Goal: Task Accomplishment & Management: Manage account settings

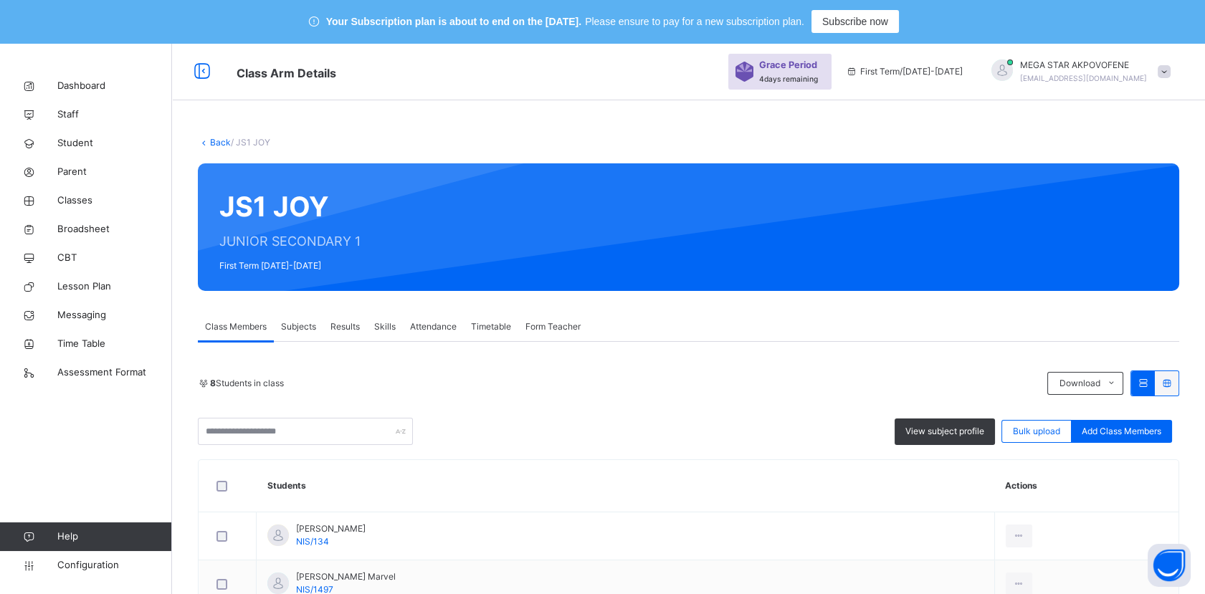
click at [508, 222] on div "JS1 JOY JUNIOR SECONDARY 1 First Term 2025-2026" at bounding box center [688, 227] width 981 height 128
click at [1044, 438] on div "Bulk upload" at bounding box center [1036, 431] width 70 height 23
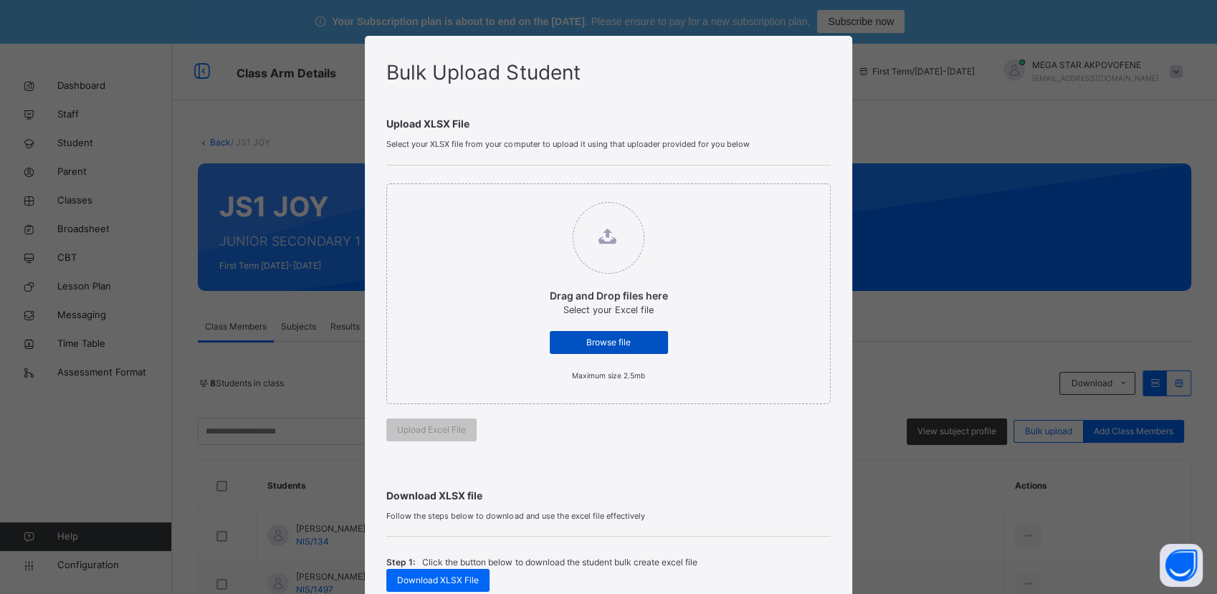
click at [650, 345] on span "Browse file" at bounding box center [609, 342] width 97 height 13
click at [535, 195] on input "Drag and Drop files here Select your Excel file Browse file Maximum size 2.5mb" at bounding box center [535, 195] width 0 height 0
type input "**********"
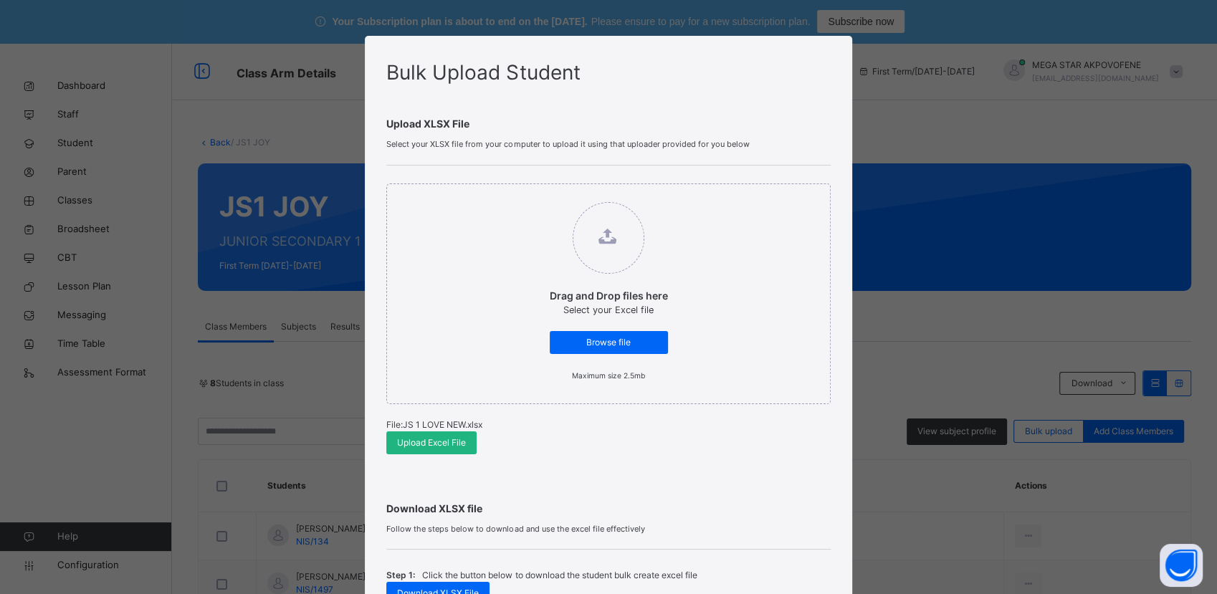
click at [447, 445] on span "Upload Excel File" at bounding box center [431, 443] width 69 height 13
click at [1164, 130] on div "Bulk Upload Student Upload XLSX File Select your XLSX file from your computer t…" at bounding box center [608, 297] width 1217 height 594
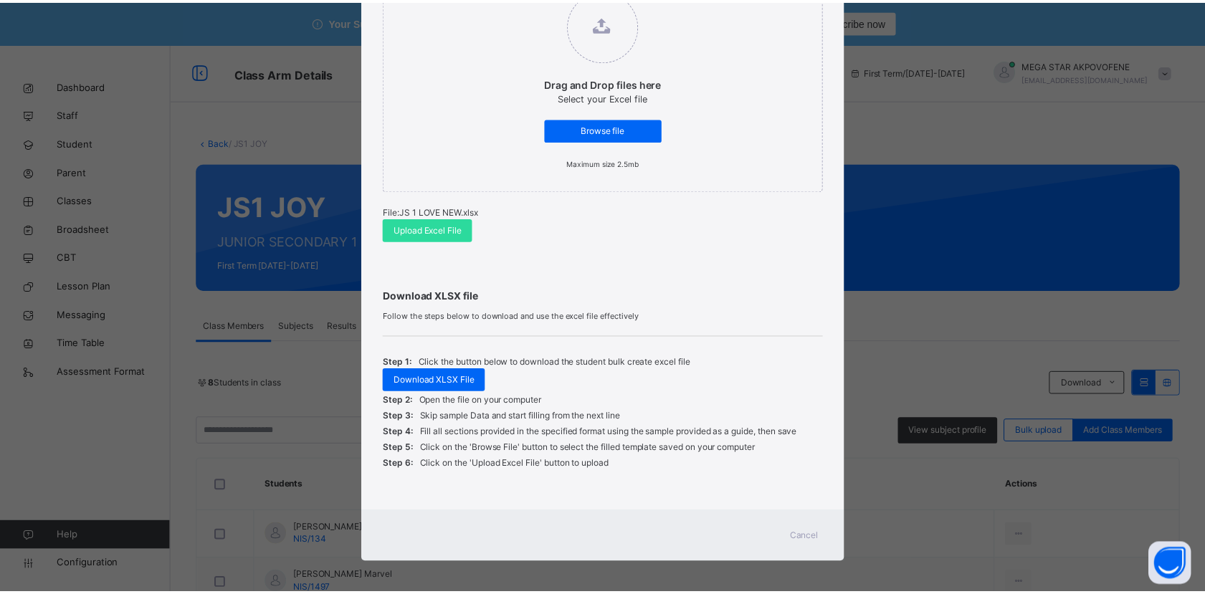
scroll to position [217, 0]
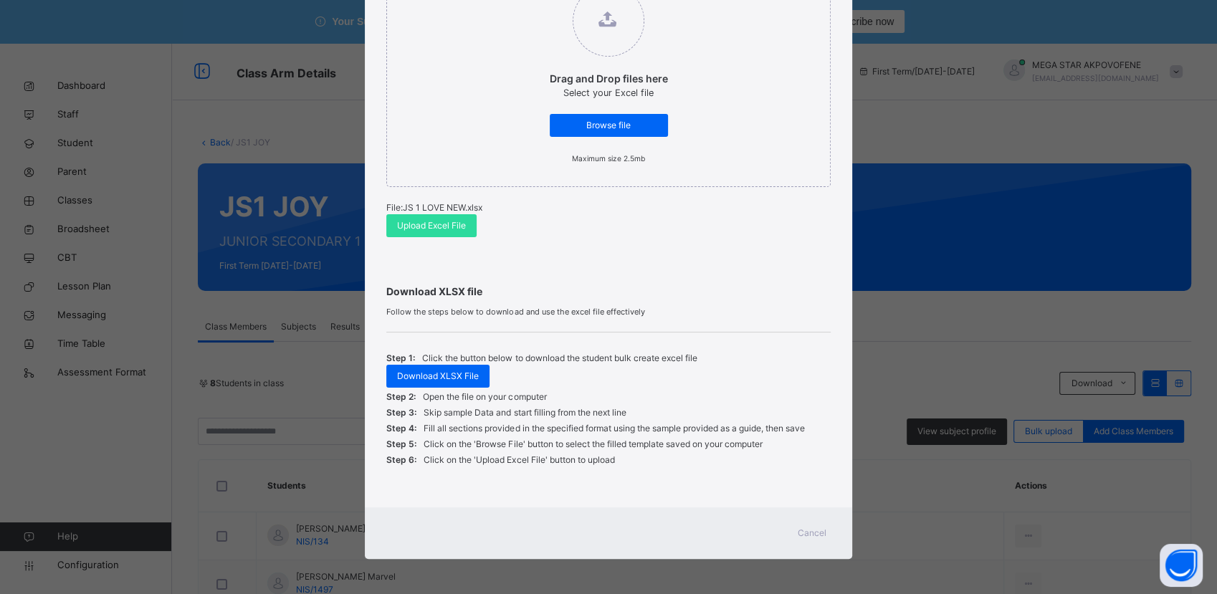
click at [814, 531] on span "Cancel" at bounding box center [812, 533] width 29 height 13
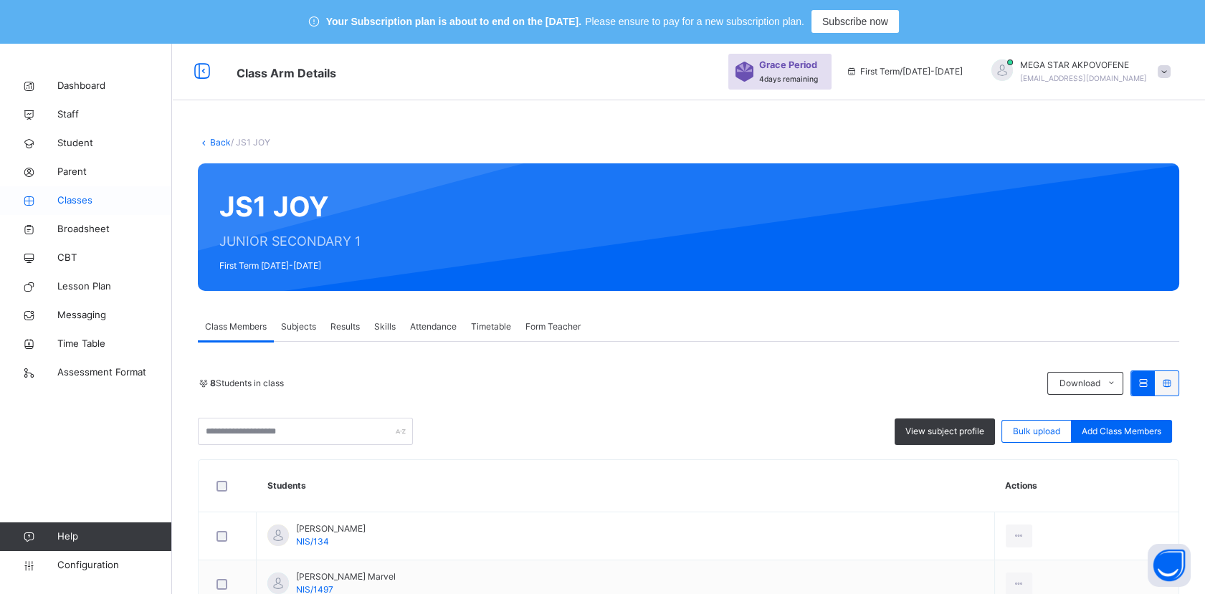
click at [80, 201] on span "Classes" at bounding box center [114, 201] width 115 height 14
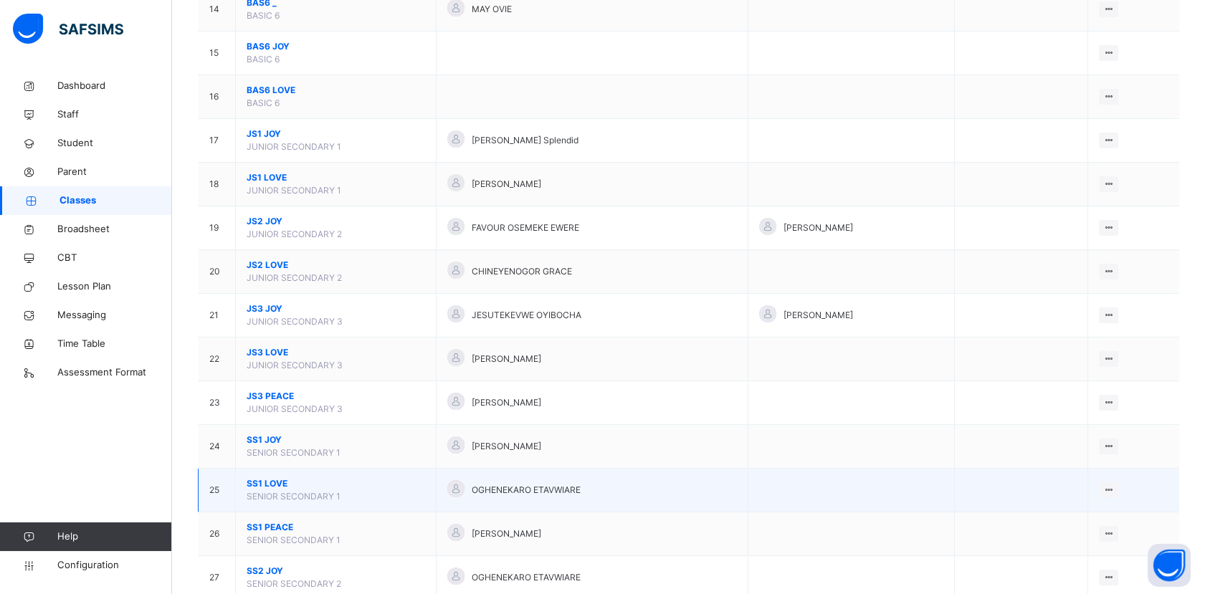
scroll to position [768, 0]
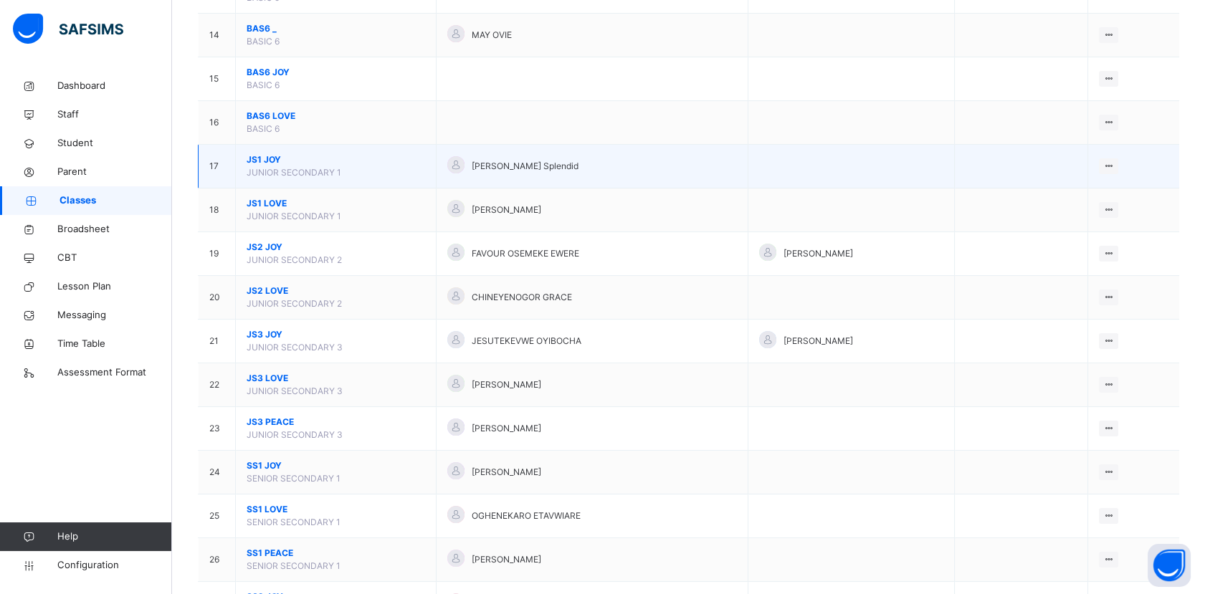
click at [262, 154] on span "JS1 JOY" at bounding box center [336, 159] width 178 height 13
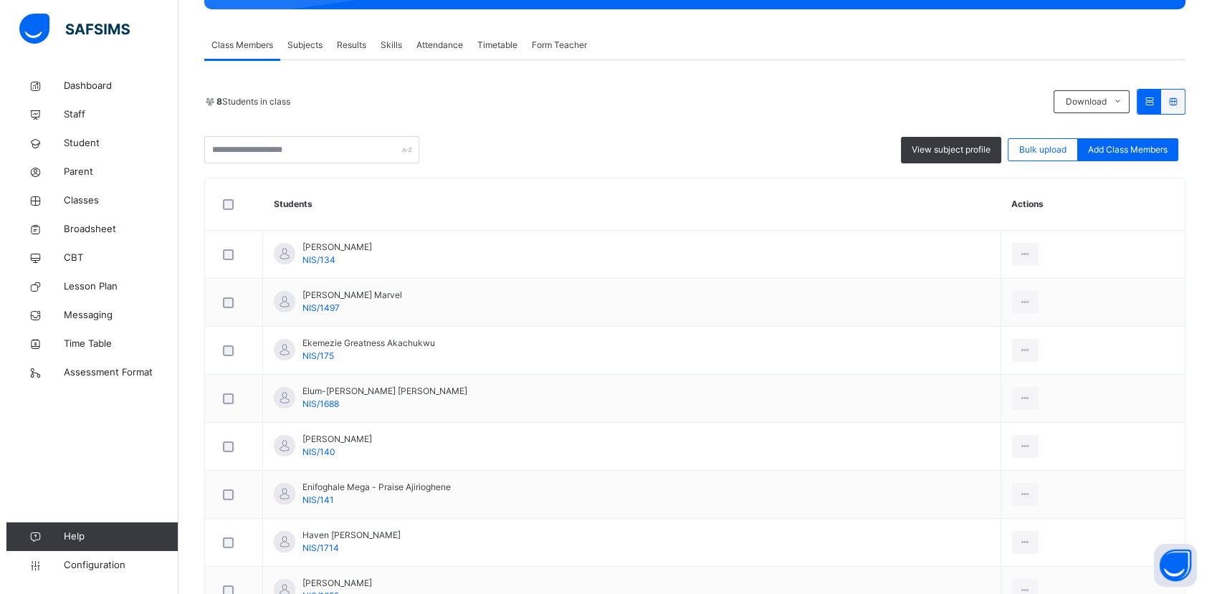
scroll to position [62, 0]
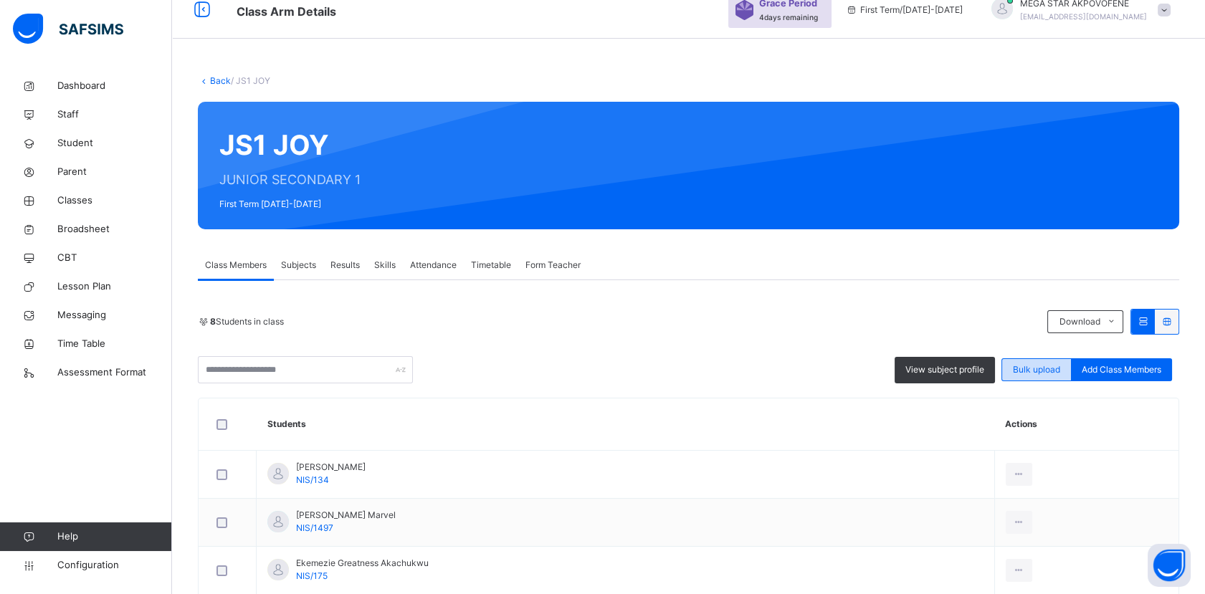
click at [1060, 375] on span "Bulk upload" at bounding box center [1036, 369] width 47 height 13
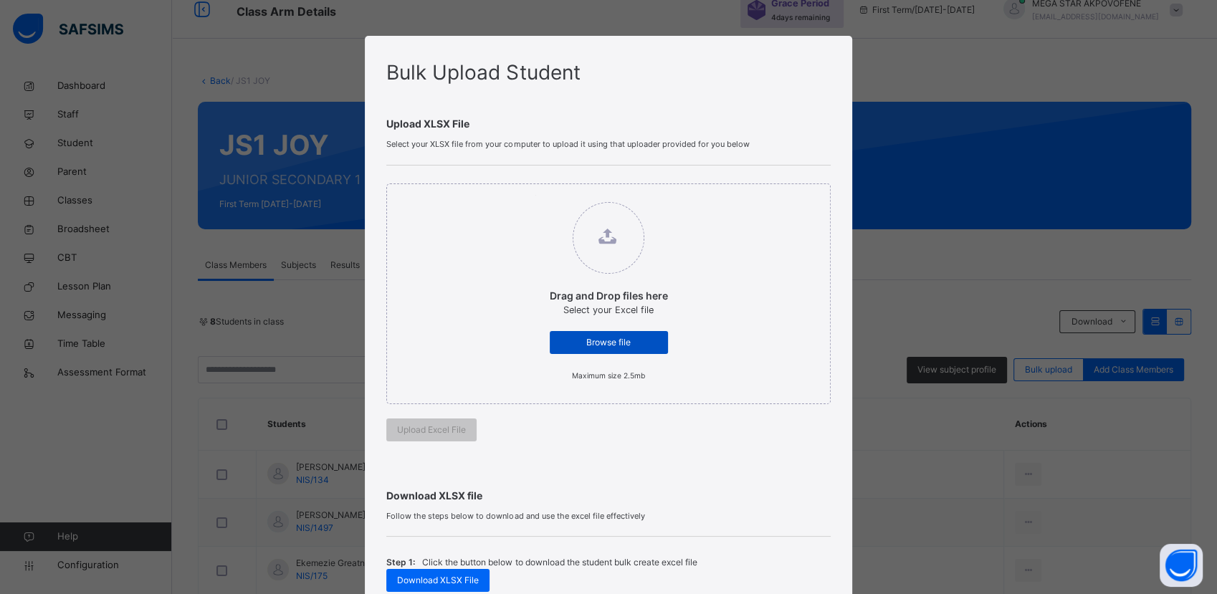
click at [620, 348] on div "Browse file" at bounding box center [609, 342] width 118 height 23
click at [535, 195] on input "Drag and Drop files here Select your Excel file Browse file Maximum size 2.5mb" at bounding box center [535, 195] width 0 height 0
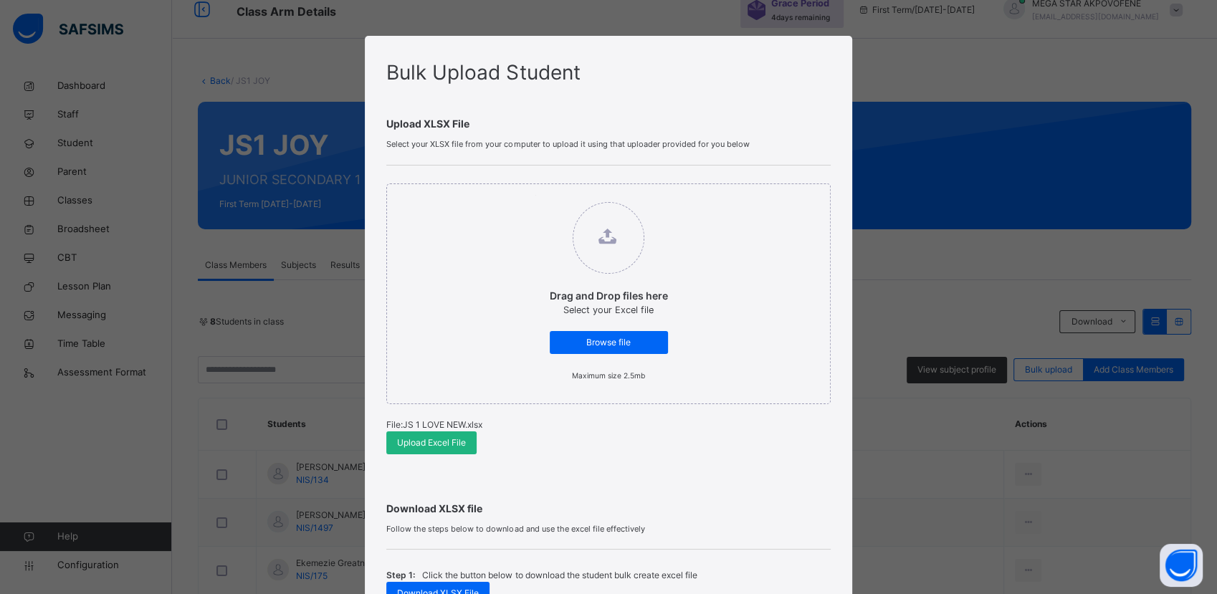
click at [435, 446] on span "Upload Excel File" at bounding box center [431, 443] width 69 height 13
click at [1170, 80] on div "Bulk Upload Student Upload XLSX File Select your XLSX file from your computer t…" at bounding box center [608, 297] width 1217 height 594
click at [596, 344] on span "Browse file" at bounding box center [609, 342] width 97 height 13
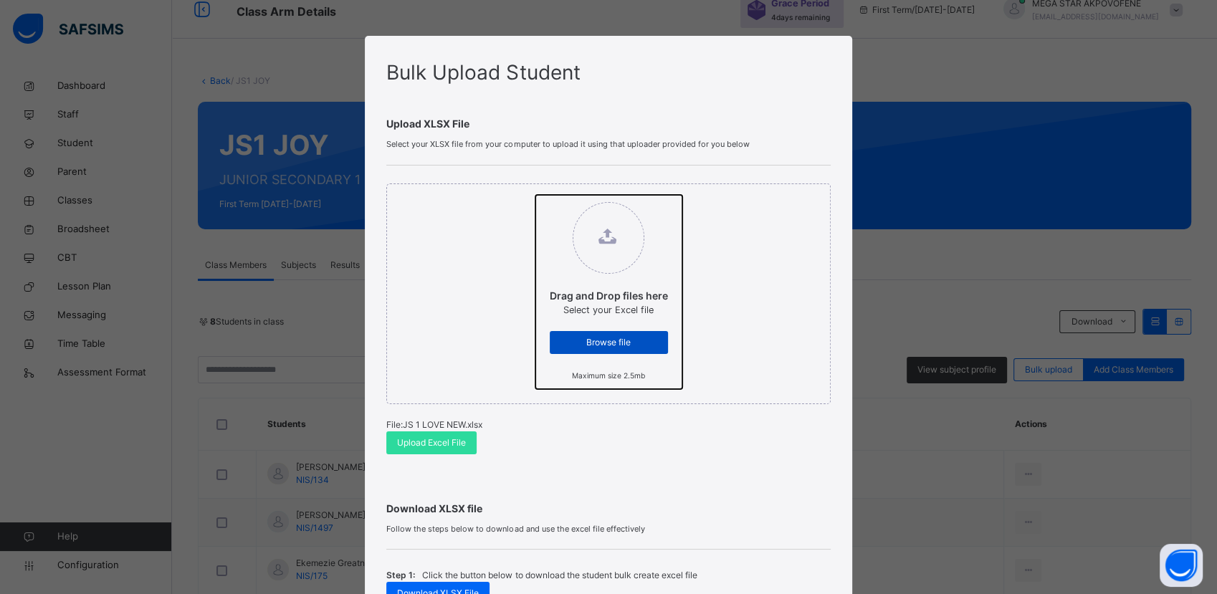
click at [535, 195] on input "Drag and Drop files here Select your Excel file Browse file Maximum size 2.5mb" at bounding box center [535, 195] width 0 height 0
type input "**********"
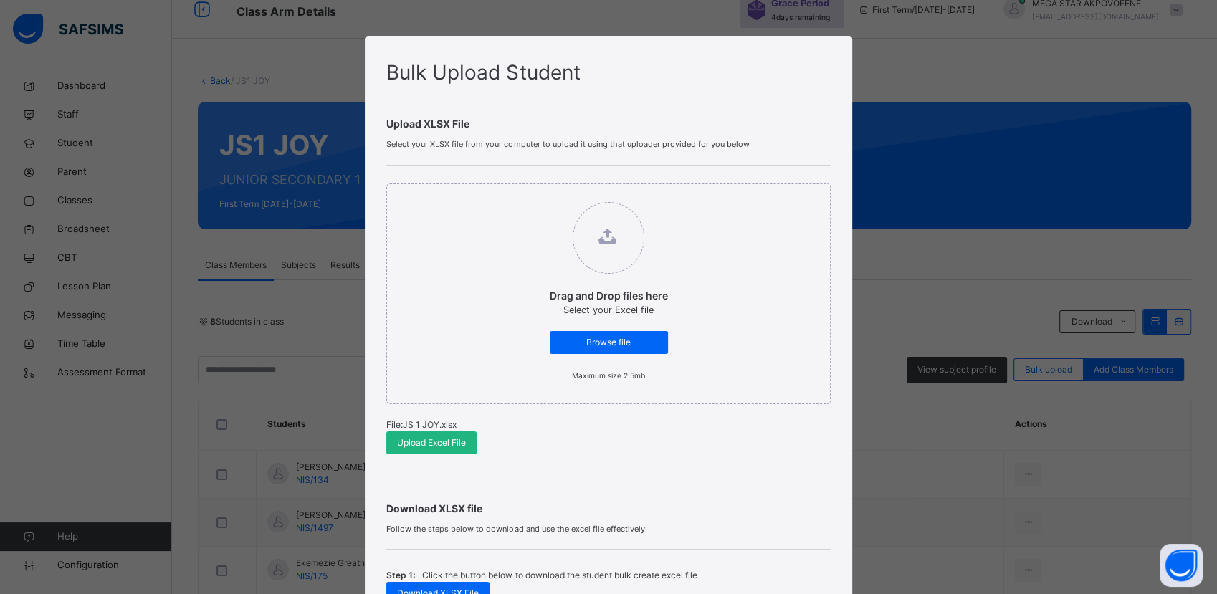
click at [444, 446] on span "Upload Excel File" at bounding box center [431, 443] width 69 height 13
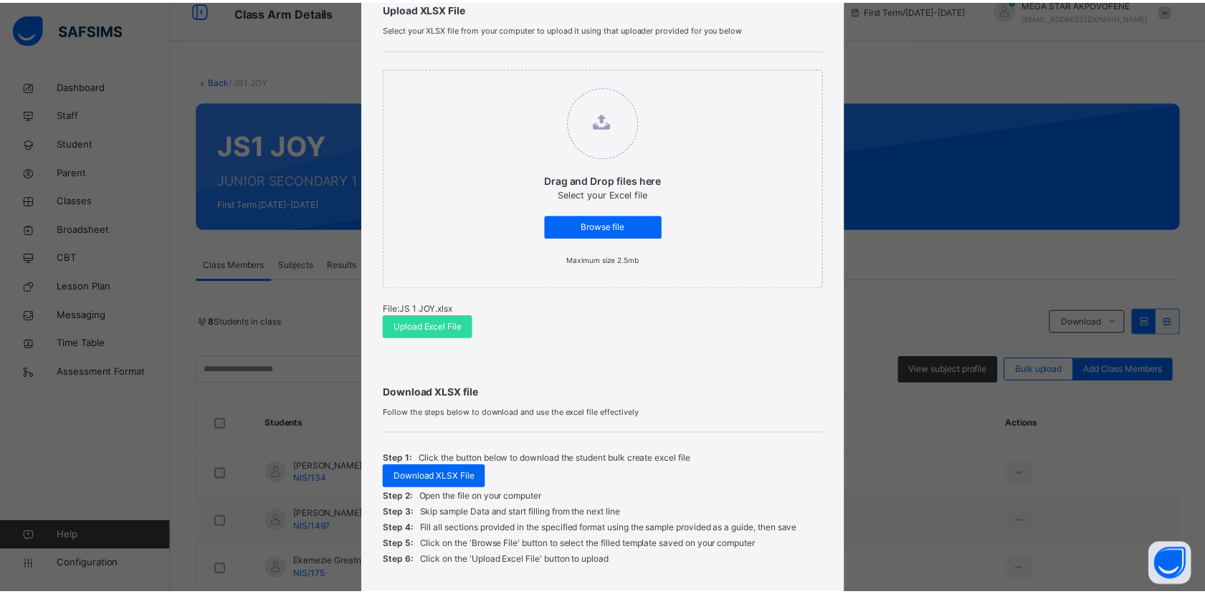
scroll to position [217, 0]
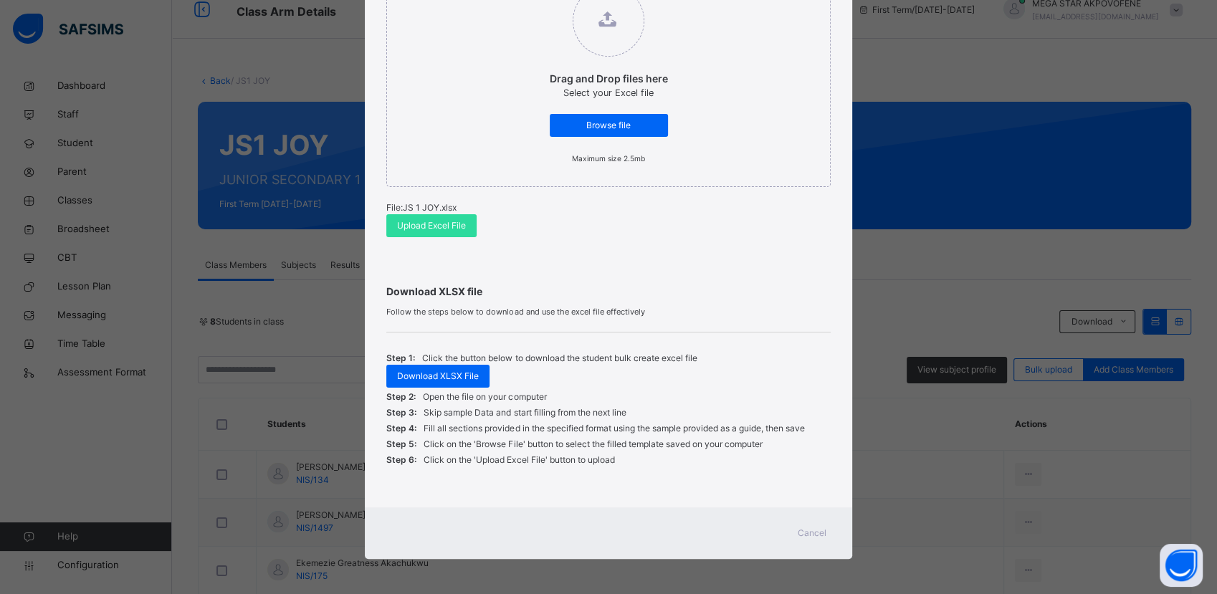
click at [821, 535] on span "Cancel" at bounding box center [812, 533] width 29 height 13
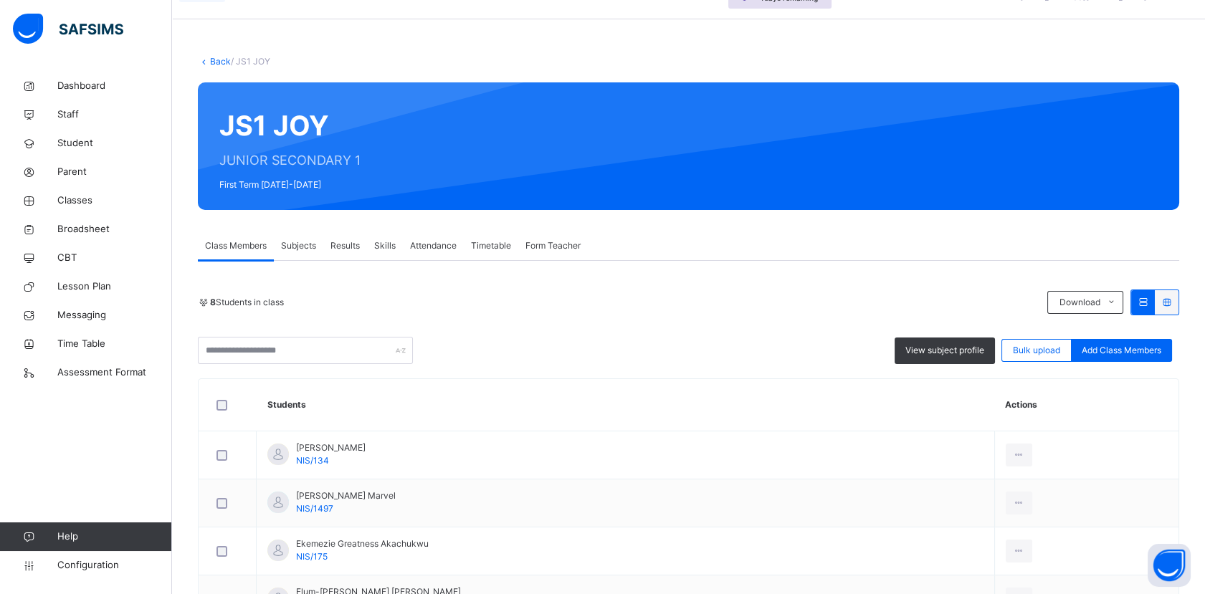
scroll to position [0, 0]
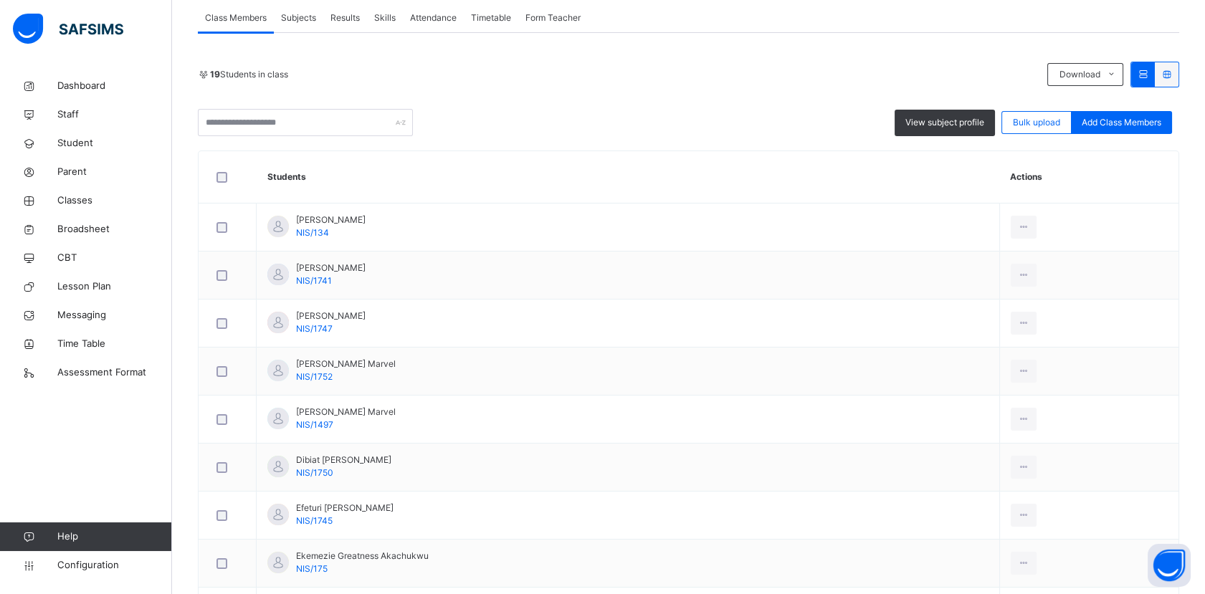
scroll to position [270, 0]
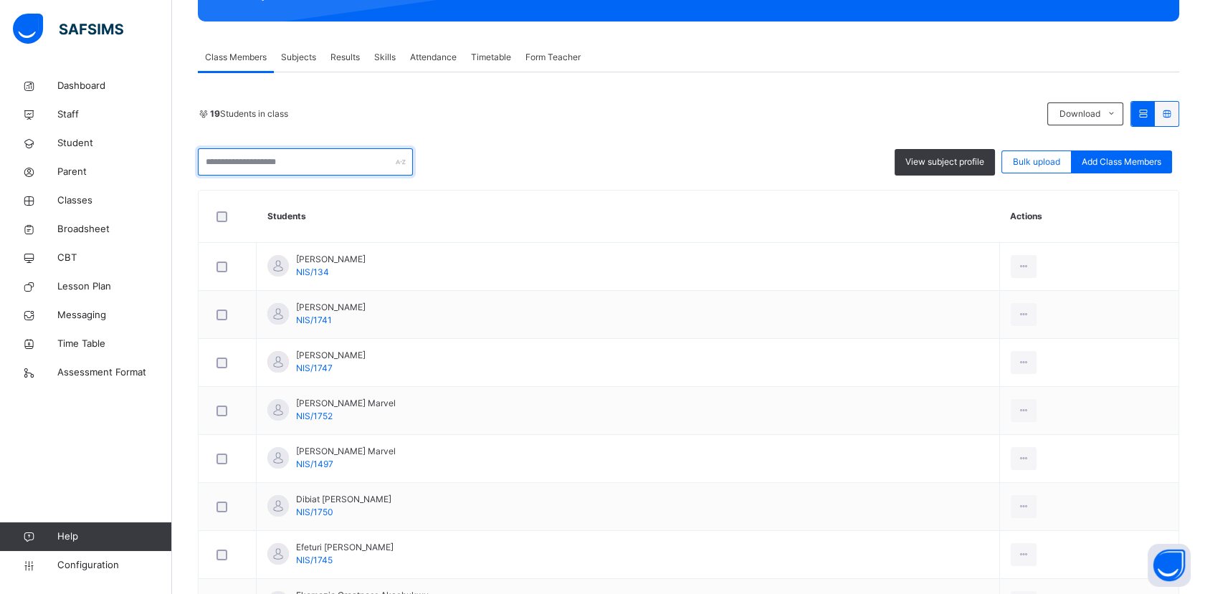
click at [296, 167] on input "text" at bounding box center [305, 161] width 215 height 27
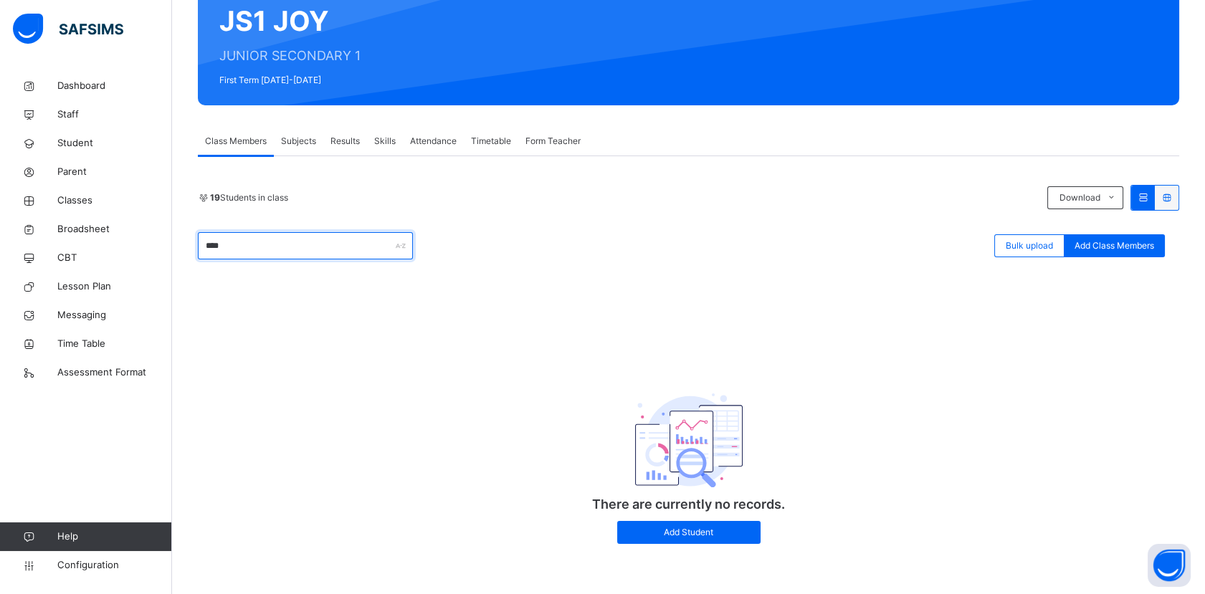
scroll to position [186, 0]
type input "****"
click at [77, 146] on span "Student" at bounding box center [114, 143] width 115 height 14
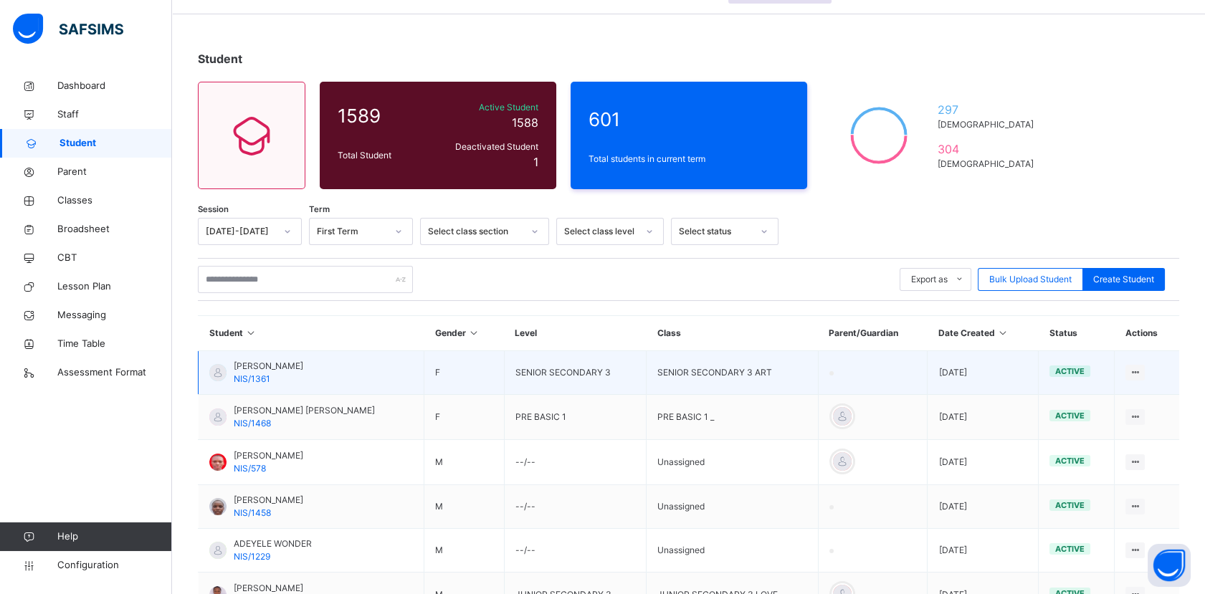
scroll to position [186, 0]
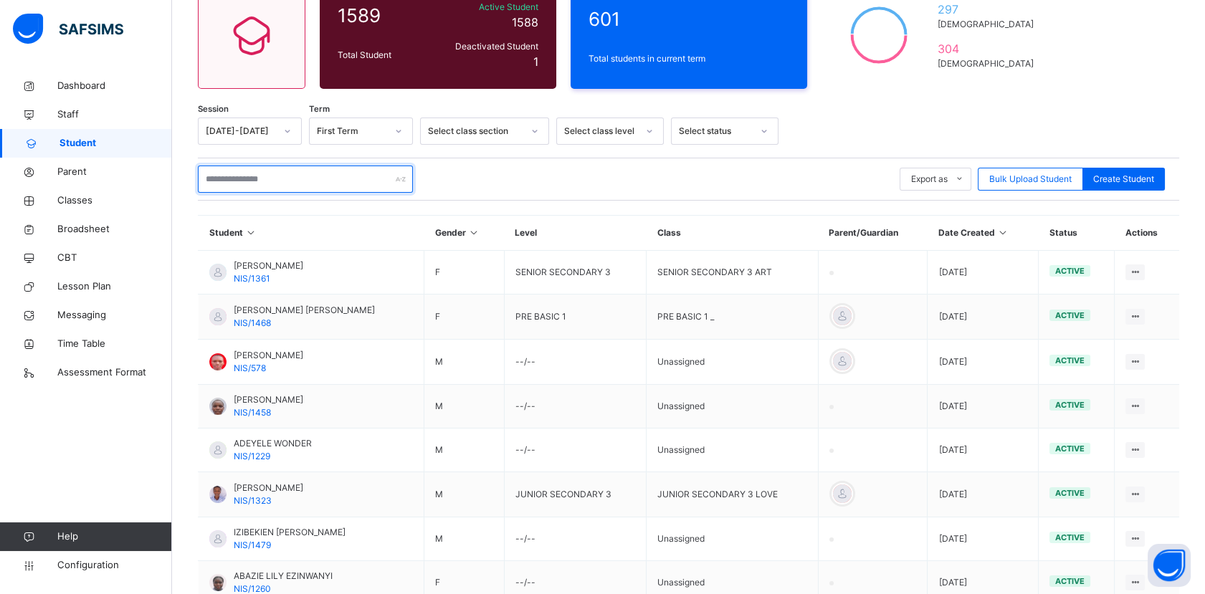
click at [269, 183] on input "text" at bounding box center [305, 179] width 215 height 27
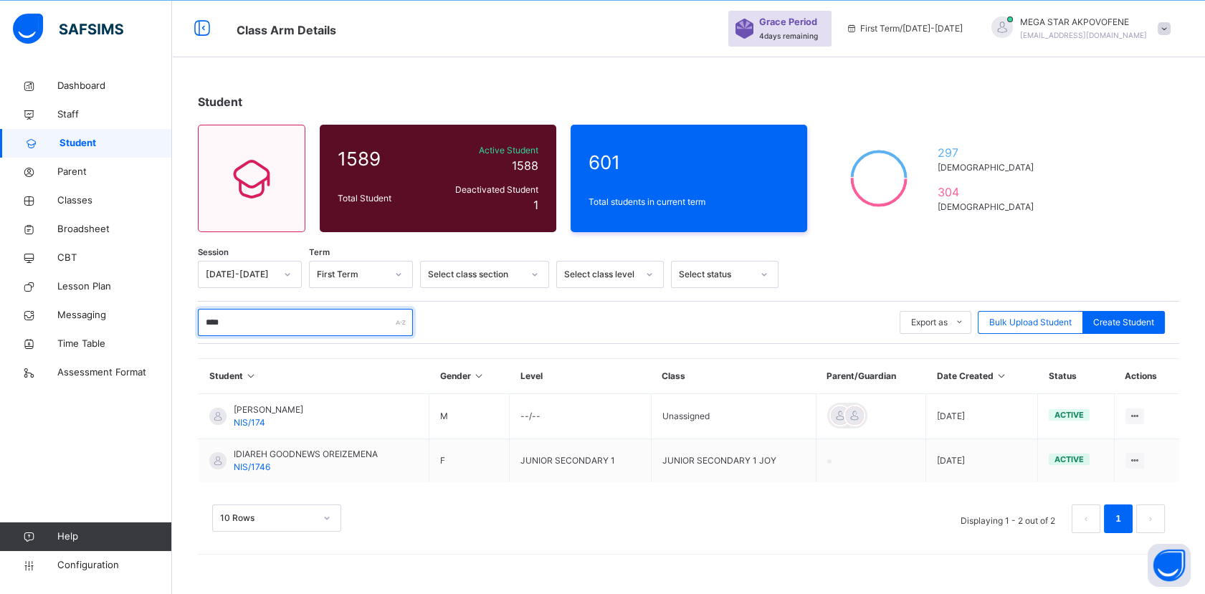
scroll to position [43, 0]
type input "****"
click at [90, 202] on span "Classes" at bounding box center [114, 201] width 115 height 14
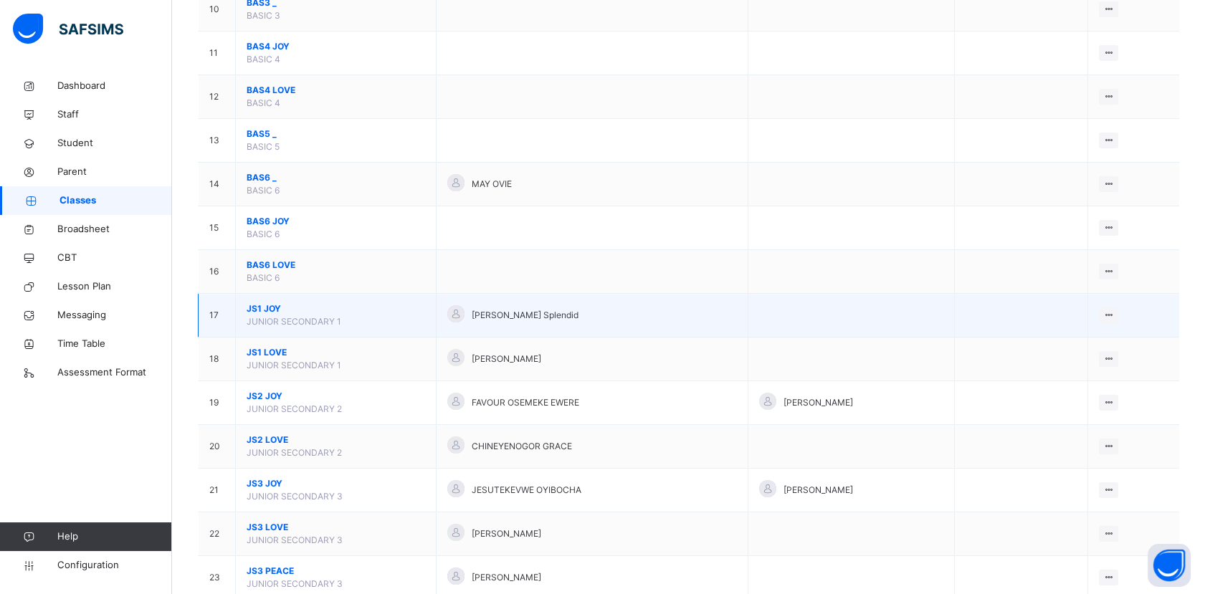
scroll to position [680, 0]
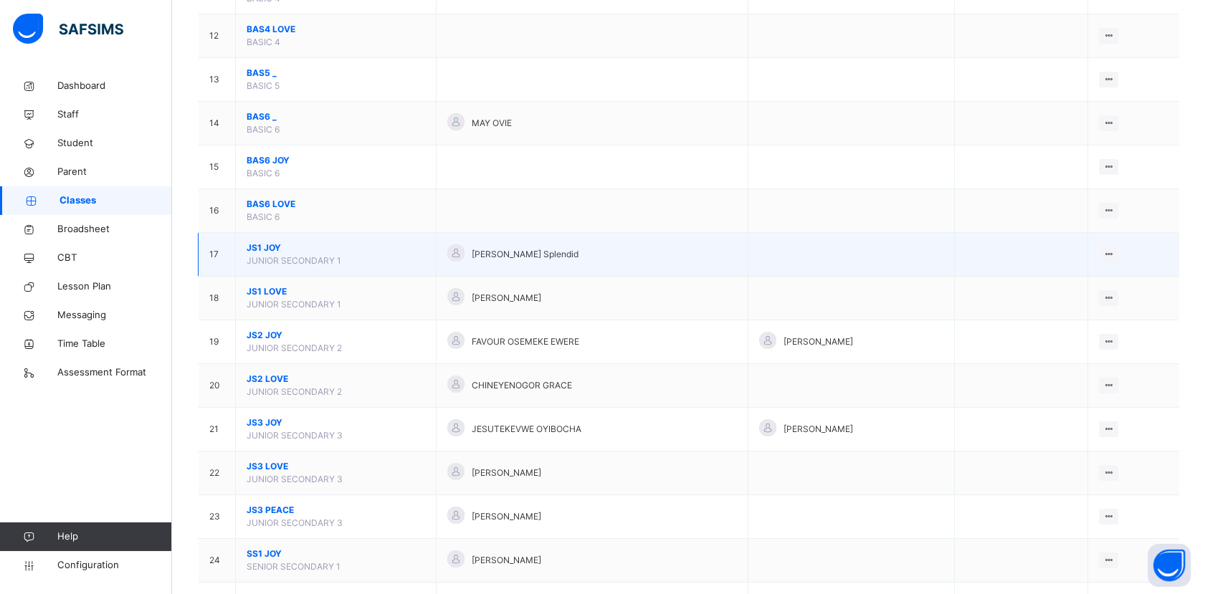
click at [270, 245] on span "JS1 JOY" at bounding box center [336, 248] width 178 height 13
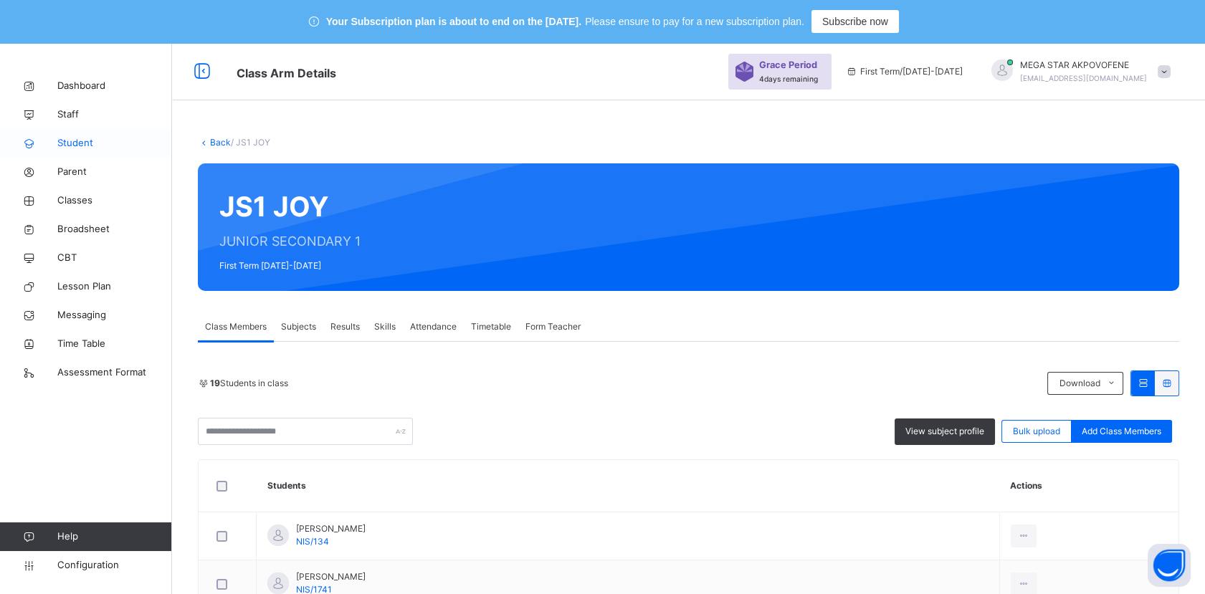
click at [77, 144] on span "Student" at bounding box center [114, 143] width 115 height 14
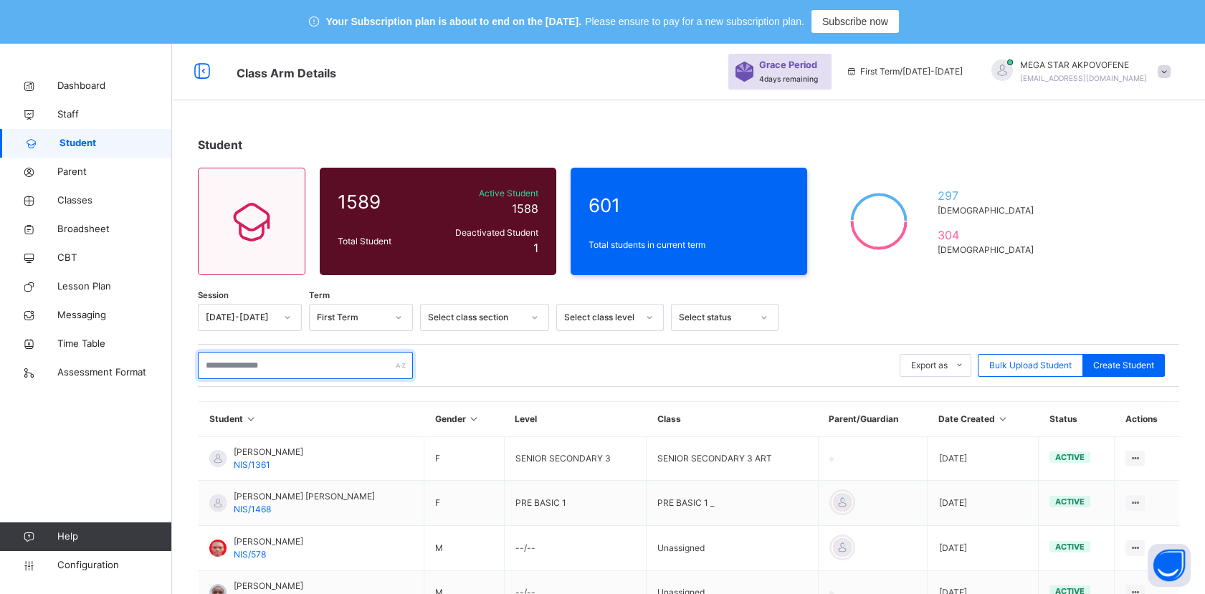
click at [315, 368] on input "text" at bounding box center [305, 365] width 215 height 27
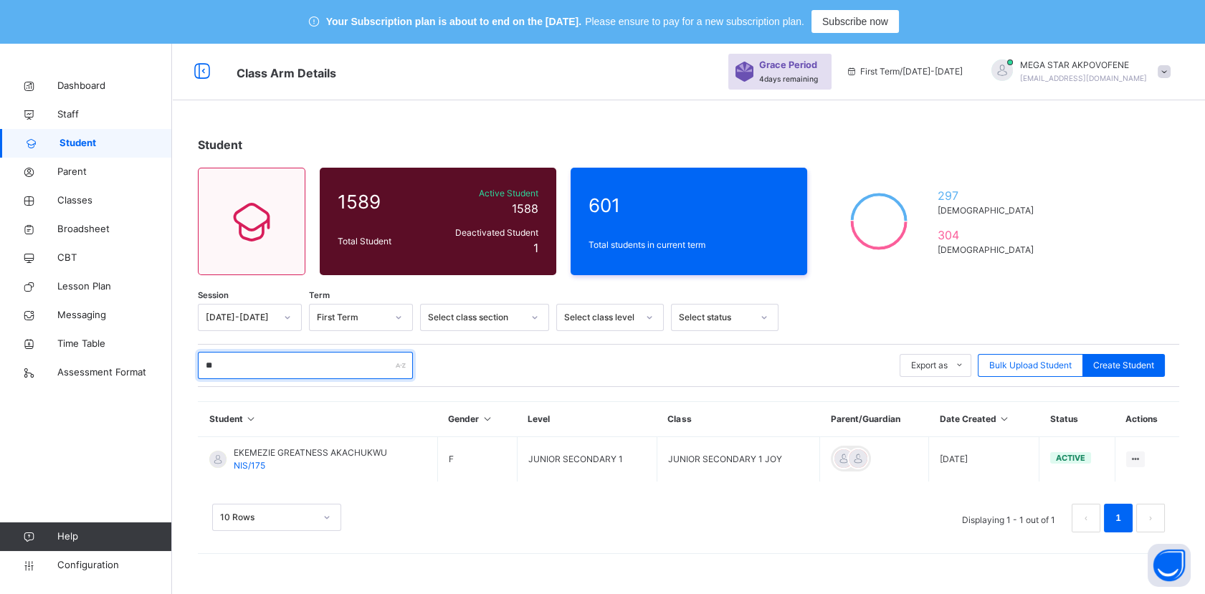
type input "*"
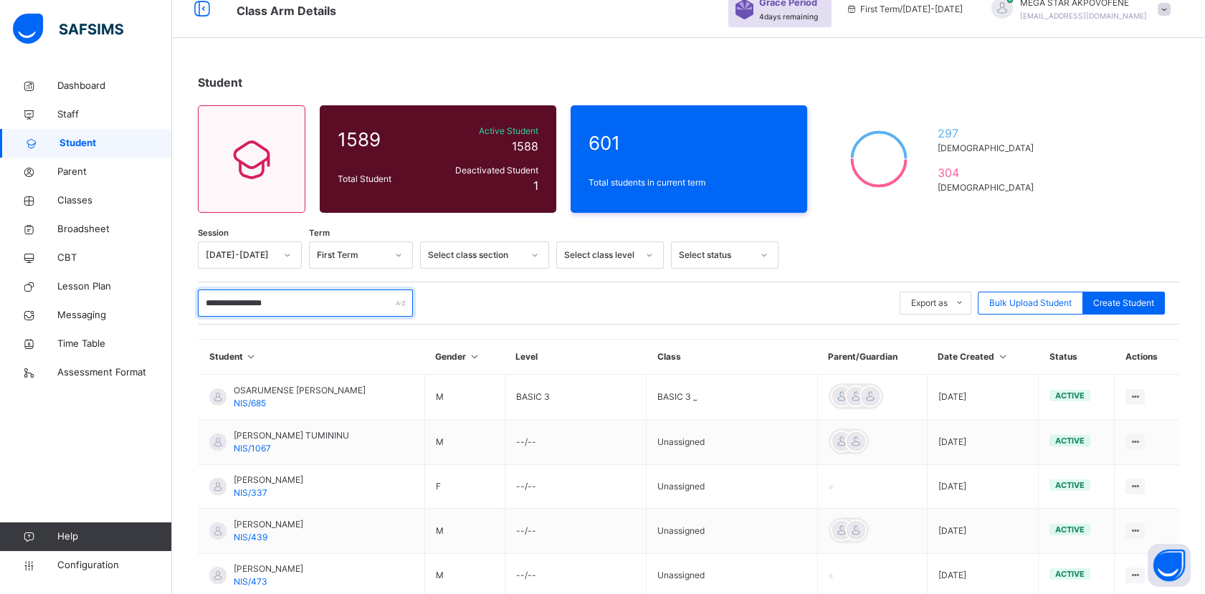
scroll to position [52, 0]
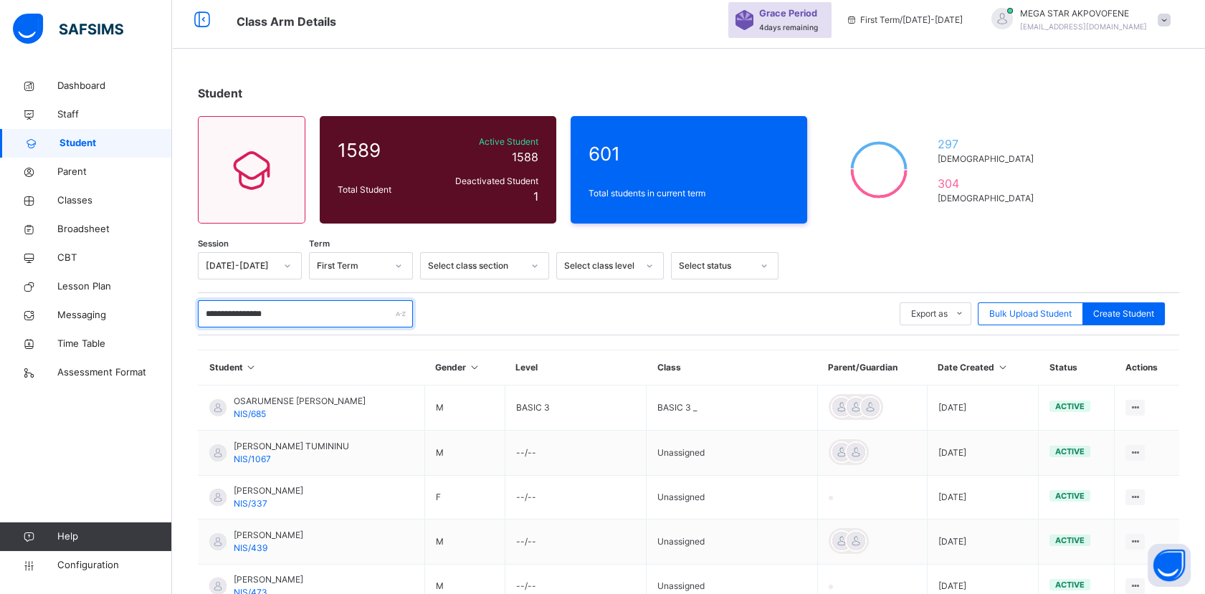
drag, startPoint x: 333, startPoint y: 318, endPoint x: 189, endPoint y: 310, distance: 143.6
click at [189, 310] on div "**********" at bounding box center [688, 489] width 1033 height 853
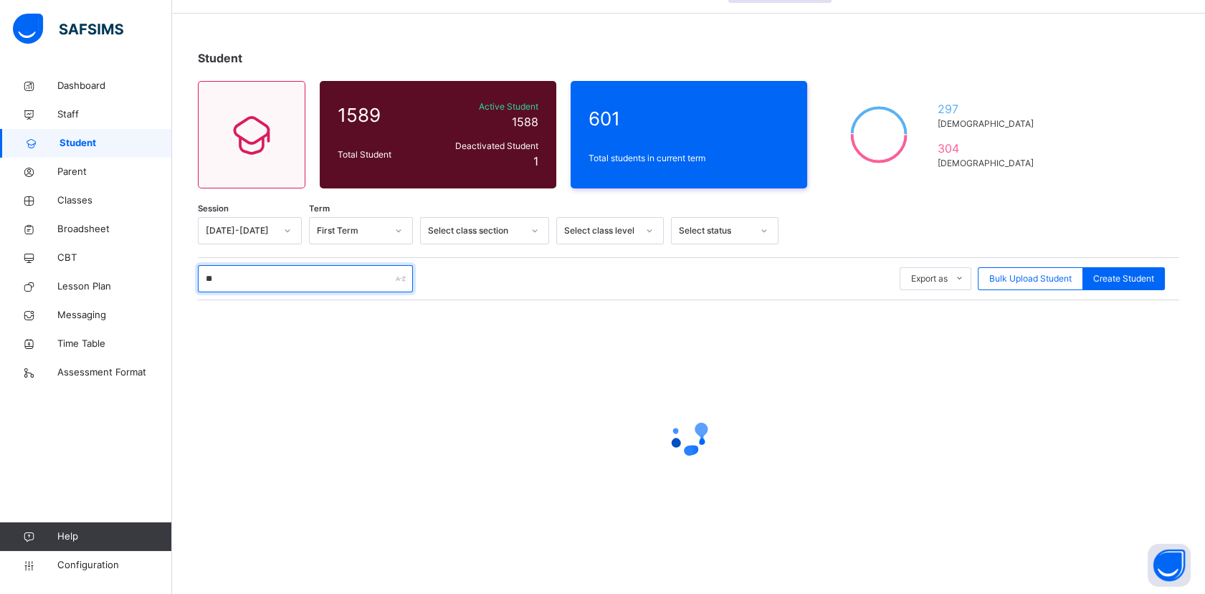
scroll to position [86, 0]
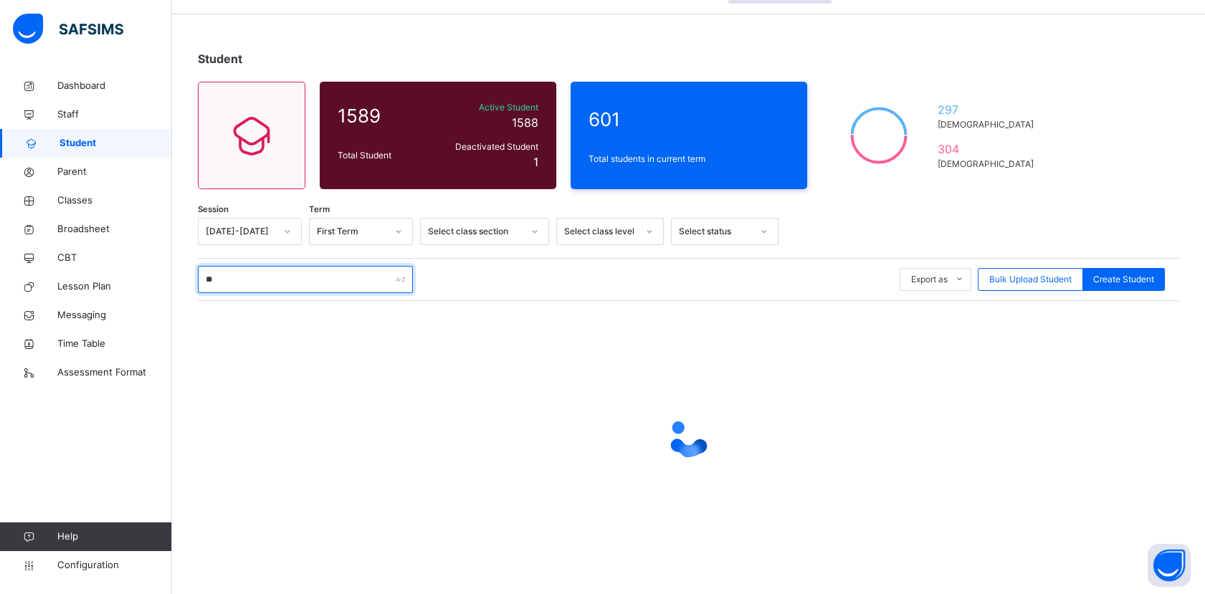
type input "*"
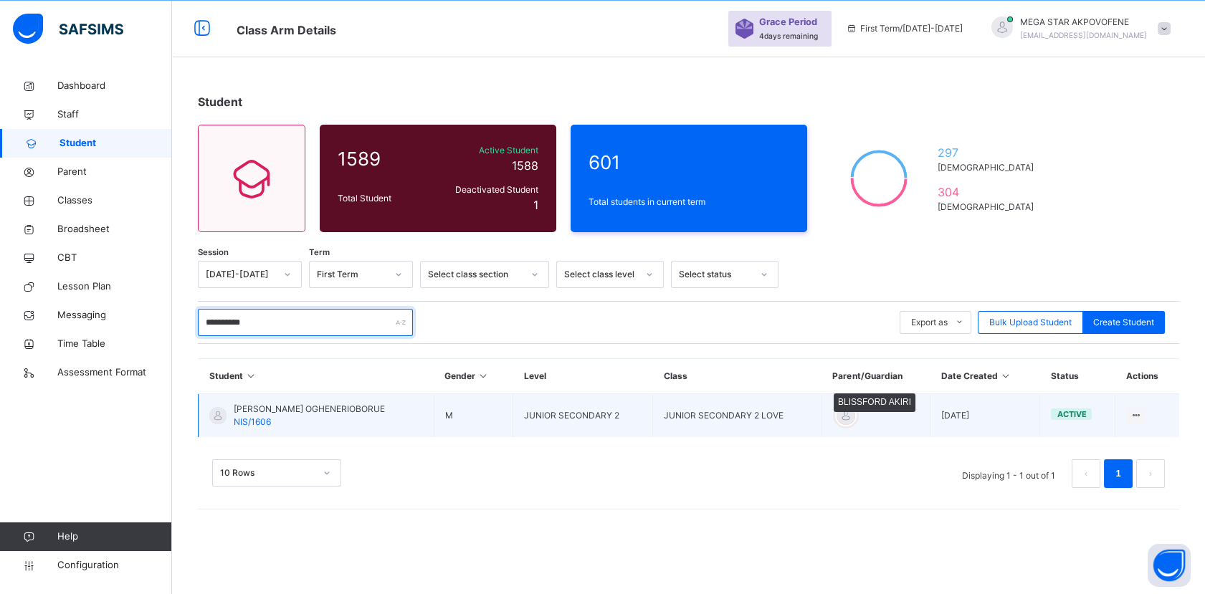
type input "**********"
click at [854, 416] on div at bounding box center [846, 416] width 22 height 22
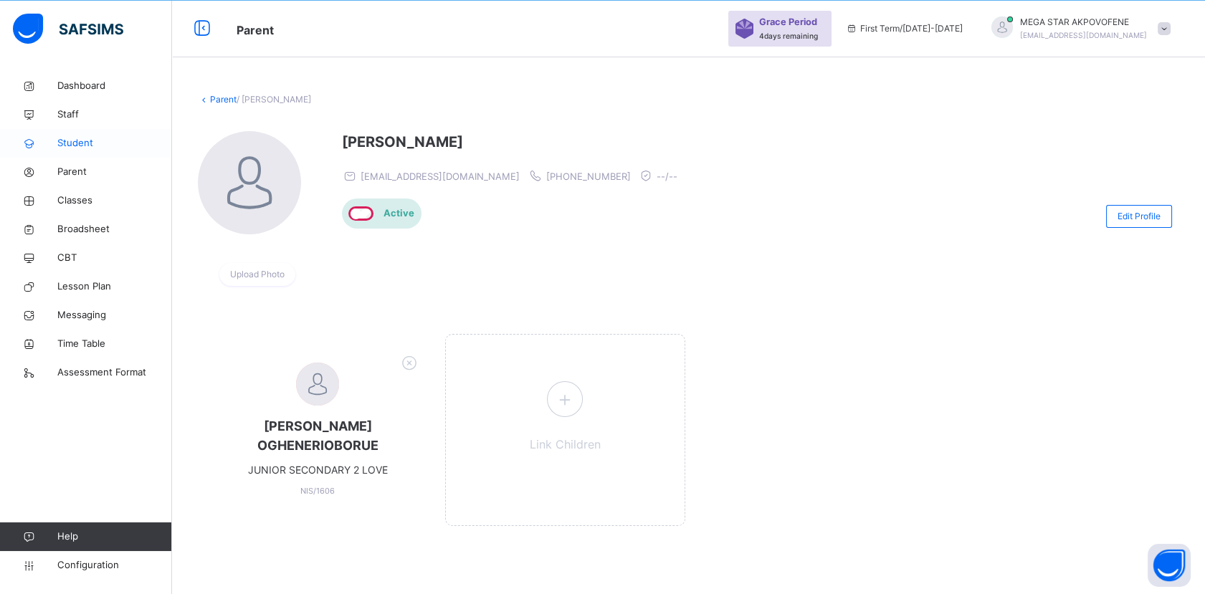
click at [73, 149] on span "Student" at bounding box center [114, 143] width 115 height 14
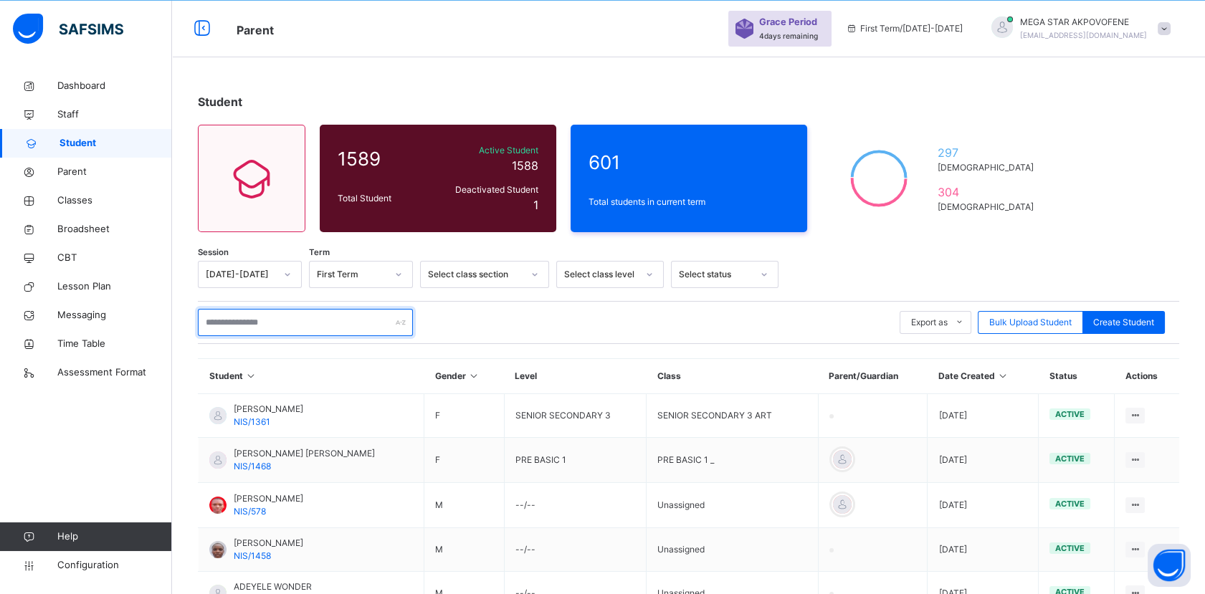
click at [284, 328] on input "text" at bounding box center [305, 322] width 215 height 27
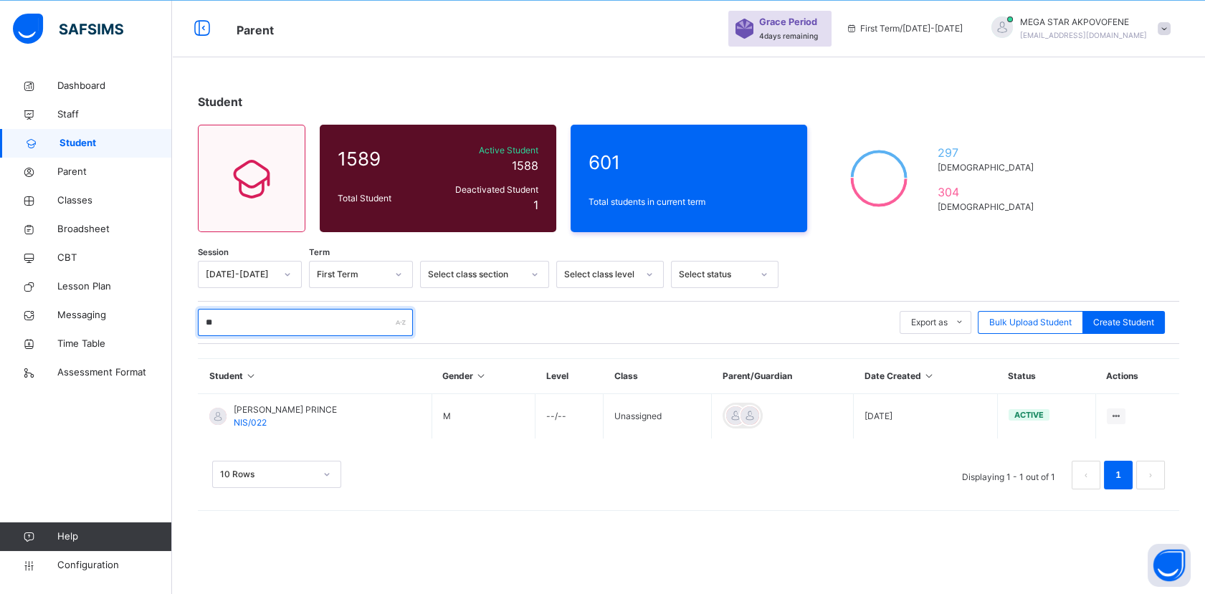
type input "*"
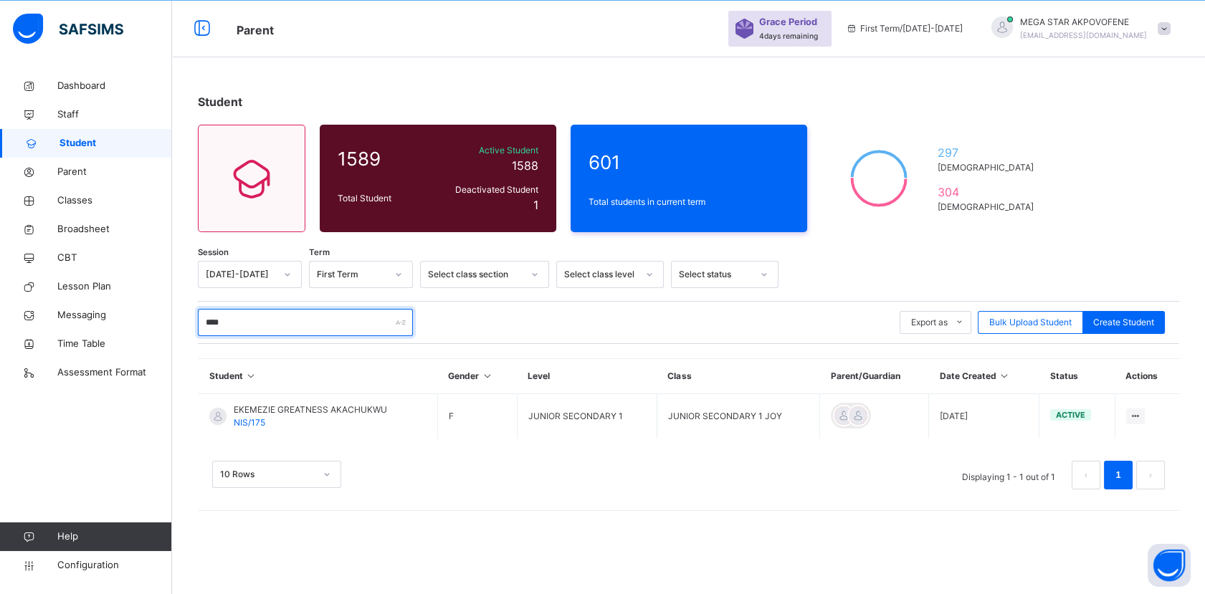
type input "****"
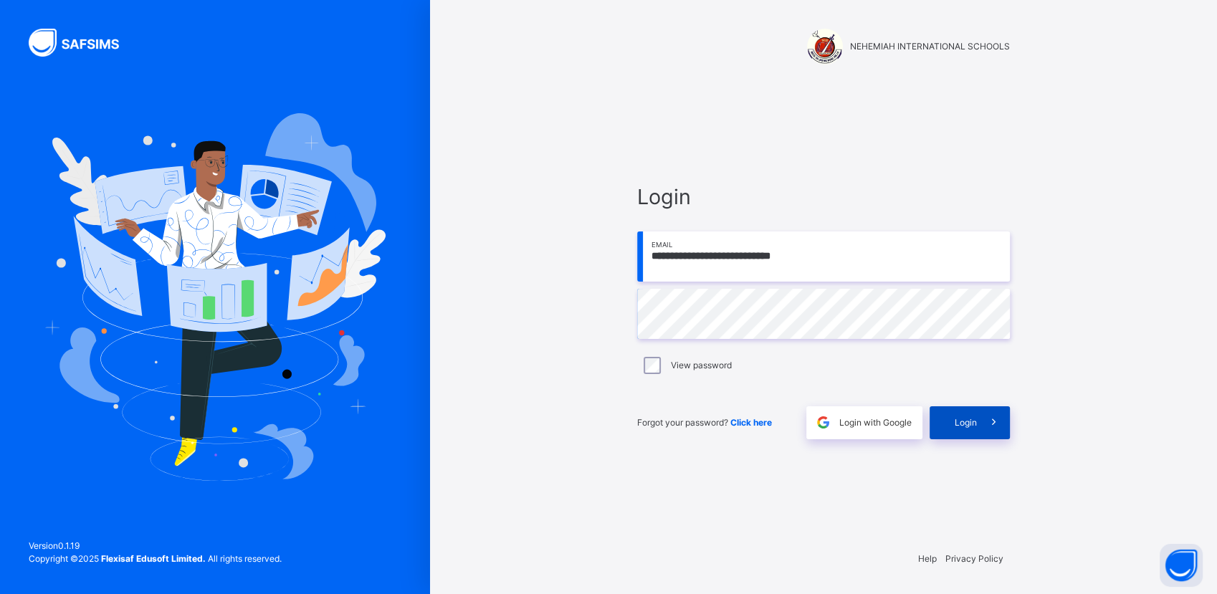
click at [966, 425] on span "Login" at bounding box center [966, 422] width 22 height 13
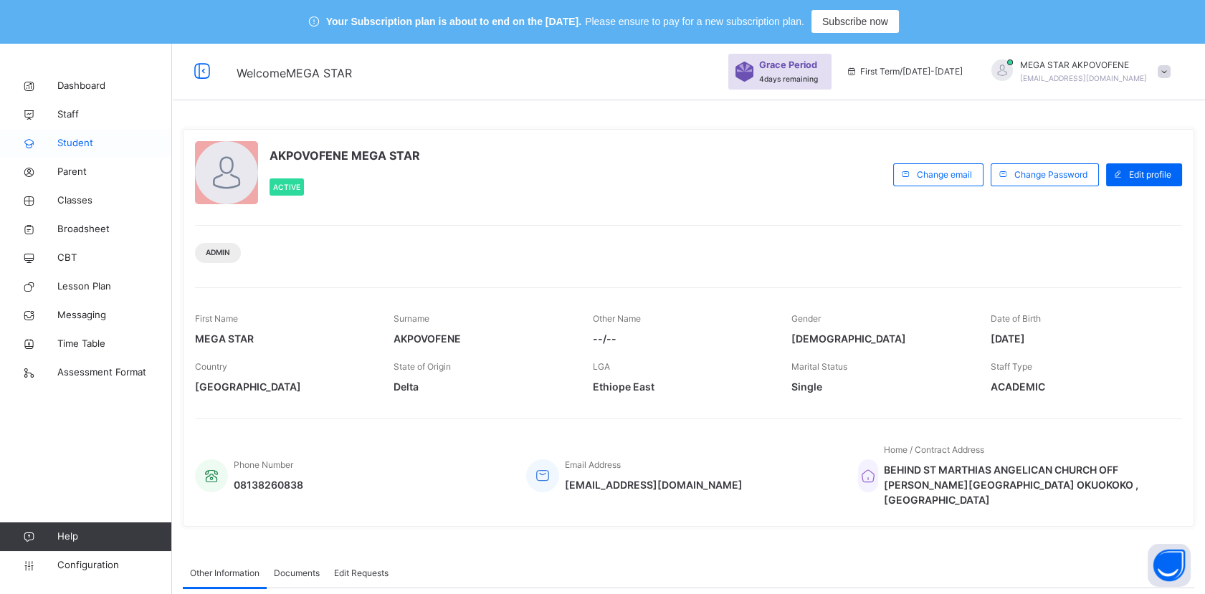
click at [80, 142] on span "Student" at bounding box center [114, 143] width 115 height 14
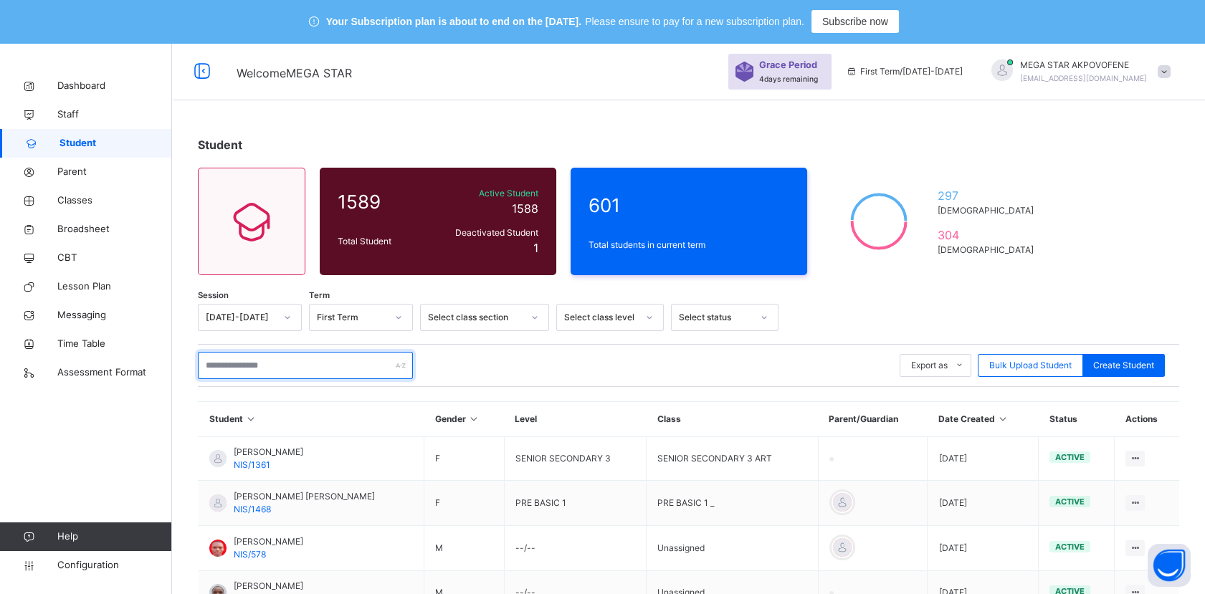
click at [279, 370] on input "text" at bounding box center [305, 365] width 215 height 27
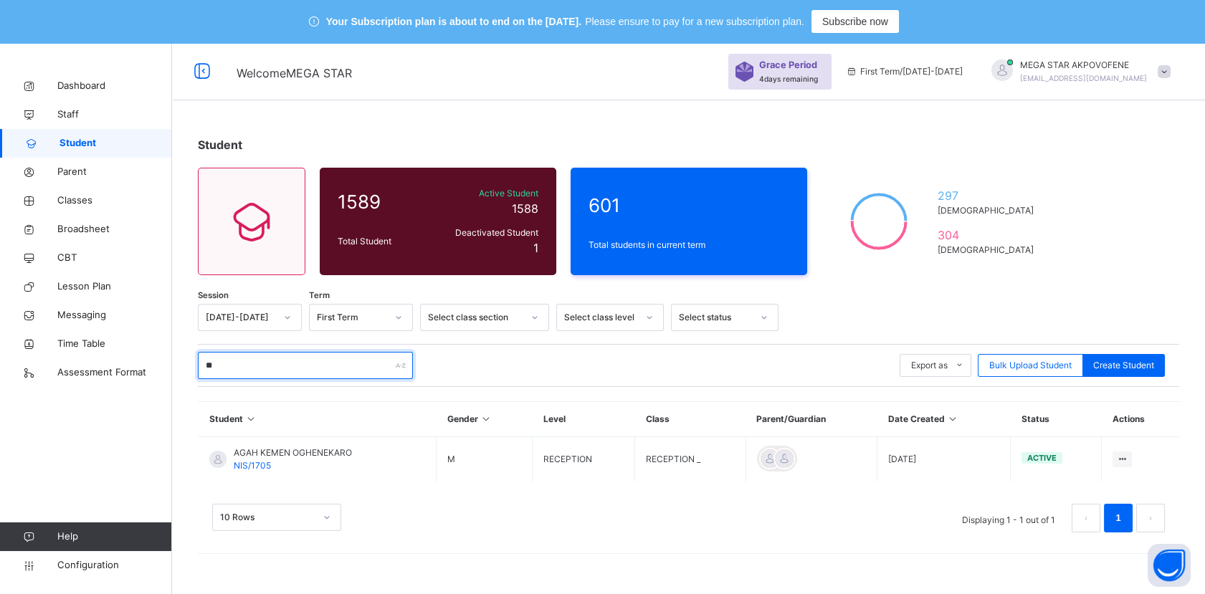
type input "*"
type input "****"
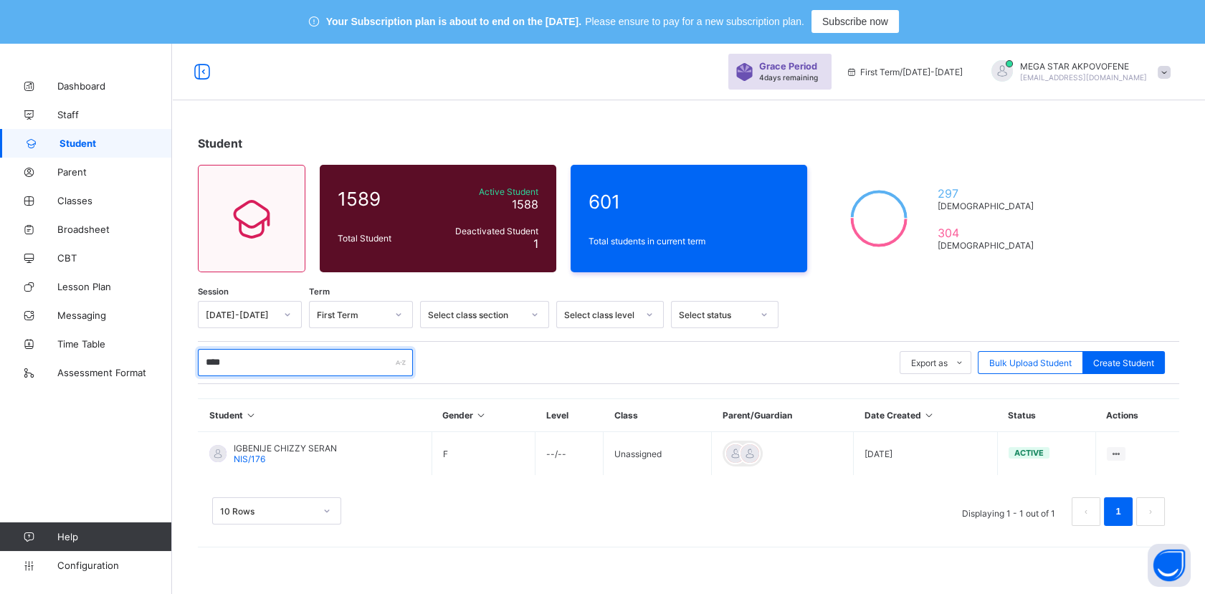
type input "****"
click at [82, 200] on span "Classes" at bounding box center [114, 200] width 115 height 11
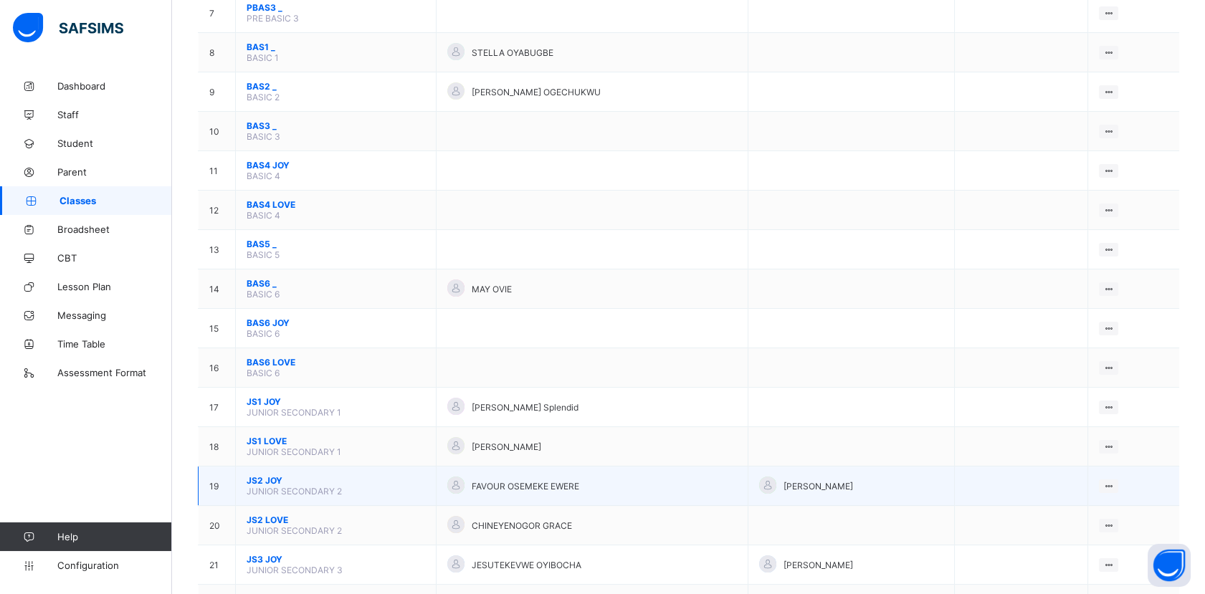
scroll to position [557, 0]
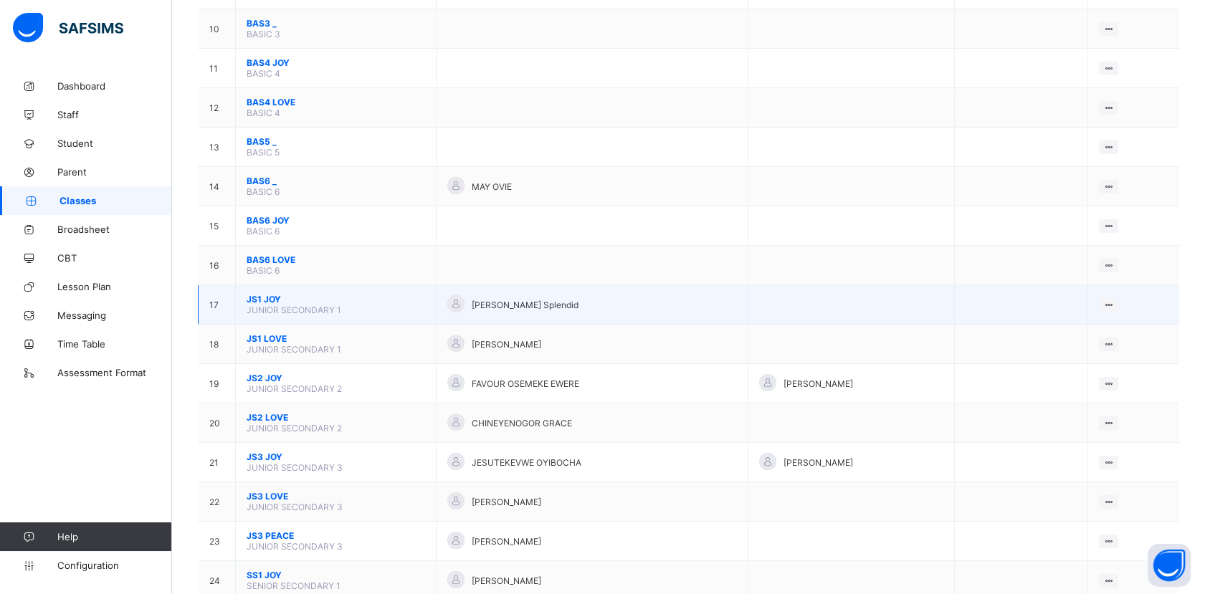
click at [272, 294] on span "JS1 JOY" at bounding box center [336, 299] width 178 height 11
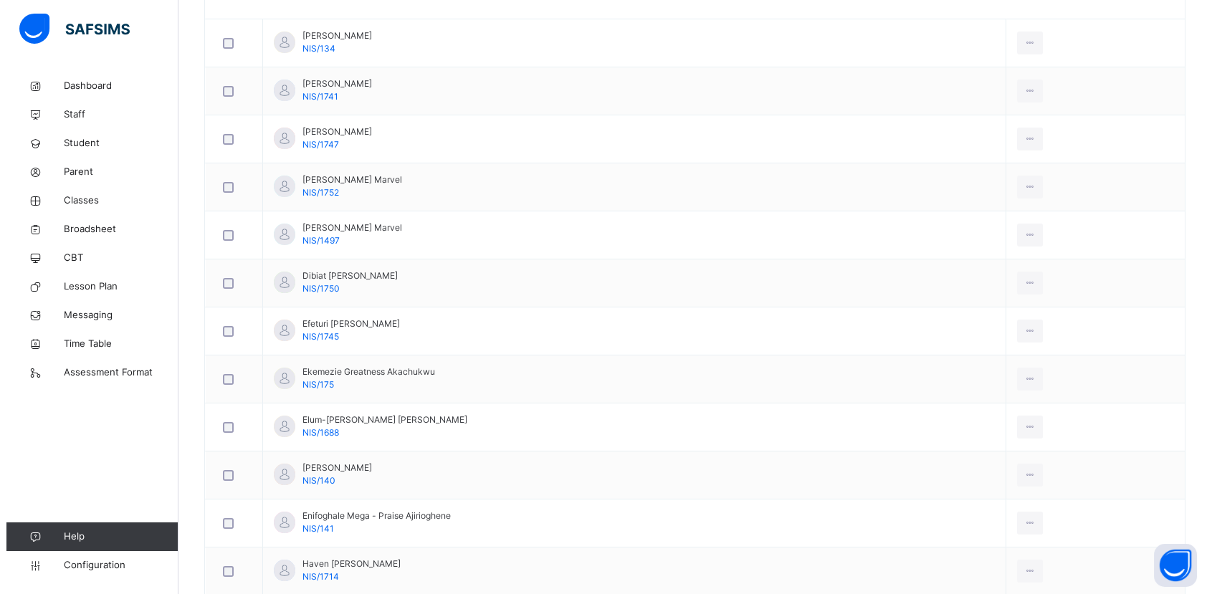
scroll to position [159, 0]
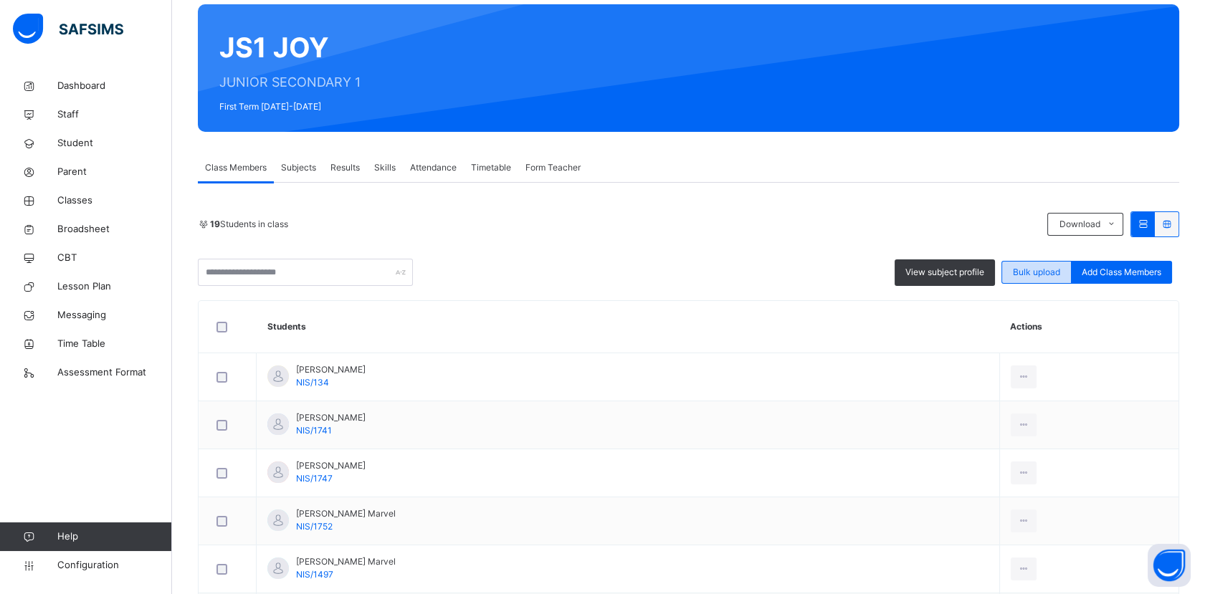
click at [1060, 277] on span "Bulk upload" at bounding box center [1036, 272] width 47 height 13
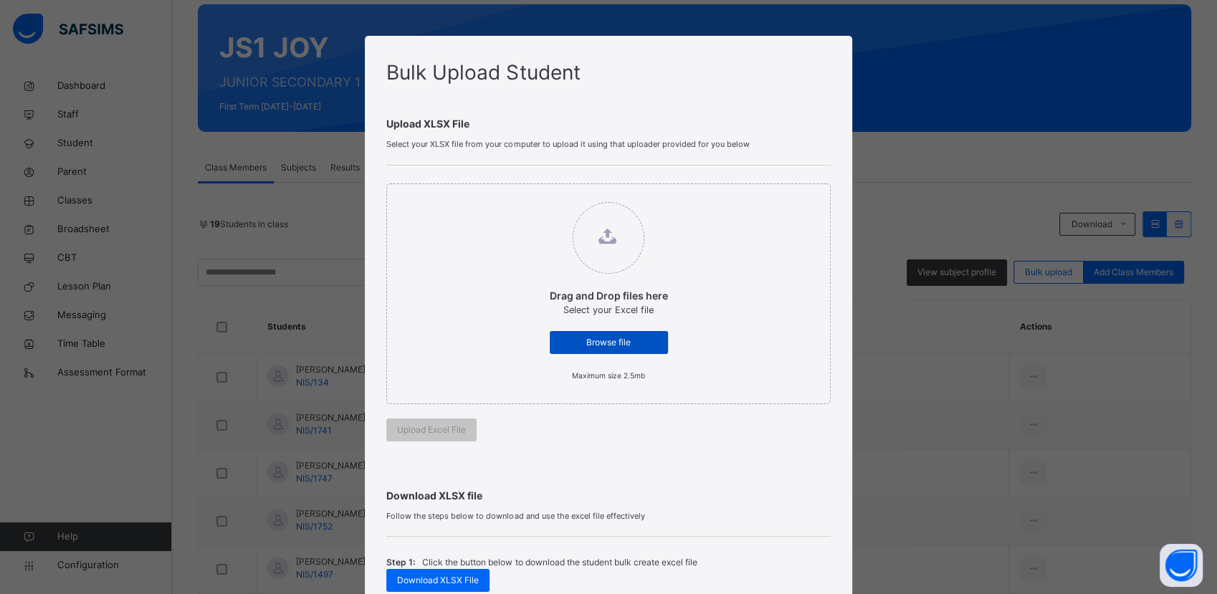
click at [637, 341] on span "Browse file" at bounding box center [609, 342] width 97 height 13
click at [535, 195] on input "Drag and Drop files here Select your Excel file Browse file Maximum size 2.5mb" at bounding box center [535, 195] width 0 height 0
type input "**********"
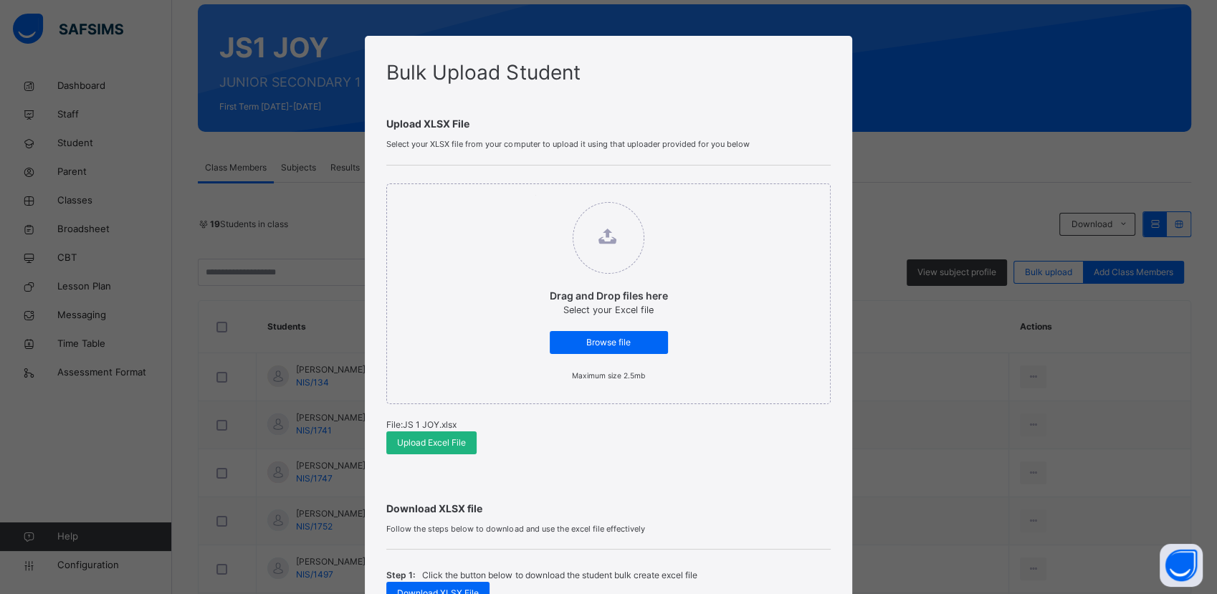
click at [424, 440] on span "Upload Excel File" at bounding box center [431, 443] width 69 height 13
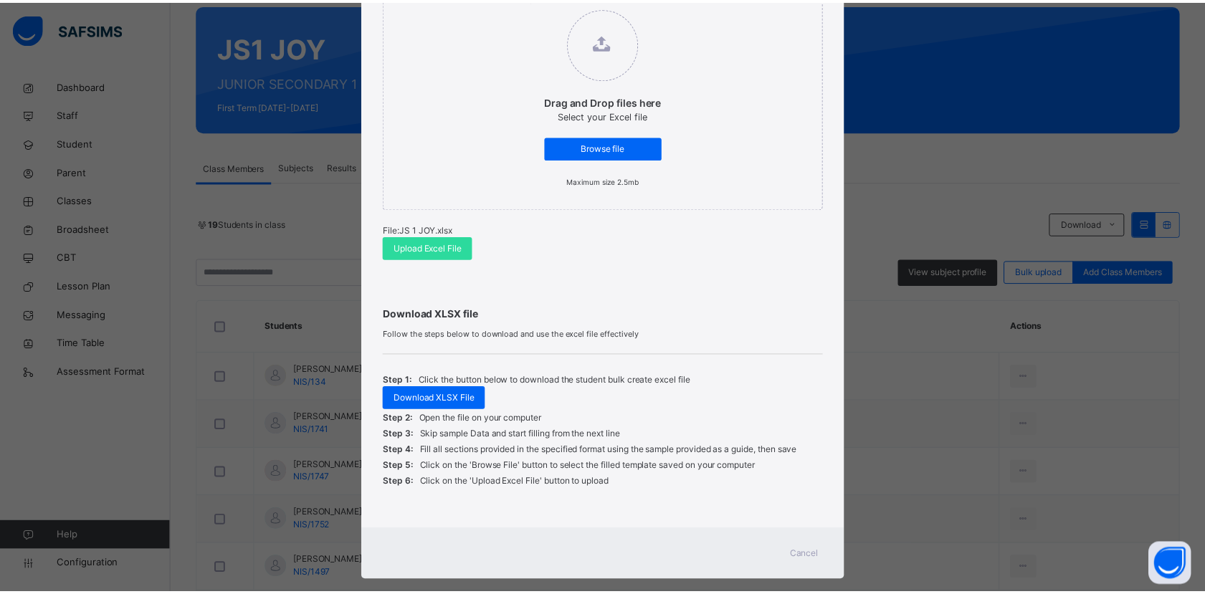
scroll to position [217, 0]
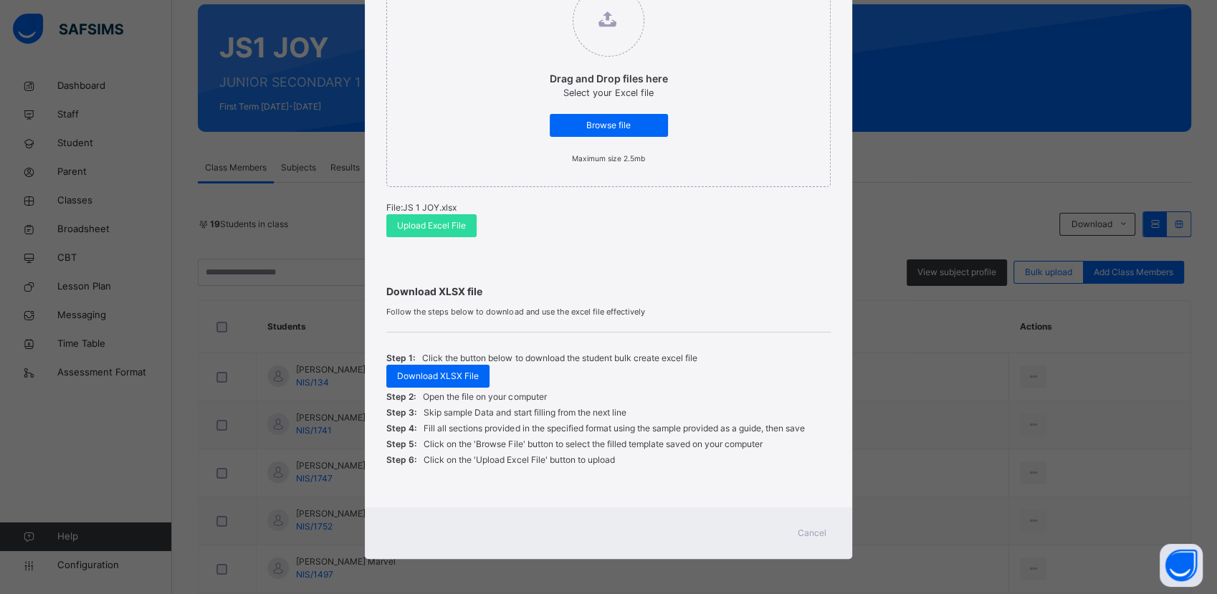
click at [809, 530] on span "Cancel" at bounding box center [812, 533] width 29 height 13
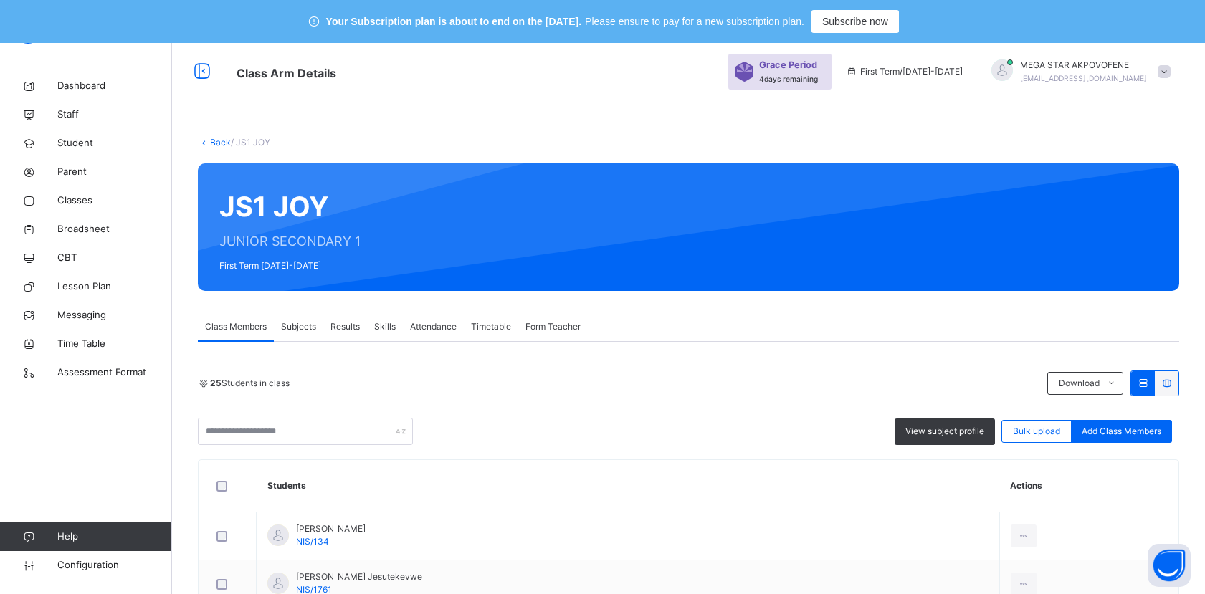
scroll to position [159, 0]
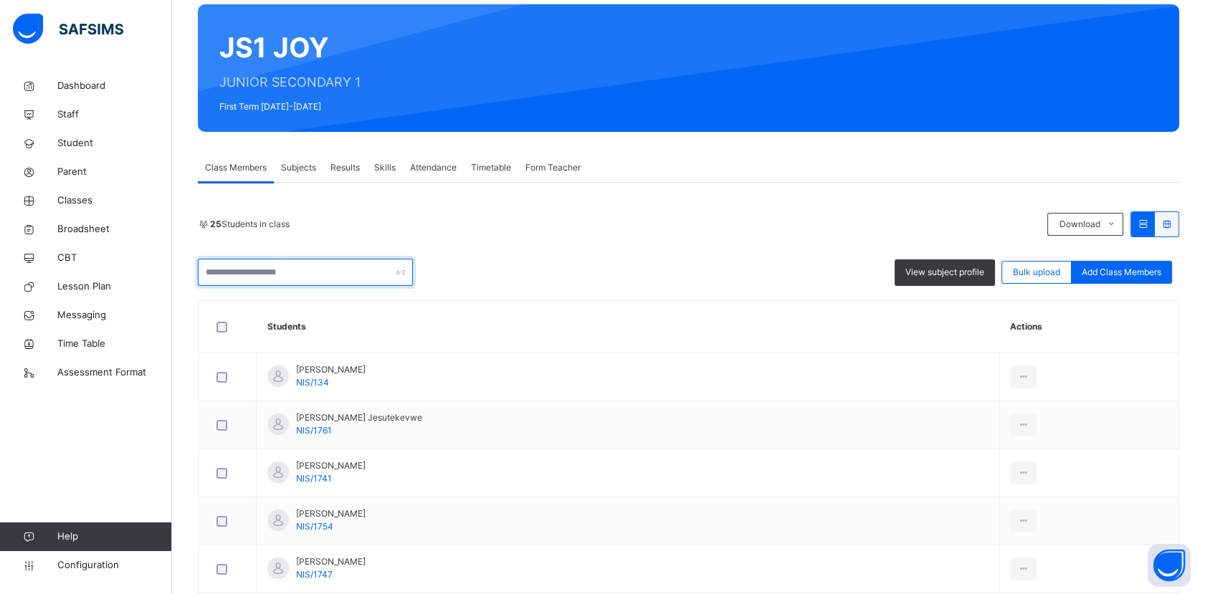
click at [283, 273] on input "text" at bounding box center [305, 272] width 215 height 27
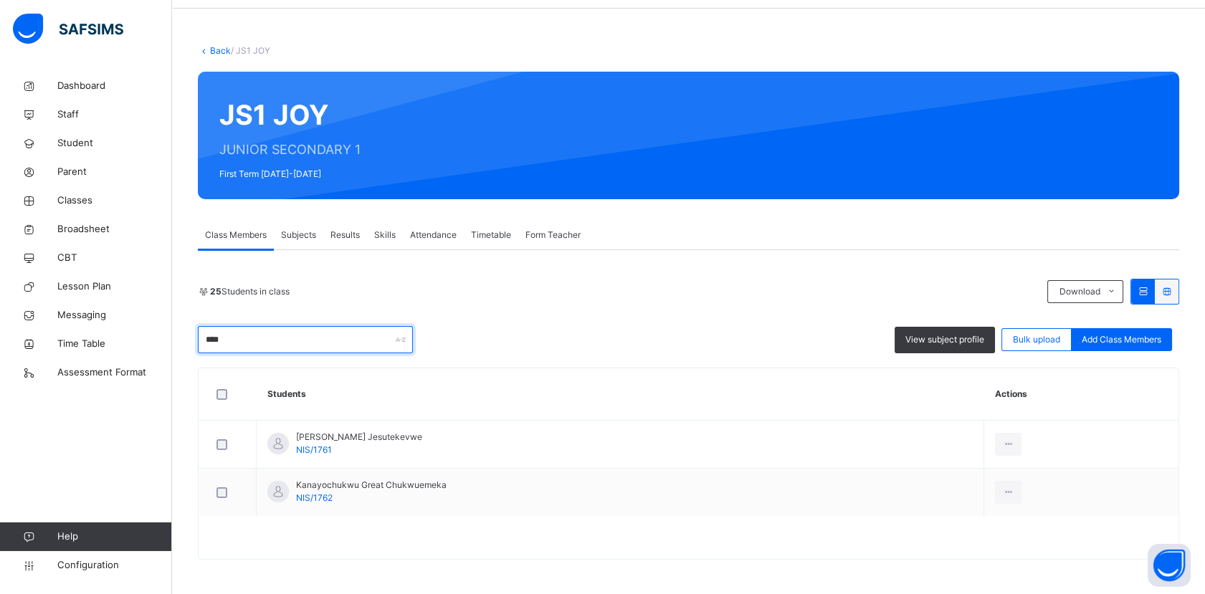
scroll to position [44, 0]
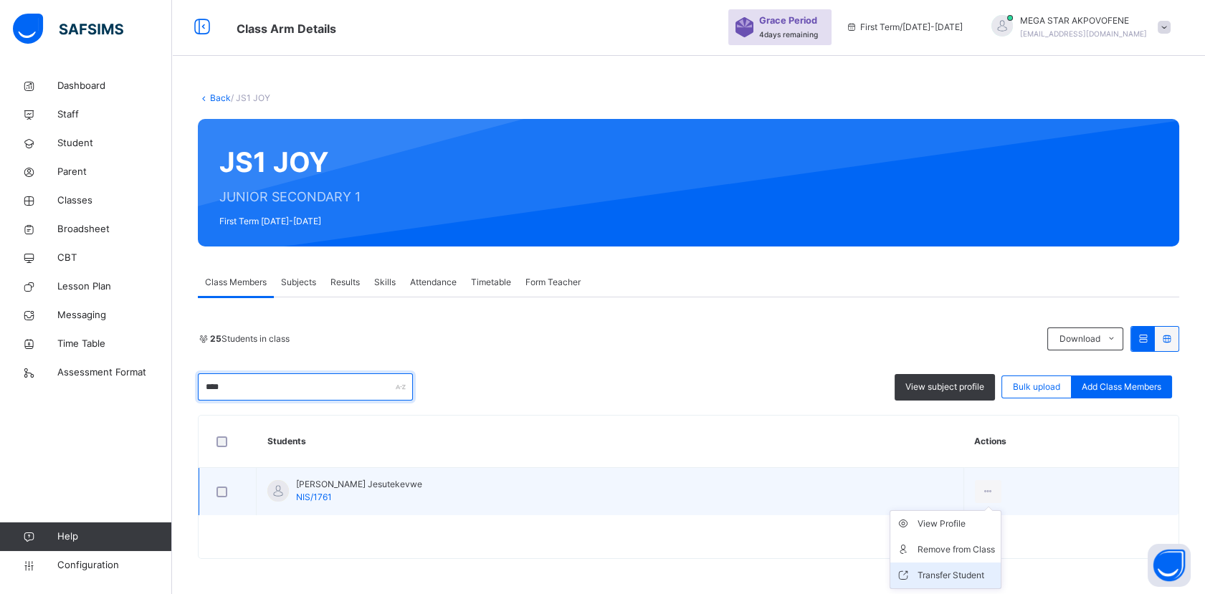
type input "****"
click at [974, 579] on div "Transfer Student" at bounding box center [956, 575] width 77 height 14
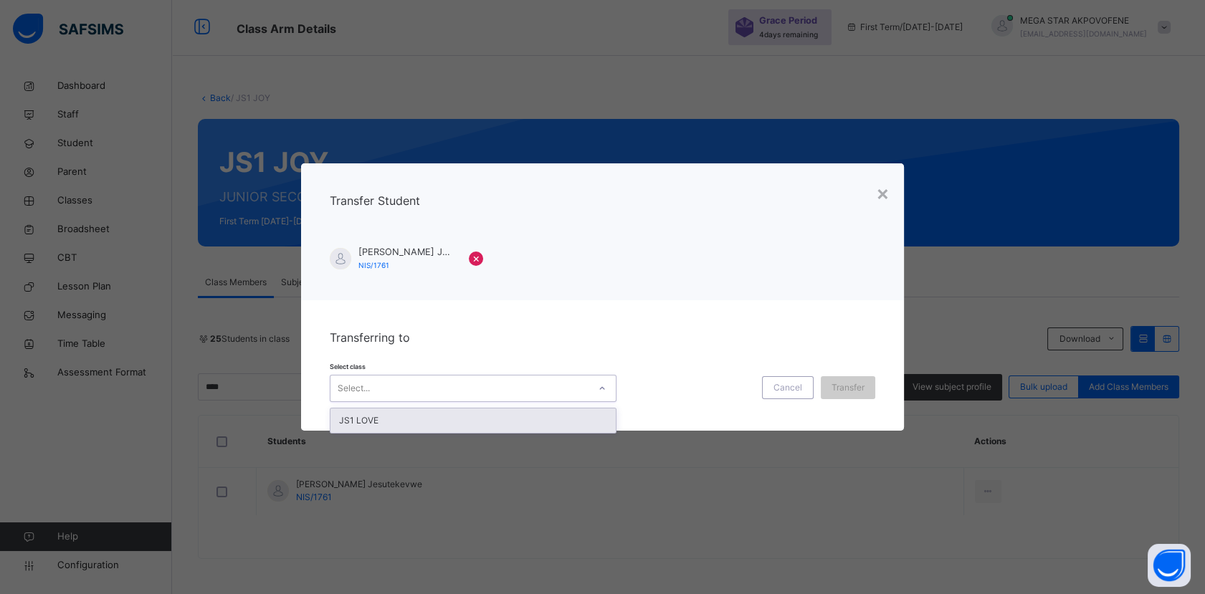
click at [503, 394] on div "Select..." at bounding box center [459, 389] width 258 height 22
click at [496, 429] on div "JS1 LOVE" at bounding box center [472, 421] width 285 height 24
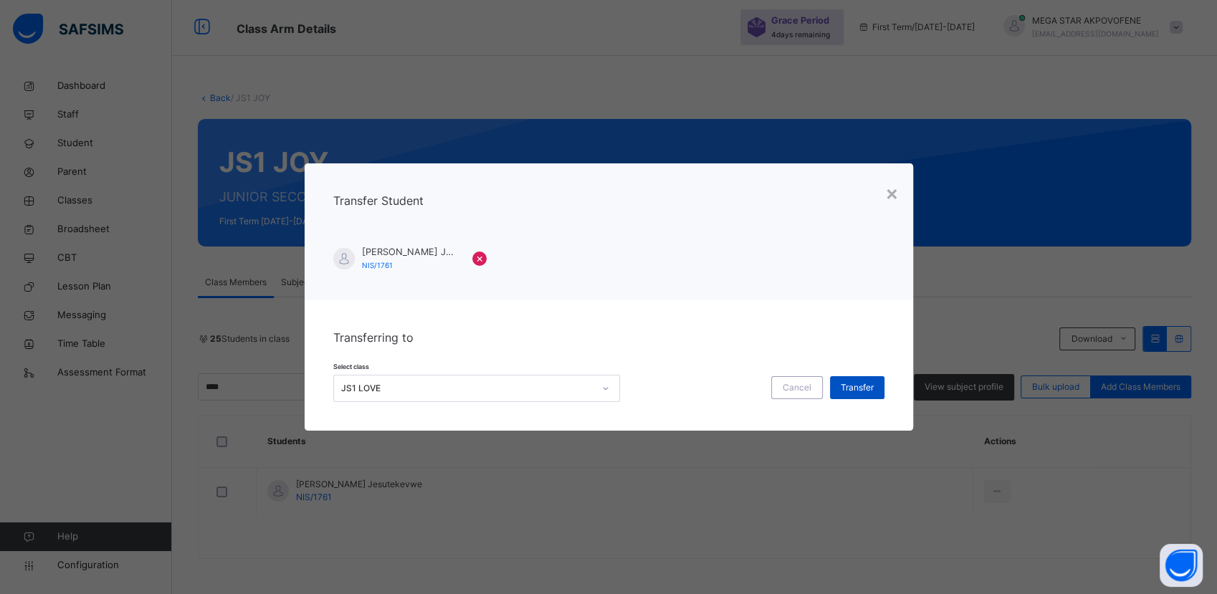
click at [869, 381] on span "Transfer" at bounding box center [857, 387] width 33 height 13
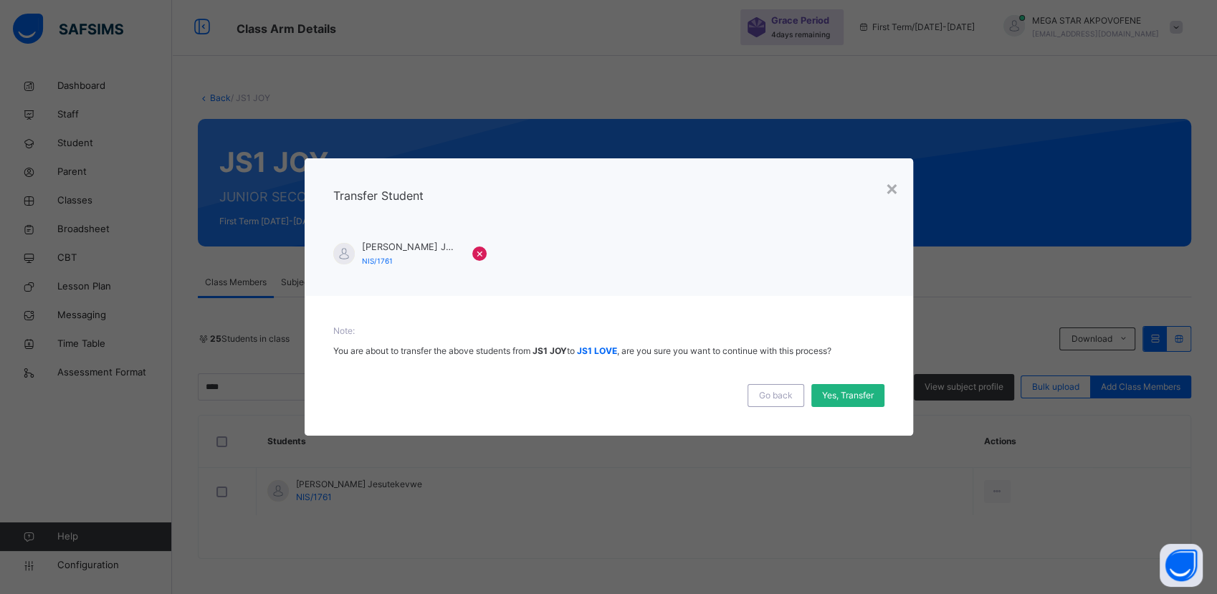
click at [872, 396] on span "Yes, Transfer" at bounding box center [848, 395] width 52 height 13
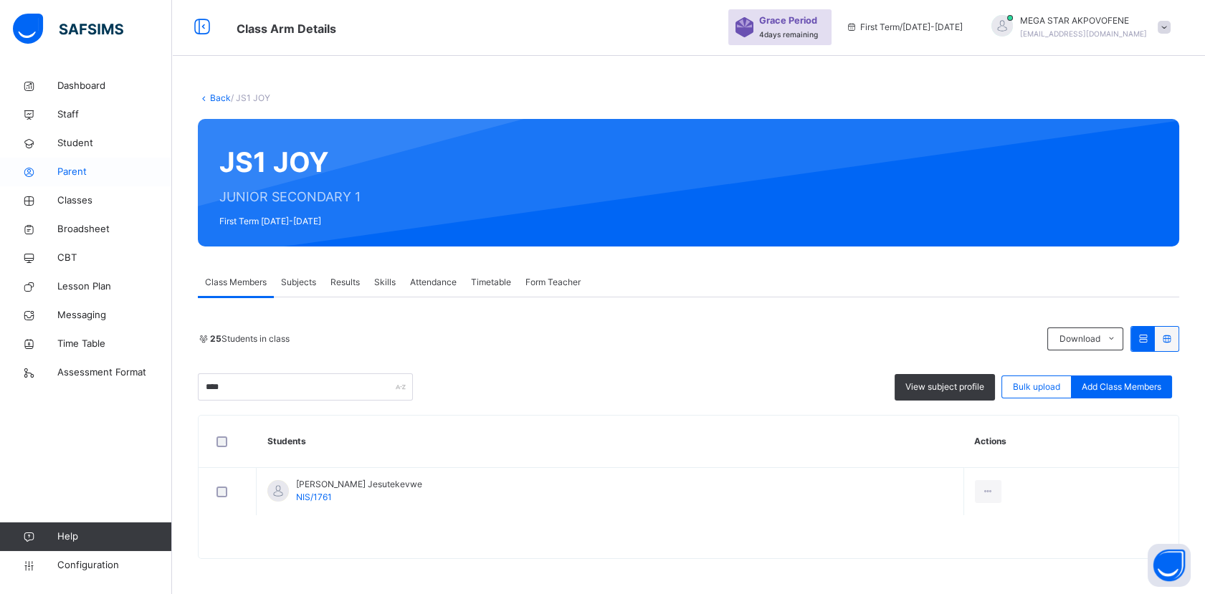
click at [76, 173] on span "Parent" at bounding box center [114, 172] width 115 height 14
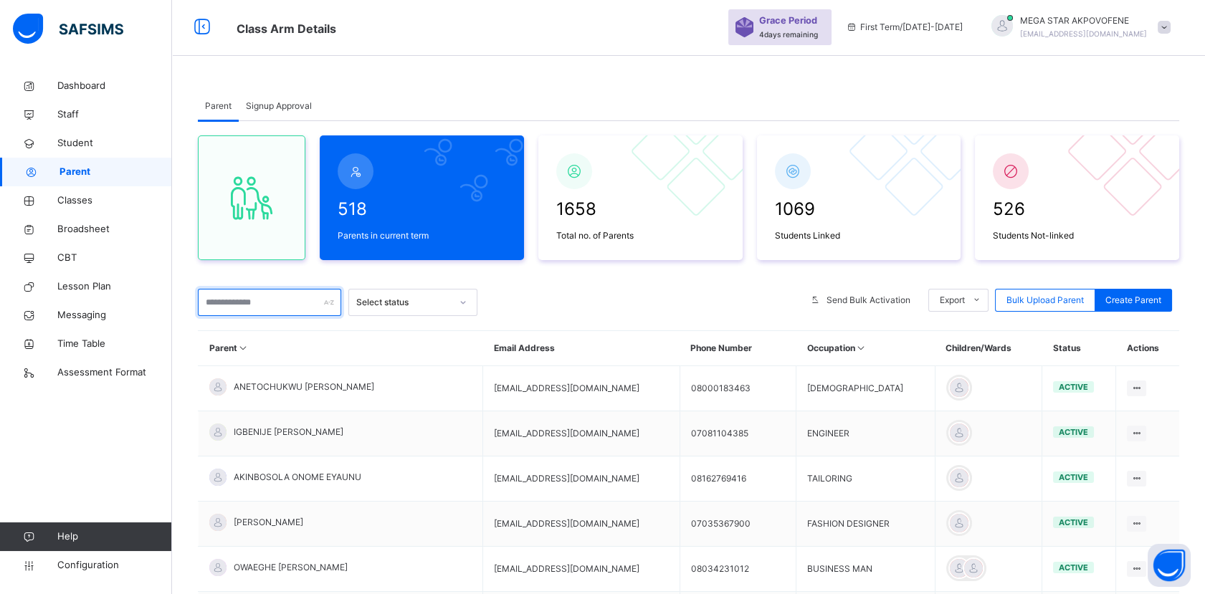
click at [248, 303] on input "text" at bounding box center [269, 302] width 143 height 27
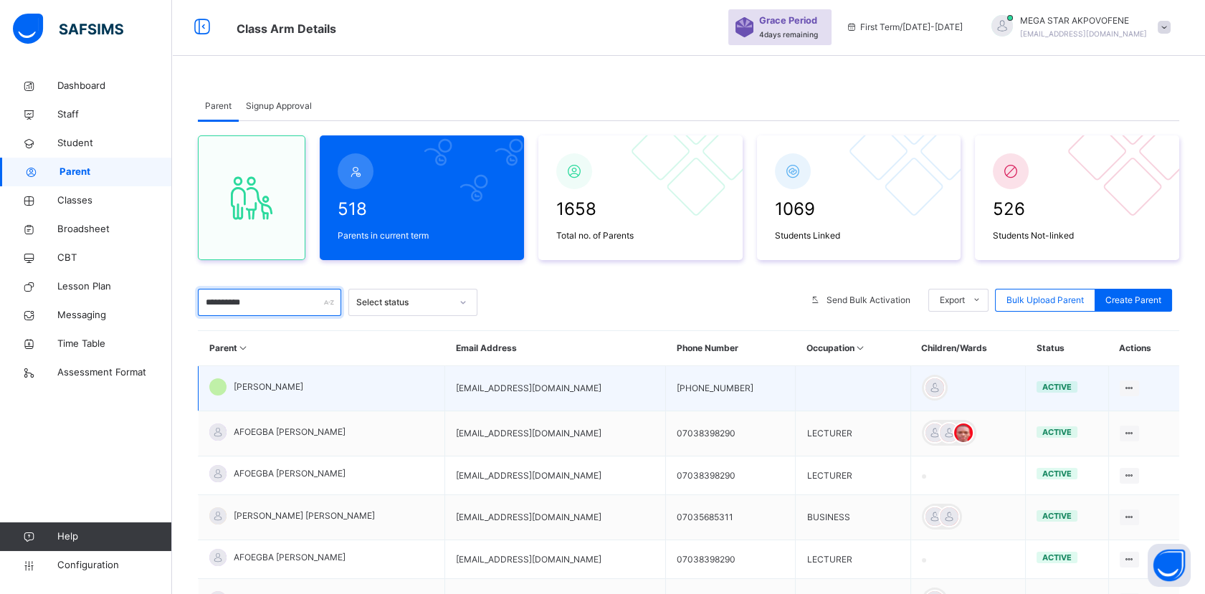
type input "**********"
click at [510, 386] on td "clementakiri@gmail.com" at bounding box center [555, 388] width 221 height 45
click at [260, 387] on span "BLISSFORD AKIRI" at bounding box center [269, 387] width 70 height 13
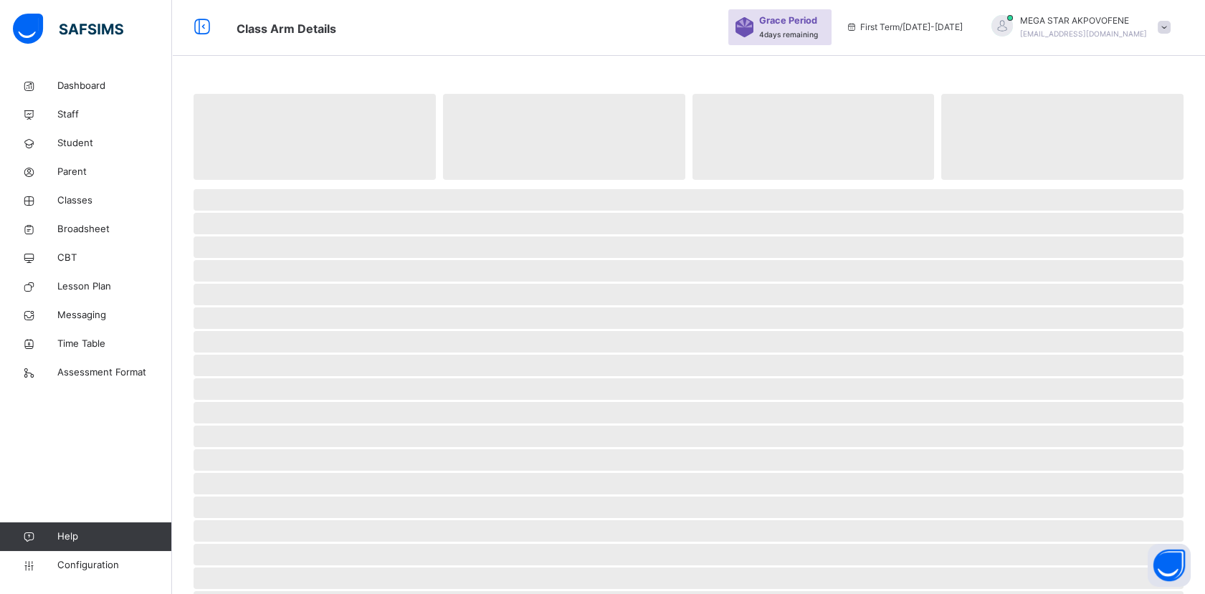
scroll to position [43, 0]
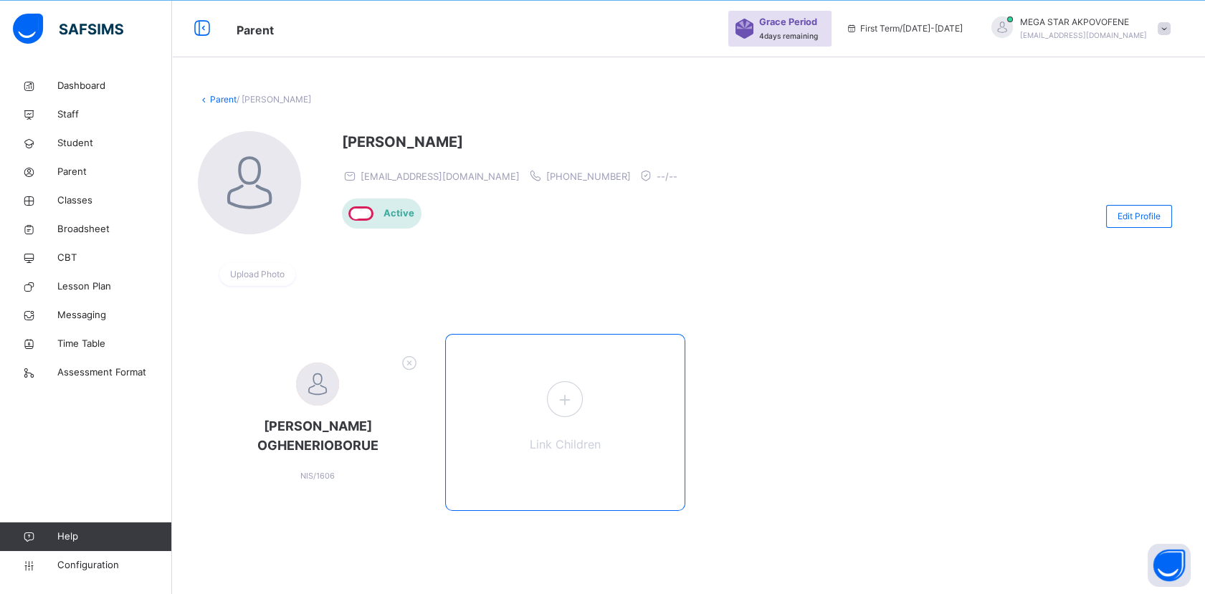
click at [566, 410] on icon at bounding box center [565, 400] width 26 height 28
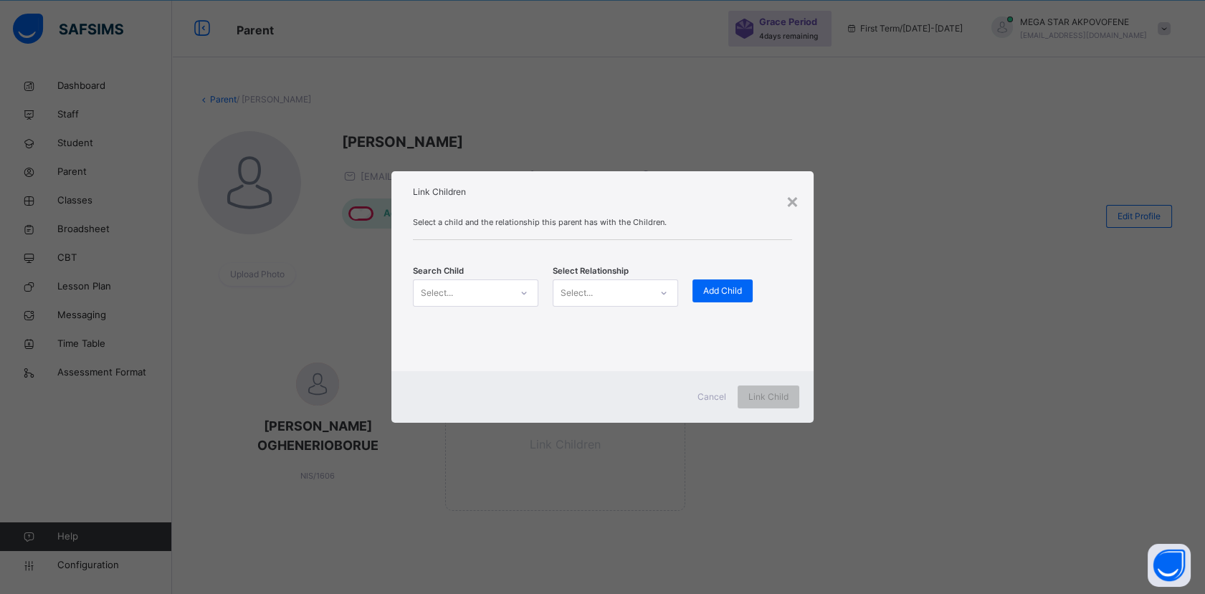
click at [480, 292] on div "Select..." at bounding box center [462, 293] width 97 height 22
type input "*****"
click at [482, 343] on div "AKIRI CLEMENCY JESUTEKEVWE NIS/1761" at bounding box center [480, 331] width 125 height 36
click at [602, 287] on div "Select..." at bounding box center [608, 293] width 98 height 22
click at [619, 330] on div "Father" at bounding box center [621, 325] width 125 height 24
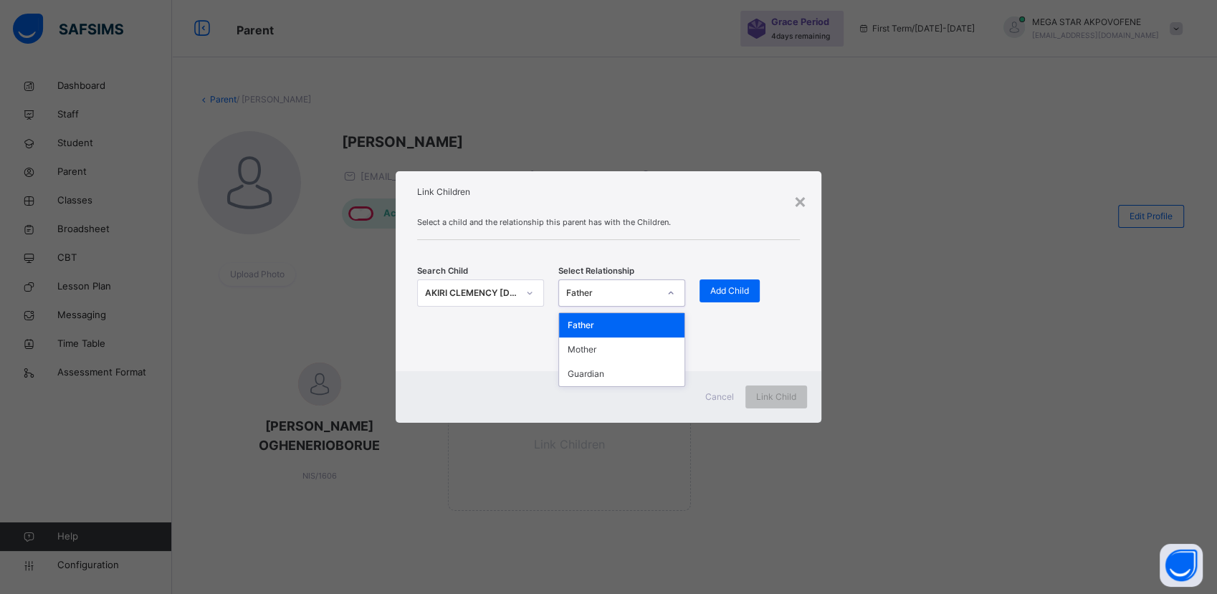
click at [647, 297] on div "Father" at bounding box center [612, 293] width 92 height 13
click at [635, 353] on div "Mother" at bounding box center [621, 350] width 125 height 24
click at [737, 296] on span "Add Child" at bounding box center [729, 291] width 39 height 13
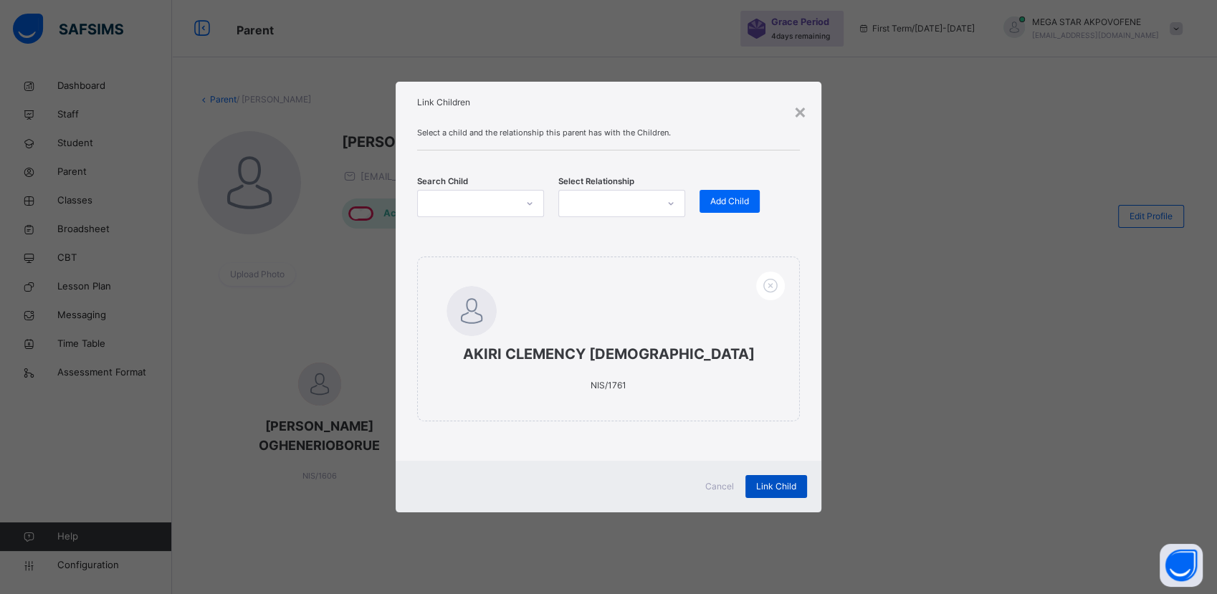
click at [771, 491] on span "Link Child" at bounding box center [776, 486] width 40 height 13
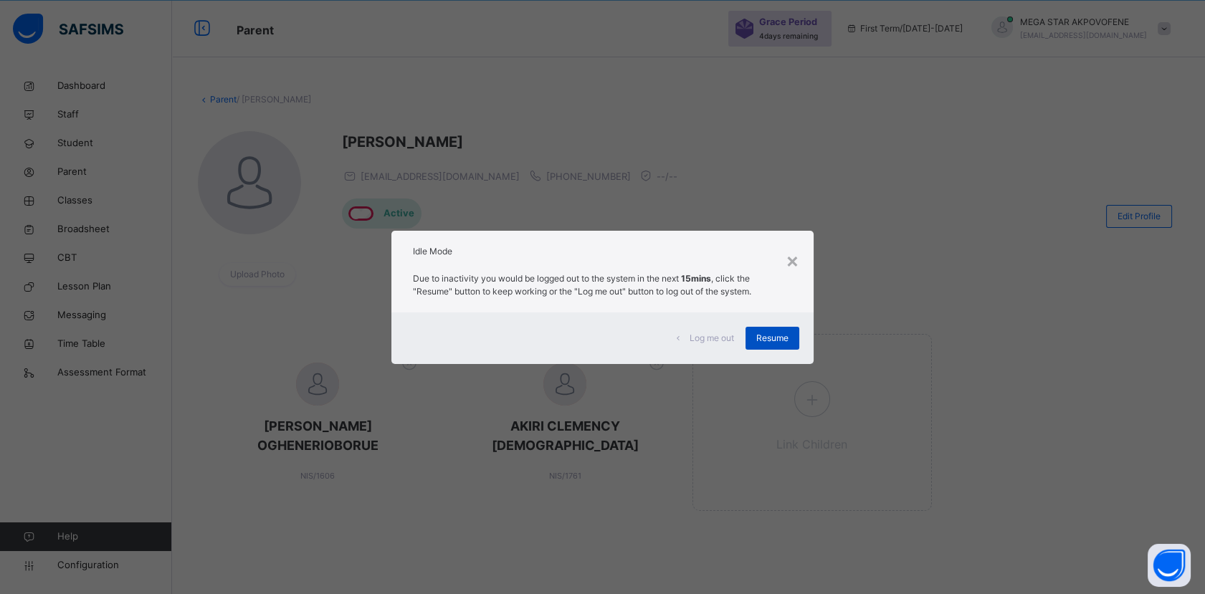
click at [763, 341] on span "Resume" at bounding box center [772, 338] width 32 height 13
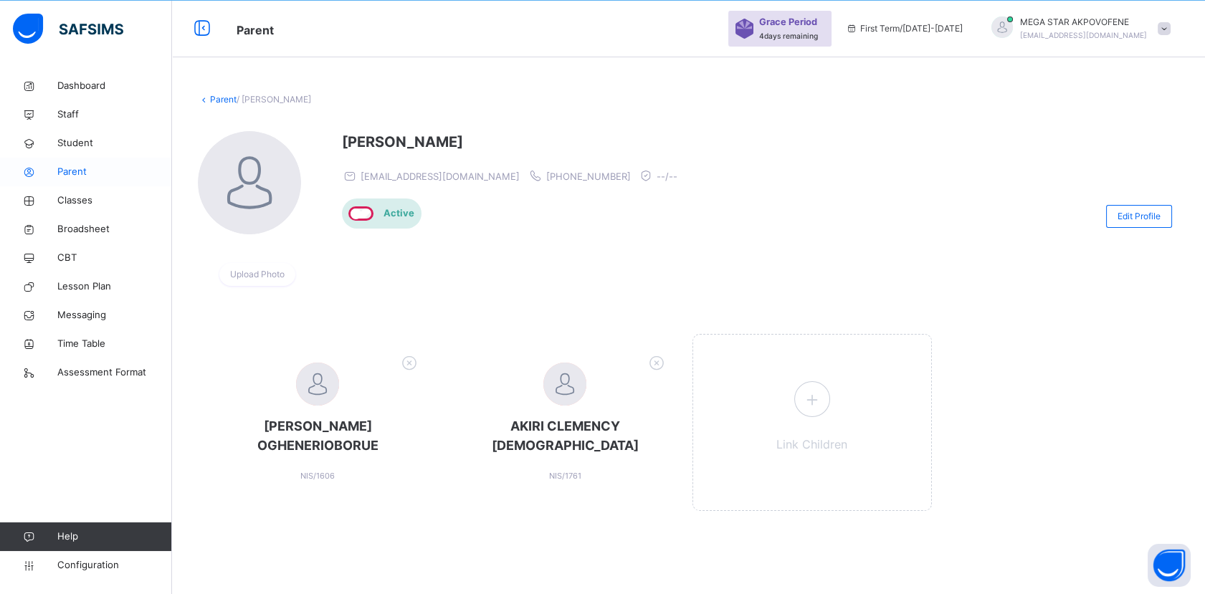
click at [78, 171] on span "Parent" at bounding box center [114, 172] width 115 height 14
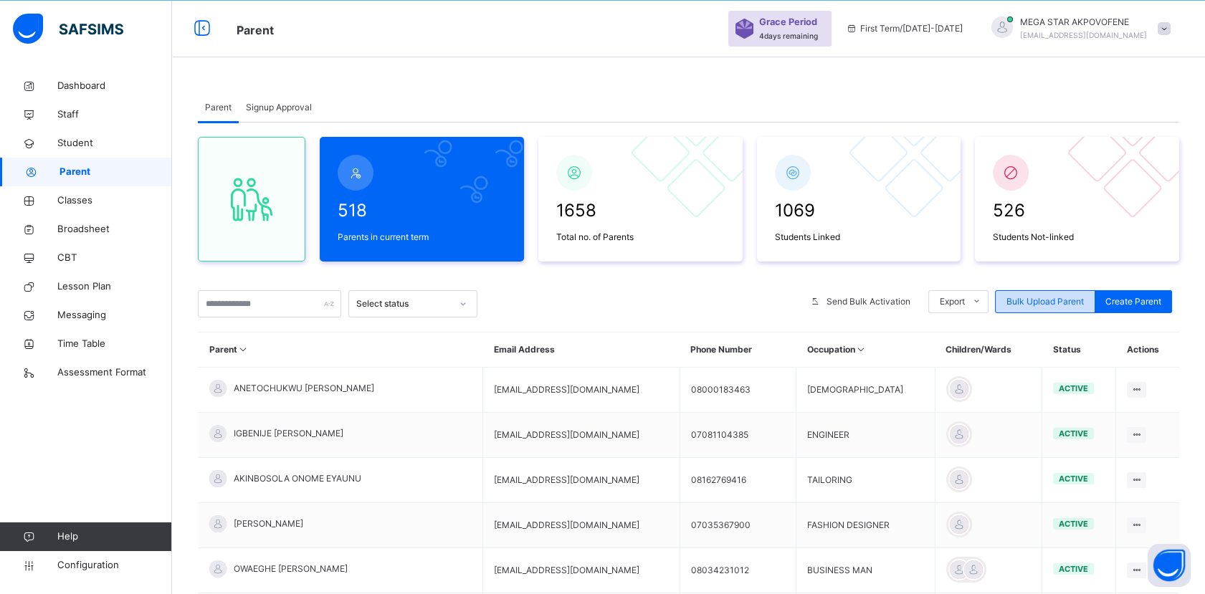
click at [1042, 300] on span "Bulk Upload Parent" at bounding box center [1044, 301] width 77 height 13
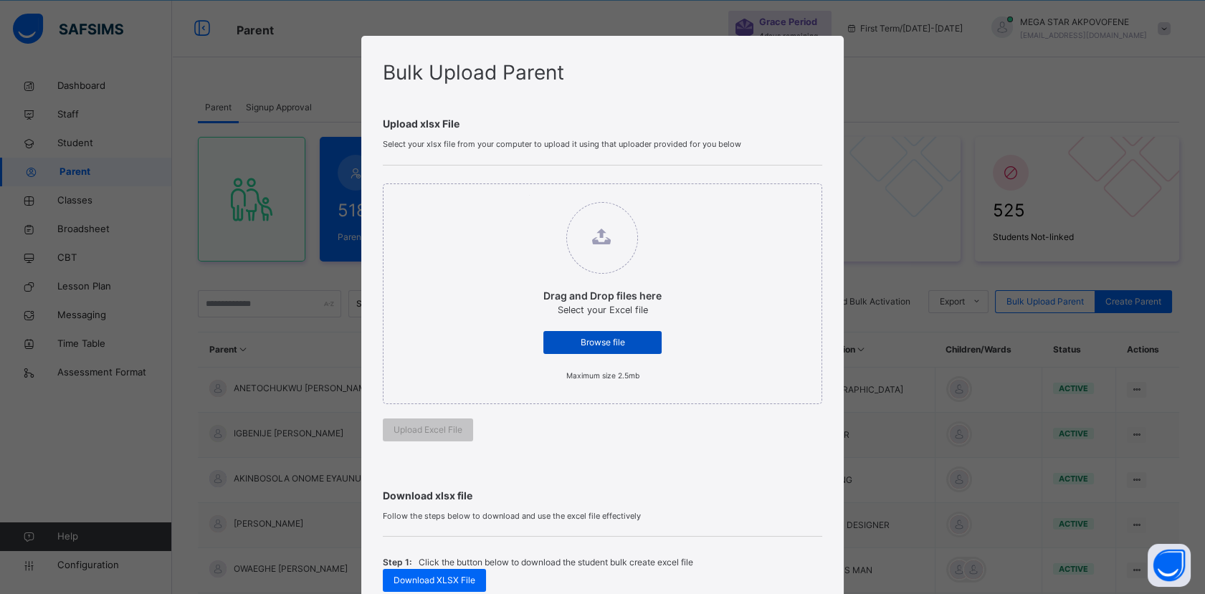
click at [622, 343] on span "Browse file" at bounding box center [602, 342] width 97 height 13
click at [529, 195] on input "Drag and Drop files here Select your Excel file Browse file Maximum size 2.5mb" at bounding box center [529, 195] width 0 height 0
type input "**********"
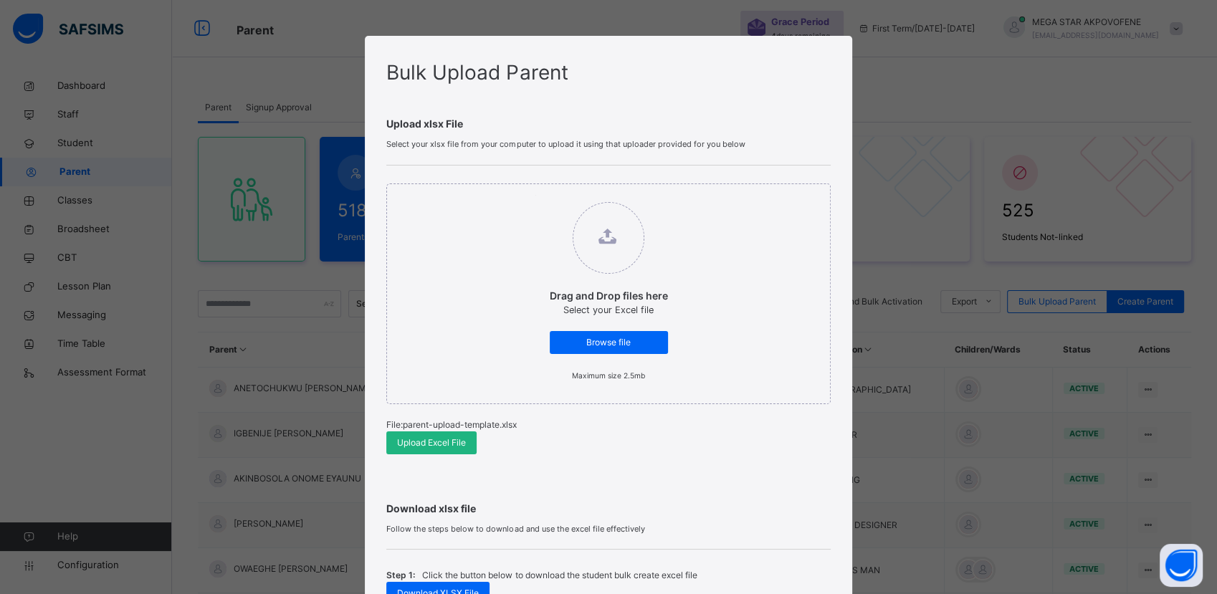
click at [439, 446] on span "Upload Excel File" at bounding box center [431, 443] width 69 height 13
click at [587, 347] on span "Browse file" at bounding box center [602, 342] width 97 height 13
click at [529, 195] on input "Drag and Drop files here Select your Excel file Browse file Maximum size 2.5mb" at bounding box center [529, 195] width 0 height 0
click at [422, 443] on span "Upload Excel File" at bounding box center [428, 443] width 69 height 13
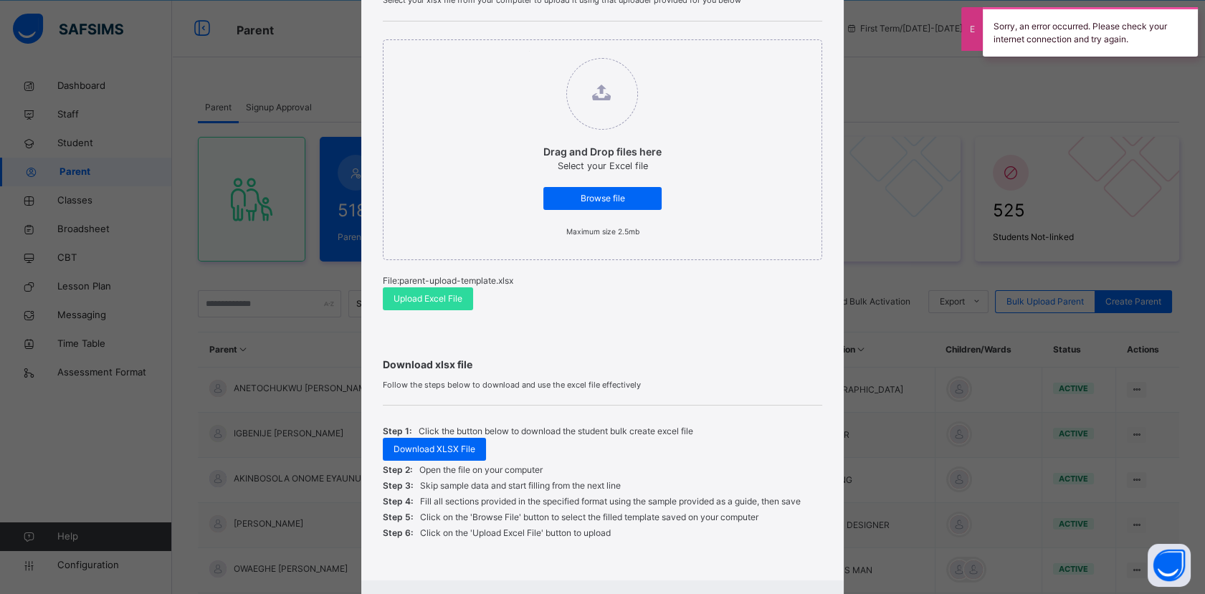
scroll to position [217, 0]
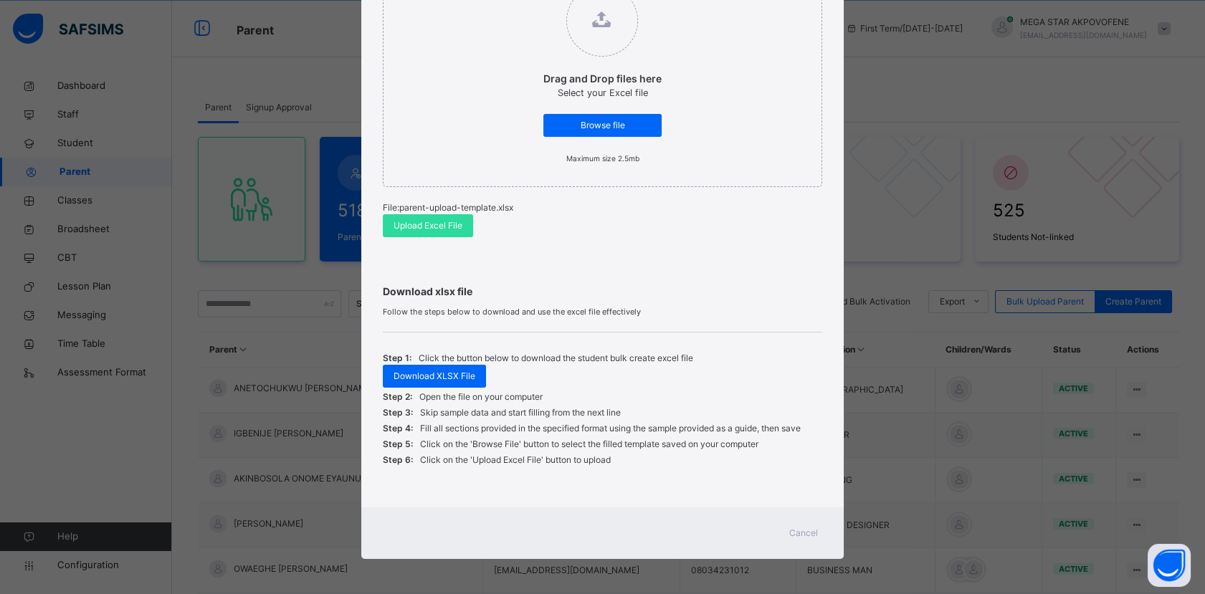
click at [816, 530] on span "Cancel" at bounding box center [803, 533] width 29 height 13
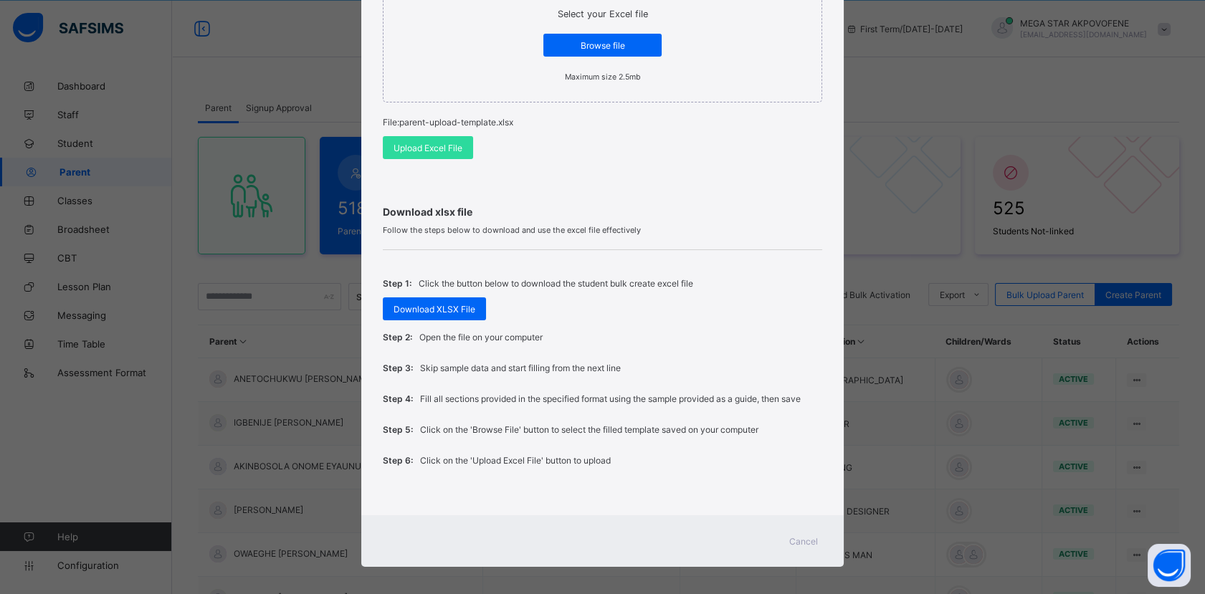
scroll to position [294, 0]
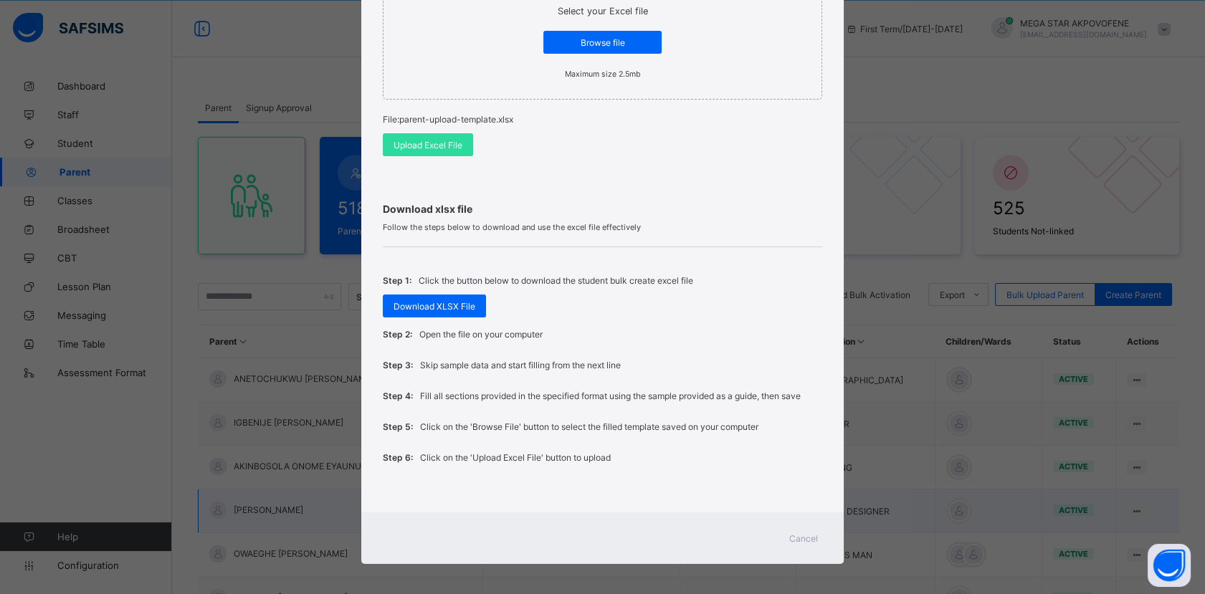
click at [791, 533] on span "Cancel" at bounding box center [803, 538] width 29 height 11
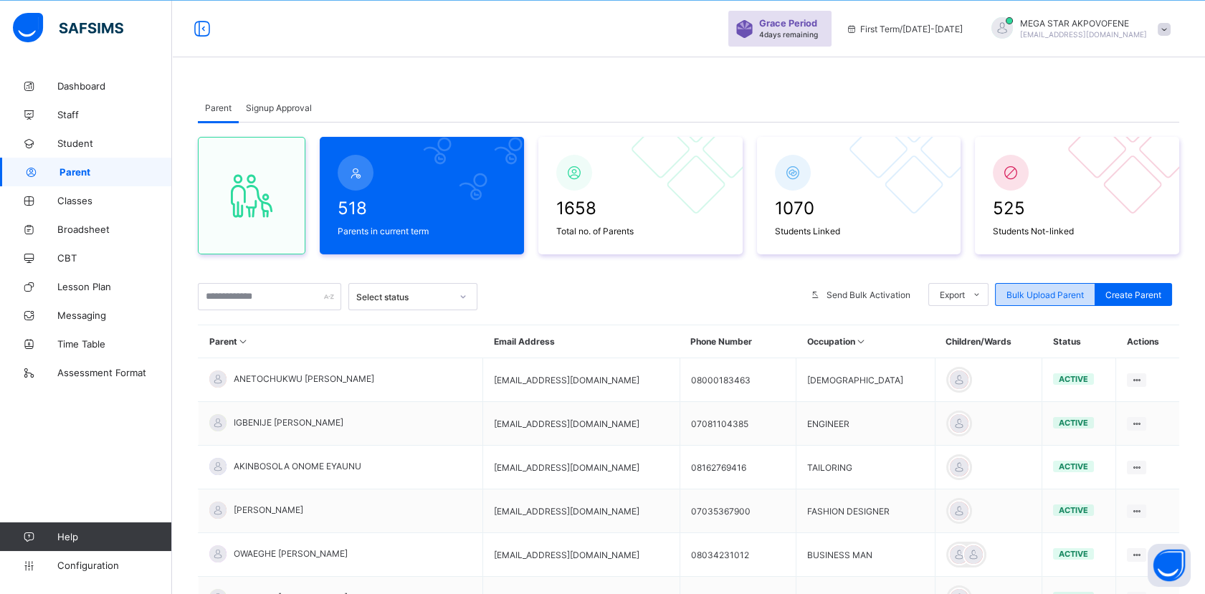
click at [1025, 295] on span "Bulk Upload Parent" at bounding box center [1044, 295] width 77 height 11
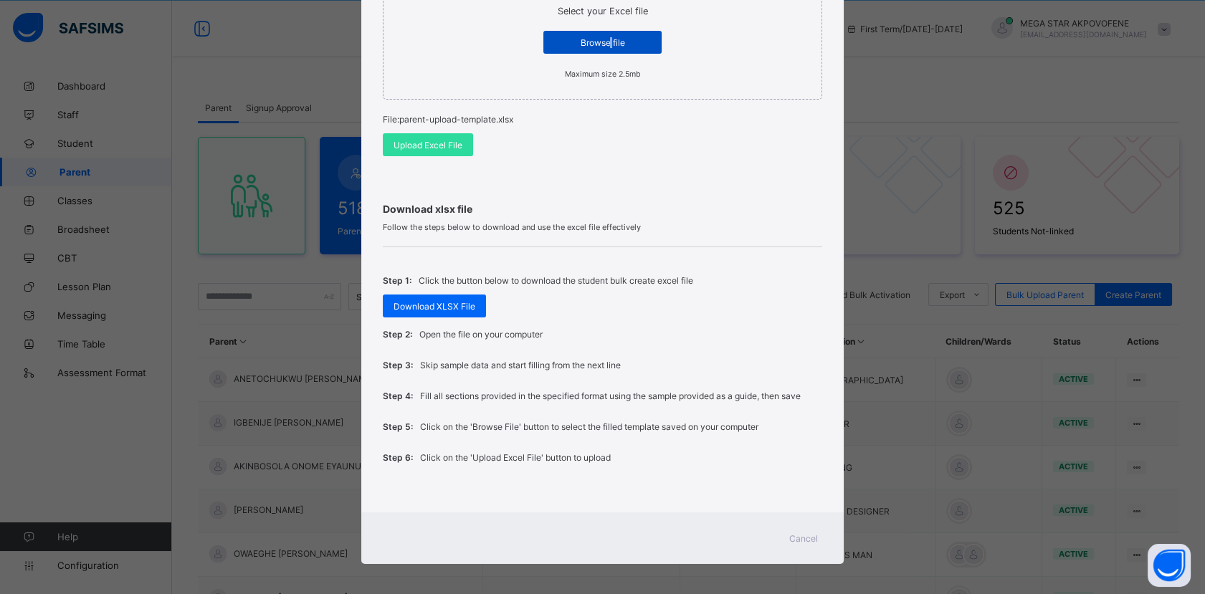
click at [608, 44] on span "Browse file" at bounding box center [602, 42] width 97 height 11
click at [591, 48] on div "Browse file" at bounding box center [602, 42] width 118 height 23
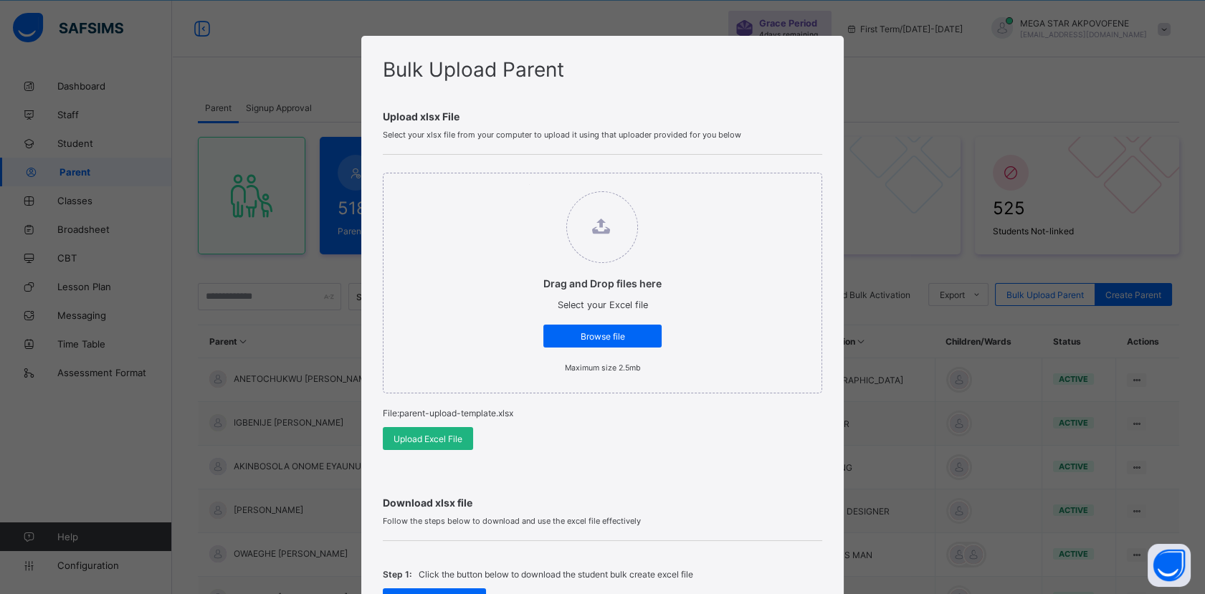
click at [448, 441] on span "Upload Excel File" at bounding box center [428, 439] width 69 height 11
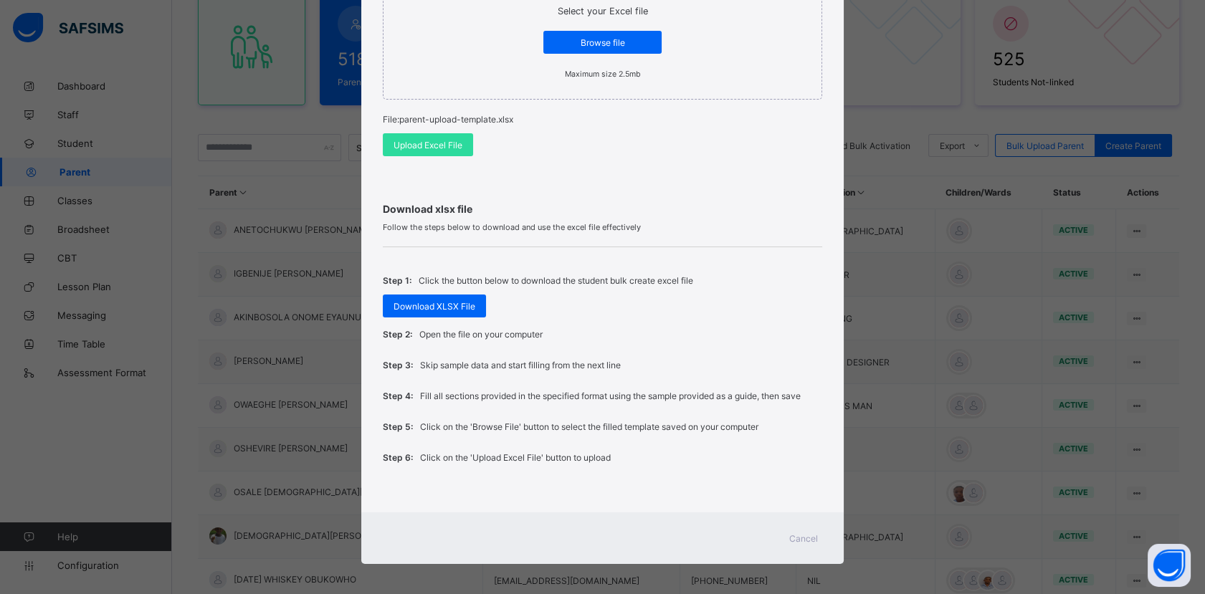
scroll to position [202, 0]
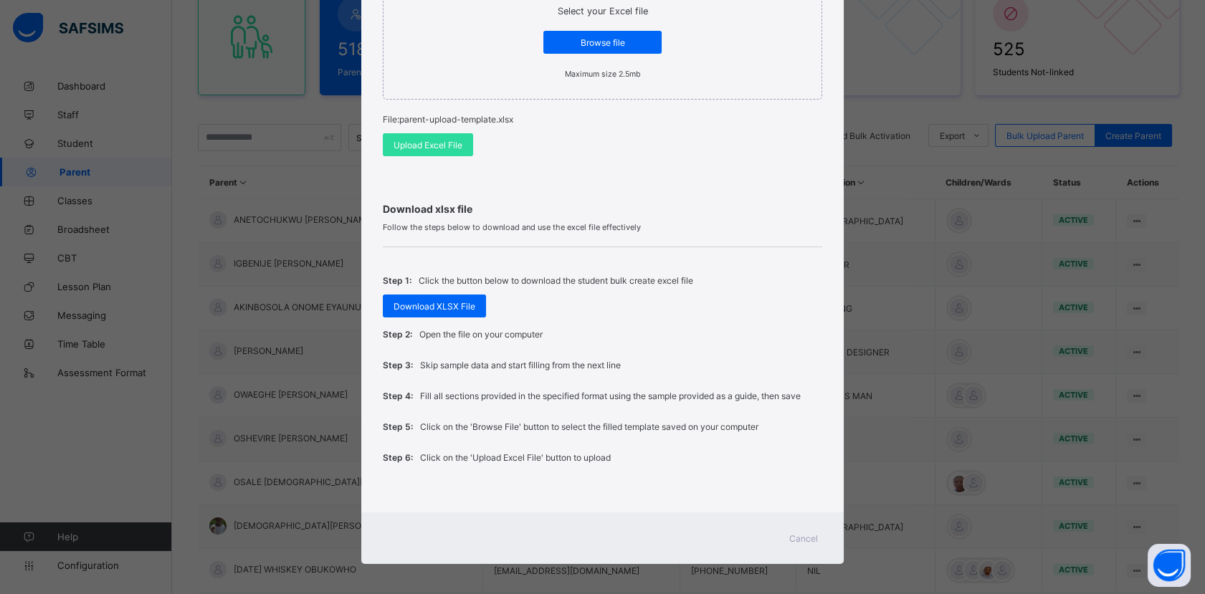
click at [804, 539] on div "Cancel" at bounding box center [804, 538] width 52 height 23
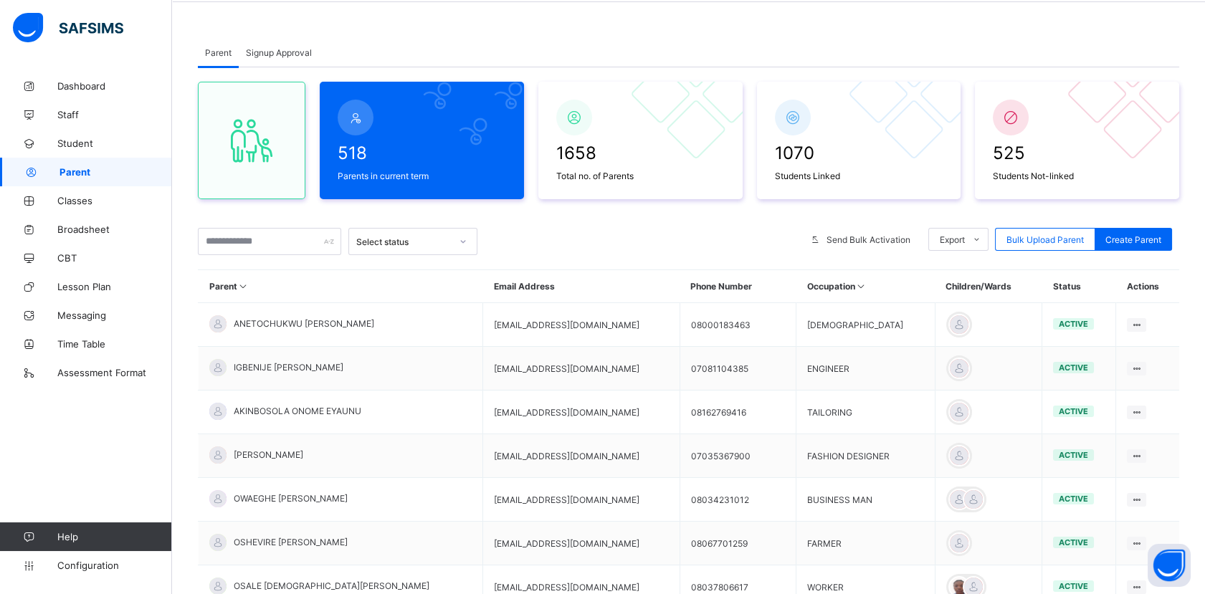
scroll to position [0, 0]
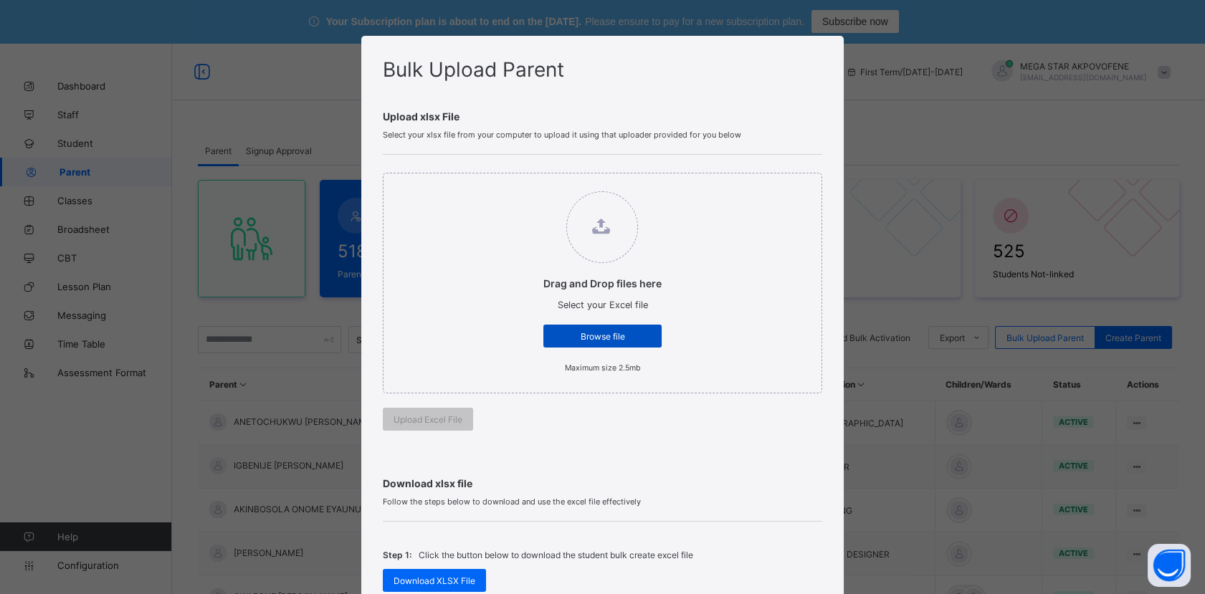
click at [632, 329] on div "Browse file" at bounding box center [602, 336] width 118 height 23
click at [529, 184] on input "Drag and Drop files here Select your Excel file Browse file Maximum size 2.5mb" at bounding box center [529, 184] width 0 height 0
type input "**********"
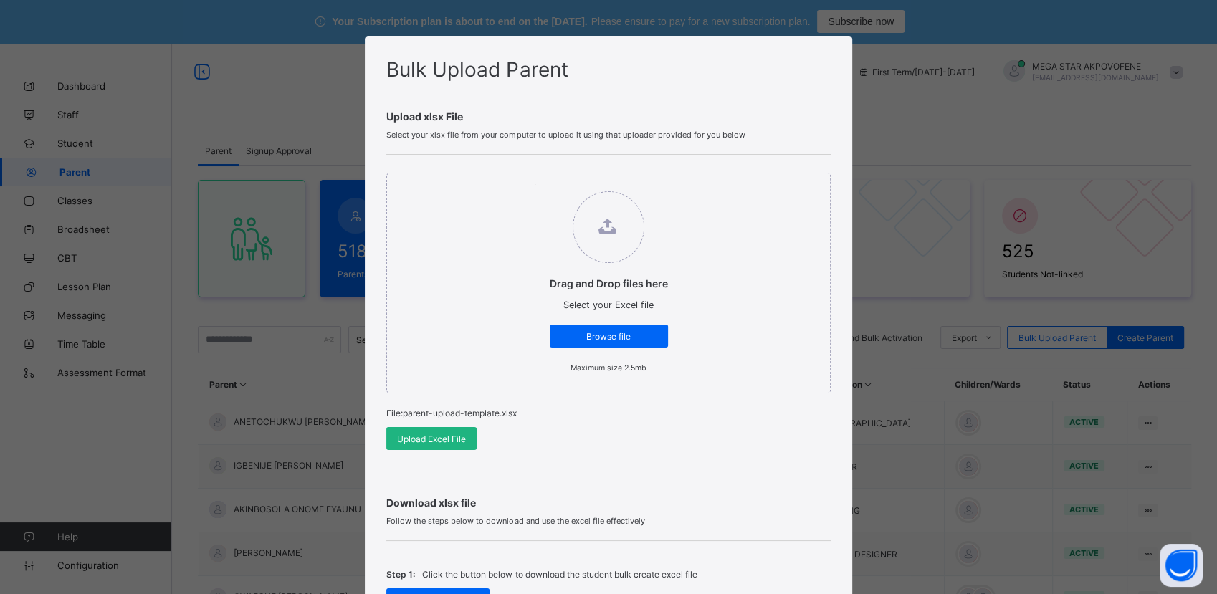
click at [460, 443] on div "Upload Excel File" at bounding box center [431, 438] width 90 height 23
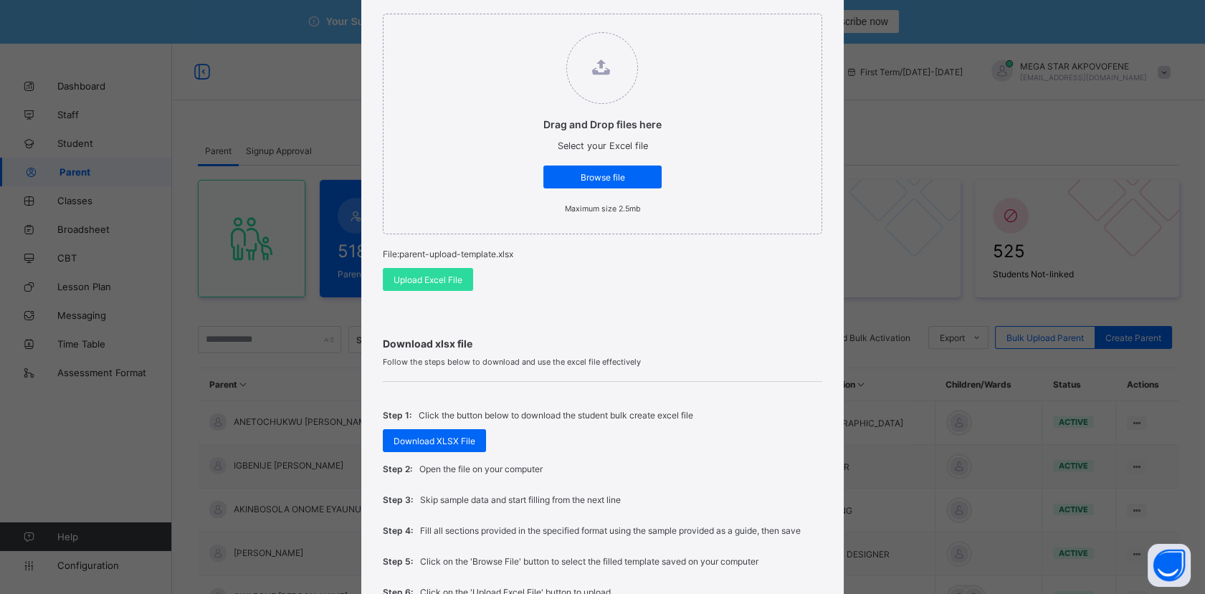
scroll to position [294, 0]
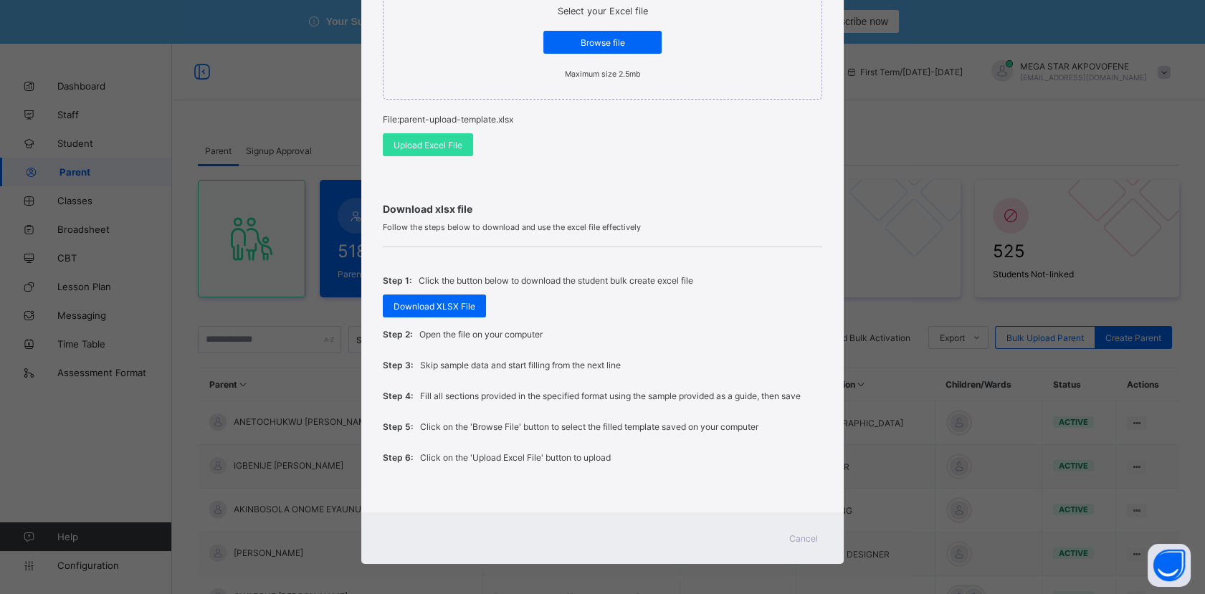
click at [793, 539] on div "Cancel" at bounding box center [804, 538] width 52 height 23
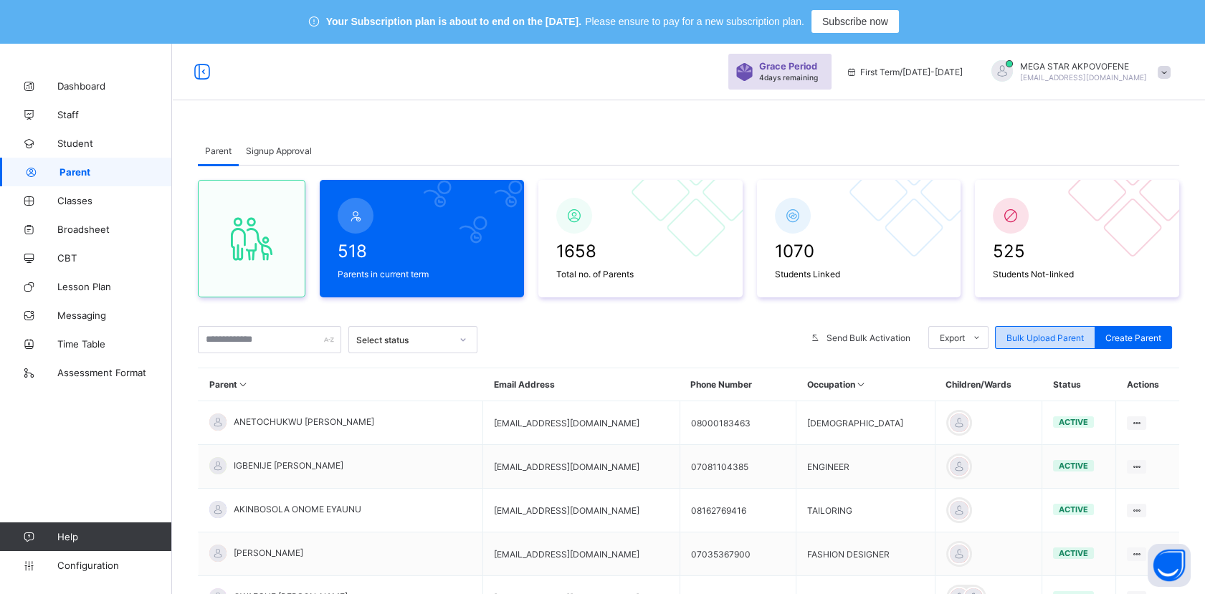
click at [1035, 341] on span "Bulk Upload Parent" at bounding box center [1044, 338] width 77 height 11
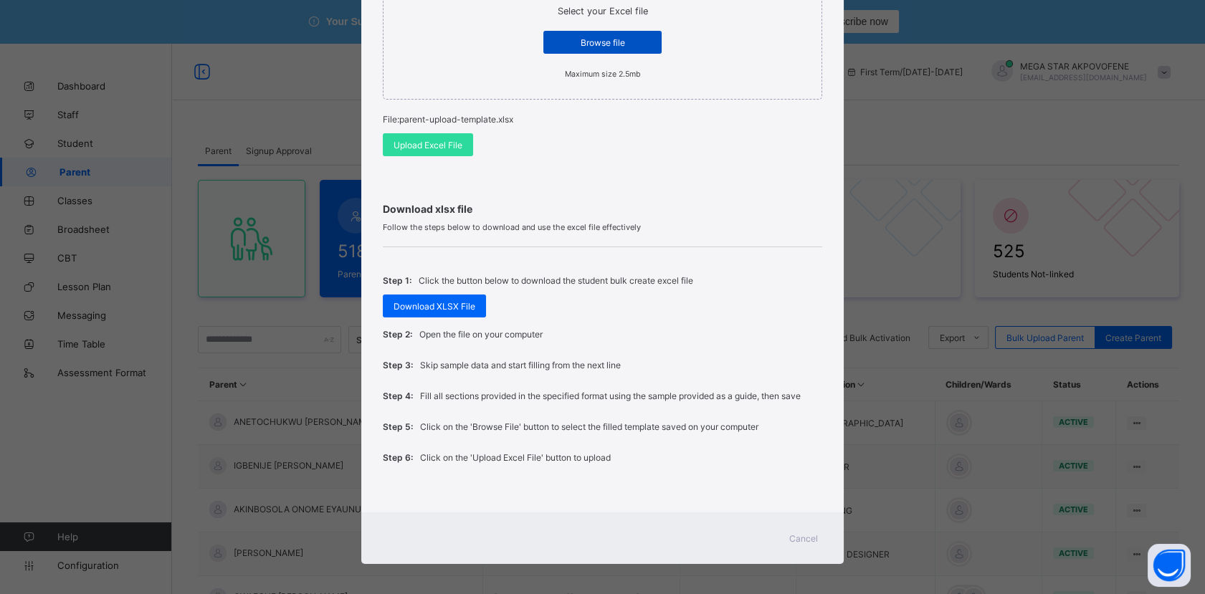
click at [586, 46] on span "Browse file" at bounding box center [602, 42] width 97 height 11
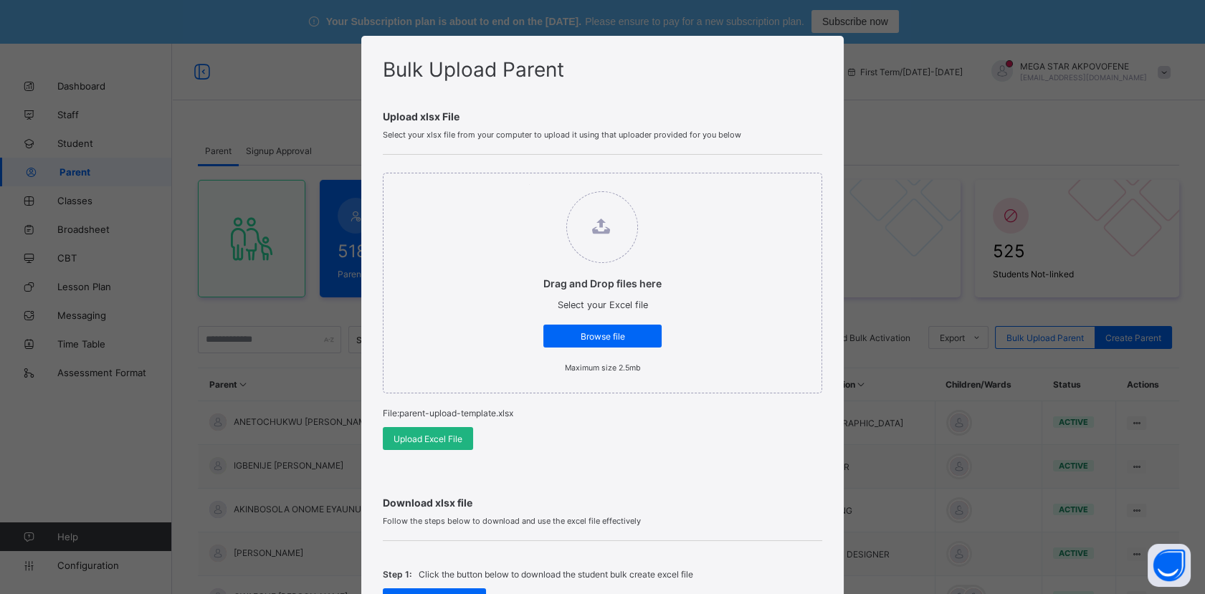
click at [425, 439] on span "Upload Excel File" at bounding box center [428, 439] width 69 height 11
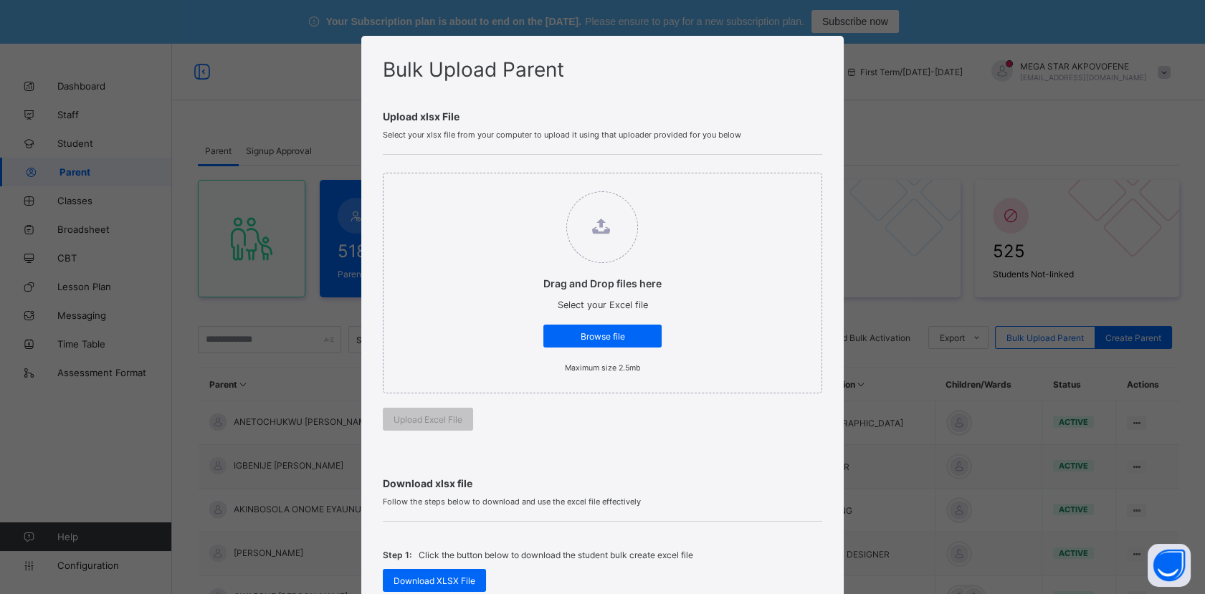
scroll to position [80, 0]
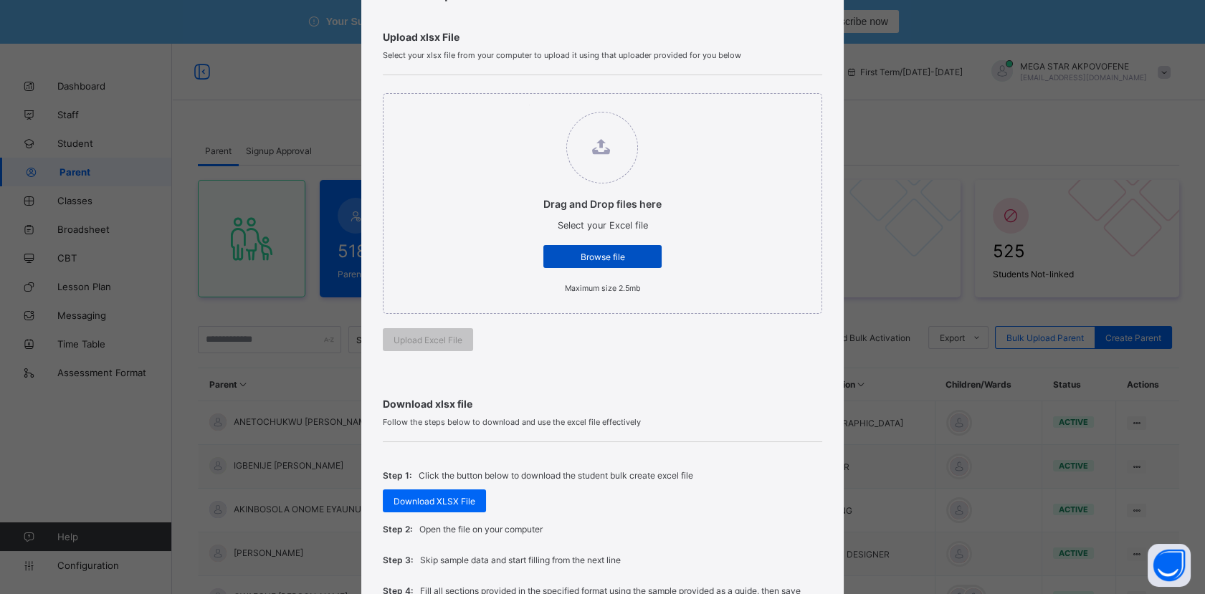
click at [614, 252] on span "Browse file" at bounding box center [602, 257] width 97 height 11
click at [529, 105] on input "Drag and Drop files here Select your Excel file Browse file Maximum size 2.5mb" at bounding box center [529, 105] width 0 height 0
type input "**********"
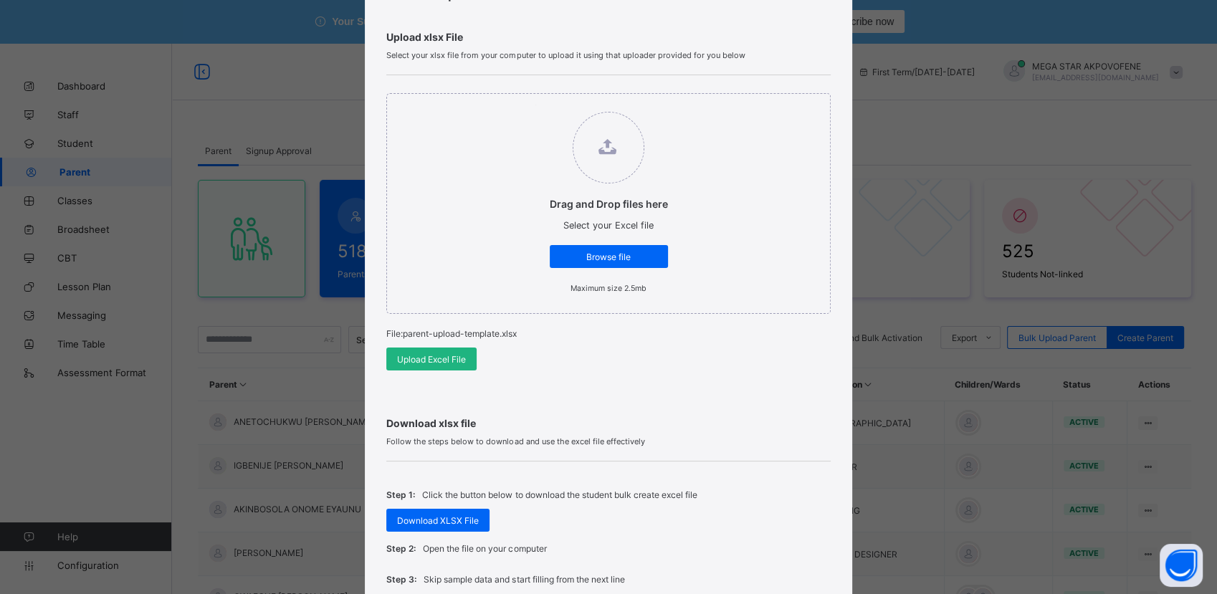
click at [439, 359] on span "Upload Excel File" at bounding box center [431, 359] width 69 height 11
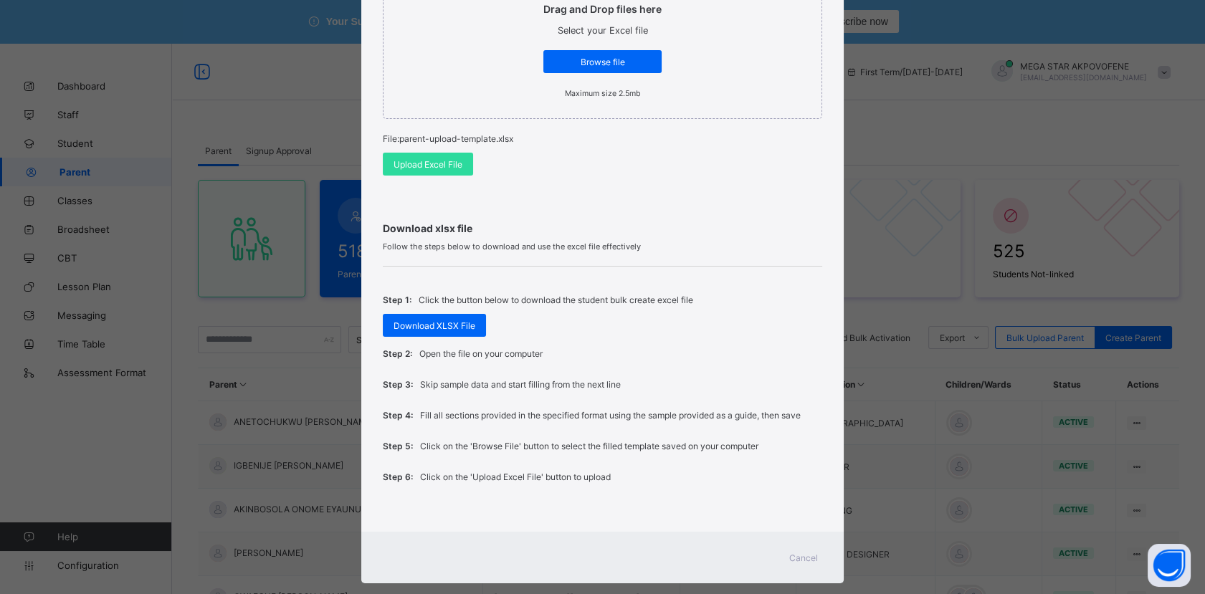
scroll to position [294, 0]
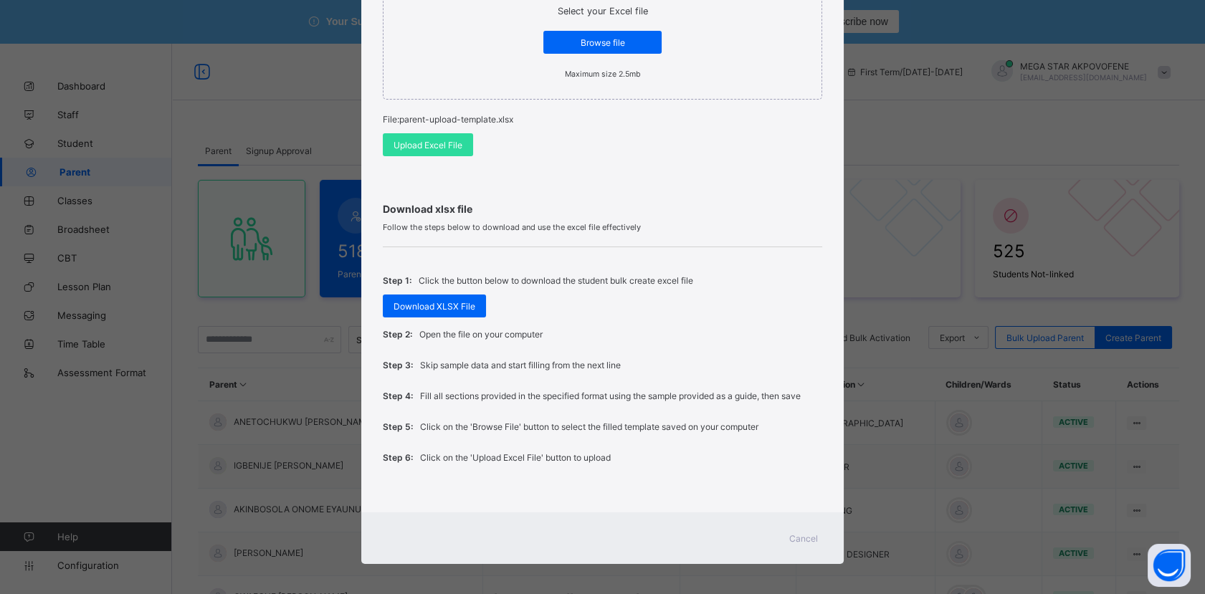
click at [796, 534] on span "Cancel" at bounding box center [803, 538] width 29 height 11
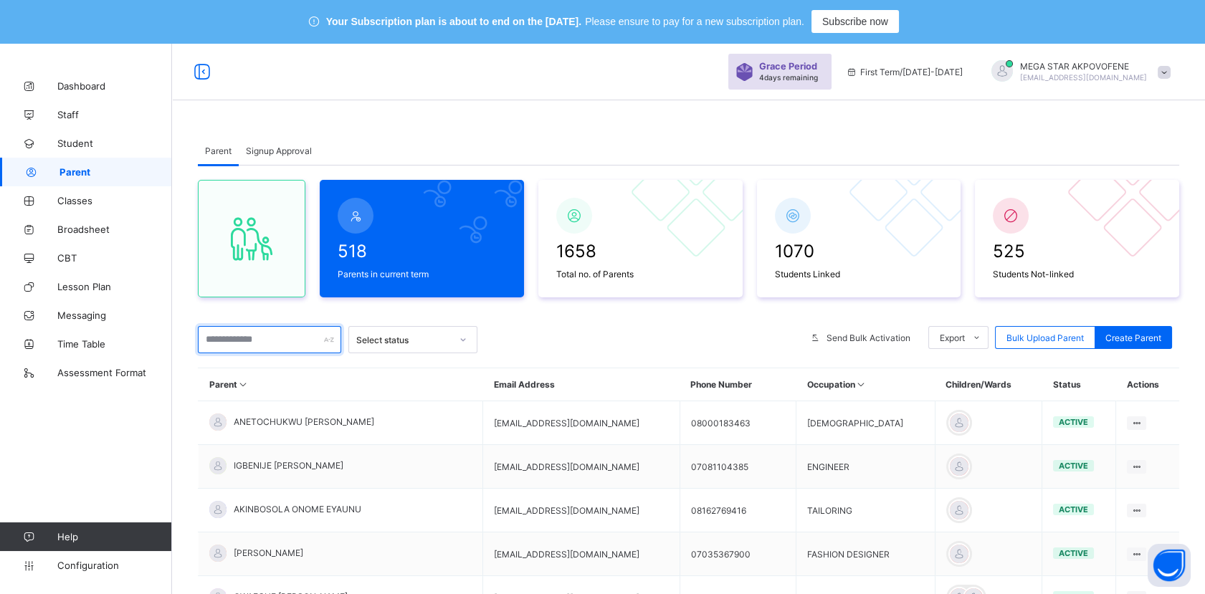
click at [279, 347] on input "text" at bounding box center [269, 339] width 143 height 27
paste input "**********"
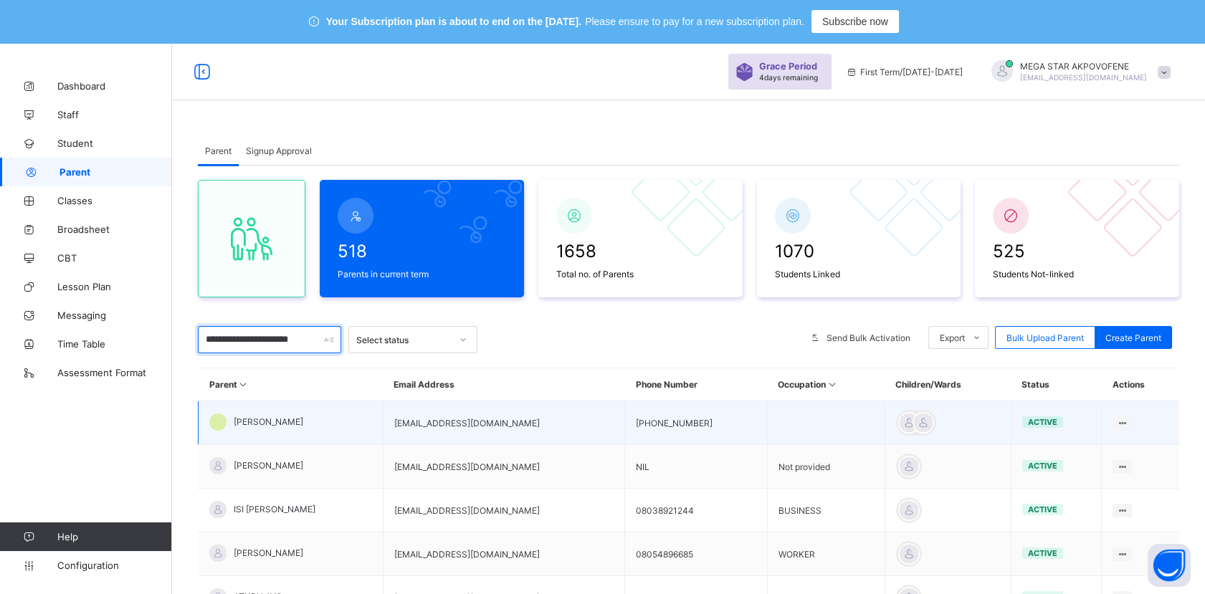
type input "**********"
click at [252, 416] on span "josiah akpeji" at bounding box center [269, 421] width 70 height 11
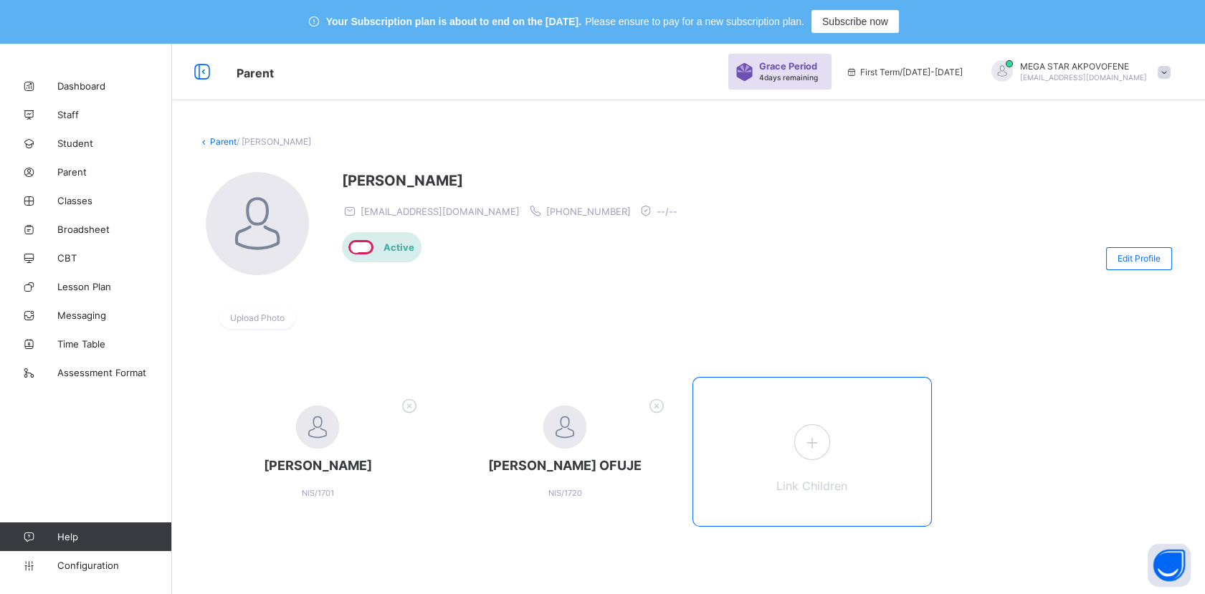
click at [818, 446] on icon at bounding box center [812, 443] width 26 height 22
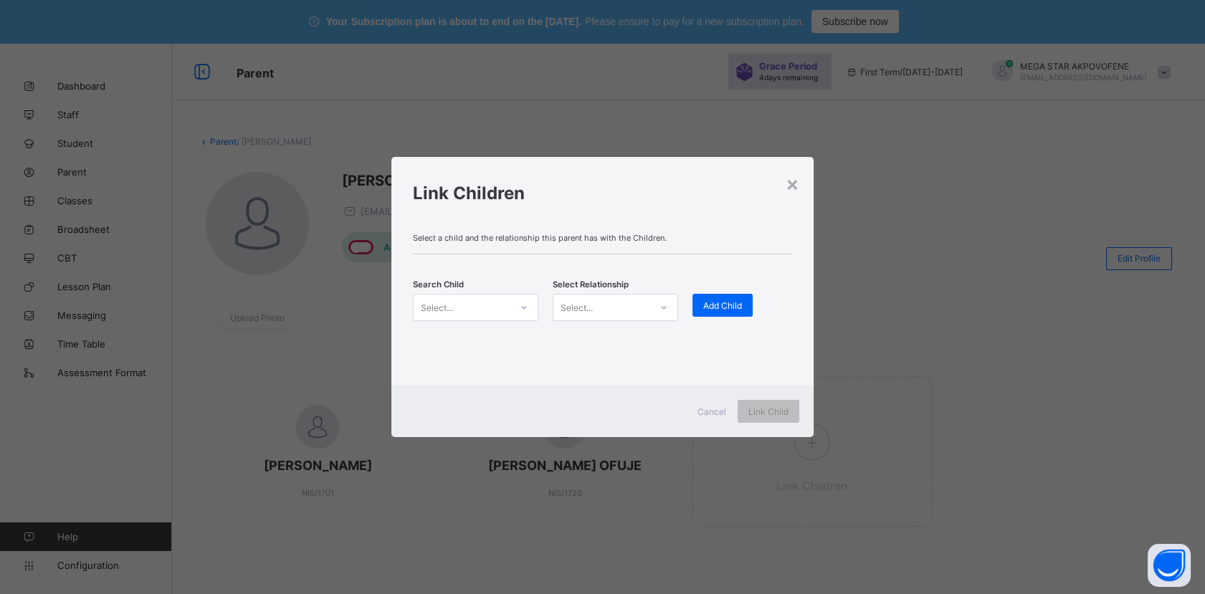
click at [499, 295] on div "Select..." at bounding box center [475, 307] width 125 height 27
click at [500, 300] on div "Select..." at bounding box center [462, 307] width 97 height 20
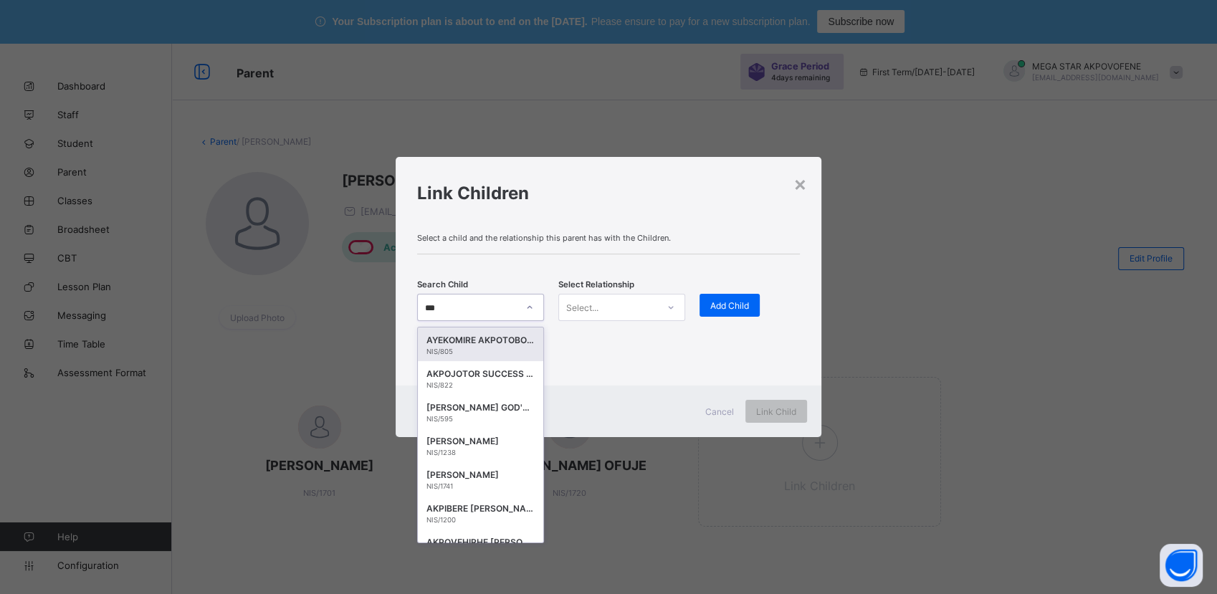
type input "****"
click at [499, 343] on div "AKPEJI JOSHUA OMEIZA" at bounding box center [481, 340] width 108 height 14
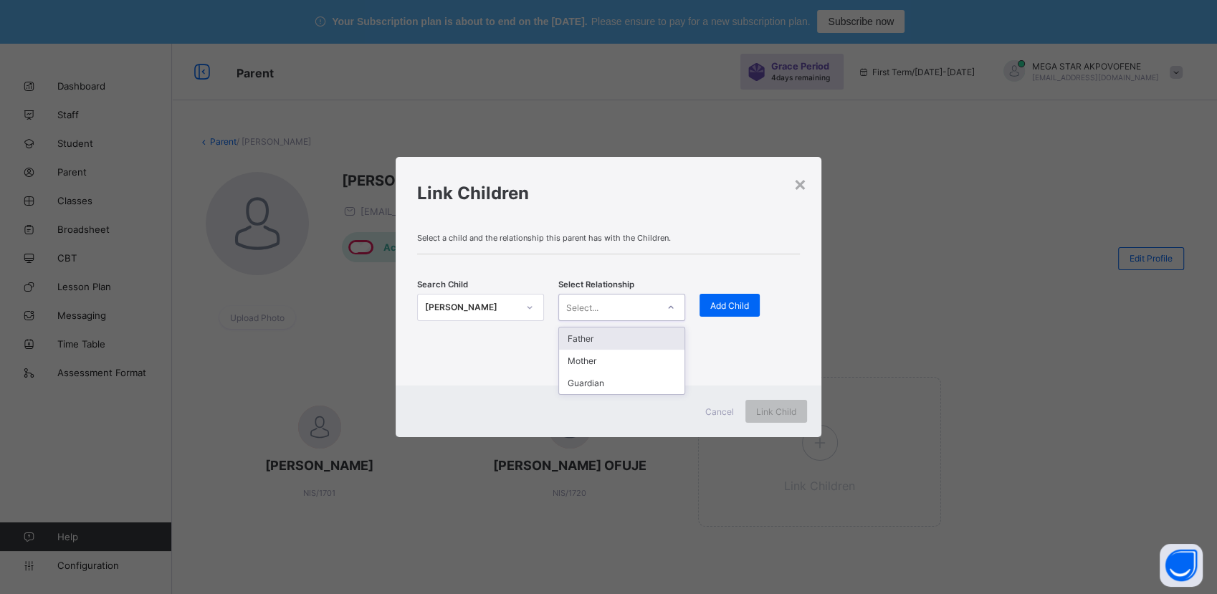
click at [625, 300] on div "Select..." at bounding box center [608, 307] width 98 height 20
click at [632, 360] on div "Mother" at bounding box center [621, 361] width 125 height 22
click at [720, 309] on span "Add Child" at bounding box center [729, 305] width 39 height 11
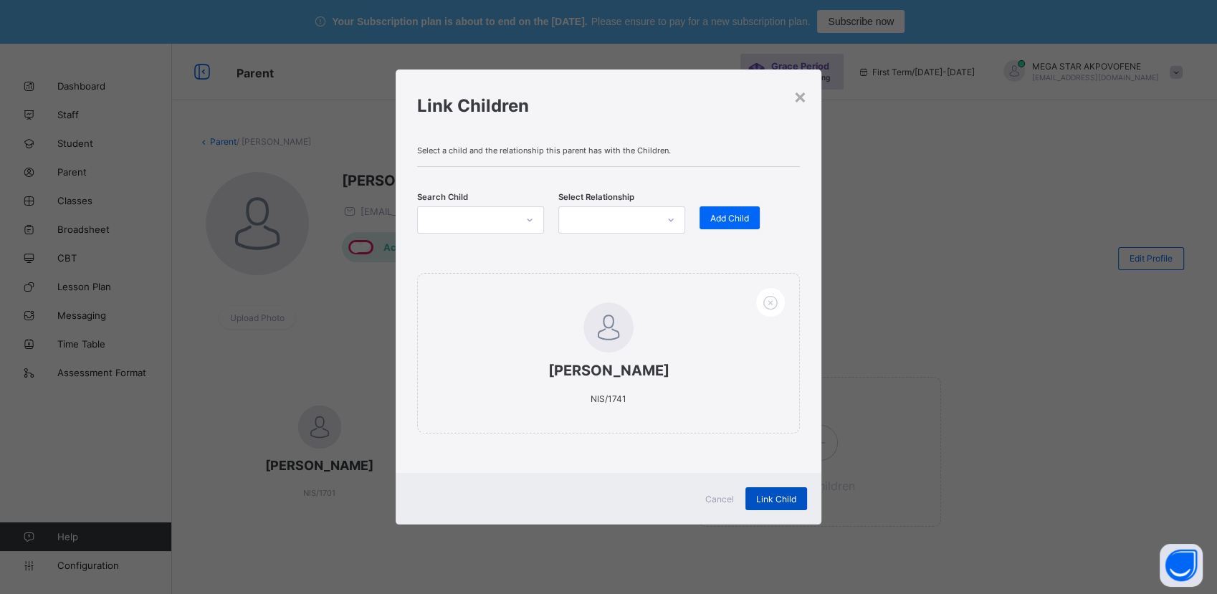
click at [786, 505] on div "Link Child" at bounding box center [777, 498] width 62 height 23
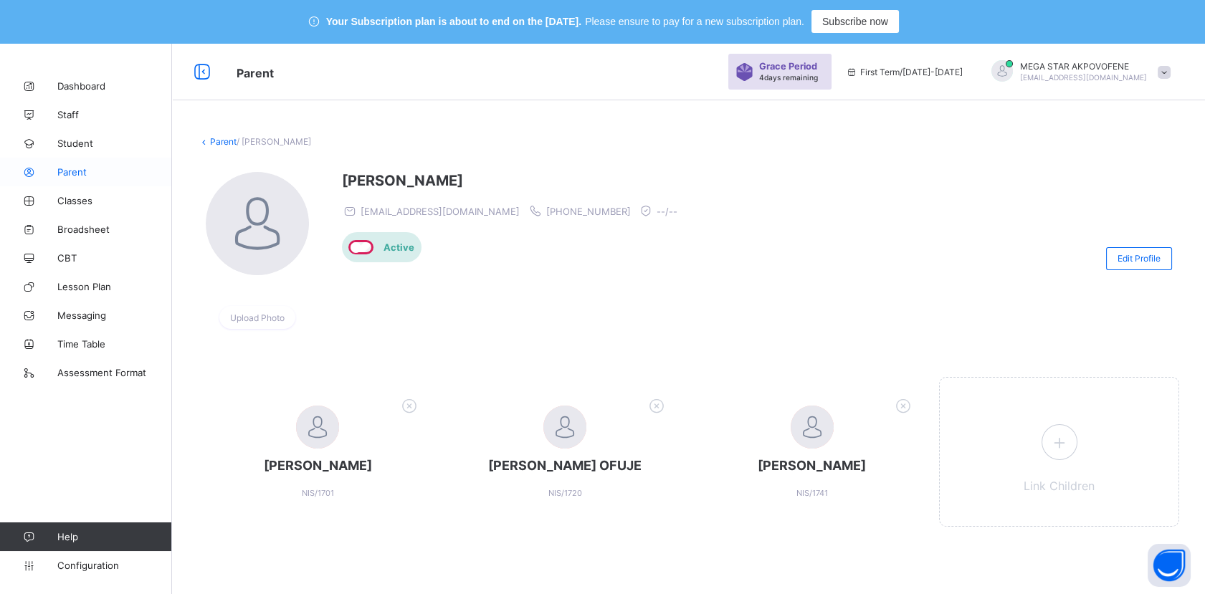
click at [77, 174] on span "Parent" at bounding box center [114, 171] width 115 height 11
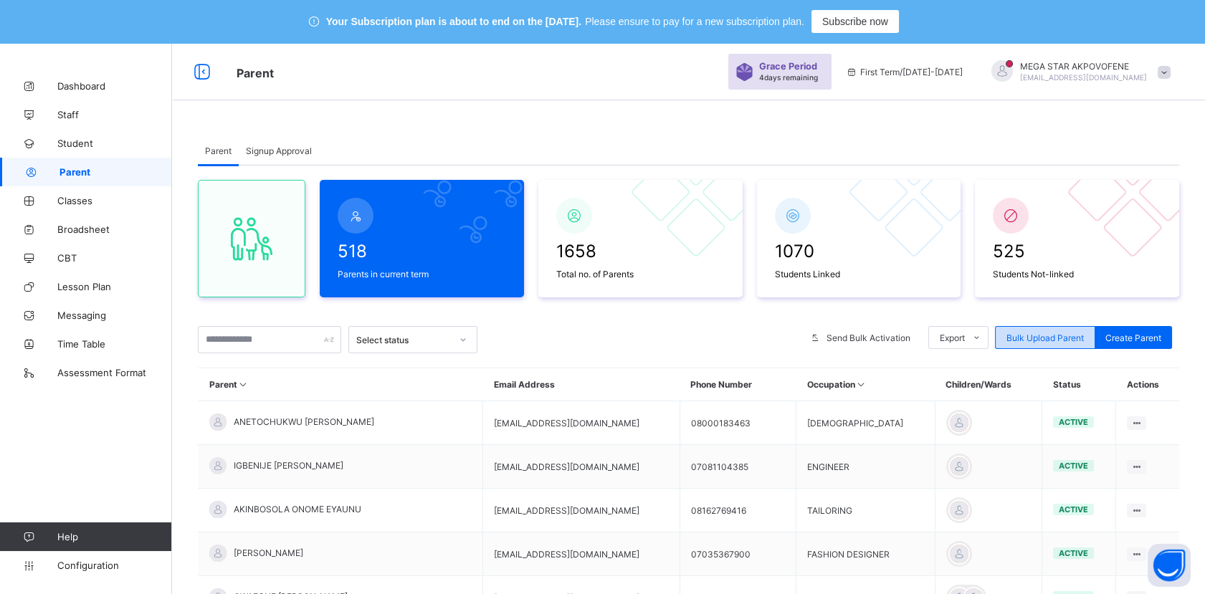
click at [1073, 341] on span "Bulk Upload Parent" at bounding box center [1044, 338] width 77 height 11
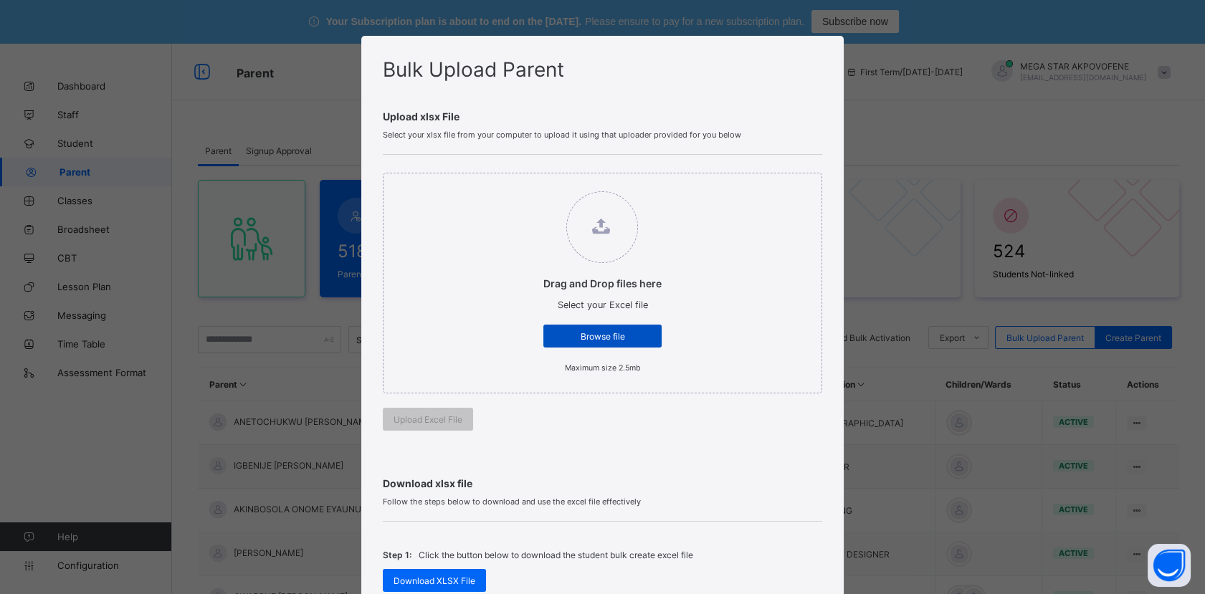
click at [597, 335] on span "Browse file" at bounding box center [602, 336] width 97 height 11
click at [529, 184] on input "Drag and Drop files here Select your Excel file Browse file Maximum size 2.5mb" at bounding box center [529, 184] width 0 height 0
type input "**********"
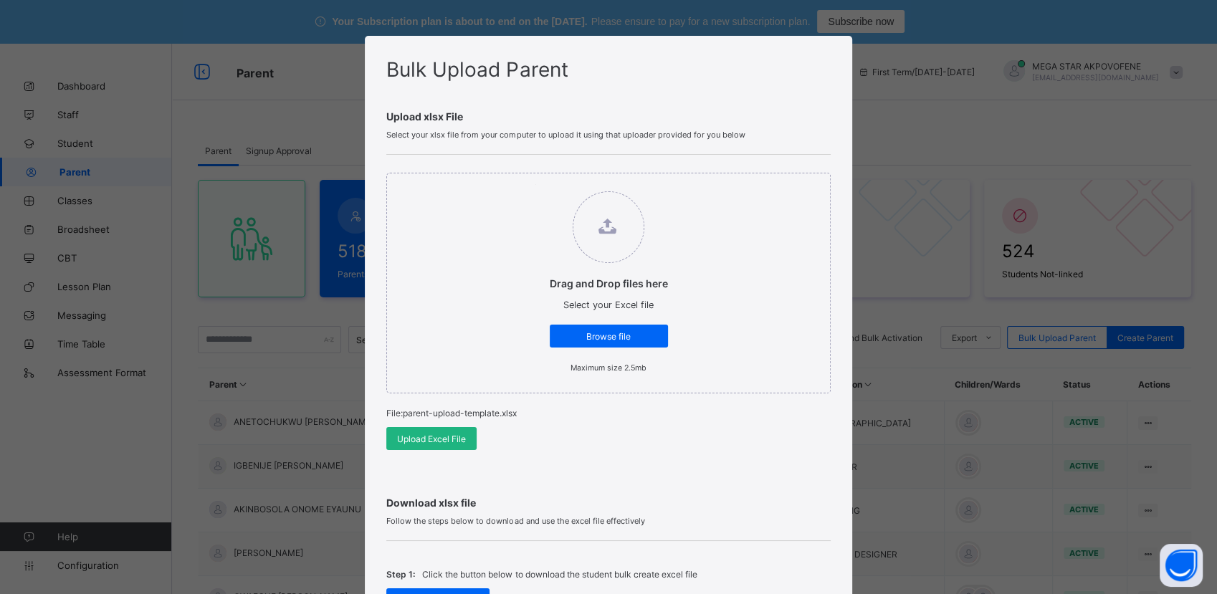
click at [434, 440] on span "Upload Excel File" at bounding box center [431, 439] width 69 height 11
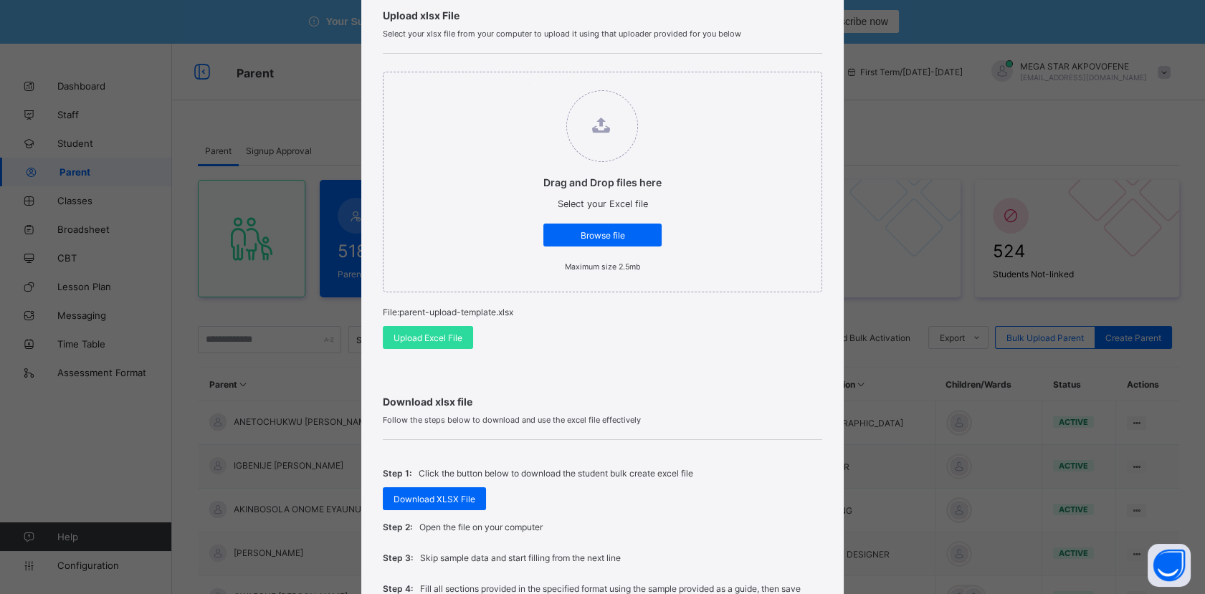
scroll to position [239, 0]
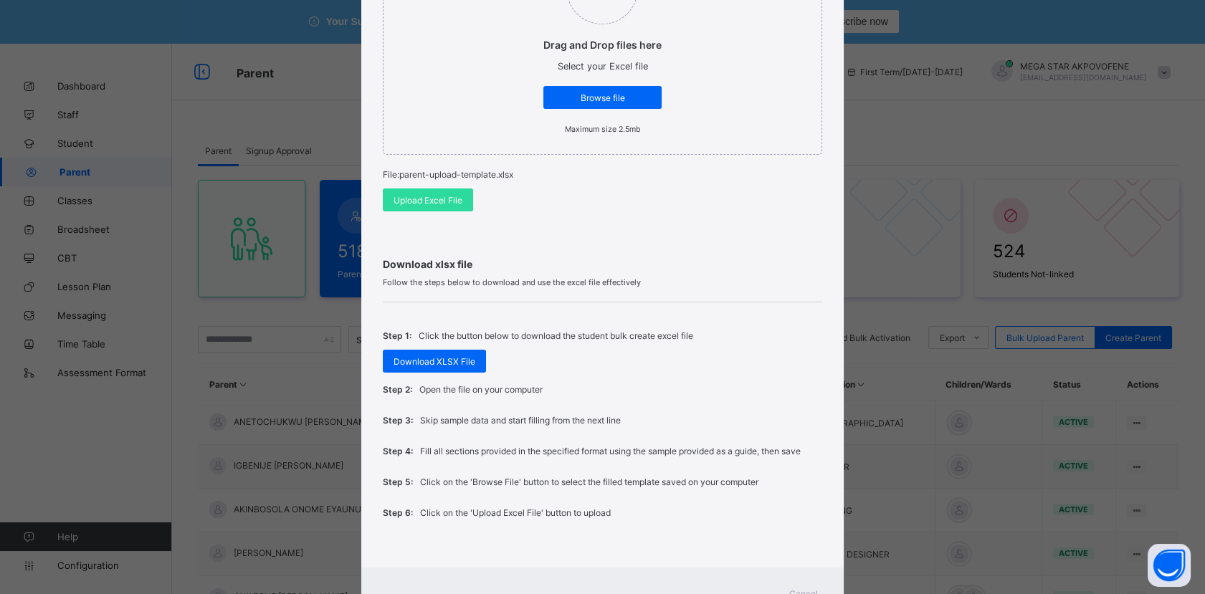
click at [814, 589] on span "Cancel" at bounding box center [803, 594] width 29 height 11
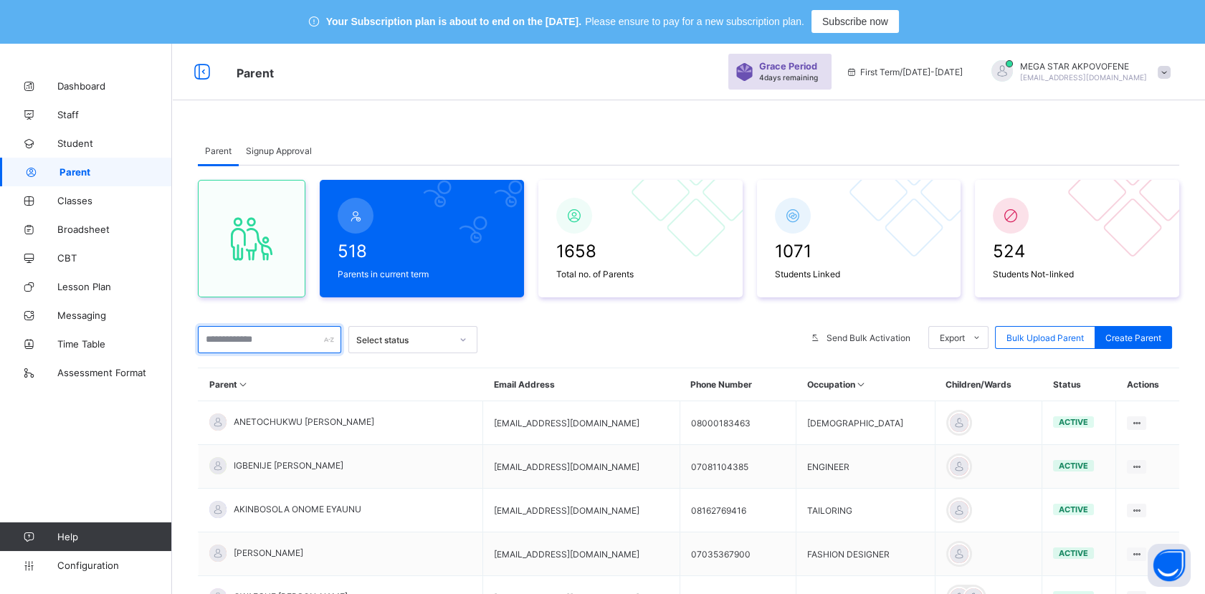
click at [271, 341] on input "text" at bounding box center [269, 339] width 143 height 27
paste input "**********"
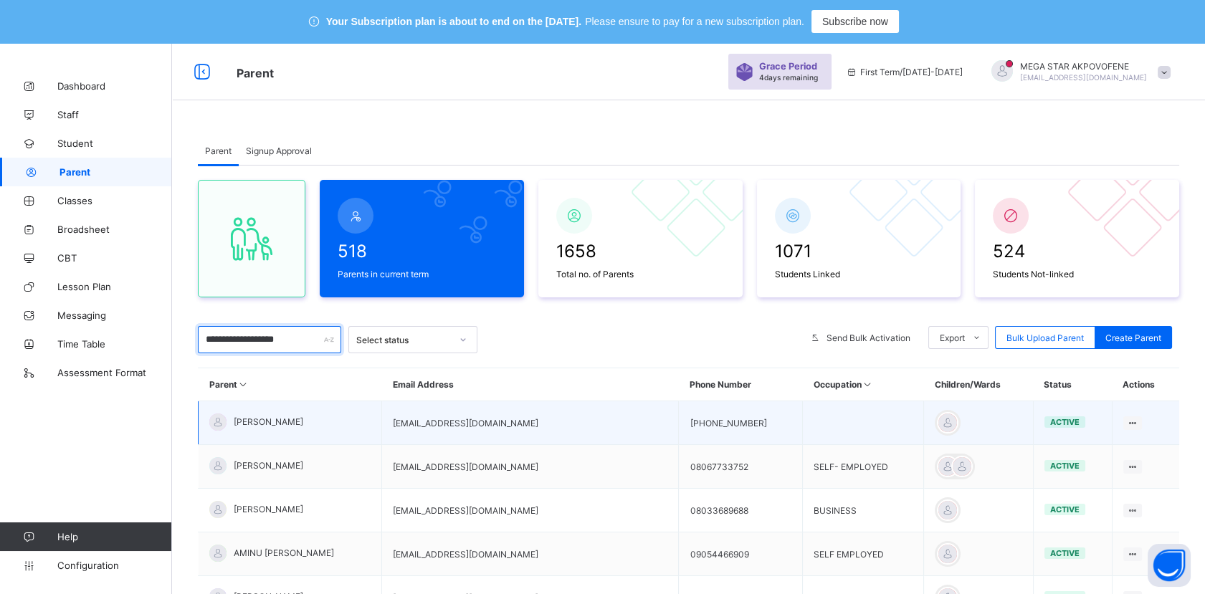
type input "**********"
click at [270, 414] on div "MAMINUWA FRANCIS" at bounding box center [256, 422] width 94 height 17
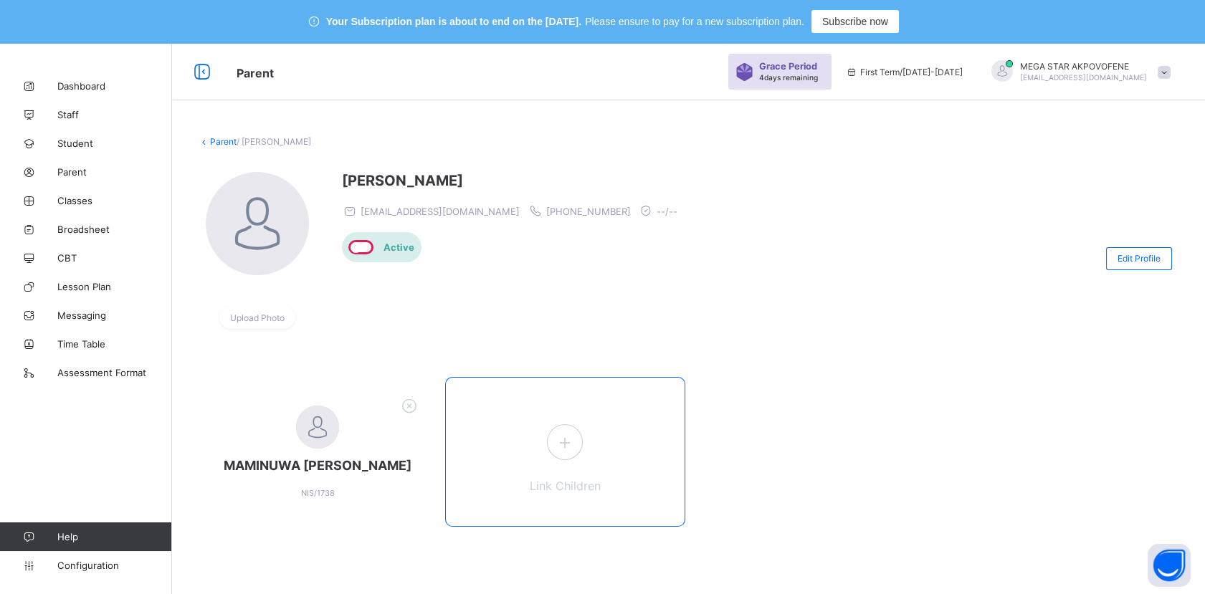
click at [576, 450] on icon at bounding box center [565, 443] width 26 height 22
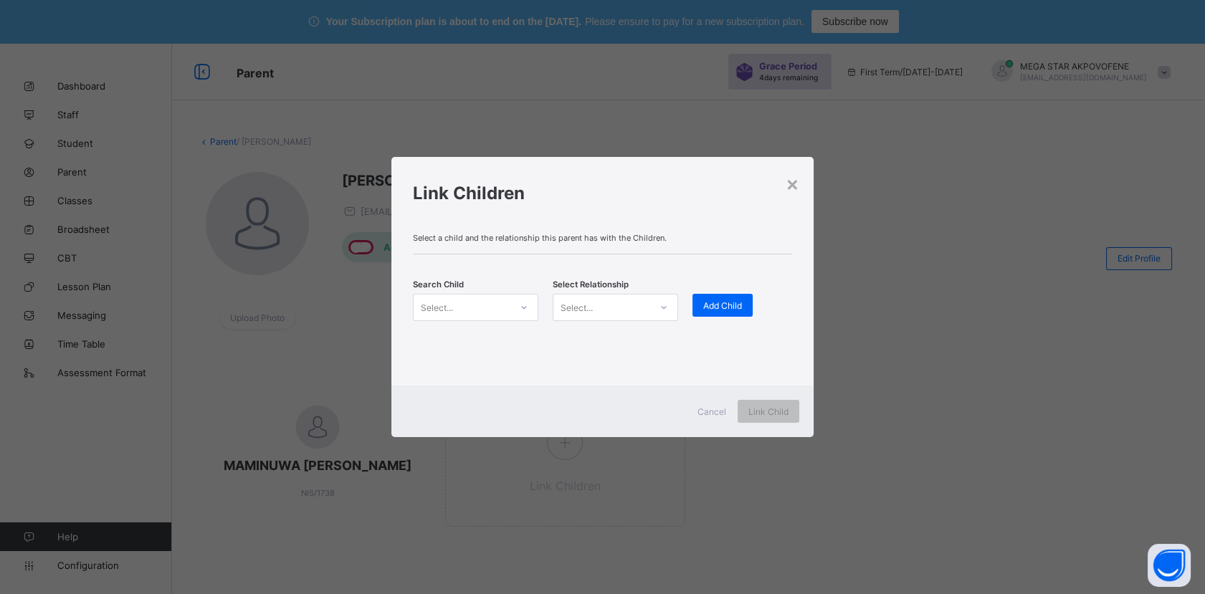
click at [472, 307] on div "Select..." at bounding box center [462, 307] width 97 height 20
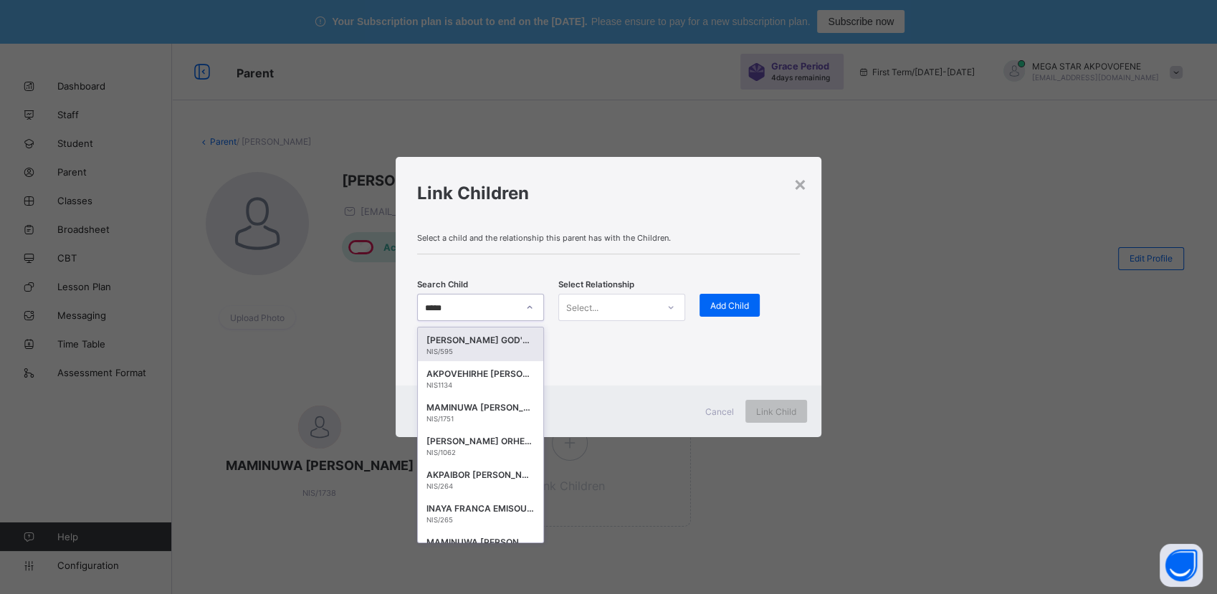
type input "******"
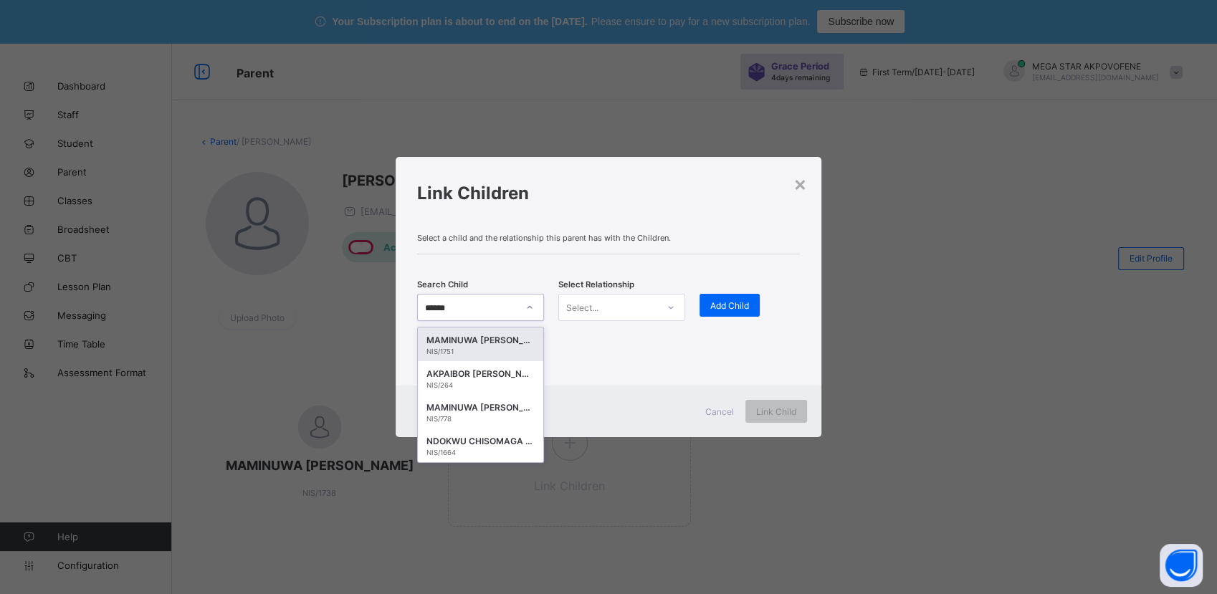
click at [508, 348] on div "NIS/1751" at bounding box center [481, 352] width 108 height 8
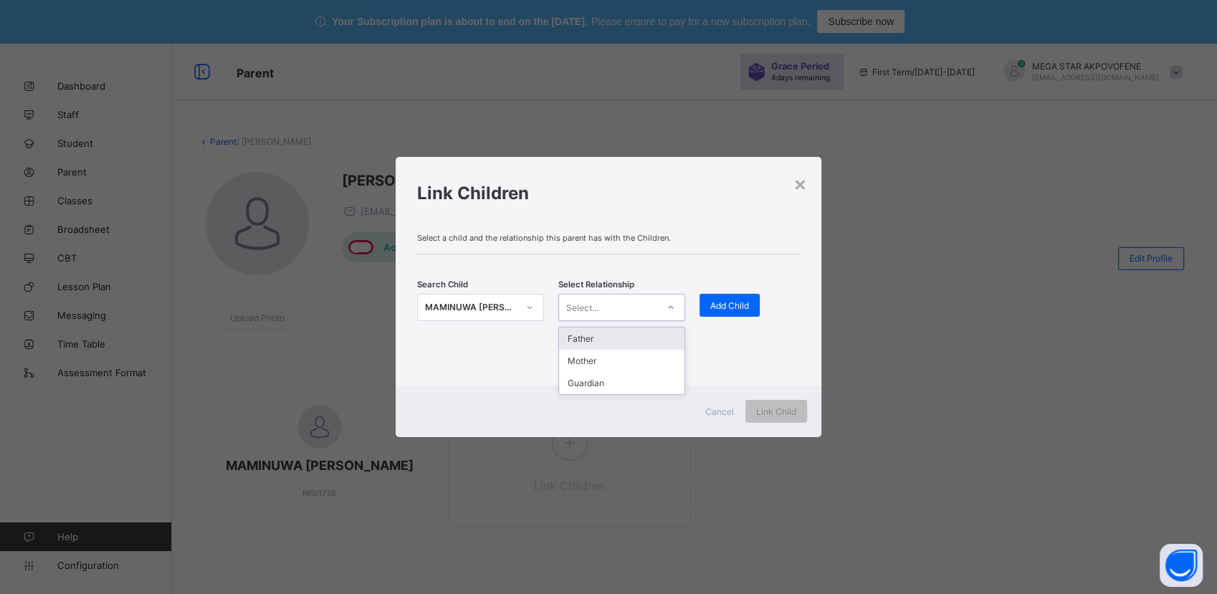
click at [577, 308] on div "Select..." at bounding box center [582, 307] width 32 height 27
click at [591, 337] on div "Father" at bounding box center [621, 339] width 125 height 22
click at [725, 307] on span "Add Child" at bounding box center [729, 305] width 39 height 11
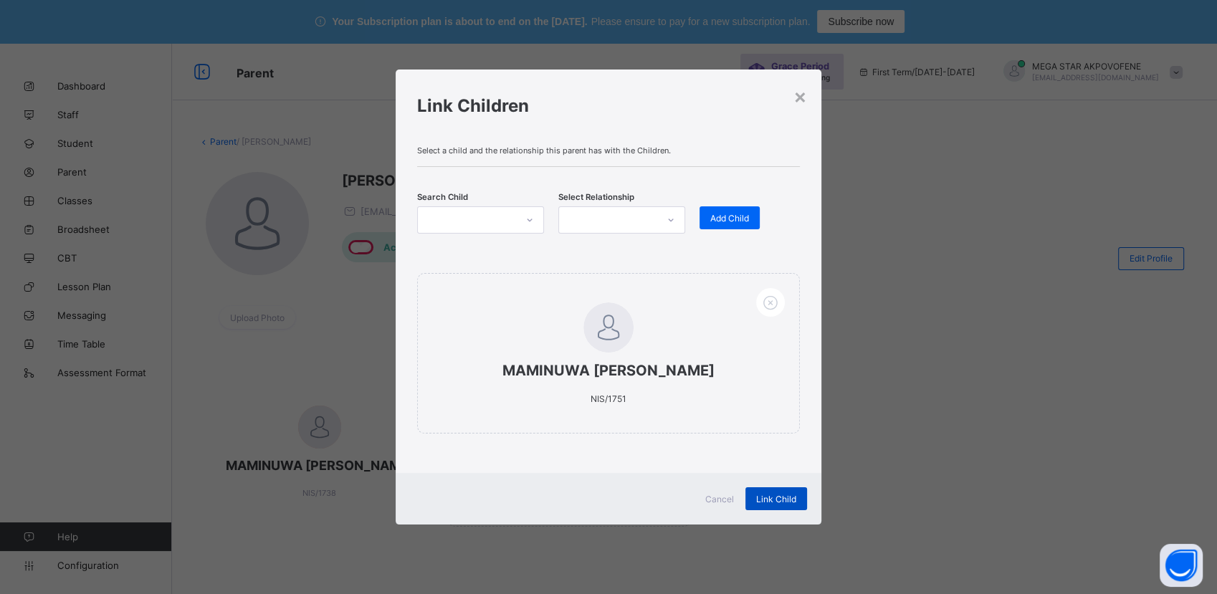
click at [776, 499] on span "Link Child" at bounding box center [776, 499] width 40 height 11
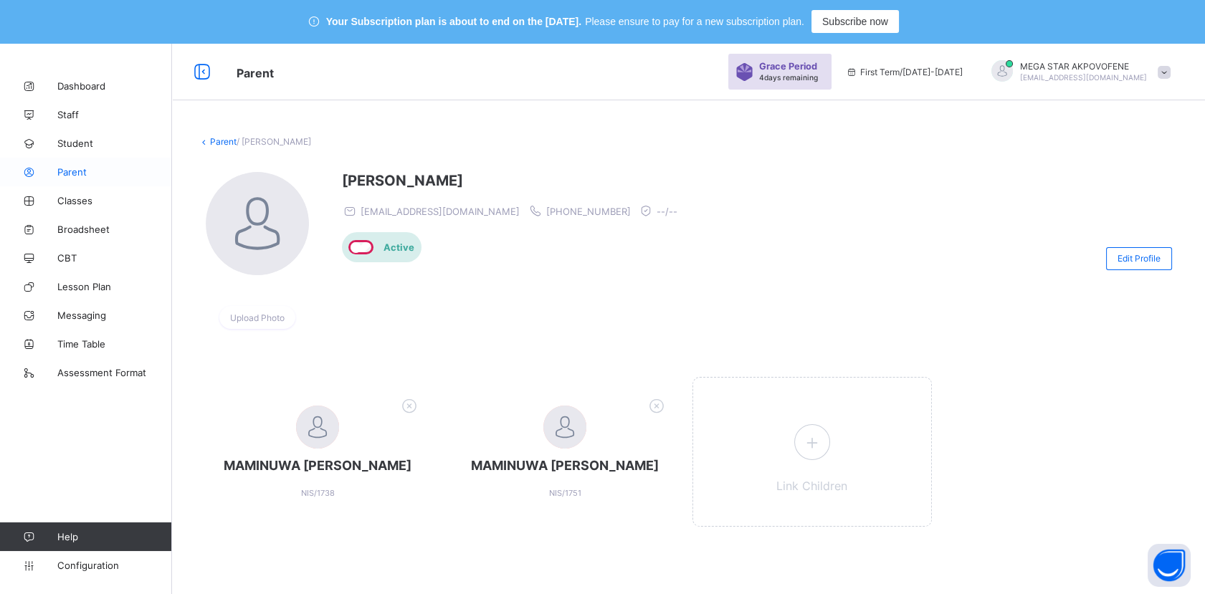
click at [79, 174] on span "Parent" at bounding box center [114, 171] width 115 height 11
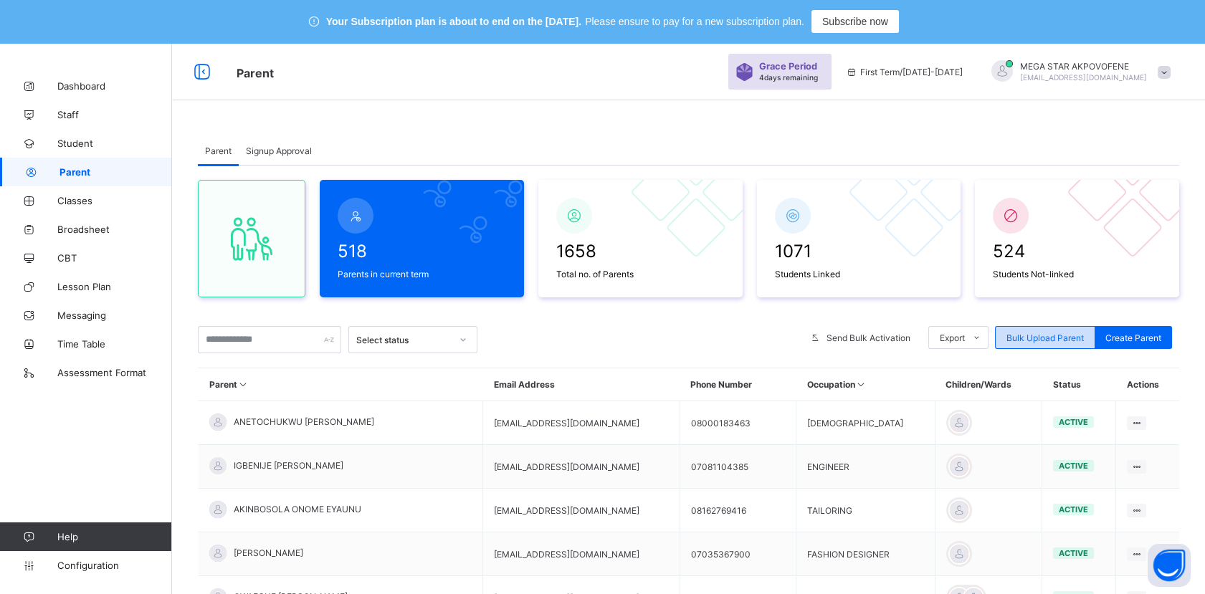
click at [1061, 341] on span "Bulk Upload Parent" at bounding box center [1044, 338] width 77 height 11
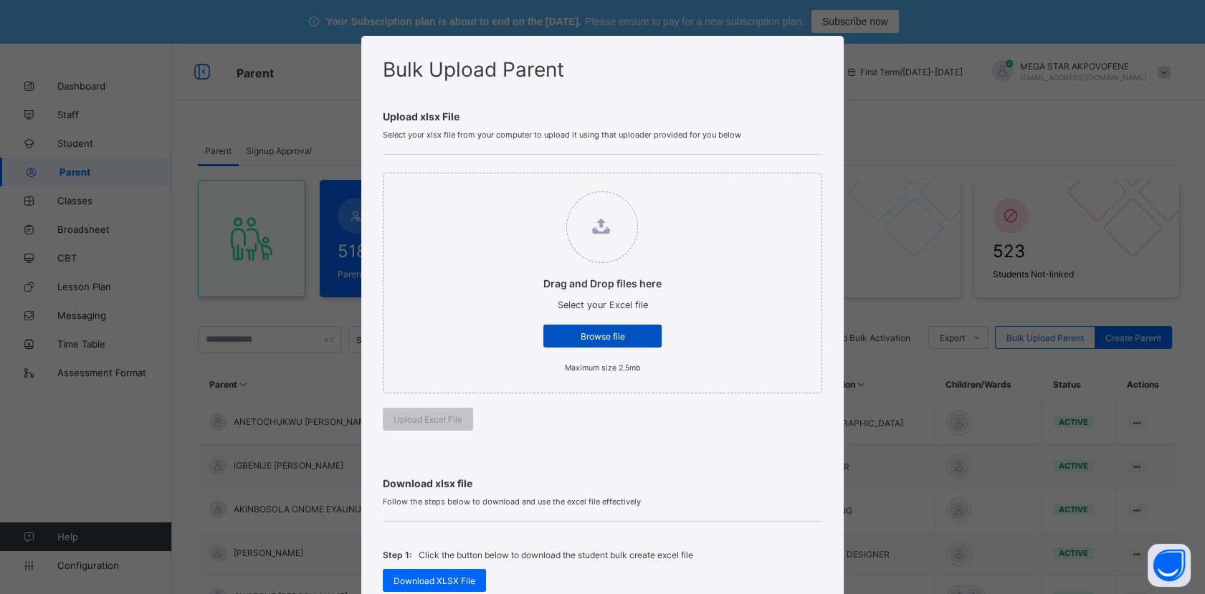
click at [572, 339] on span "Browse file" at bounding box center [602, 336] width 97 height 11
click at [529, 184] on input "Drag and Drop files here Select your Excel file Browse file Maximum size 2.5mb" at bounding box center [529, 184] width 0 height 0
type input "**********"
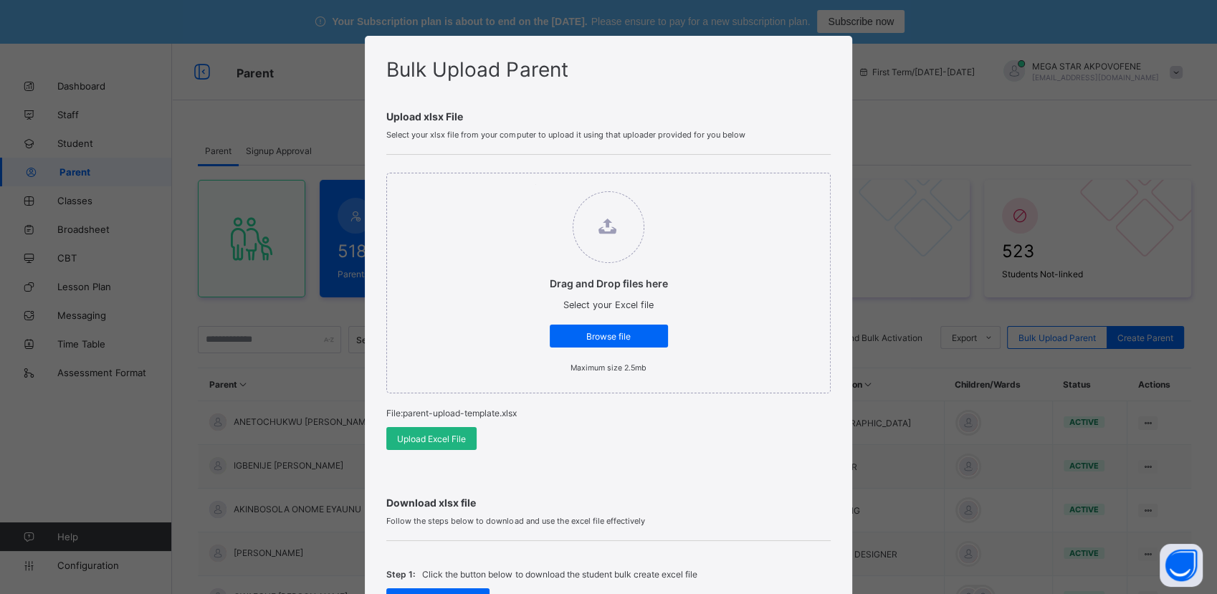
click at [437, 440] on span "Upload Excel File" at bounding box center [431, 439] width 69 height 11
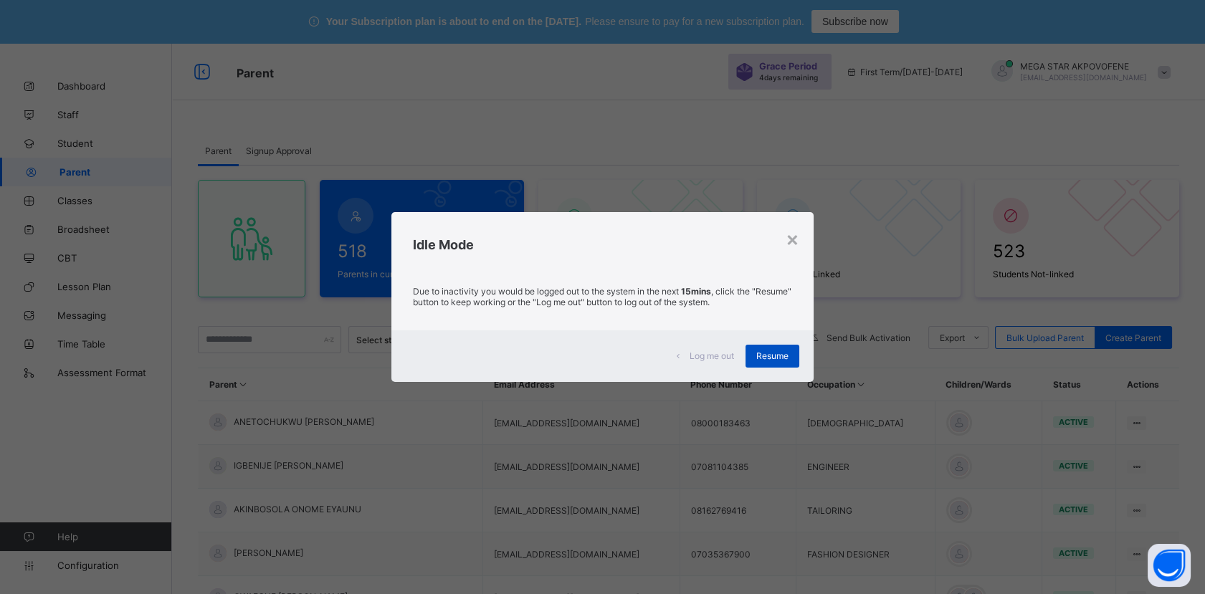
click at [773, 358] on span "Resume" at bounding box center [772, 356] width 32 height 11
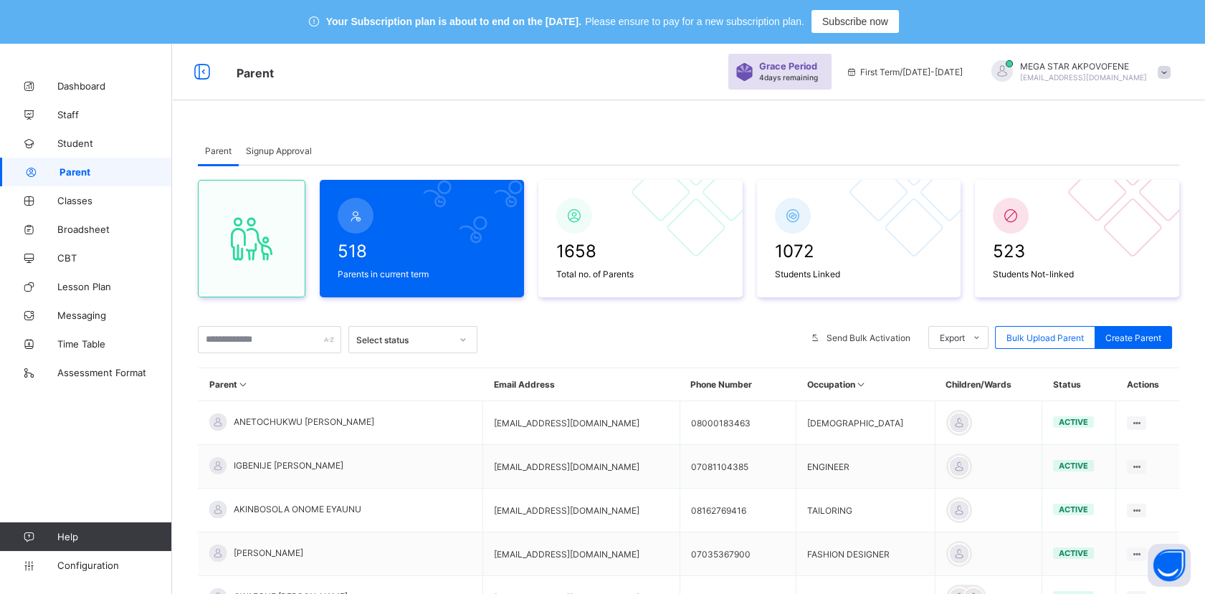
click at [72, 177] on span "Parent" at bounding box center [115, 171] width 113 height 11
click at [1056, 341] on span "Bulk Upload Parent" at bounding box center [1044, 338] width 77 height 11
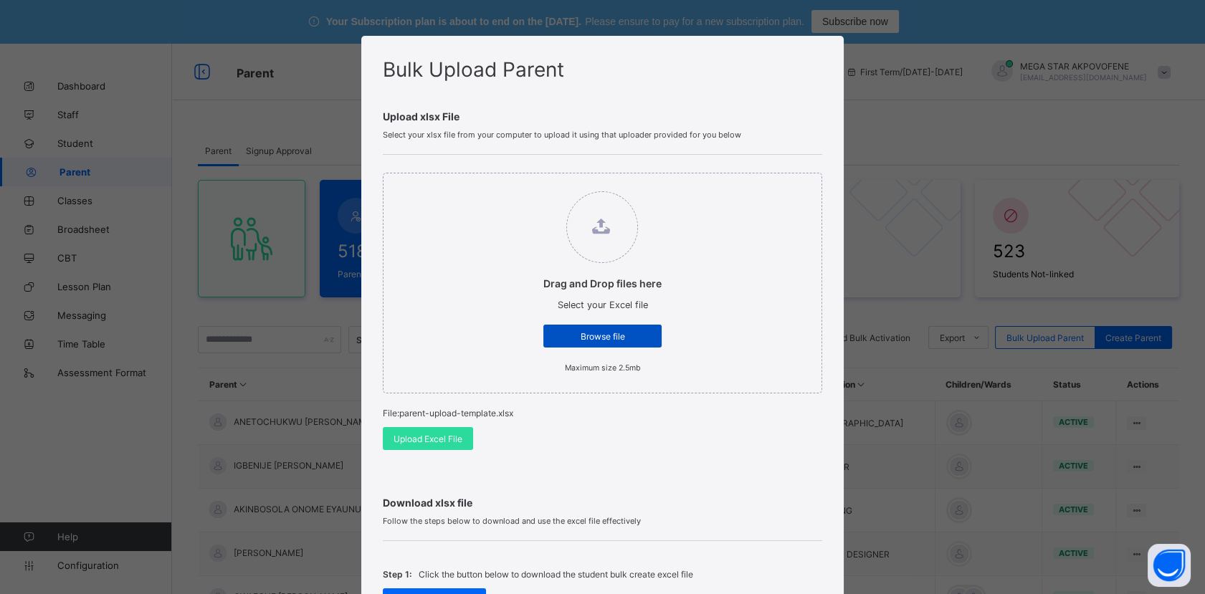
click at [599, 338] on span "Browse file" at bounding box center [602, 336] width 97 height 11
click at [529, 184] on input "Drag and Drop files here Select your Excel file Browse file Maximum size 2.5mb" at bounding box center [529, 184] width 0 height 0
click at [440, 438] on span "Upload Excel File" at bounding box center [428, 439] width 69 height 11
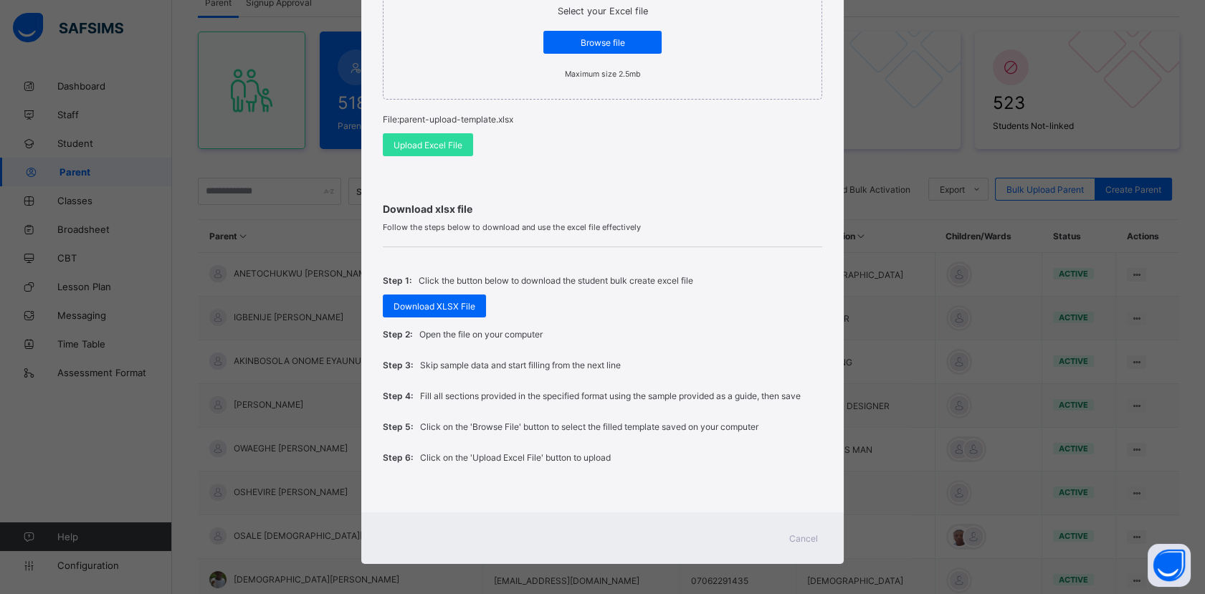
scroll to position [159, 0]
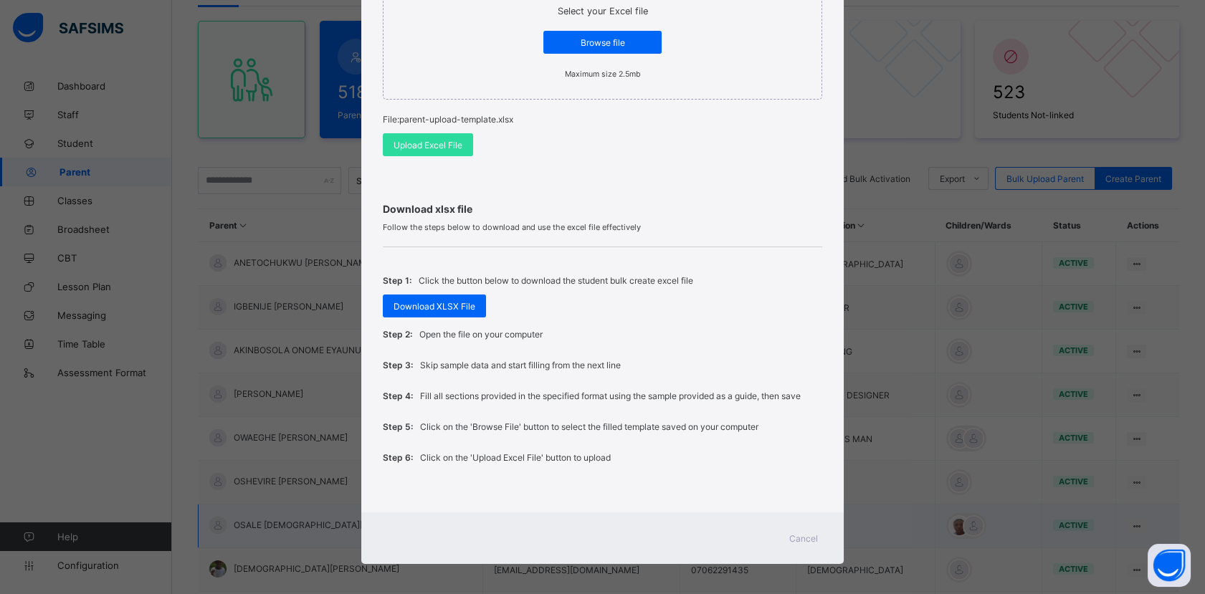
click at [795, 535] on span "Cancel" at bounding box center [803, 538] width 29 height 11
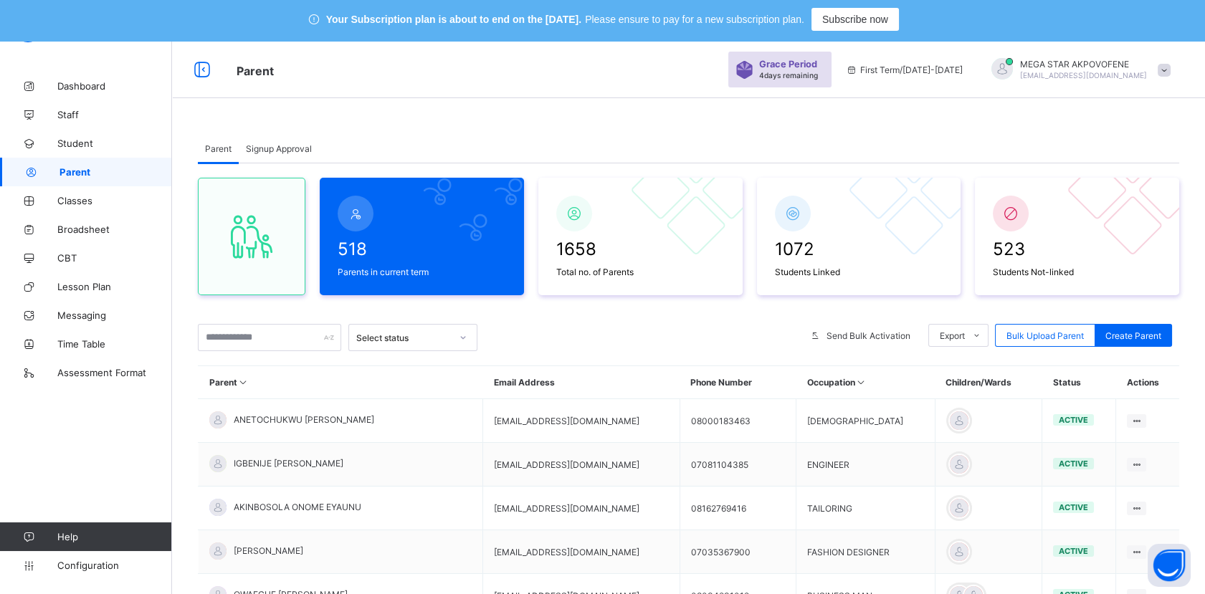
scroll to position [0, 0]
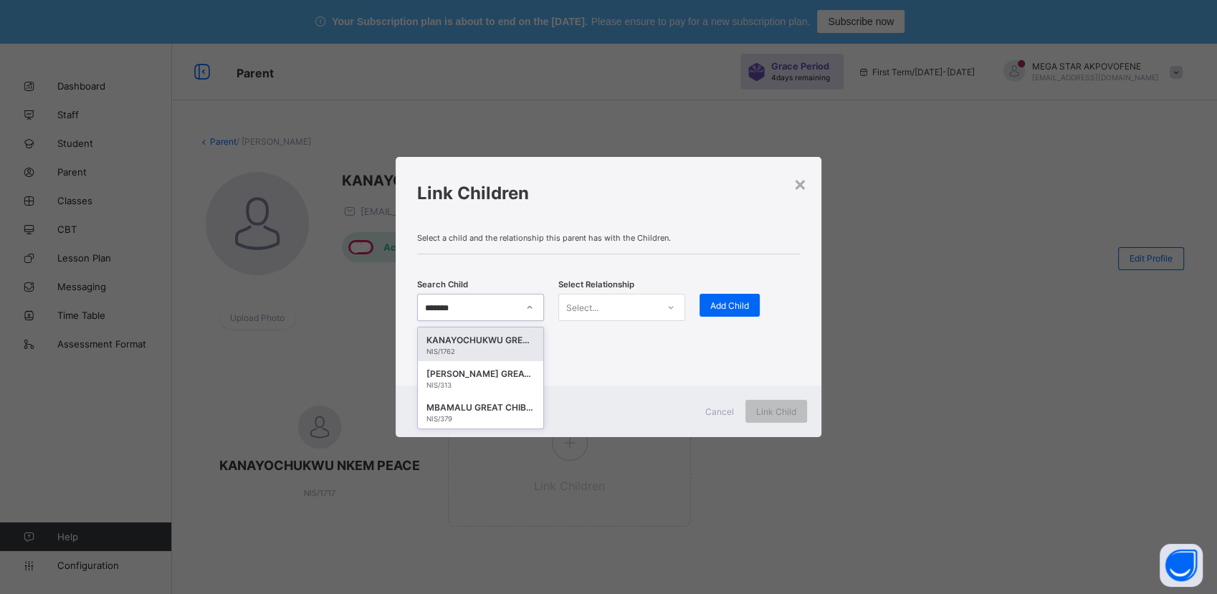
type input "********"
click at [482, 341] on div "KANAYOCHUKWU GREAT CHUKWUEMEKA" at bounding box center [481, 340] width 108 height 14
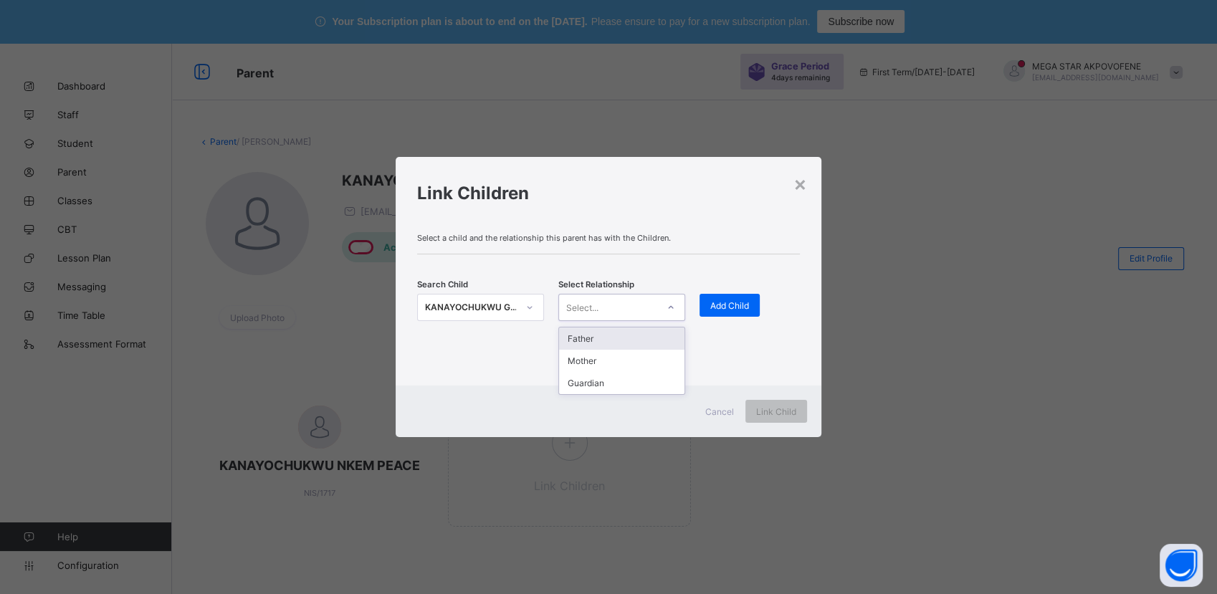
click at [594, 310] on div "Select..." at bounding box center [582, 307] width 32 height 27
click at [597, 341] on div "Father" at bounding box center [621, 339] width 125 height 22
click at [730, 305] on span "Add Child" at bounding box center [729, 305] width 39 height 11
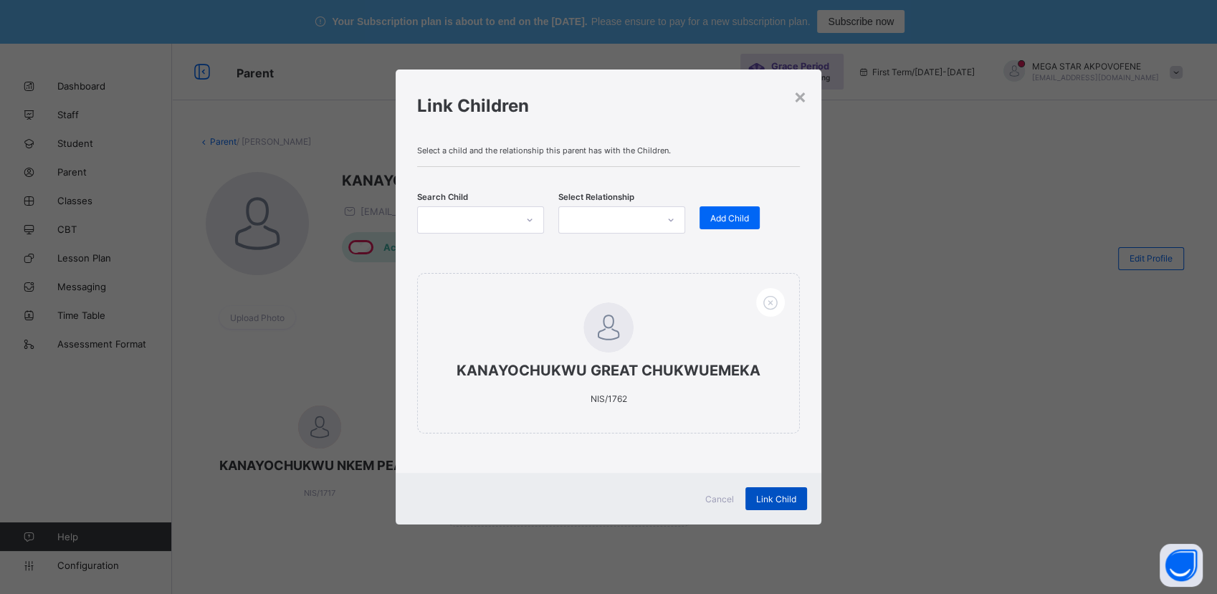
click at [776, 502] on span "Link Child" at bounding box center [776, 499] width 40 height 11
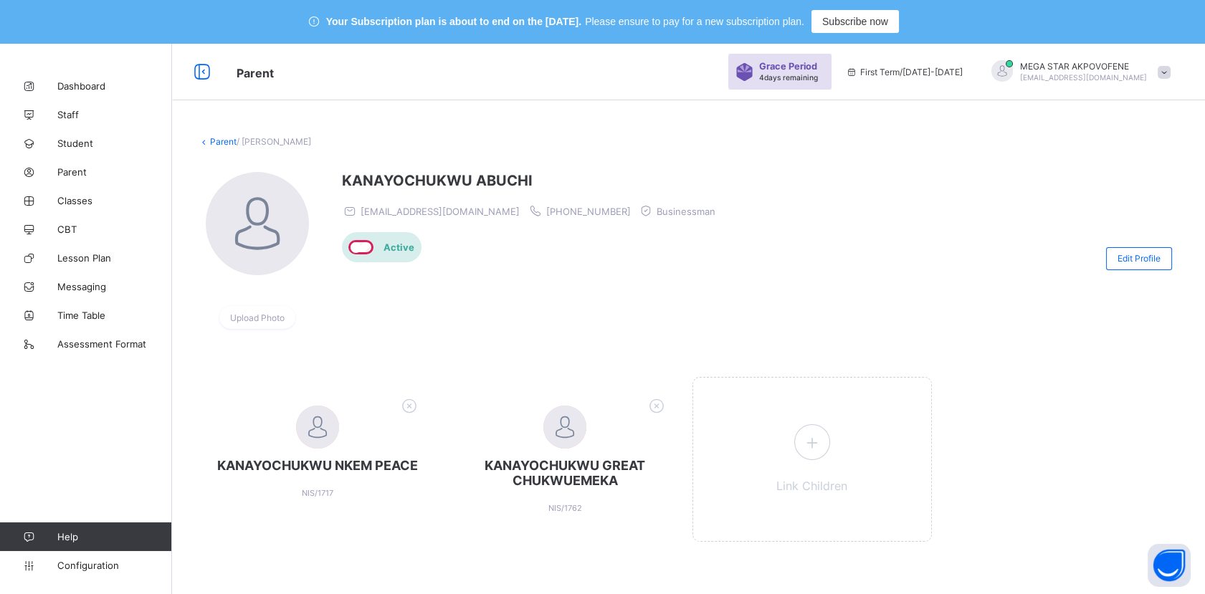
click at [221, 138] on link "Parent" at bounding box center [223, 141] width 27 height 11
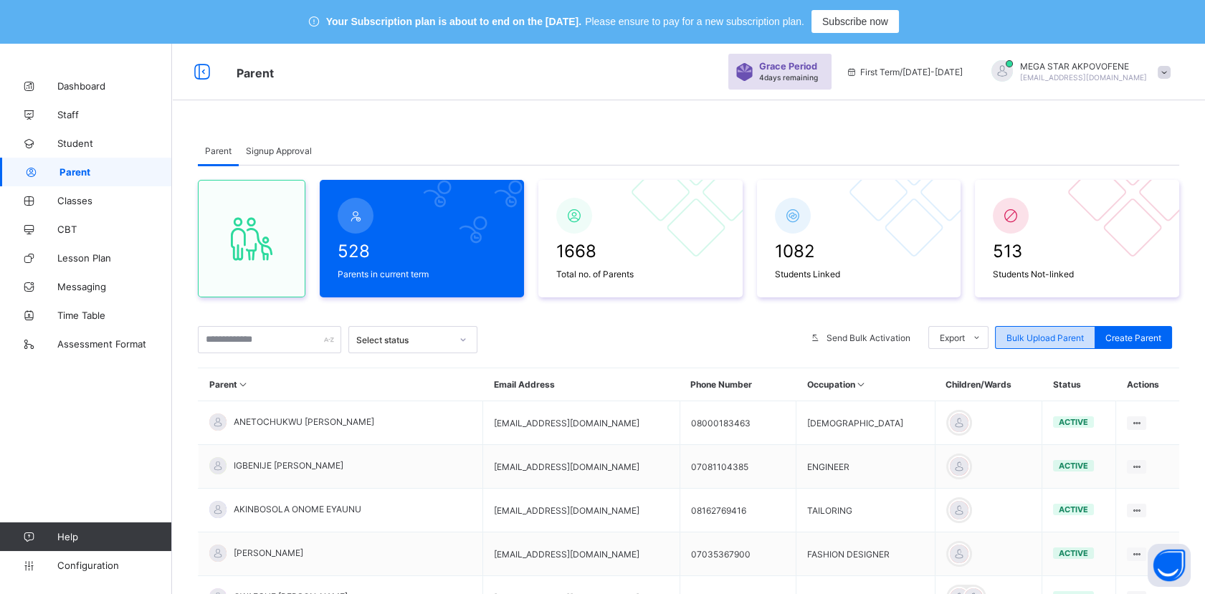
click at [1034, 335] on span "Bulk Upload Parent" at bounding box center [1044, 338] width 77 height 11
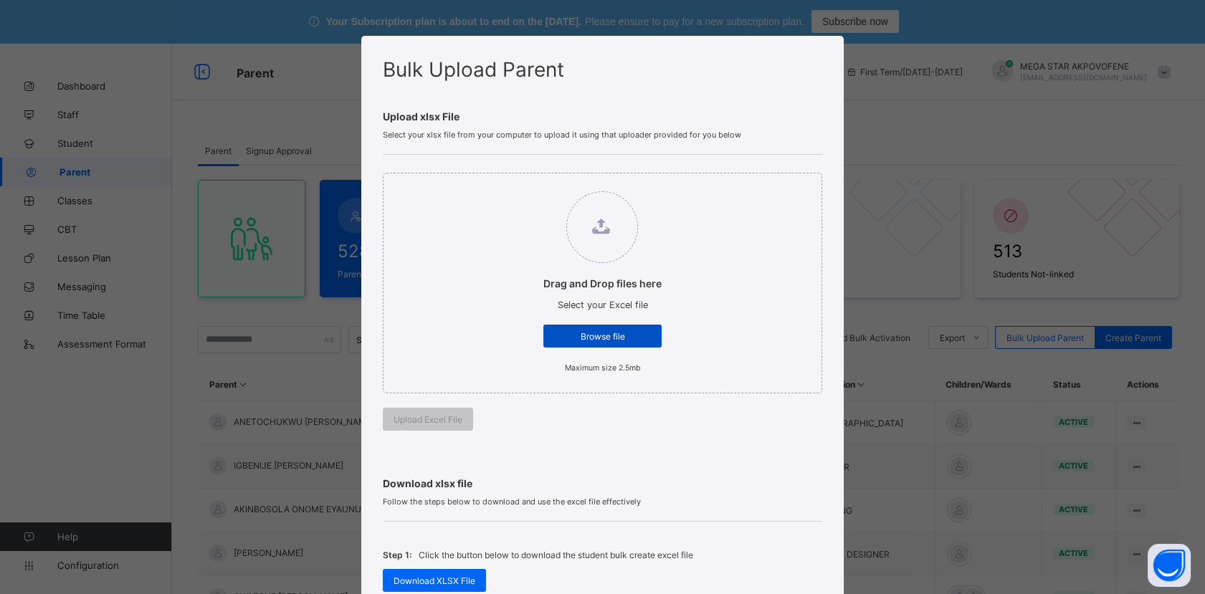
click at [632, 332] on span "Browse file" at bounding box center [602, 336] width 97 height 11
click at [529, 184] on input "Drag and Drop files here Select your Excel file Browse file Maximum size 2.5mb" at bounding box center [529, 184] width 0 height 0
type input "**********"
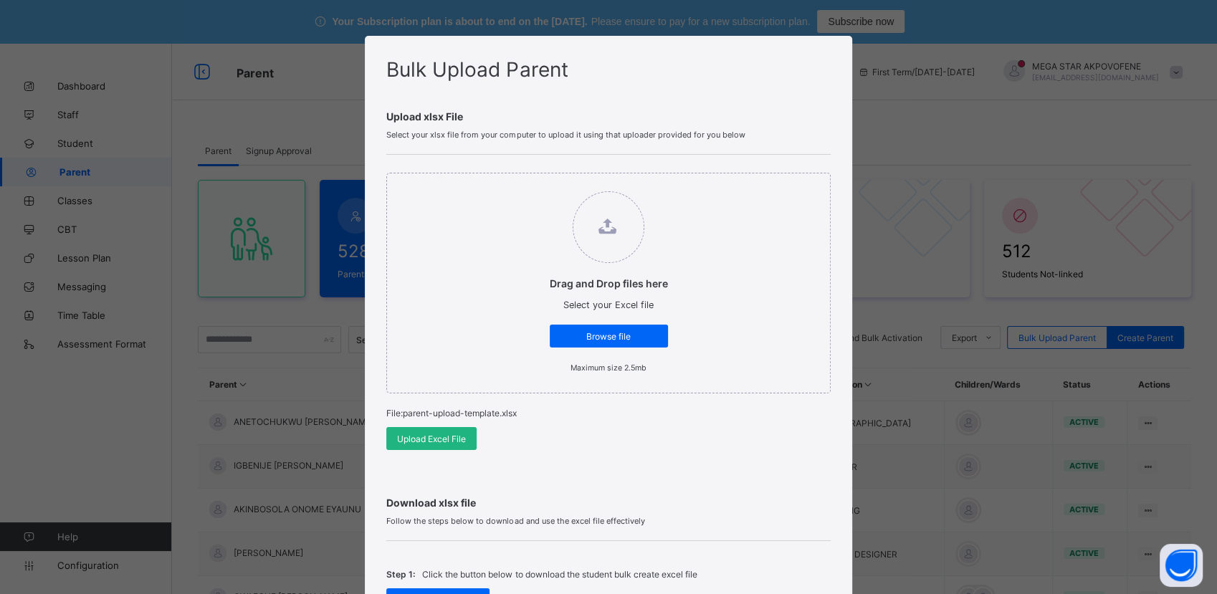
click at [443, 444] on div "Upload Excel File" at bounding box center [431, 438] width 90 height 23
click at [925, 94] on div "Bulk Upload Parent Upload xlsx File Select your xlsx file from your computer to…" at bounding box center [602, 297] width 1205 height 594
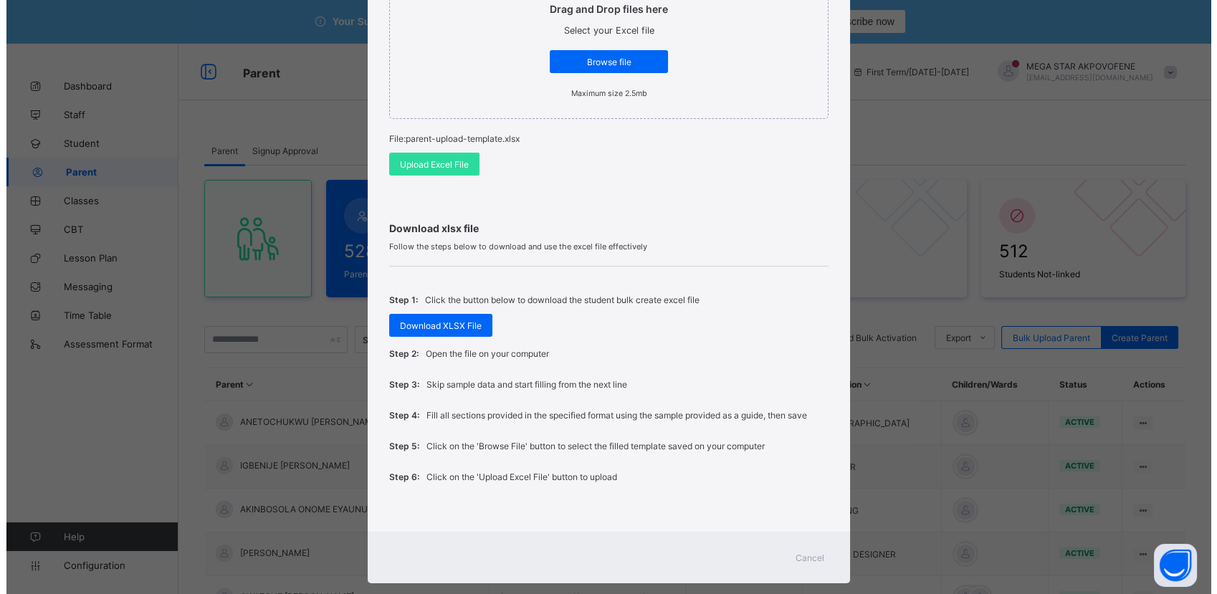
scroll to position [294, 0]
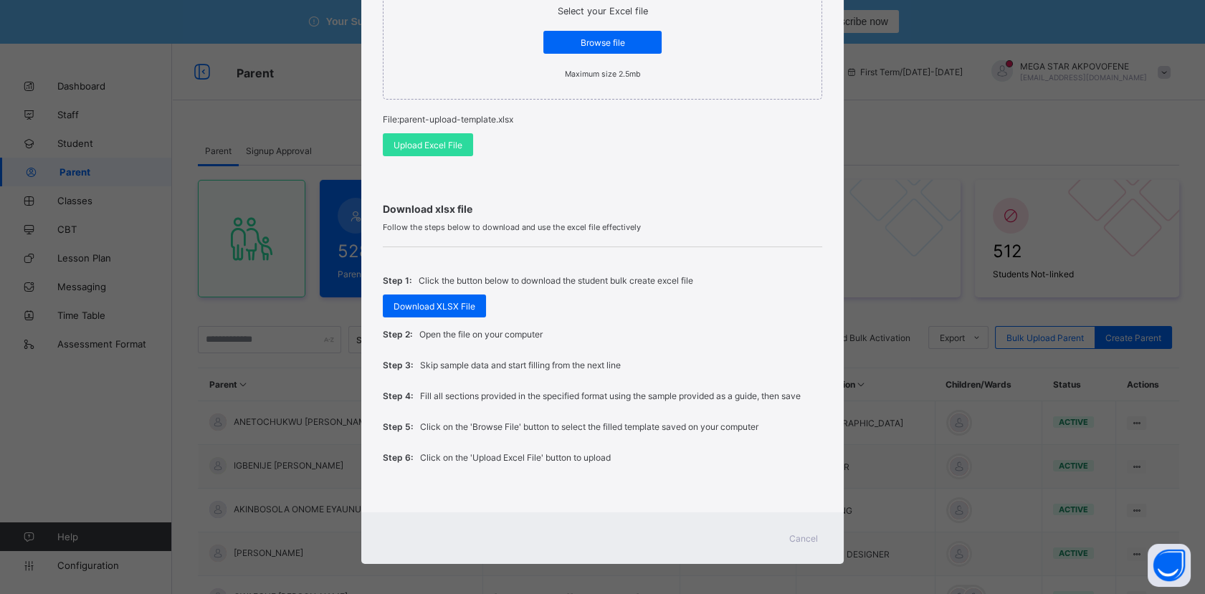
click at [792, 536] on span "Cancel" at bounding box center [803, 538] width 29 height 11
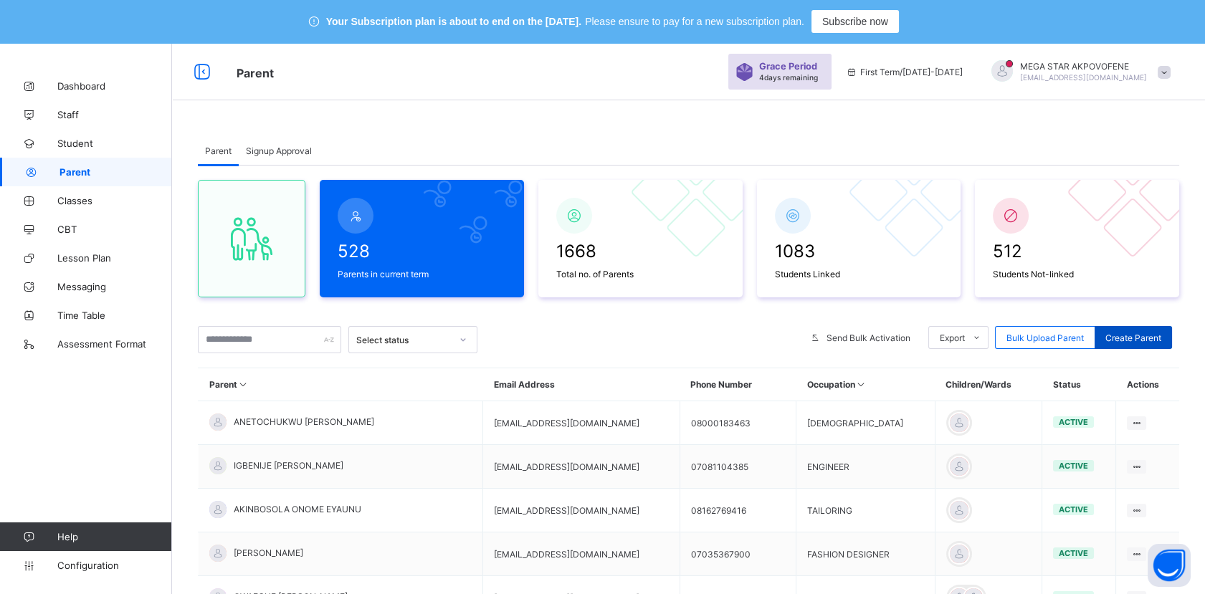
click at [1154, 338] on span "Create Parent" at bounding box center [1133, 338] width 56 height 11
select select "**"
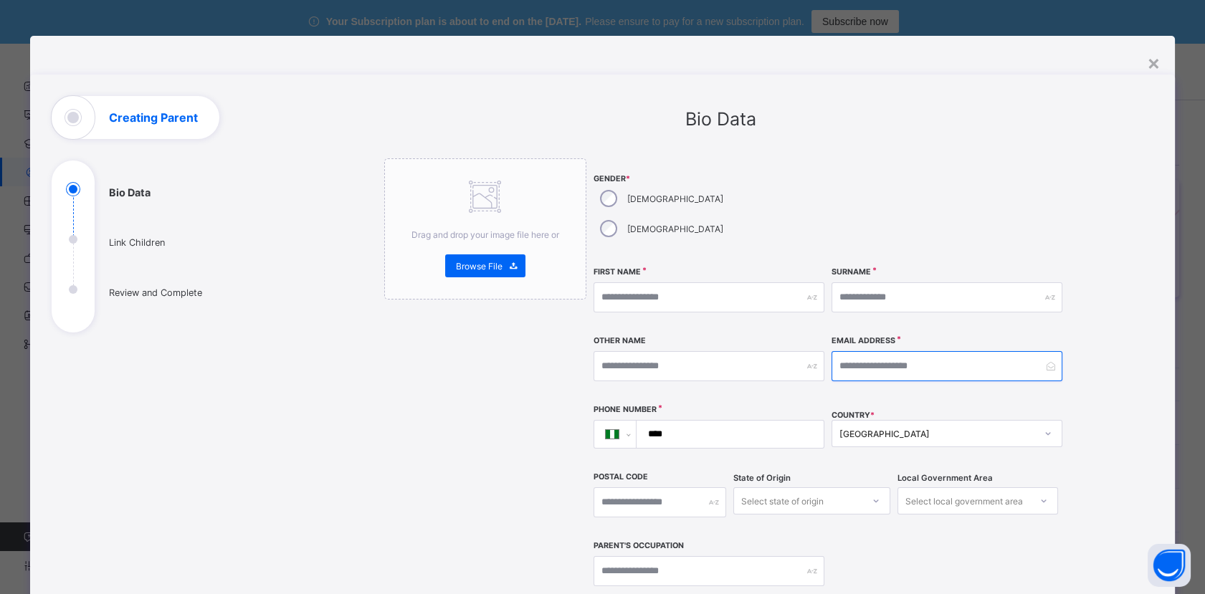
click at [930, 351] on input "email" at bounding box center [947, 366] width 231 height 30
paste input "**********"
type input "**********"
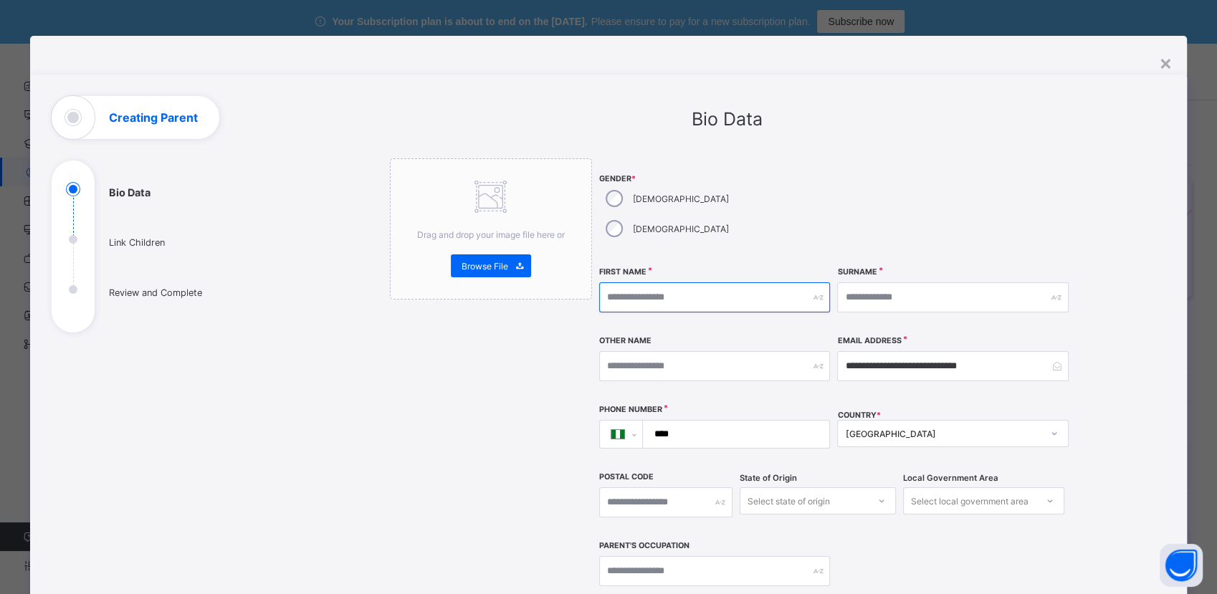
click at [758, 282] on input "text" at bounding box center [714, 297] width 231 height 30
paste input "**********"
type input "**********"
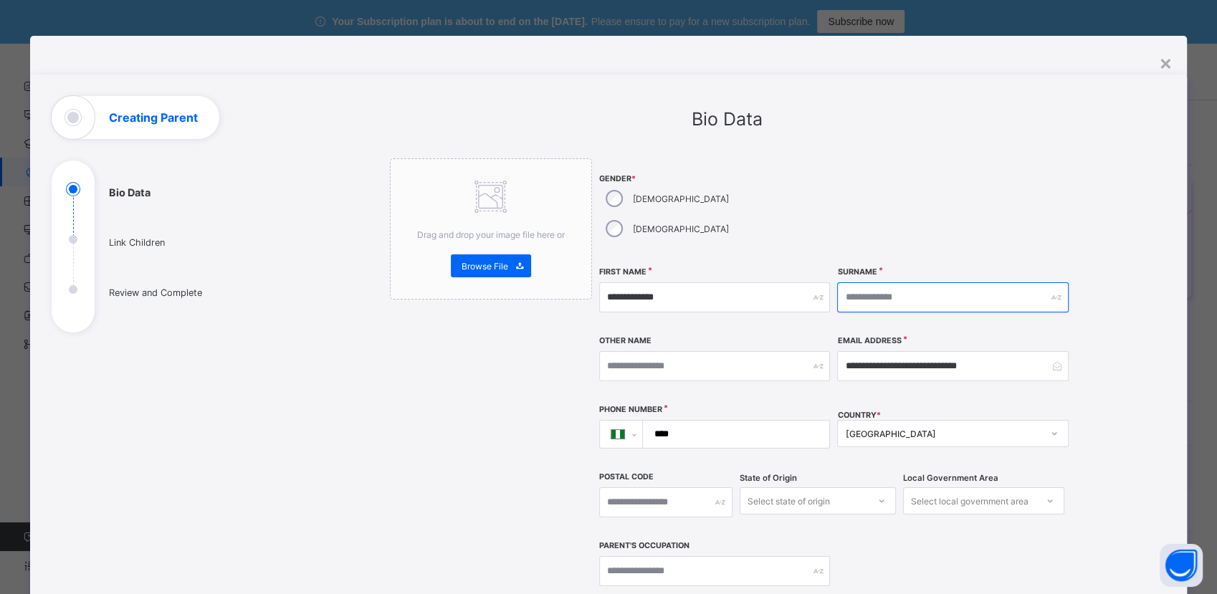
click at [918, 282] on input "text" at bounding box center [952, 297] width 231 height 30
paste input "*********"
type input "*********"
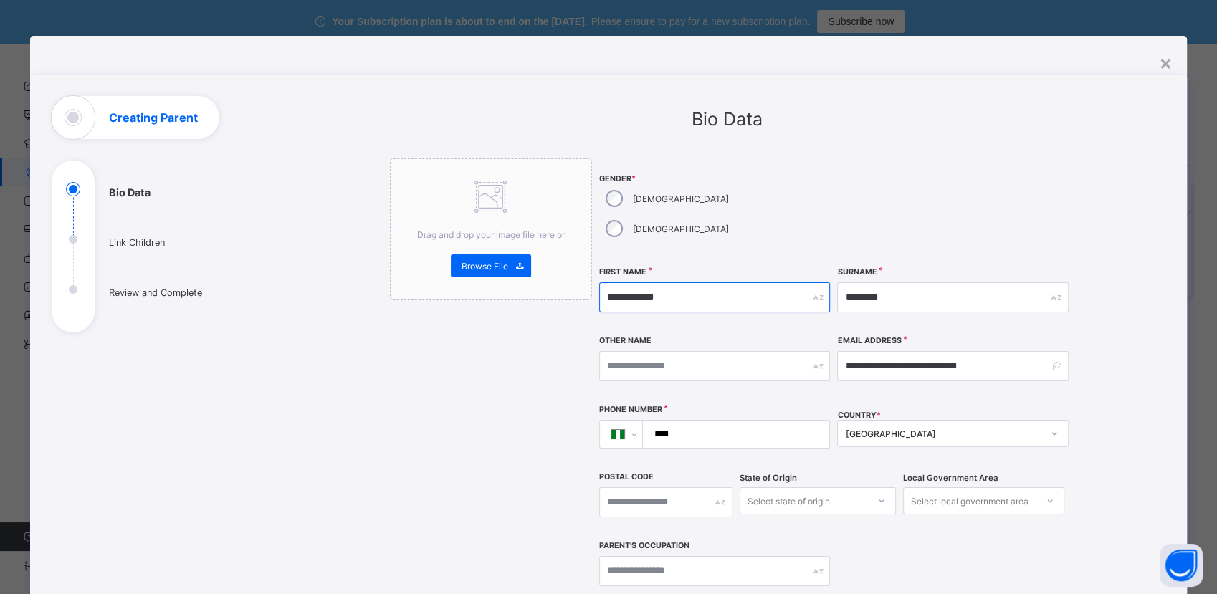
click at [730, 282] on input "**********" at bounding box center [714, 297] width 231 height 30
type input "*********"
click at [722, 351] on input "text" at bounding box center [714, 366] width 231 height 30
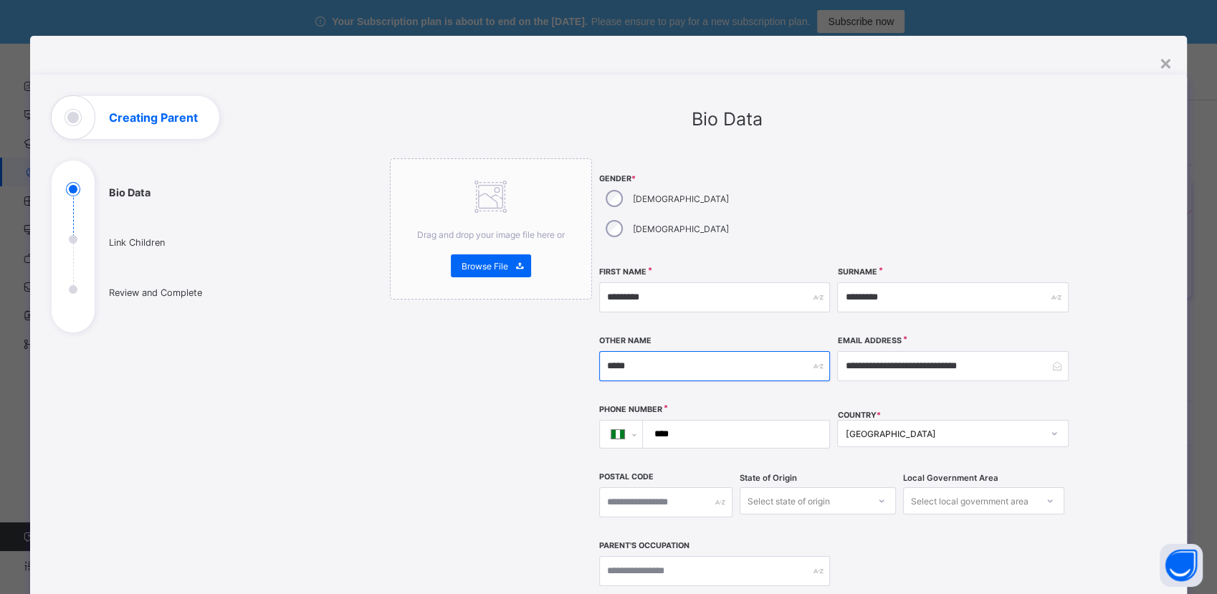
type input "*****"
click at [737, 421] on input "****" at bounding box center [734, 434] width 176 height 27
type input "**********"
click at [776, 487] on div "Select state of origin" at bounding box center [818, 500] width 156 height 27
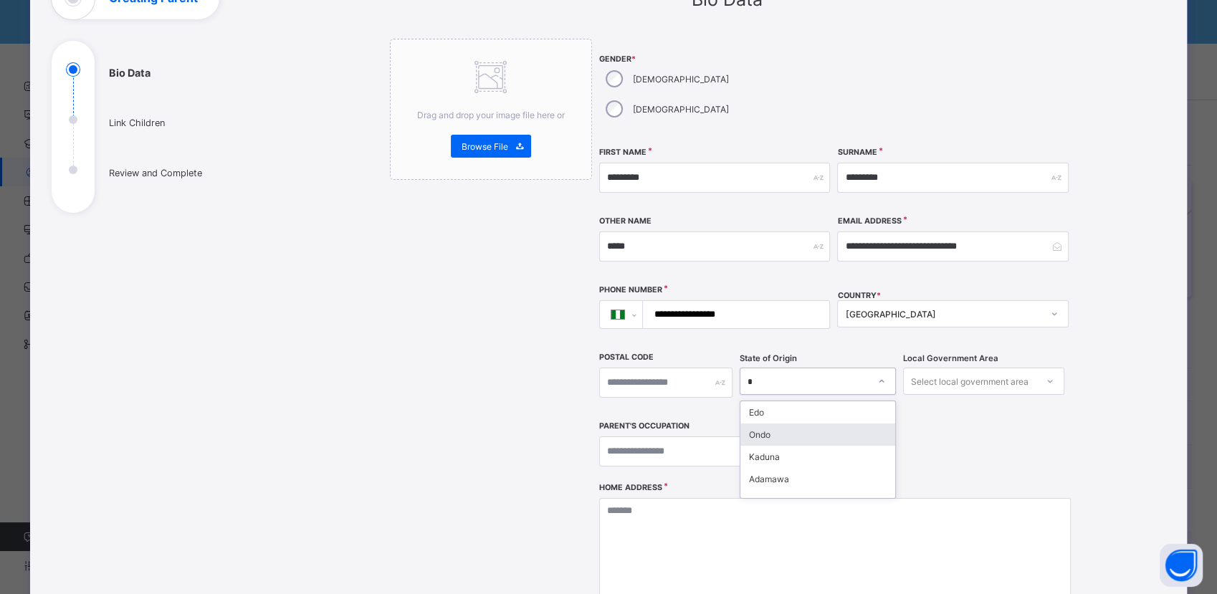
type input "**"
click at [783, 401] on div "Delta" at bounding box center [818, 412] width 155 height 22
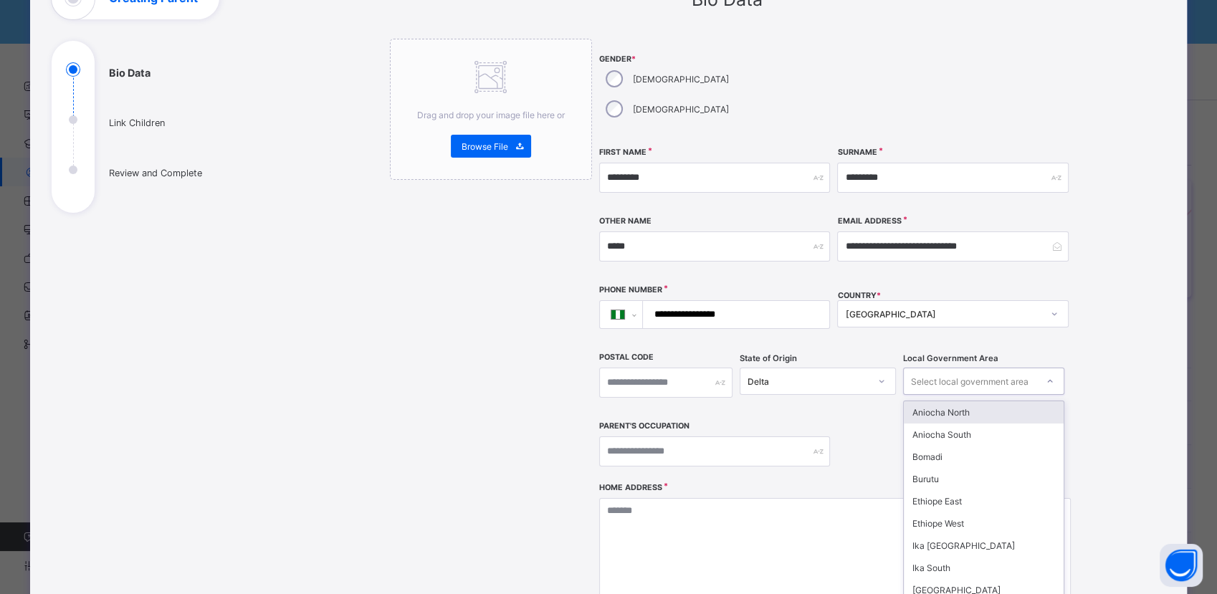
click at [975, 368] on div "Select local government area" at bounding box center [970, 381] width 118 height 27
click at [958, 490] on div "Ethiope East" at bounding box center [984, 501] width 160 height 22
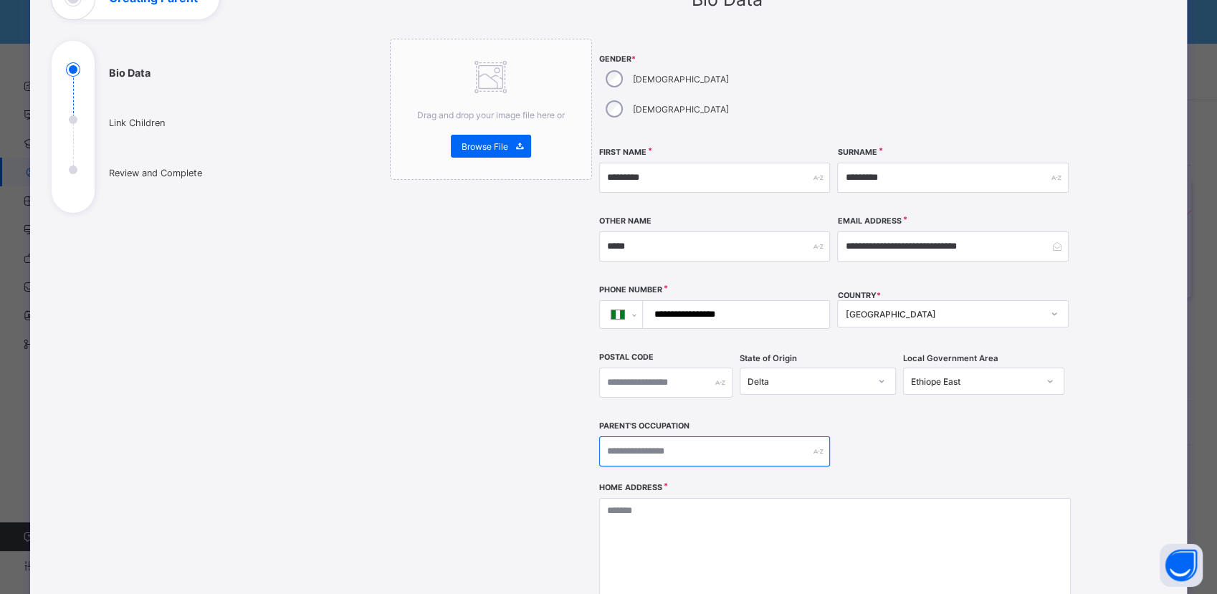
click at [694, 437] on input "text" at bounding box center [714, 452] width 231 height 30
type input "**********"
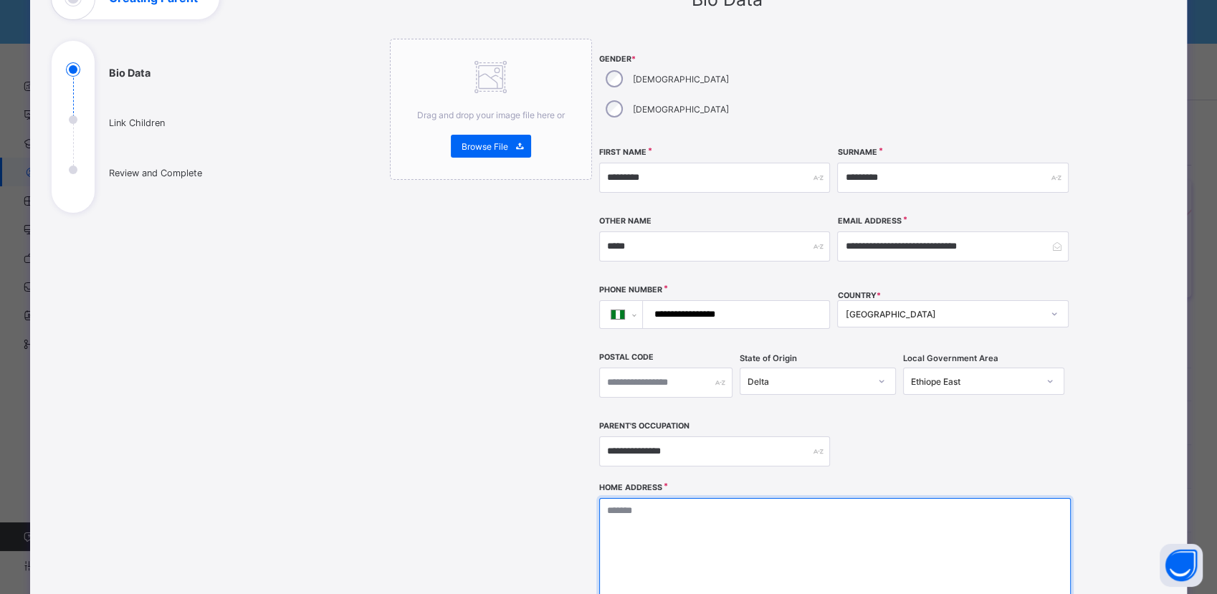
click at [722, 530] on textarea at bounding box center [835, 569] width 472 height 143
click at [827, 517] on textarea at bounding box center [835, 569] width 472 height 143
paste textarea "**********"
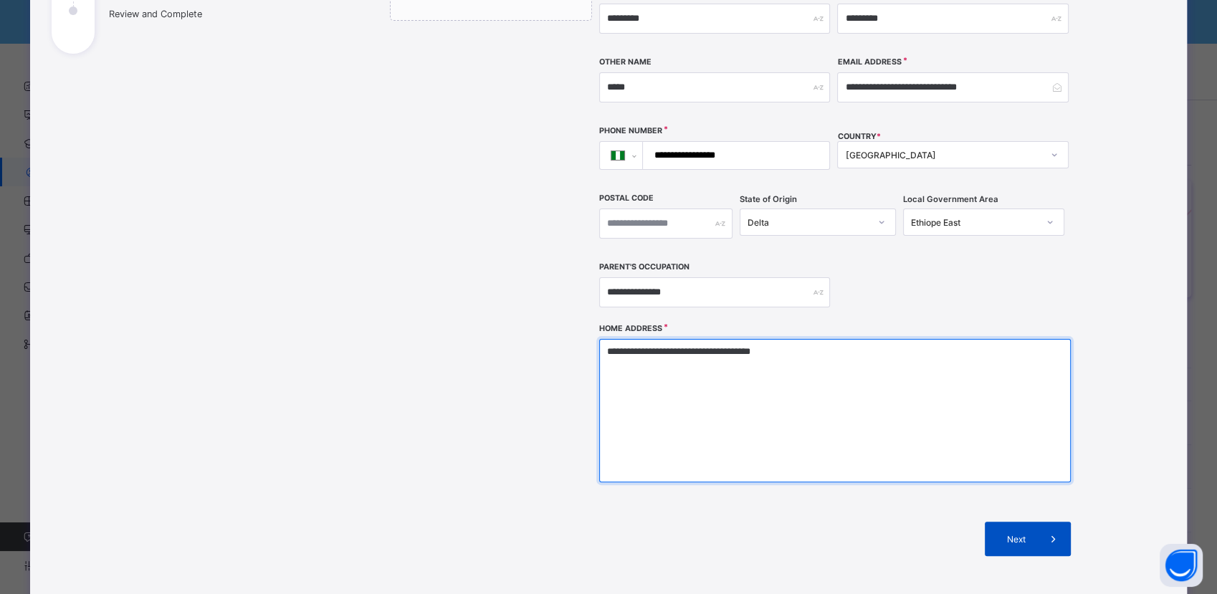
type textarea "**********"
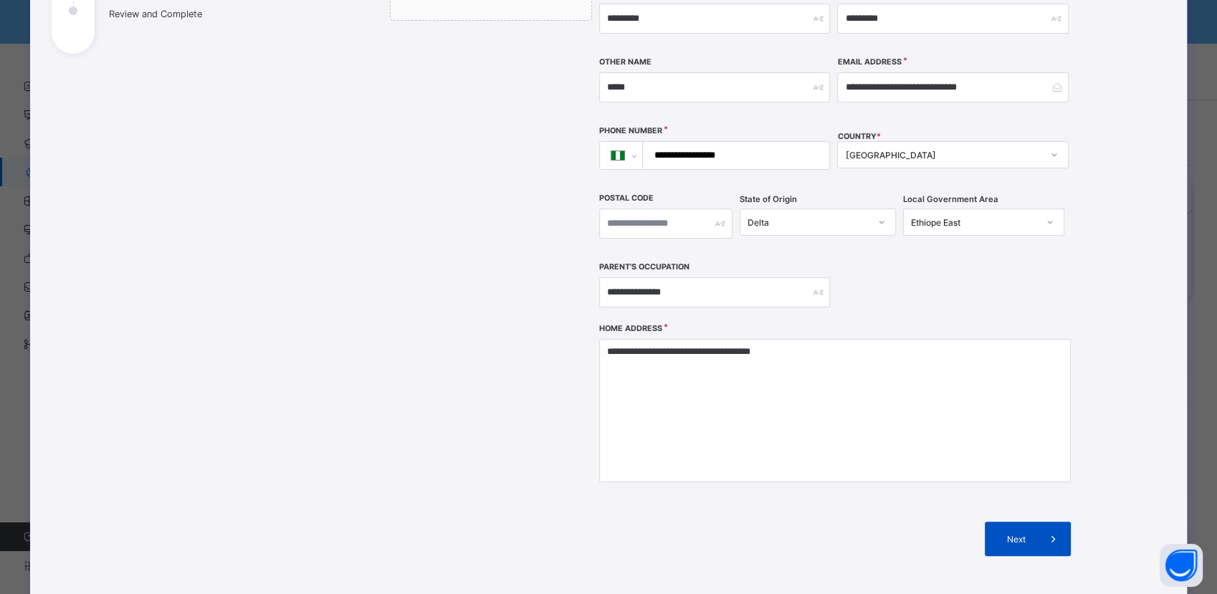
click at [998, 534] on span "Next" at bounding box center [1016, 539] width 41 height 11
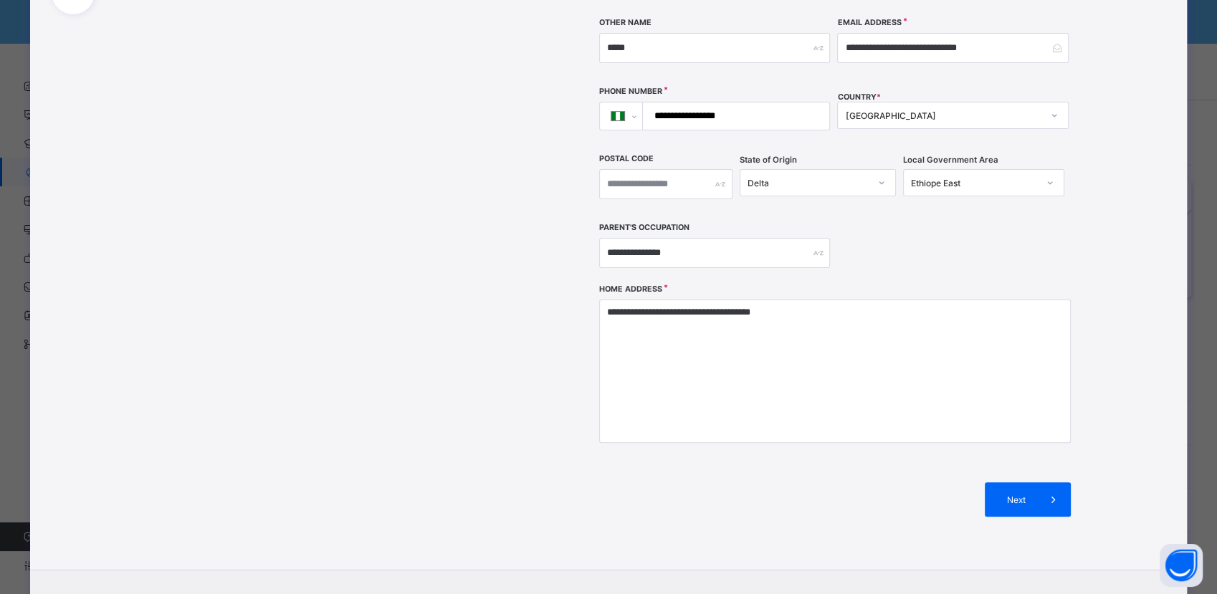
scroll to position [367, 0]
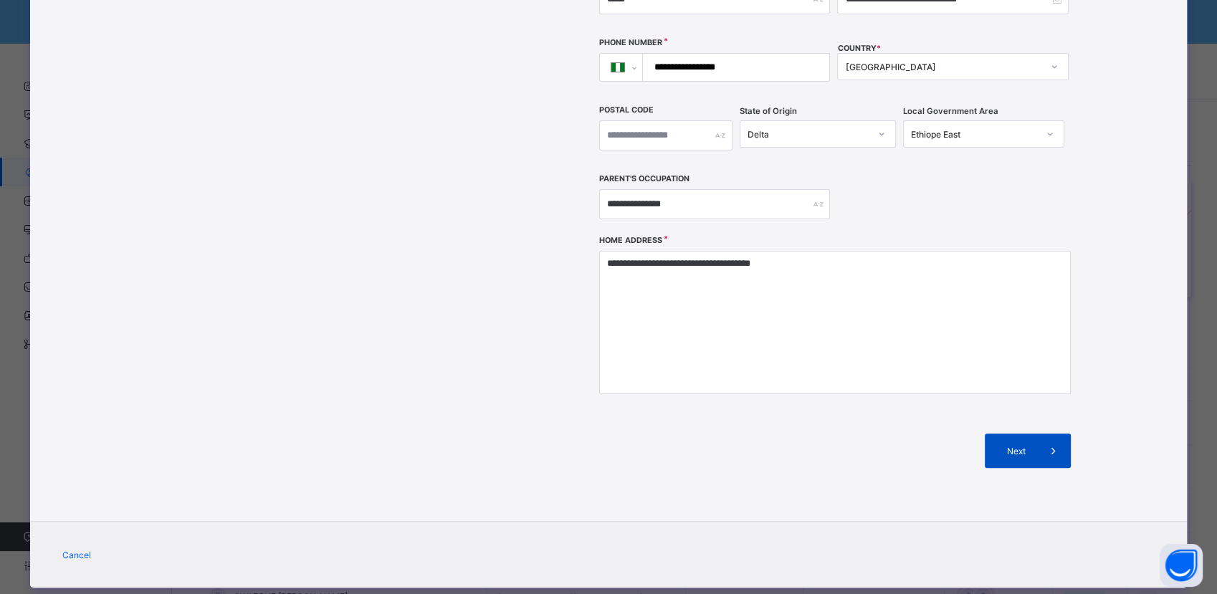
click at [1009, 446] on span "Next" at bounding box center [1016, 451] width 41 height 11
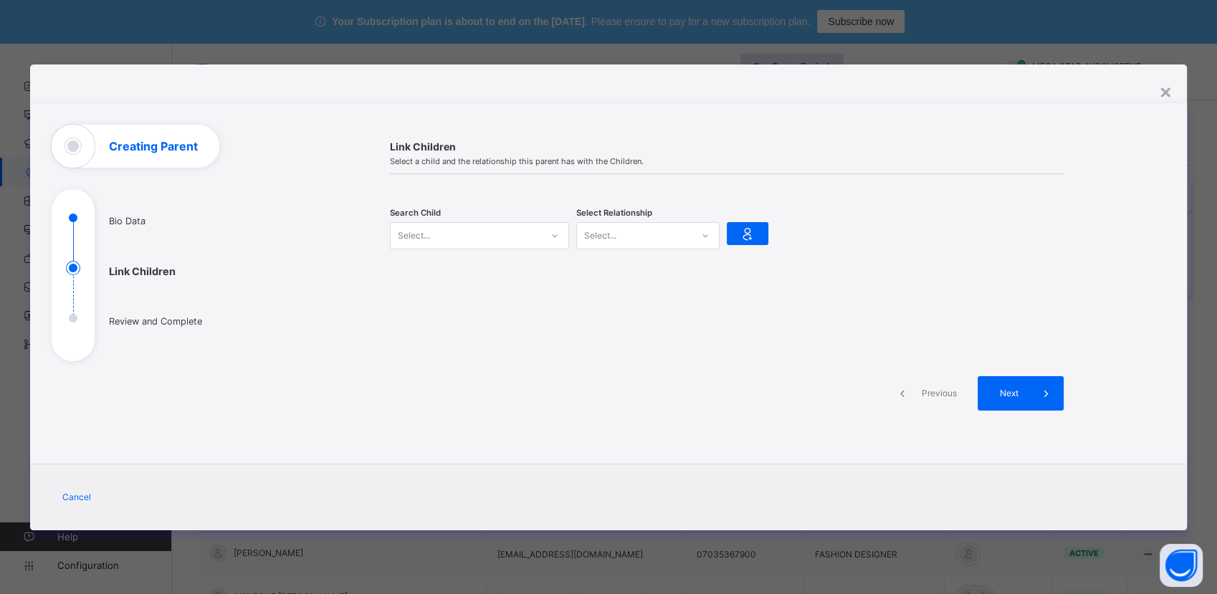
click at [499, 232] on div "Select..." at bounding box center [466, 236] width 151 height 20
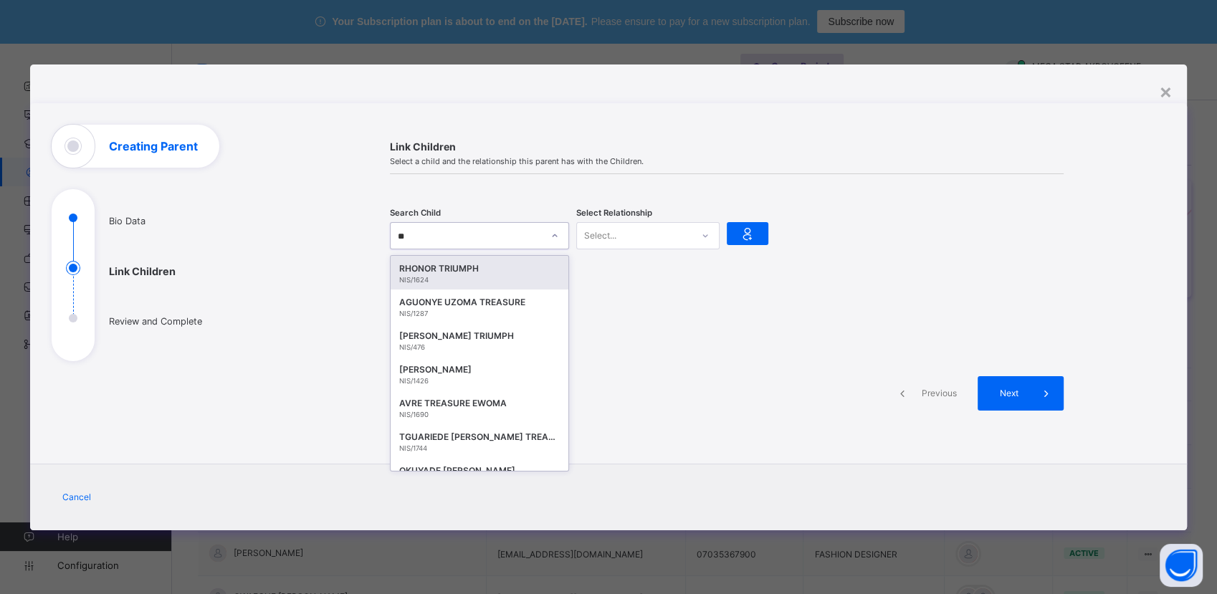
type input "*"
type input "*********"
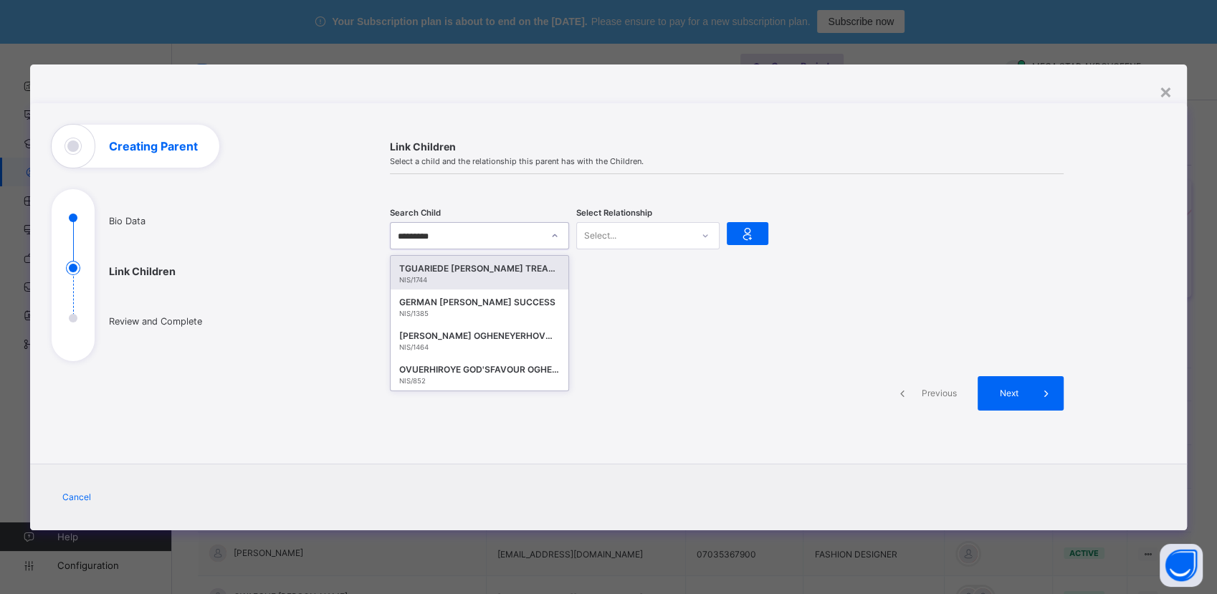
click at [480, 269] on div "TGUARIEDE OGHENEYEROVWO TREASURE" at bounding box center [479, 269] width 161 height 14
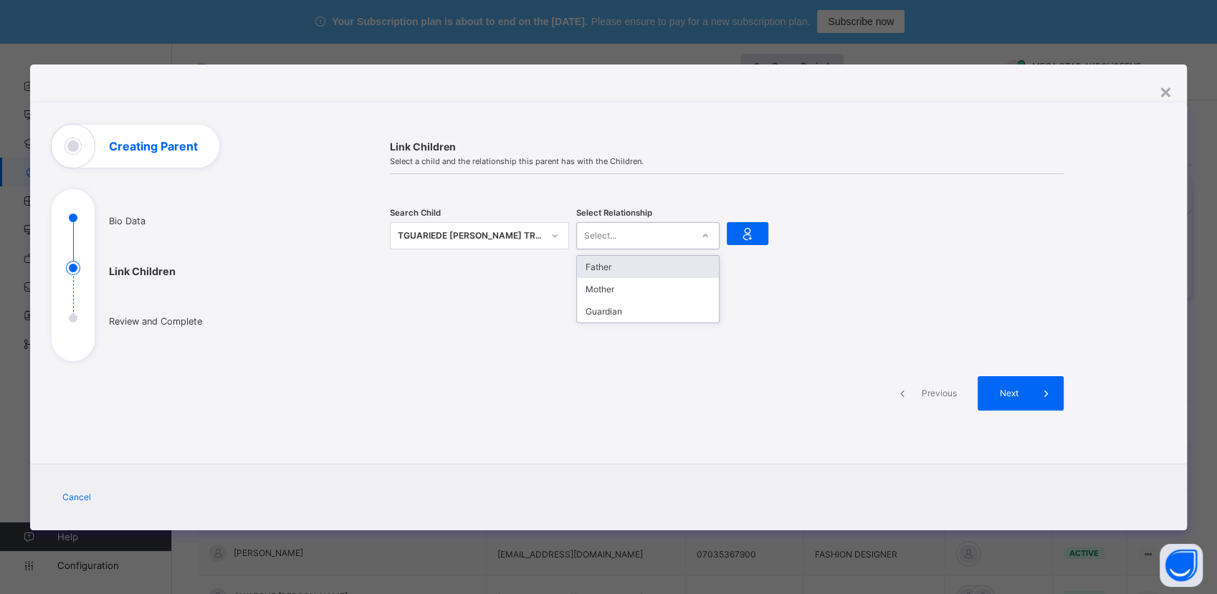
click at [676, 232] on div "Select..." at bounding box center [634, 236] width 115 height 20
click at [657, 269] on div "Father" at bounding box center [648, 267] width 142 height 22
click at [751, 234] on icon at bounding box center [748, 233] width 20 height 17
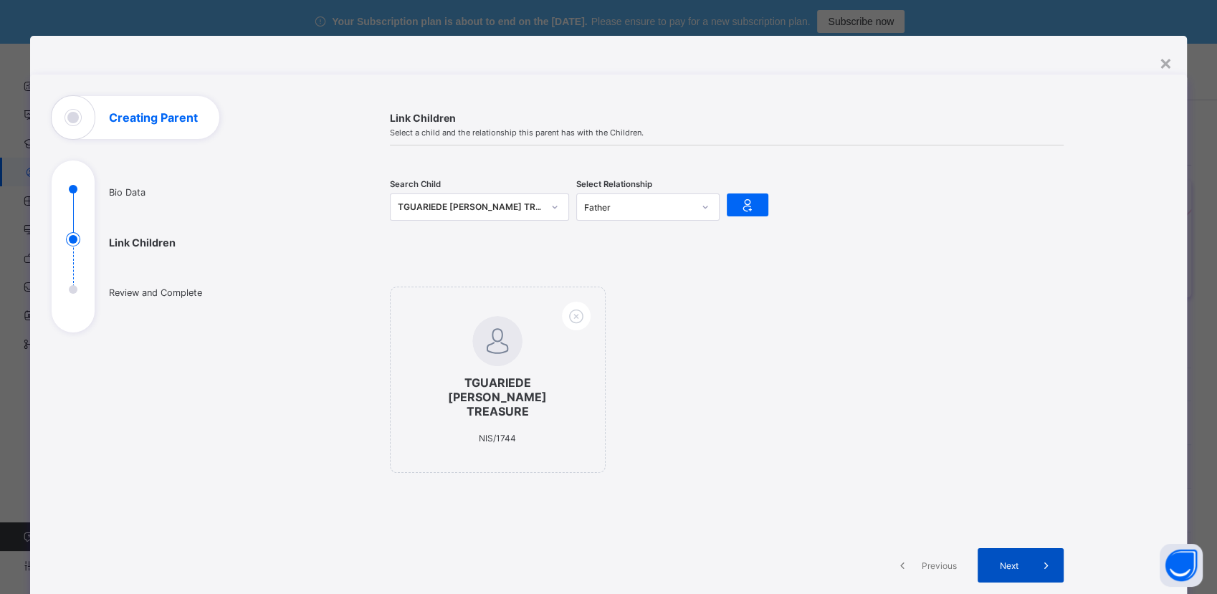
click at [1011, 563] on span "Next" at bounding box center [1009, 566] width 41 height 11
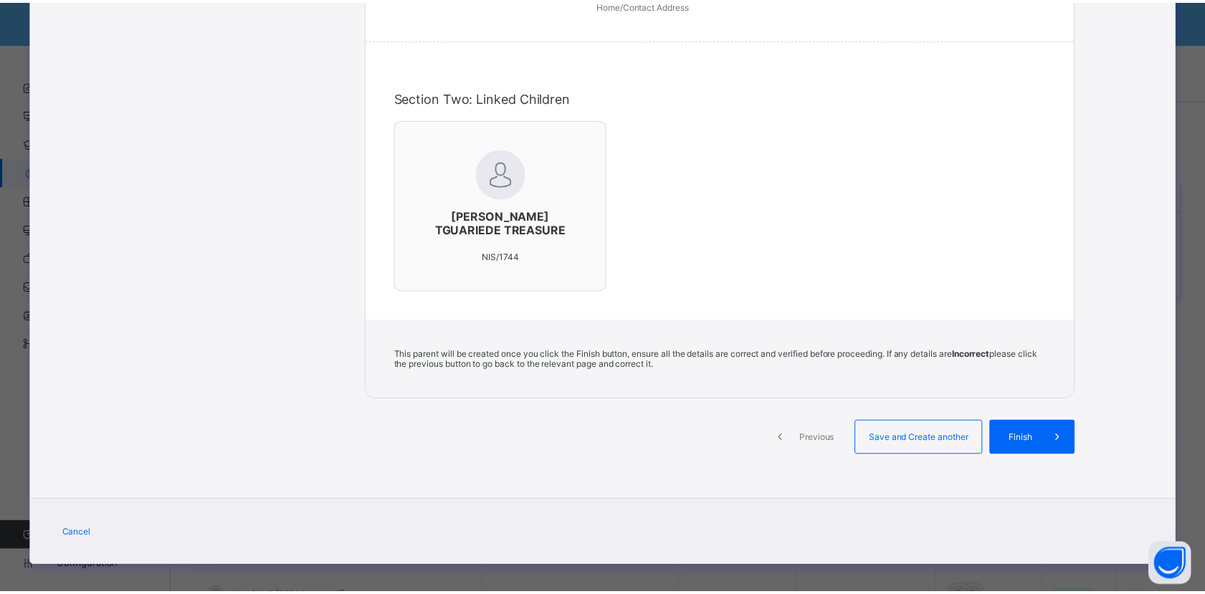
scroll to position [399, 0]
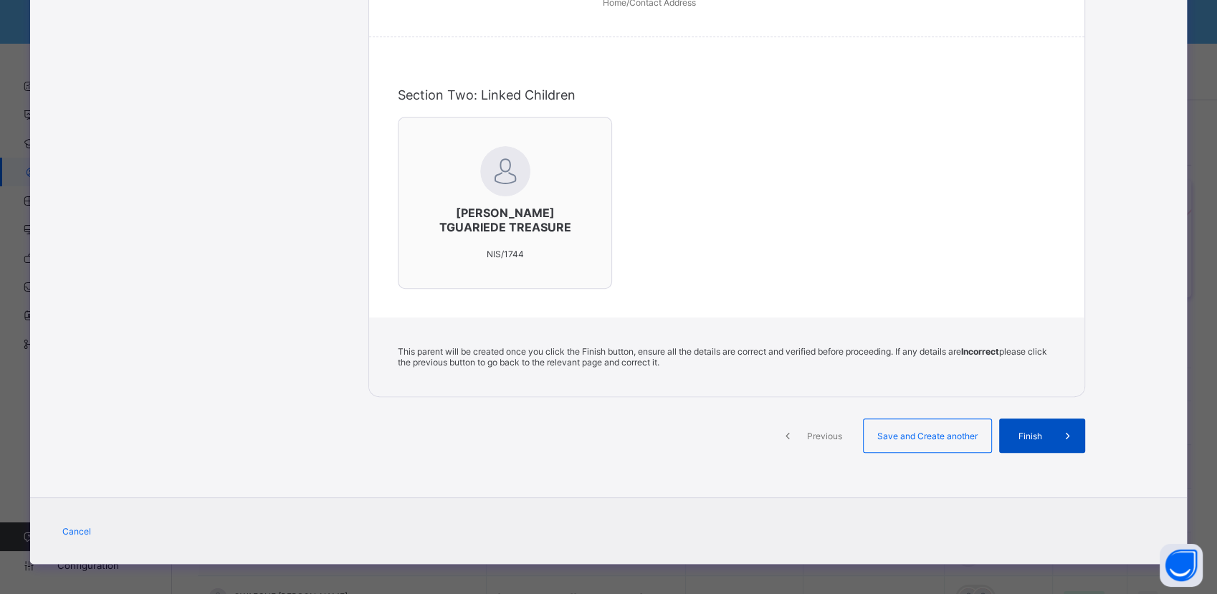
click at [1021, 435] on span "Finish" at bounding box center [1030, 436] width 41 height 11
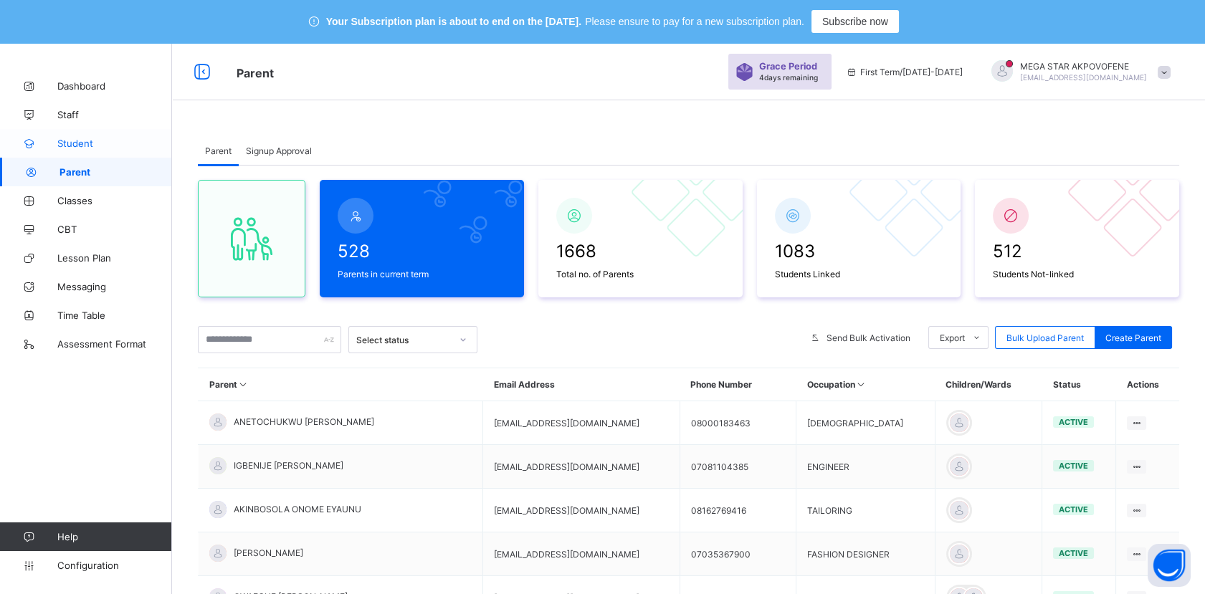
click at [105, 152] on link "Student" at bounding box center [86, 143] width 172 height 29
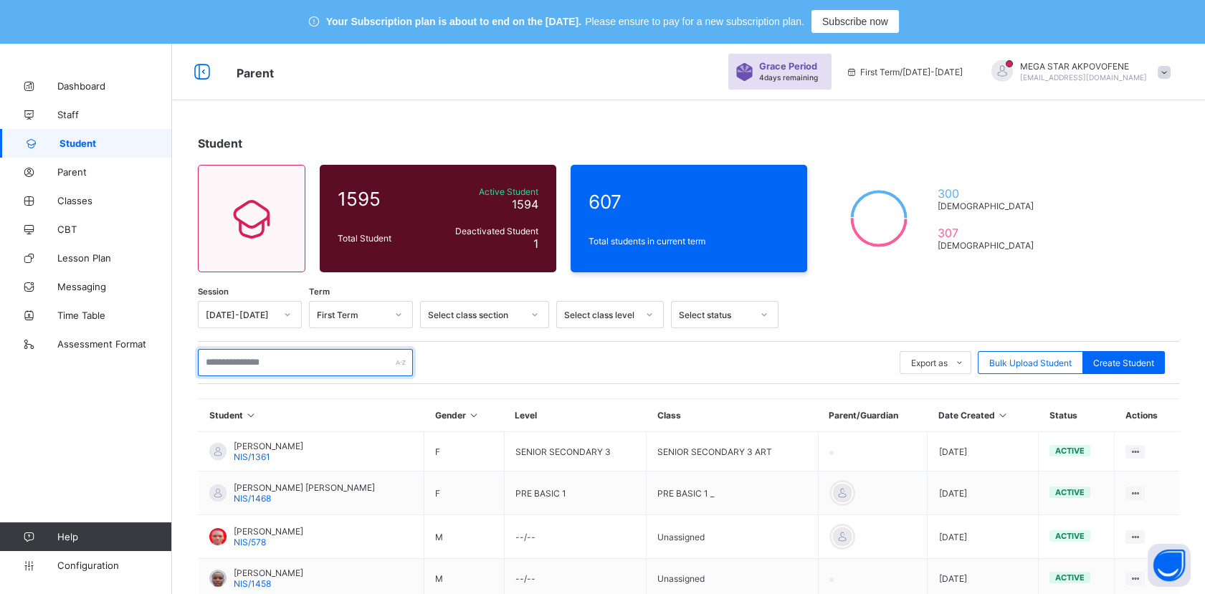
click at [291, 361] on input "text" at bounding box center [305, 362] width 215 height 27
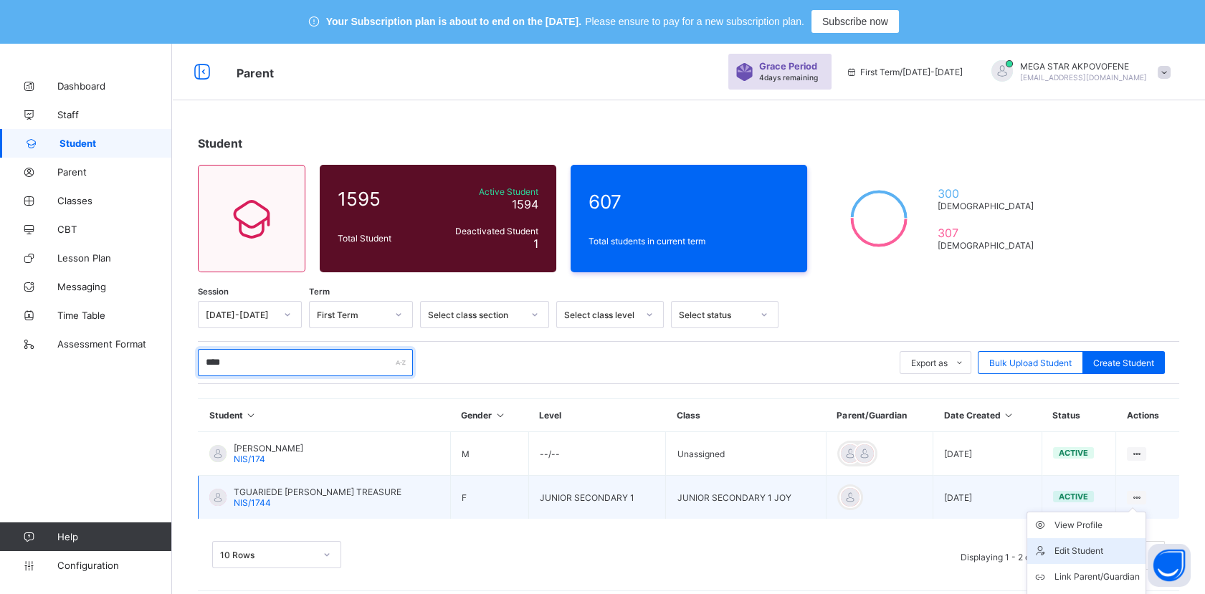
type input "****"
click at [1113, 552] on div "Edit Student" at bounding box center [1096, 551] width 85 height 14
select select "**"
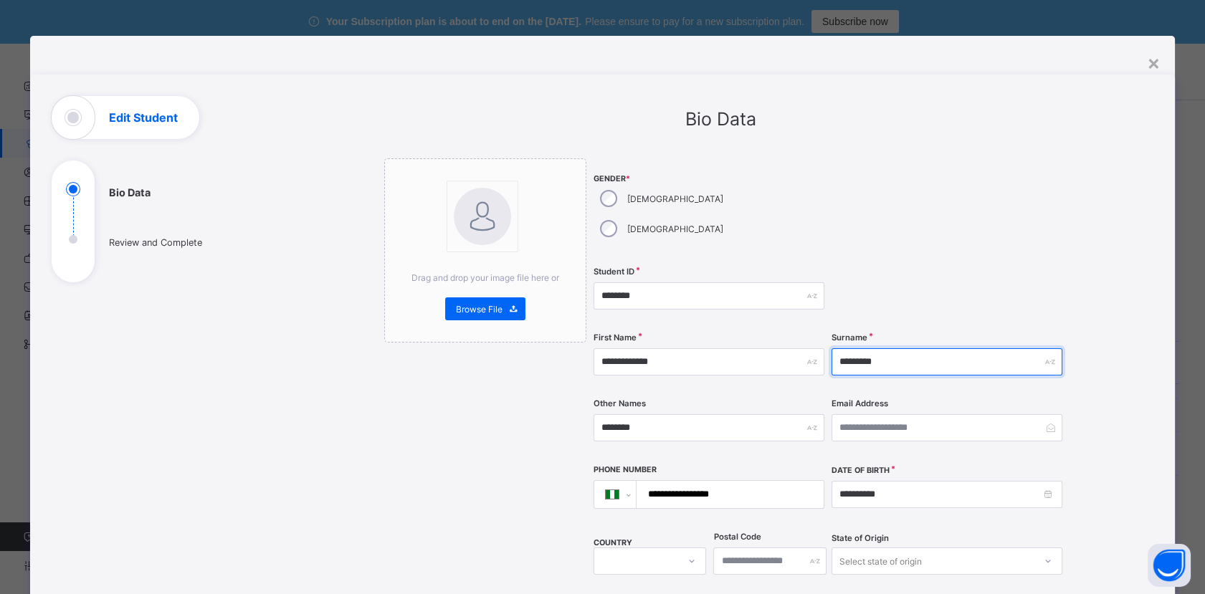
click at [841, 348] on input "*********" at bounding box center [947, 361] width 231 height 27
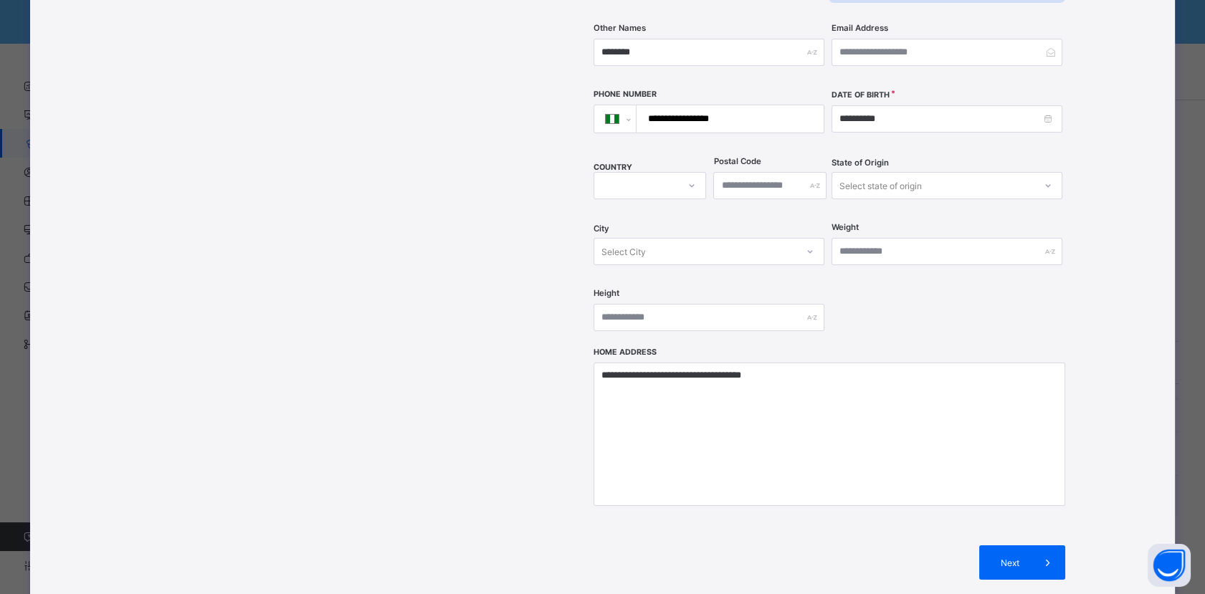
scroll to position [169, 0]
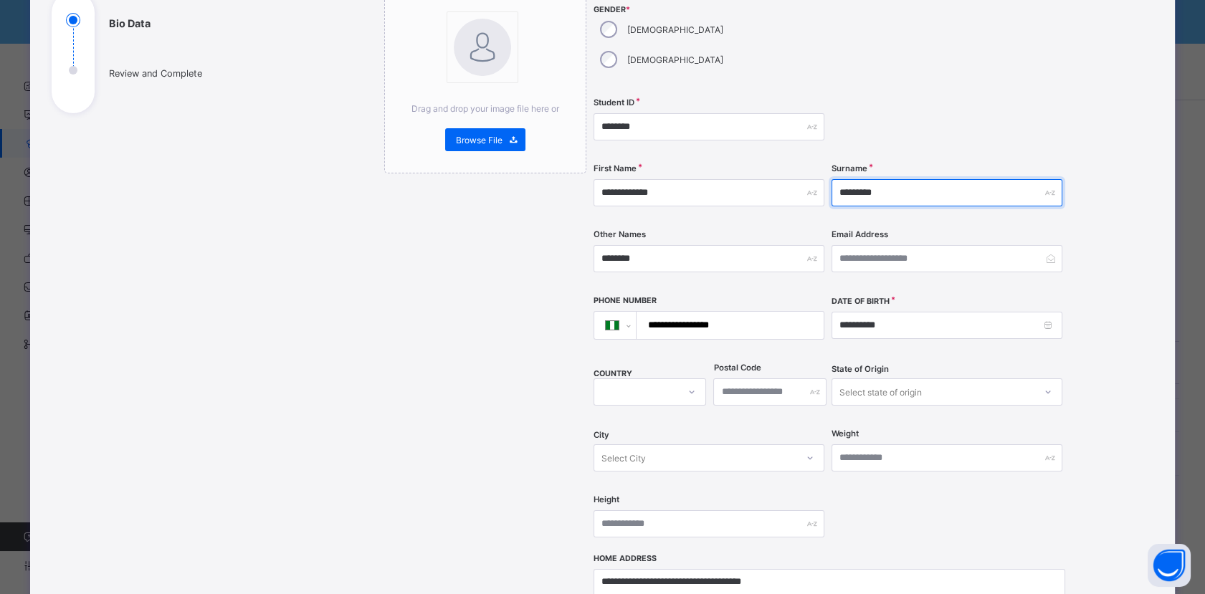
type input "*********"
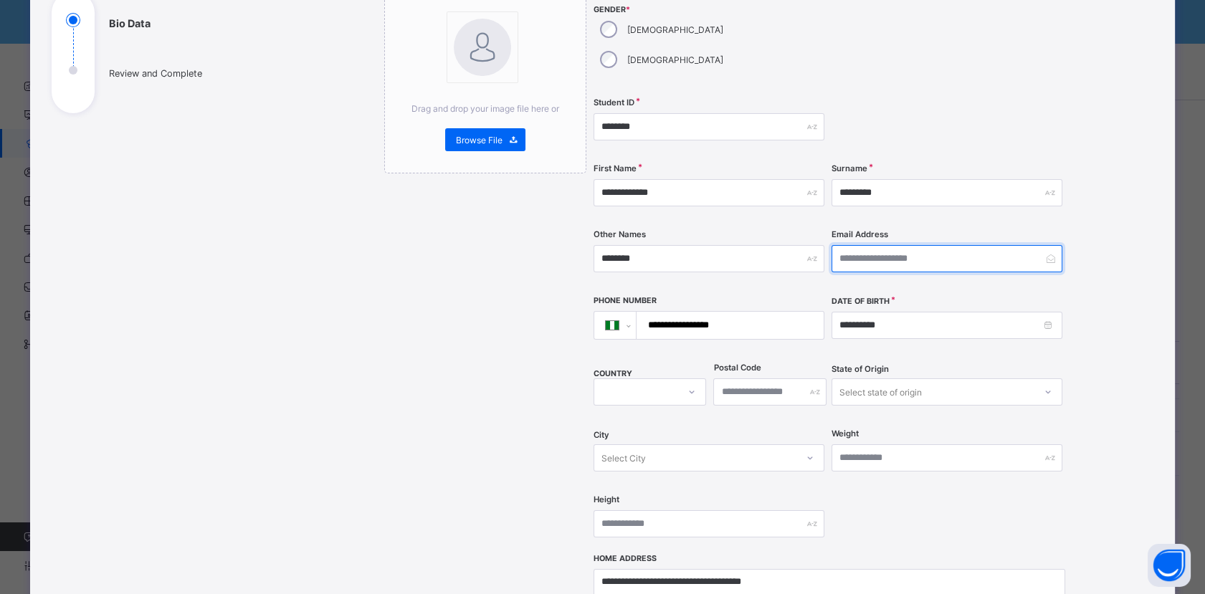
click at [938, 245] on input "email" at bounding box center [947, 258] width 231 height 27
type input "**********"
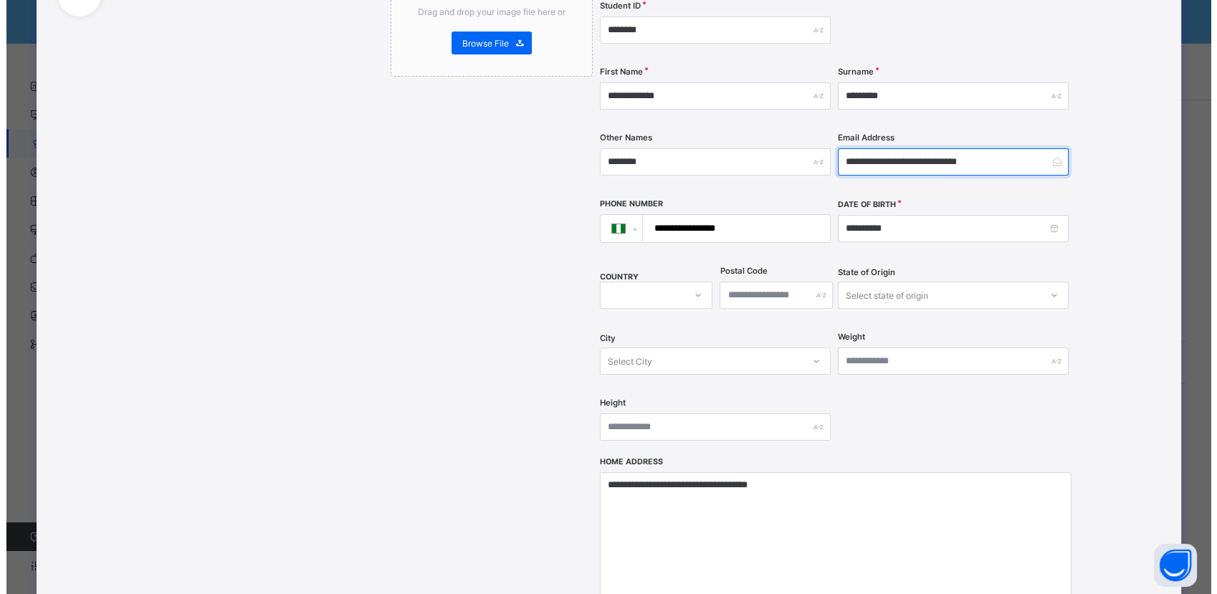
scroll to position [408, 0]
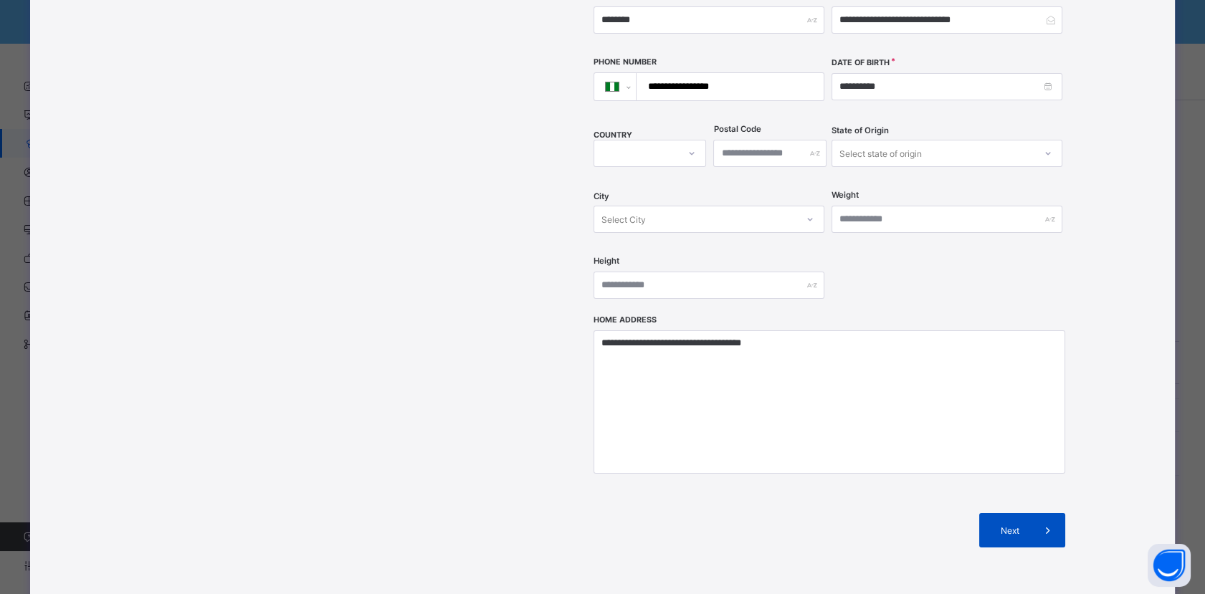
click at [992, 513] on div "Next" at bounding box center [1022, 530] width 86 height 34
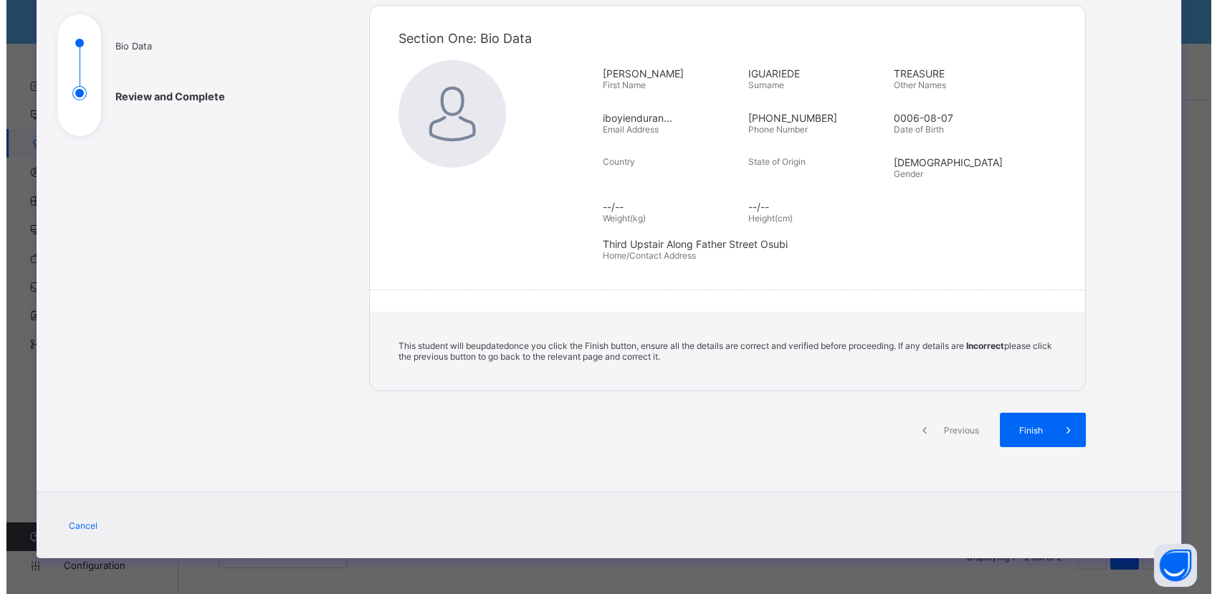
scroll to position [143, 0]
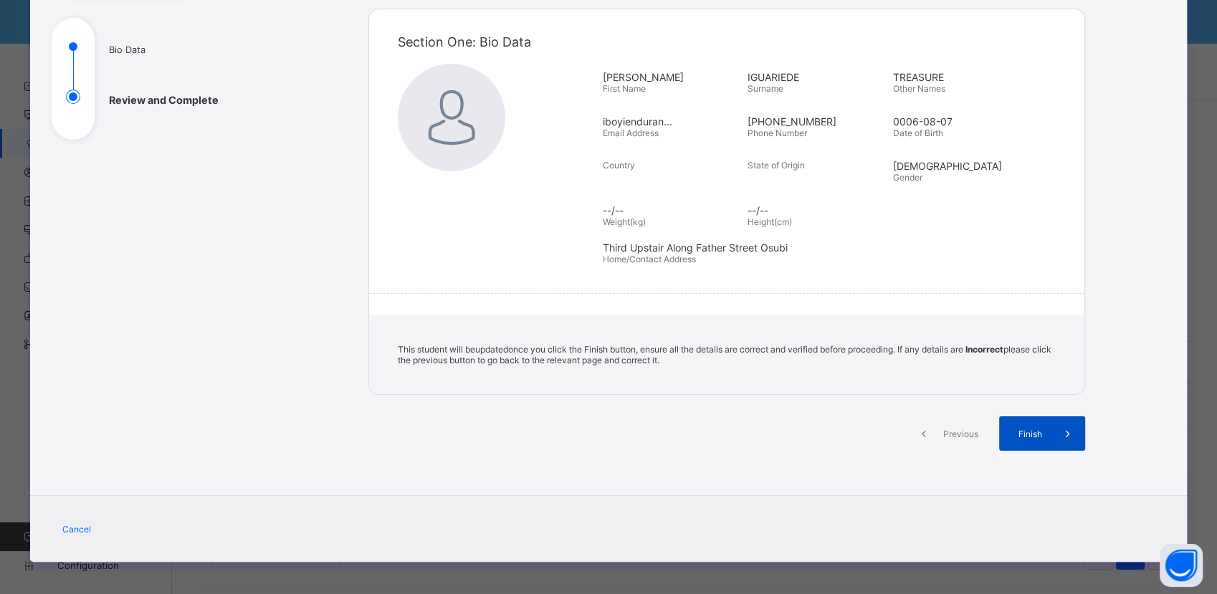
click at [1019, 442] on div "Finish" at bounding box center [1042, 433] width 86 height 34
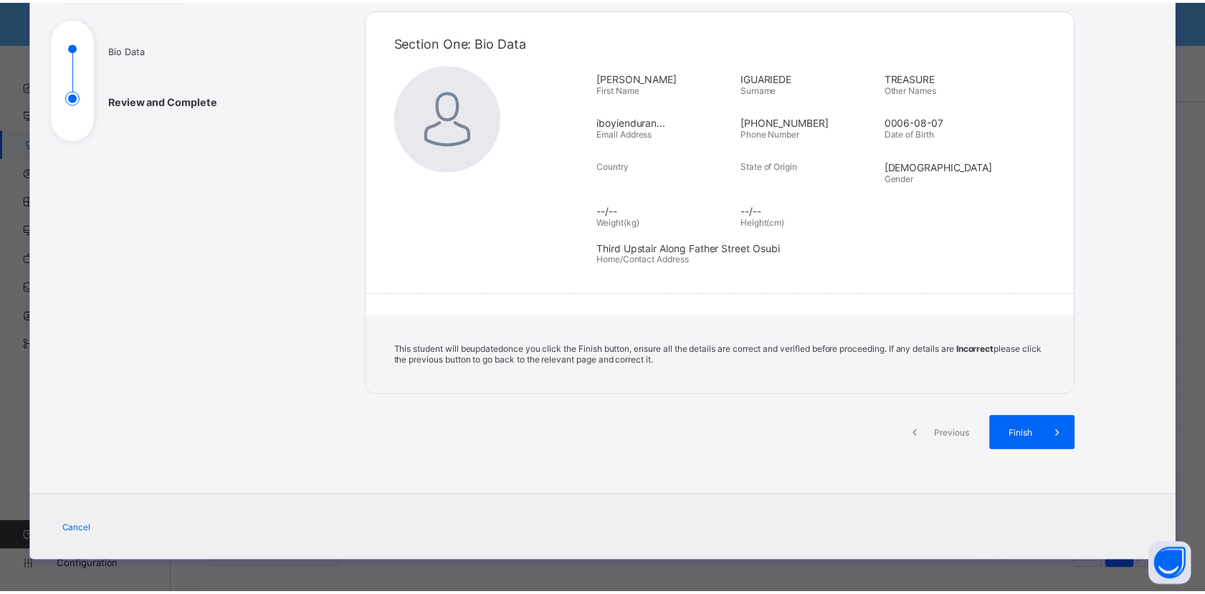
scroll to position [0, 0]
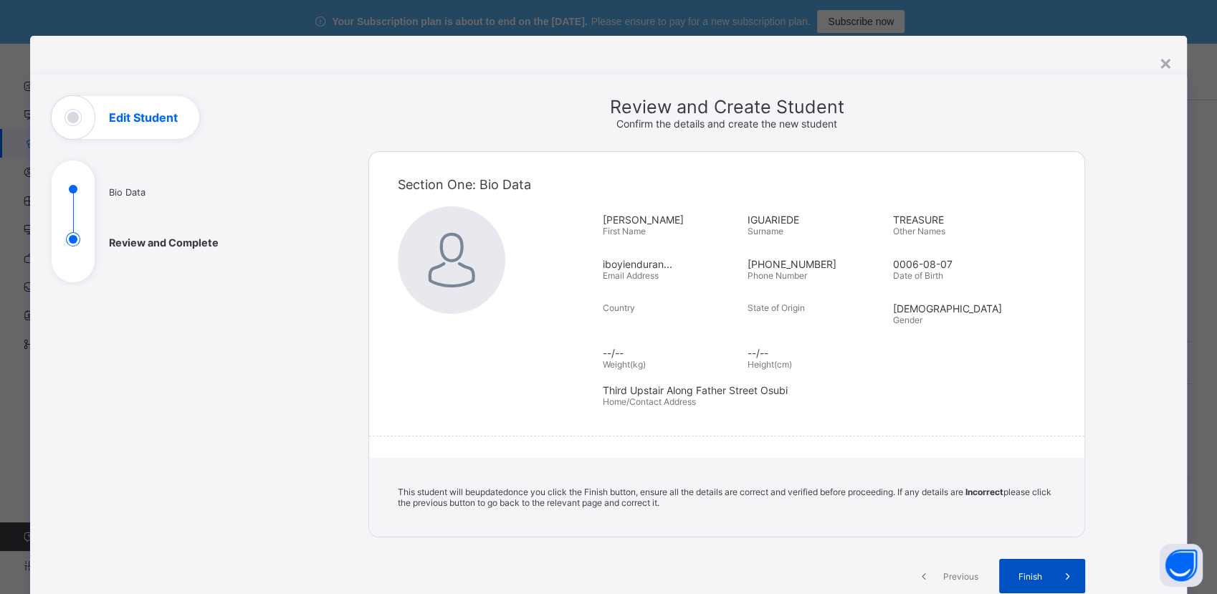
click at [1024, 587] on div "Finish" at bounding box center [1042, 576] width 86 height 34
click at [1025, 573] on span "Finish" at bounding box center [1030, 576] width 41 height 11
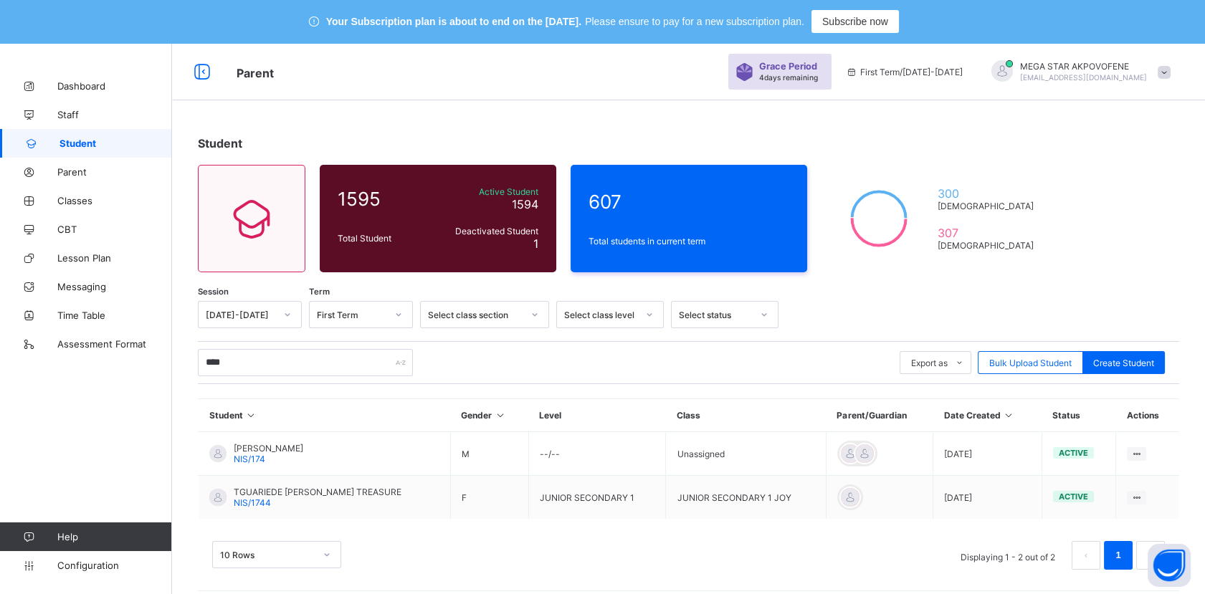
click at [83, 140] on span "Student" at bounding box center [115, 143] width 113 height 11
drag, startPoint x: 258, startPoint y: 366, endPoint x: 179, endPoint y: 363, distance: 78.9
click at [179, 363] on div "Student 1595 Total Student Active Student 1594 Deactivated Student 1 607 Total …" at bounding box center [688, 360] width 1033 height 491
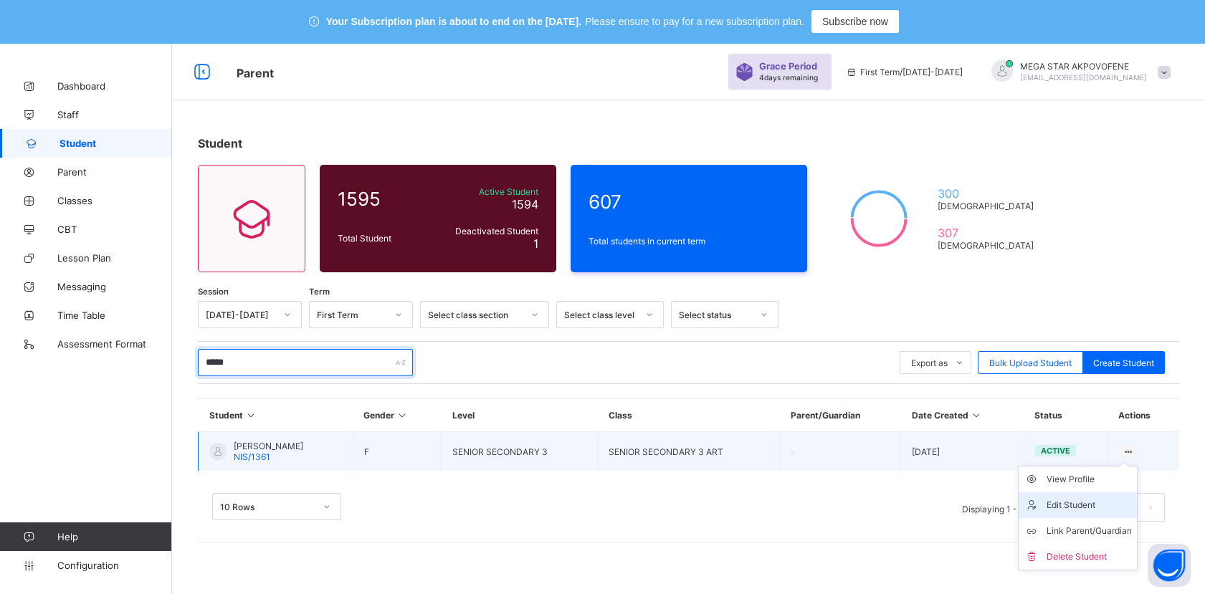
type input "*****"
click at [1108, 503] on div "Edit Student" at bounding box center [1088, 505] width 85 height 14
select select "**"
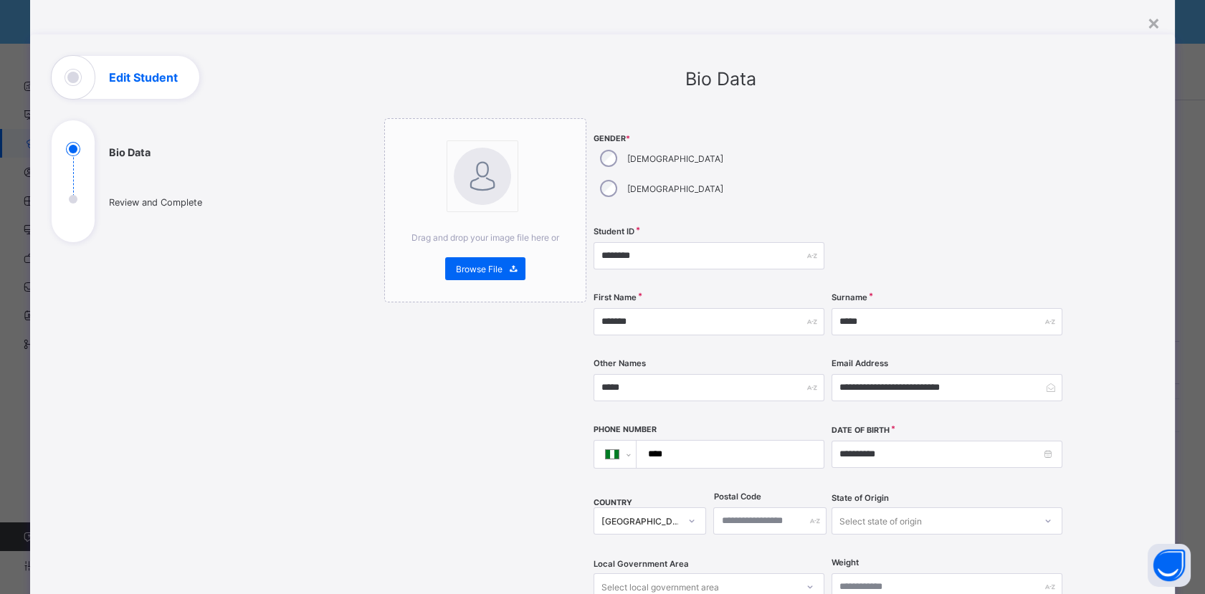
scroll to position [80, 0]
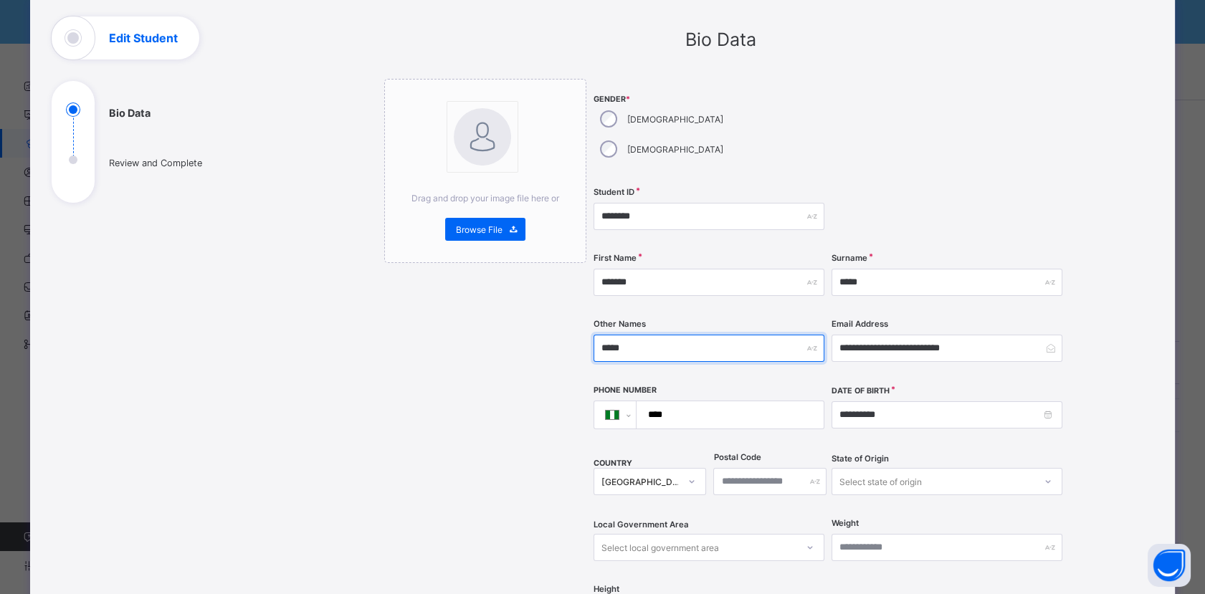
click at [662, 335] on input "*****" at bounding box center [709, 348] width 231 height 27
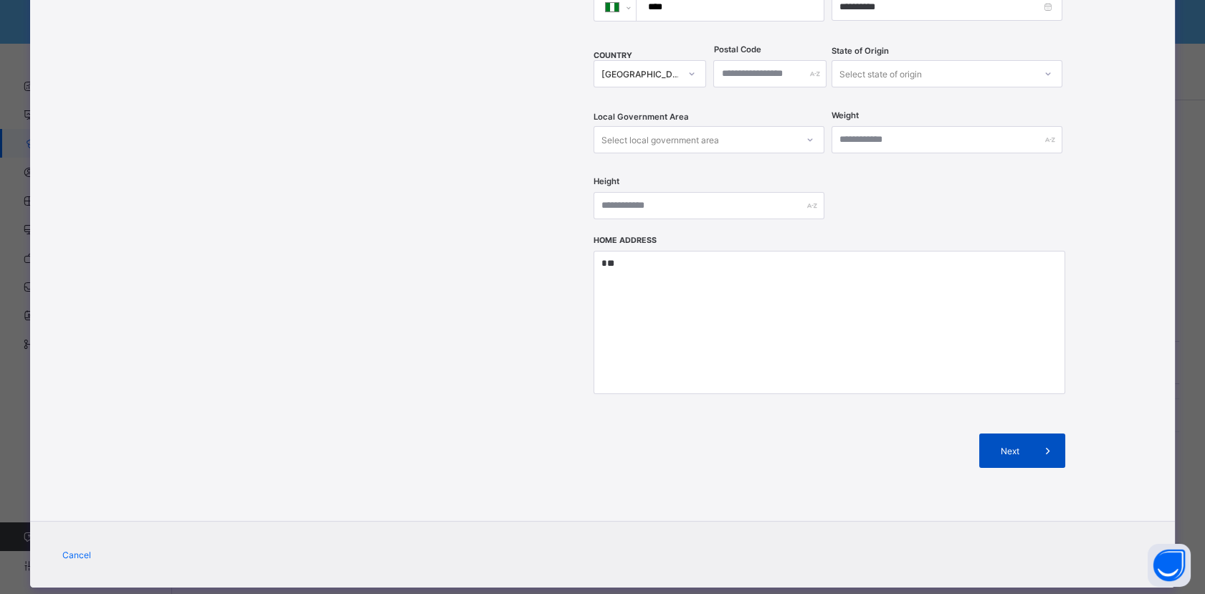
type input "*****"
click at [1014, 434] on div "Next" at bounding box center [1022, 451] width 86 height 34
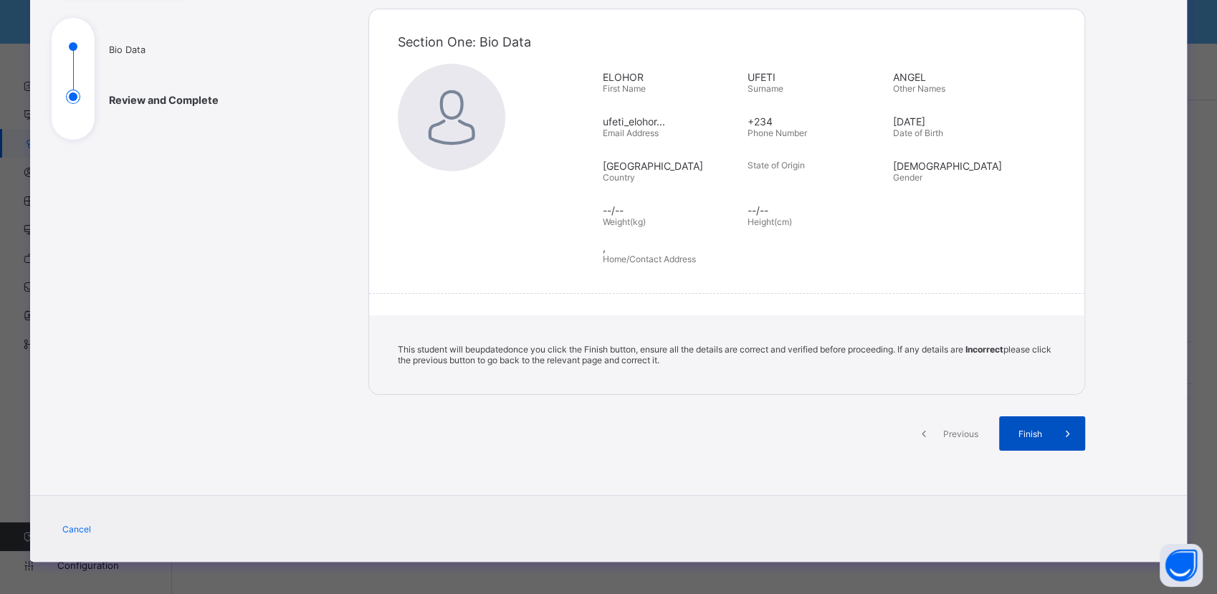
click at [1024, 429] on span "Finish" at bounding box center [1030, 434] width 41 height 11
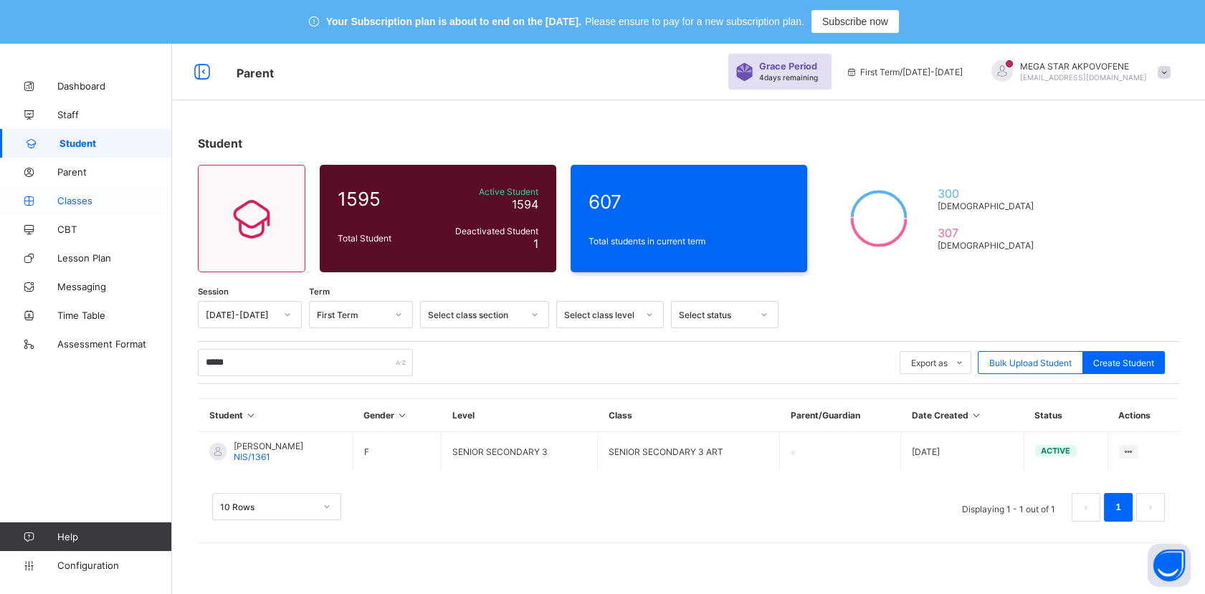
click at [78, 203] on span "Classes" at bounding box center [114, 200] width 115 height 11
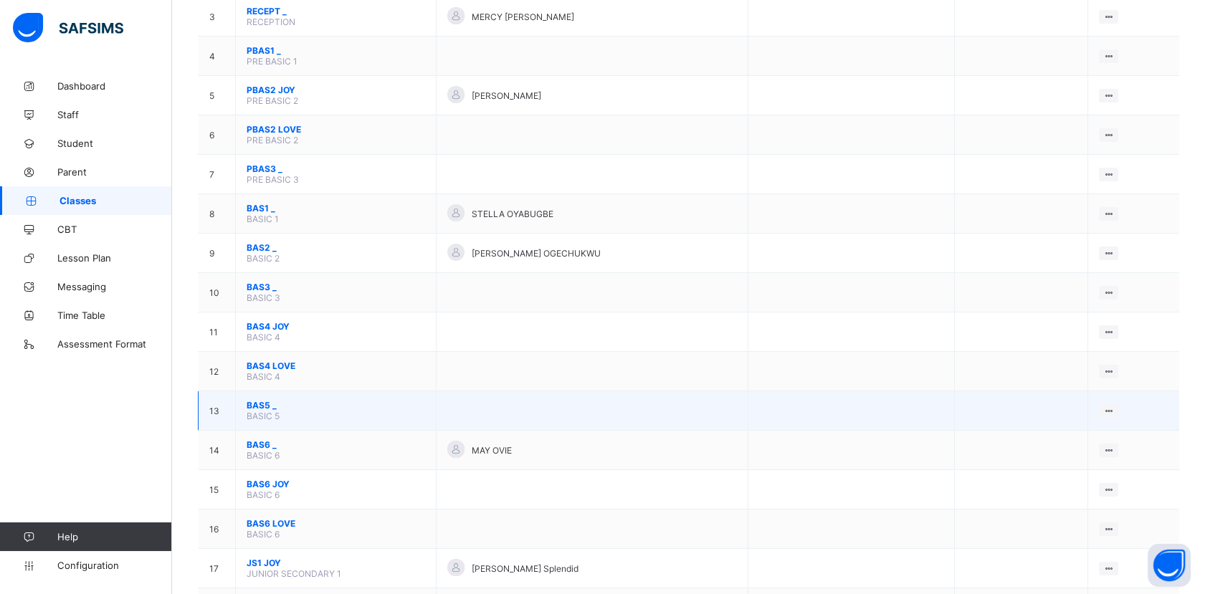
scroll to position [318, 0]
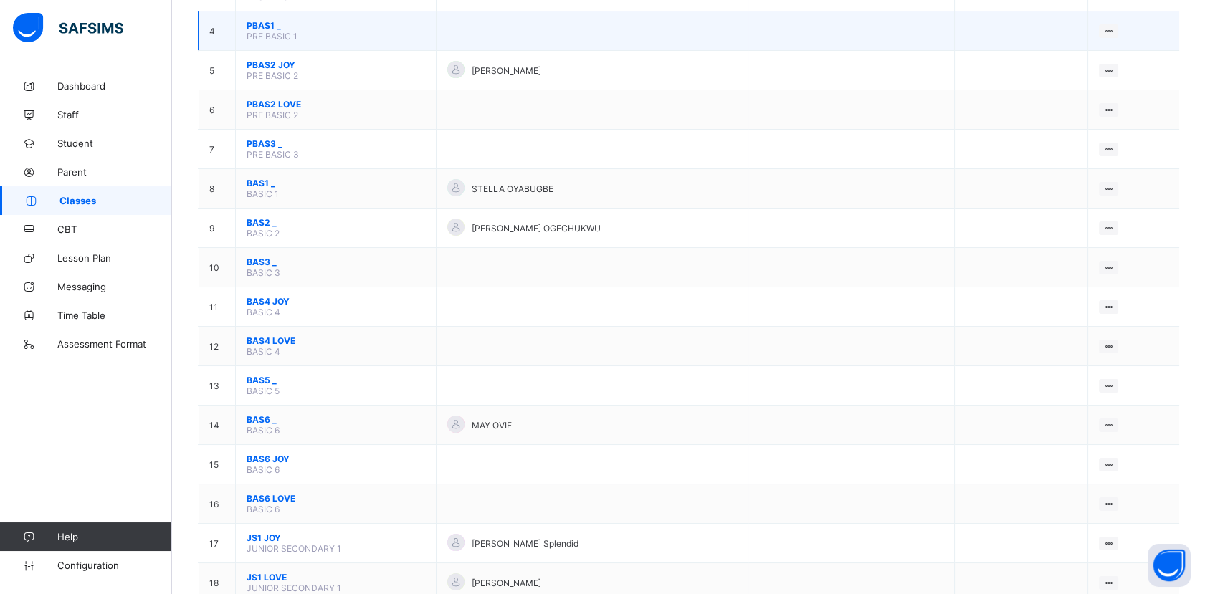
click at [1062, 32] on td at bounding box center [1021, 30] width 133 height 39
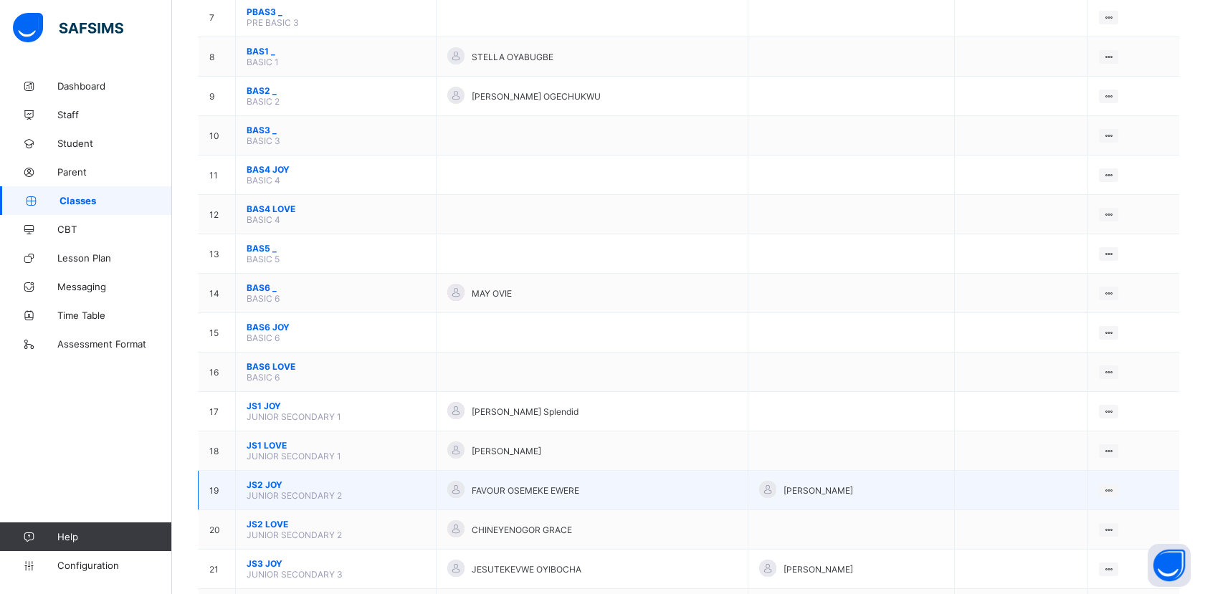
scroll to position [477, 0]
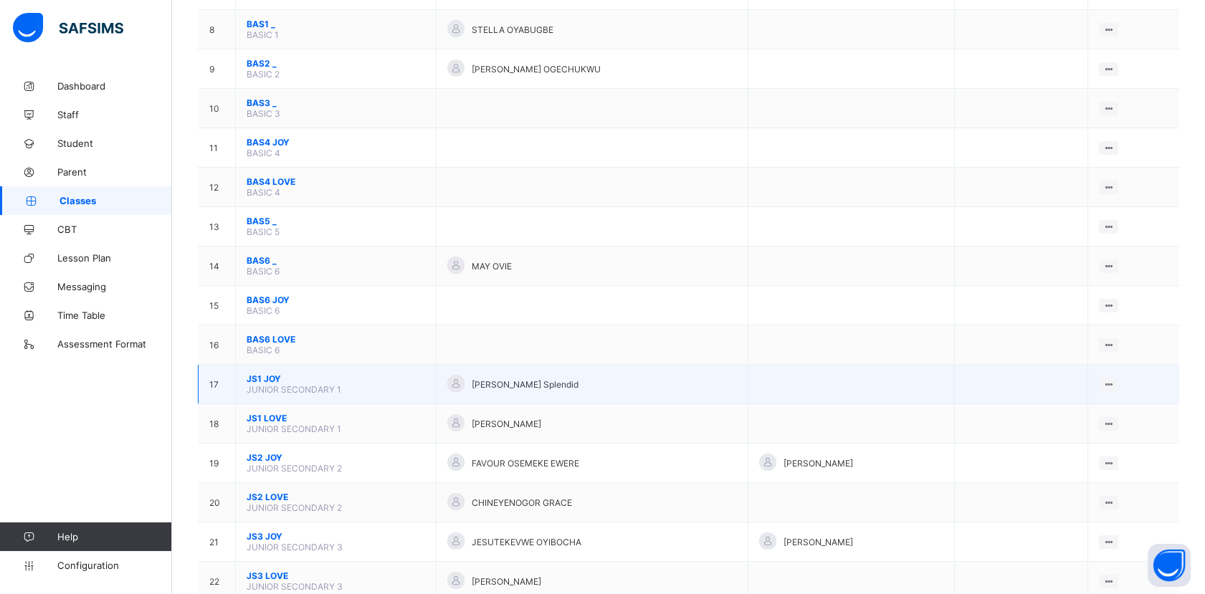
click at [275, 373] on span "JS1 JOY" at bounding box center [336, 378] width 178 height 11
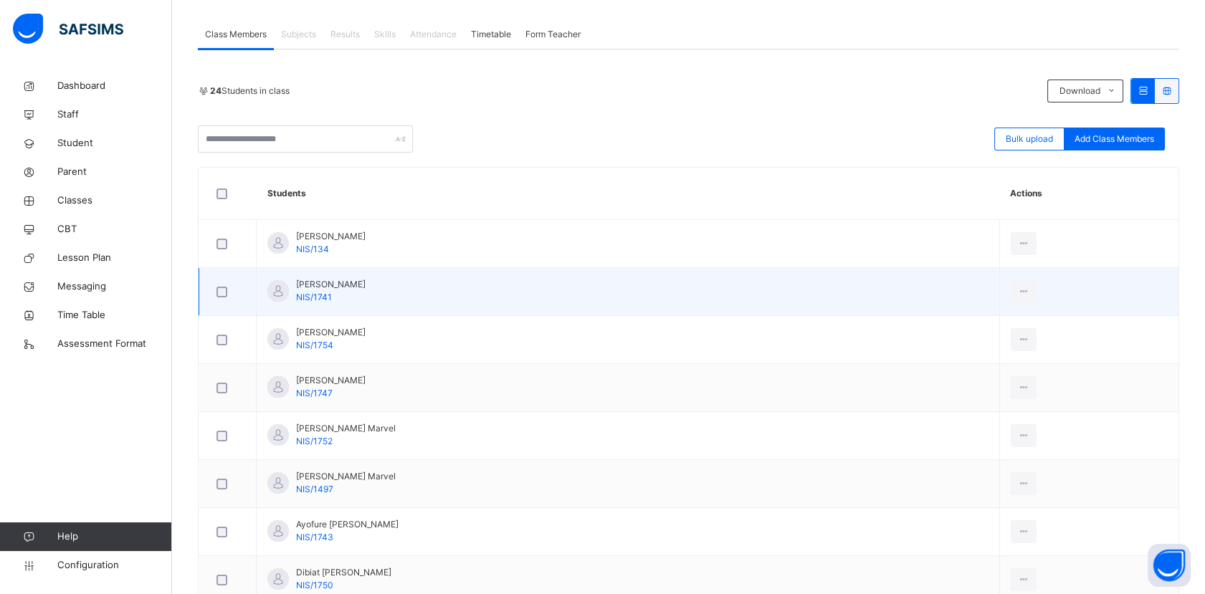
scroll to position [159, 0]
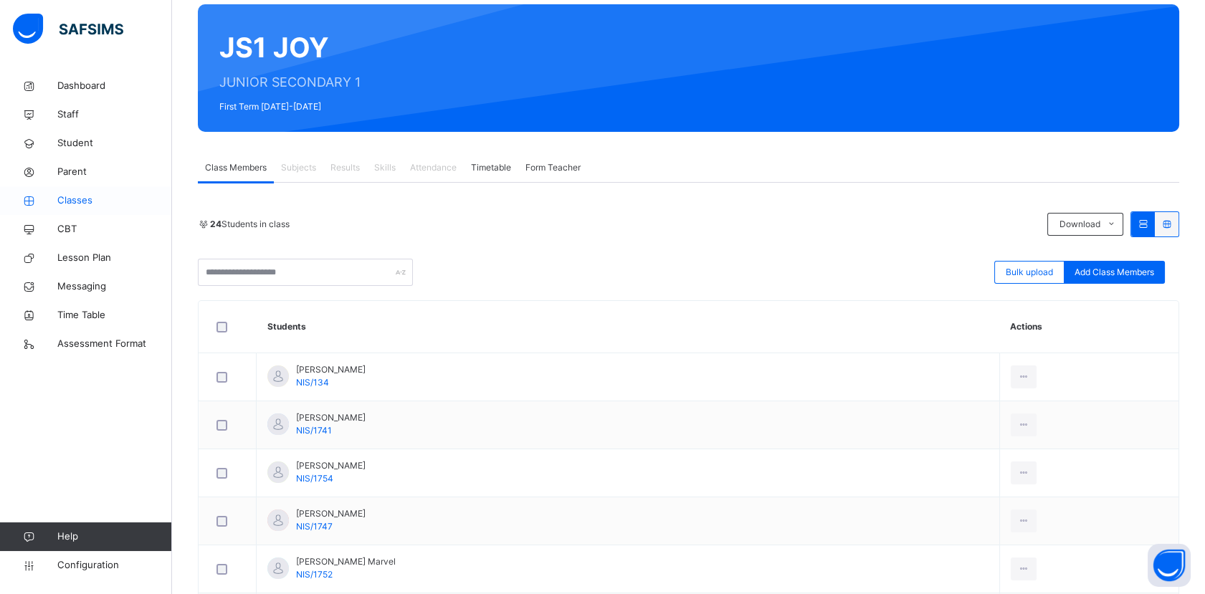
click at [70, 198] on span "Classes" at bounding box center [114, 201] width 115 height 14
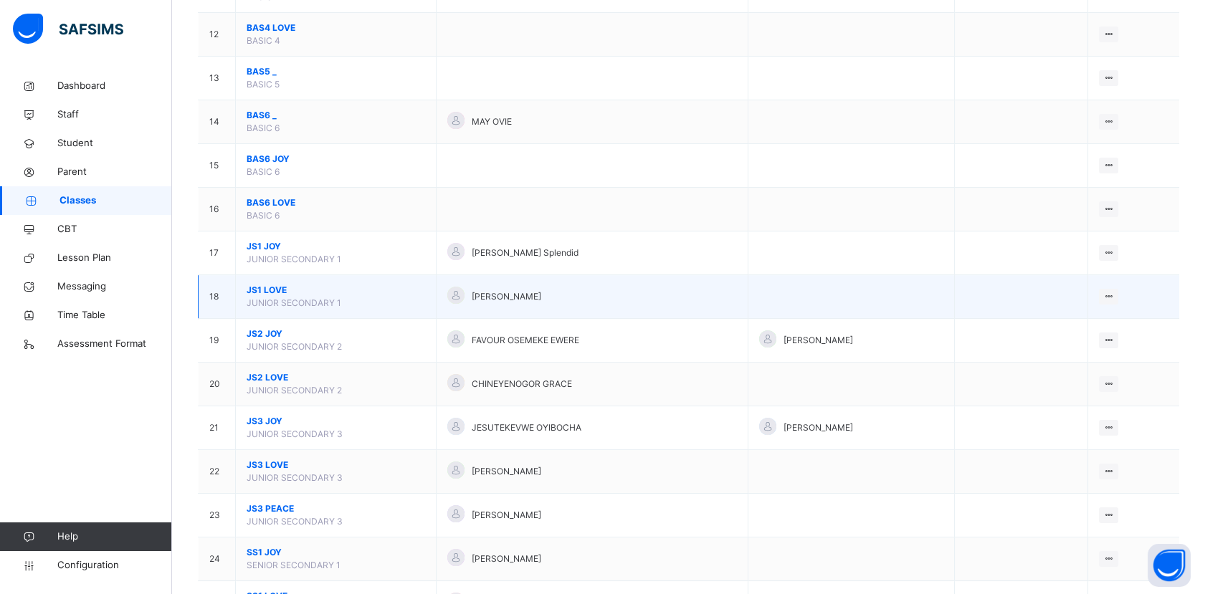
scroll to position [717, 0]
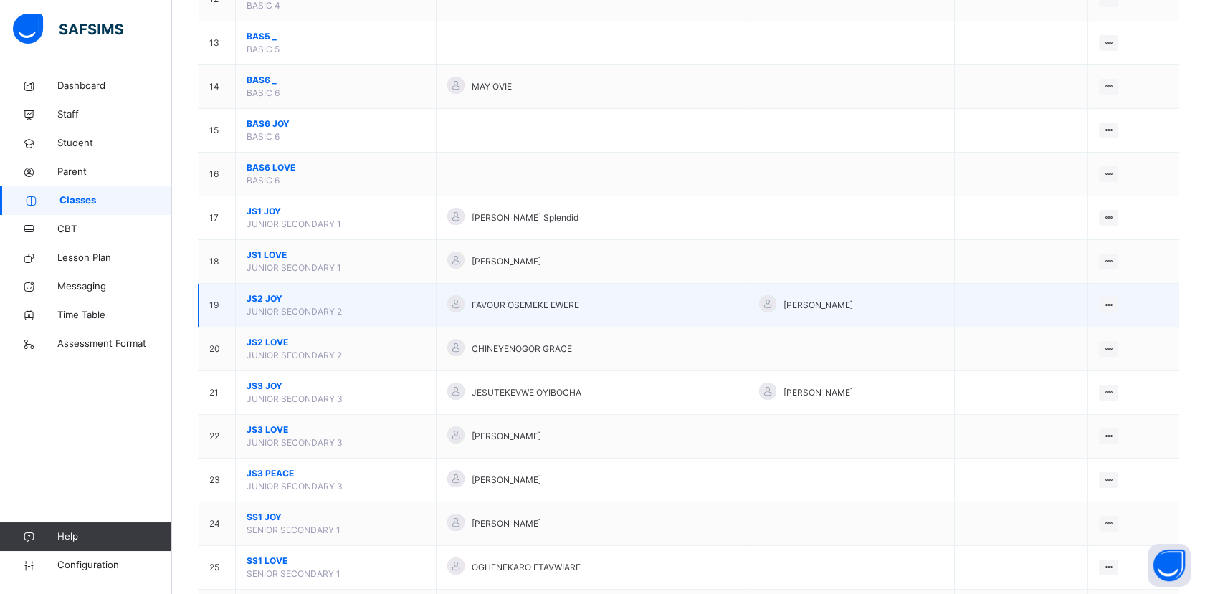
click at [260, 295] on span "JS2 JOY" at bounding box center [336, 298] width 178 height 13
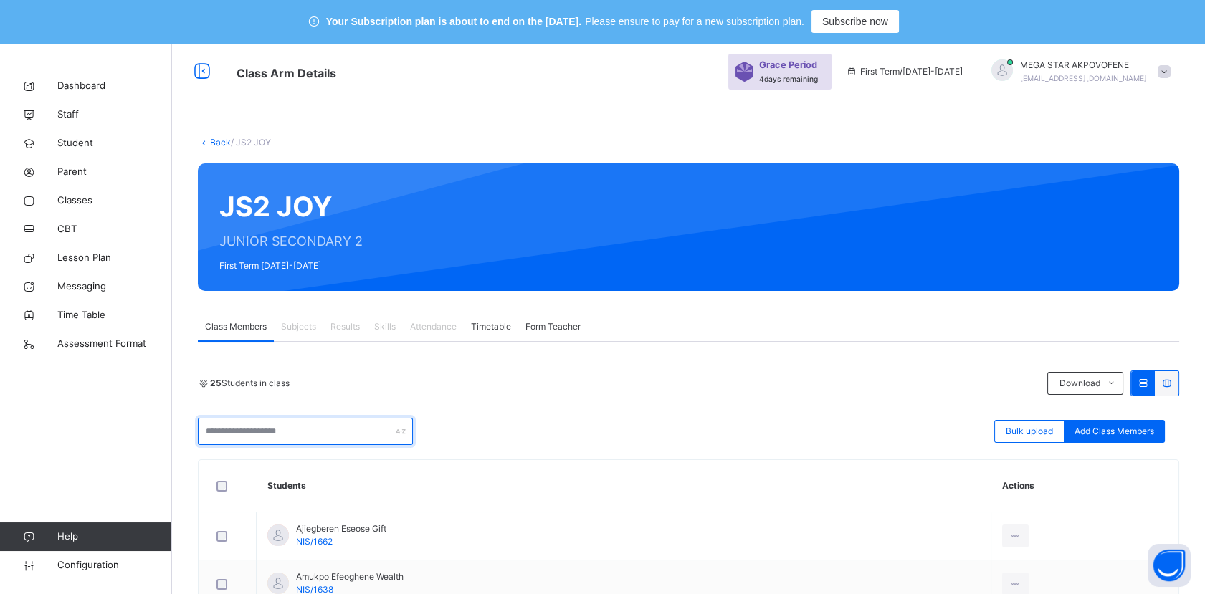
click at [335, 432] on input "text" at bounding box center [305, 431] width 215 height 27
type input "****"
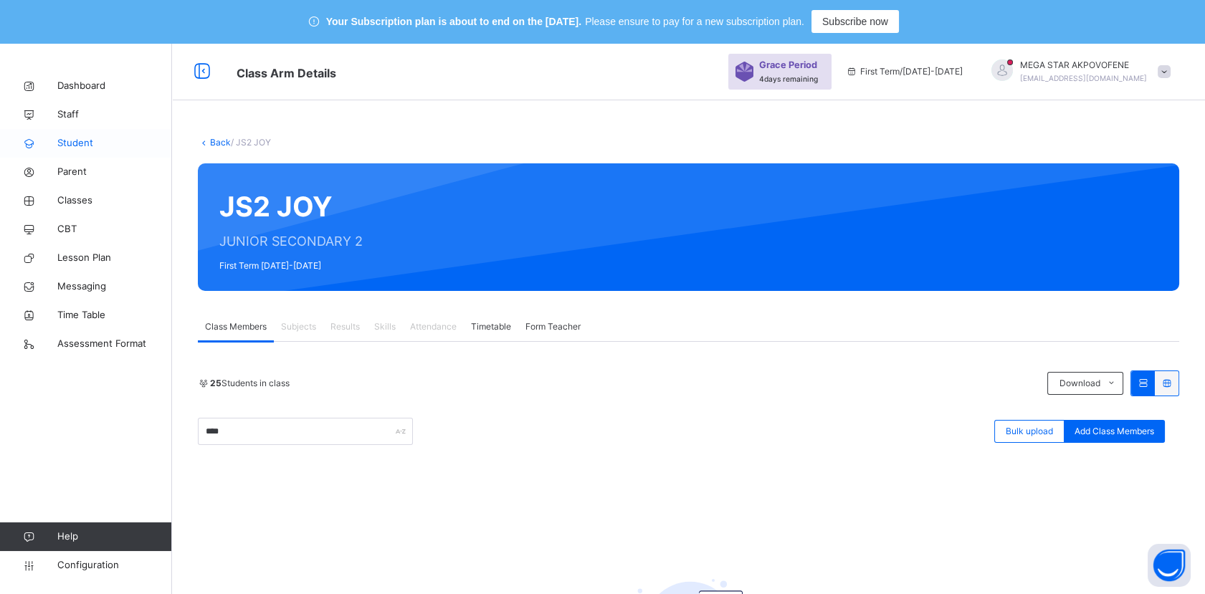
click at [83, 142] on span "Student" at bounding box center [114, 143] width 115 height 14
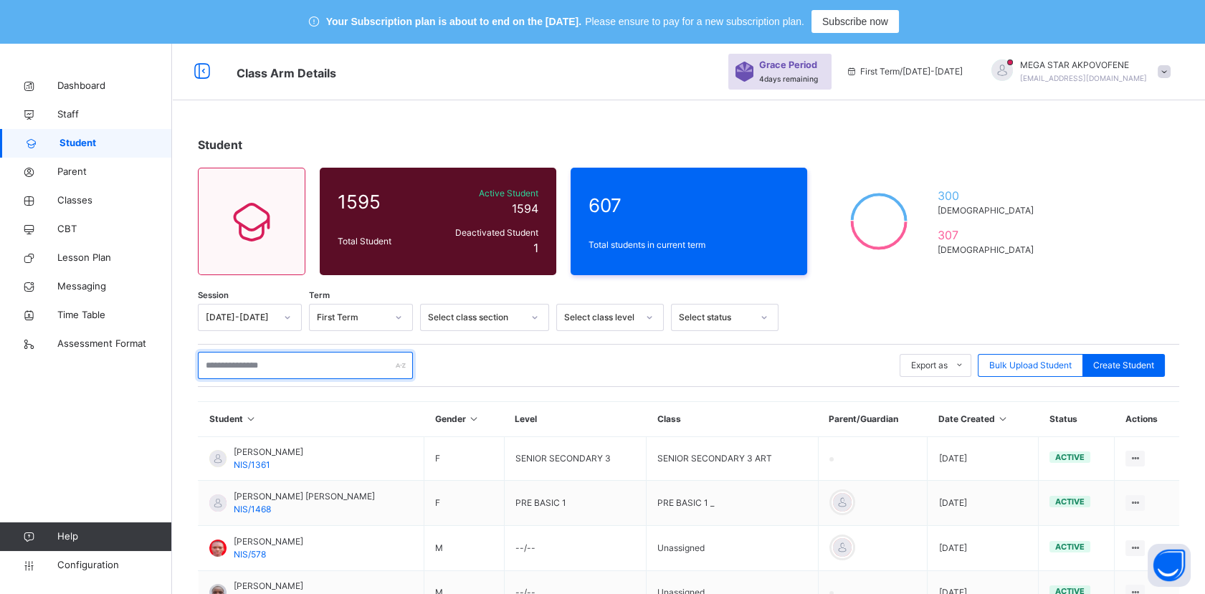
click at [285, 369] on input "text" at bounding box center [305, 365] width 215 height 27
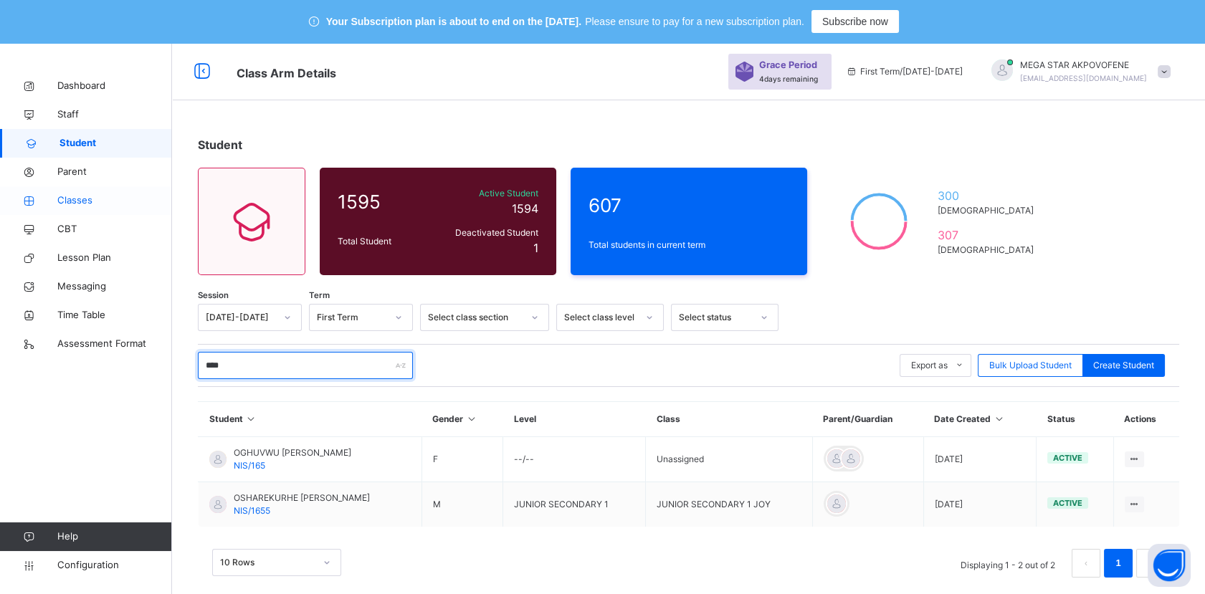
type input "****"
click at [100, 200] on span "Classes" at bounding box center [114, 201] width 115 height 14
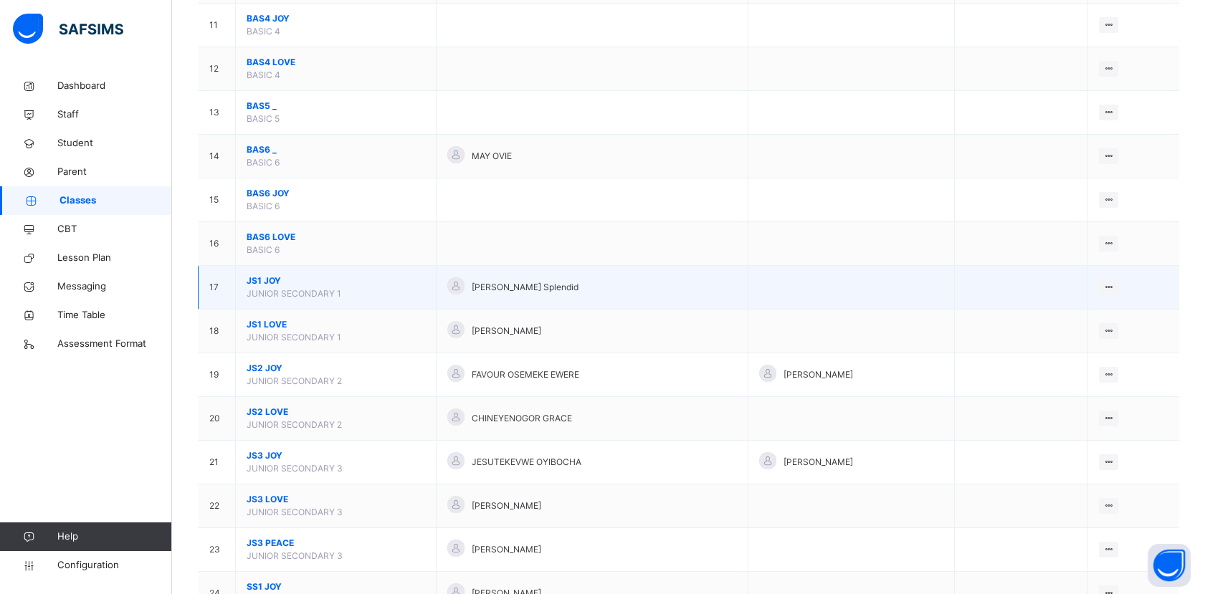
scroll to position [717, 0]
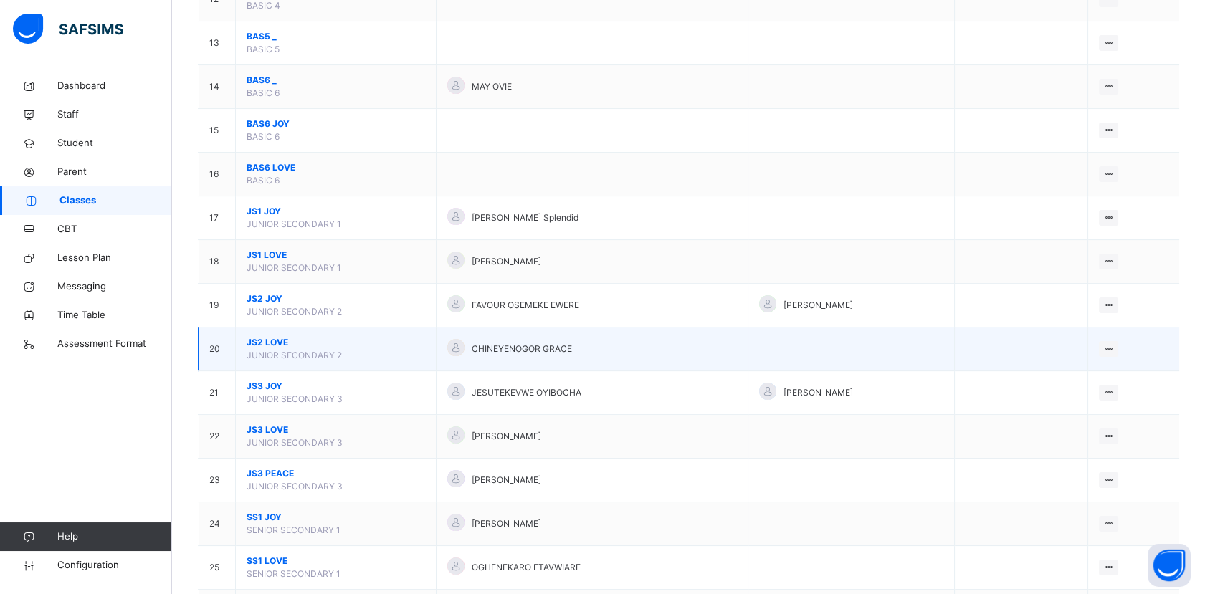
click at [280, 338] on span "JS2 LOVE" at bounding box center [336, 342] width 178 height 13
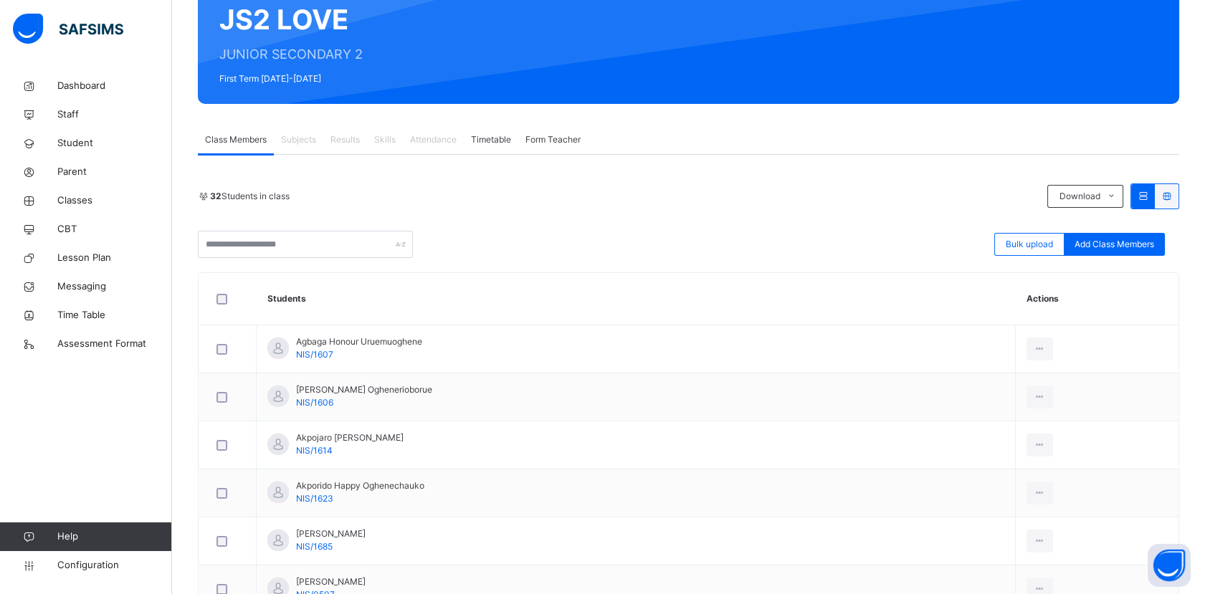
scroll to position [159, 0]
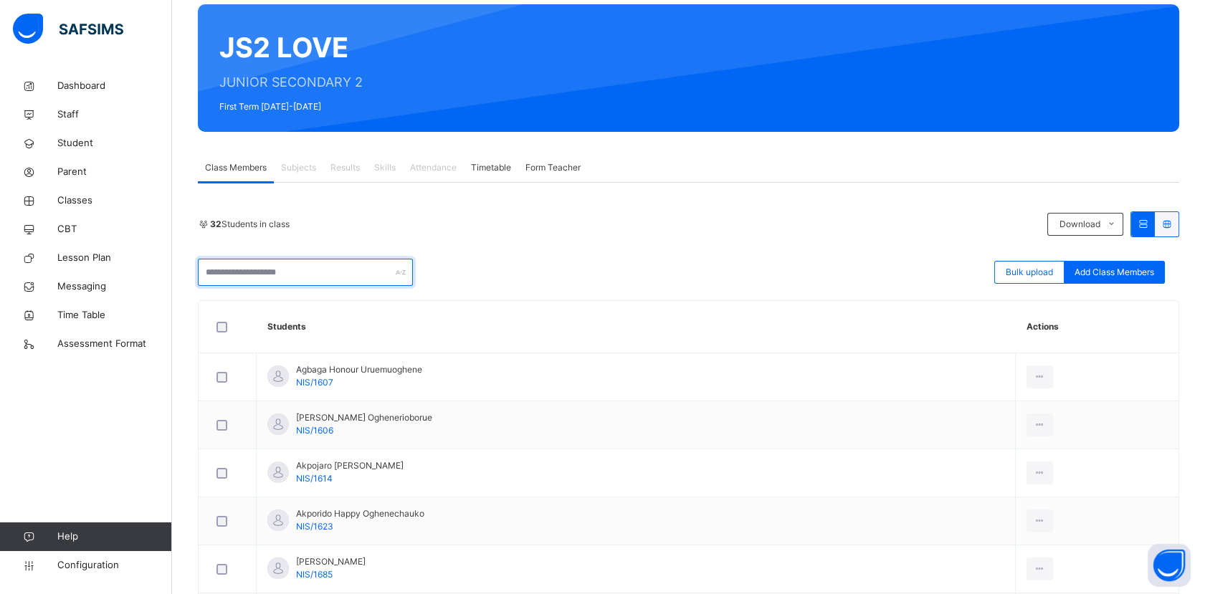
click at [277, 275] on input "text" at bounding box center [305, 272] width 215 height 27
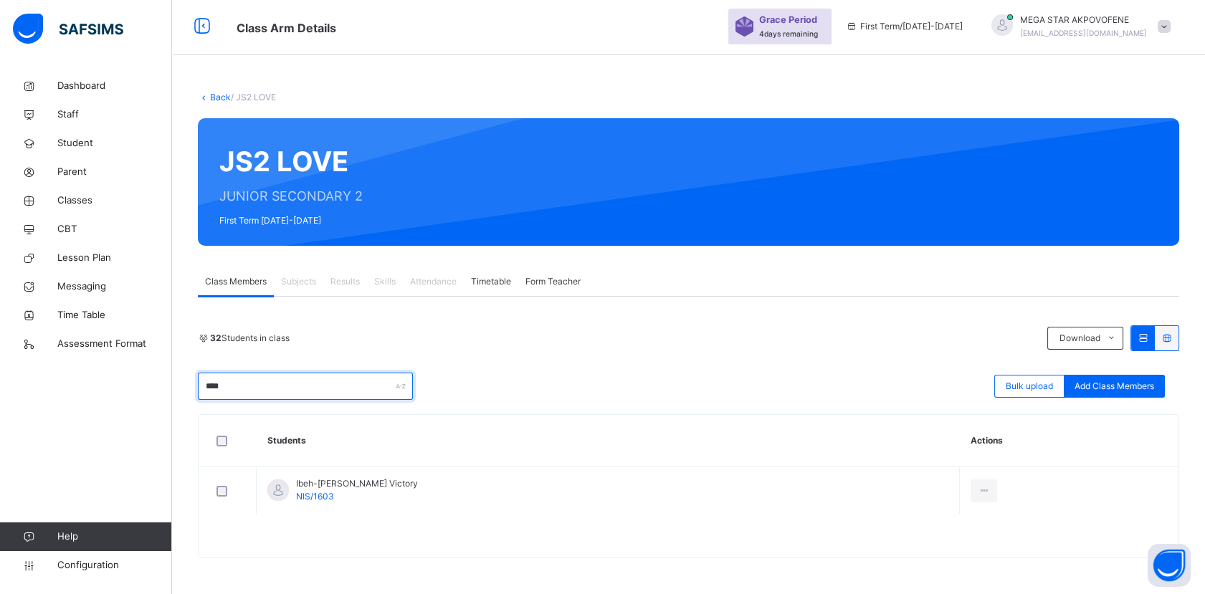
type input "****"
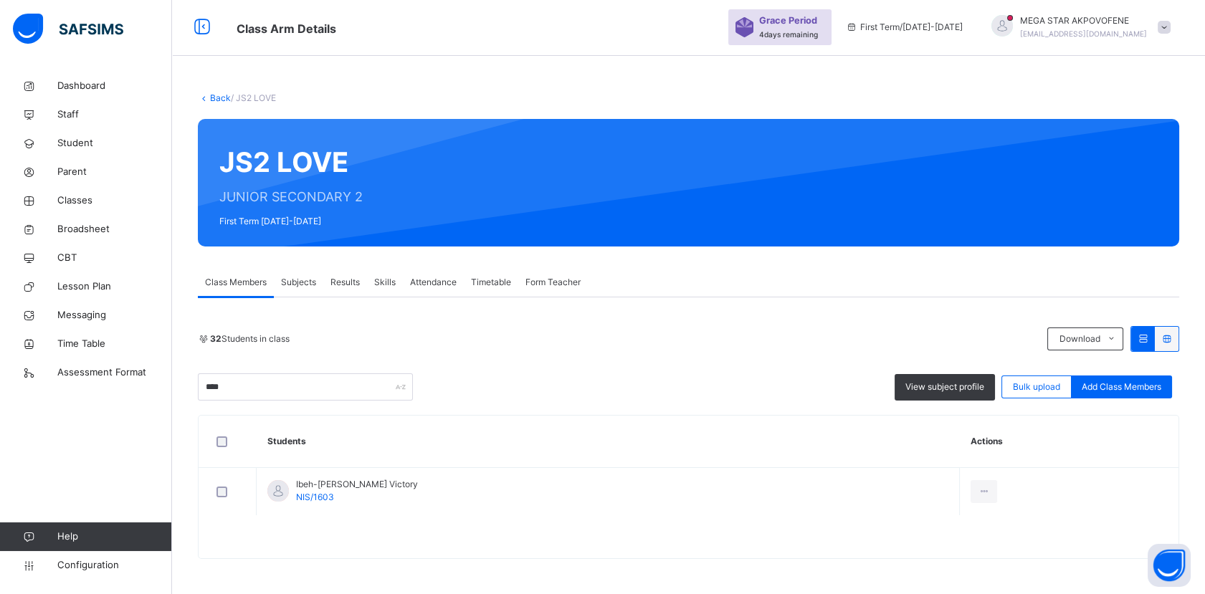
scroll to position [44, 0]
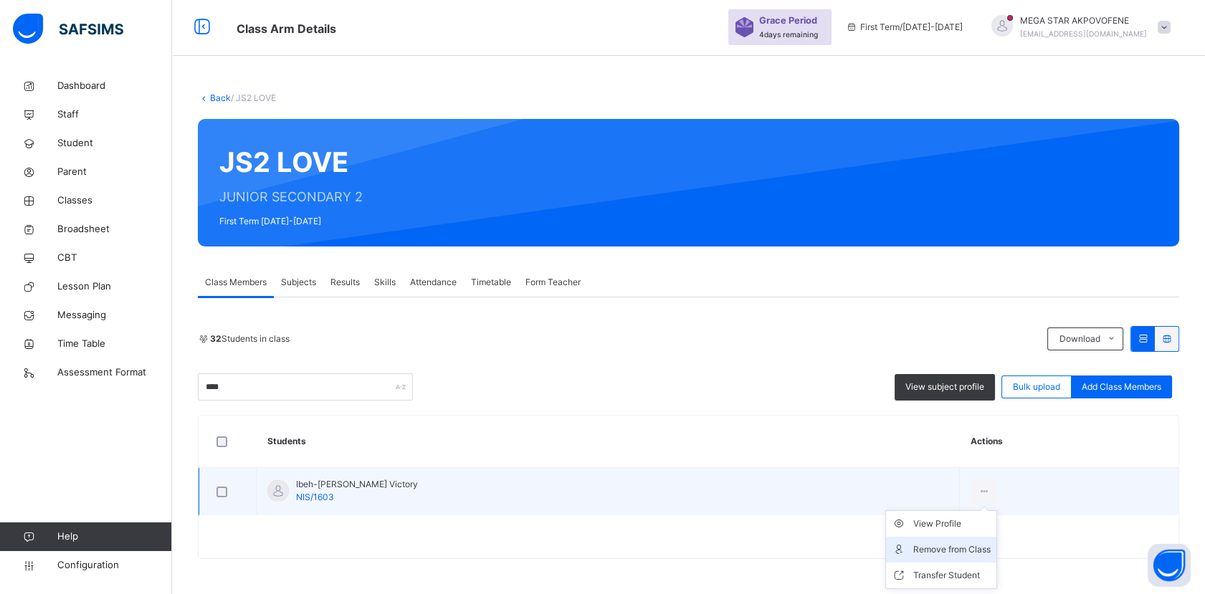
type input "****"
click at [986, 548] on div "Remove from Class" at bounding box center [951, 550] width 77 height 14
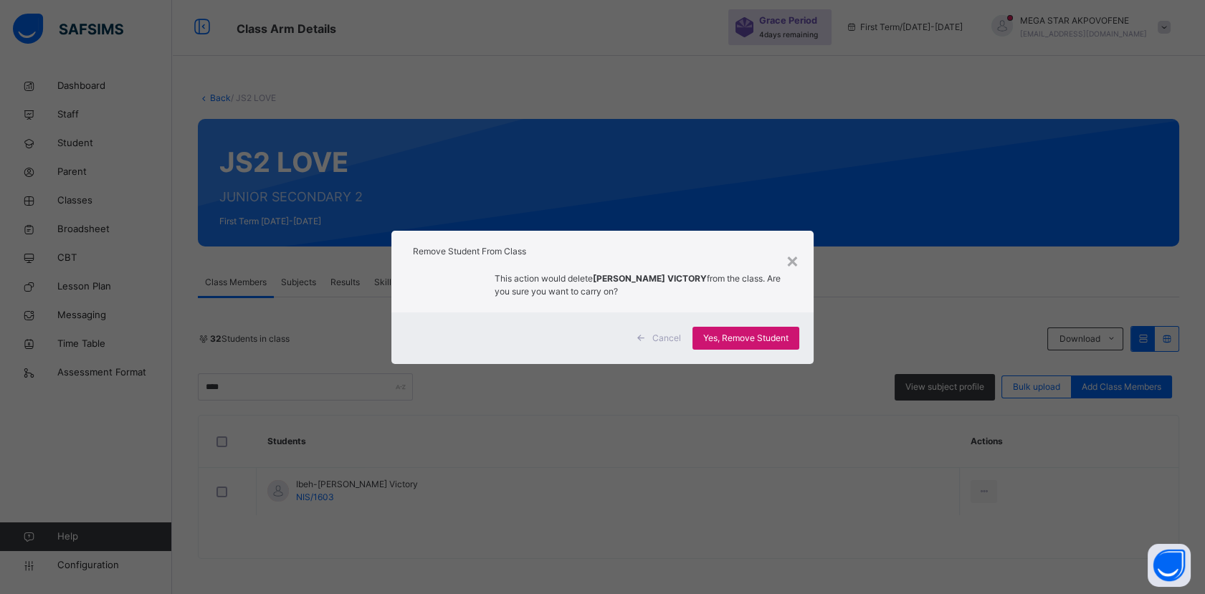
click at [779, 338] on span "Yes, Remove Student" at bounding box center [745, 338] width 85 height 13
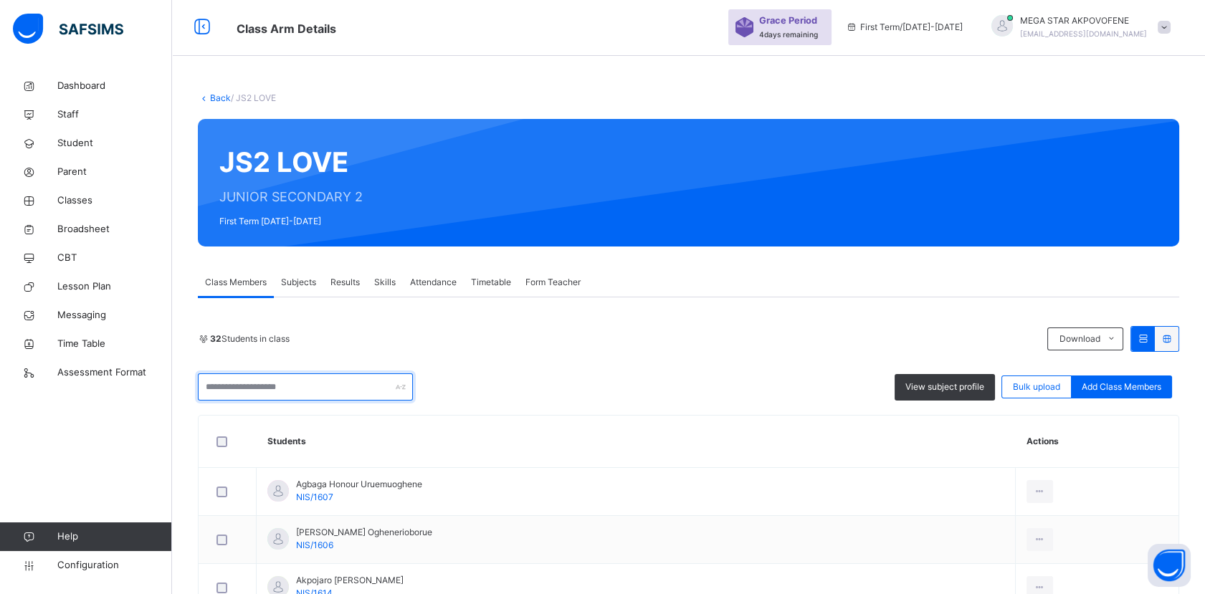
click at [257, 388] on input "text" at bounding box center [305, 386] width 215 height 27
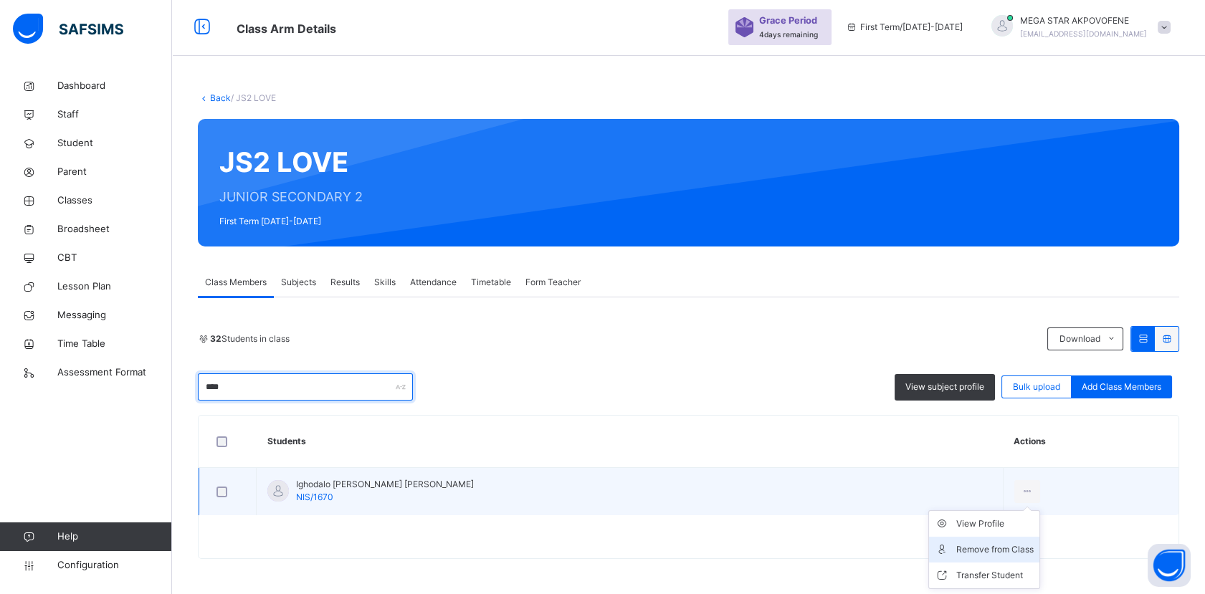
type input "****"
click at [994, 548] on div "Remove from Class" at bounding box center [994, 550] width 77 height 14
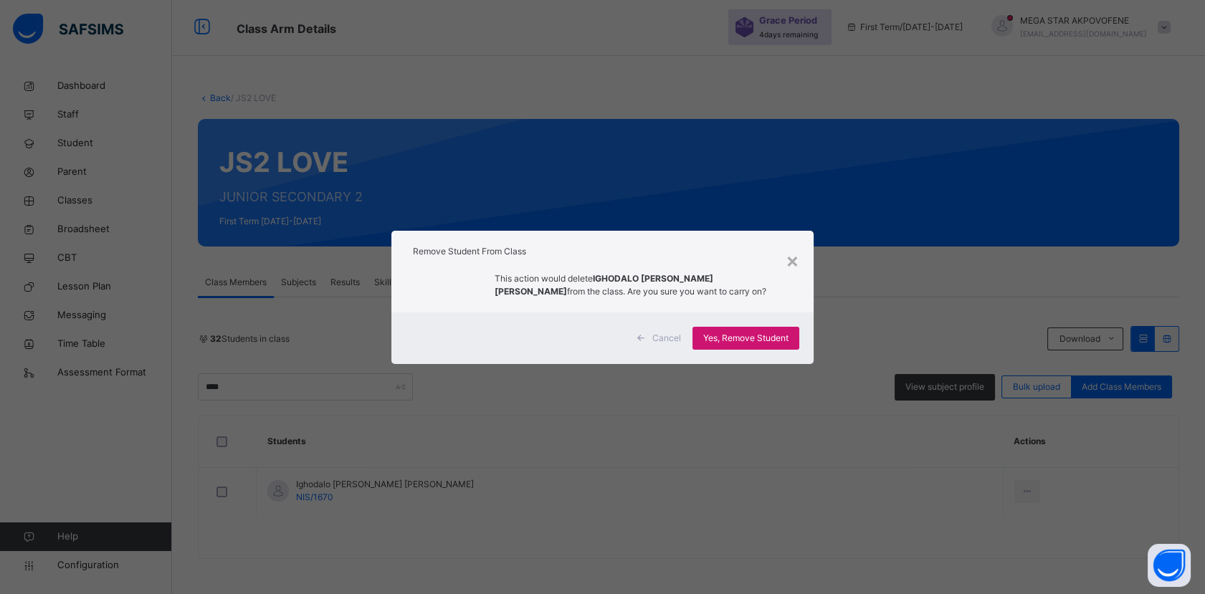
click at [743, 340] on span "Yes, Remove Student" at bounding box center [745, 338] width 85 height 13
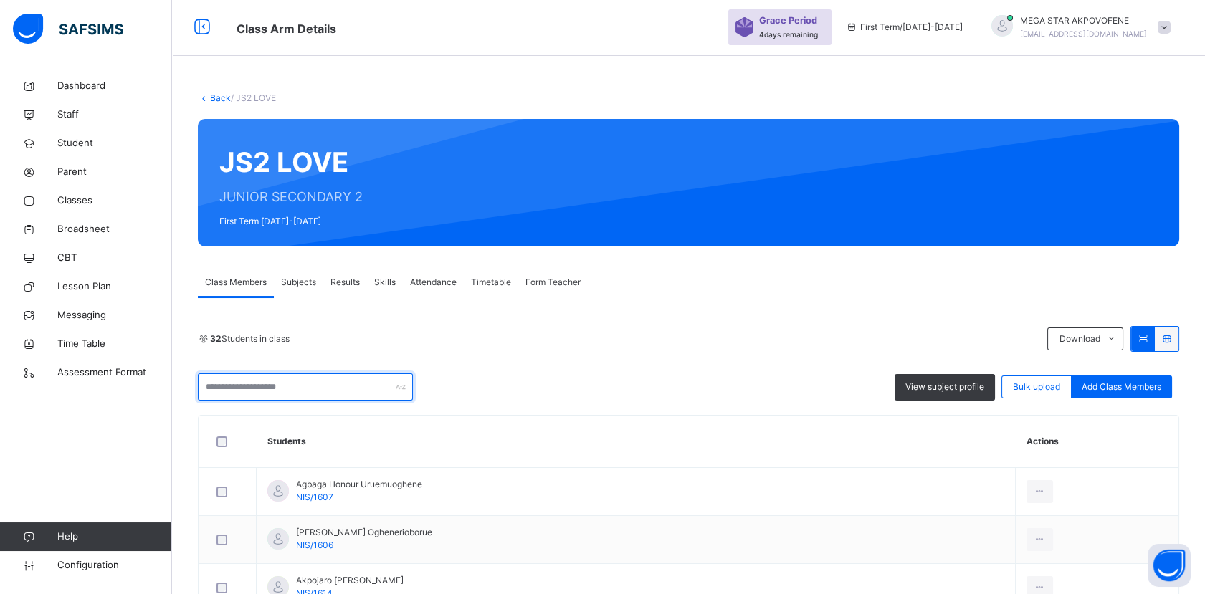
click at [333, 383] on input "text" at bounding box center [305, 386] width 215 height 27
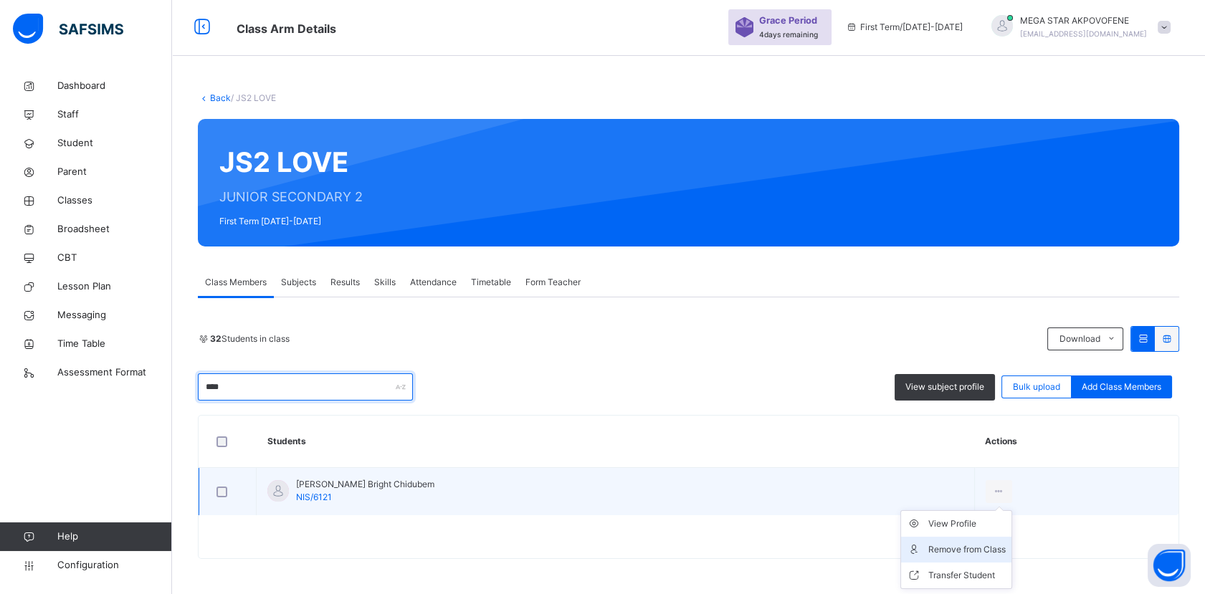
type input "****"
click at [929, 552] on div "Remove from Class" at bounding box center [966, 550] width 77 height 14
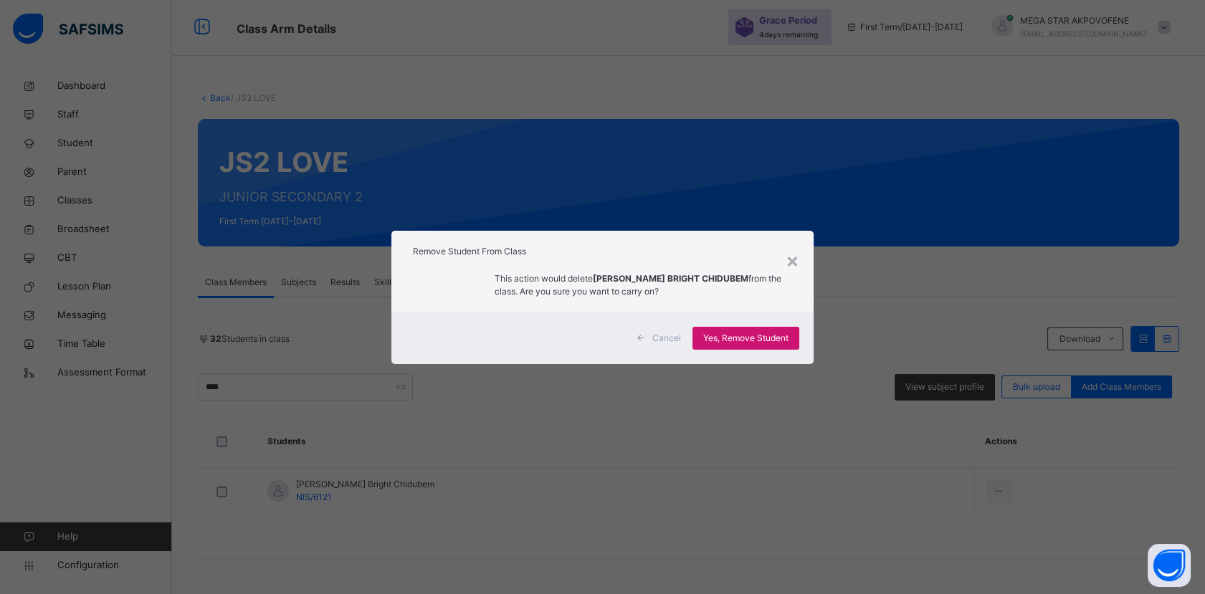
click at [748, 346] on div "Yes, Remove Student" at bounding box center [745, 338] width 107 height 23
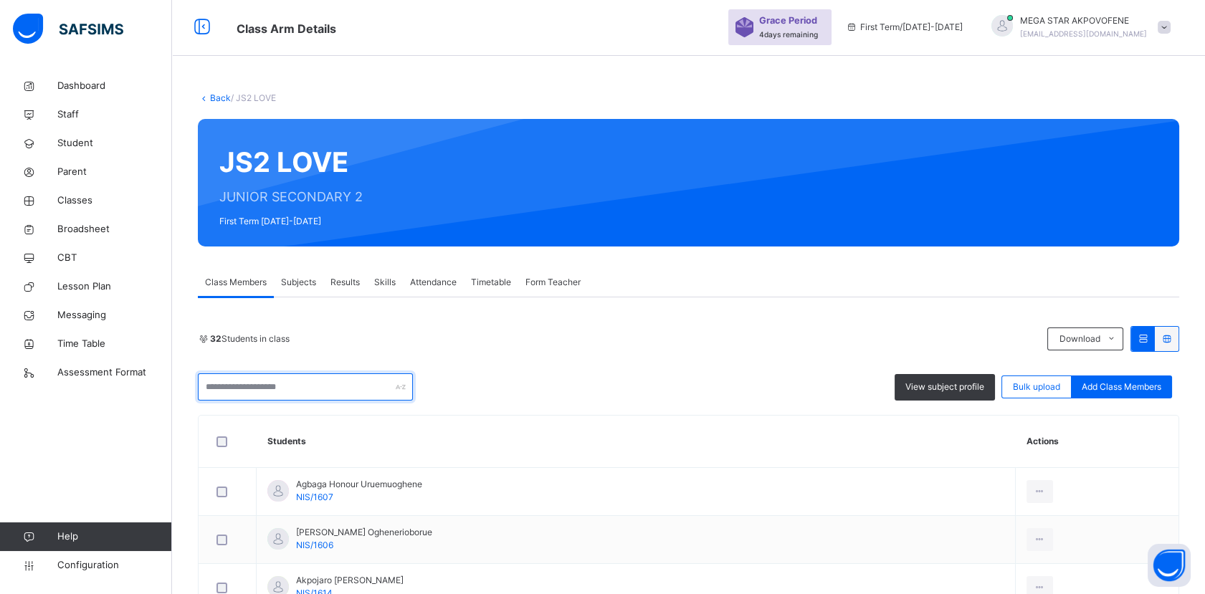
click at [338, 389] on input "text" at bounding box center [305, 386] width 215 height 27
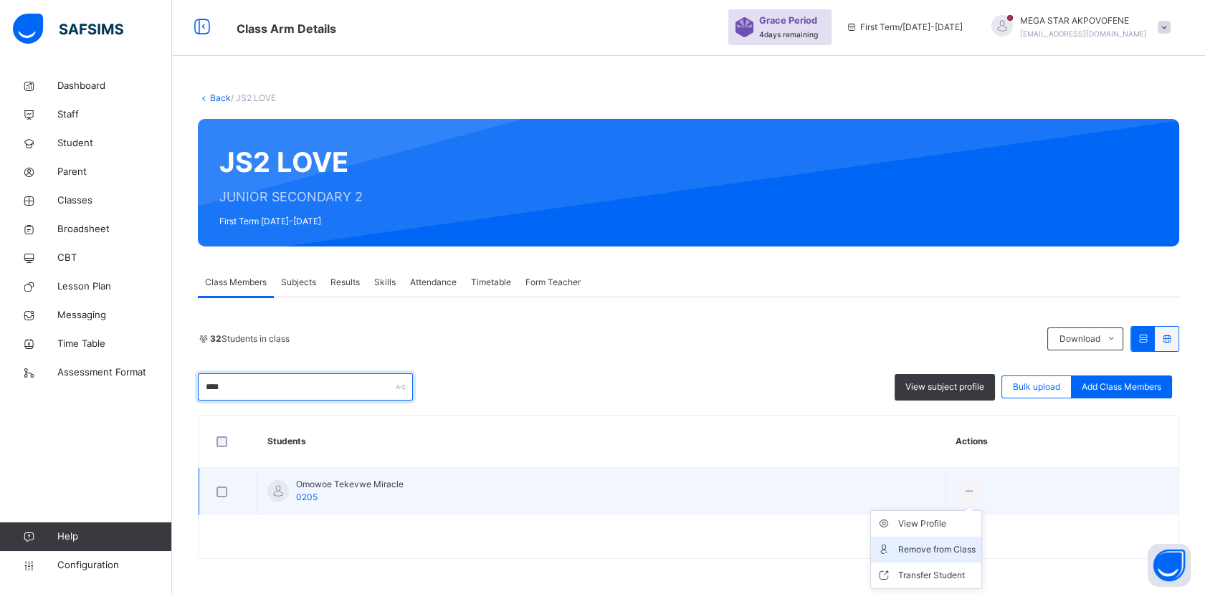
type input "****"
click at [944, 545] on div "Remove from Class" at bounding box center [936, 550] width 77 height 14
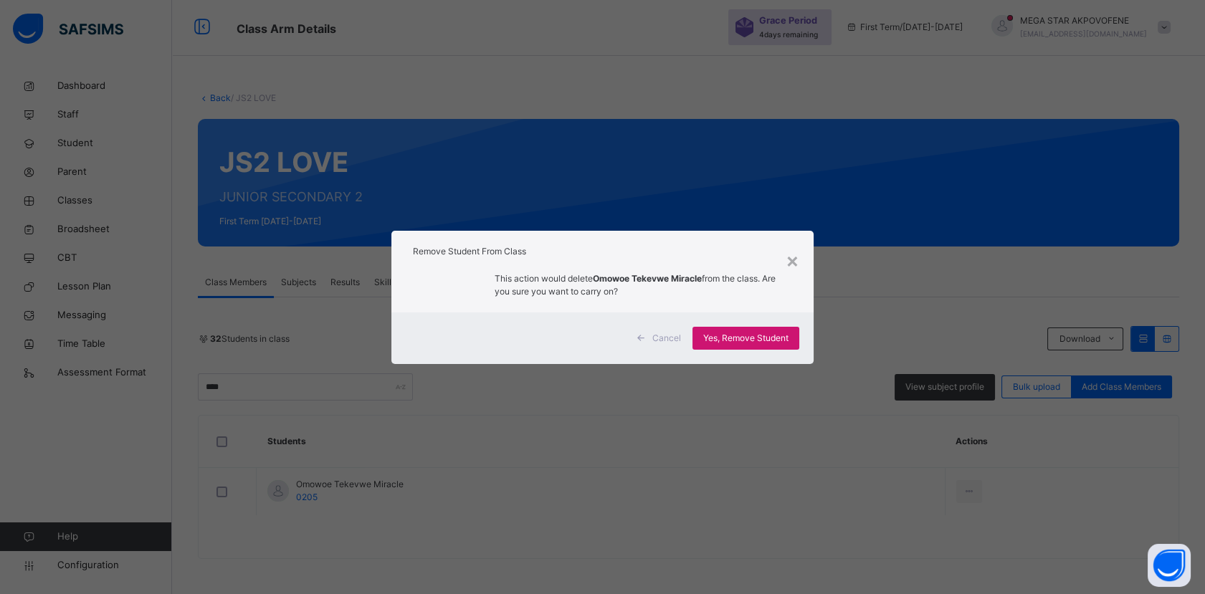
click at [789, 338] on span "Yes, Remove Student" at bounding box center [745, 338] width 85 height 13
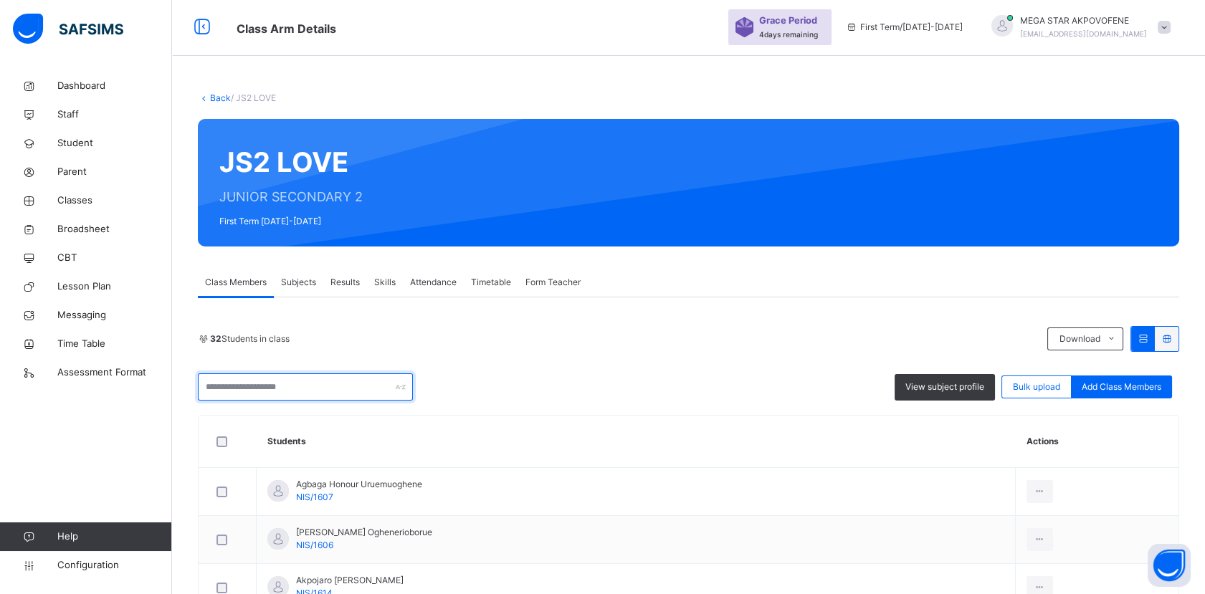
click at [351, 387] on input "text" at bounding box center [305, 386] width 215 height 27
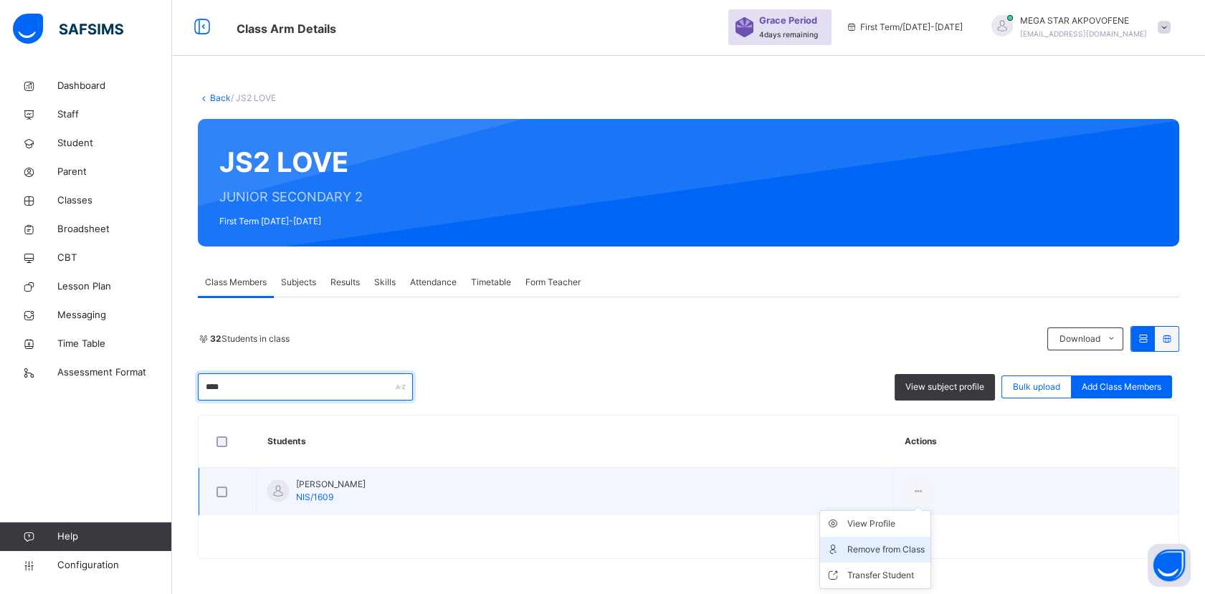
type input "****"
click at [925, 543] on div "Remove from Class" at bounding box center [885, 550] width 77 height 14
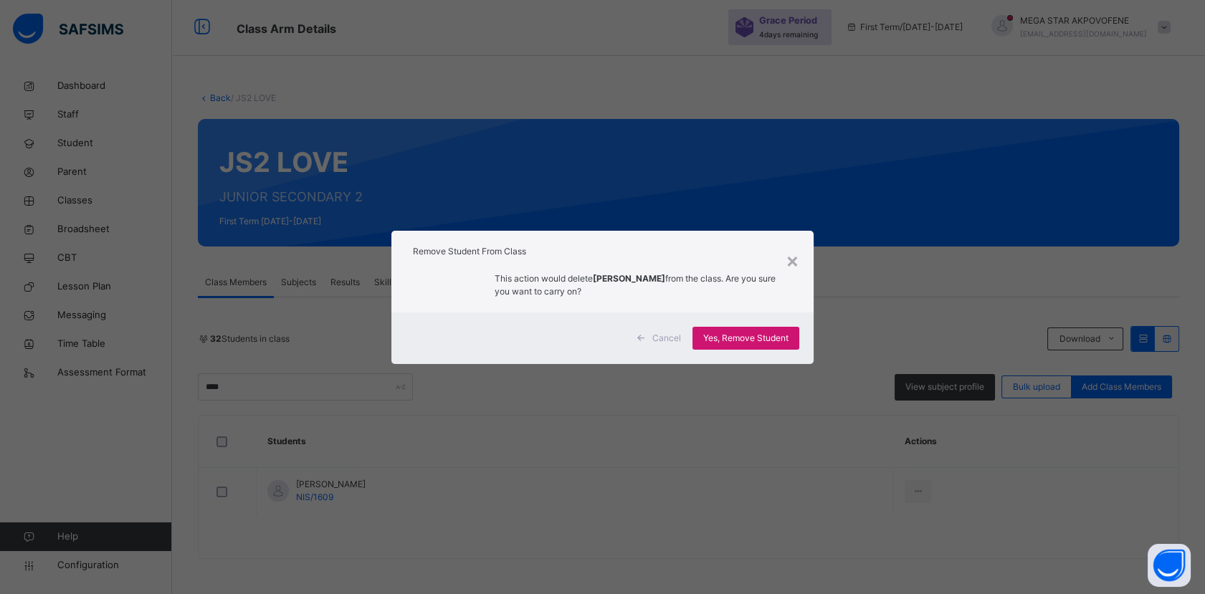
click at [756, 340] on span "Yes, Remove Student" at bounding box center [745, 338] width 85 height 13
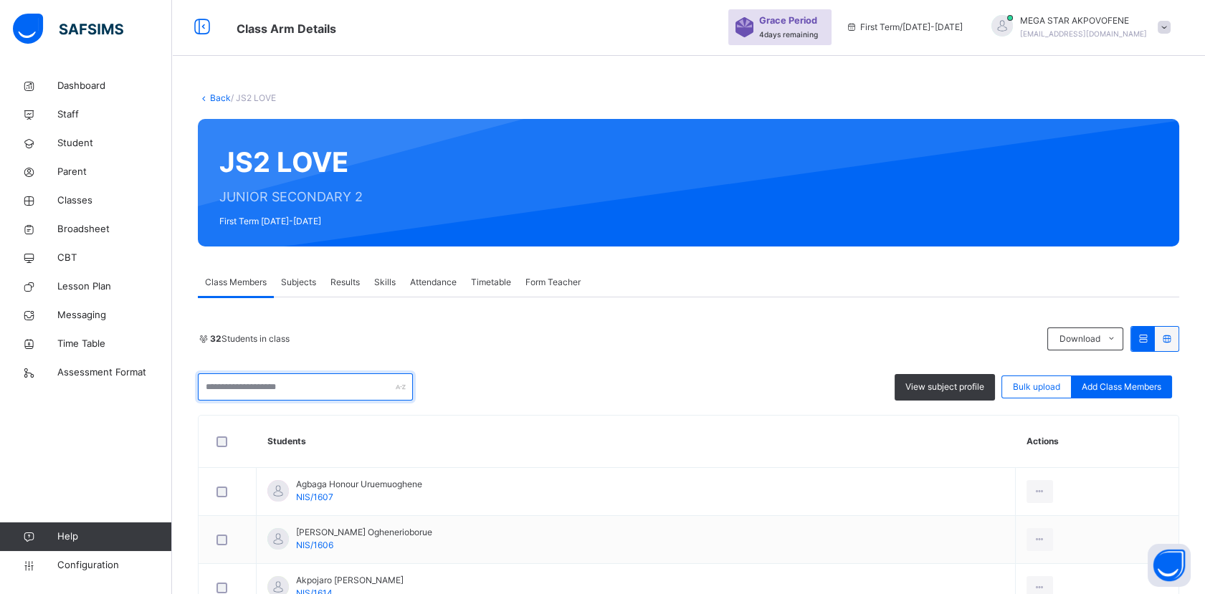
click at [270, 392] on input "text" at bounding box center [305, 386] width 215 height 27
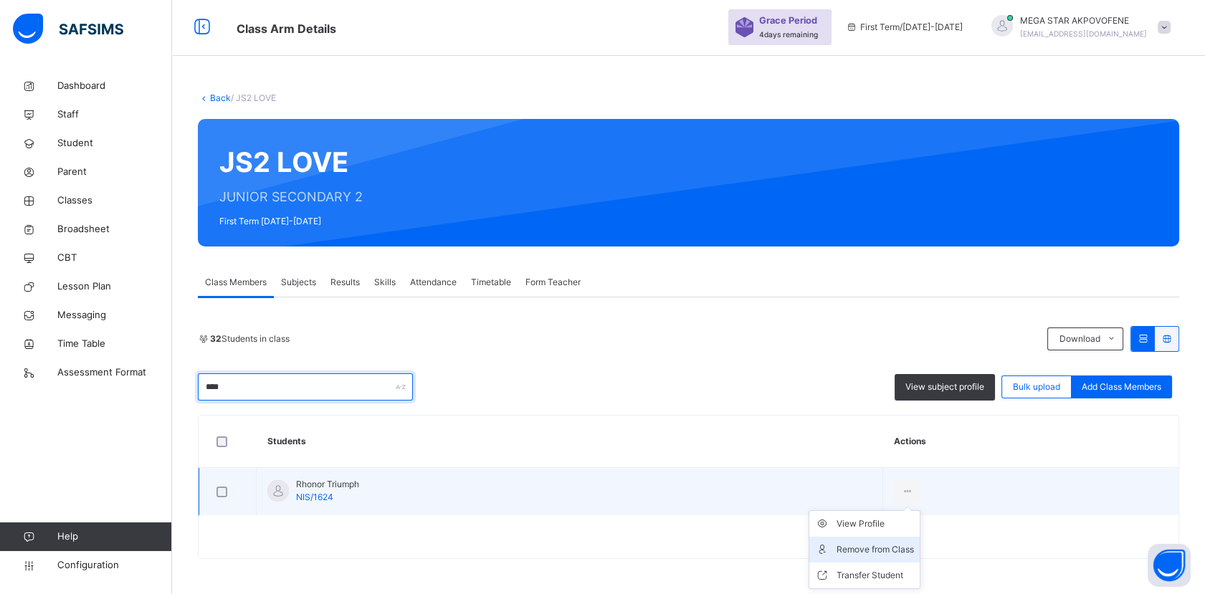
type input "****"
click at [900, 548] on div "Remove from Class" at bounding box center [875, 550] width 77 height 14
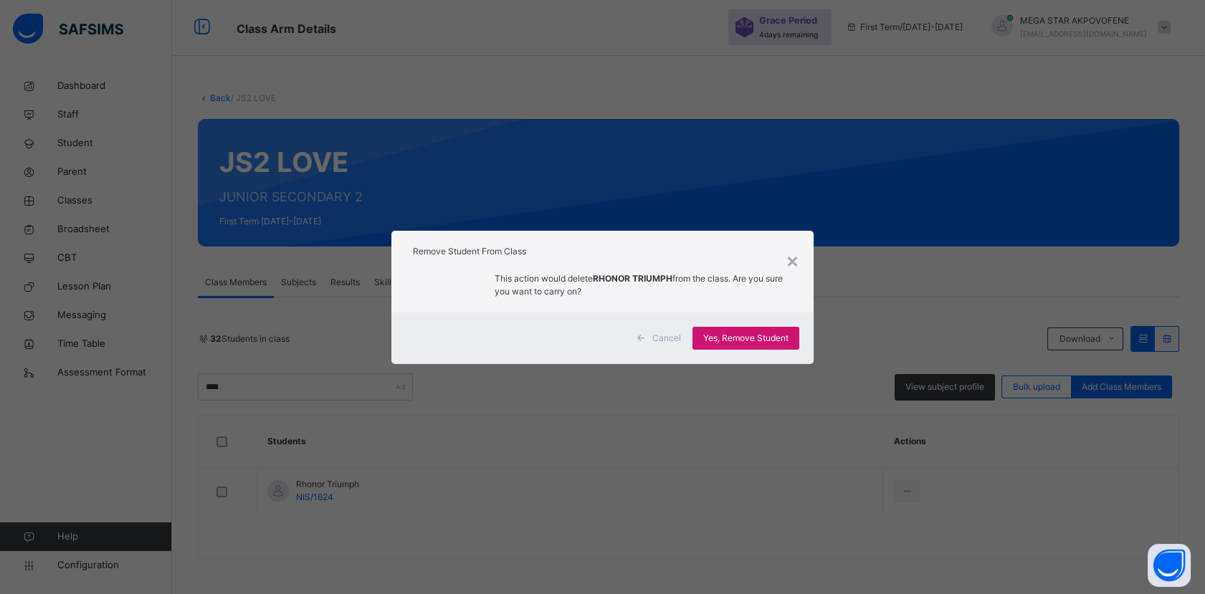
click at [778, 346] on div "Yes, Remove Student" at bounding box center [745, 338] width 107 height 23
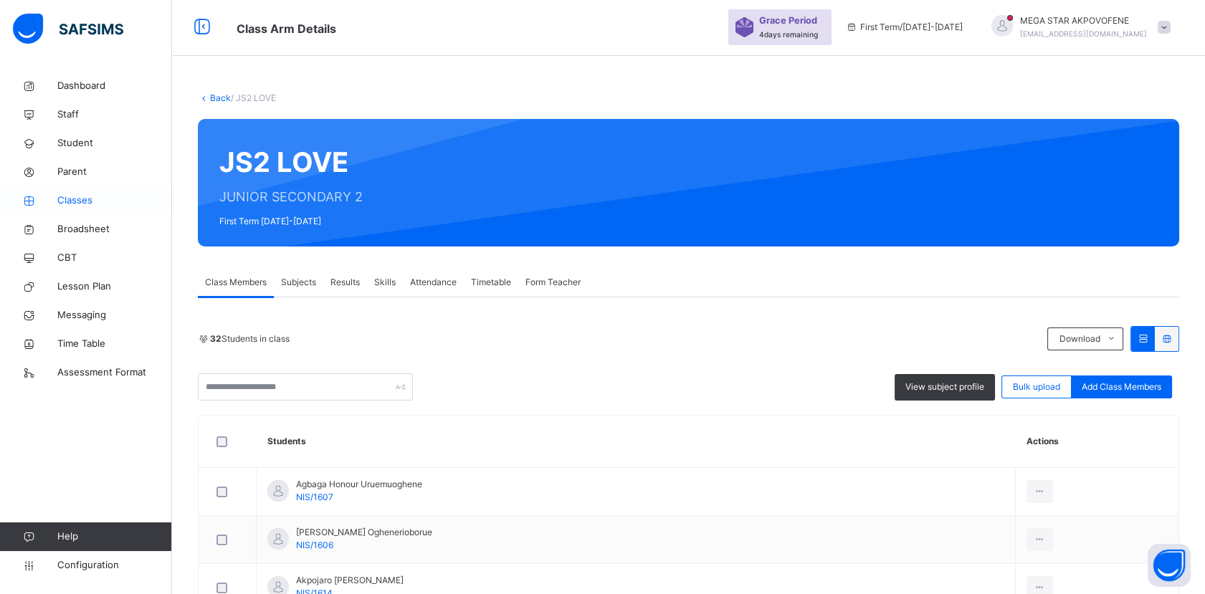
click at [84, 189] on link "Classes" at bounding box center [86, 200] width 172 height 29
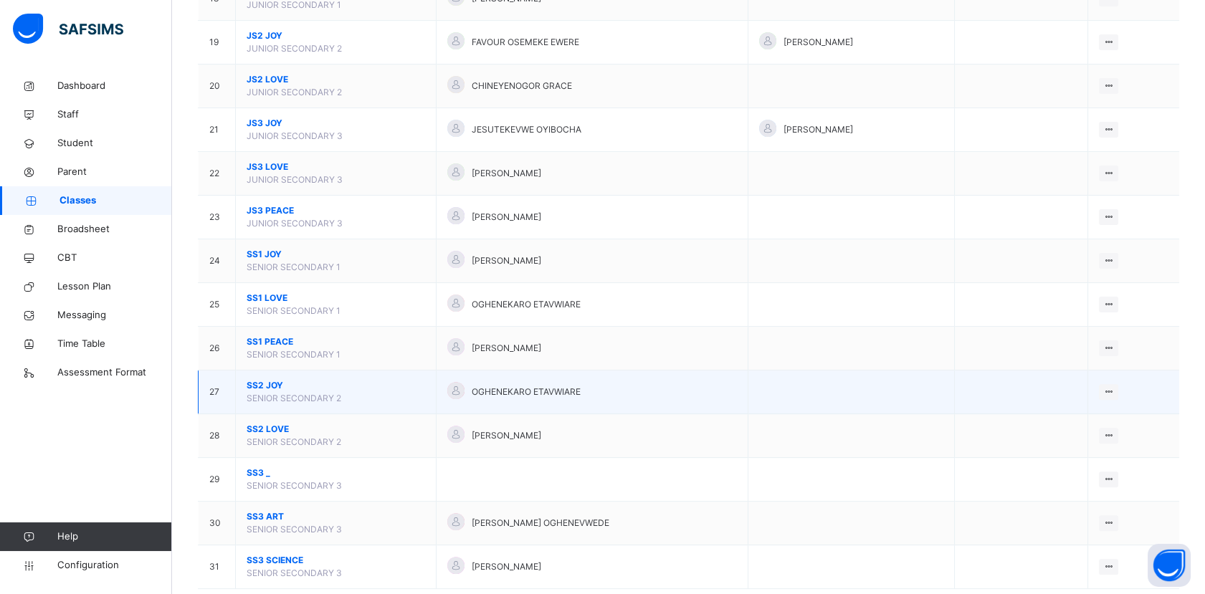
scroll to position [1008, 0]
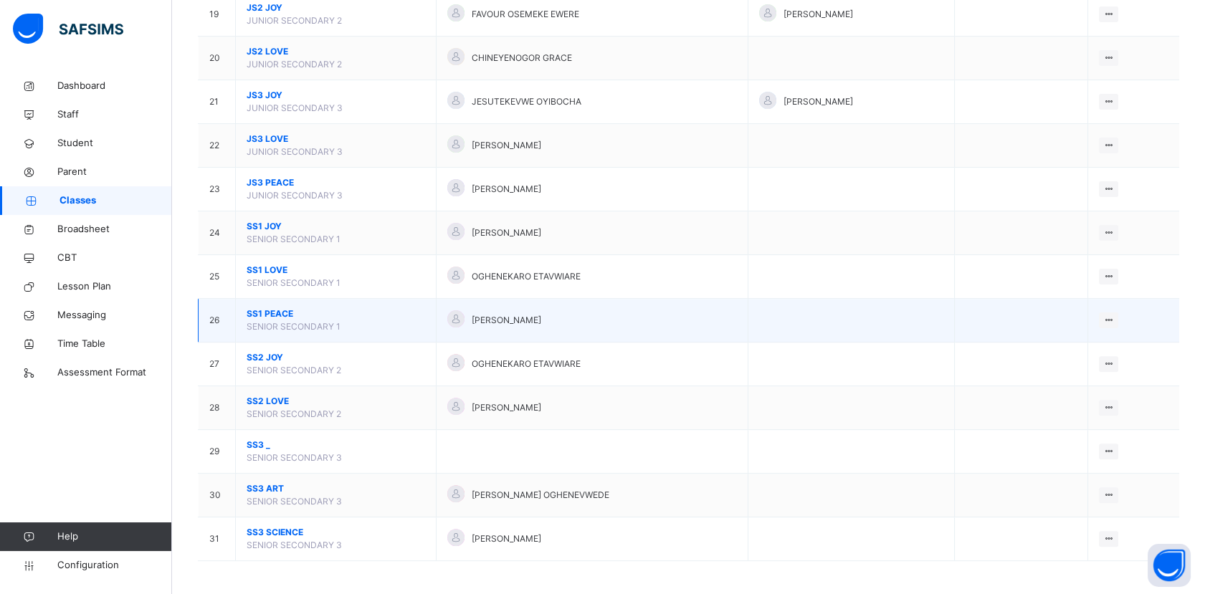
click at [280, 308] on span "SS1 PEACE" at bounding box center [336, 314] width 178 height 13
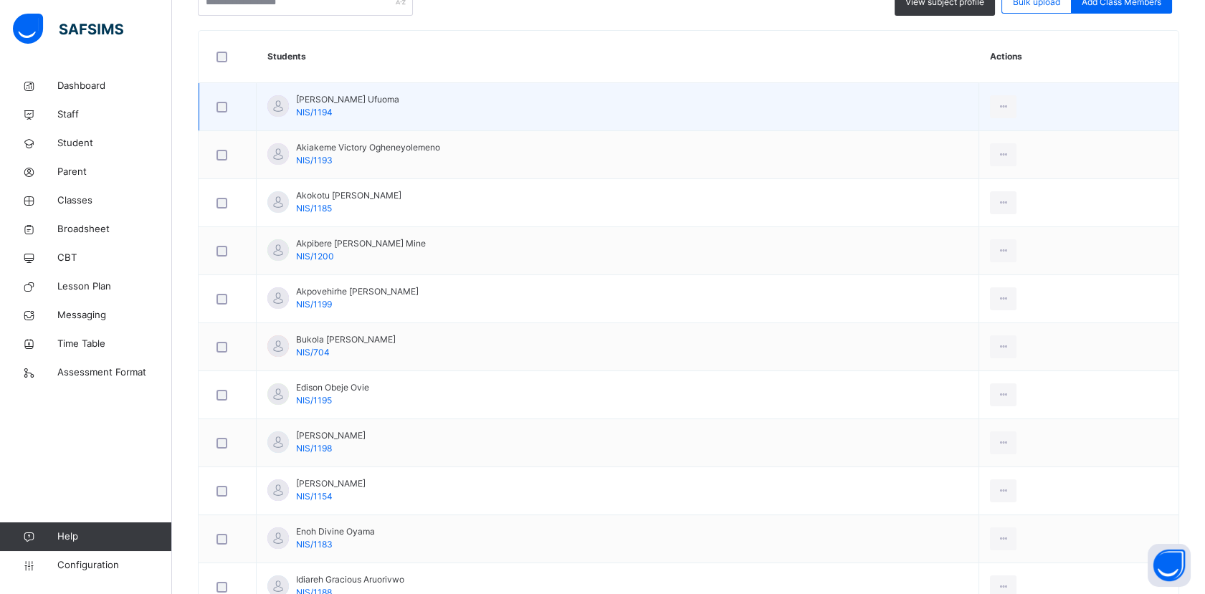
scroll to position [190, 0]
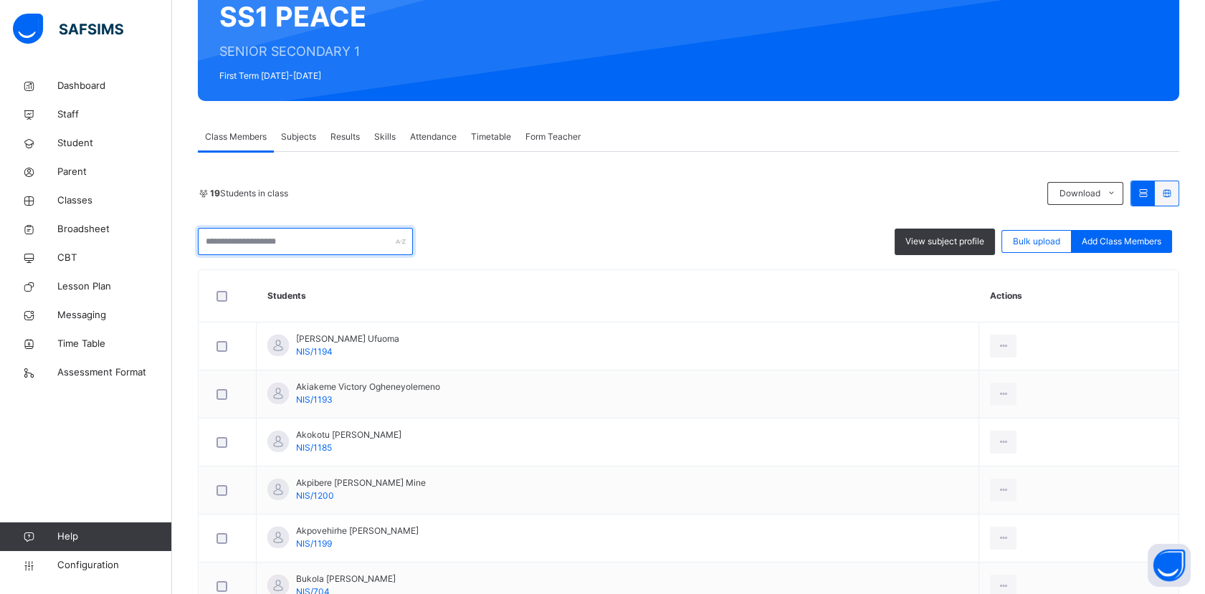
click at [307, 244] on input "text" at bounding box center [305, 241] width 215 height 27
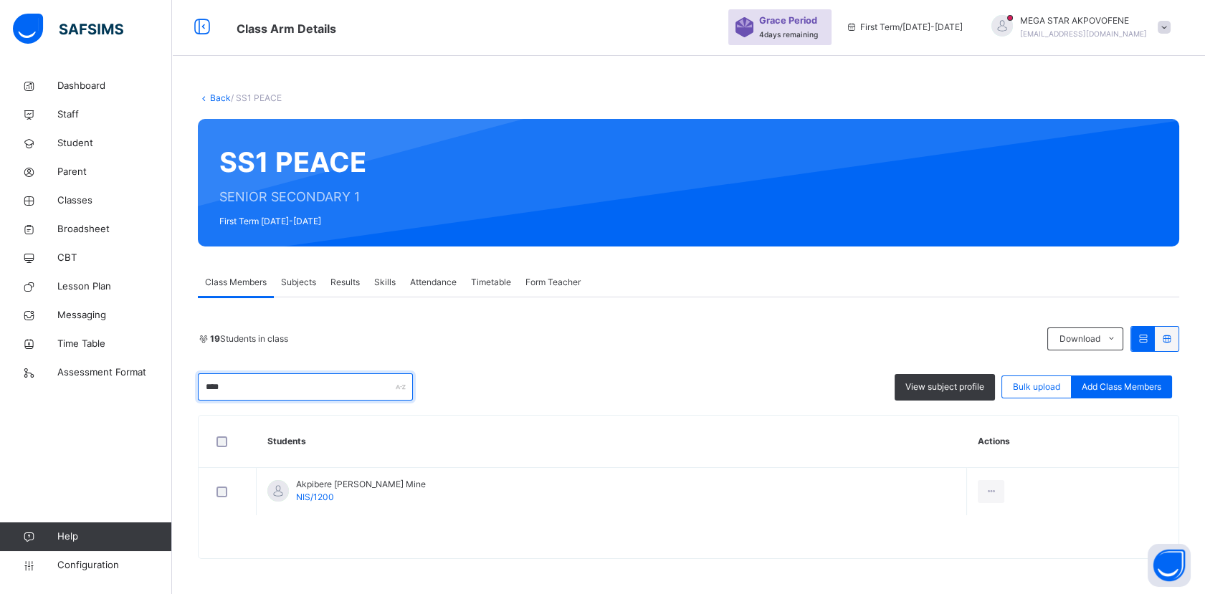
scroll to position [186, 0]
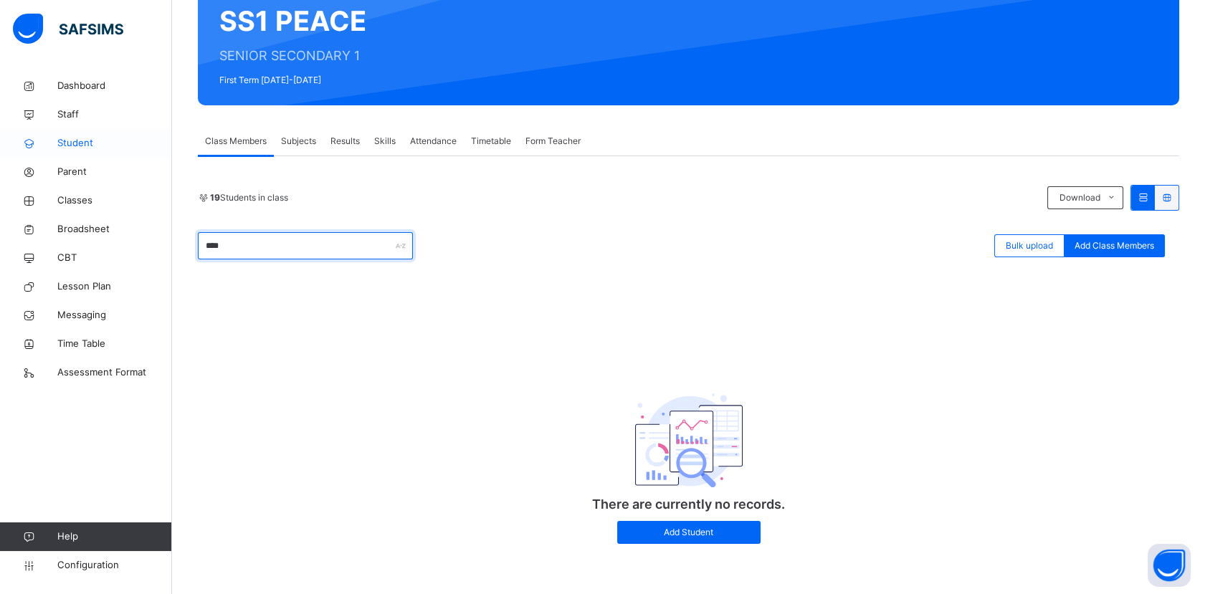
type input "****"
click at [85, 139] on span "Student" at bounding box center [114, 143] width 115 height 14
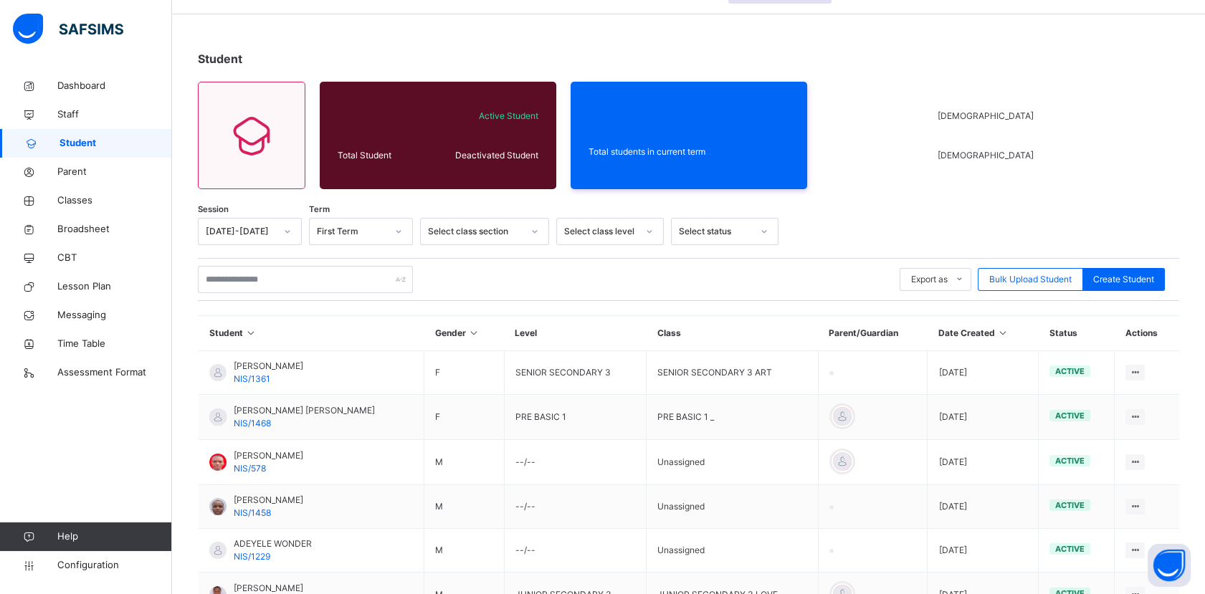
scroll to position [186, 0]
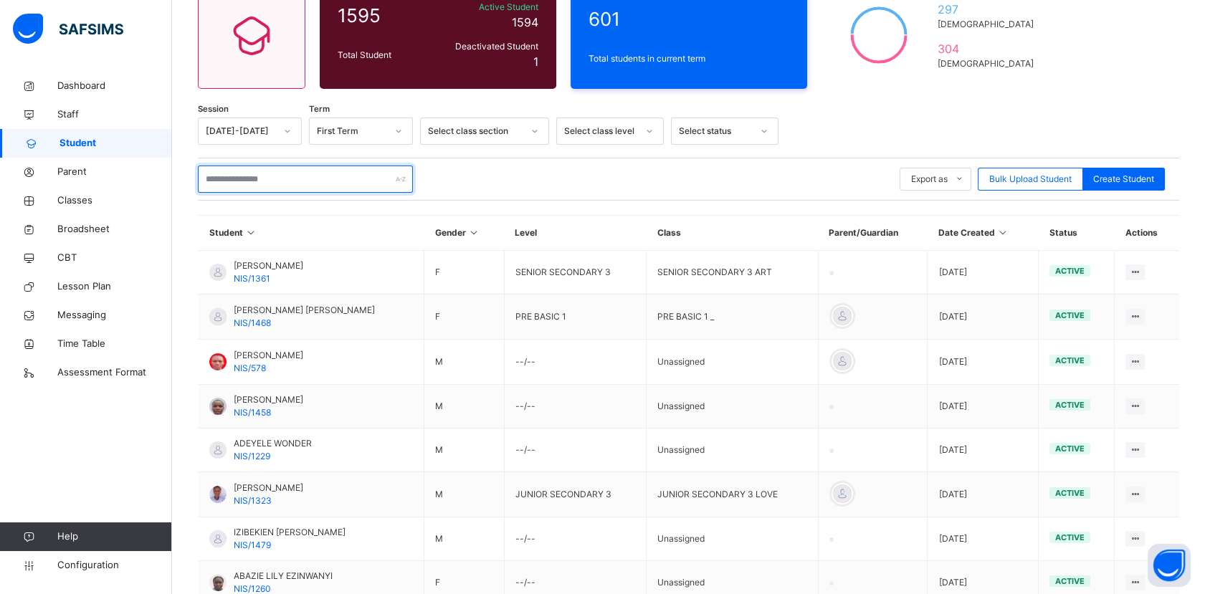
click at [258, 178] on input "text" at bounding box center [305, 179] width 215 height 27
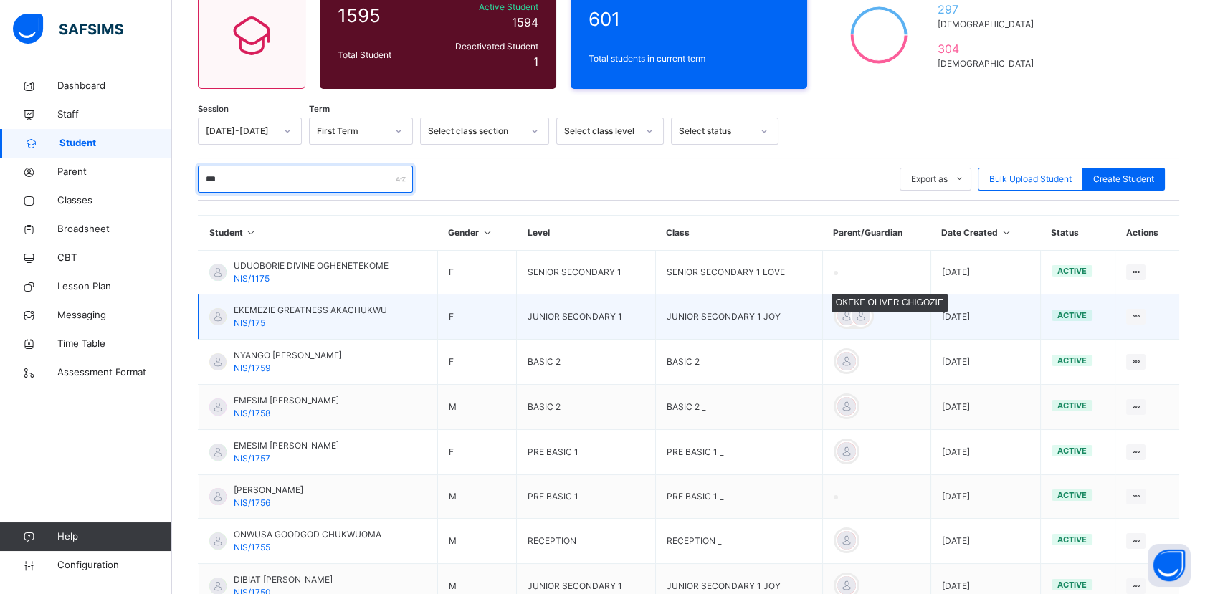
type input "***"
click at [872, 318] on div at bounding box center [861, 316] width 22 height 22
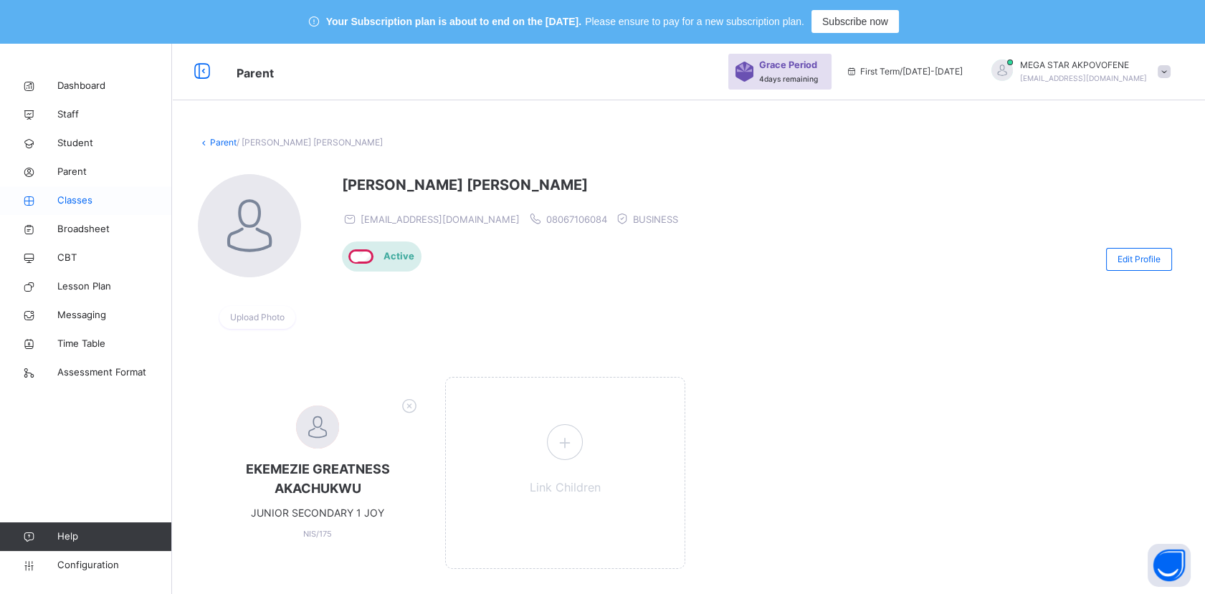
click at [70, 201] on span "Classes" at bounding box center [114, 201] width 115 height 14
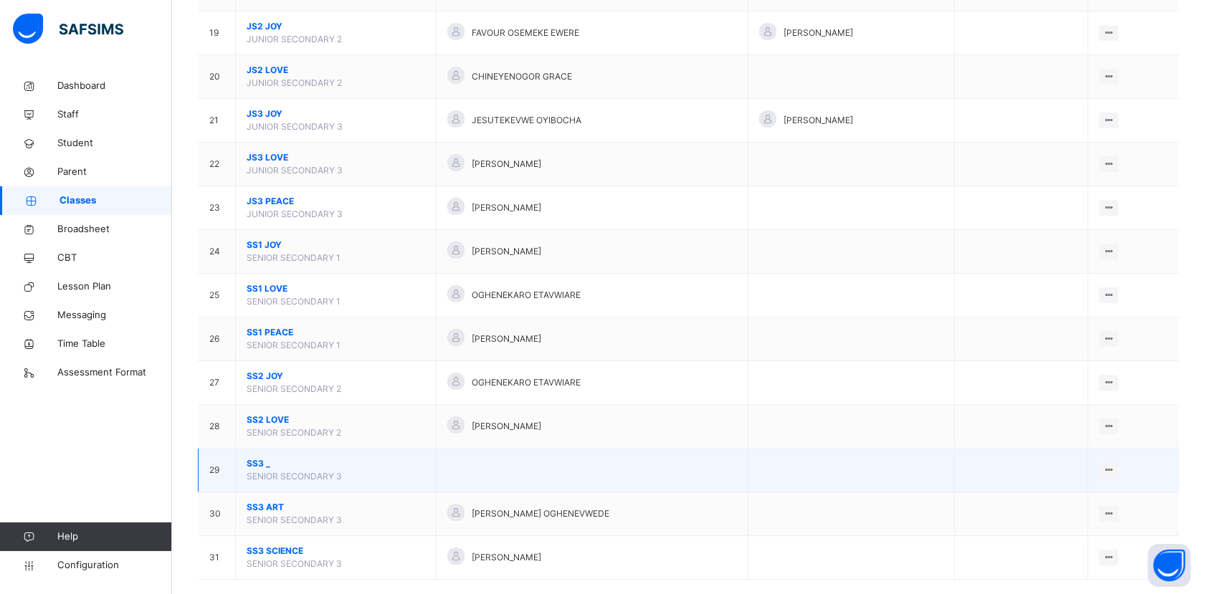
scroll to position [1008, 0]
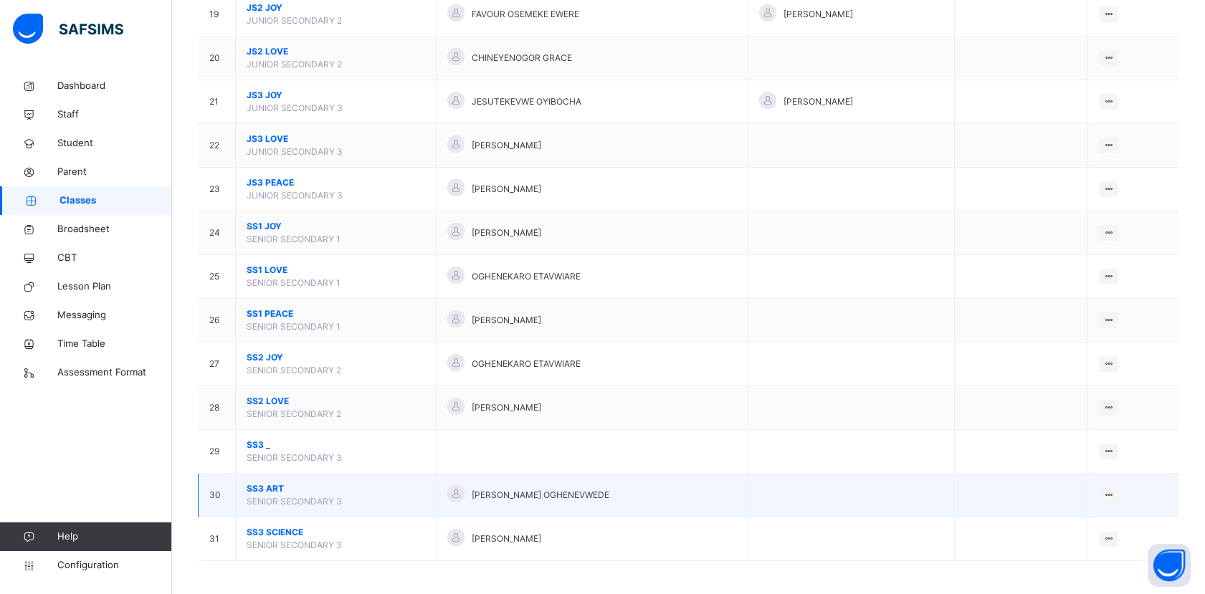
click at [267, 482] on span "SS3 ART" at bounding box center [336, 488] width 178 height 13
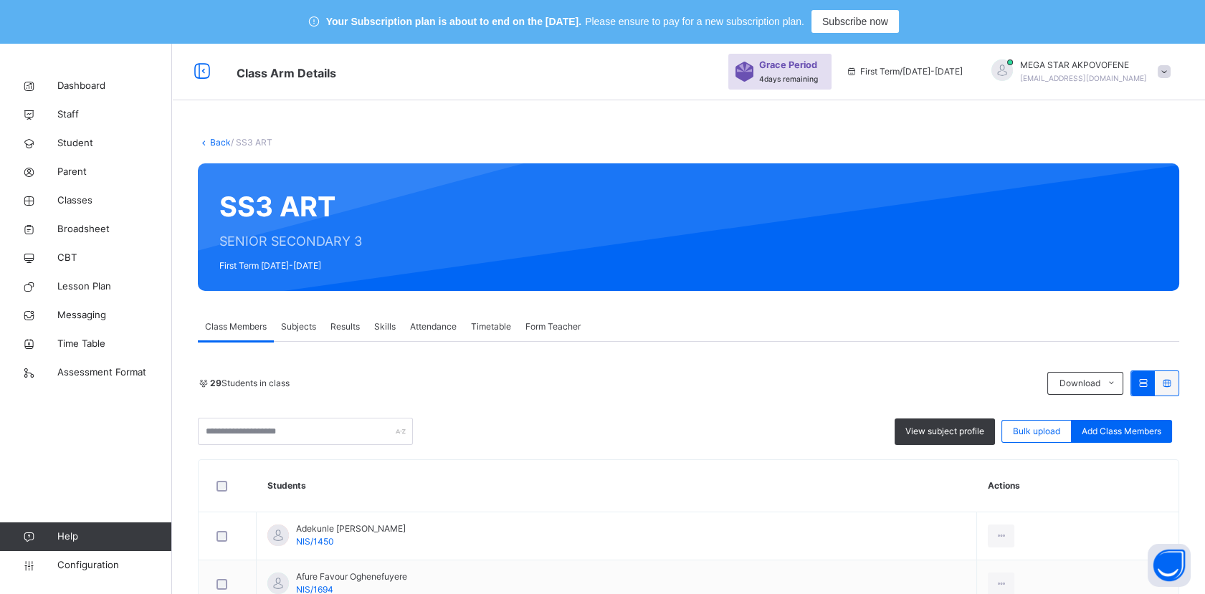
click at [211, 141] on link "Back" at bounding box center [220, 142] width 21 height 11
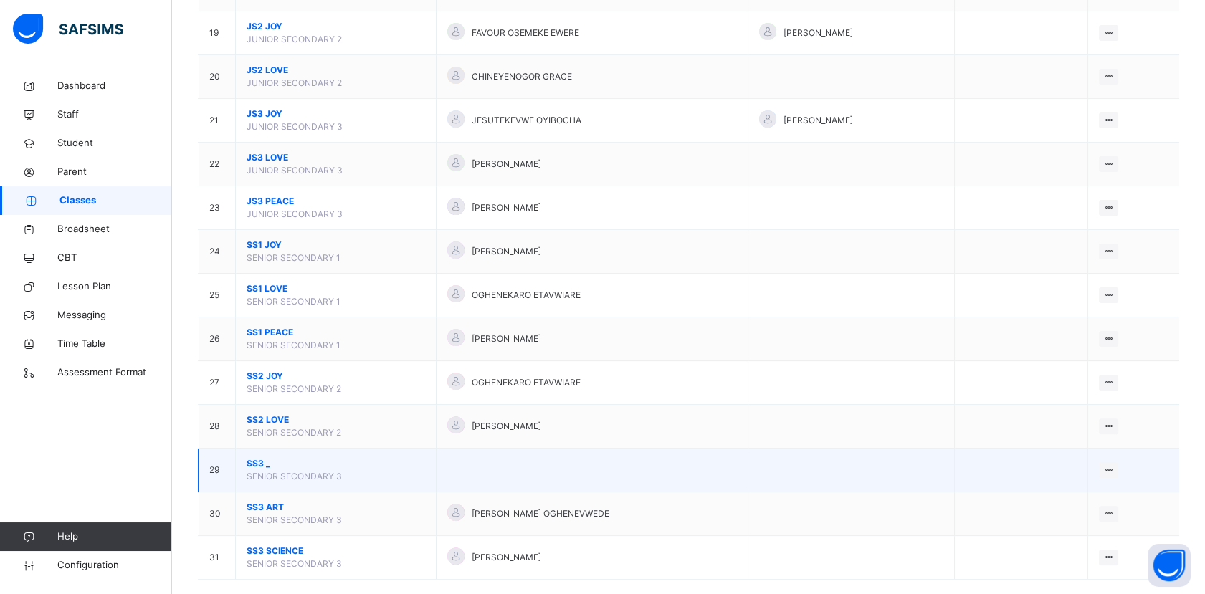
scroll to position [1008, 0]
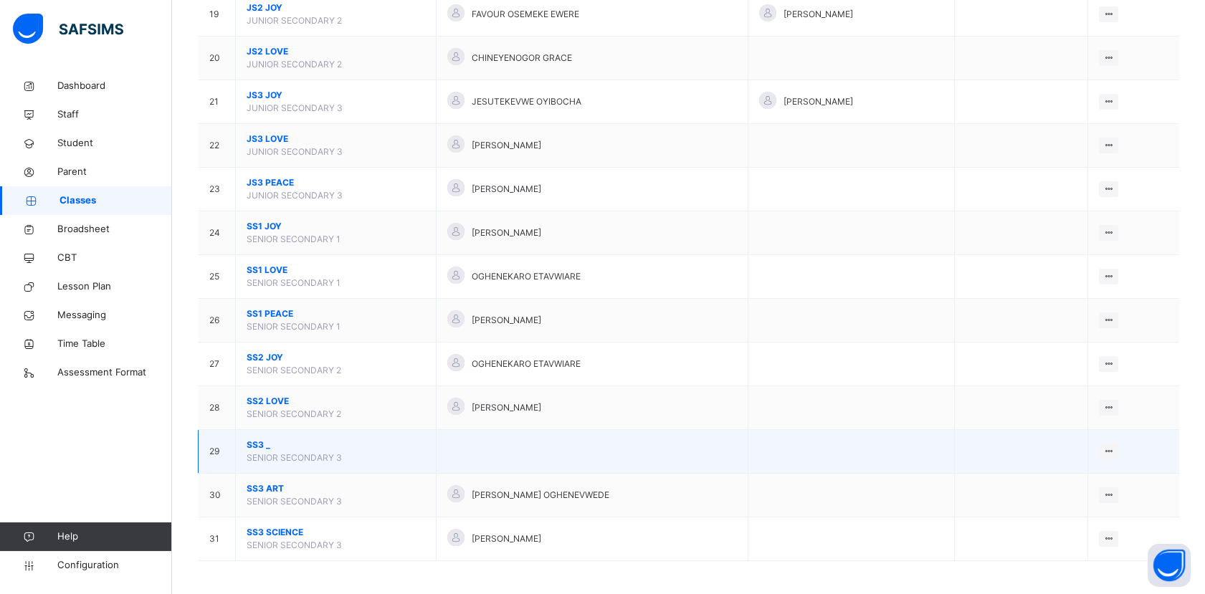
click at [258, 439] on span "SS3 _" at bounding box center [336, 445] width 178 height 13
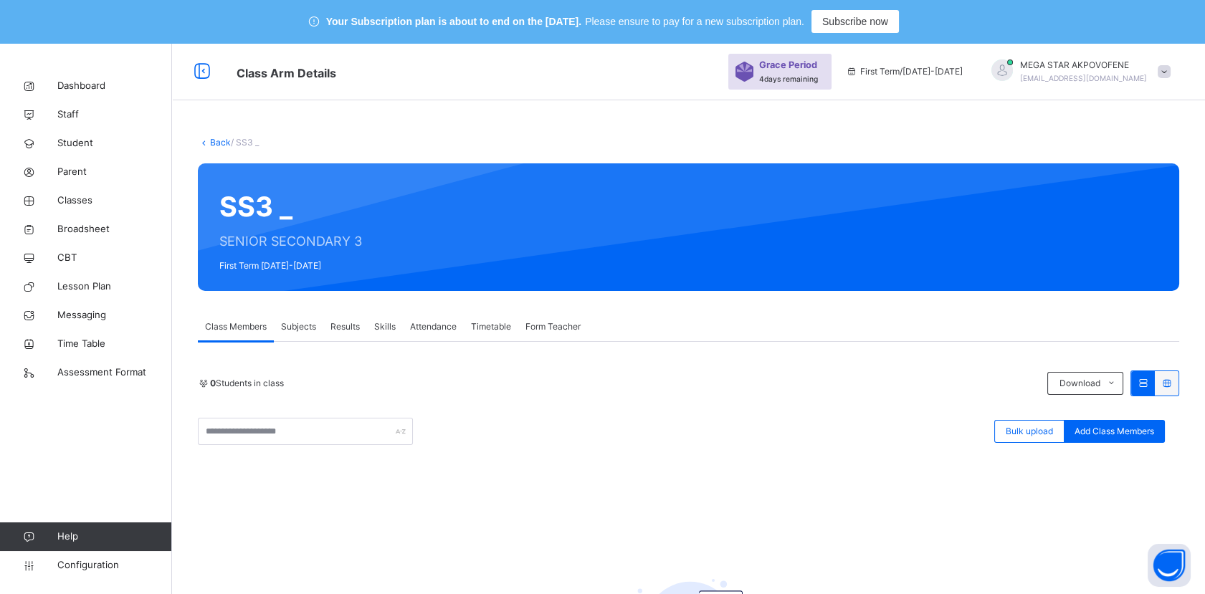
click at [211, 141] on link "Back" at bounding box center [220, 142] width 21 height 11
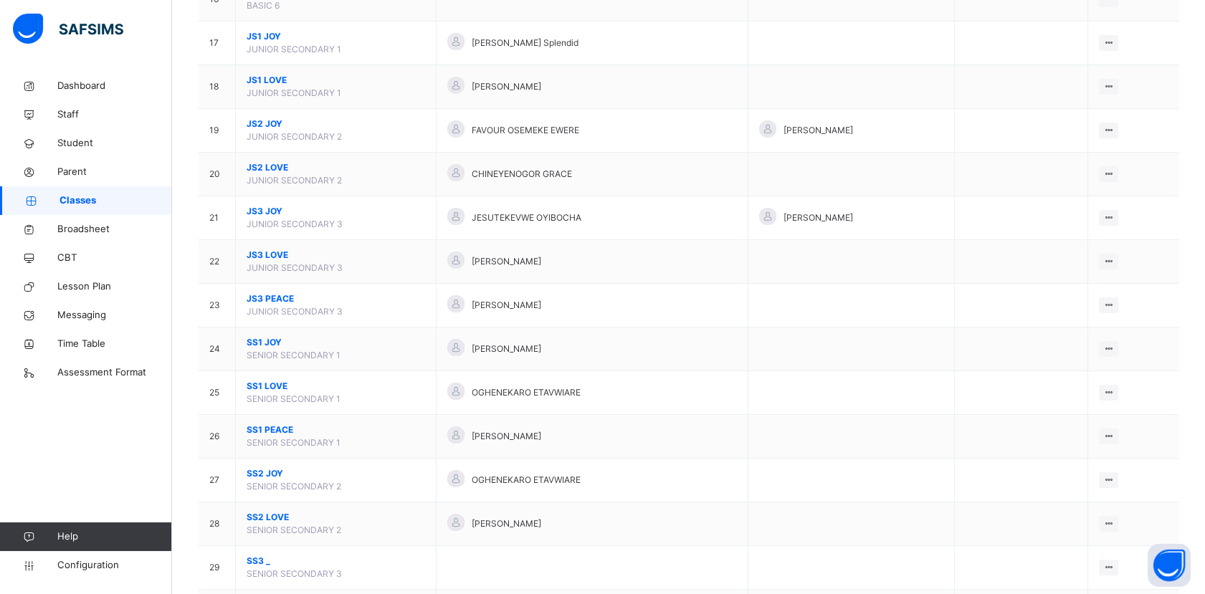
scroll to position [1008, 0]
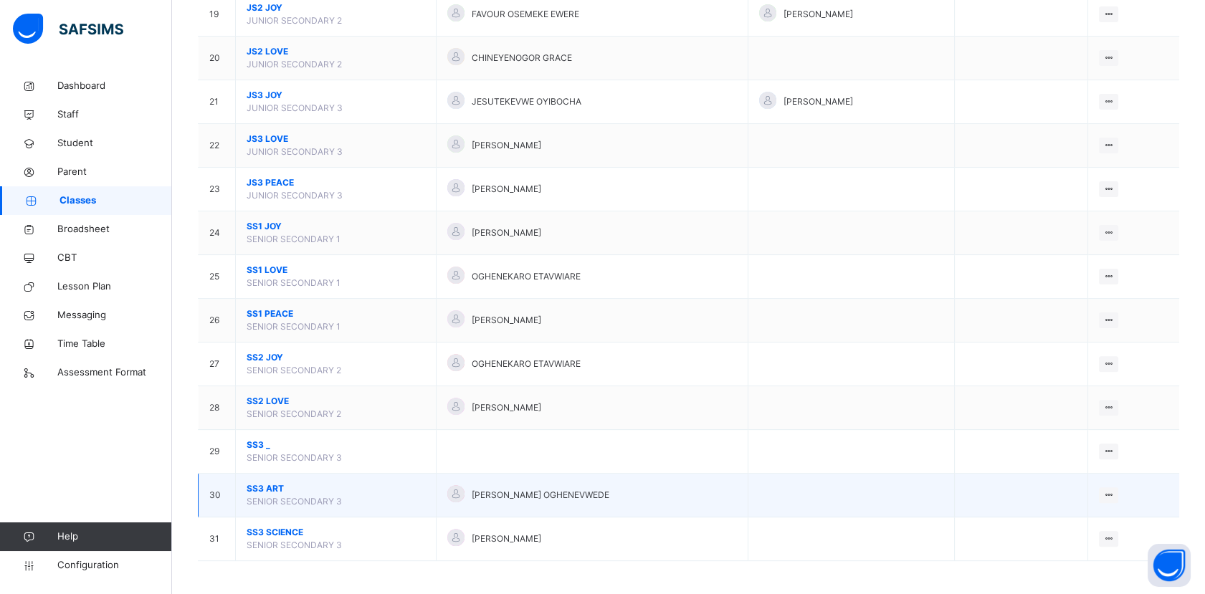
click at [276, 485] on span "SS3 ART" at bounding box center [336, 488] width 178 height 13
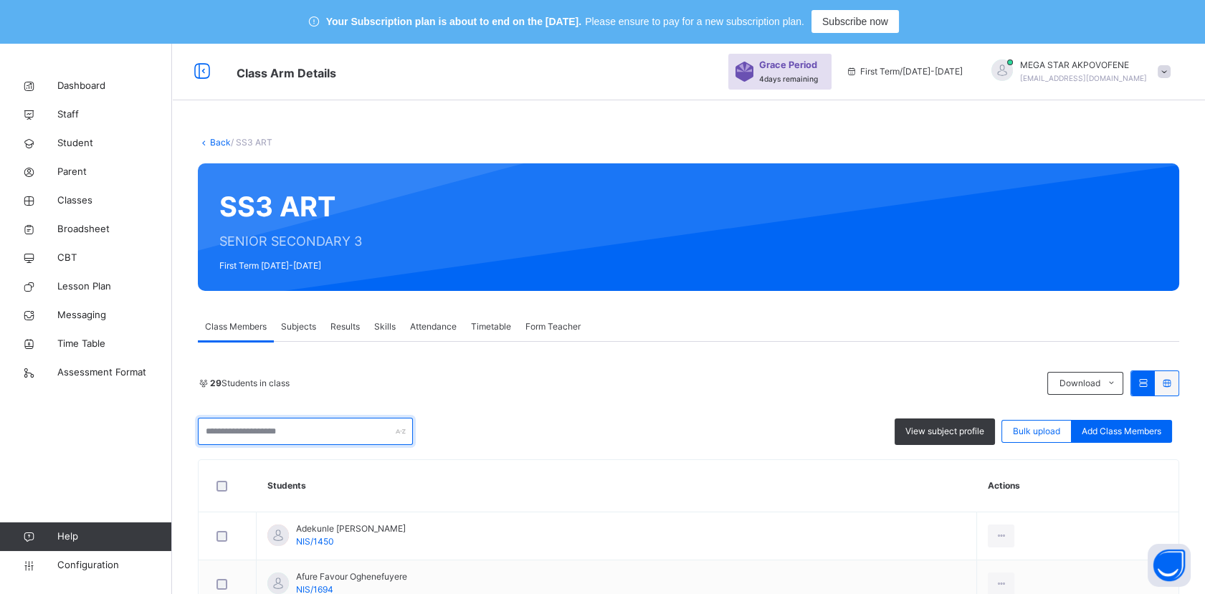
click at [299, 434] on input "text" at bounding box center [305, 431] width 215 height 27
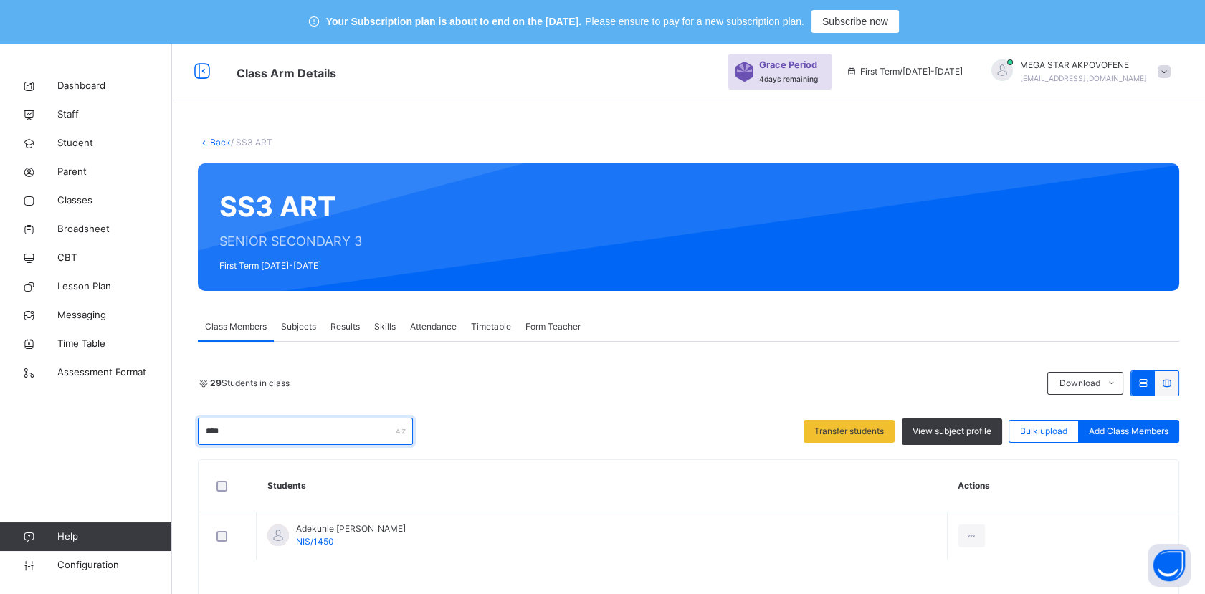
click at [259, 429] on input "****" at bounding box center [305, 431] width 215 height 27
click at [263, 433] on input "****" at bounding box center [305, 431] width 215 height 27
type input "*"
click at [230, 434] on input "****" at bounding box center [305, 431] width 215 height 27
type input "*"
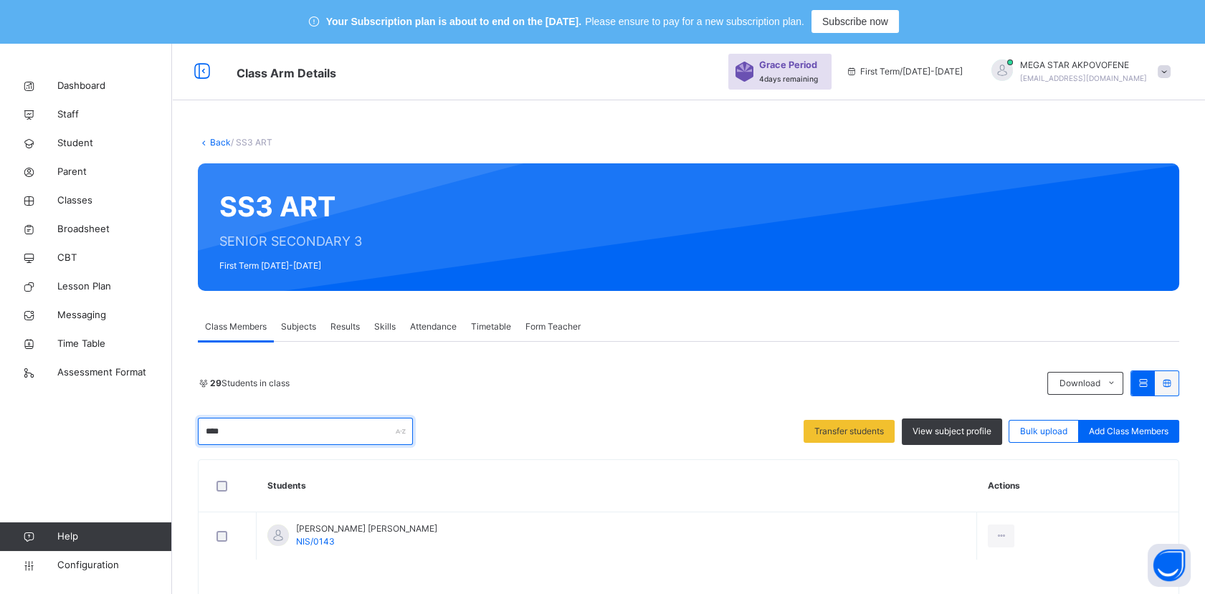
click at [248, 435] on input "****" at bounding box center [305, 431] width 215 height 27
type input "*"
click at [306, 430] on input "***" at bounding box center [305, 431] width 215 height 27
type input "*"
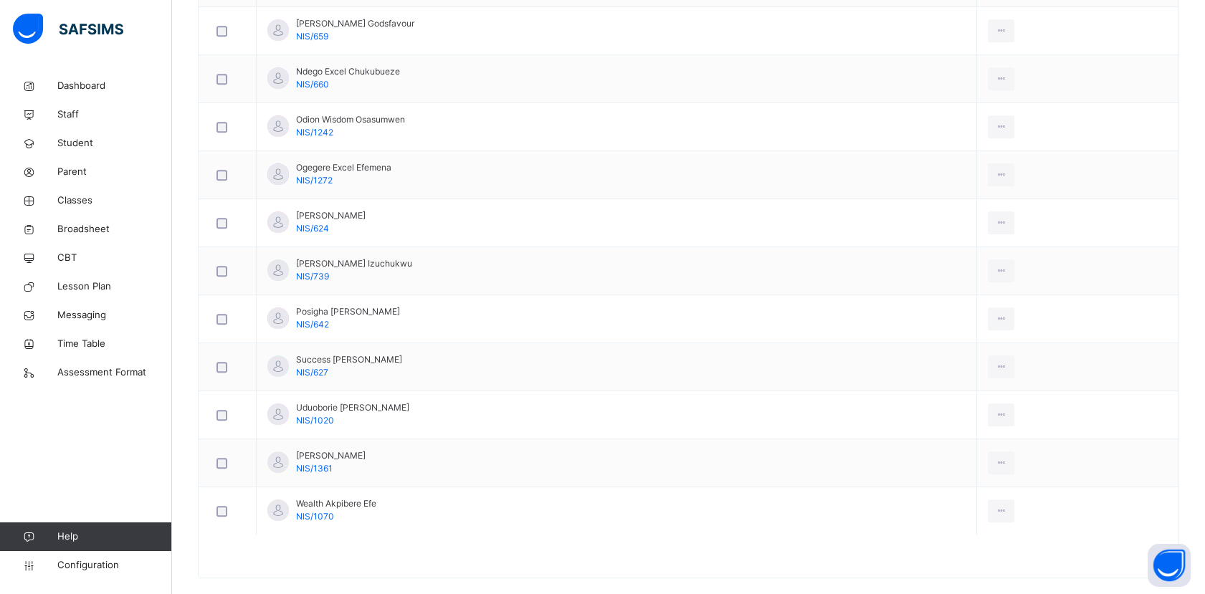
scroll to position [1387, 0]
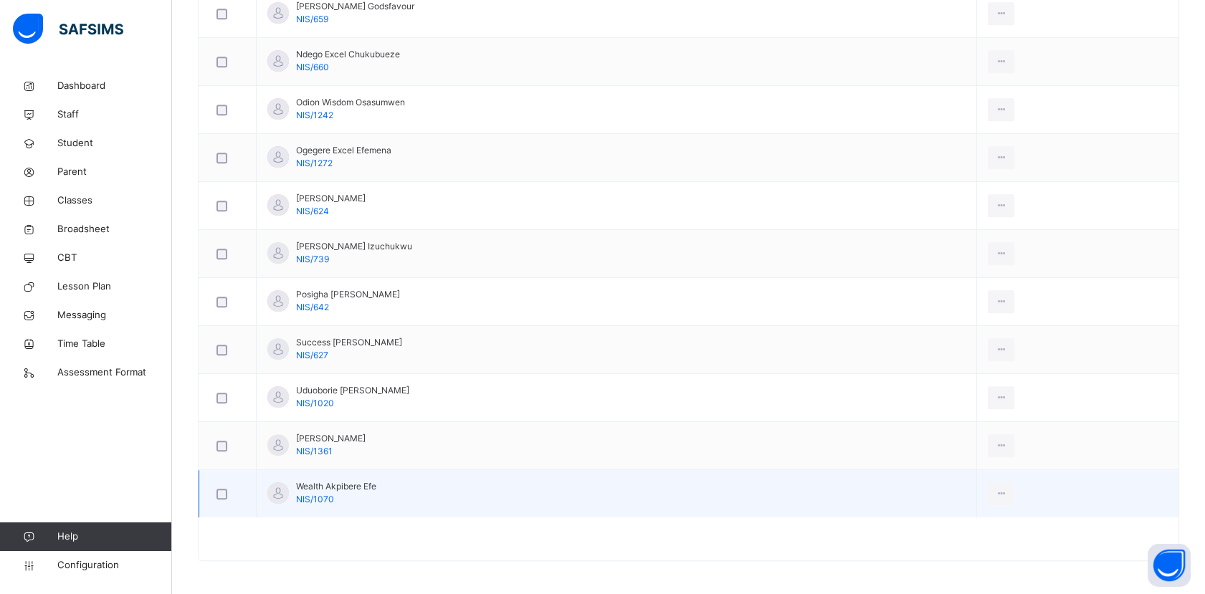
click at [227, 496] on div at bounding box center [228, 494] width 28 height 11
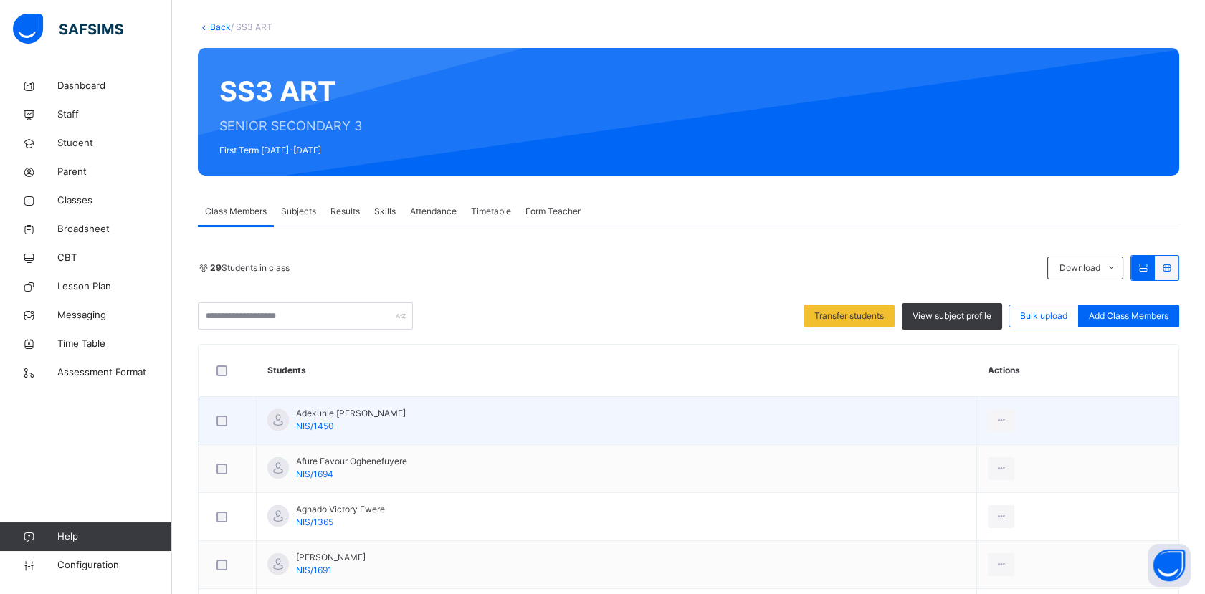
scroll to position [113, 0]
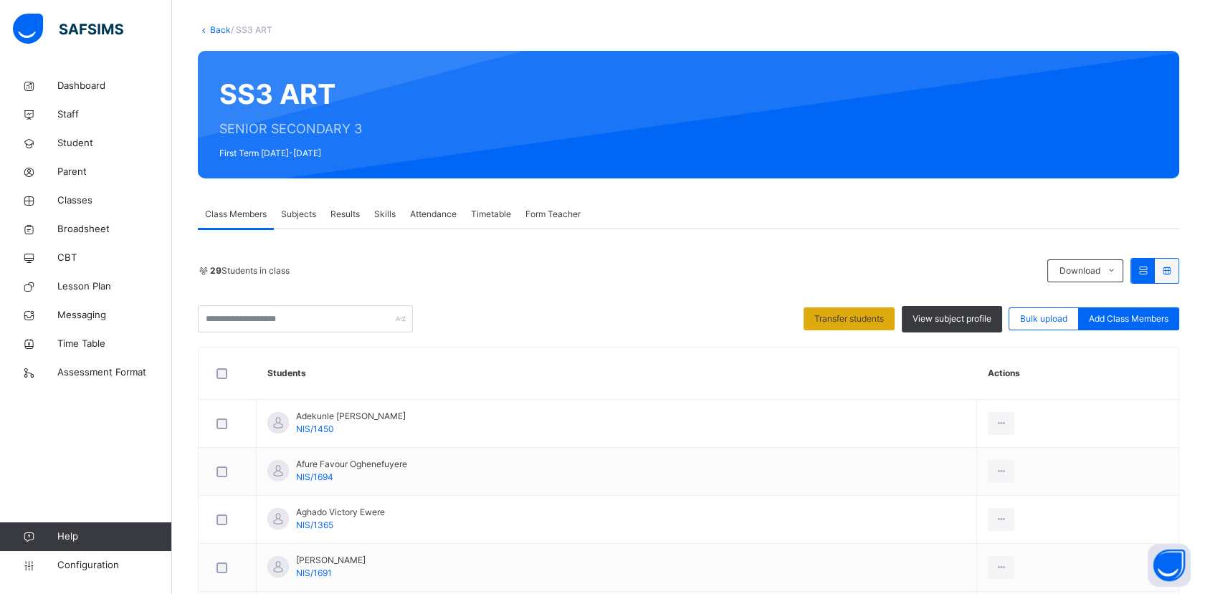
click at [869, 324] on span "Transfer students" at bounding box center [849, 319] width 70 height 13
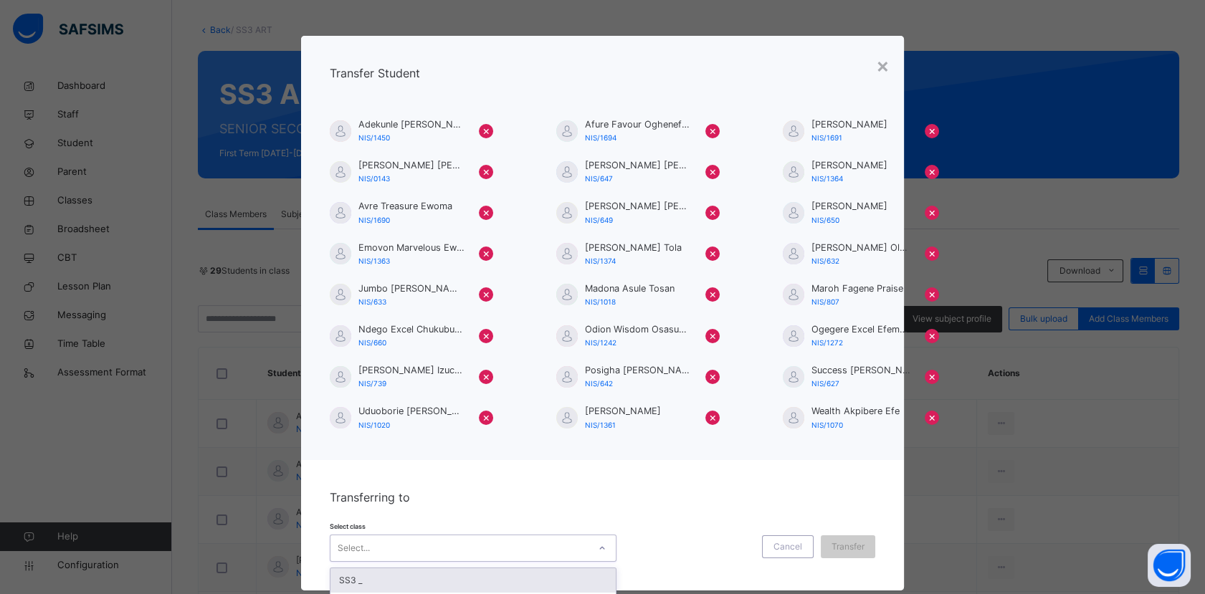
scroll to position [29, 0]
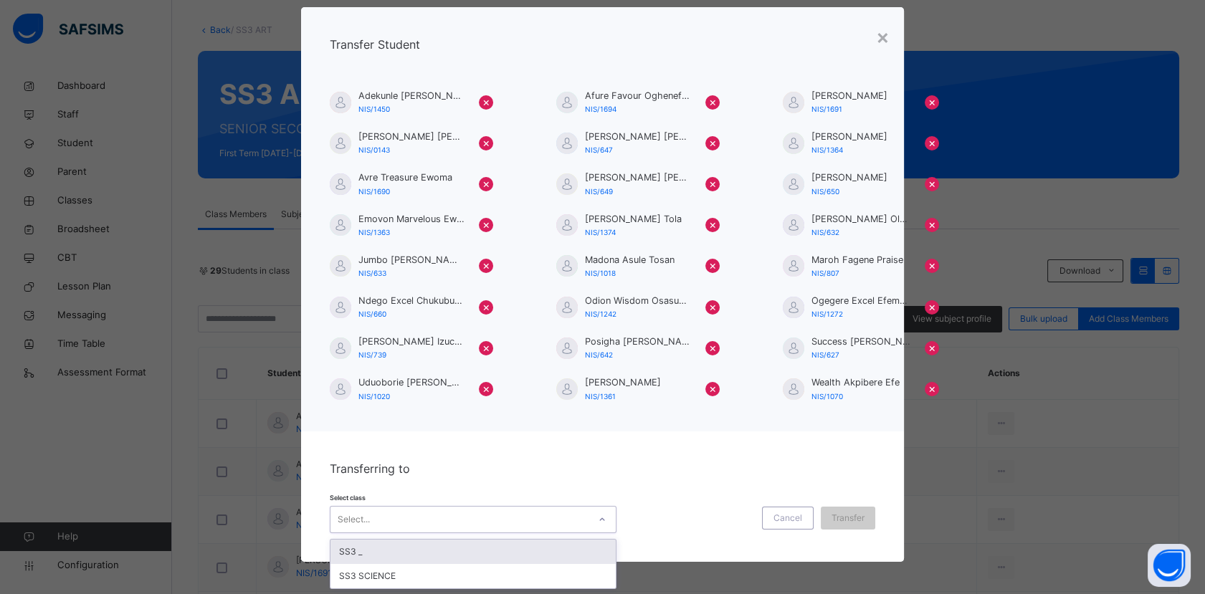
click at [566, 533] on div "option SS3 _ focused, 1 of 2. 2 results available. Use Up and Down to choose op…" at bounding box center [473, 519] width 287 height 27
click at [456, 556] on div "SS3 _" at bounding box center [472, 552] width 285 height 24
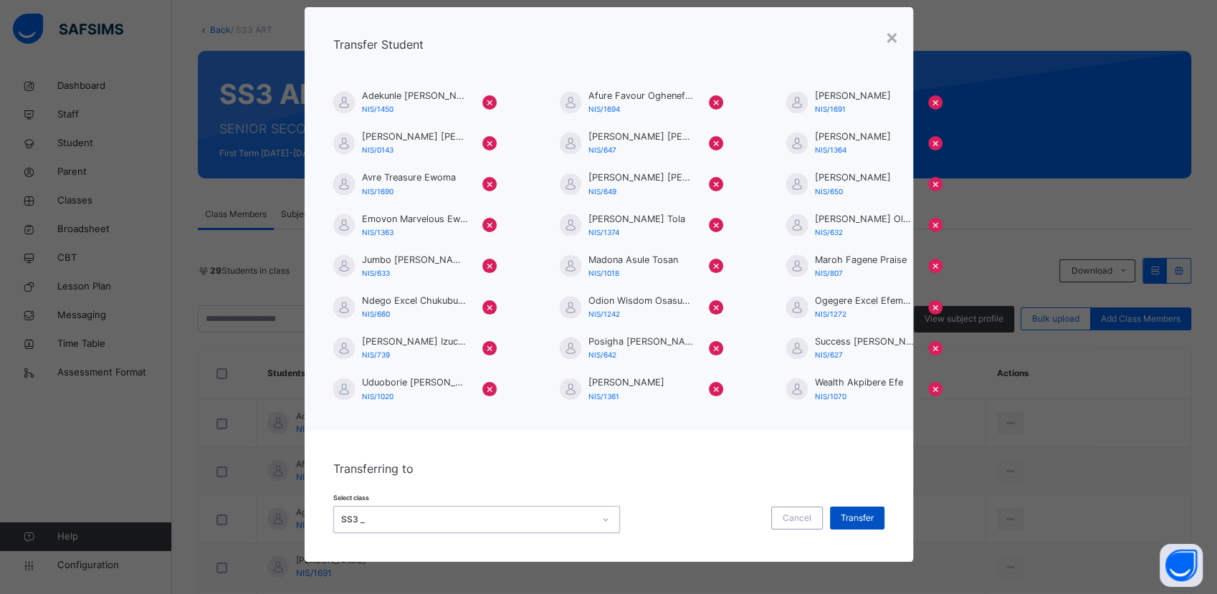
click at [842, 518] on span "Transfer" at bounding box center [857, 518] width 33 height 13
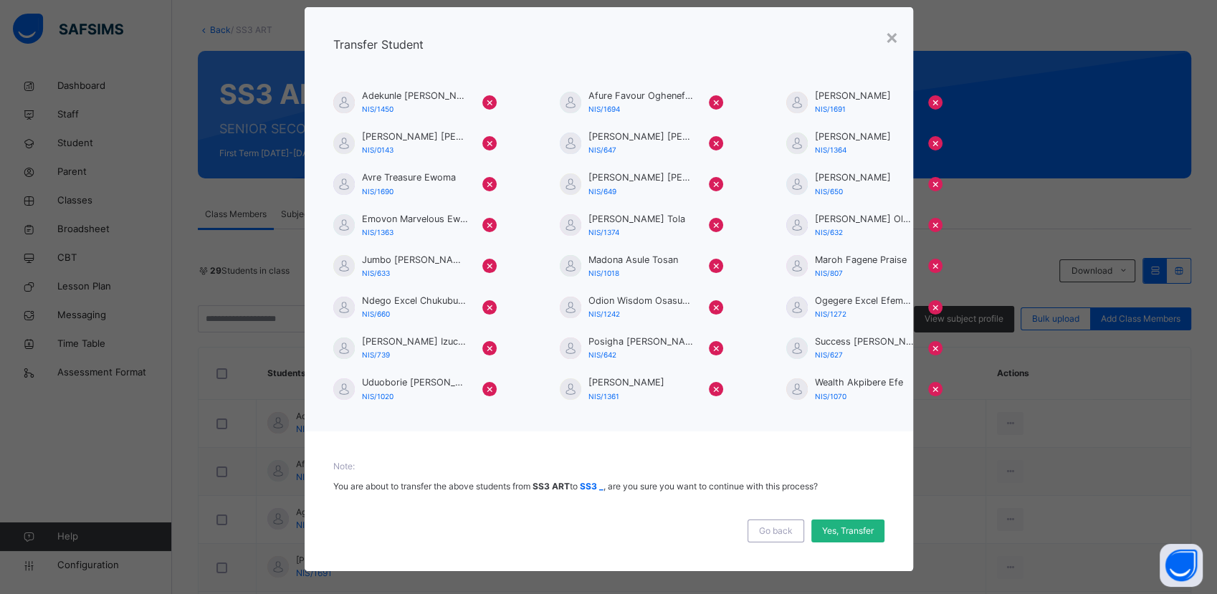
click at [843, 531] on span "Yes, Transfer" at bounding box center [848, 531] width 52 height 13
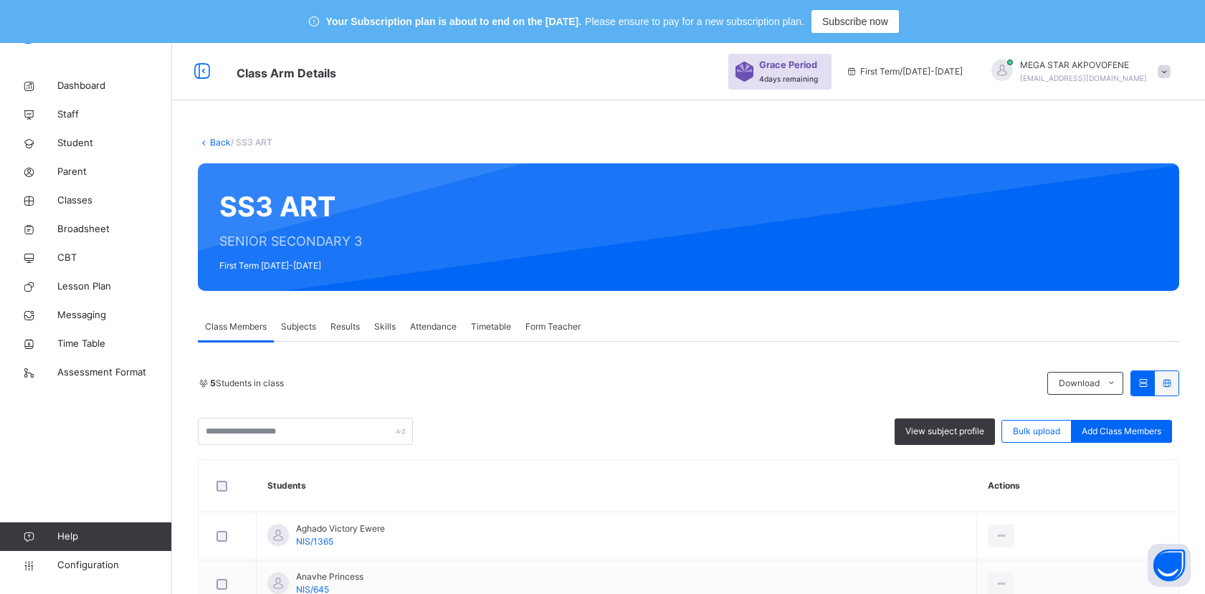
scroll to position [113, 0]
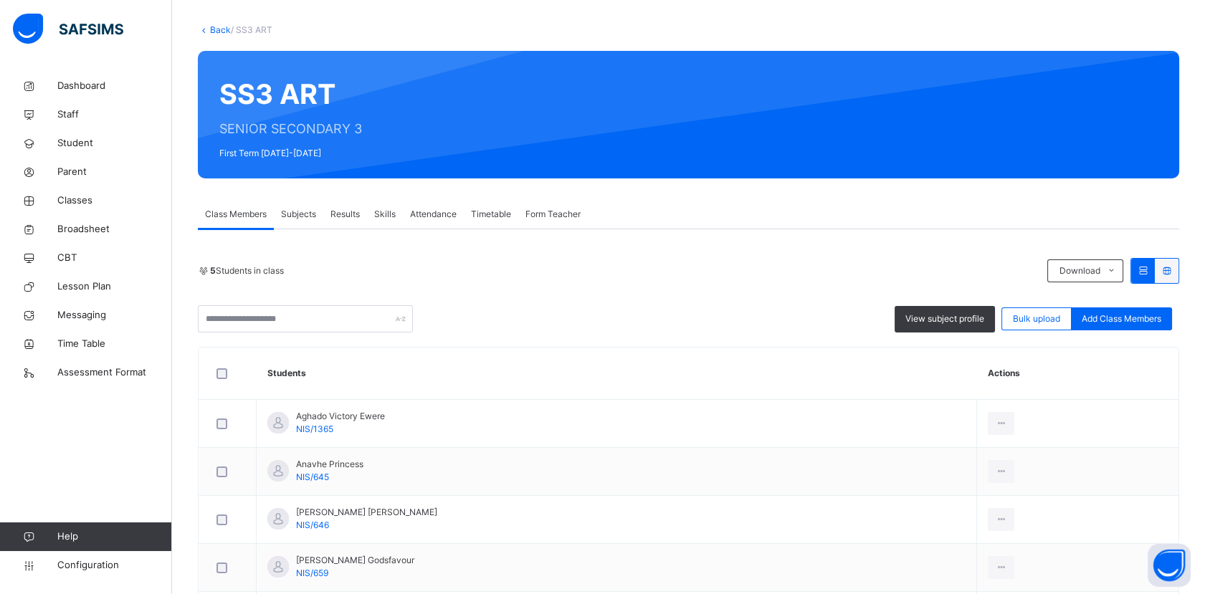
click at [217, 29] on link "Back" at bounding box center [220, 29] width 21 height 11
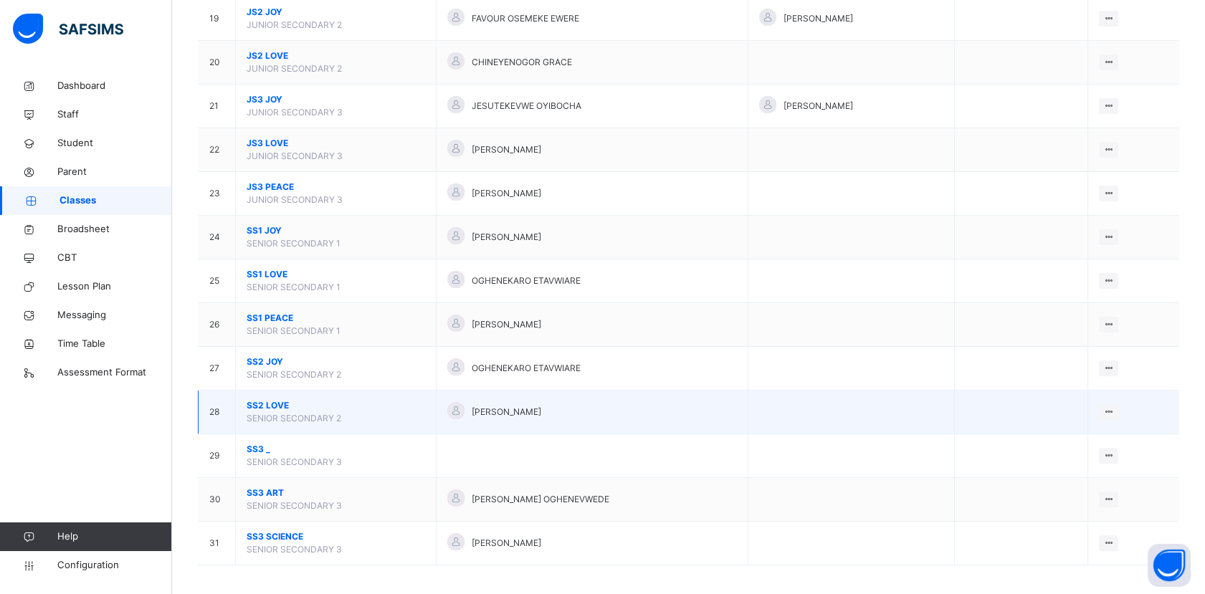
scroll to position [1008, 0]
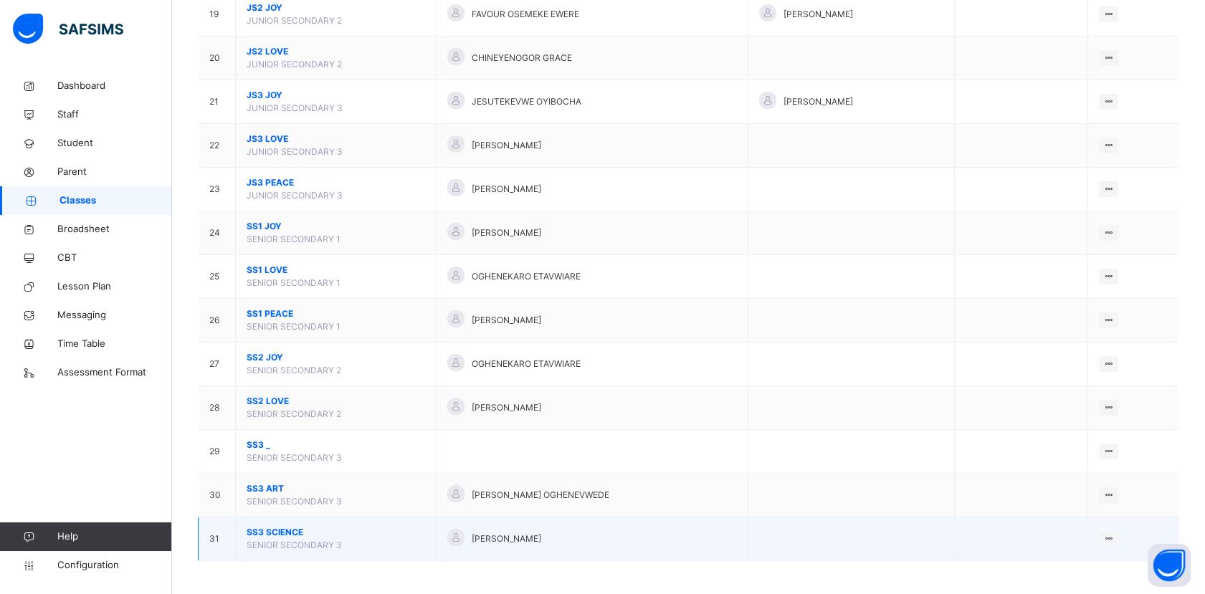
click at [287, 528] on span "SS3 SCIENCE" at bounding box center [336, 532] width 178 height 13
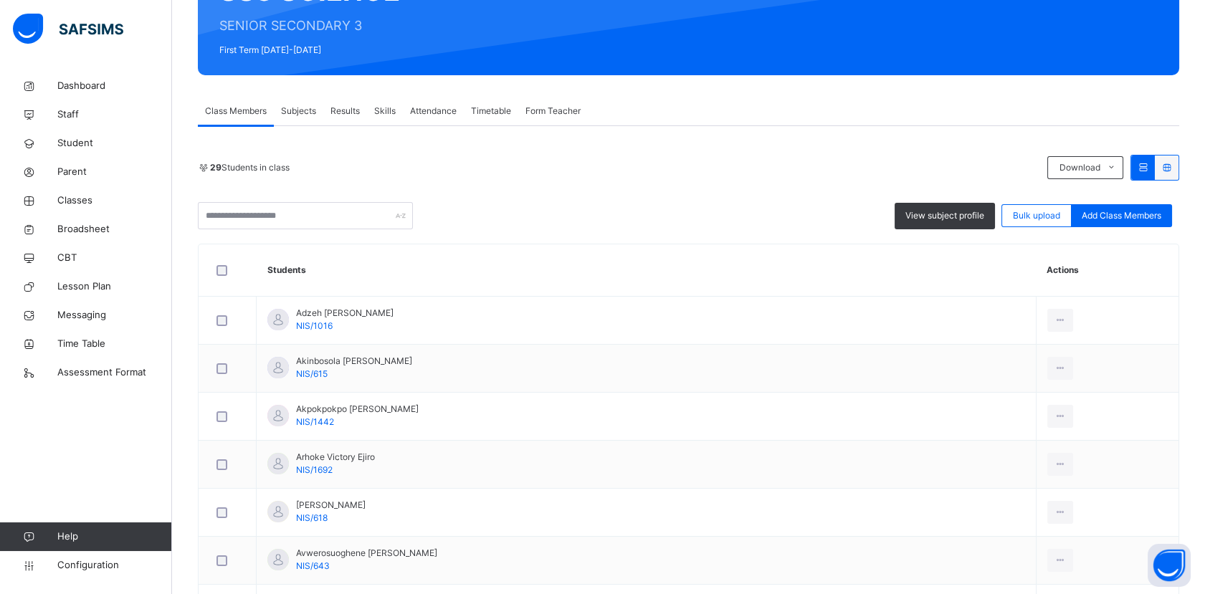
scroll to position [132, 0]
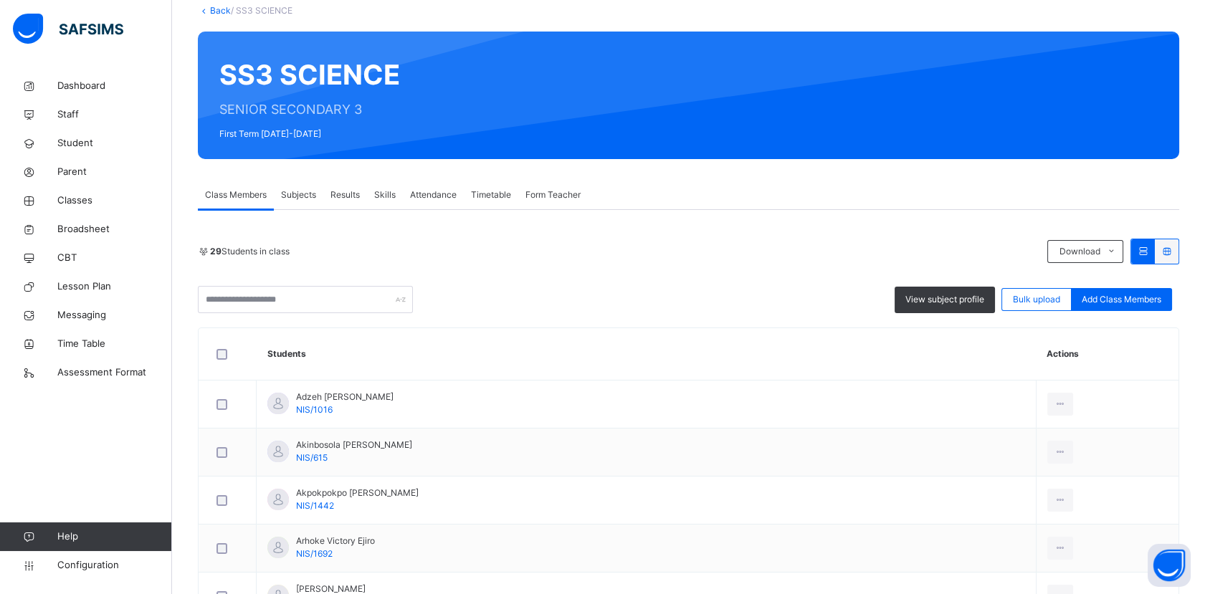
click at [214, 9] on link "Back" at bounding box center [220, 10] width 21 height 11
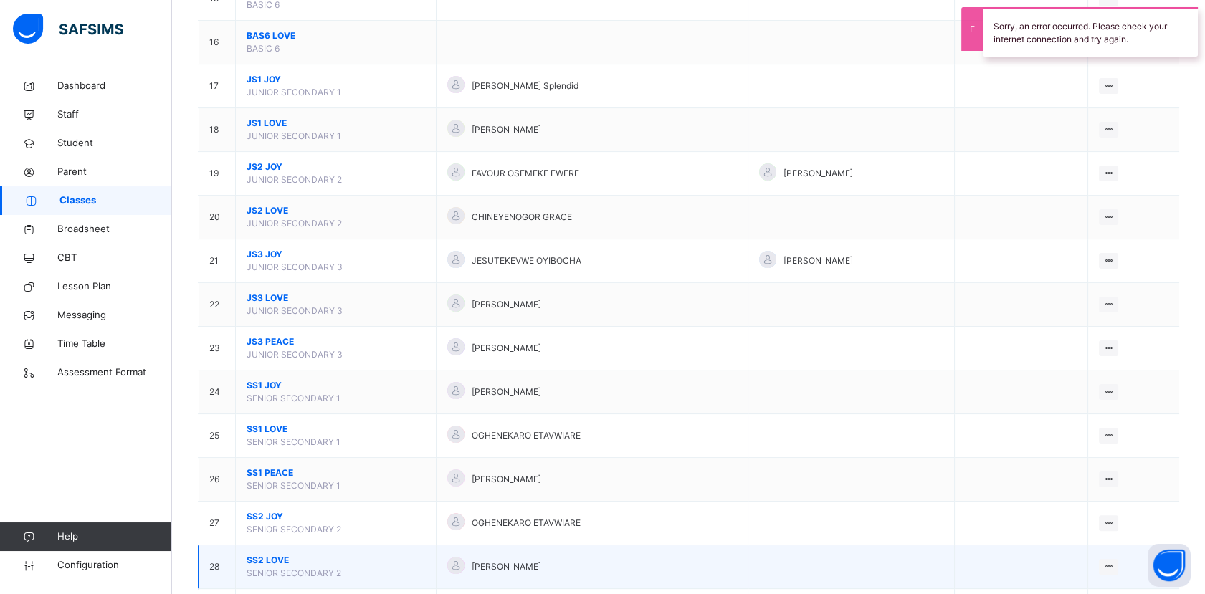
scroll to position [1008, 0]
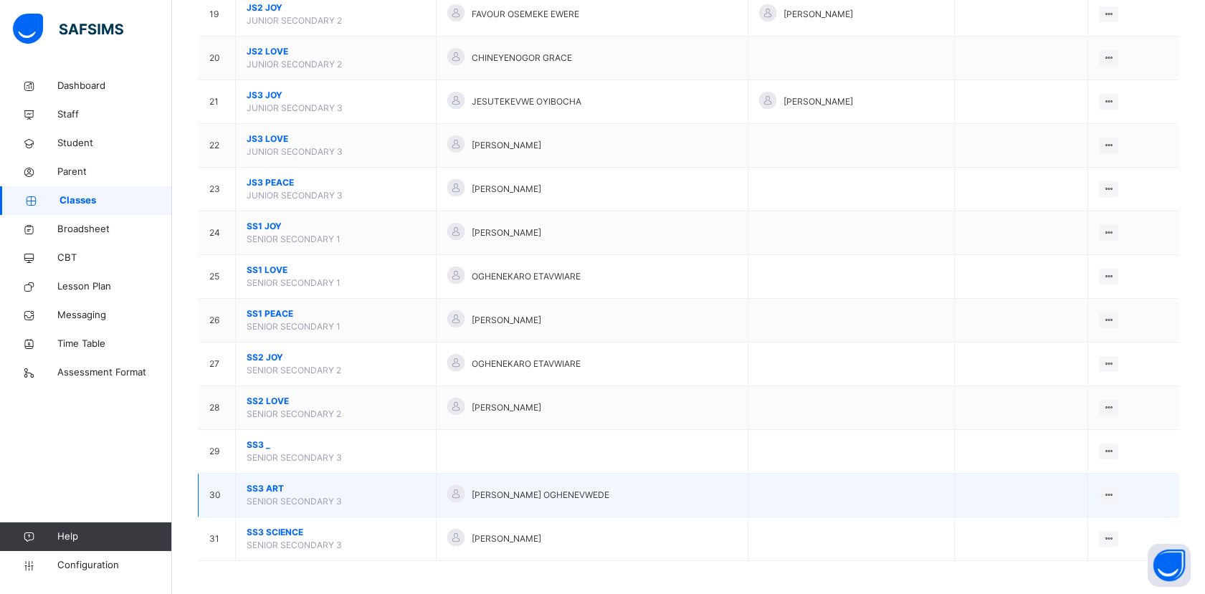
click at [276, 482] on span "SS3 ART" at bounding box center [336, 488] width 178 height 13
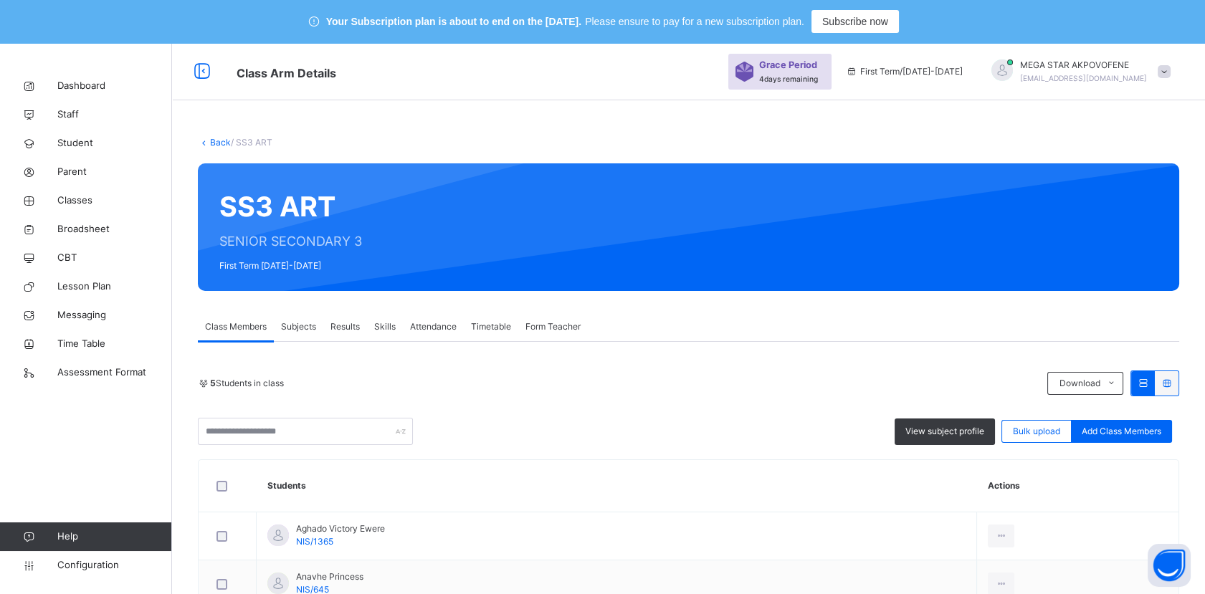
click at [223, 138] on link "Back" at bounding box center [220, 142] width 21 height 11
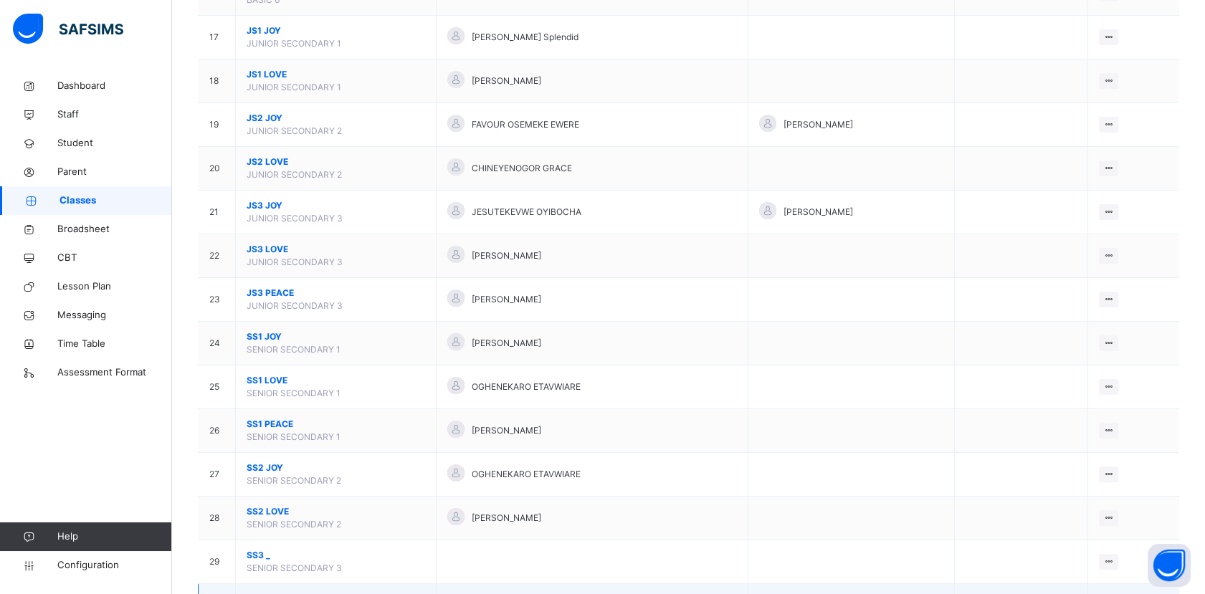
scroll to position [1008, 0]
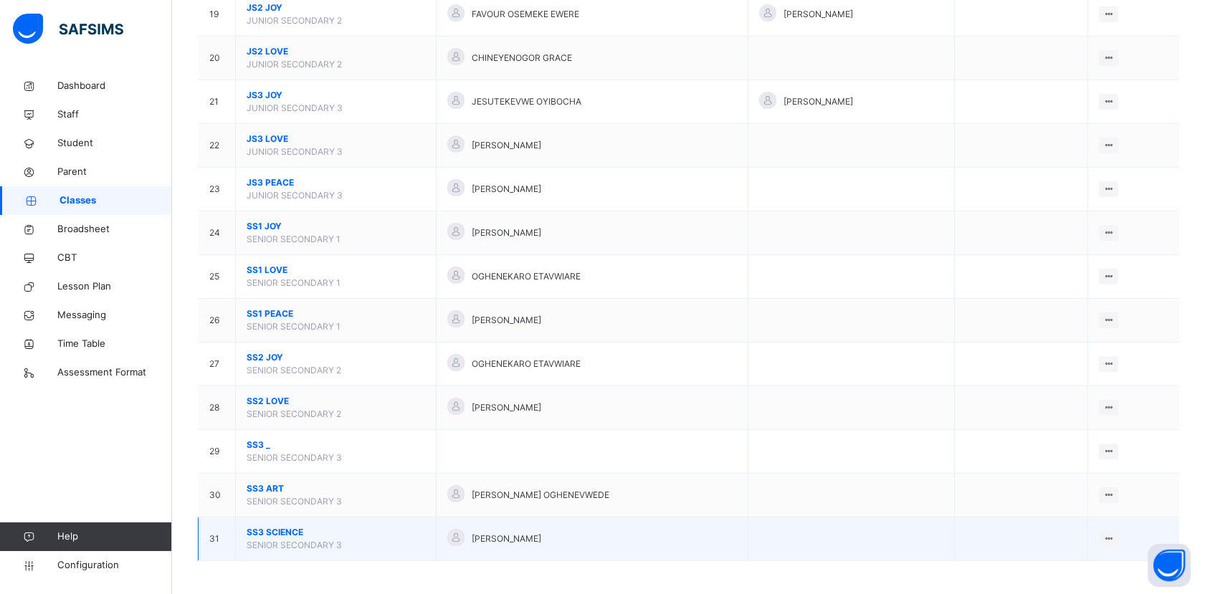
click at [276, 526] on span "SS3 SCIENCE" at bounding box center [336, 532] width 178 height 13
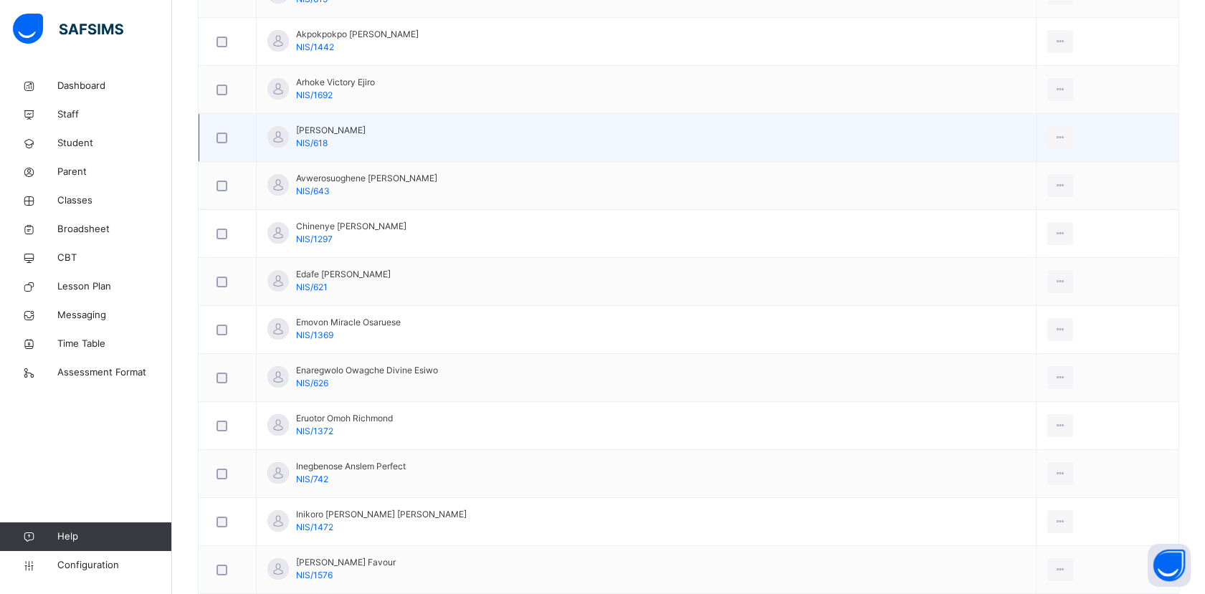
scroll to position [351, 0]
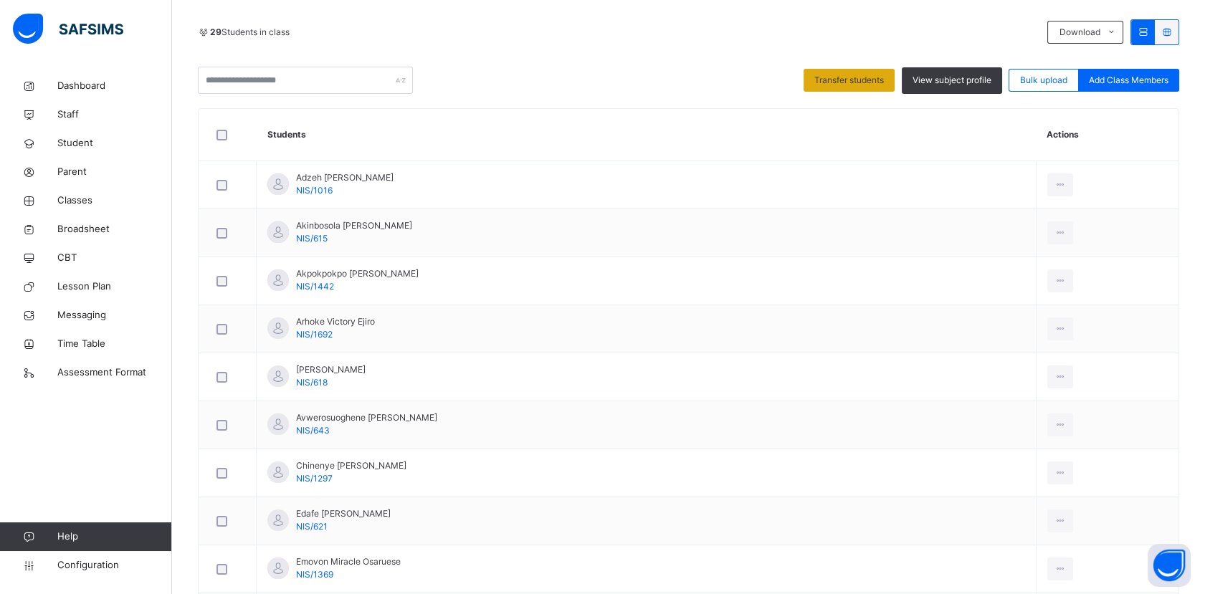
click at [854, 79] on span "Transfer students" at bounding box center [849, 80] width 70 height 13
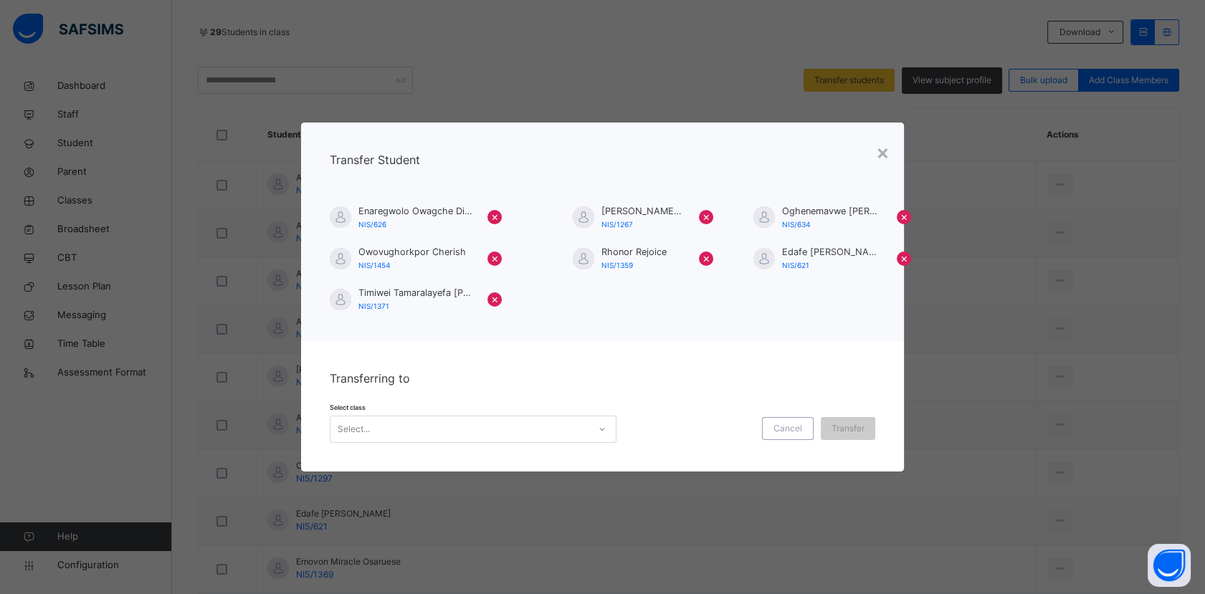
click at [493, 422] on div "Select..." at bounding box center [459, 430] width 258 height 22
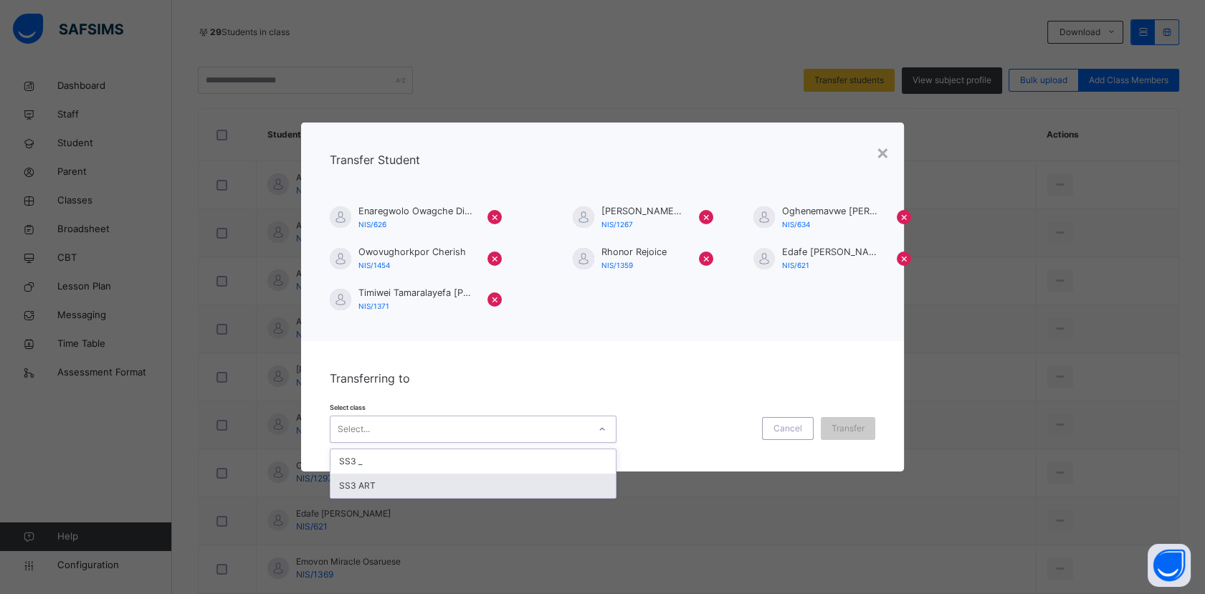
click at [439, 485] on div "SS3 ART" at bounding box center [472, 486] width 285 height 24
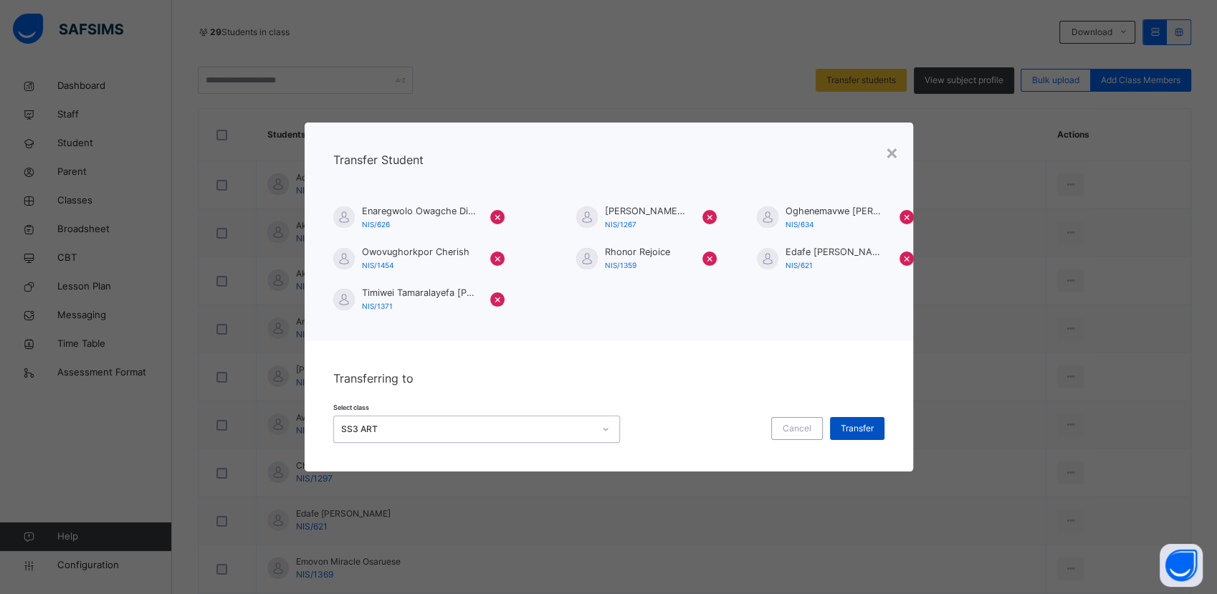
click at [843, 432] on span "Transfer" at bounding box center [857, 428] width 33 height 13
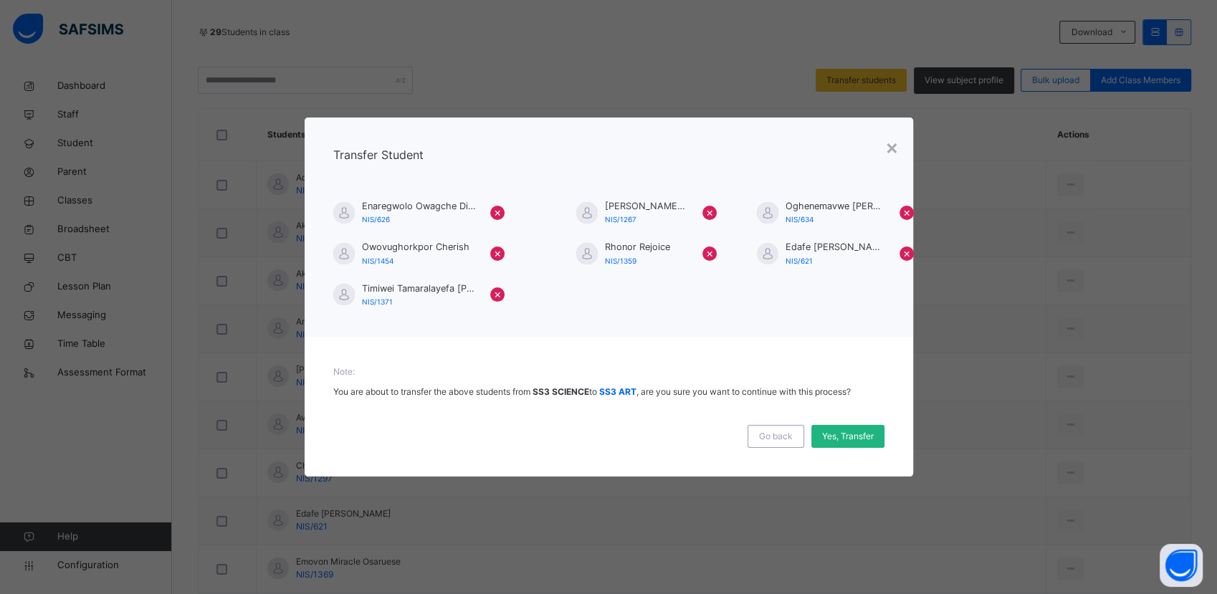
click at [837, 444] on div "Yes, Transfer" at bounding box center [847, 436] width 73 height 23
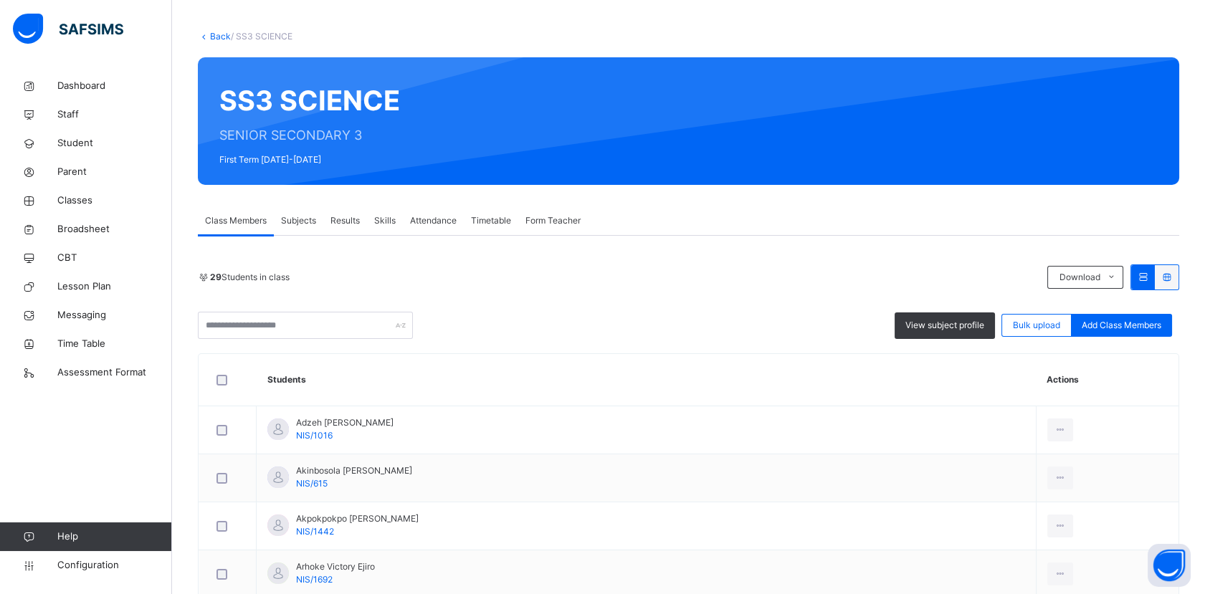
scroll to position [0, 0]
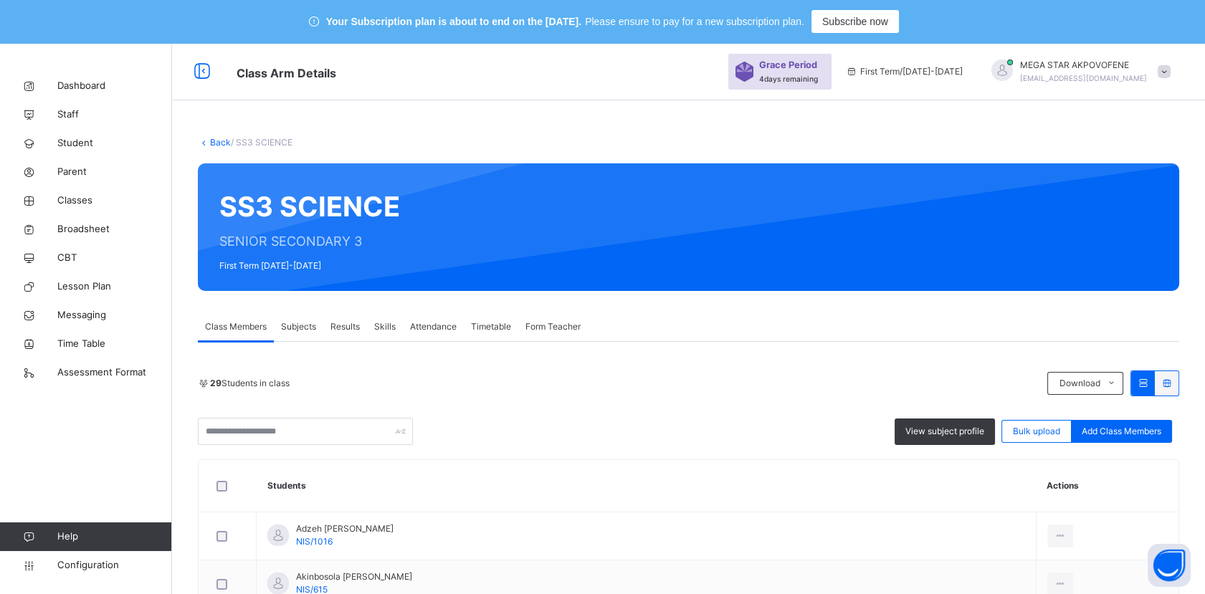
click at [219, 140] on link "Back" at bounding box center [220, 142] width 21 height 11
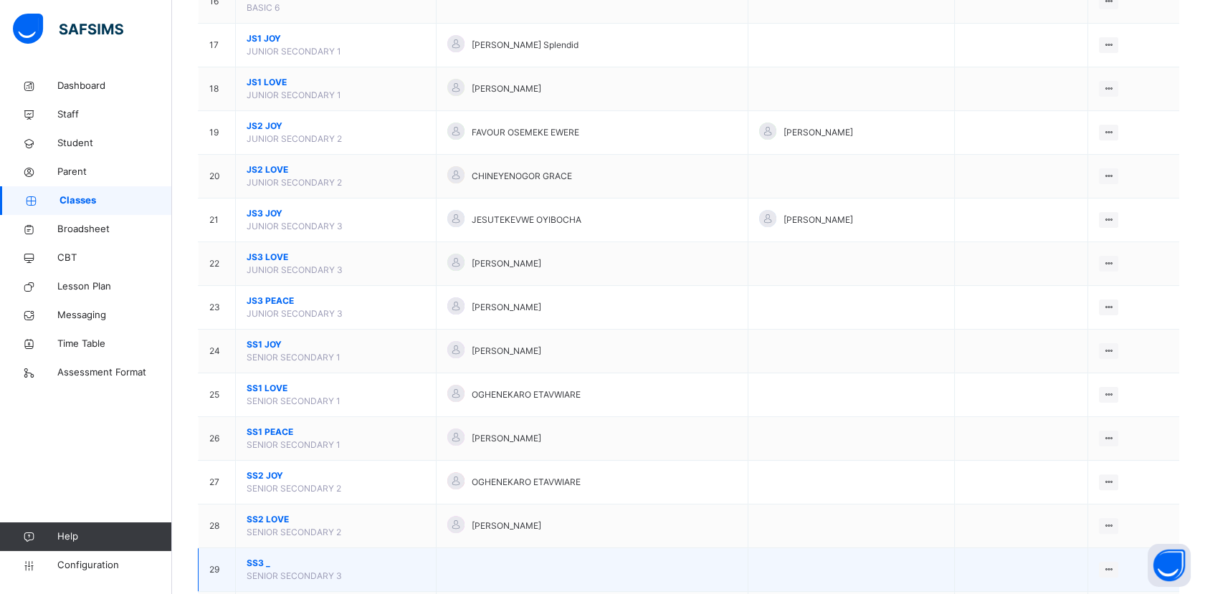
scroll to position [1008, 0]
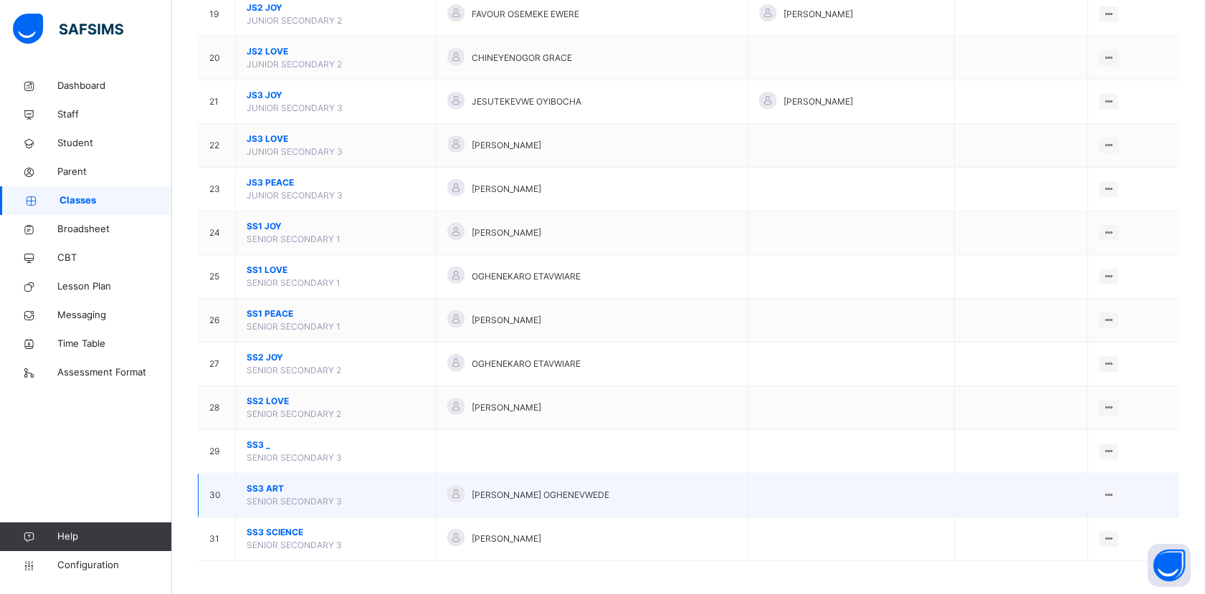
click at [264, 482] on span "SS3 ART" at bounding box center [336, 488] width 178 height 13
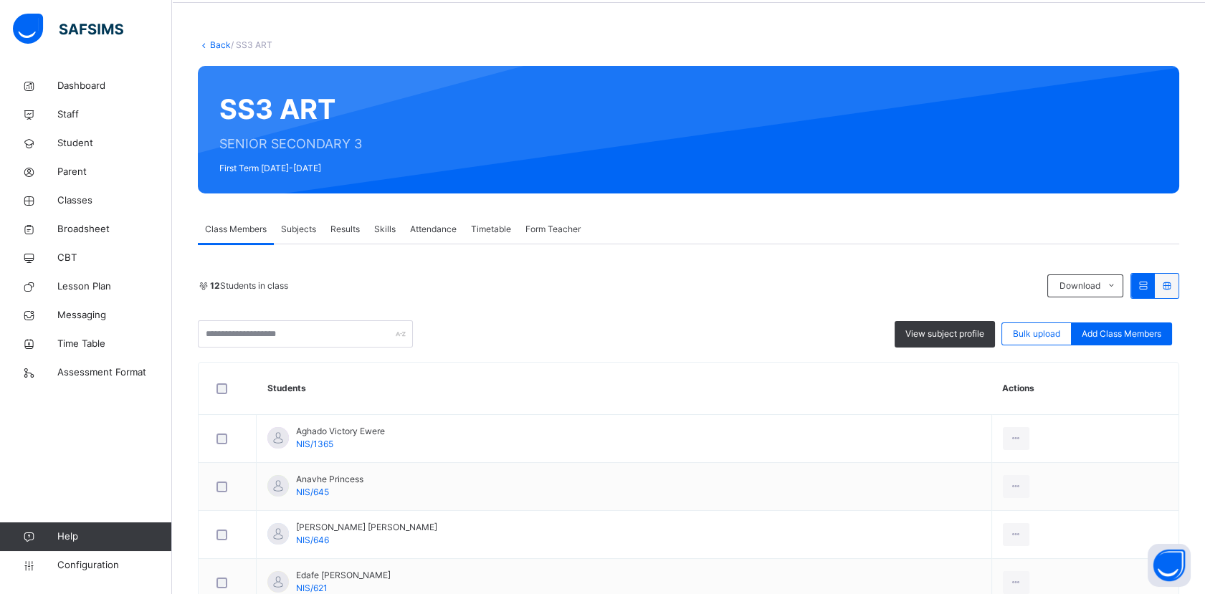
scroll to position [94, 0]
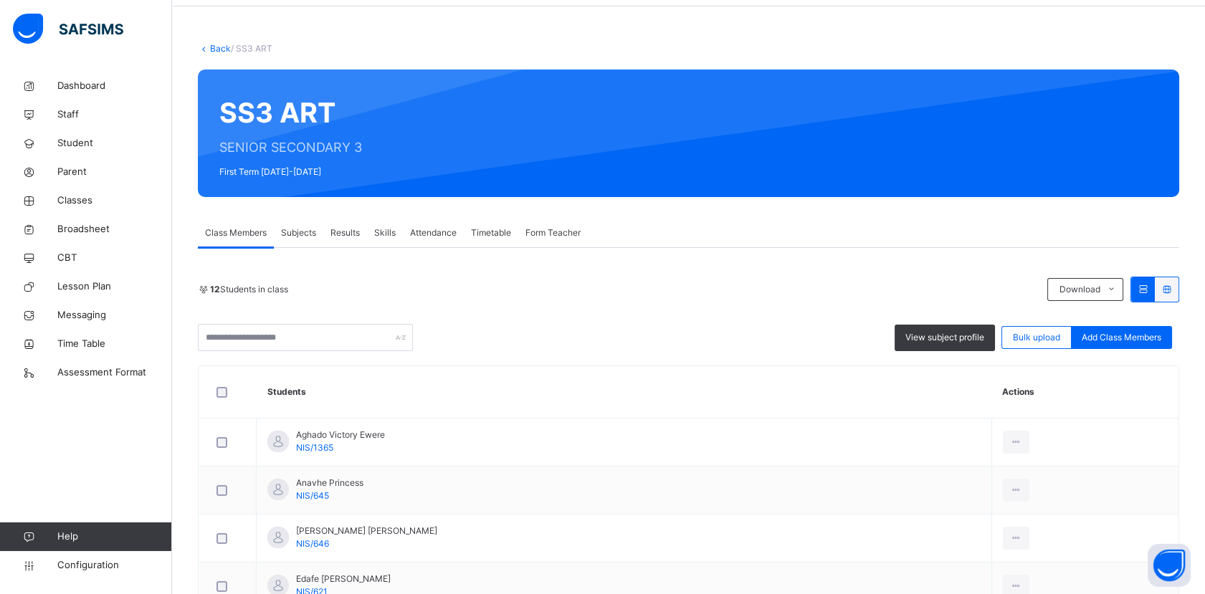
click at [562, 234] on span "Form Teacher" at bounding box center [552, 233] width 55 height 13
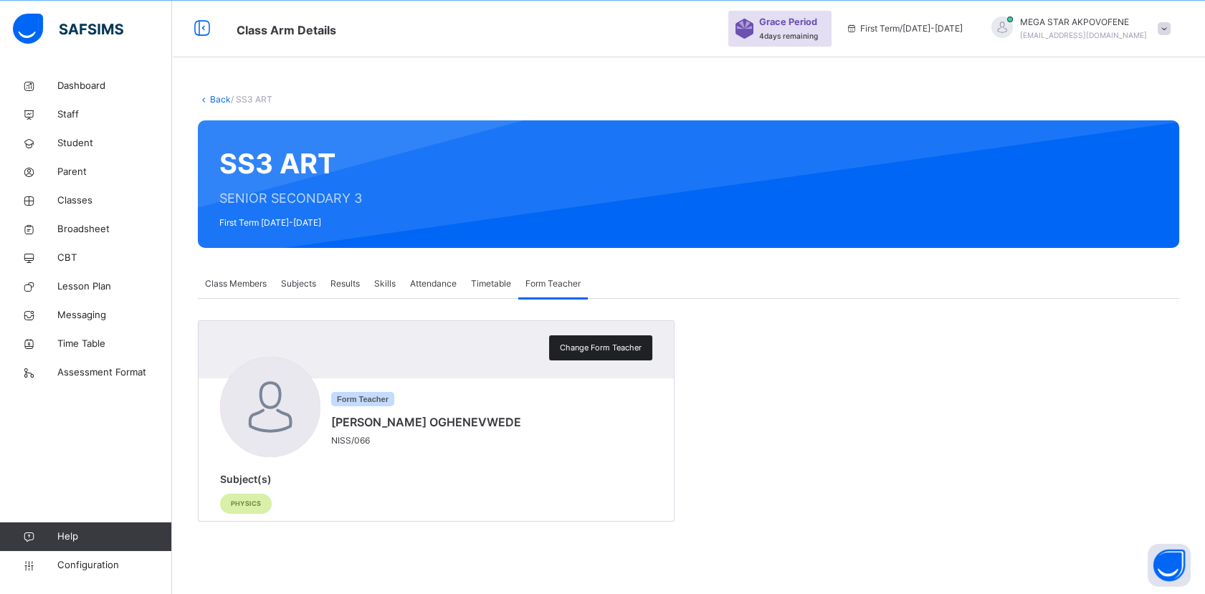
click at [622, 346] on span "Change Form Teacher" at bounding box center [601, 348] width 82 height 12
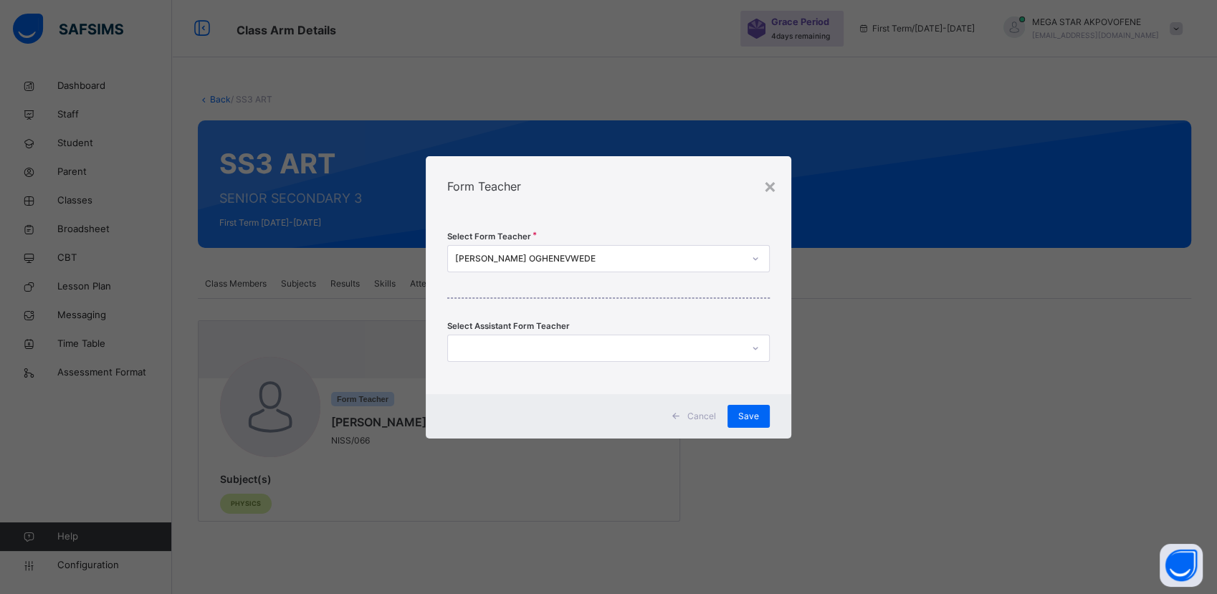
click at [746, 260] on div at bounding box center [755, 258] width 24 height 23
click at [703, 266] on div "[PERSON_NAME] OGHENEVWEDE" at bounding box center [594, 258] width 293 height 22
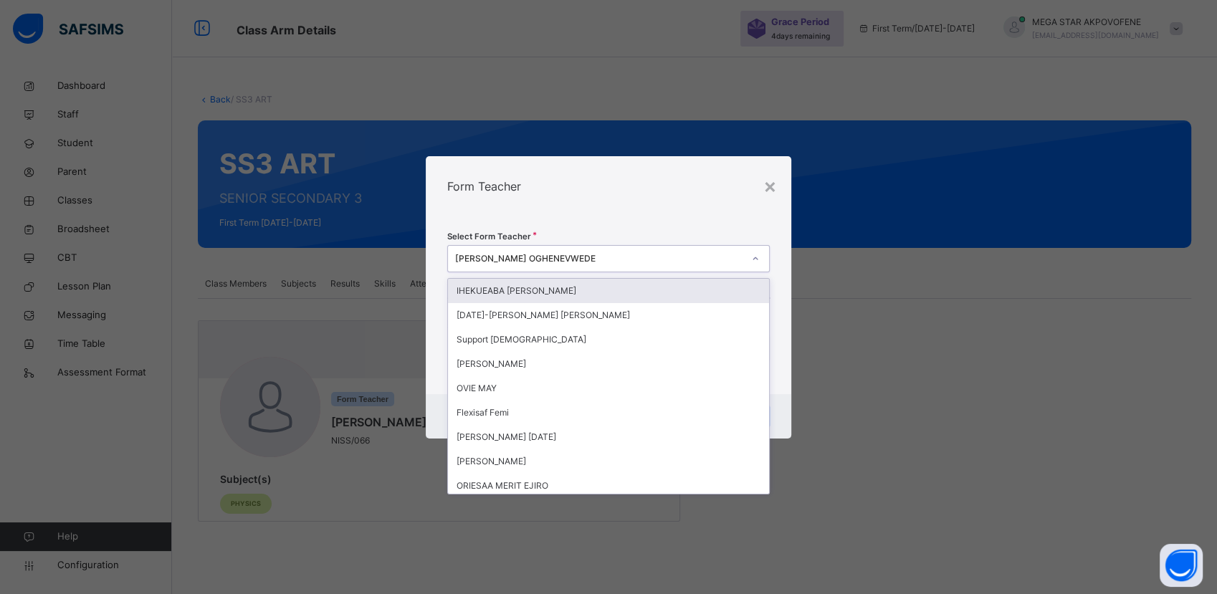
click at [701, 266] on div "[PERSON_NAME] OGHENEVWEDE" at bounding box center [594, 258] width 293 height 22
type input "**"
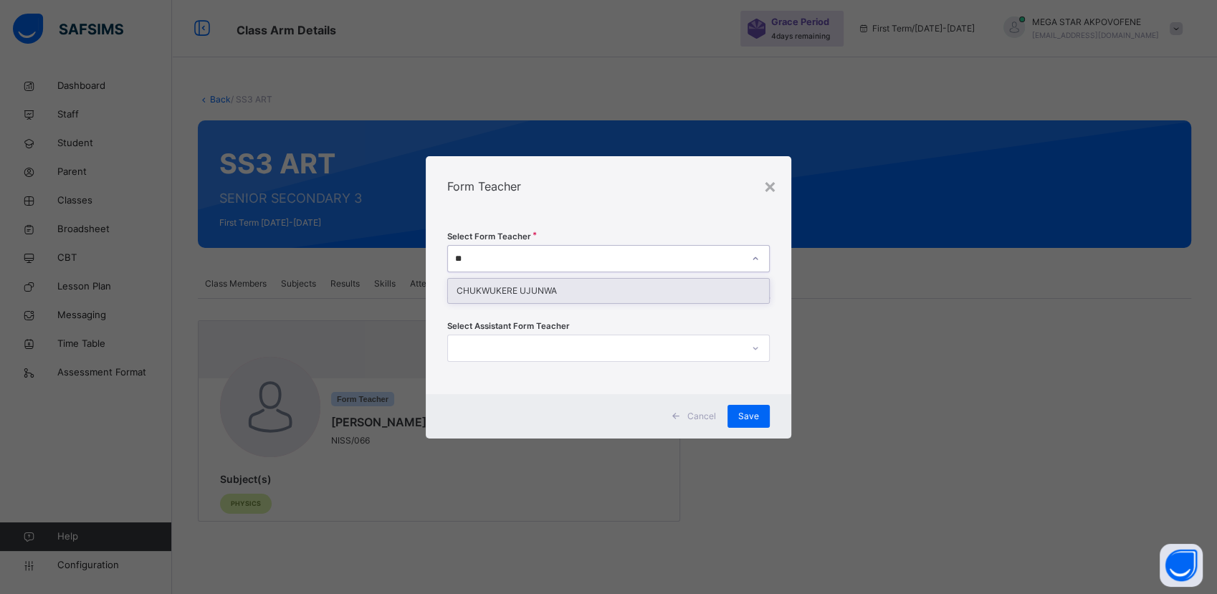
click at [591, 289] on div "CHUKWUKERE UJUNWA" at bounding box center [608, 291] width 320 height 24
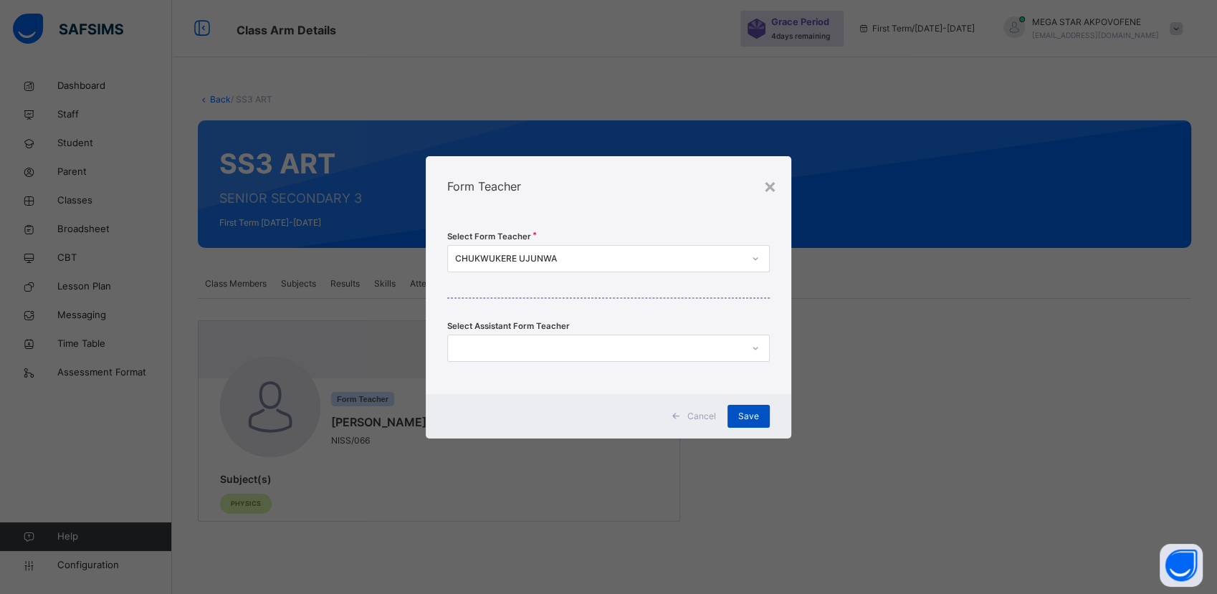
click at [746, 416] on span "Save" at bounding box center [748, 416] width 21 height 13
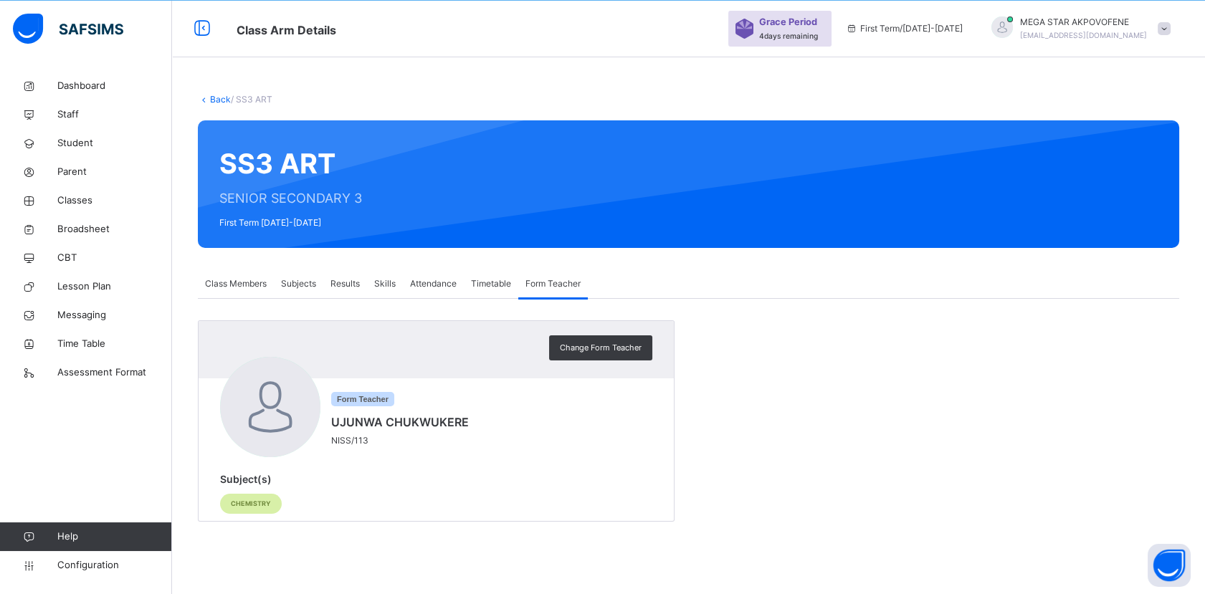
click at [303, 284] on span "Subjects" at bounding box center [298, 283] width 35 height 13
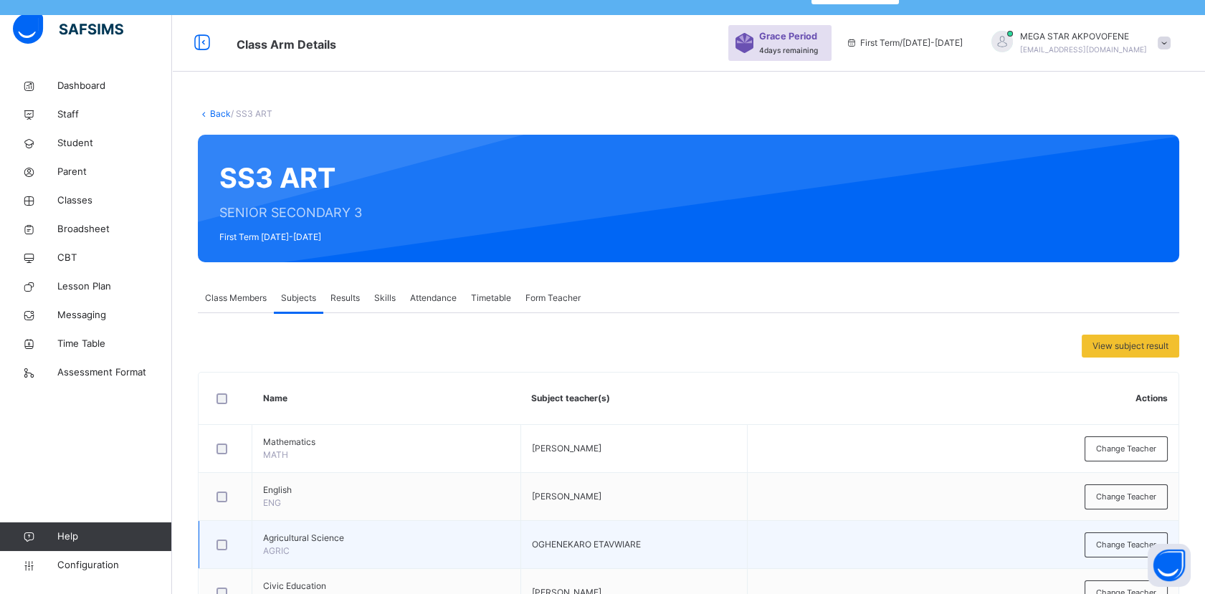
scroll to position [0, 0]
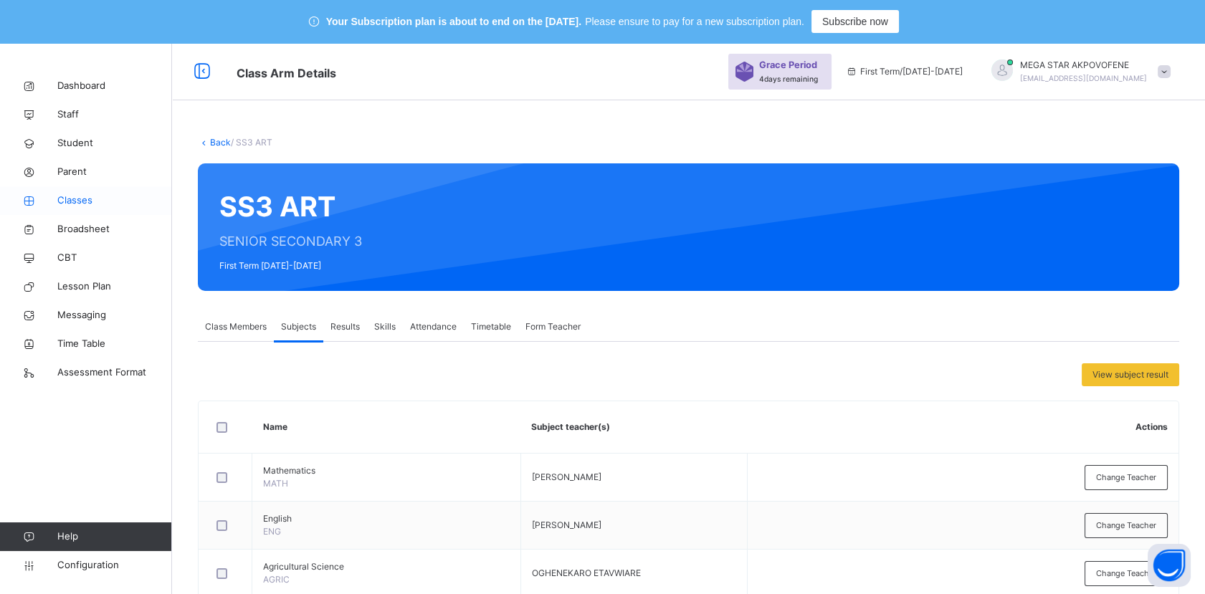
click at [78, 200] on span "Classes" at bounding box center [114, 201] width 115 height 14
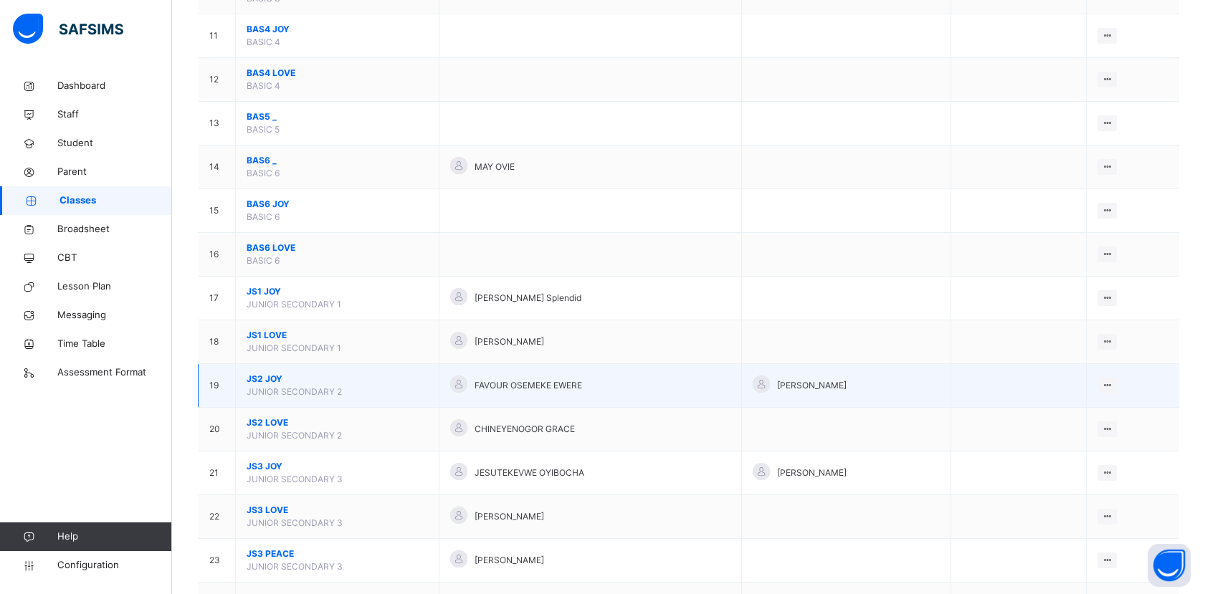
scroll to position [637, 0]
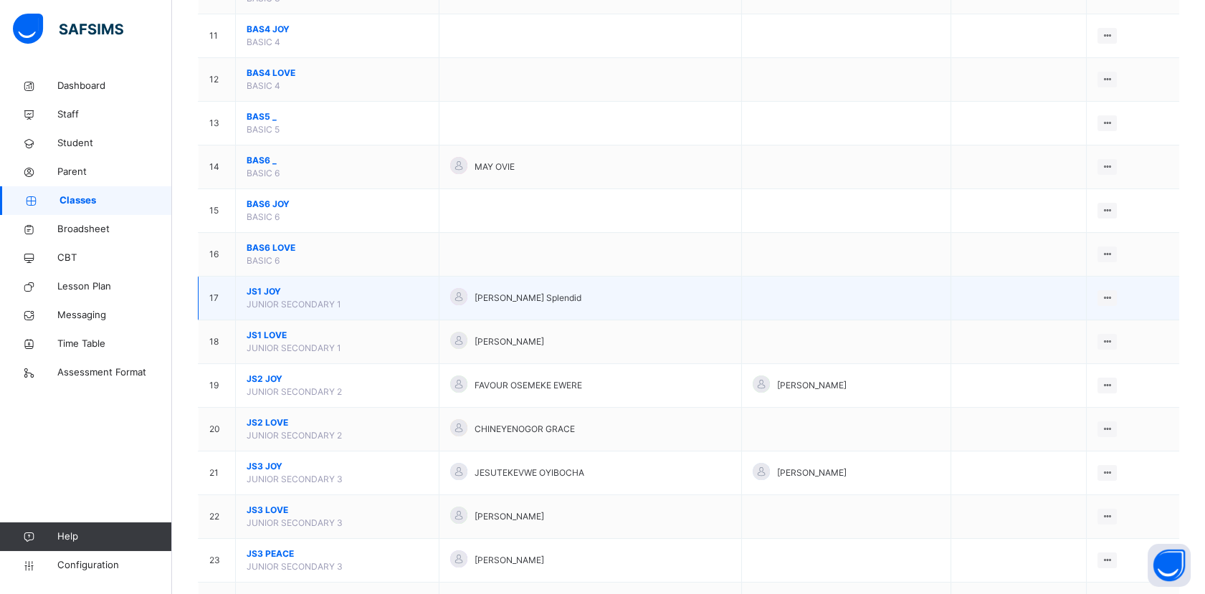
click at [276, 288] on span "JS1 JOY" at bounding box center [337, 291] width 181 height 13
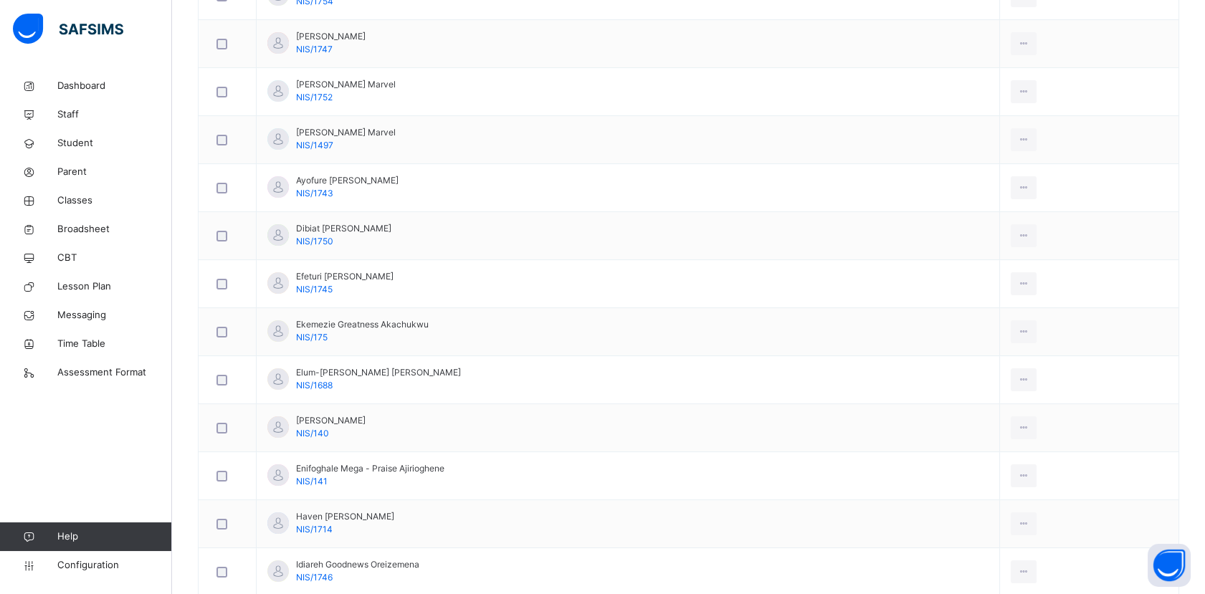
scroll to position [80, 0]
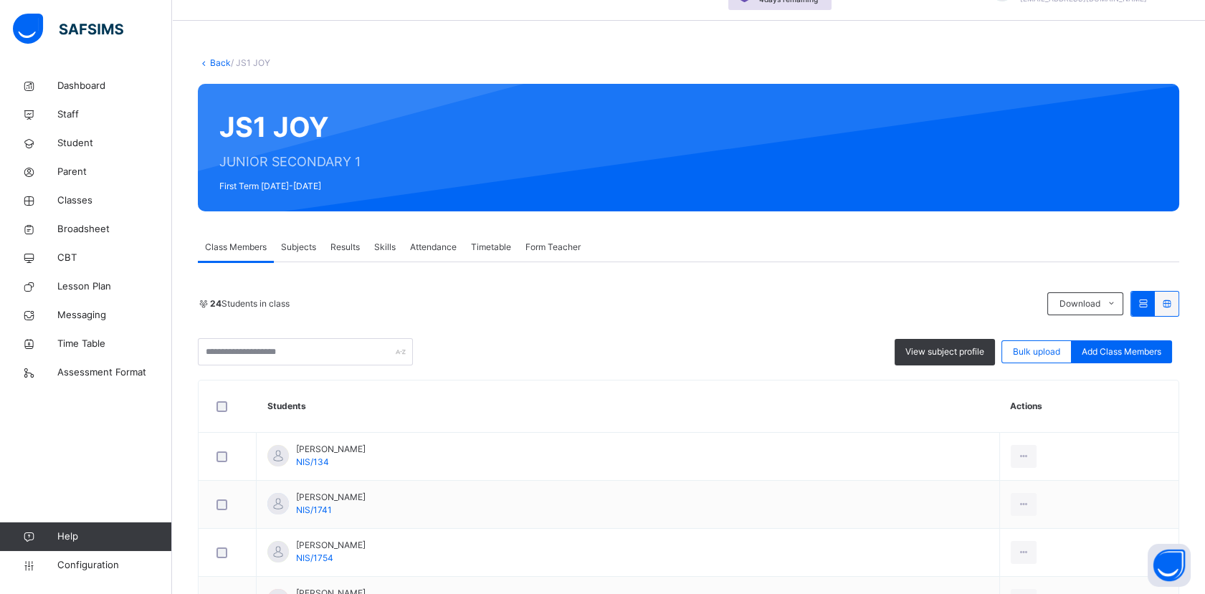
click at [307, 245] on span "Subjects" at bounding box center [298, 247] width 35 height 13
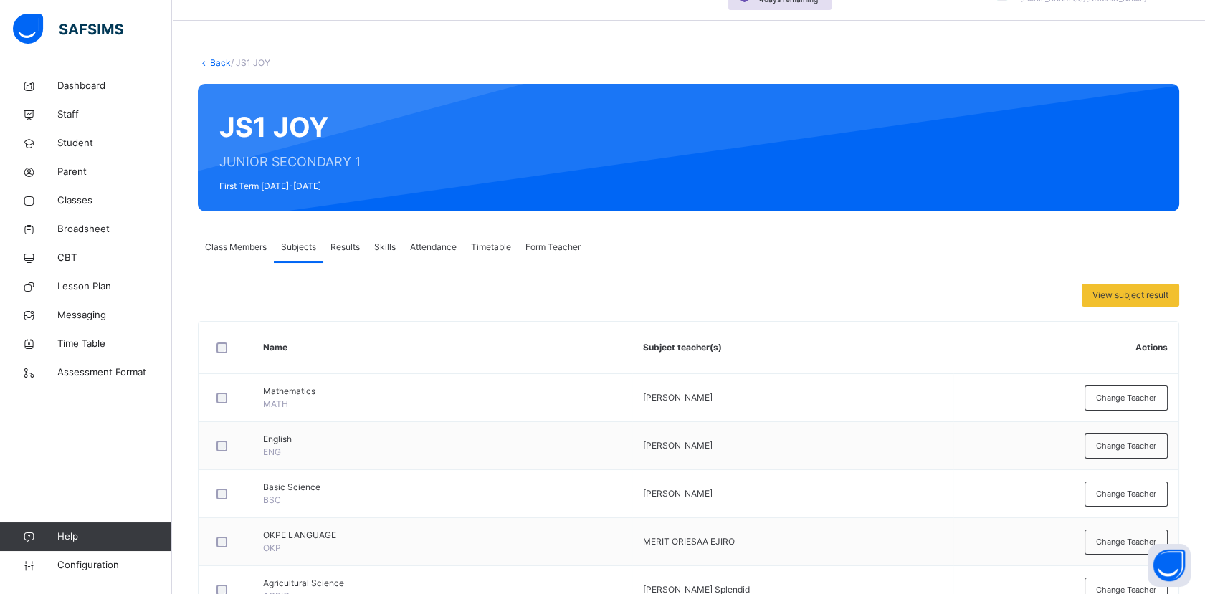
click at [1118, 444] on span "Change Teacher" at bounding box center [1126, 446] width 60 height 12
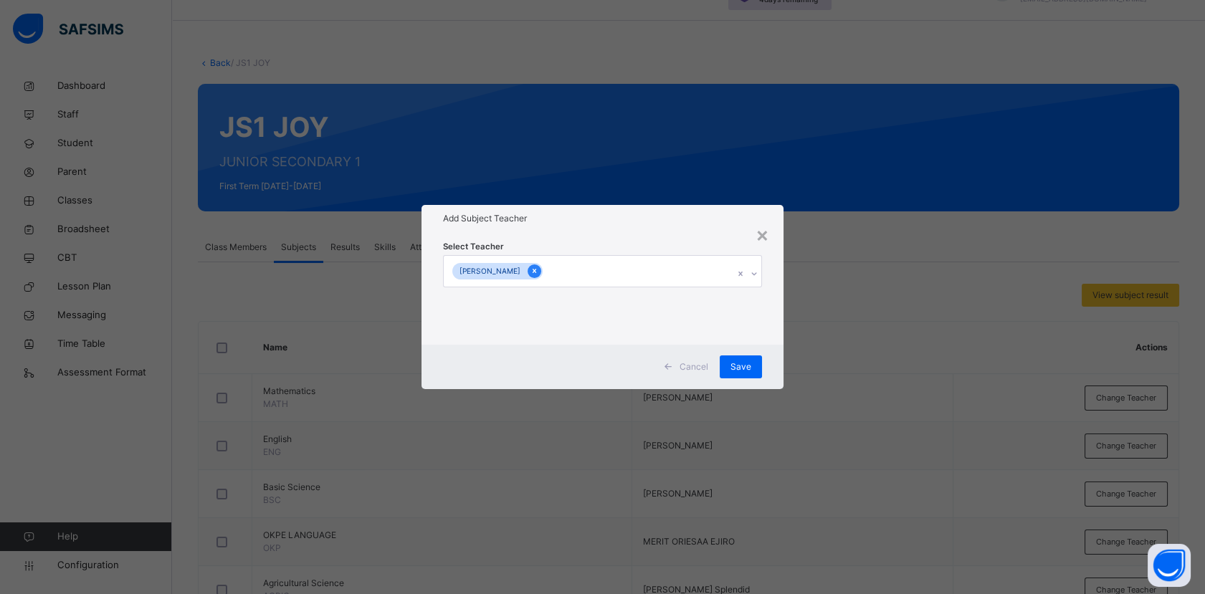
click at [538, 272] on icon at bounding box center [534, 271] width 8 height 10
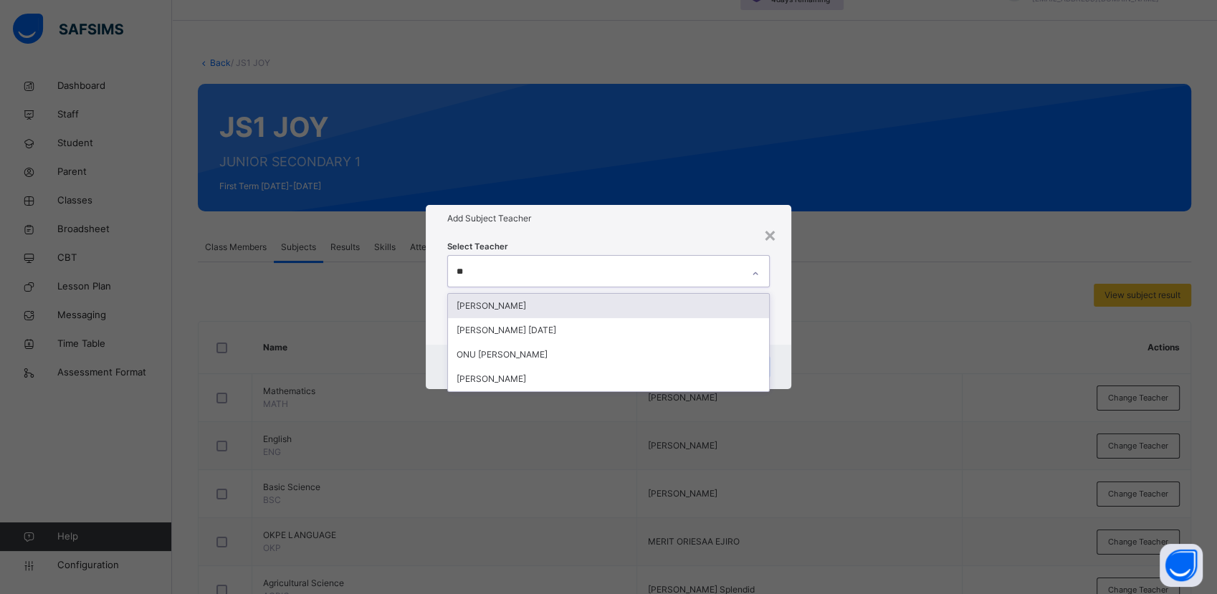
type input "***"
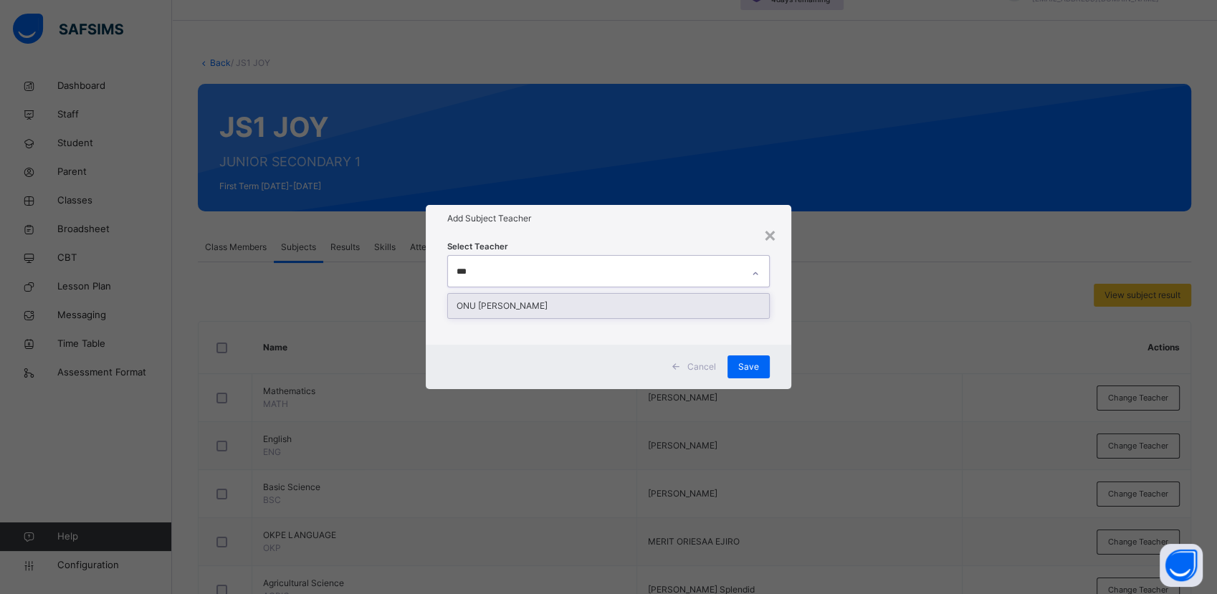
click at [567, 303] on div "ONU [PERSON_NAME]" at bounding box center [608, 306] width 320 height 24
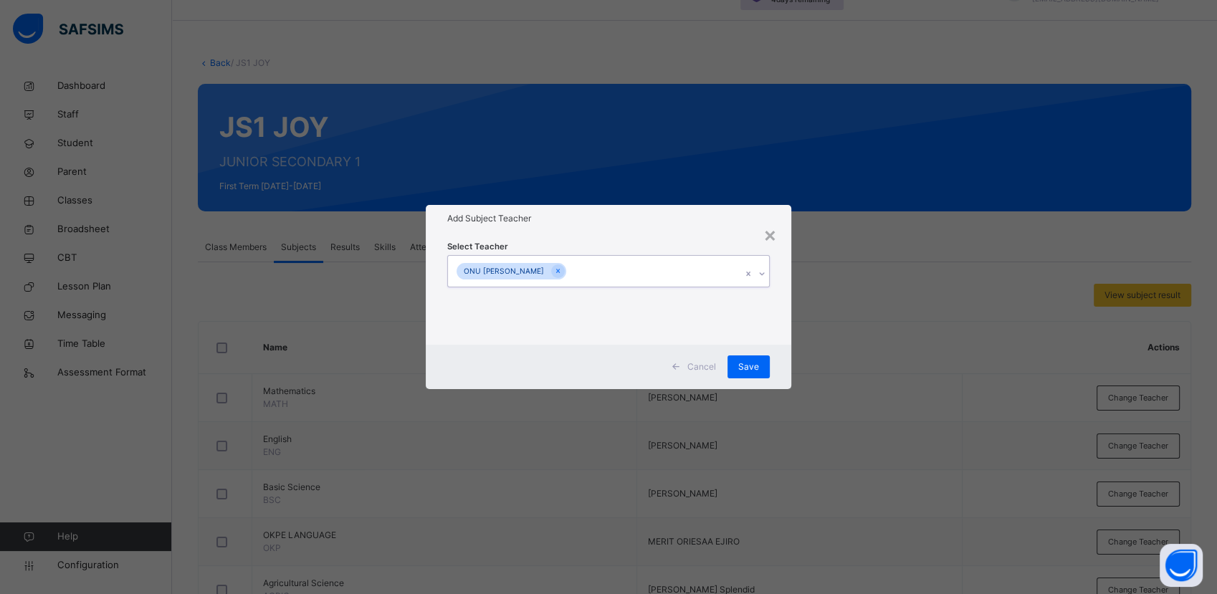
click at [763, 272] on icon at bounding box center [762, 274] width 9 height 14
click at [748, 361] on span "Save" at bounding box center [748, 367] width 21 height 13
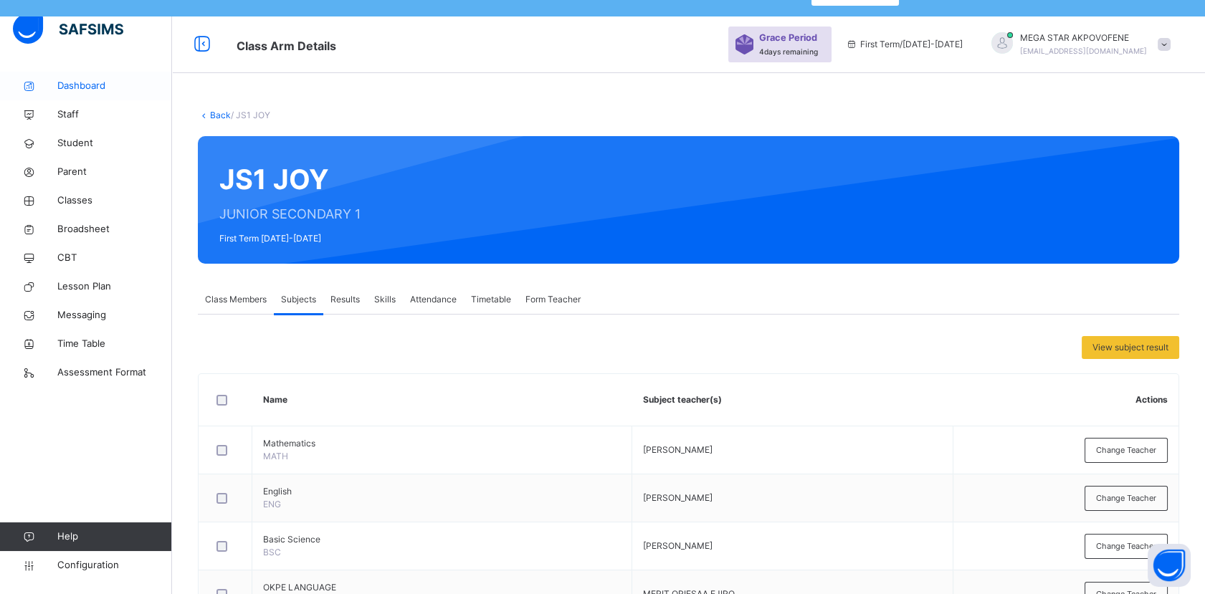
scroll to position [0, 0]
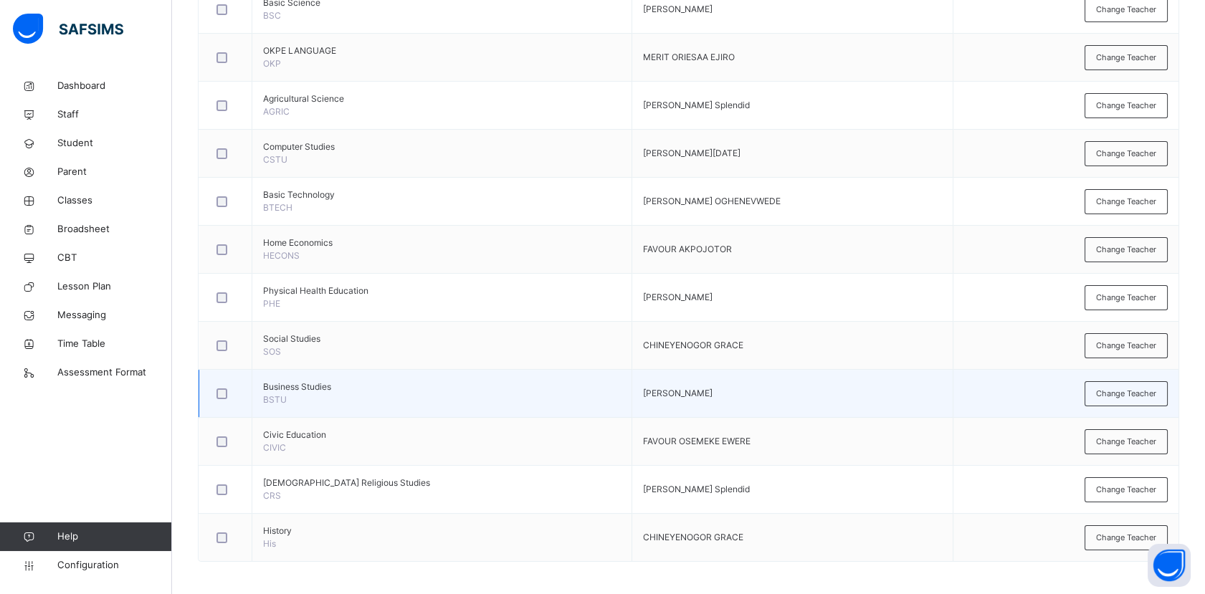
scroll to position [566, 0]
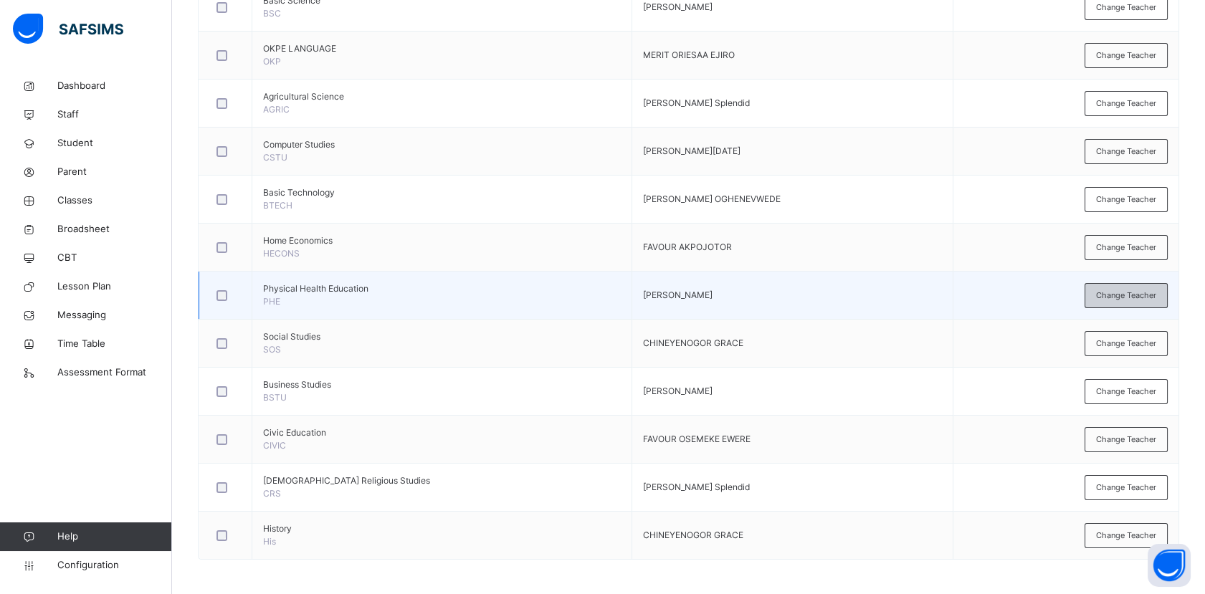
click at [1163, 301] on div "Change Teacher" at bounding box center [1126, 295] width 83 height 25
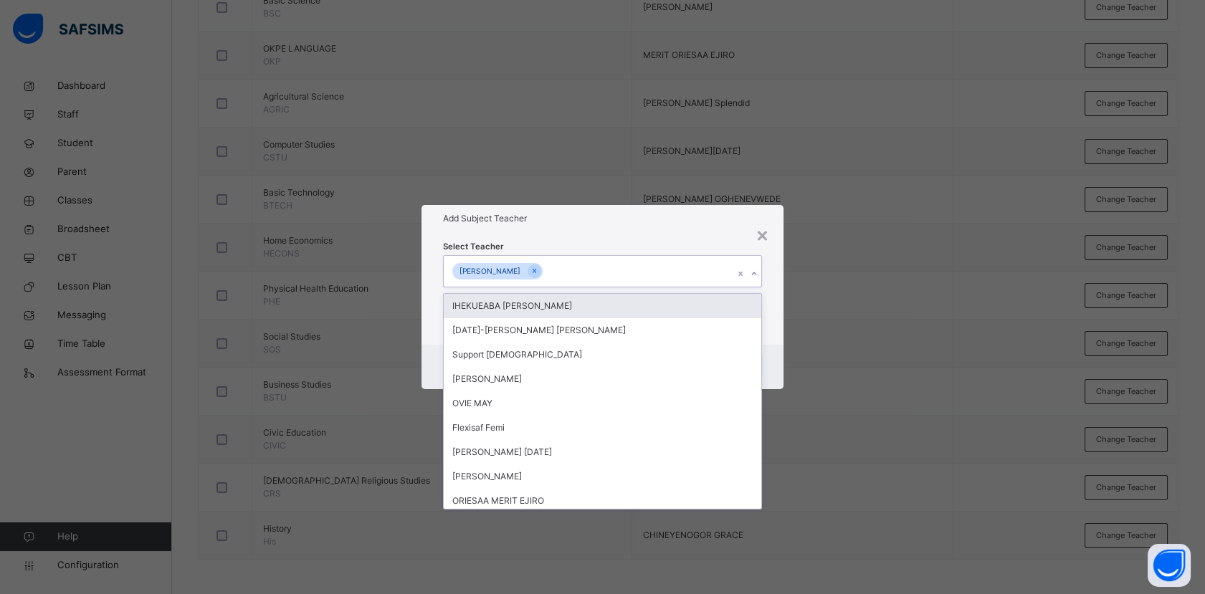
click at [665, 276] on div "[PERSON_NAME]" at bounding box center [589, 271] width 290 height 30
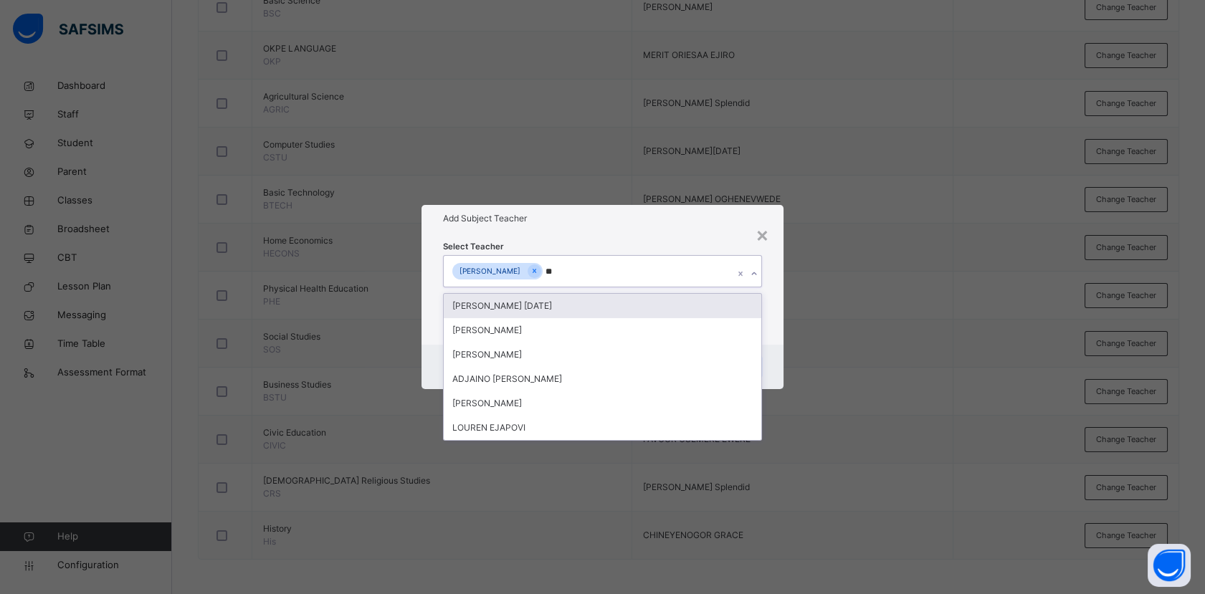
type input "***"
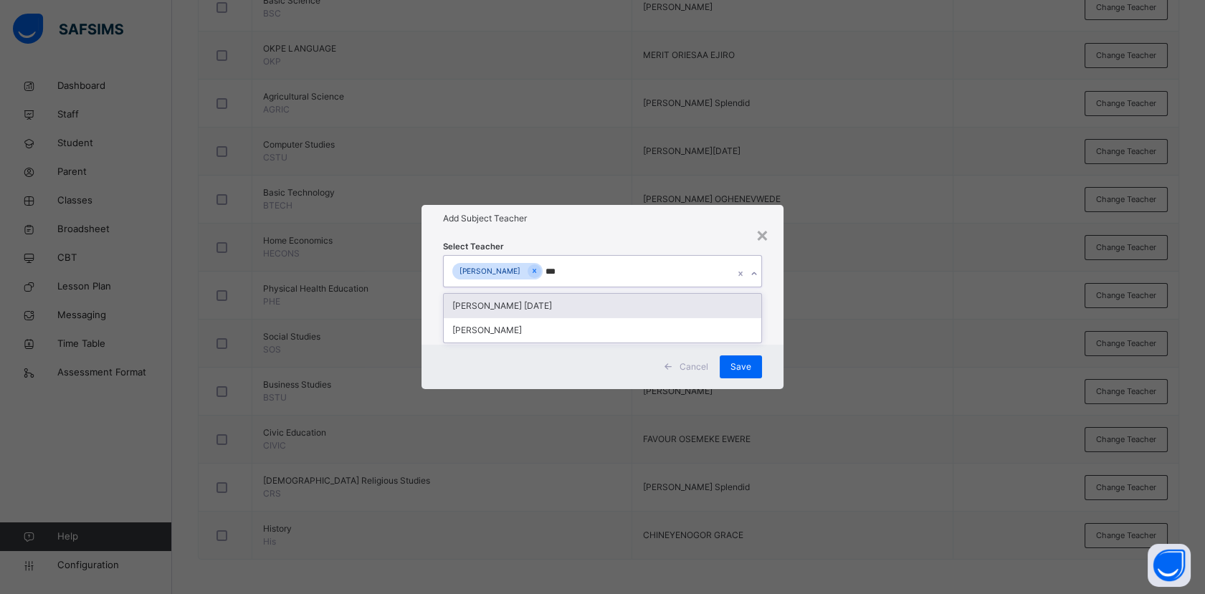
click at [637, 309] on div "[PERSON_NAME] [DATE]" at bounding box center [602, 306] width 317 height 24
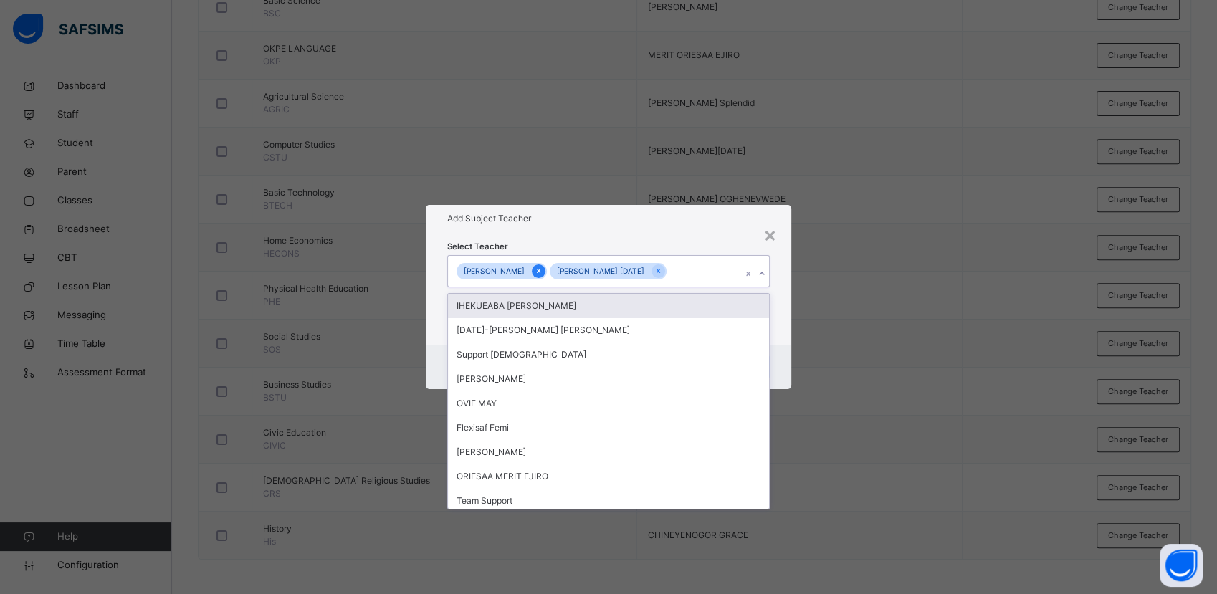
click at [543, 268] on icon at bounding box center [539, 271] width 8 height 10
click at [759, 272] on icon at bounding box center [762, 274] width 9 height 14
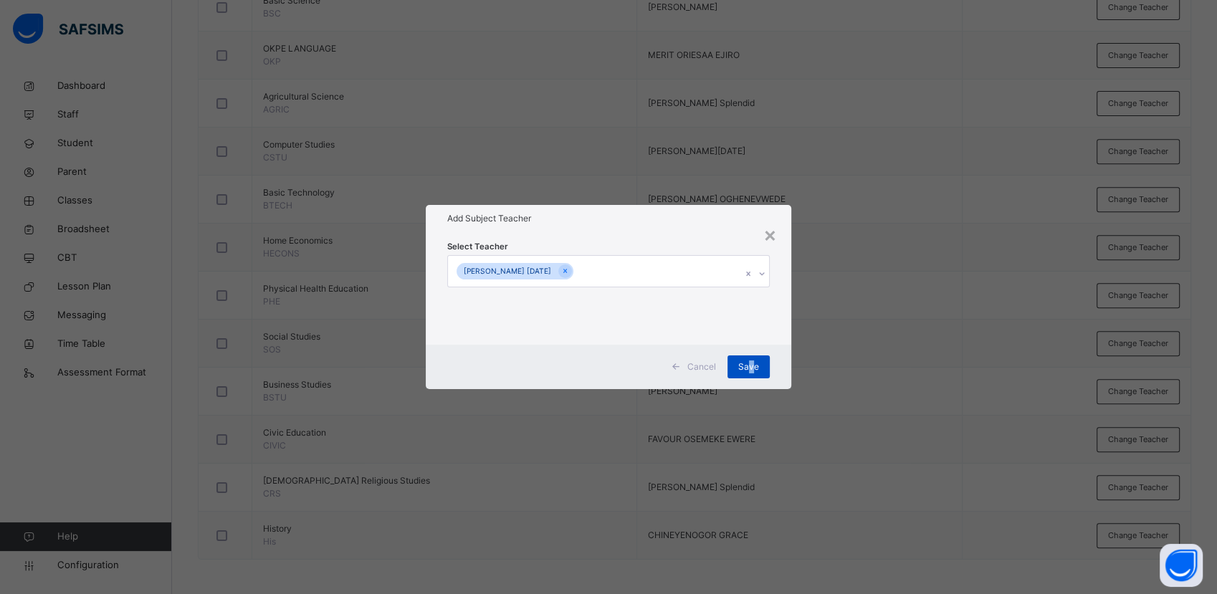
click at [751, 363] on span "Save" at bounding box center [748, 367] width 21 height 13
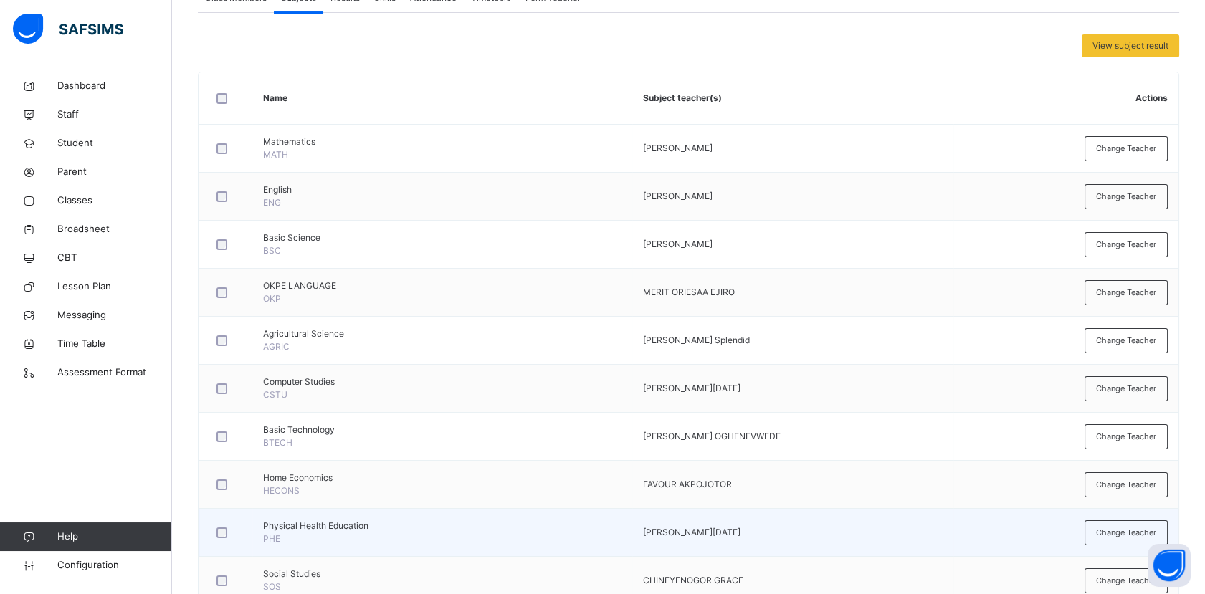
scroll to position [327, 0]
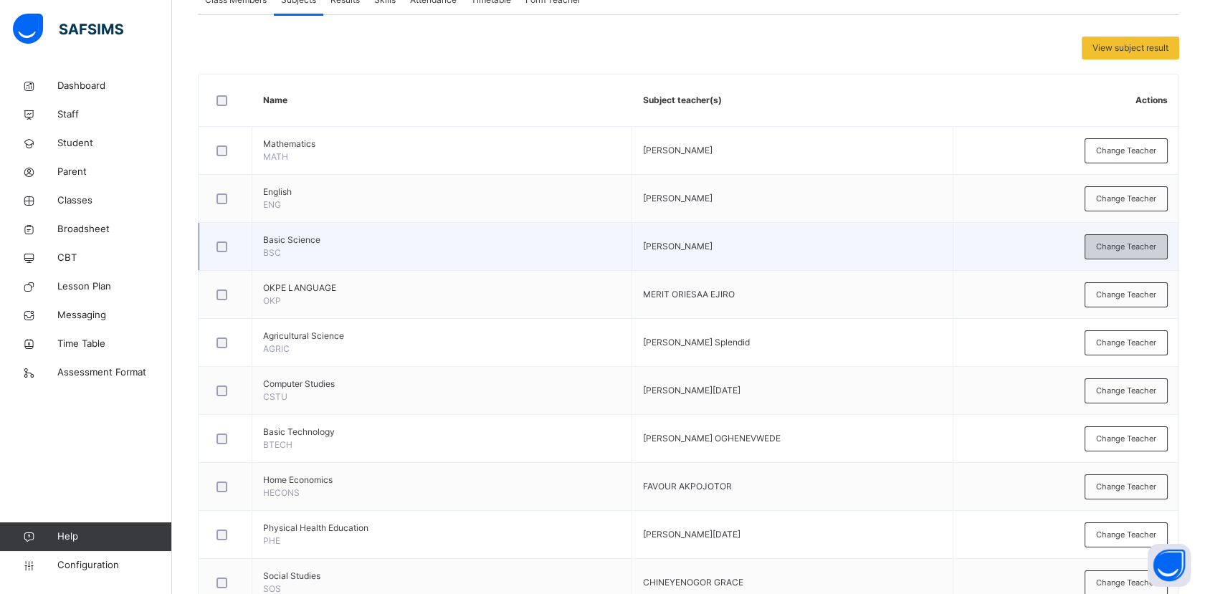
click at [1121, 249] on span "Change Teacher" at bounding box center [1126, 247] width 60 height 12
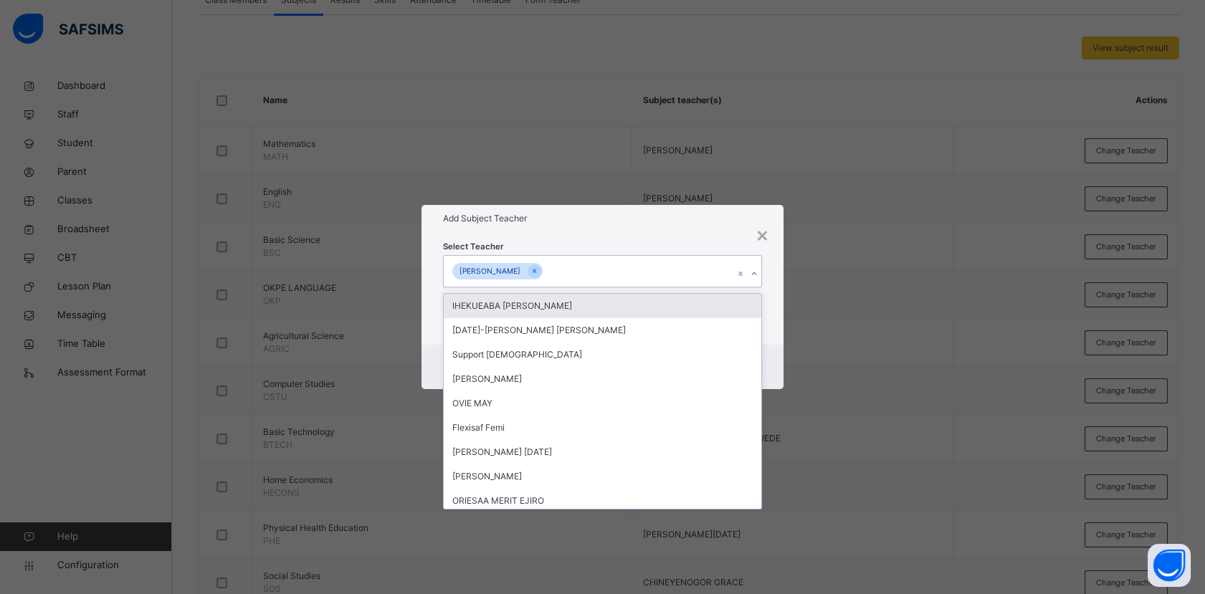
click at [562, 274] on div "[PERSON_NAME]" at bounding box center [589, 271] width 290 height 30
click at [538, 275] on icon at bounding box center [534, 271] width 8 height 10
type input "*"
click at [770, 240] on div "×" at bounding box center [770, 234] width 14 height 30
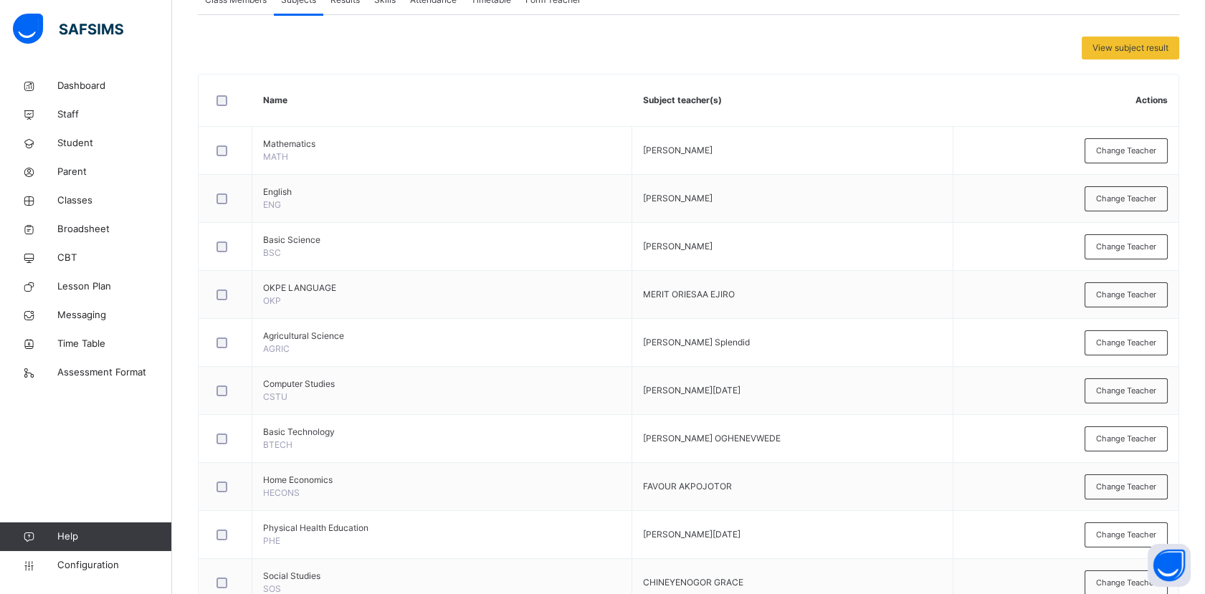
drag, startPoint x: 1144, startPoint y: 442, endPoint x: 1127, endPoint y: 441, distance: 17.2
click at [1143, 442] on span "Change Teacher" at bounding box center [1126, 439] width 60 height 12
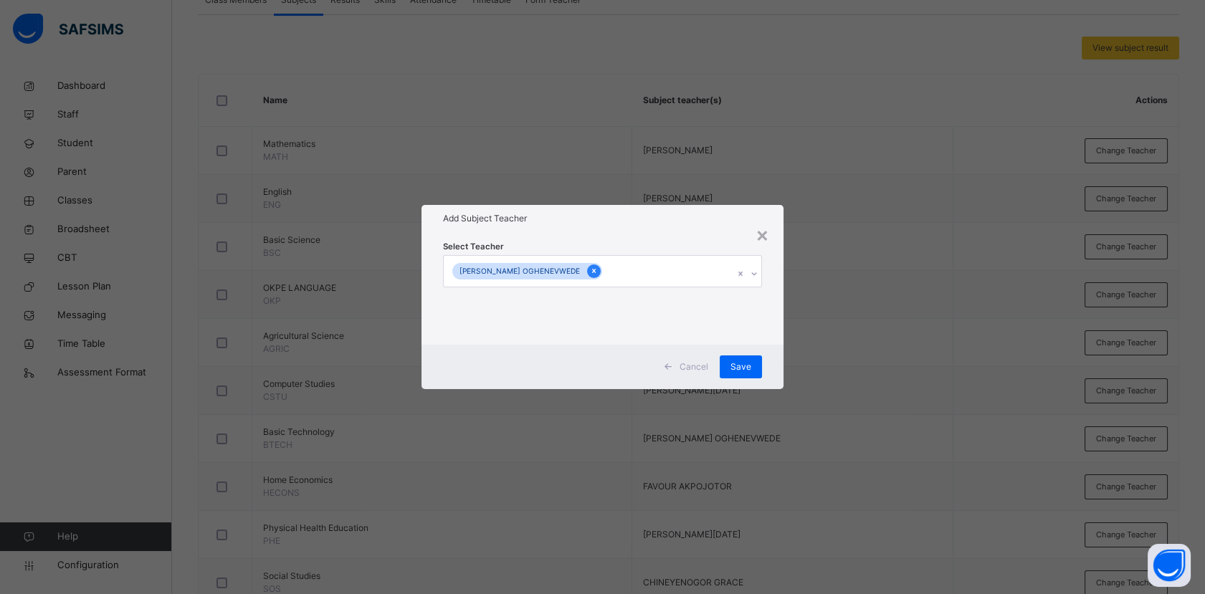
click at [598, 269] on icon at bounding box center [594, 271] width 8 height 10
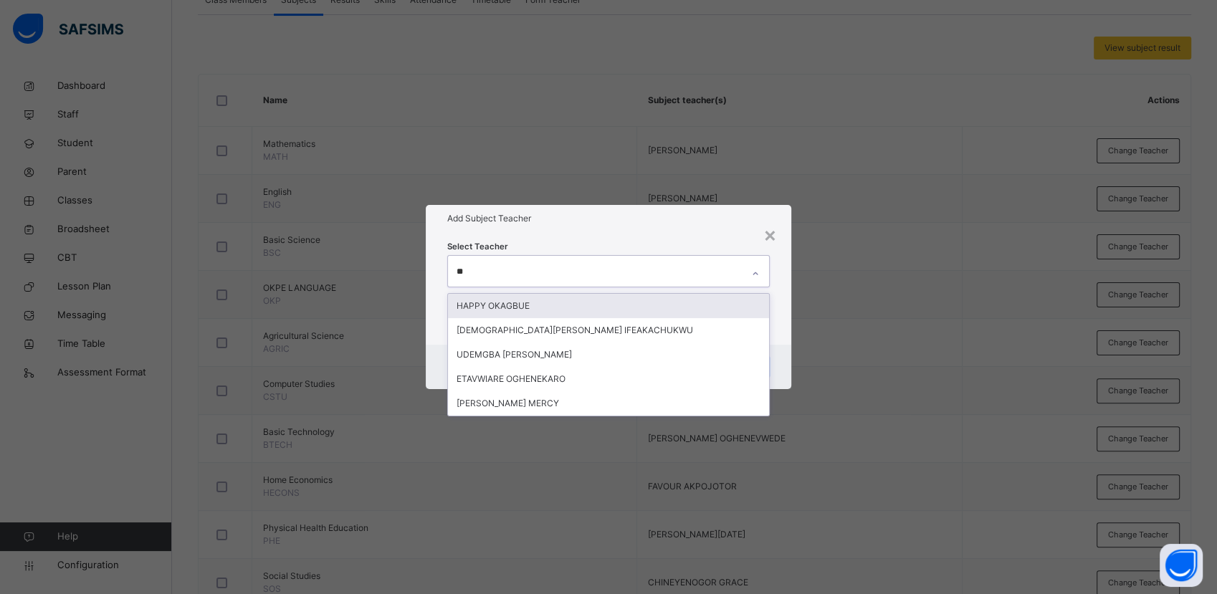
type input "***"
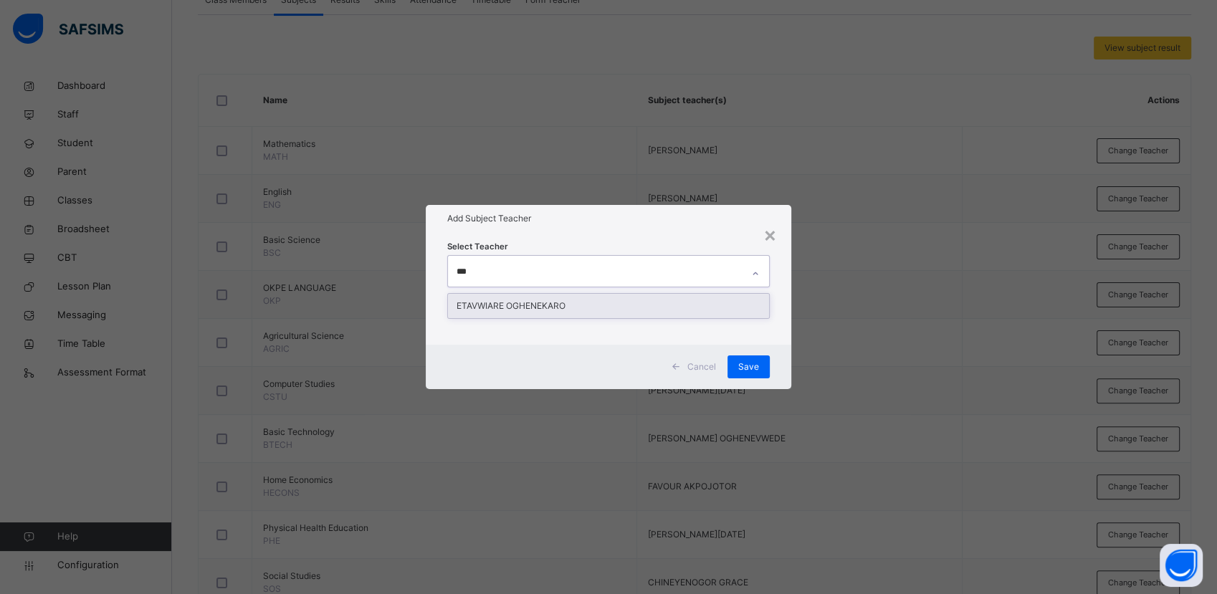
click at [664, 310] on div "ETAVWIARE OGHENEKARO" at bounding box center [608, 306] width 320 height 24
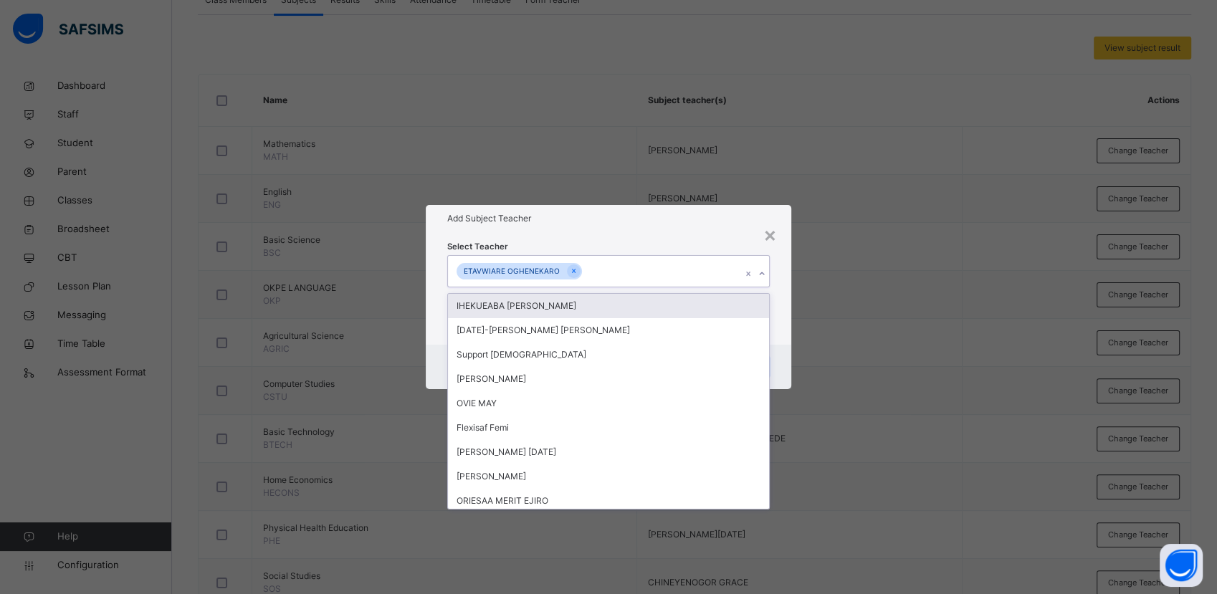
click at [764, 274] on icon at bounding box center [762, 274] width 9 height 14
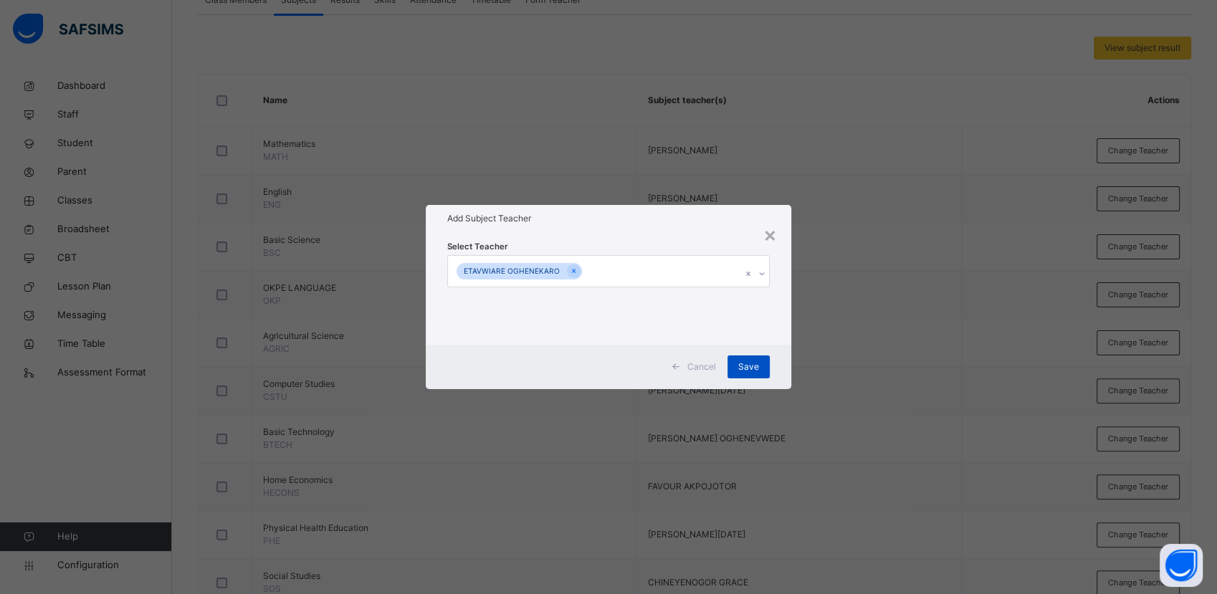
click at [759, 368] on div "Save" at bounding box center [749, 367] width 42 height 23
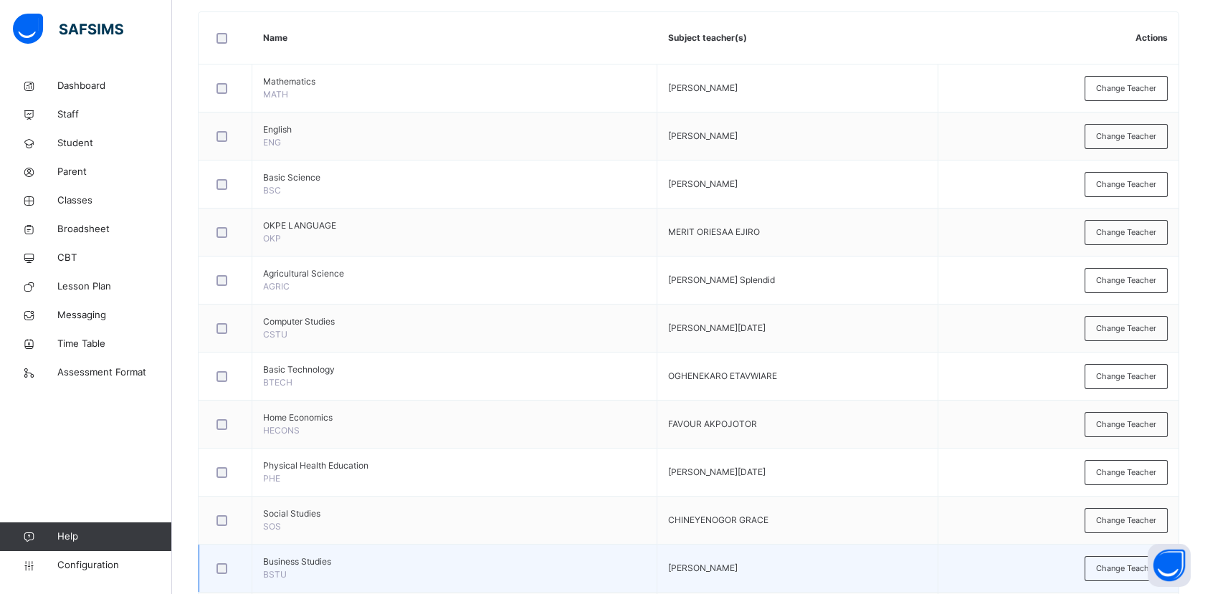
scroll to position [487, 0]
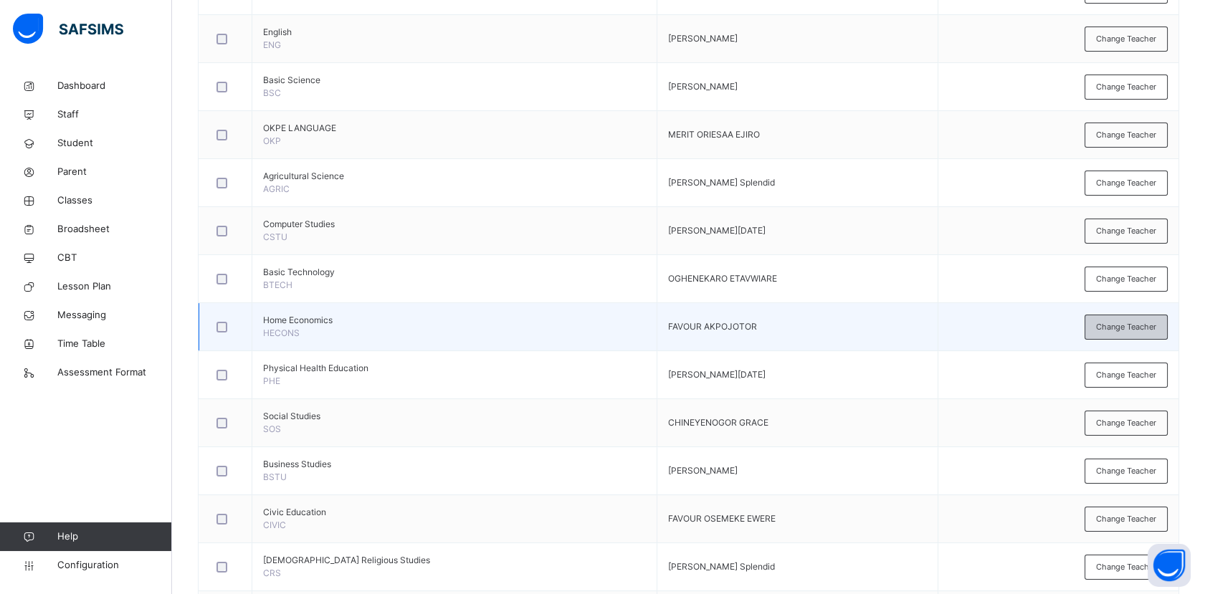
click at [1113, 330] on span "Change Teacher" at bounding box center [1126, 327] width 60 height 12
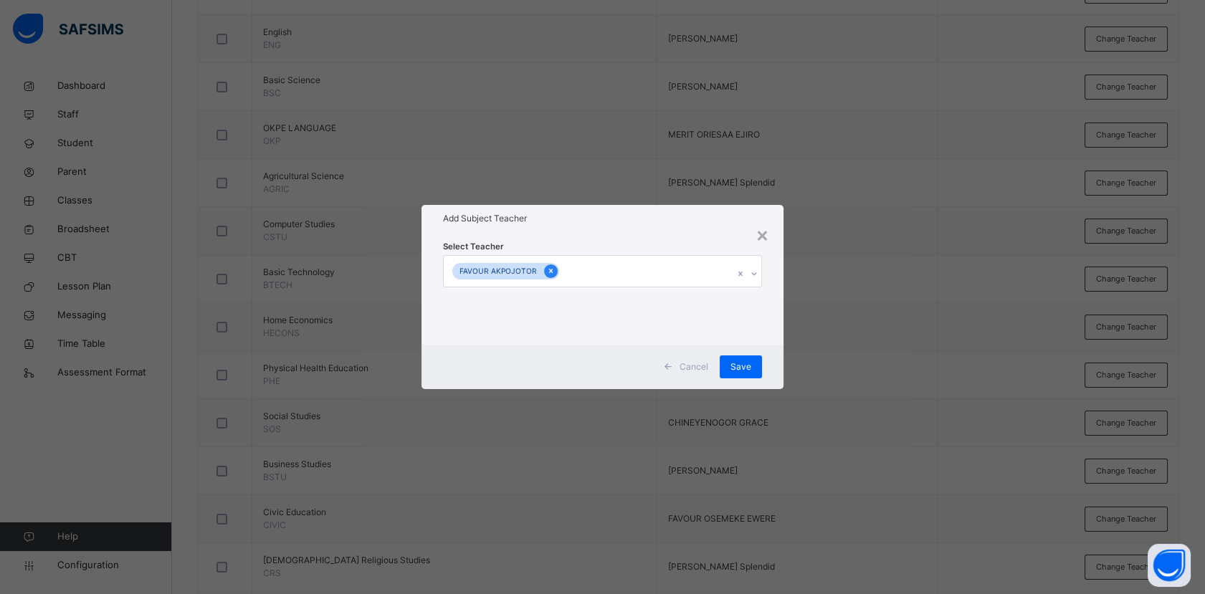
click at [549, 270] on icon at bounding box center [551, 272] width 4 height 4
click at [746, 367] on span "Save" at bounding box center [748, 367] width 21 height 13
click at [755, 367] on span "Save" at bounding box center [748, 367] width 21 height 13
click at [758, 366] on span "Save" at bounding box center [748, 367] width 21 height 13
click at [772, 237] on div "×" at bounding box center [770, 234] width 14 height 30
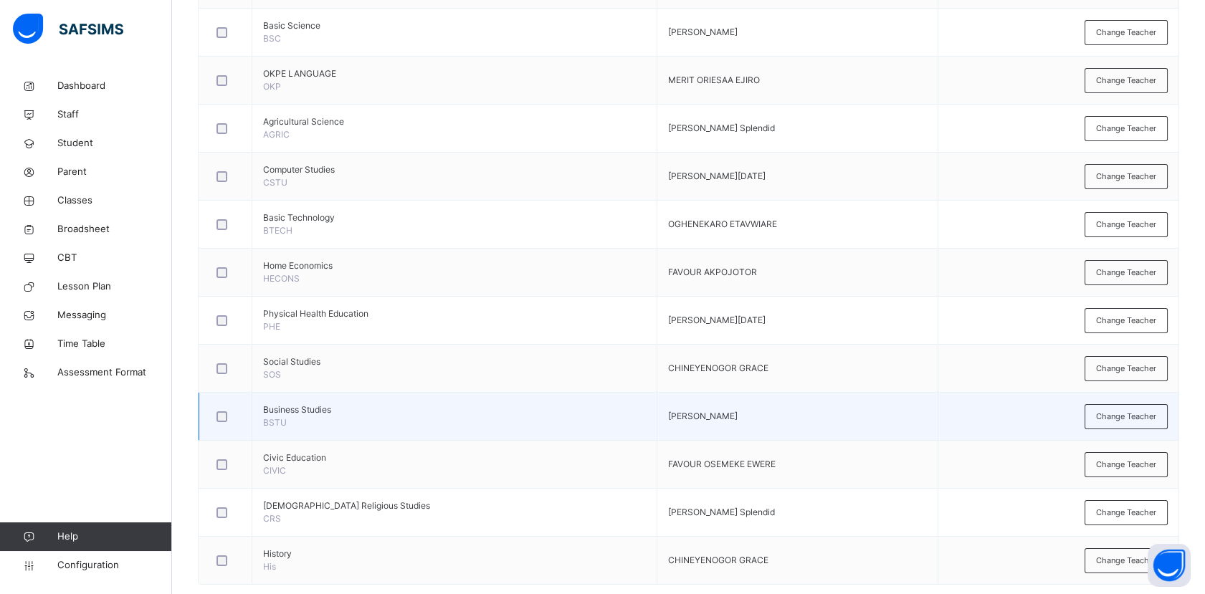
scroll to position [566, 0]
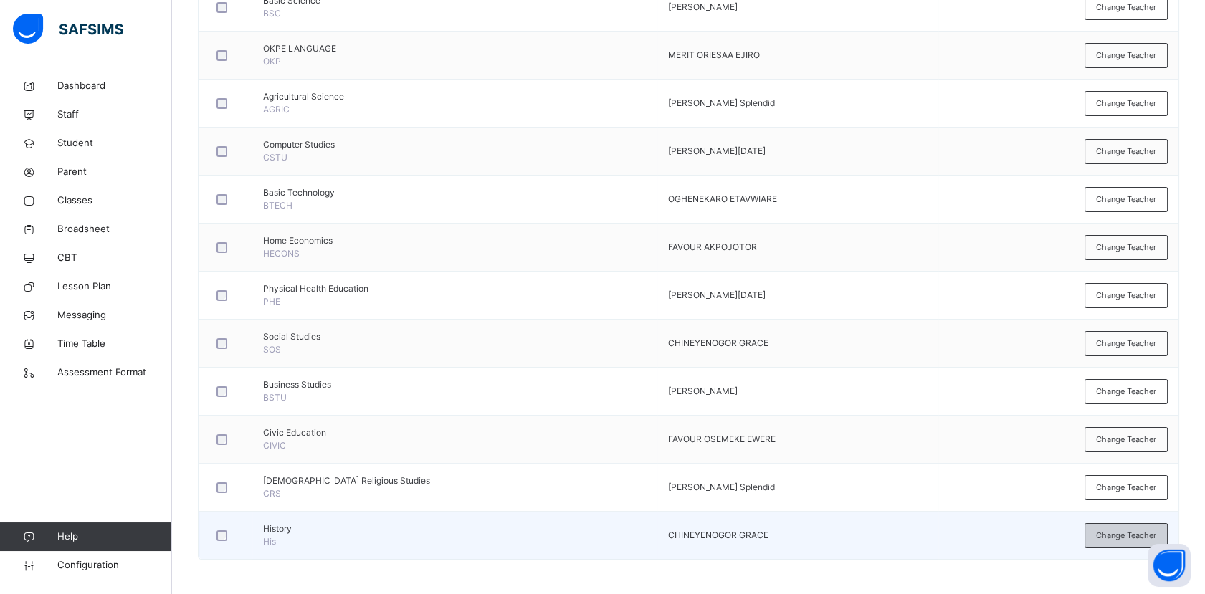
click at [1117, 533] on span "Change Teacher" at bounding box center [1126, 536] width 60 height 12
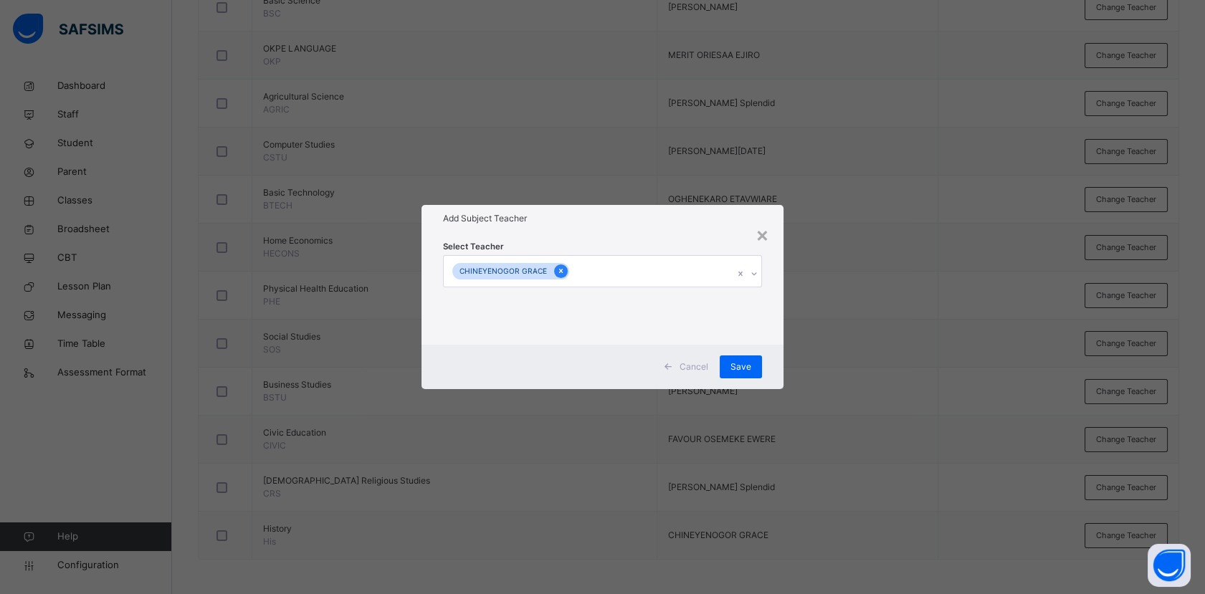
click at [557, 271] on icon at bounding box center [561, 271] width 8 height 10
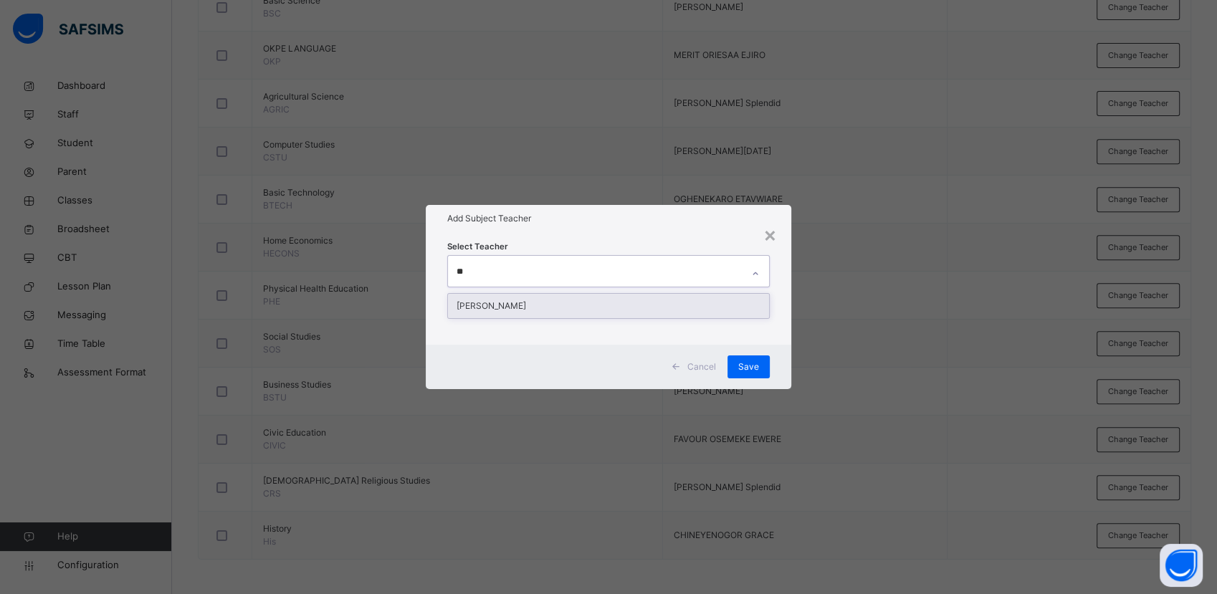
type input "***"
click at [521, 311] on div "[PERSON_NAME]" at bounding box center [608, 306] width 320 height 24
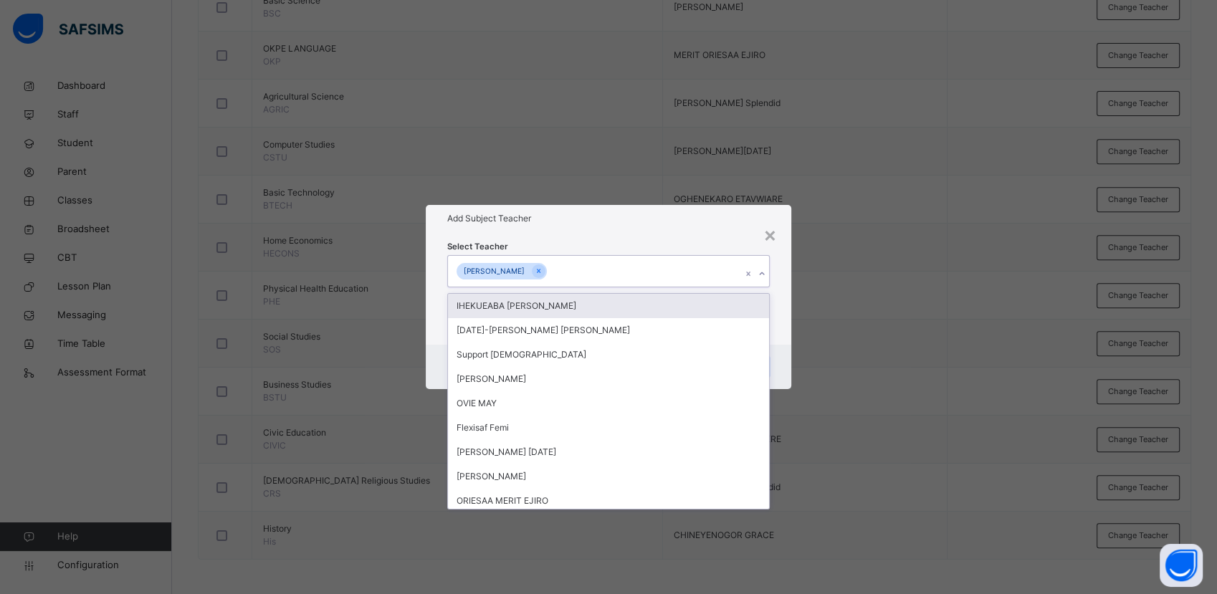
click at [763, 273] on icon at bounding box center [762, 274] width 9 height 14
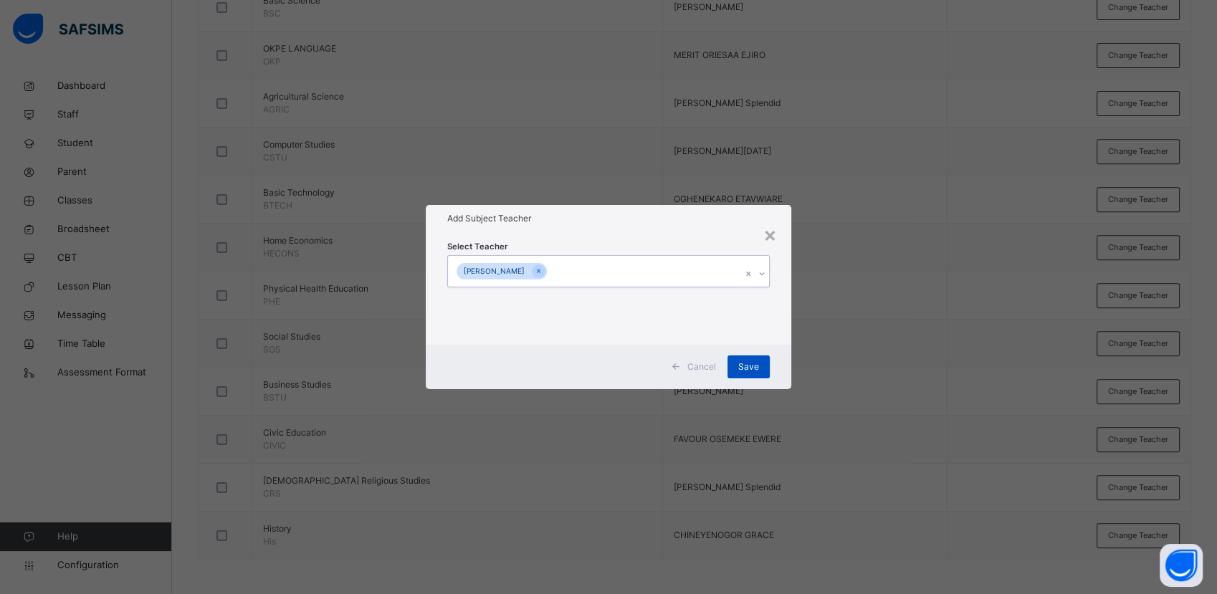
click at [756, 361] on span "Save" at bounding box center [748, 367] width 21 height 13
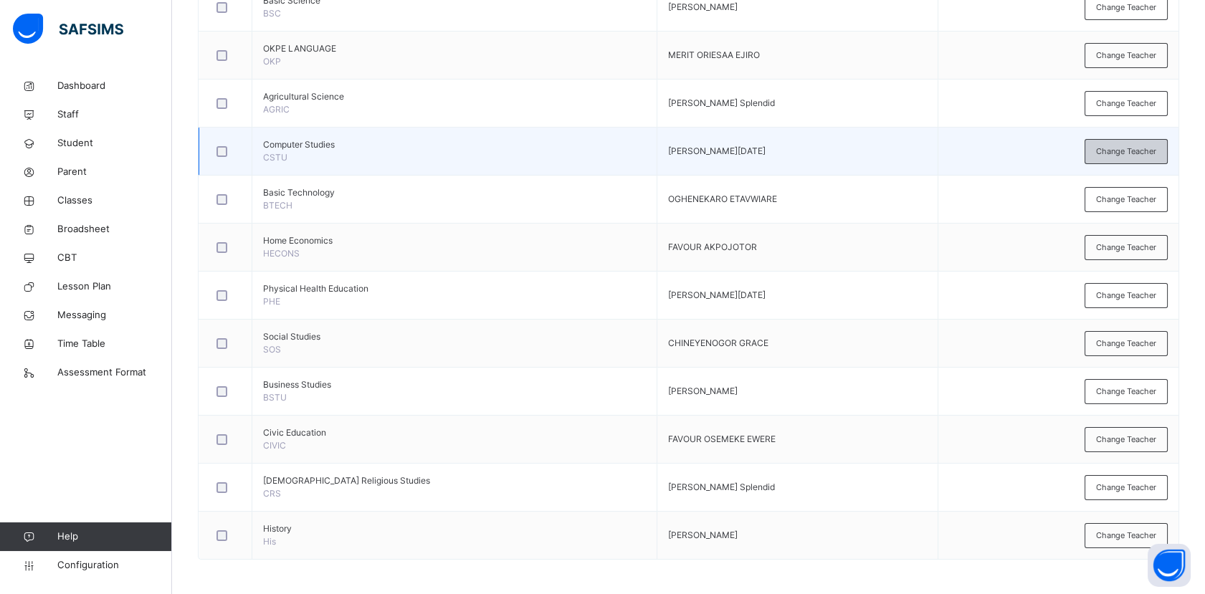
click at [1151, 152] on span "Change Teacher" at bounding box center [1126, 152] width 60 height 12
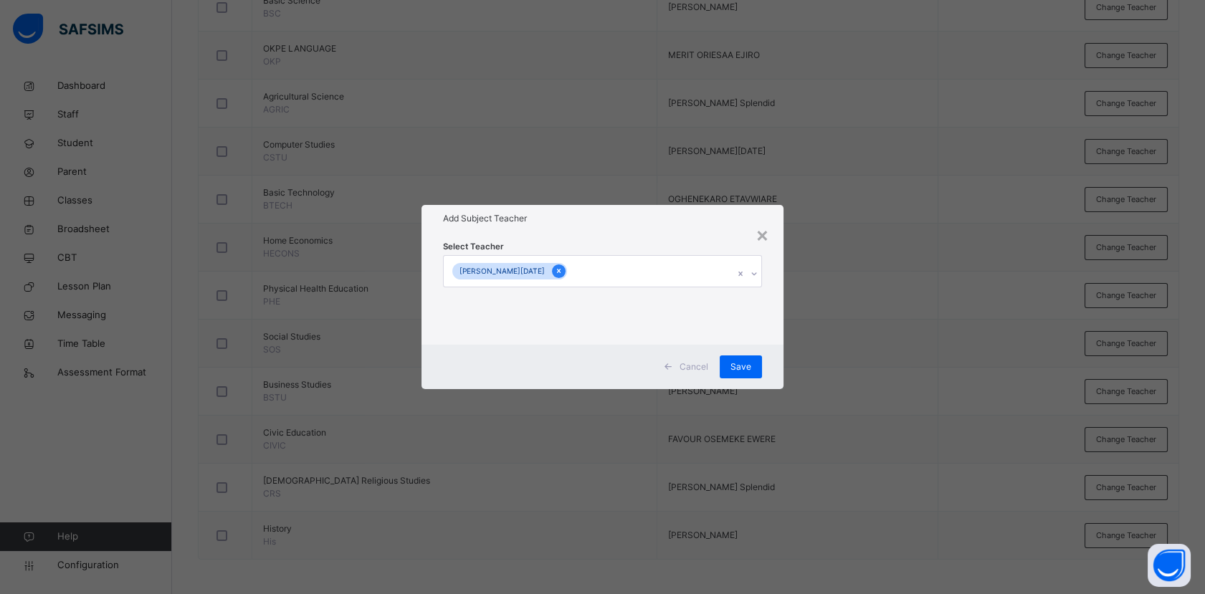
click at [555, 272] on icon at bounding box center [559, 271] width 8 height 10
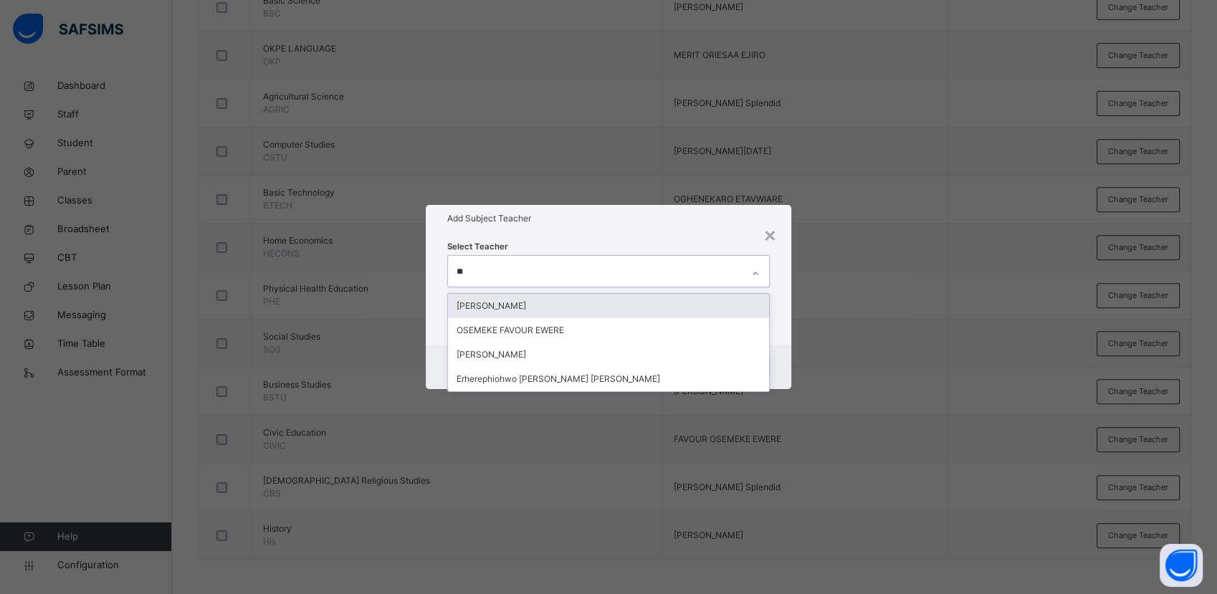
type input "***"
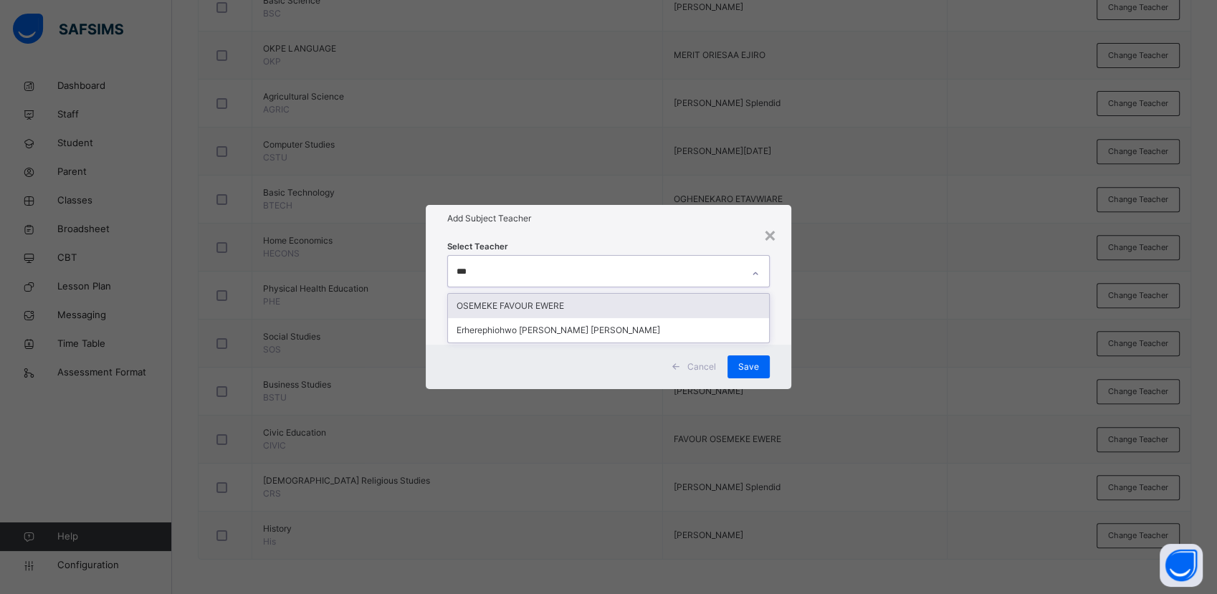
click at [510, 306] on div "OSEMEKE FAVOUR EWERE" at bounding box center [608, 306] width 320 height 24
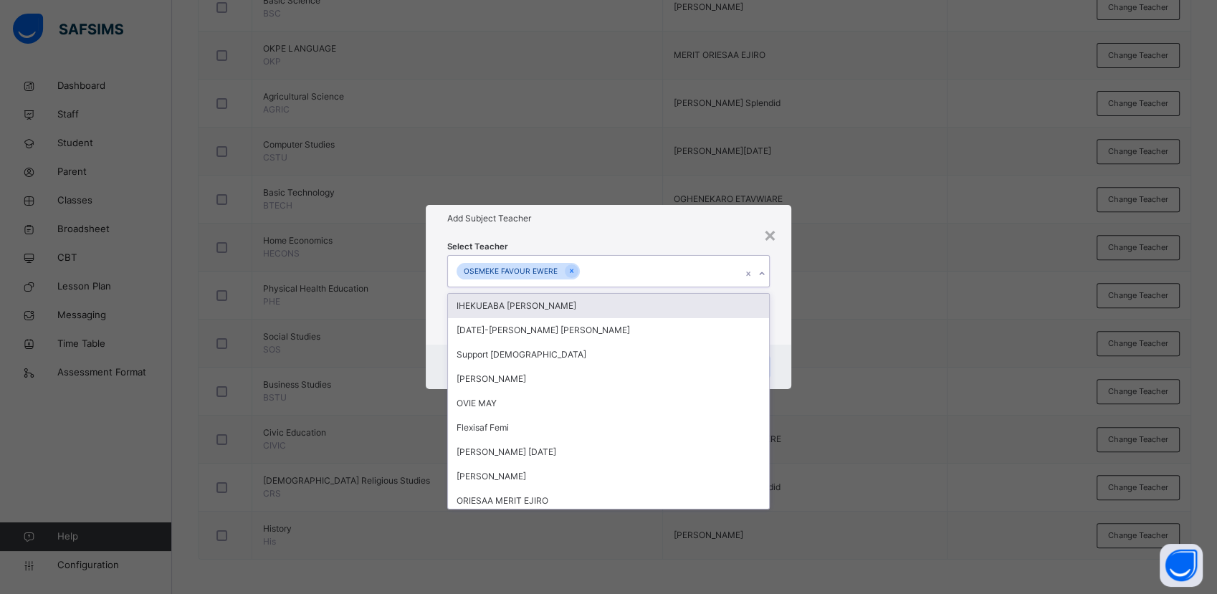
click at [763, 274] on icon at bounding box center [762, 274] width 9 height 14
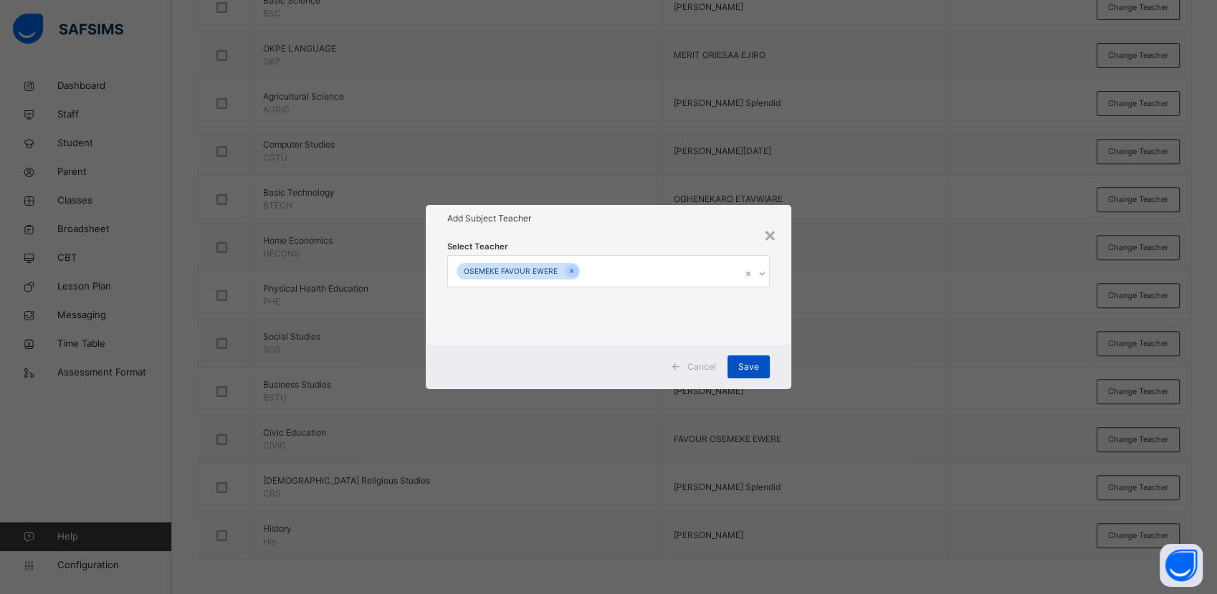
click at [763, 369] on div "Save" at bounding box center [749, 367] width 42 height 23
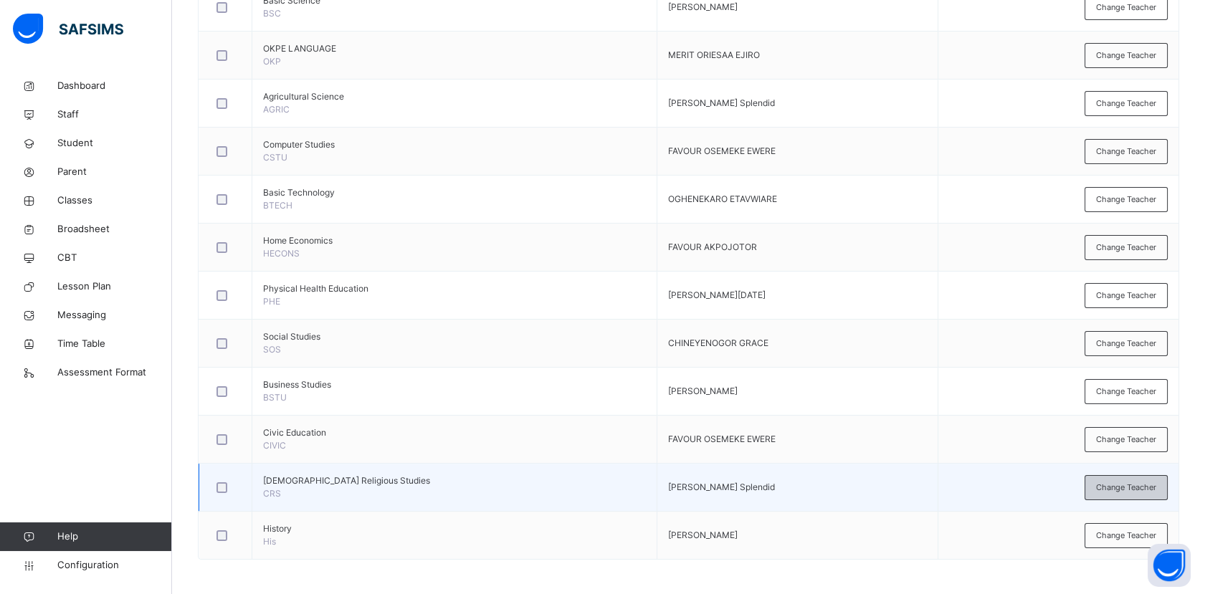
click at [1130, 495] on div "Change Teacher" at bounding box center [1126, 487] width 83 height 25
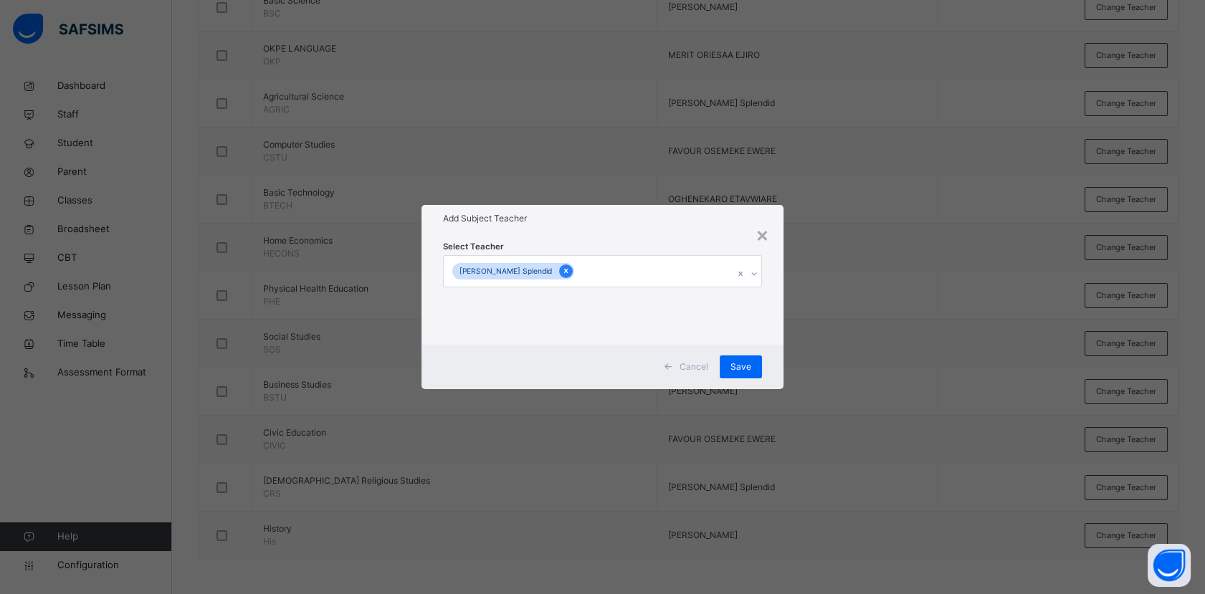
click at [570, 272] on icon at bounding box center [566, 271] width 8 height 10
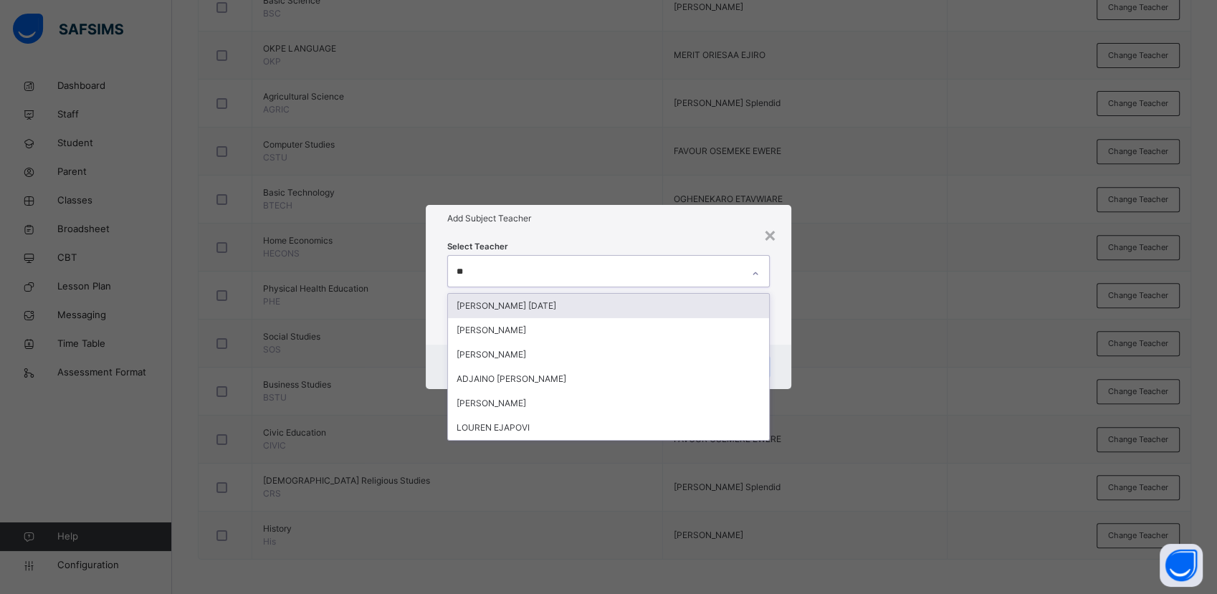
type input "***"
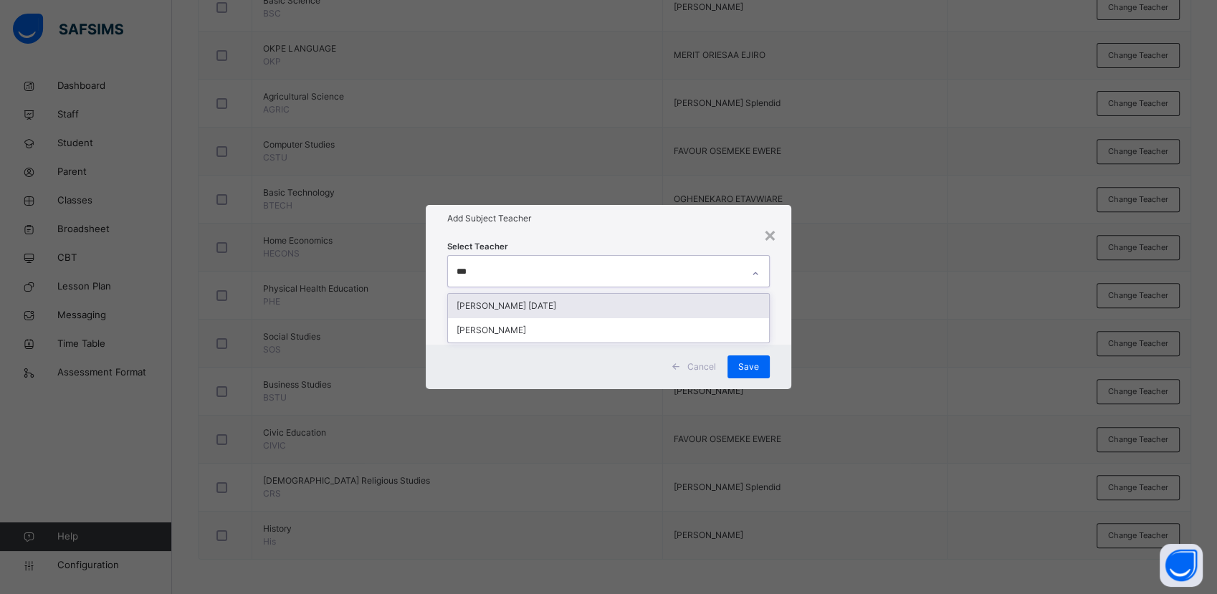
click at [545, 310] on div "[PERSON_NAME] [DATE]" at bounding box center [608, 306] width 320 height 24
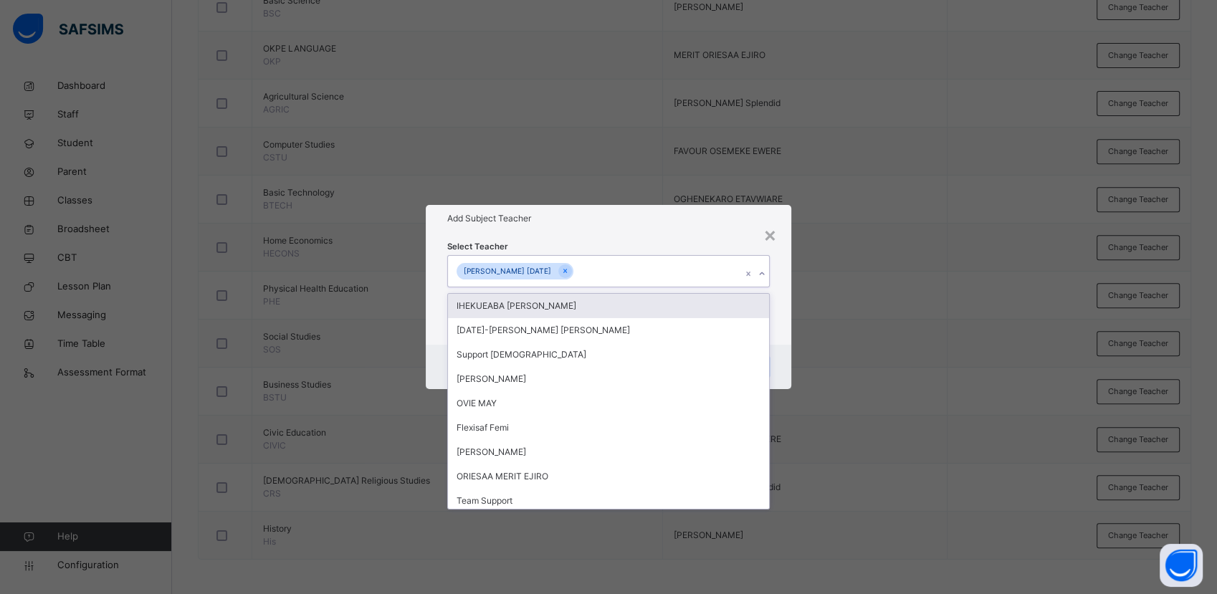
click at [763, 273] on icon at bounding box center [762, 274] width 9 height 14
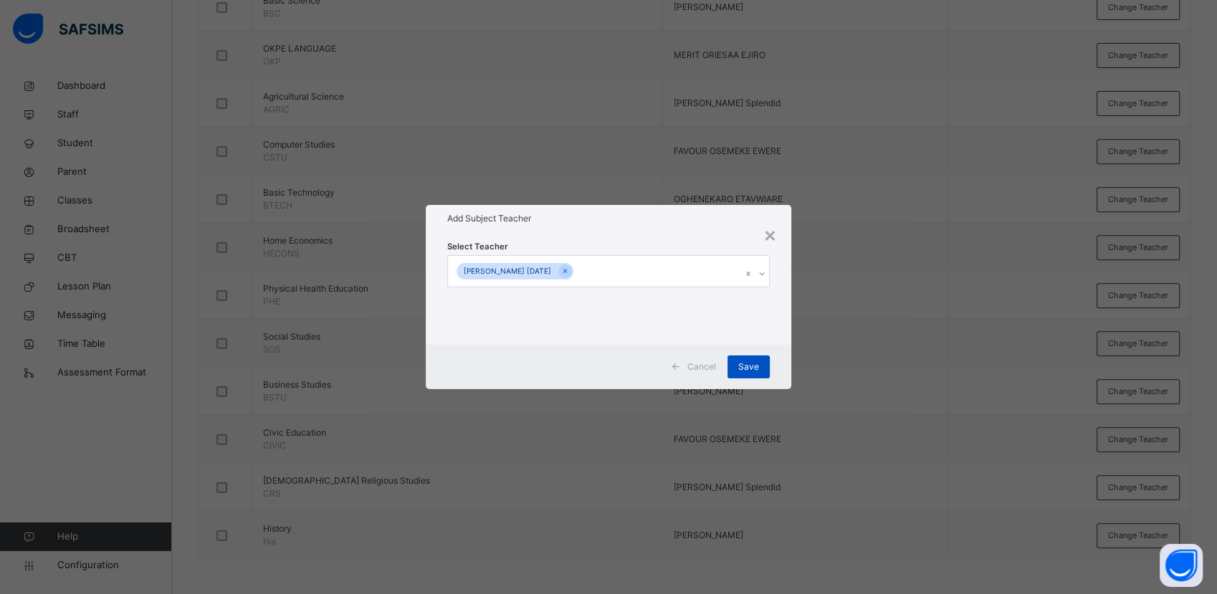
click at [746, 369] on span "Save" at bounding box center [748, 367] width 21 height 13
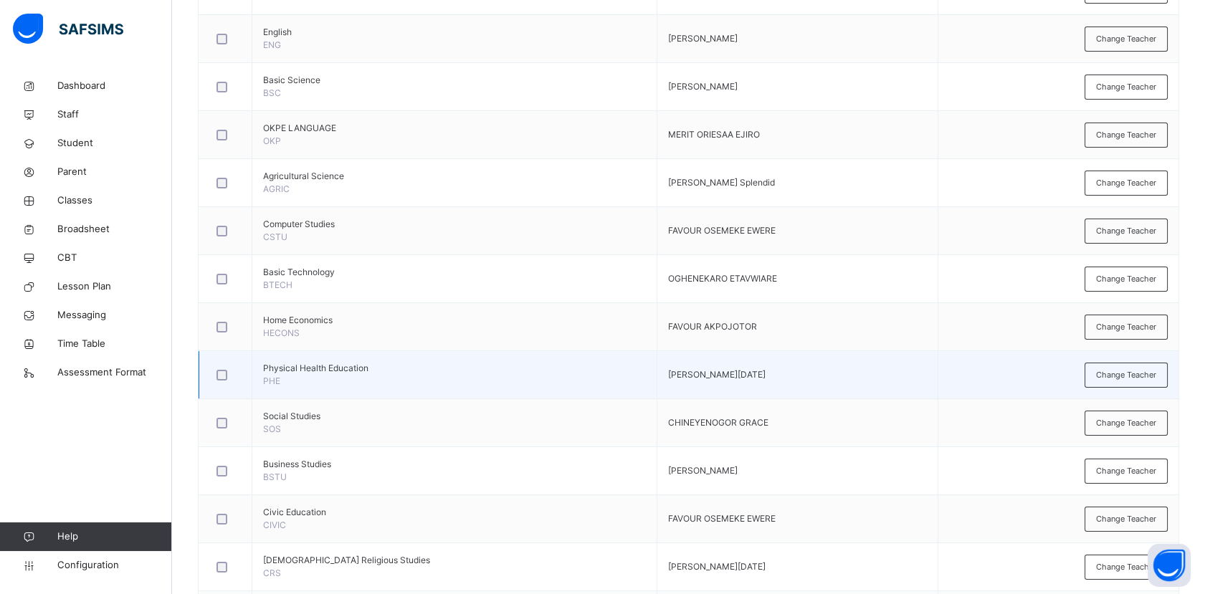
scroll to position [247, 0]
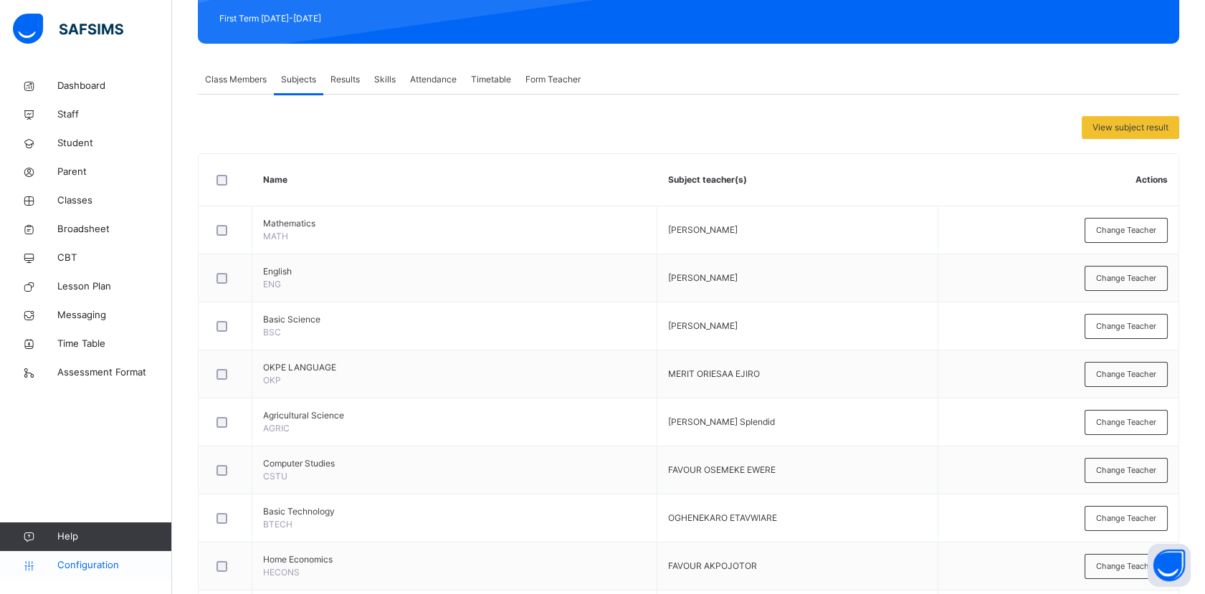
click at [95, 566] on span "Configuration" at bounding box center [114, 565] width 114 height 14
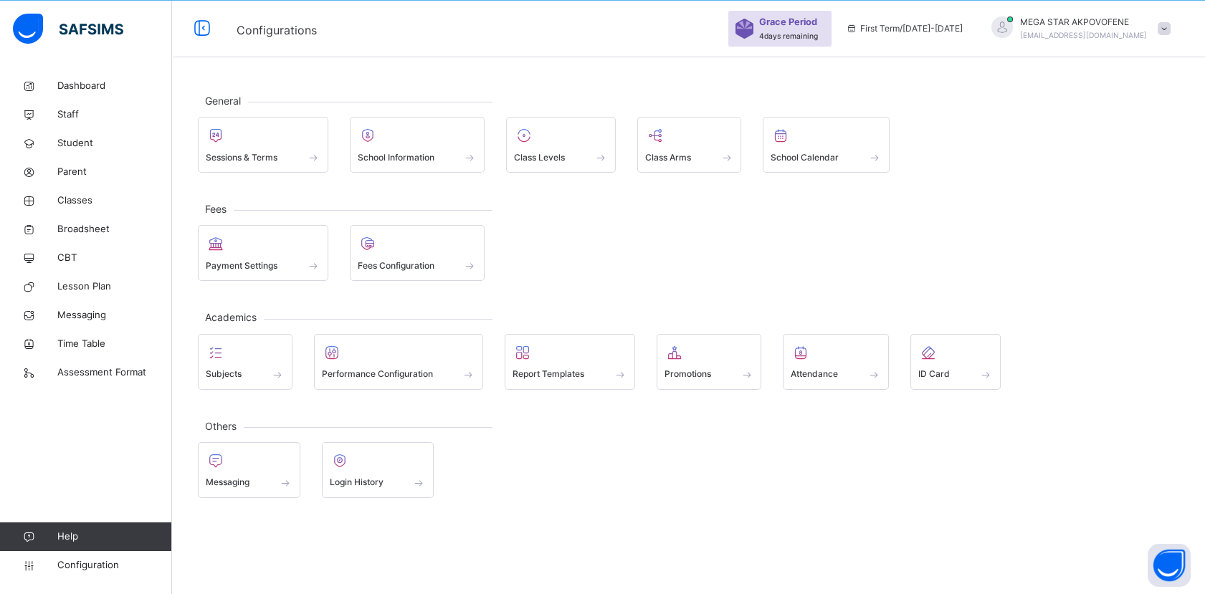
scroll to position [43, 0]
click at [235, 376] on span "Subjects" at bounding box center [224, 374] width 36 height 13
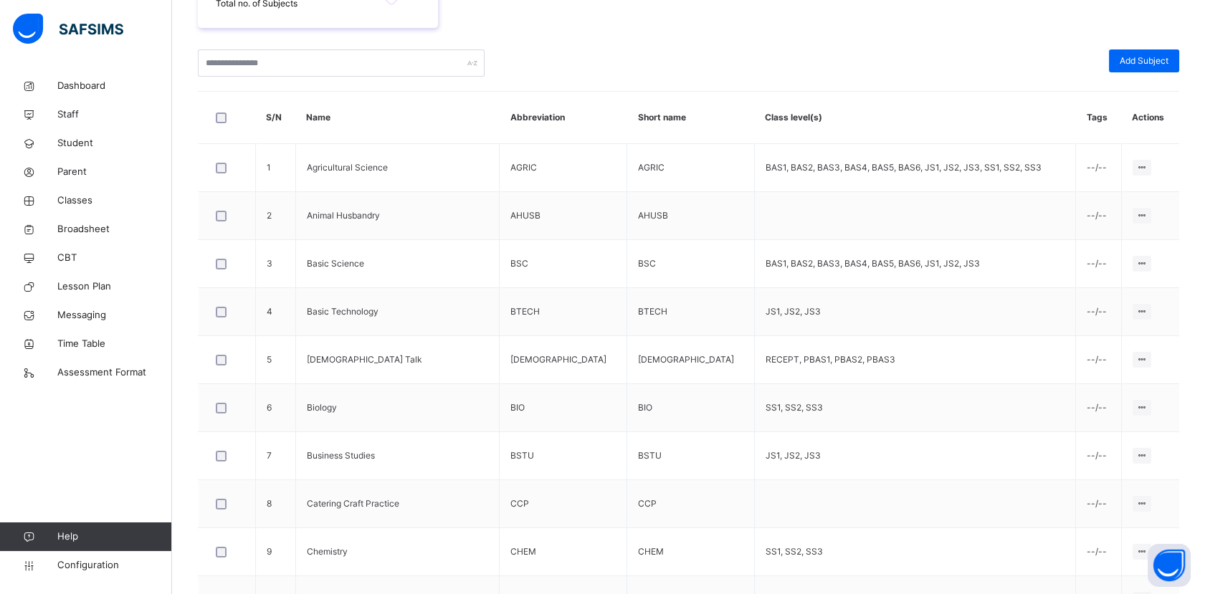
scroll to position [216, 0]
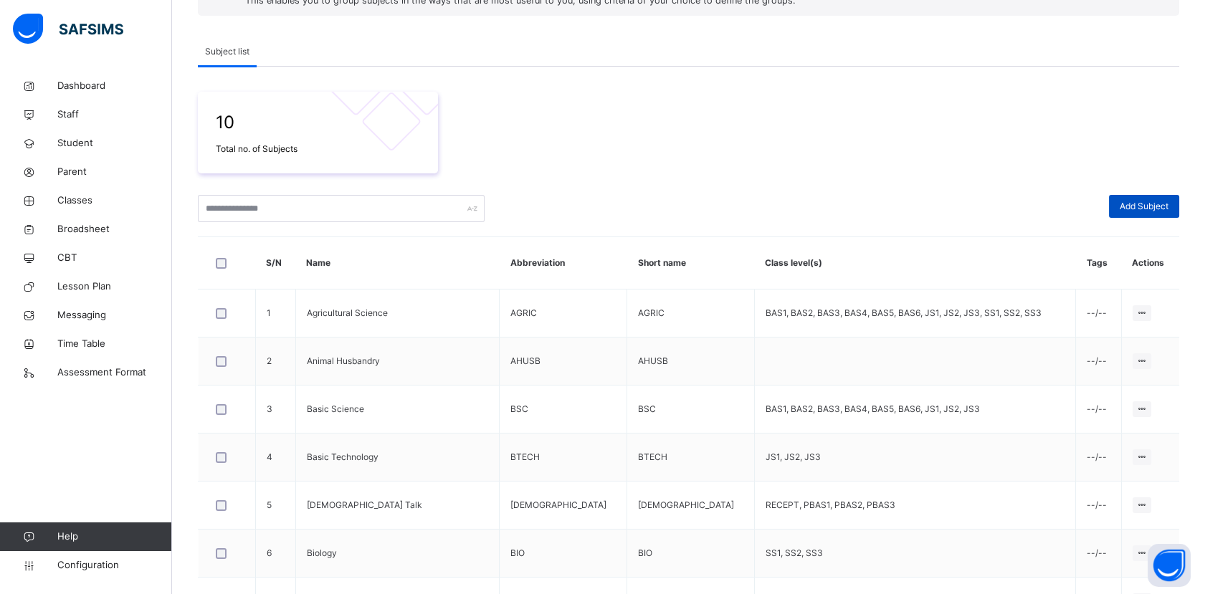
click at [1157, 208] on span "Add Subject" at bounding box center [1144, 206] width 49 height 13
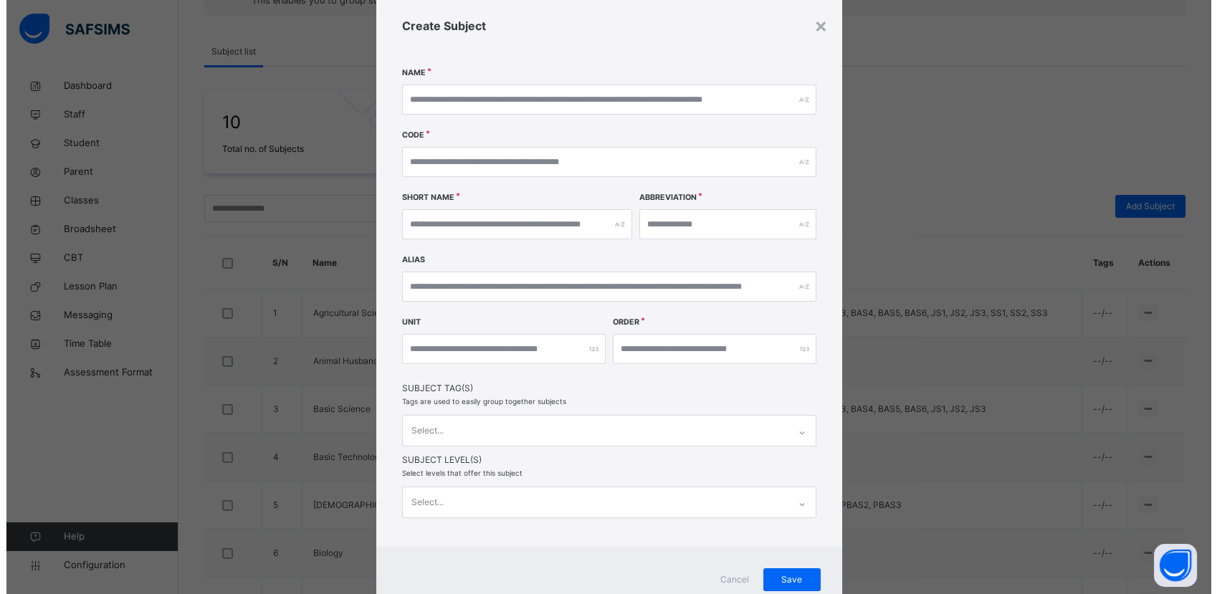
scroll to position [13, 0]
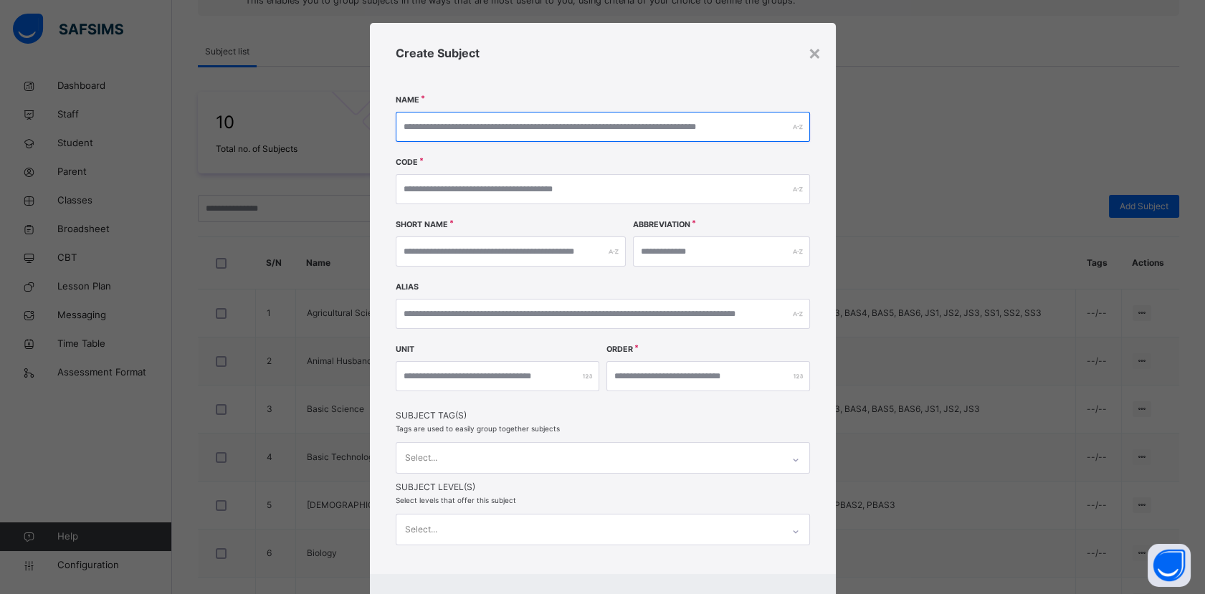
click at [431, 125] on input "text" at bounding box center [603, 127] width 414 height 30
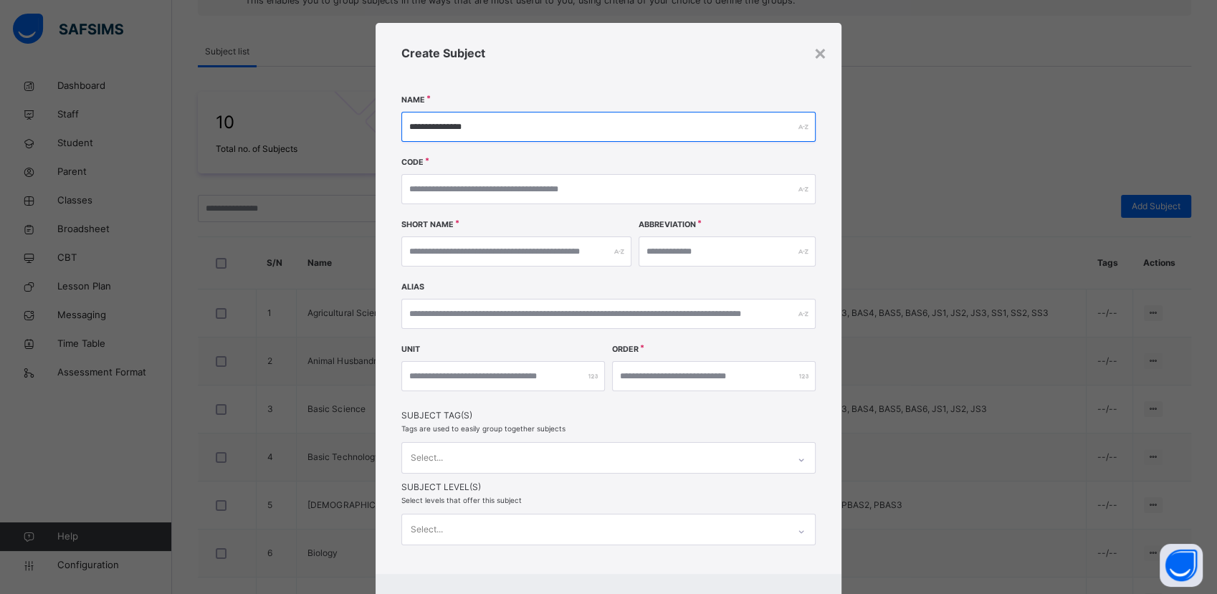
type input "**********"
click at [421, 191] on input "text" at bounding box center [608, 189] width 414 height 30
type input "***"
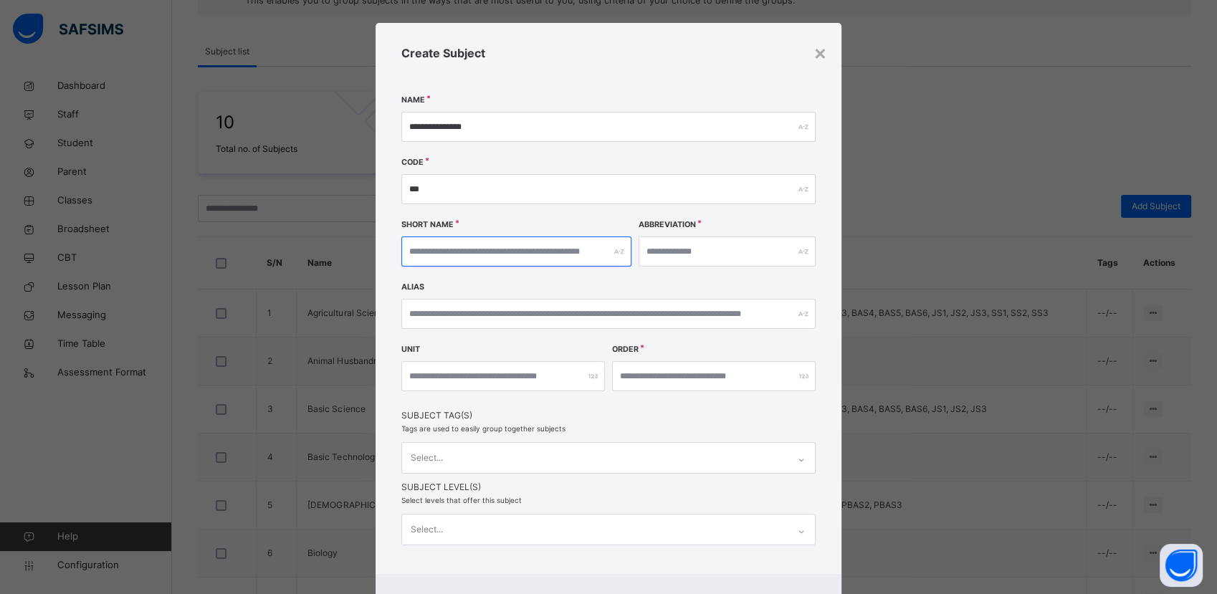
click at [489, 255] on input "text" at bounding box center [516, 252] width 230 height 30
type input "*******"
click at [677, 252] on input "text" at bounding box center [727, 252] width 177 height 30
type input "***"
click at [432, 313] on input "text" at bounding box center [608, 314] width 414 height 30
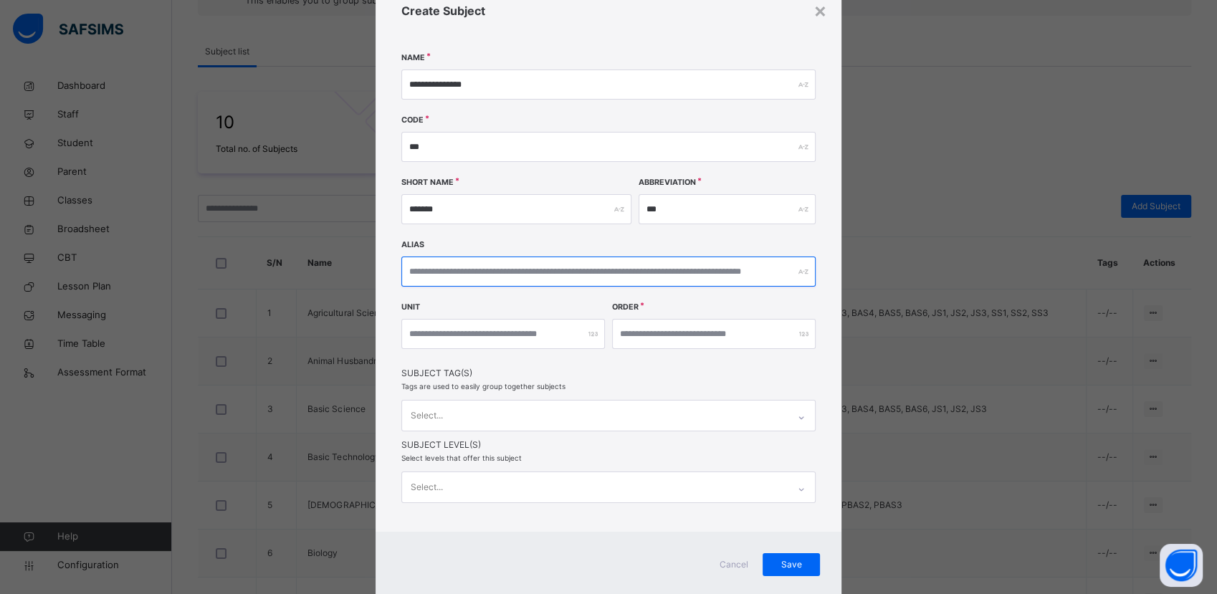
scroll to position [92, 0]
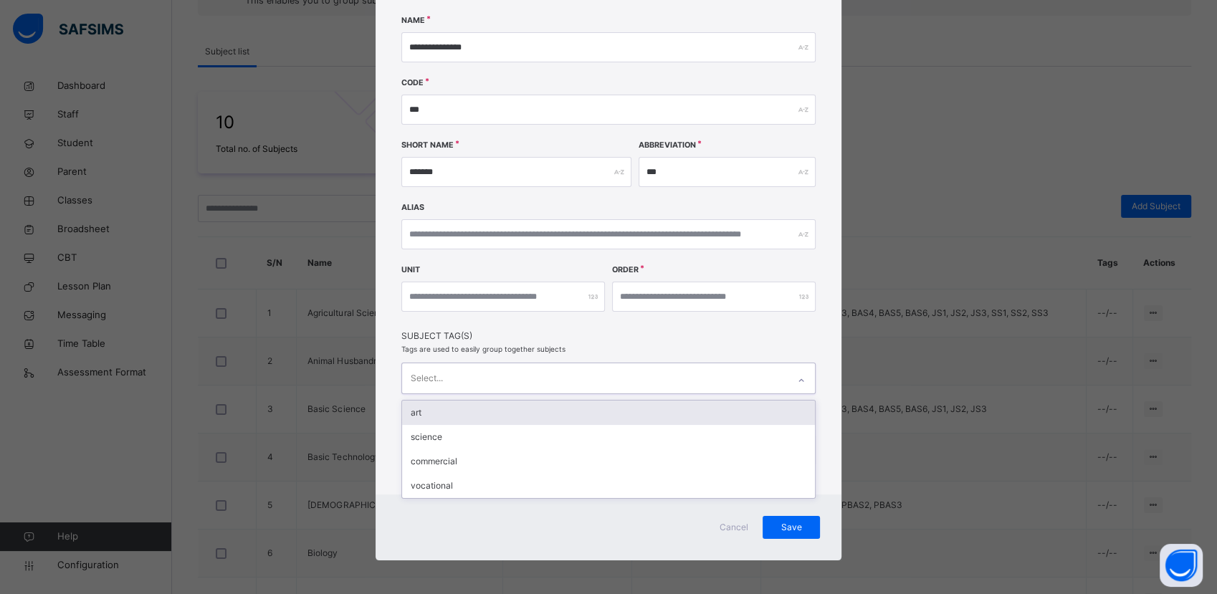
click at [450, 376] on div "Select..." at bounding box center [595, 378] width 386 height 30
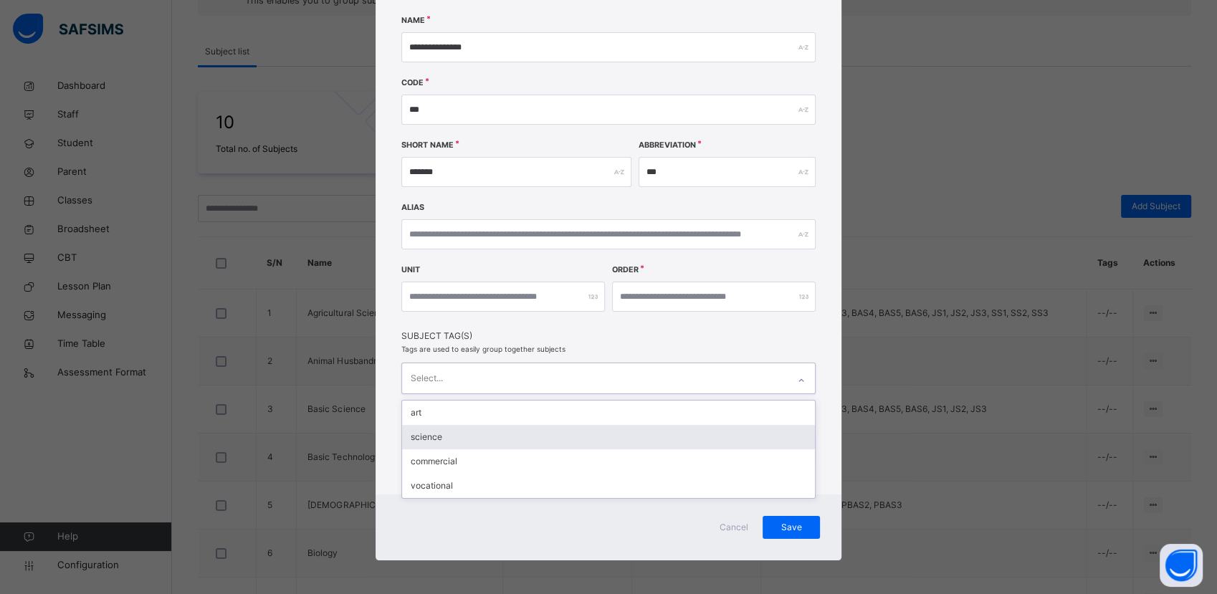
click at [442, 439] on div "science" at bounding box center [608, 437] width 413 height 24
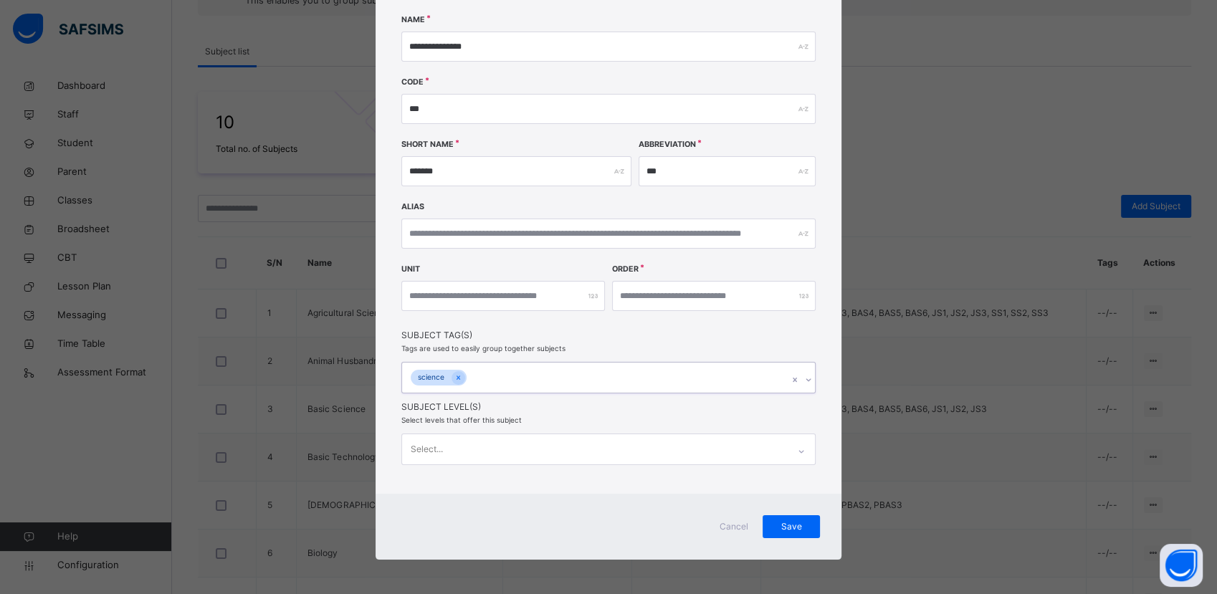
click at [512, 378] on div "science" at bounding box center [595, 378] width 386 height 30
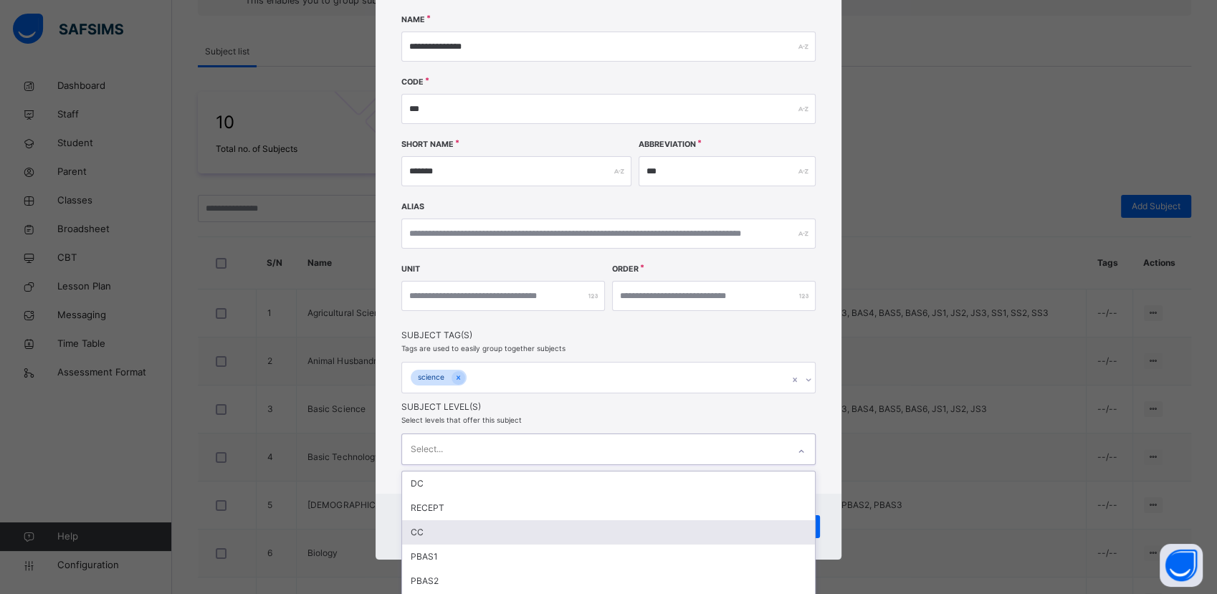
click at [523, 444] on div "option CC focused, 3 of 18. 18 results available. Use Up and Down to choose opt…" at bounding box center [608, 450] width 414 height 32
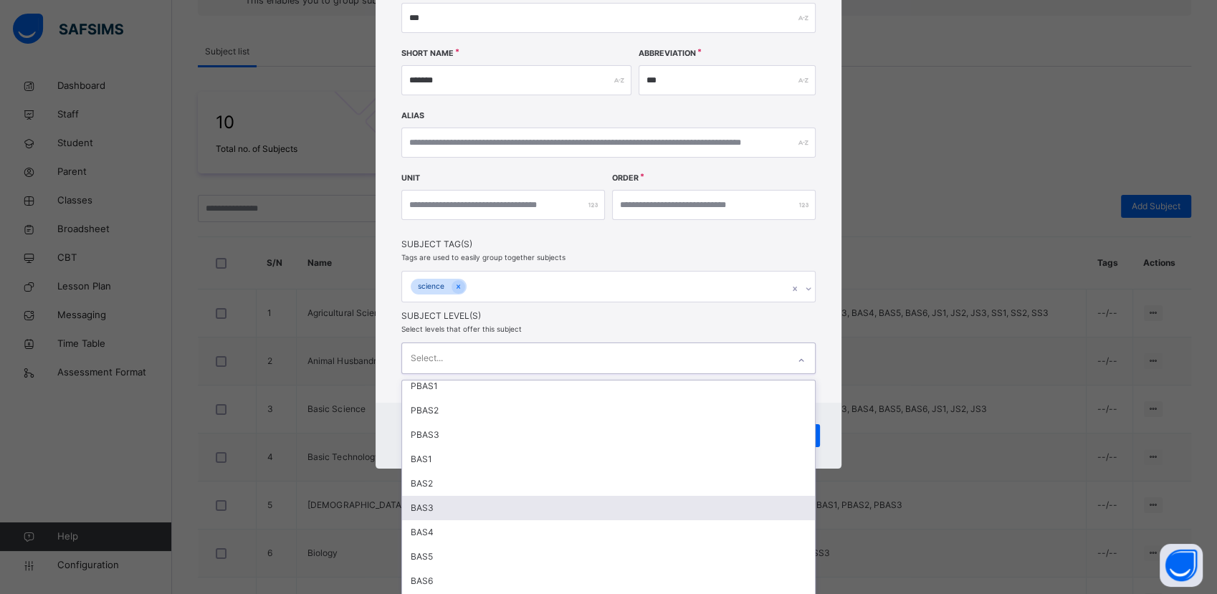
scroll to position [224, 0]
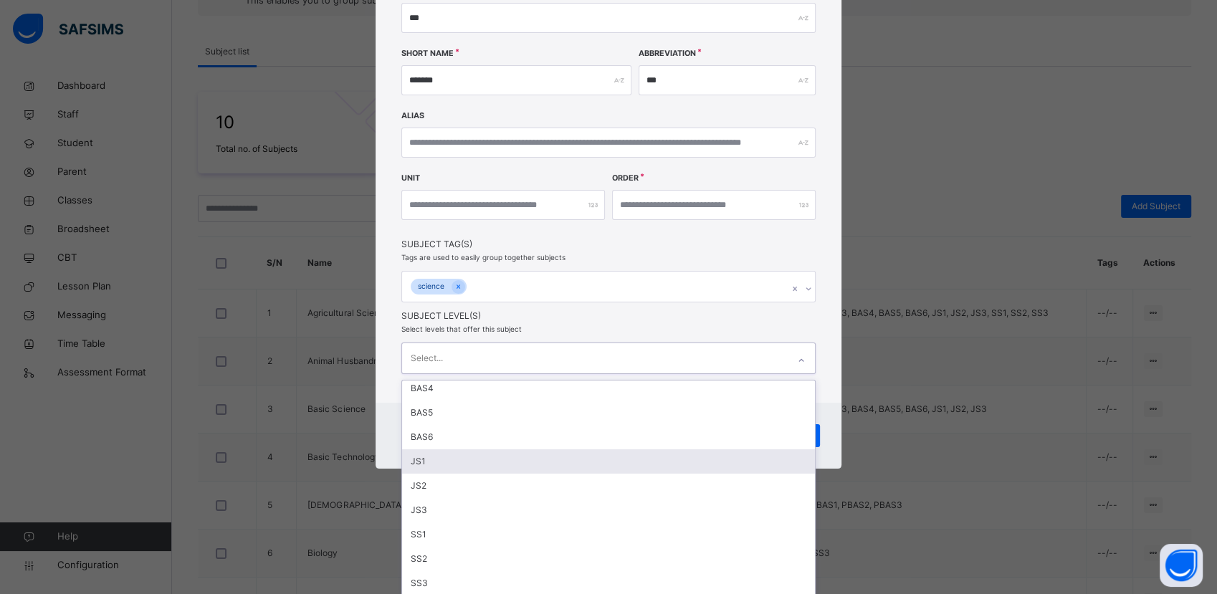
click at [449, 459] on div "JS1" at bounding box center [608, 461] width 413 height 24
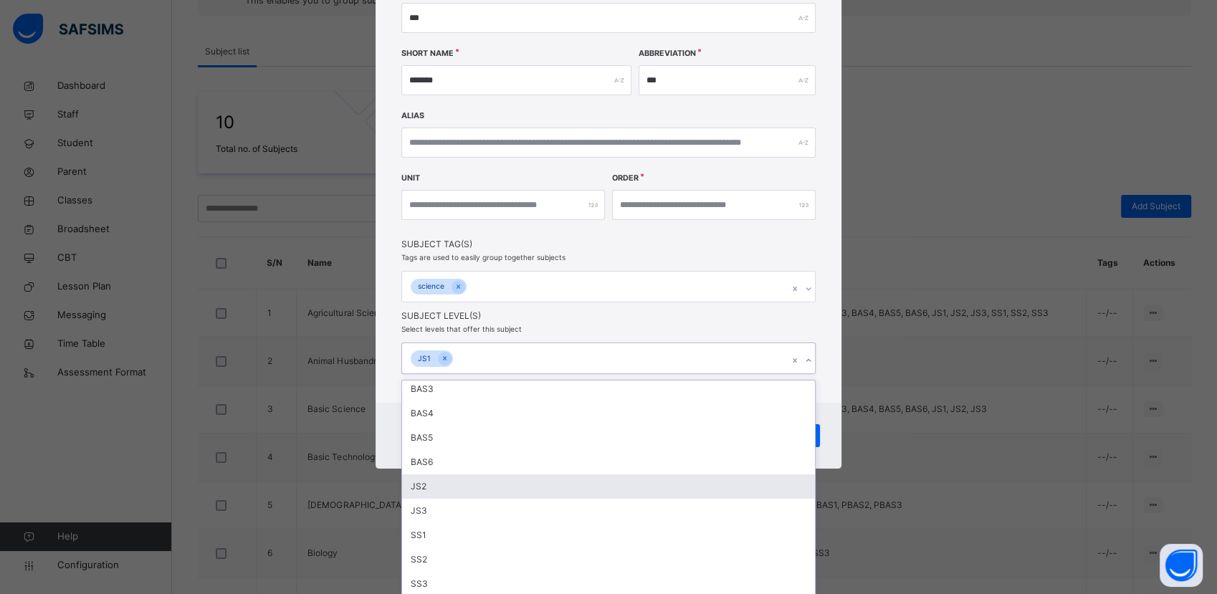
click at [445, 490] on div "JS2" at bounding box center [608, 487] width 413 height 24
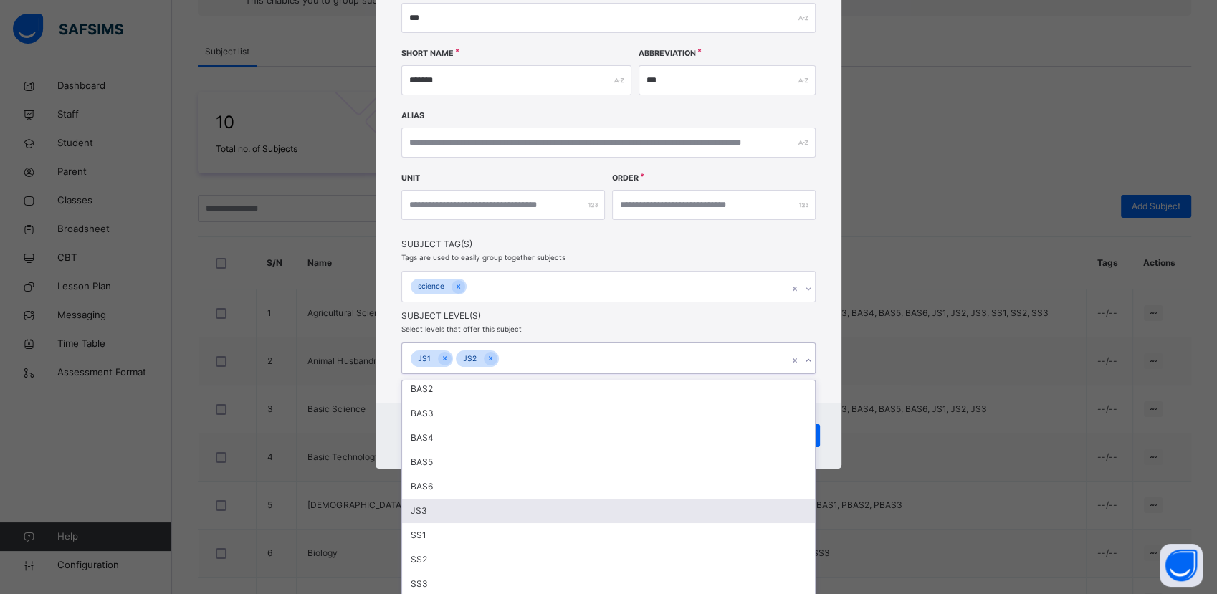
click at [451, 510] on div "JS3" at bounding box center [608, 511] width 413 height 24
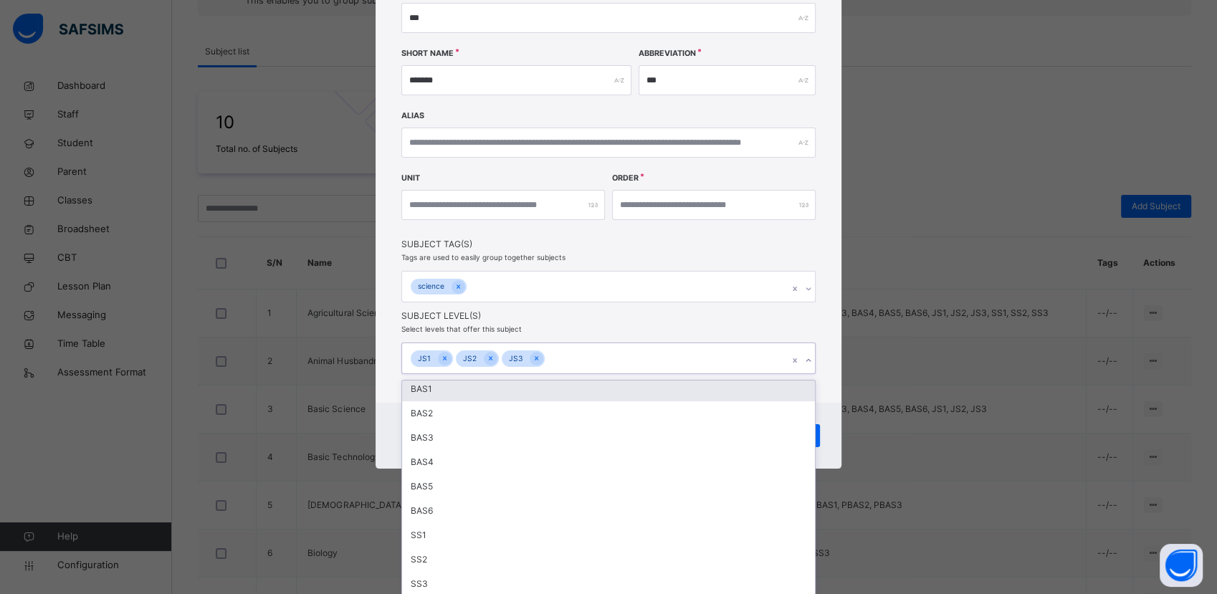
click at [809, 358] on div "**********" at bounding box center [609, 127] width 466 height 551
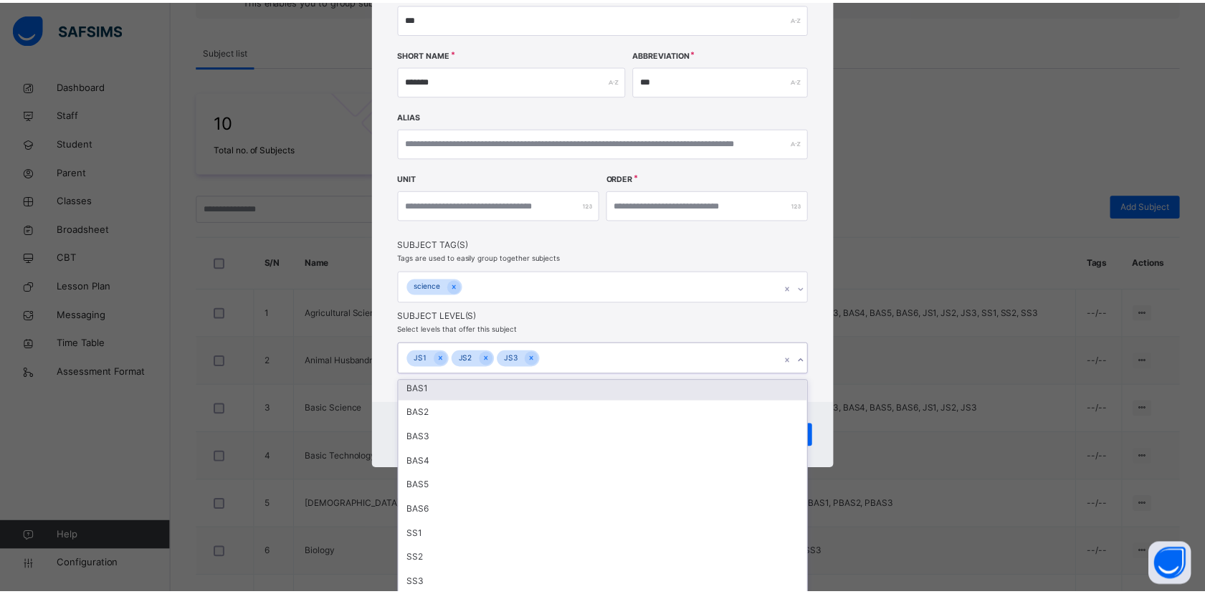
scroll to position [94, 0]
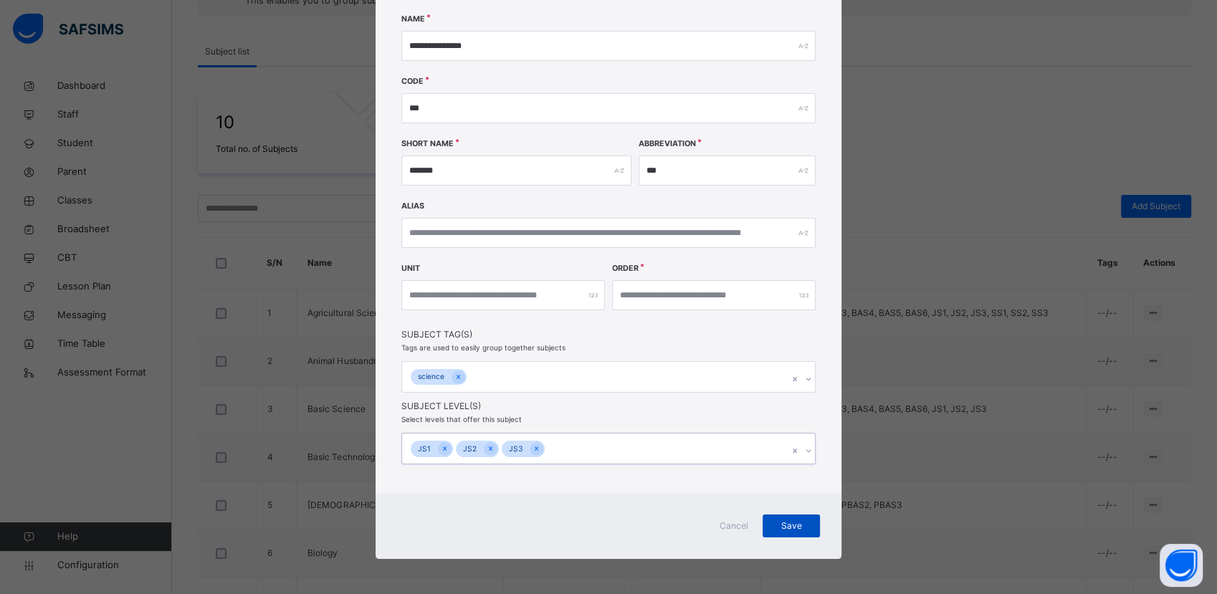
click at [791, 528] on span "Save" at bounding box center [791, 526] width 36 height 13
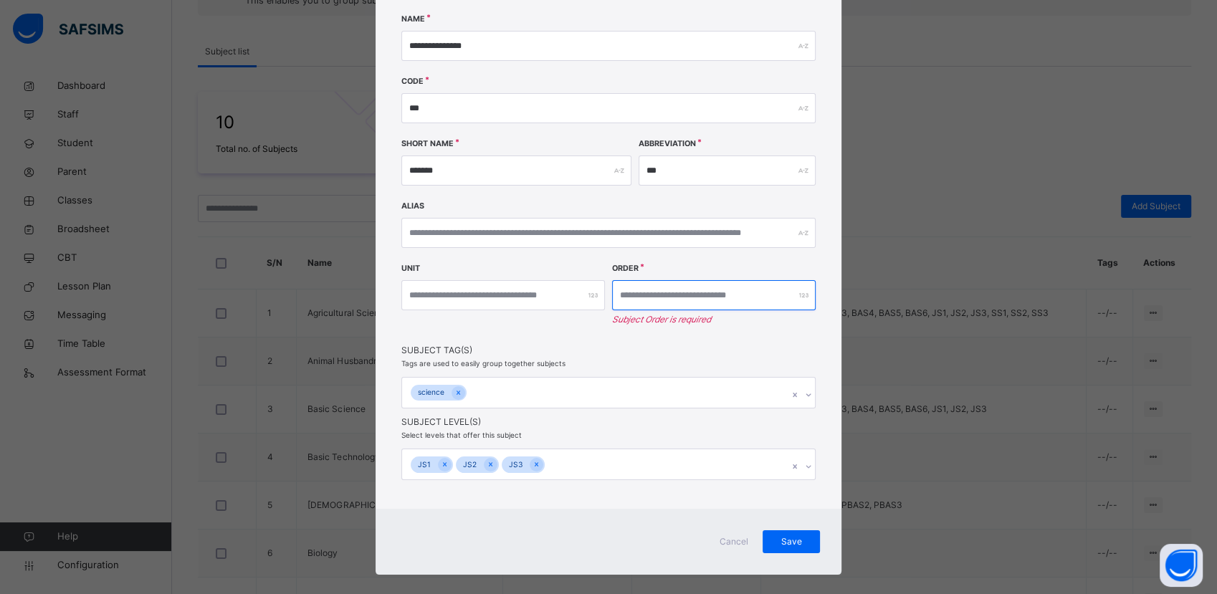
click at [644, 300] on input "number" at bounding box center [714, 295] width 204 height 30
click at [800, 297] on div at bounding box center [714, 295] width 204 height 30
click at [753, 298] on input "number" at bounding box center [714, 295] width 204 height 30
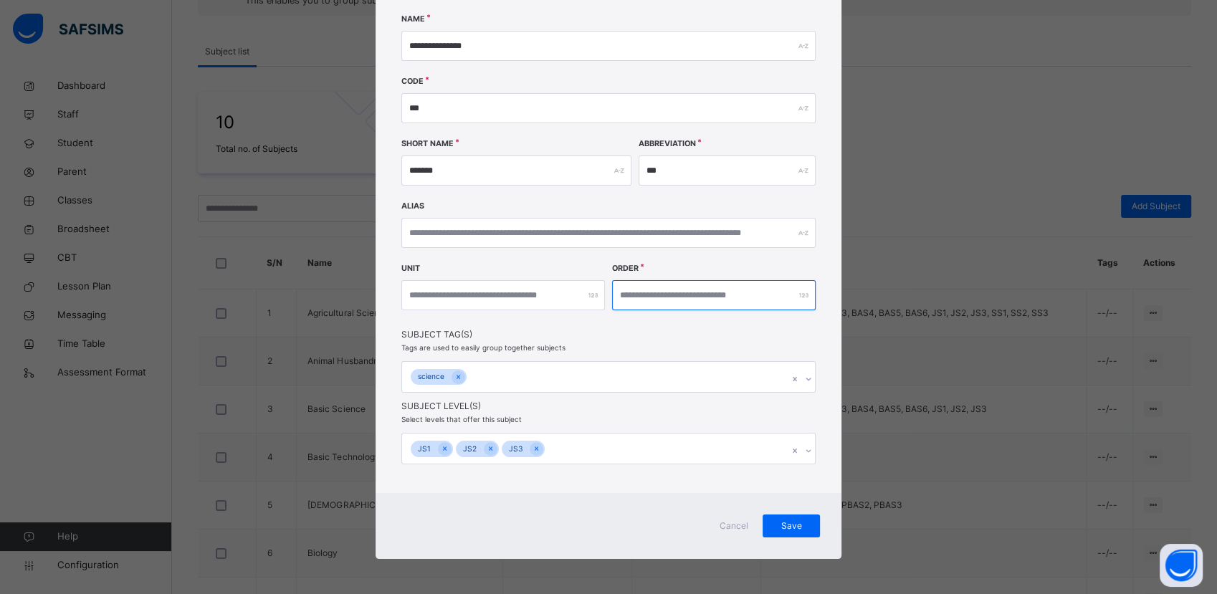
type input "*"
click at [509, 295] on input "number" at bounding box center [503, 295] width 204 height 30
click at [781, 533] on div "Save" at bounding box center [791, 526] width 57 height 23
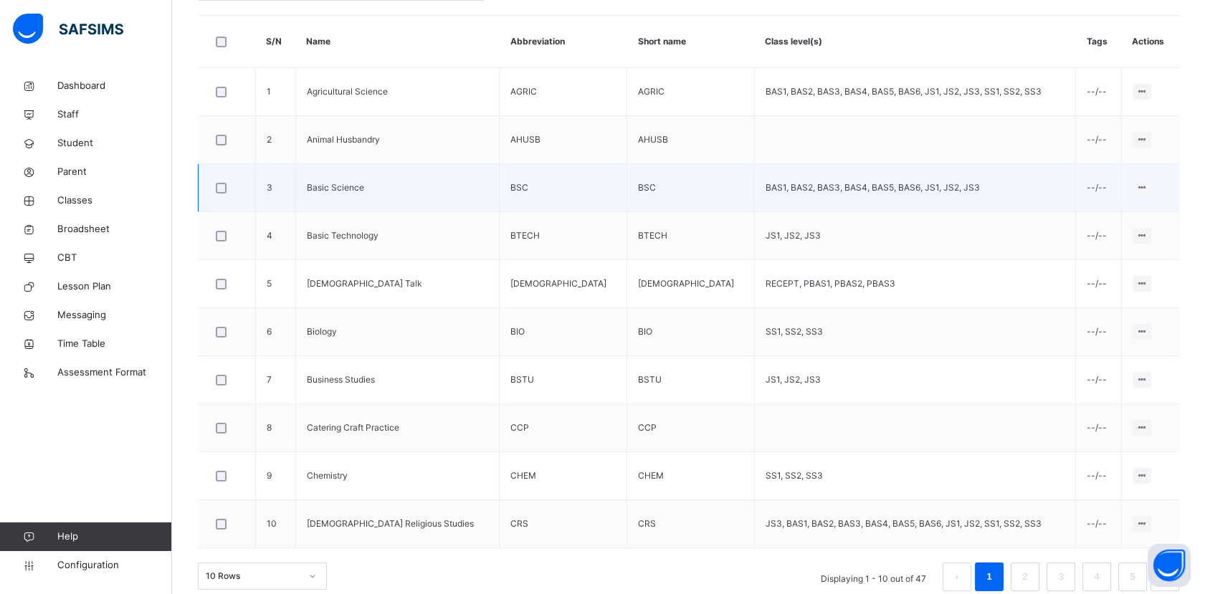
scroll to position [455, 0]
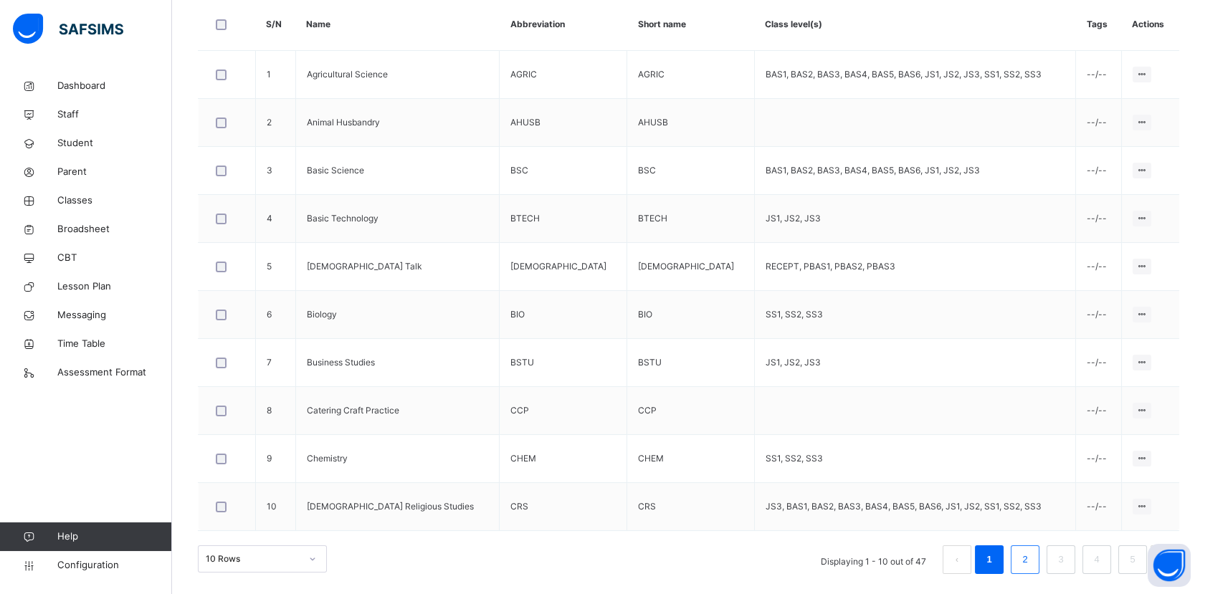
click at [1032, 558] on link "2" at bounding box center [1025, 560] width 14 height 19
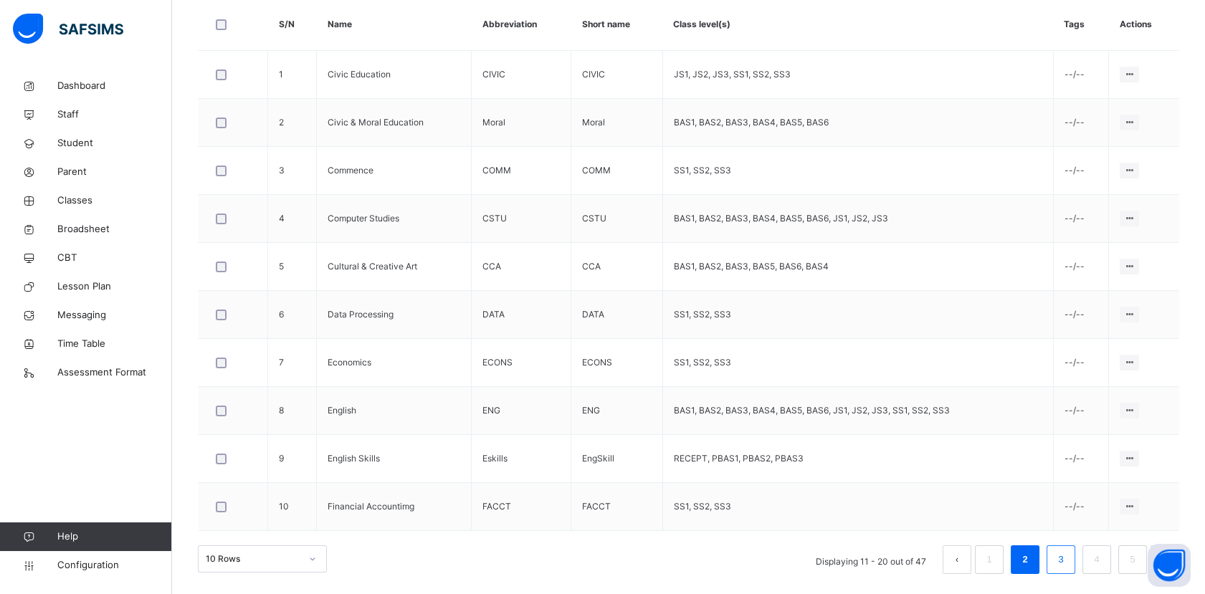
click at [1067, 562] on link "3" at bounding box center [1061, 560] width 14 height 19
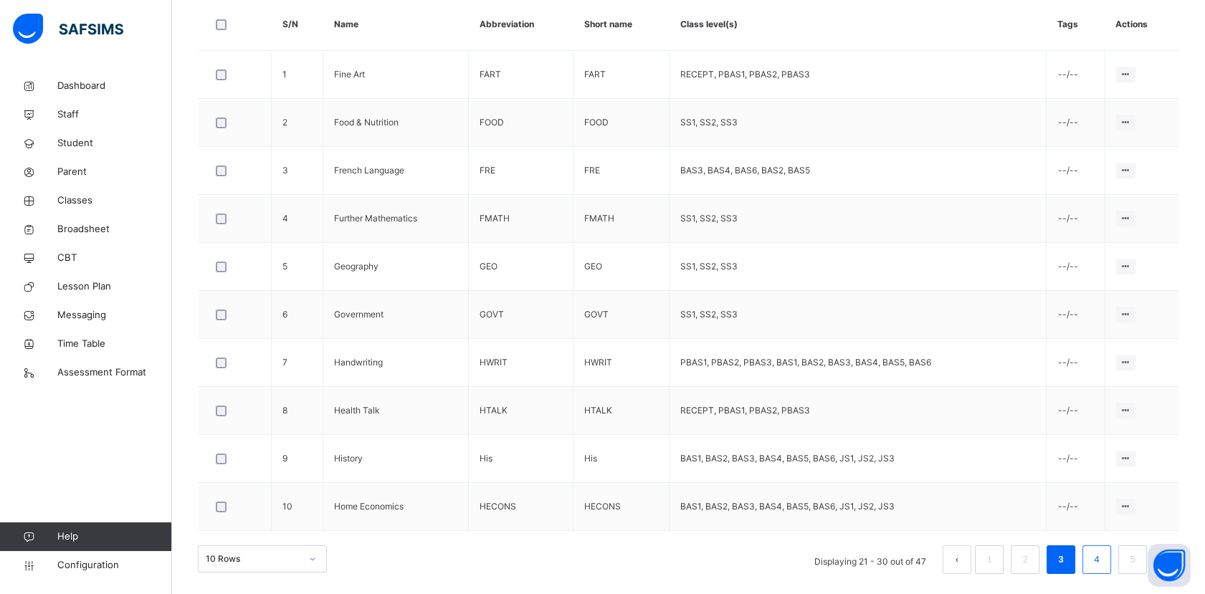
click at [1100, 563] on li "4" at bounding box center [1096, 560] width 29 height 29
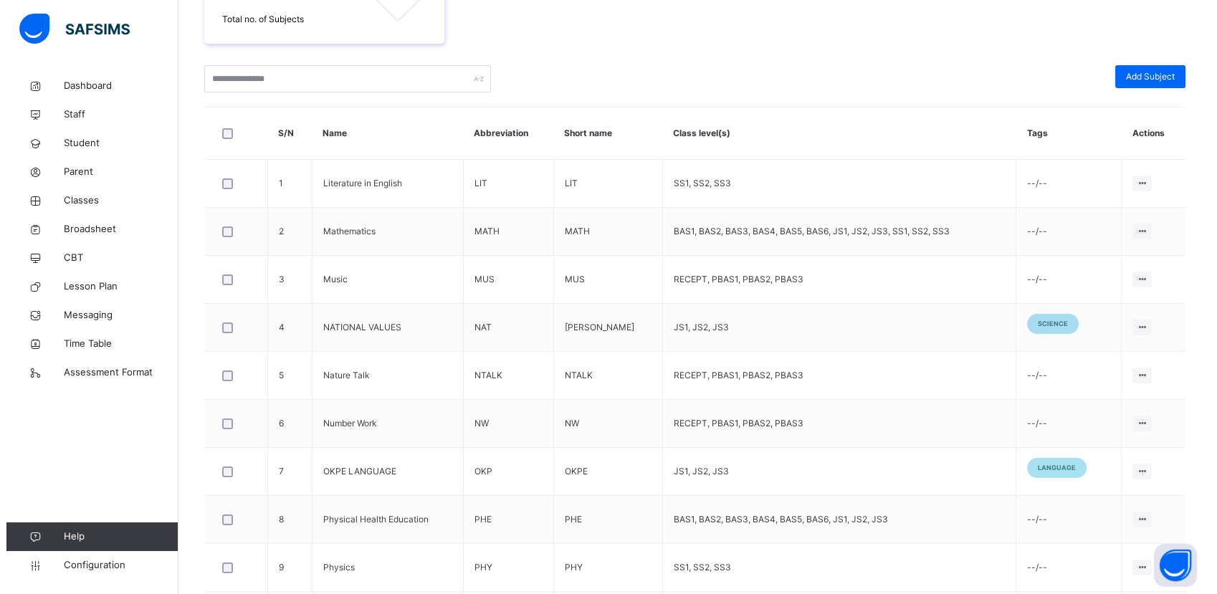
scroll to position [318, 0]
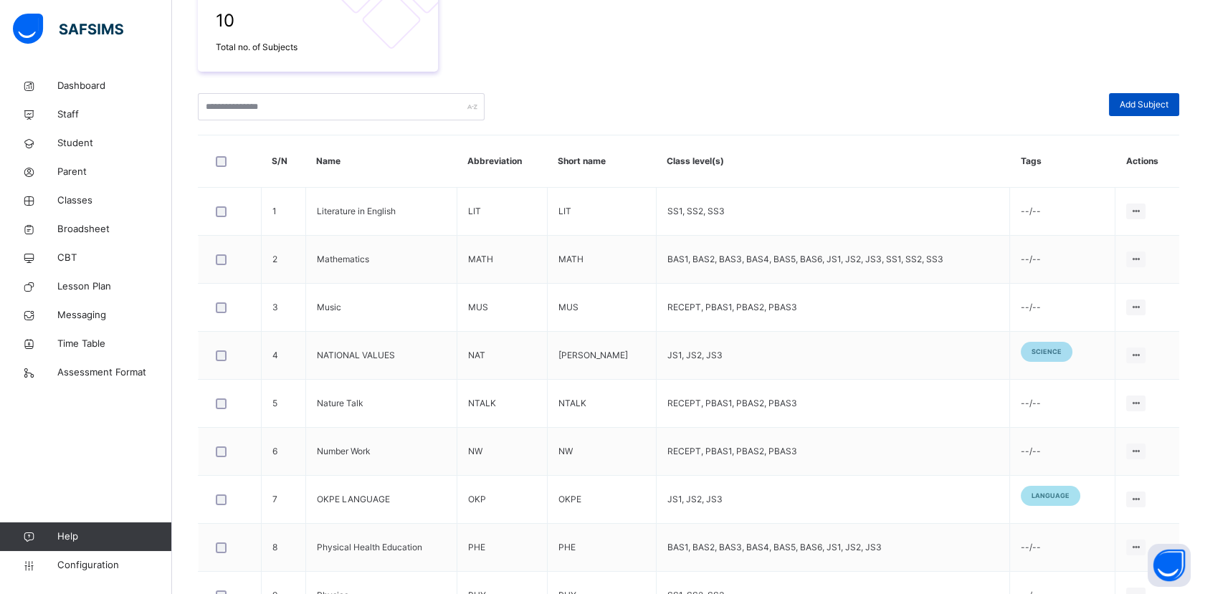
click at [1164, 110] on span "Add Subject" at bounding box center [1144, 104] width 49 height 13
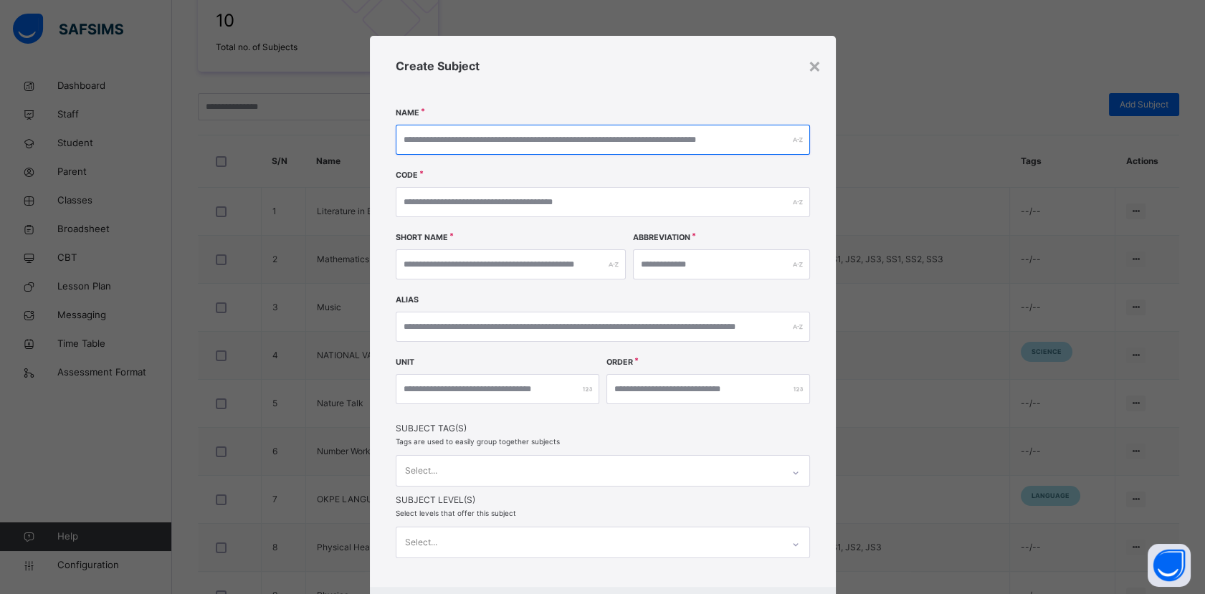
click at [510, 132] on input "text" at bounding box center [603, 140] width 414 height 30
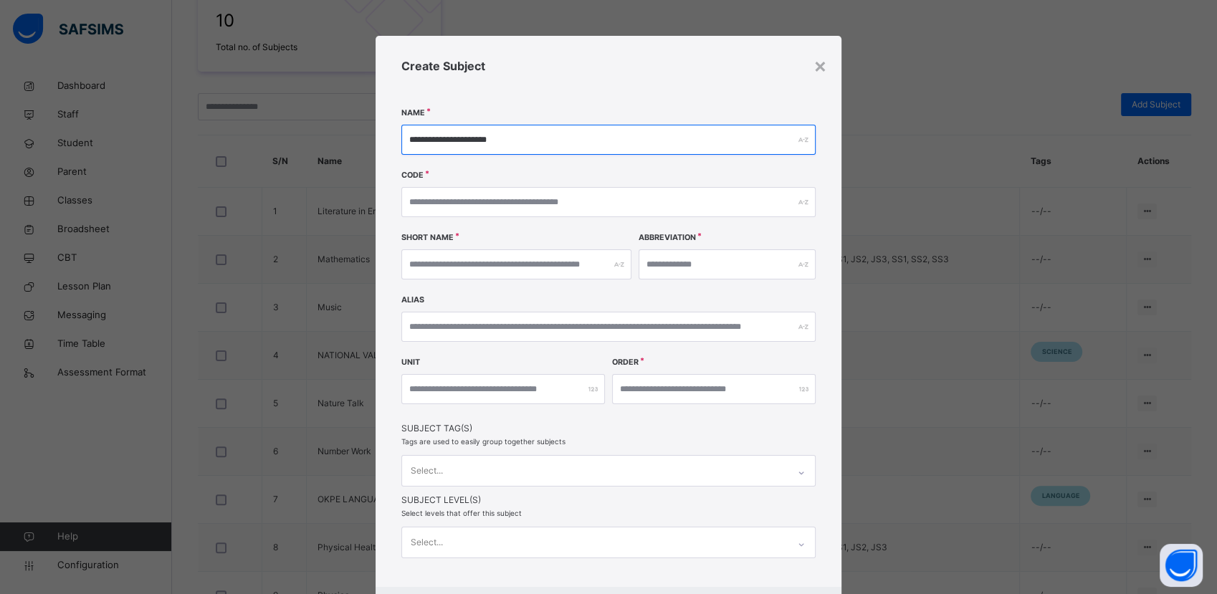
type input "**********"
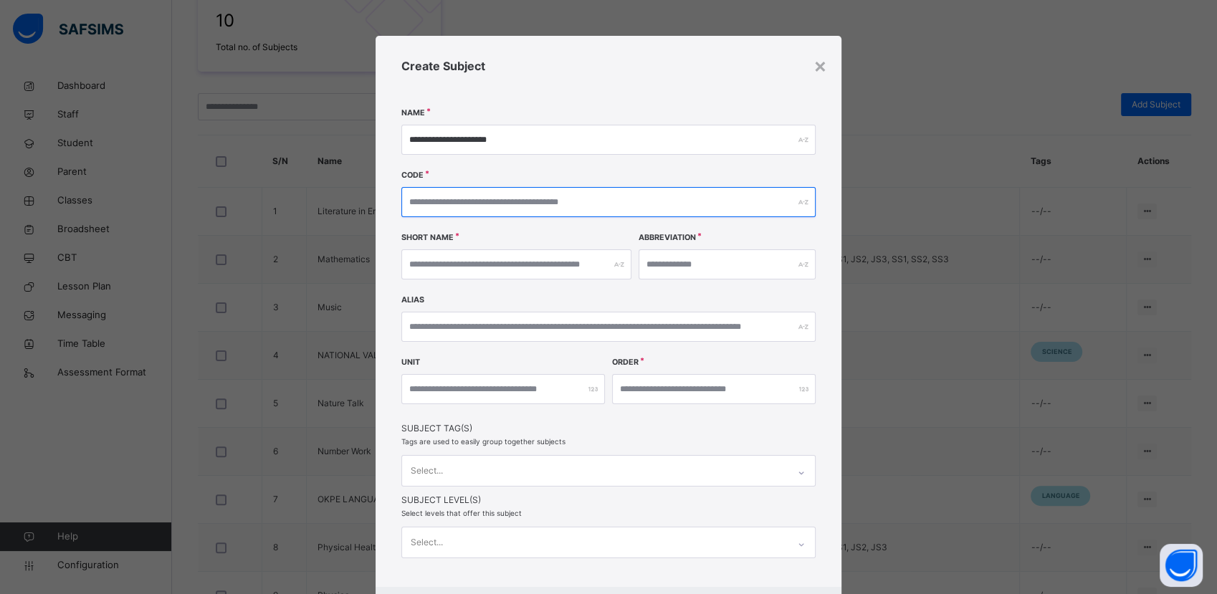
click at [498, 204] on input "text" at bounding box center [608, 202] width 414 height 30
type input "*******"
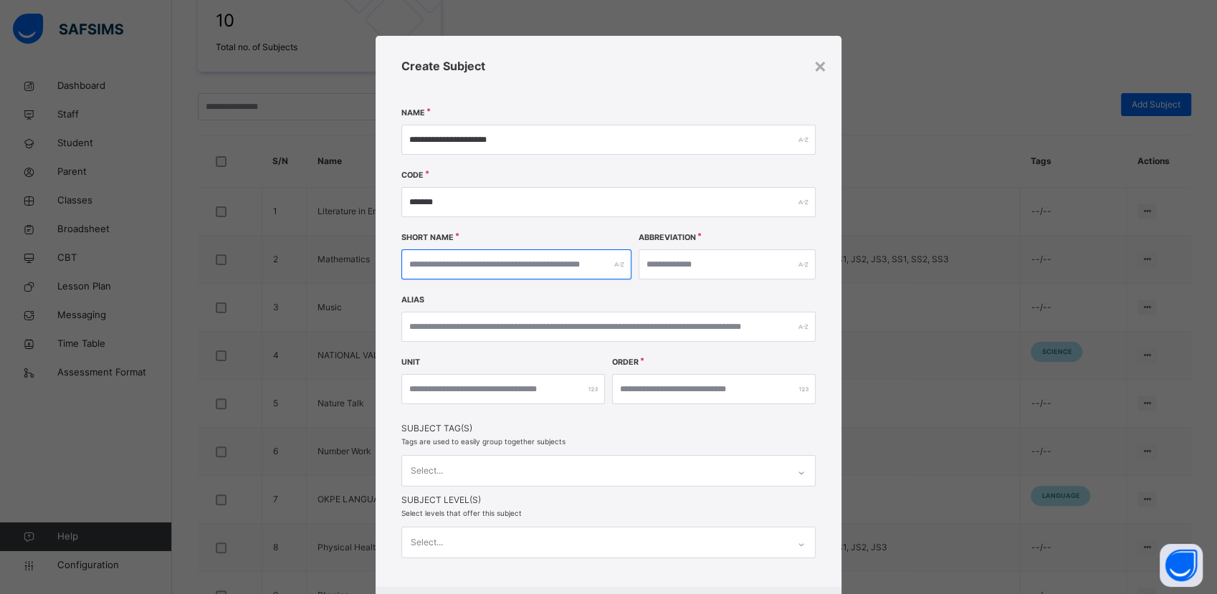
click at [487, 267] on input "text" at bounding box center [516, 264] width 230 height 30
type input "*****"
click at [711, 270] on input "text" at bounding box center [727, 264] width 177 height 30
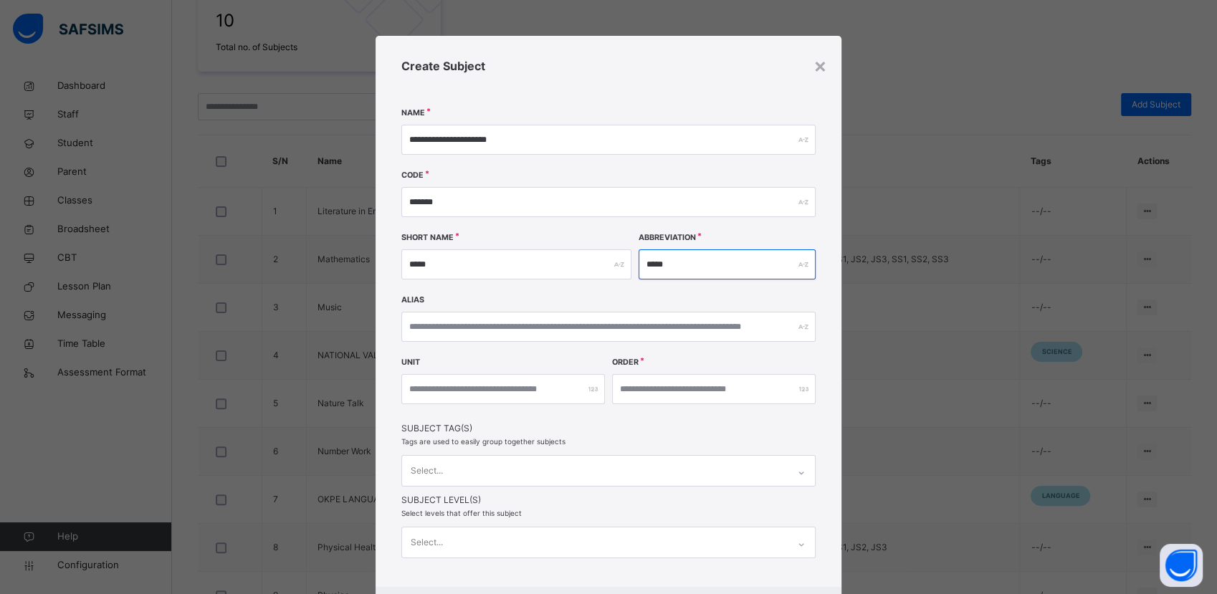
type input "*****"
click at [647, 390] on input "number" at bounding box center [714, 389] width 204 height 30
type input "*"
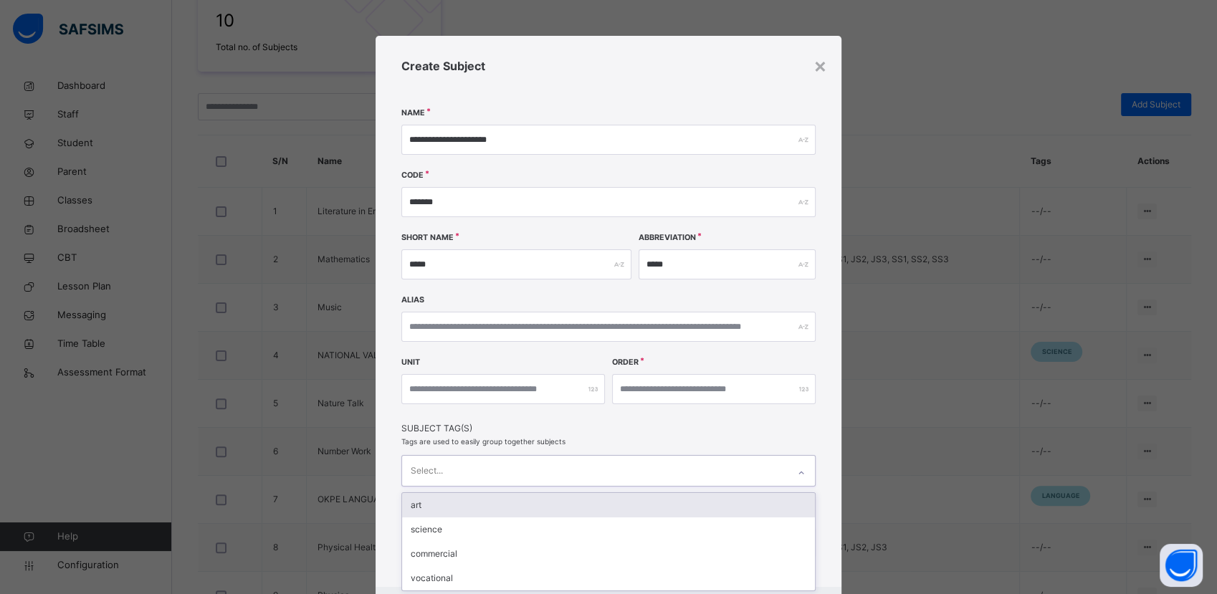
click at [694, 478] on div "option art focused, 1 of 8. 8 results available. Use Up and Down to choose opti…" at bounding box center [608, 471] width 414 height 32
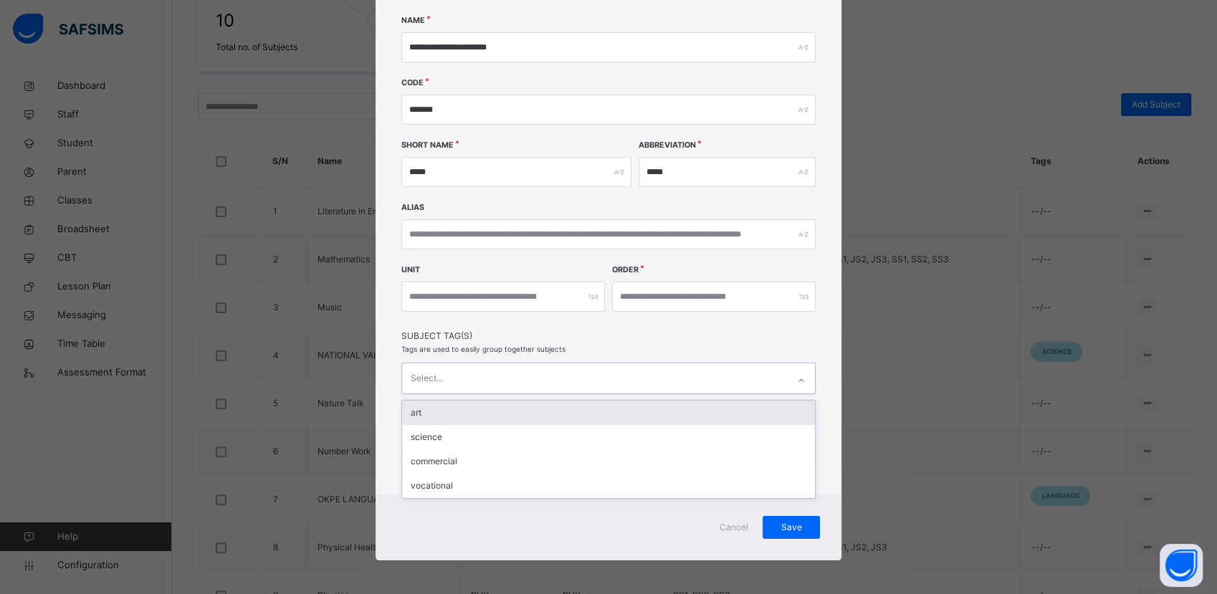
click at [487, 420] on div "art" at bounding box center [608, 413] width 413 height 24
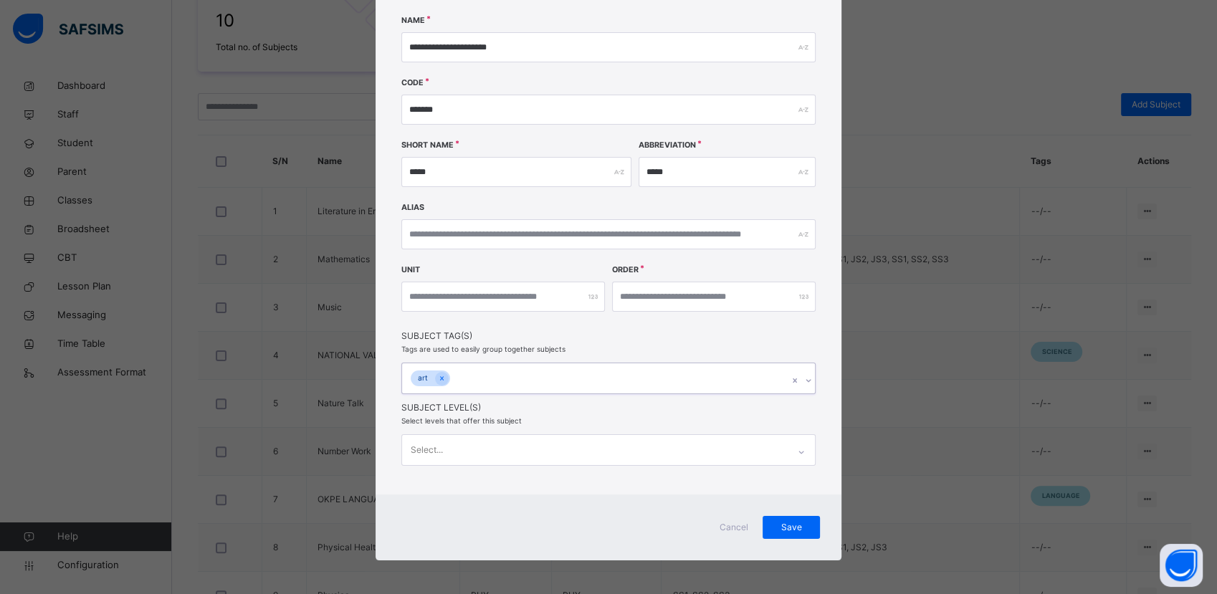
click at [804, 379] on icon at bounding box center [808, 380] width 9 height 14
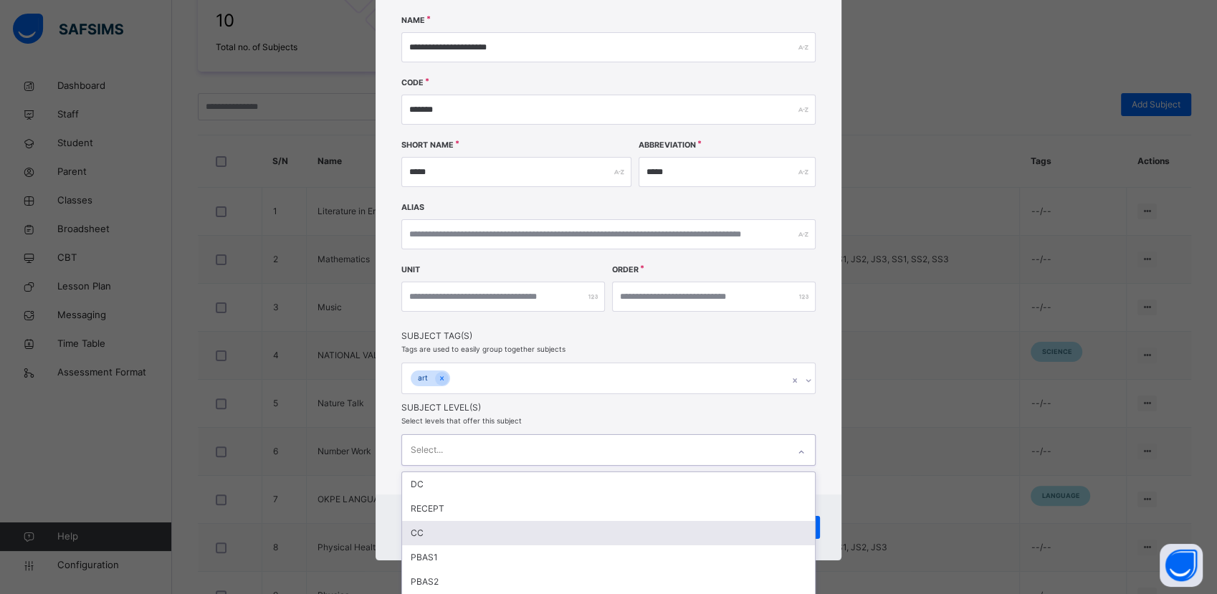
scroll to position [184, 0]
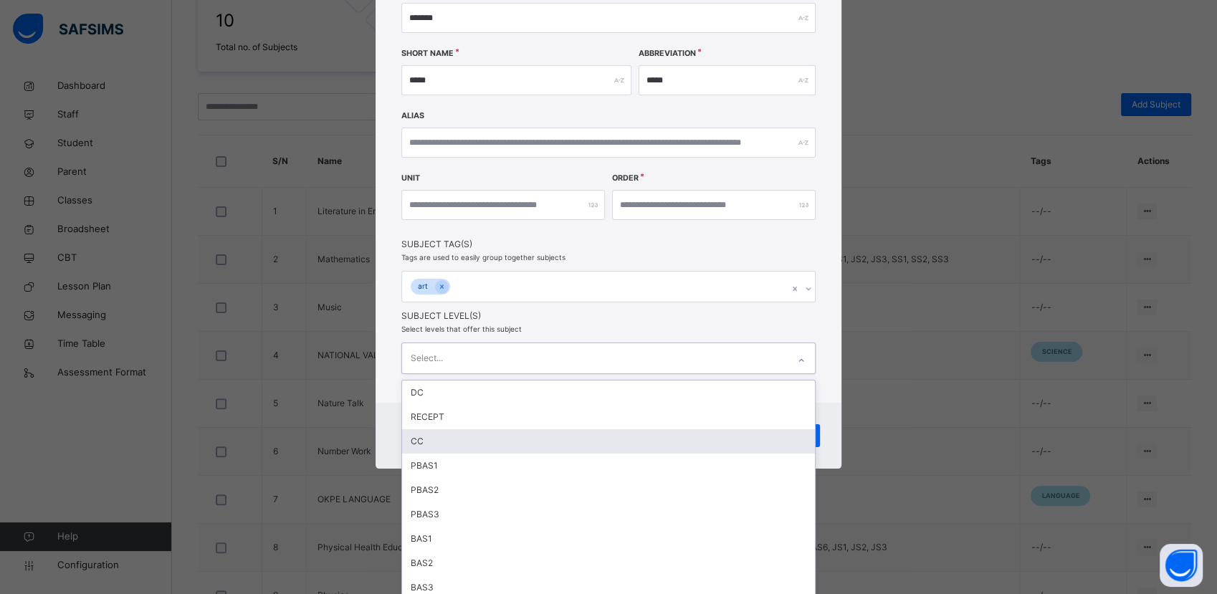
click at [725, 374] on div "option CC focused, 3 of 18. 18 results available. Use Up and Down to choose opt…" at bounding box center [608, 359] width 414 height 32
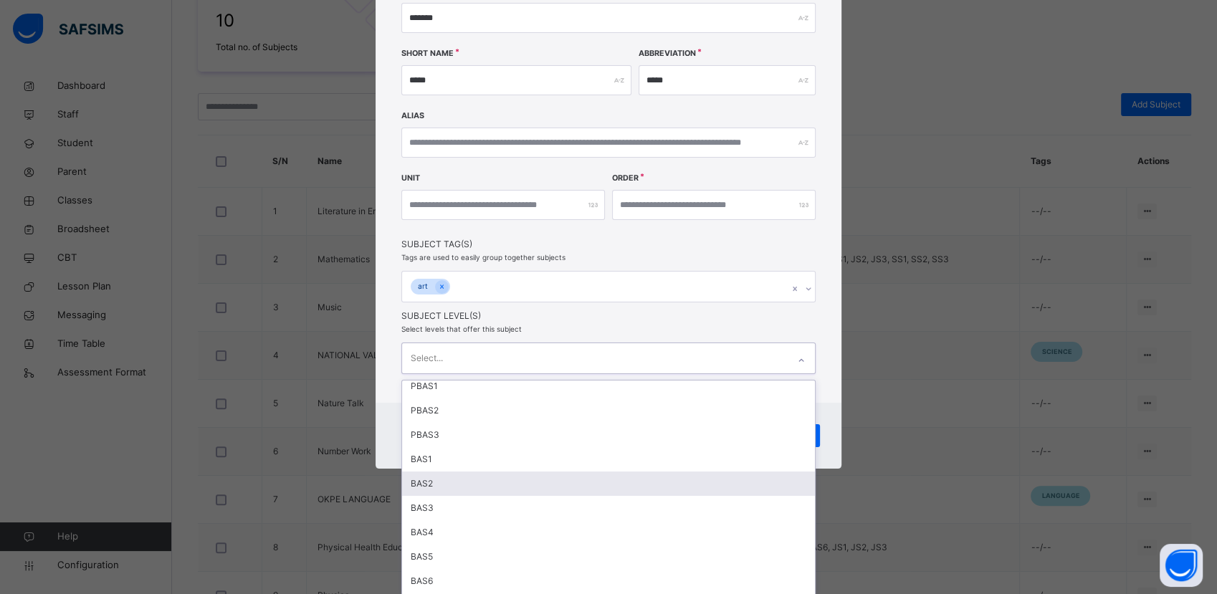
scroll to position [224, 0]
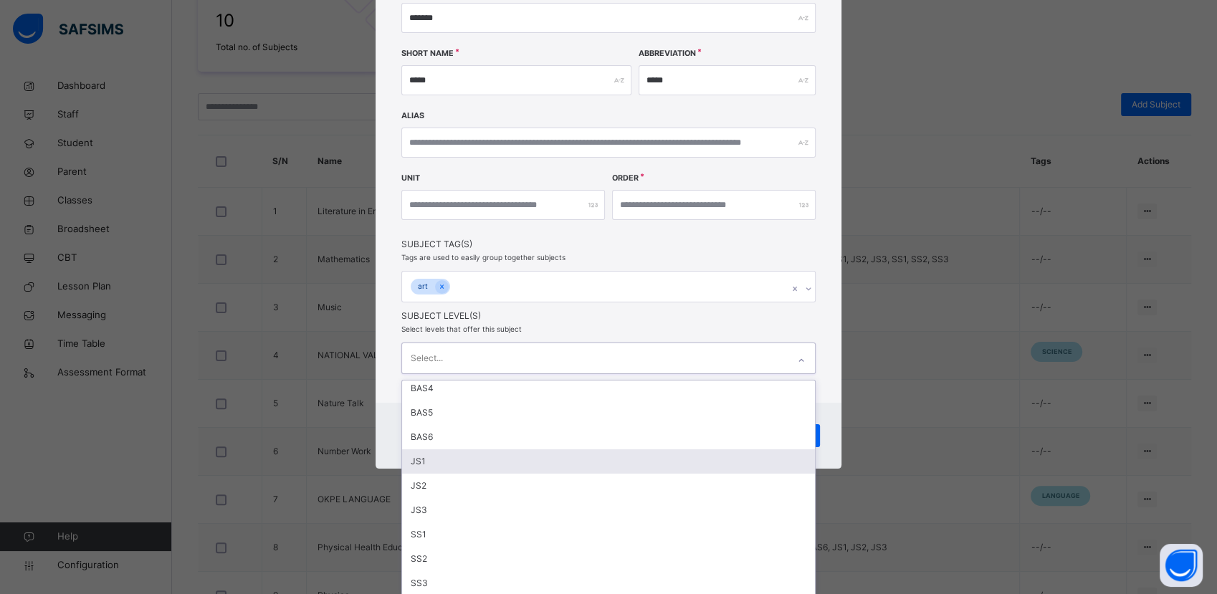
click at [447, 457] on div "JS1" at bounding box center [608, 461] width 413 height 24
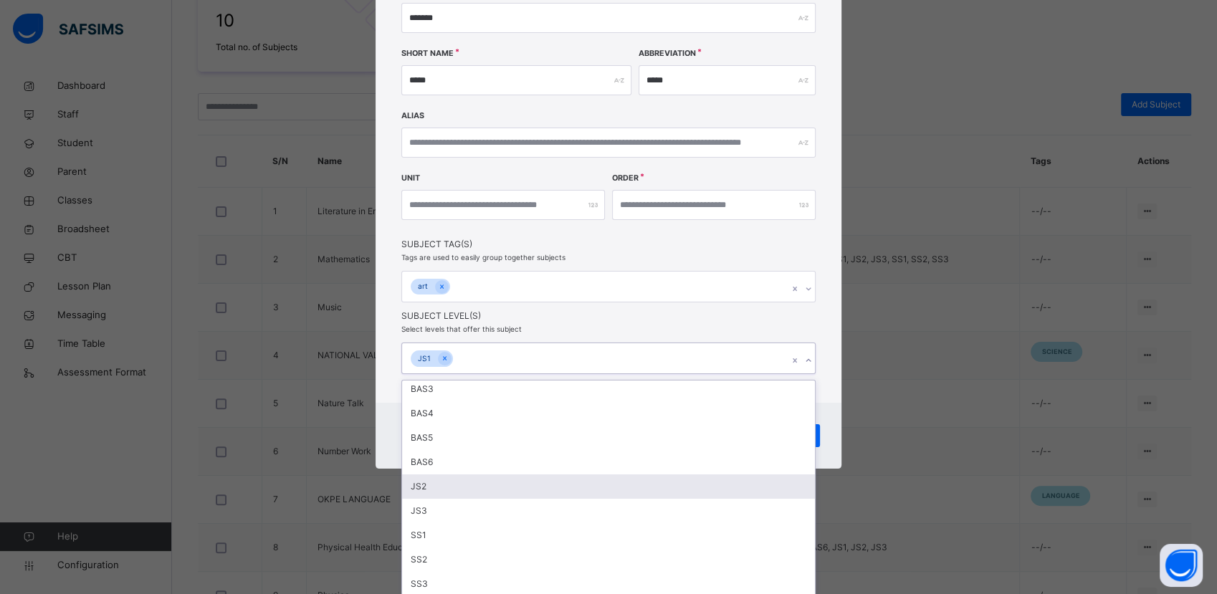
click at [465, 484] on div "JS2" at bounding box center [608, 487] width 413 height 24
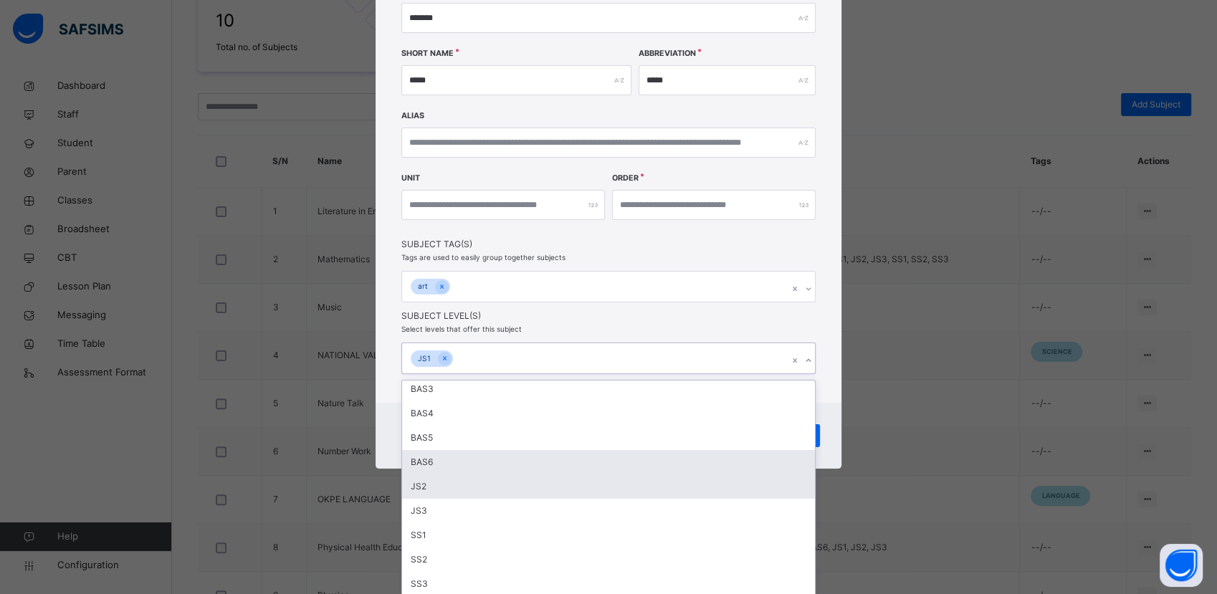
scroll to position [174, 0]
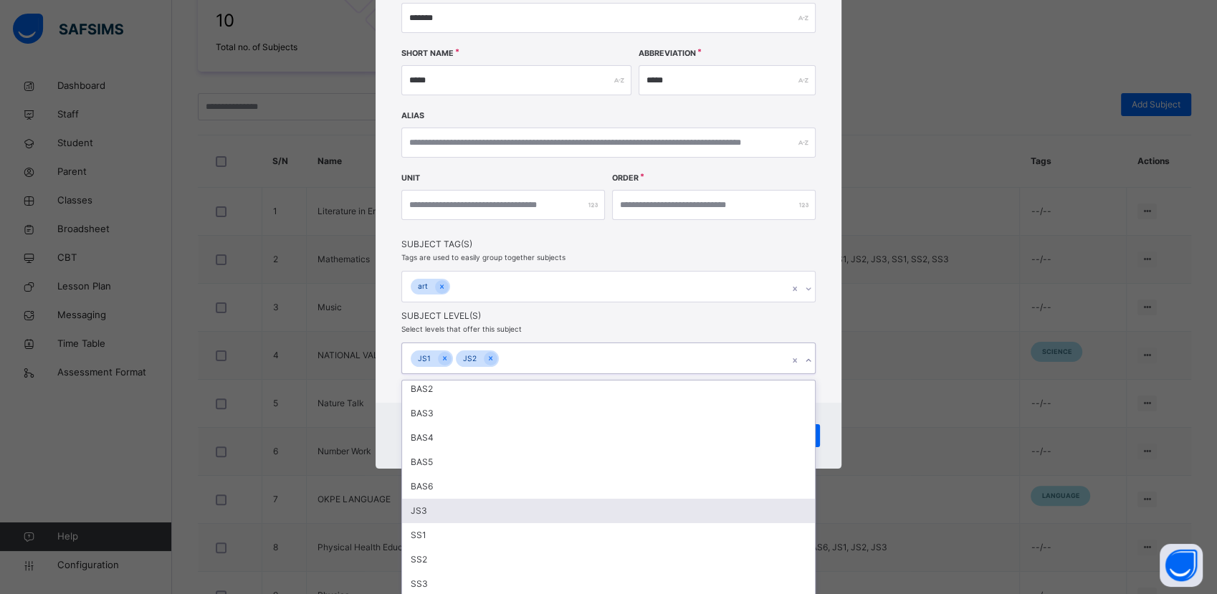
click at [467, 510] on div "JS3" at bounding box center [608, 511] width 413 height 24
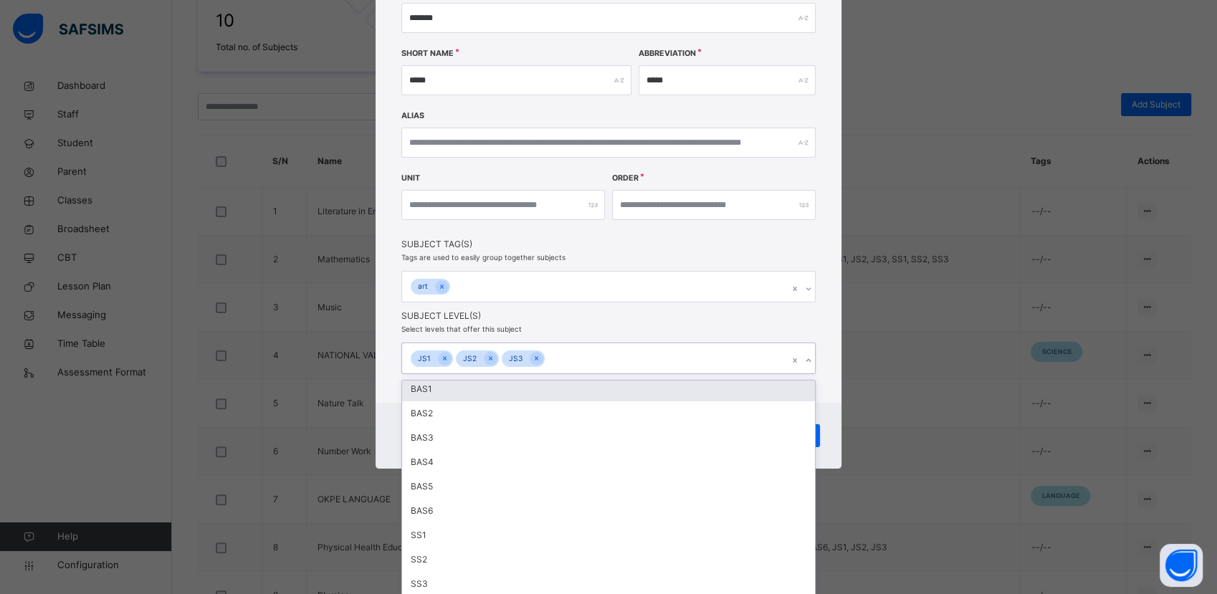
click at [808, 361] on div "**********" at bounding box center [609, 127] width 466 height 551
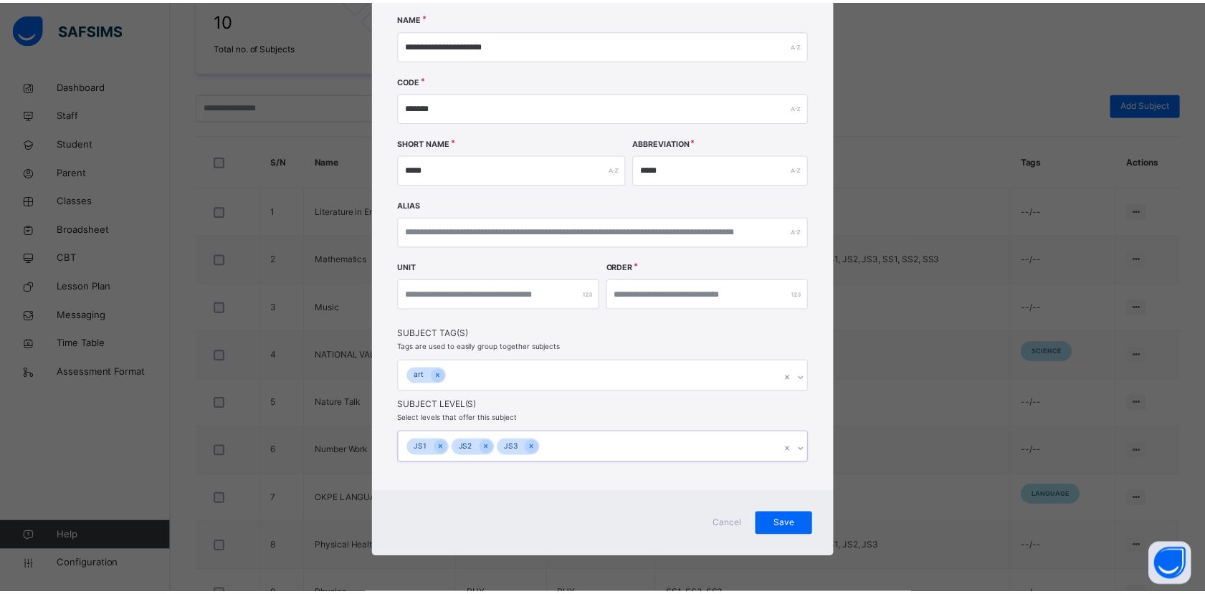
scroll to position [94, 0]
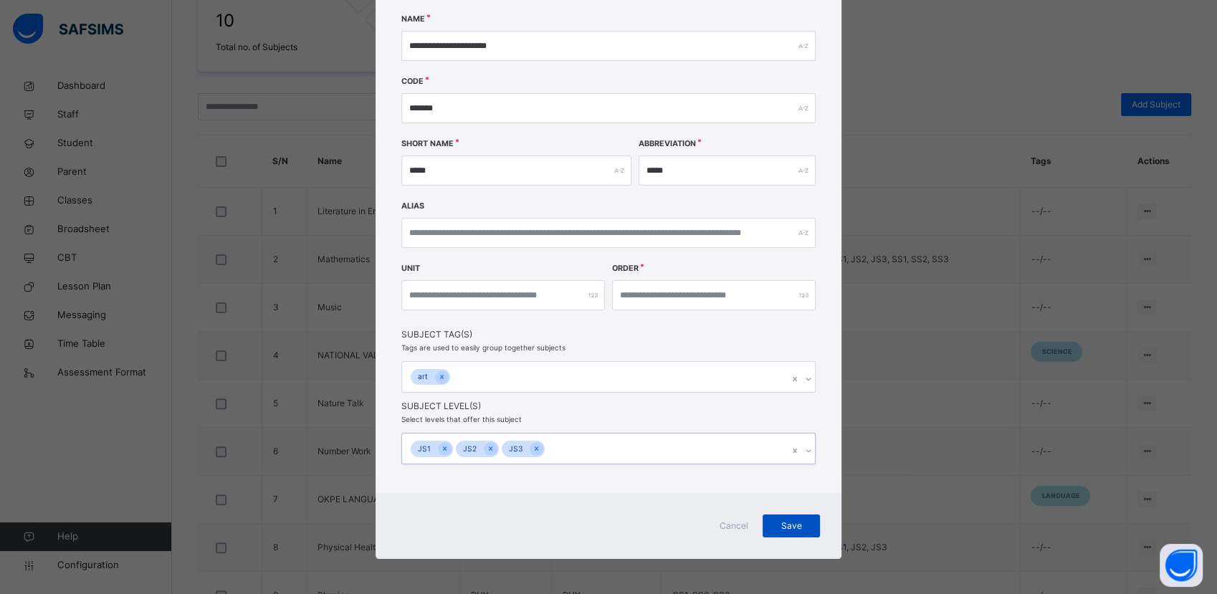
click at [782, 528] on span "Save" at bounding box center [791, 526] width 36 height 13
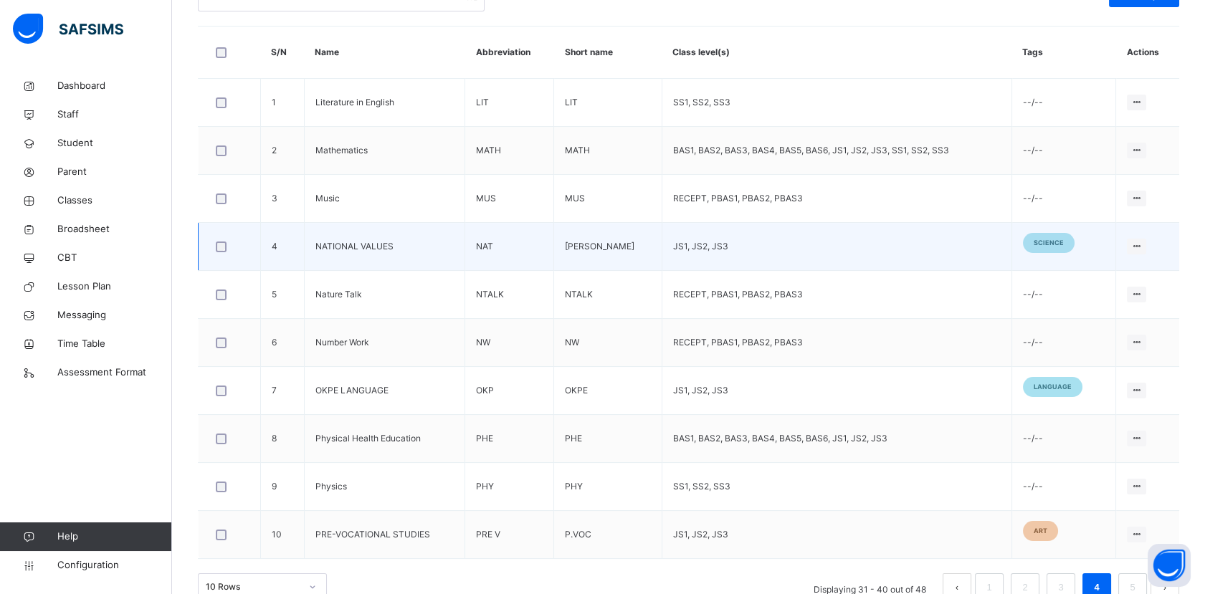
scroll to position [455, 0]
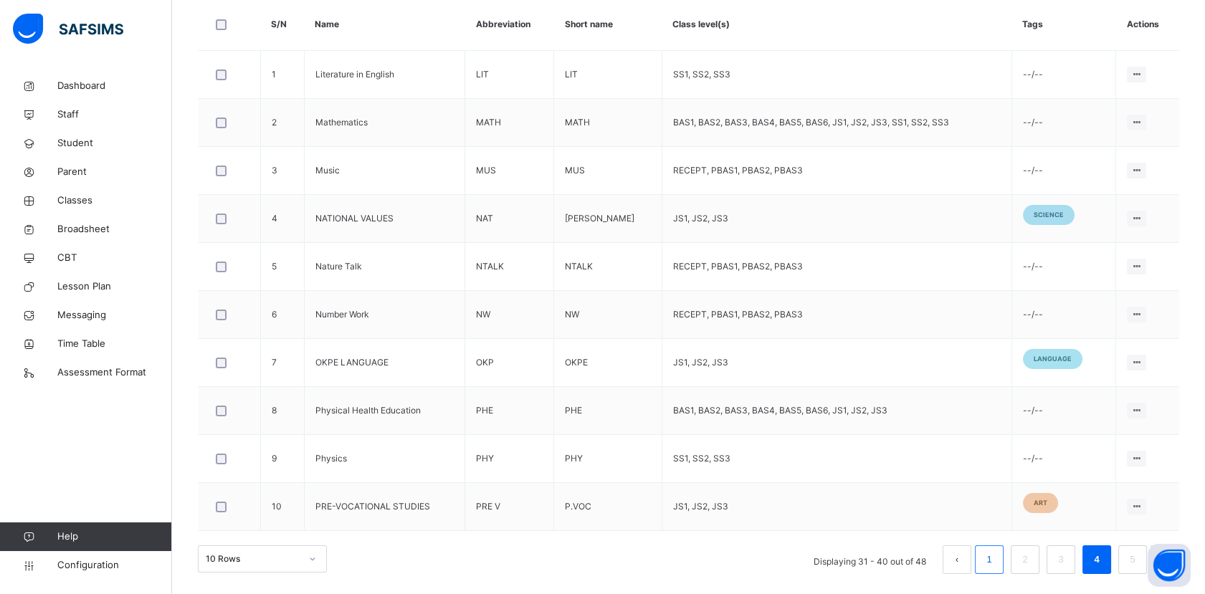
click at [1004, 568] on li "1" at bounding box center [989, 560] width 29 height 29
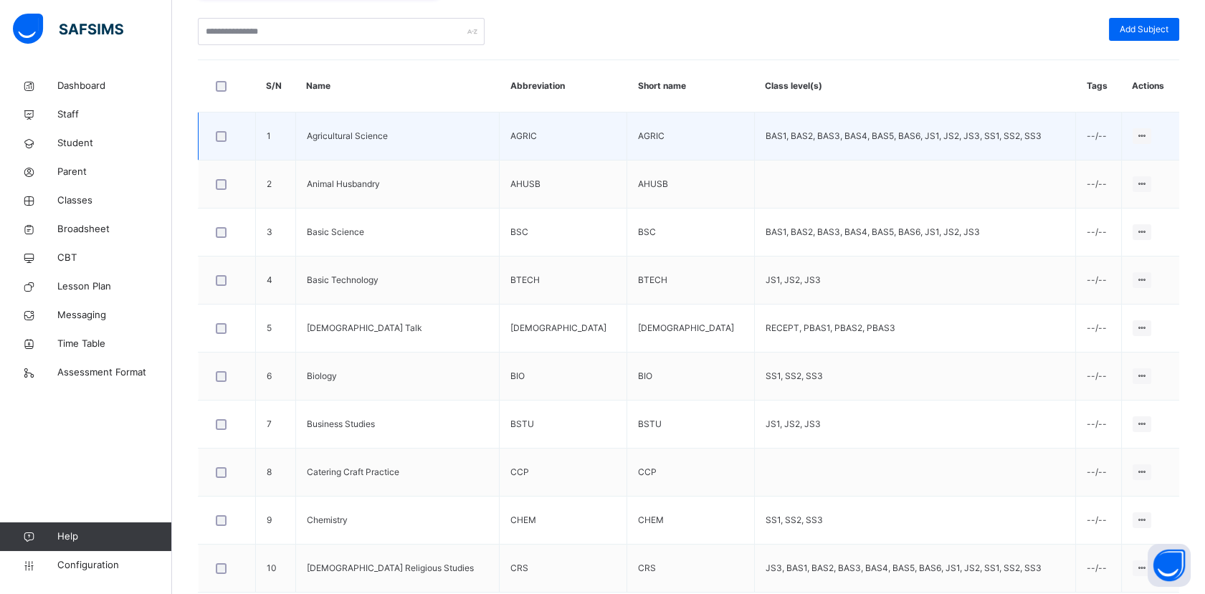
scroll to position [296, 0]
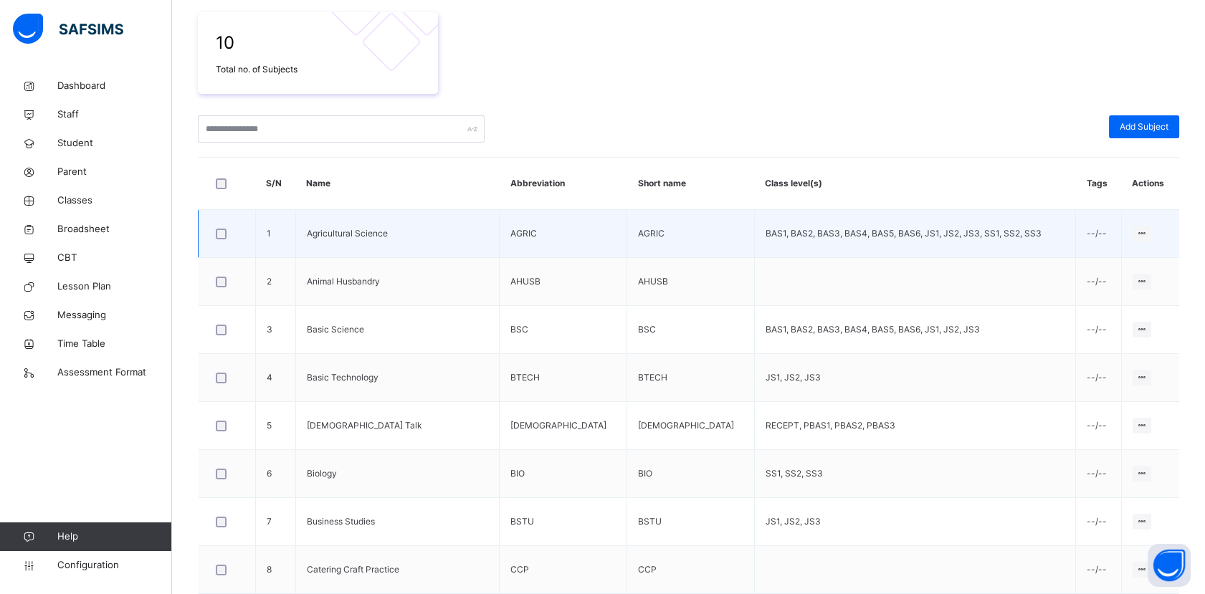
click at [803, 232] on td "BAS1, BAS2, BAS3, BAS4, BAS5, BAS6, JS1, JS2, JS3, SS1, SS2, SS3" at bounding box center [914, 234] width 321 height 48
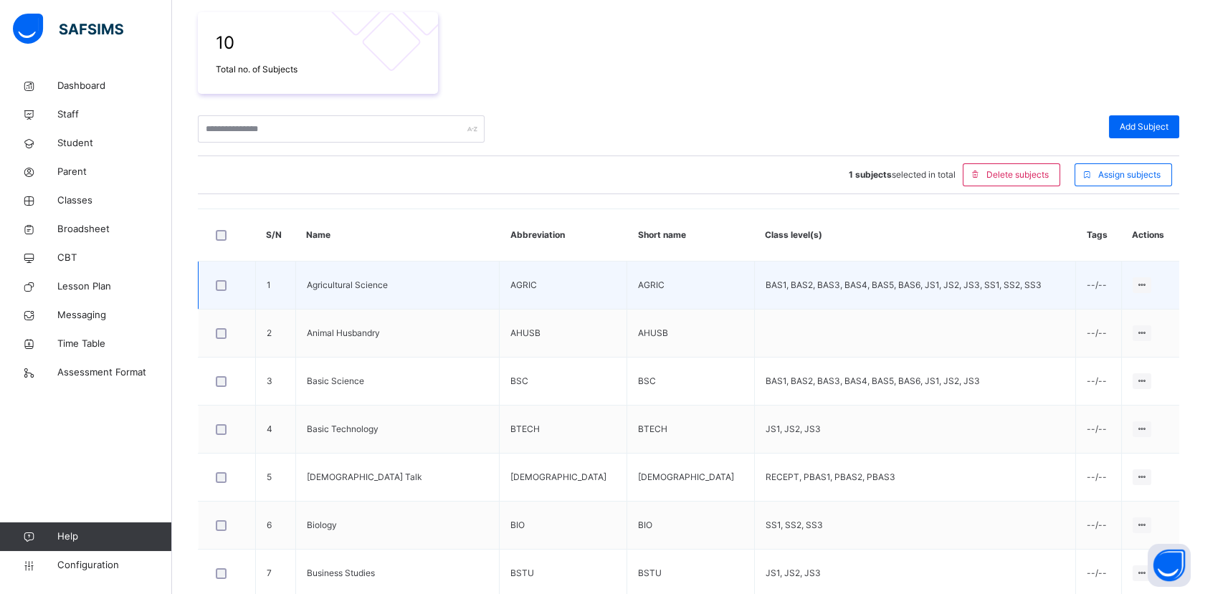
click at [896, 284] on td "BAS1, BAS2, BAS3, BAS4, BAS5, BAS6, JS1, JS2, JS3, SS1, SS2, SS3" at bounding box center [914, 286] width 321 height 48
click at [1123, 314] on div "Edit Subject" at bounding box center [1114, 314] width 61 height 14
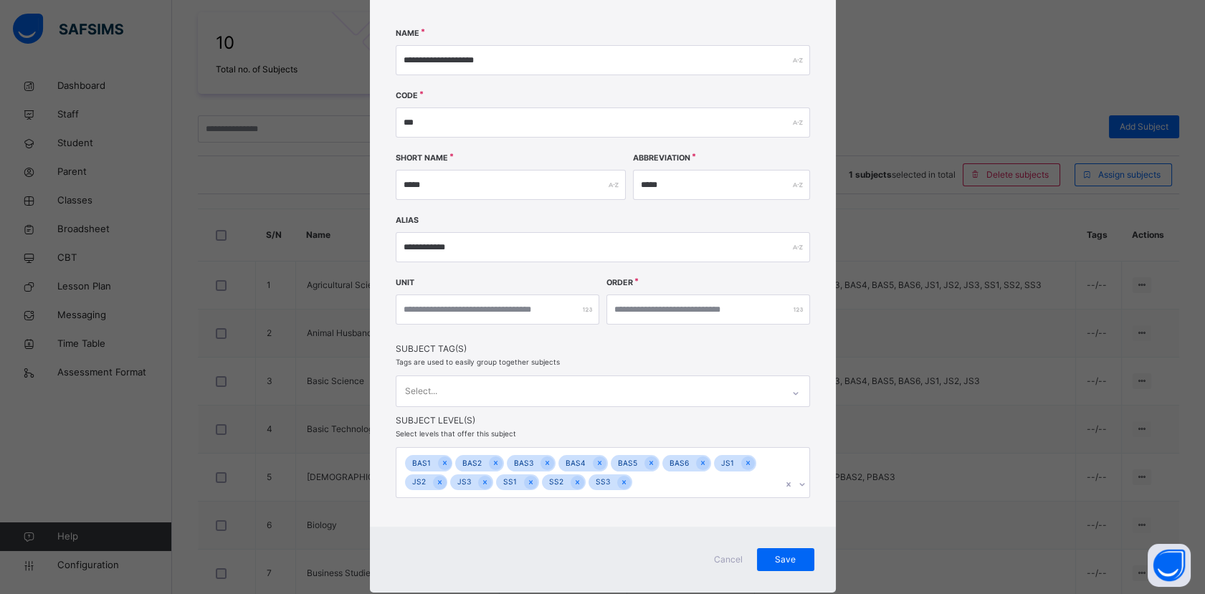
scroll to position [113, 0]
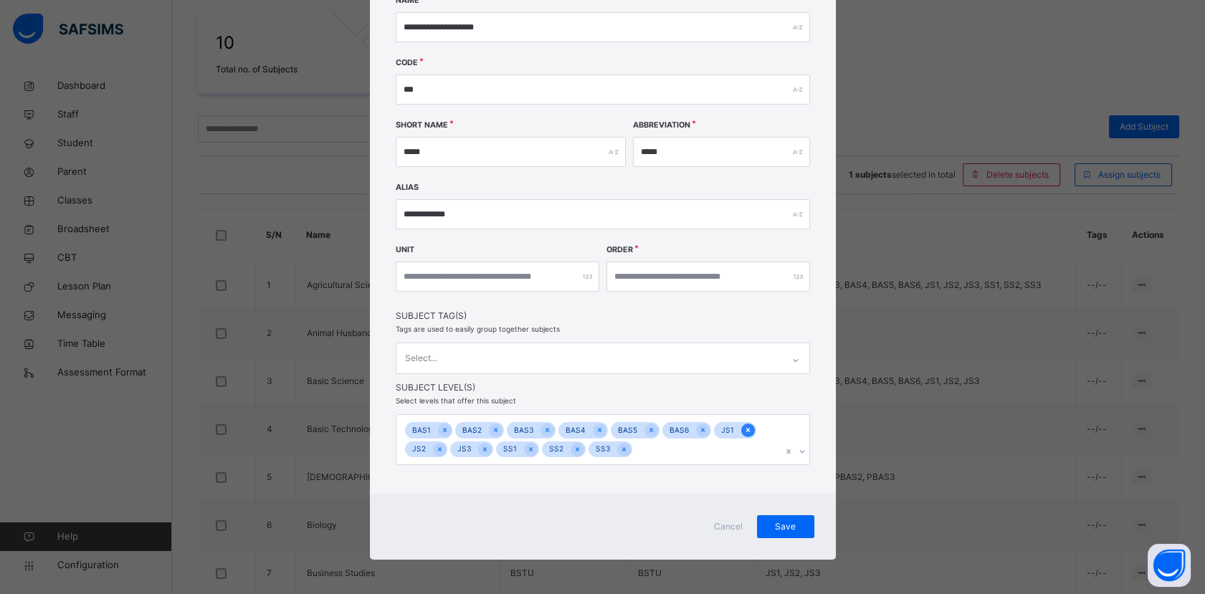
click at [744, 432] on icon at bounding box center [748, 430] width 8 height 10
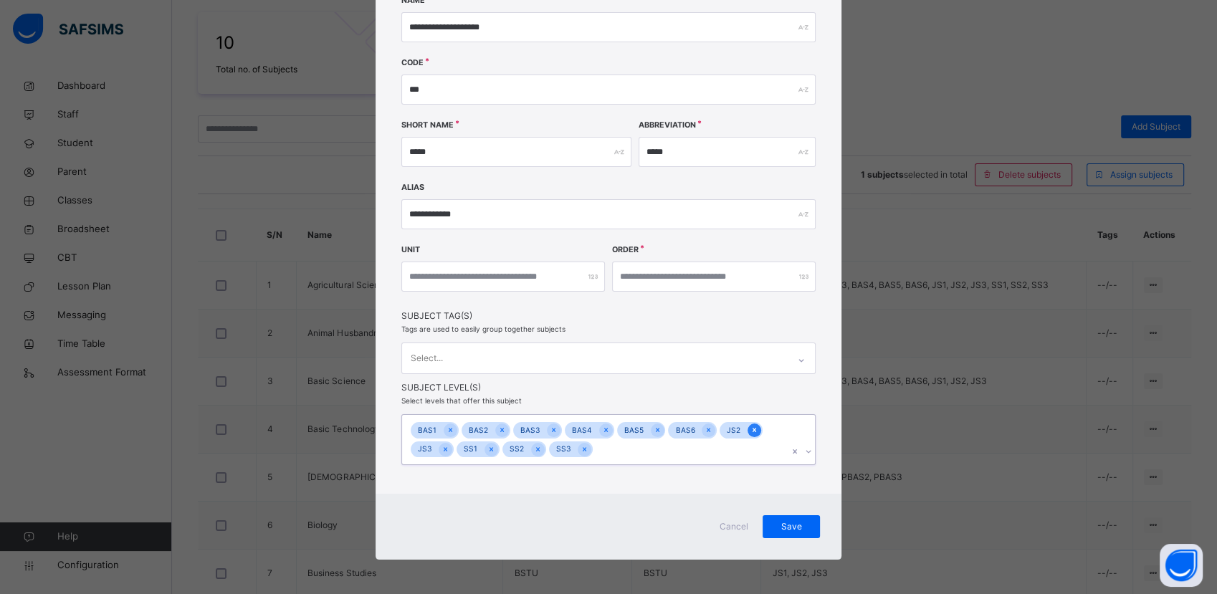
click at [751, 430] on icon at bounding box center [755, 430] width 8 height 10
click at [753, 429] on icon at bounding box center [755, 430] width 4 height 4
click at [794, 530] on span "Save" at bounding box center [791, 526] width 36 height 13
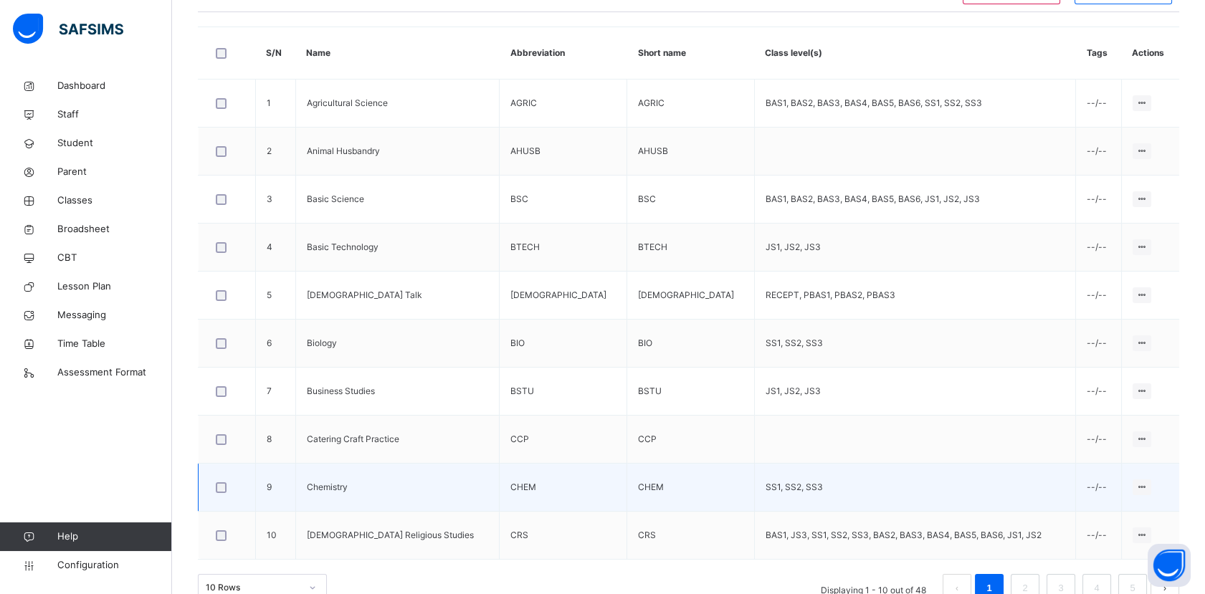
scroll to position [506, 0]
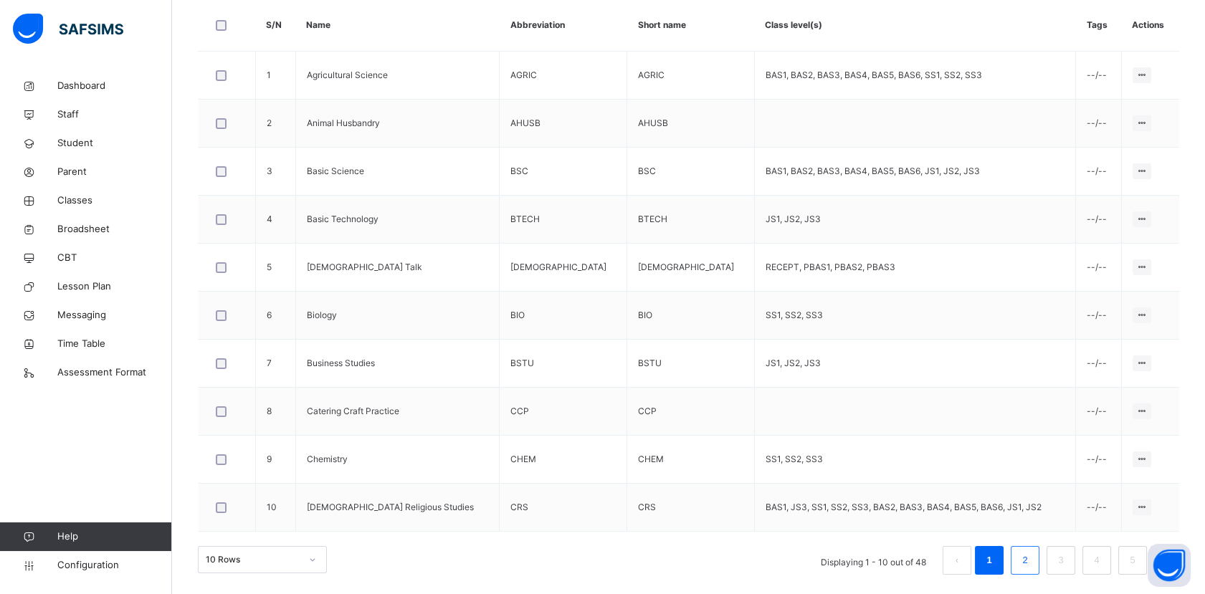
click at [1030, 555] on link "2" at bounding box center [1025, 560] width 14 height 19
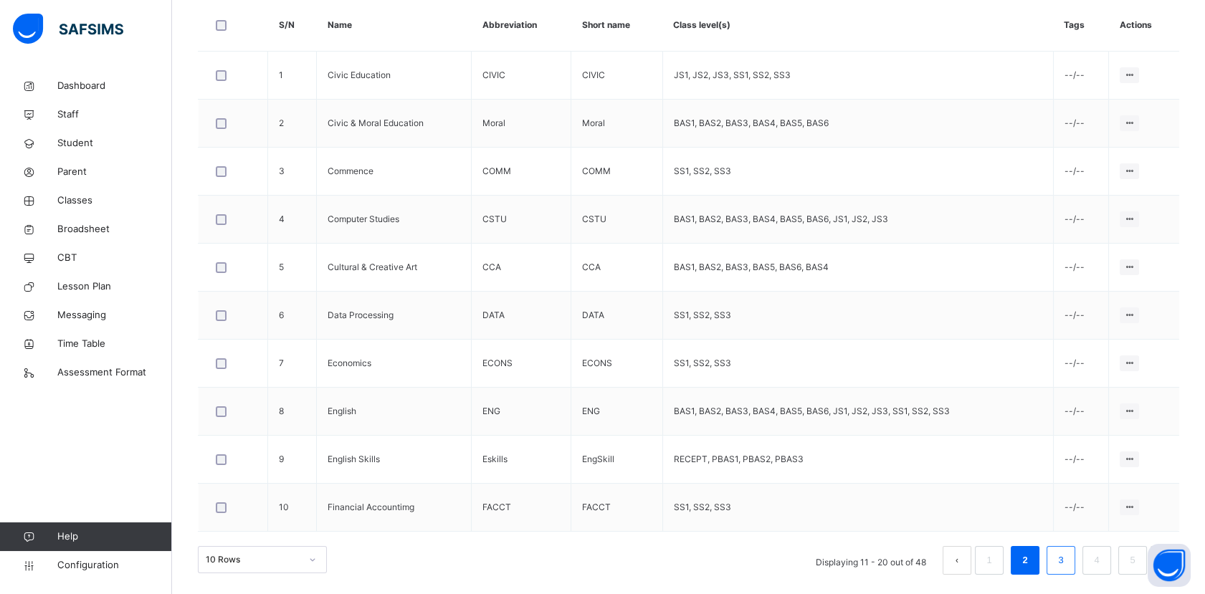
click at [1067, 559] on link "3" at bounding box center [1061, 560] width 14 height 19
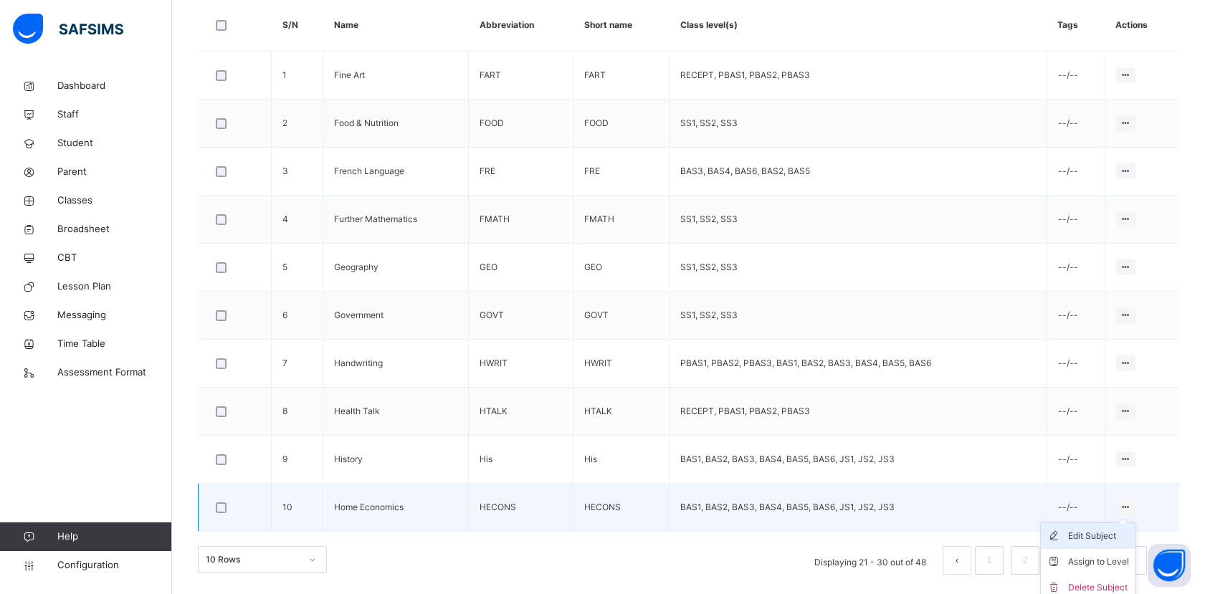
click at [1110, 533] on div "Edit Subject" at bounding box center [1098, 536] width 61 height 14
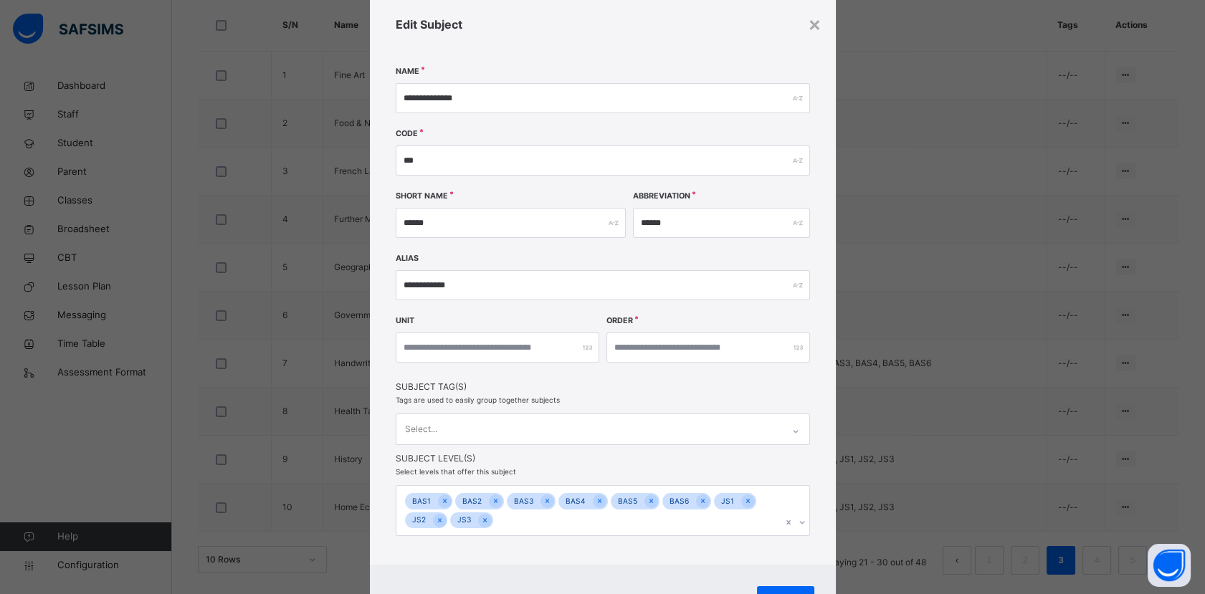
scroll to position [80, 0]
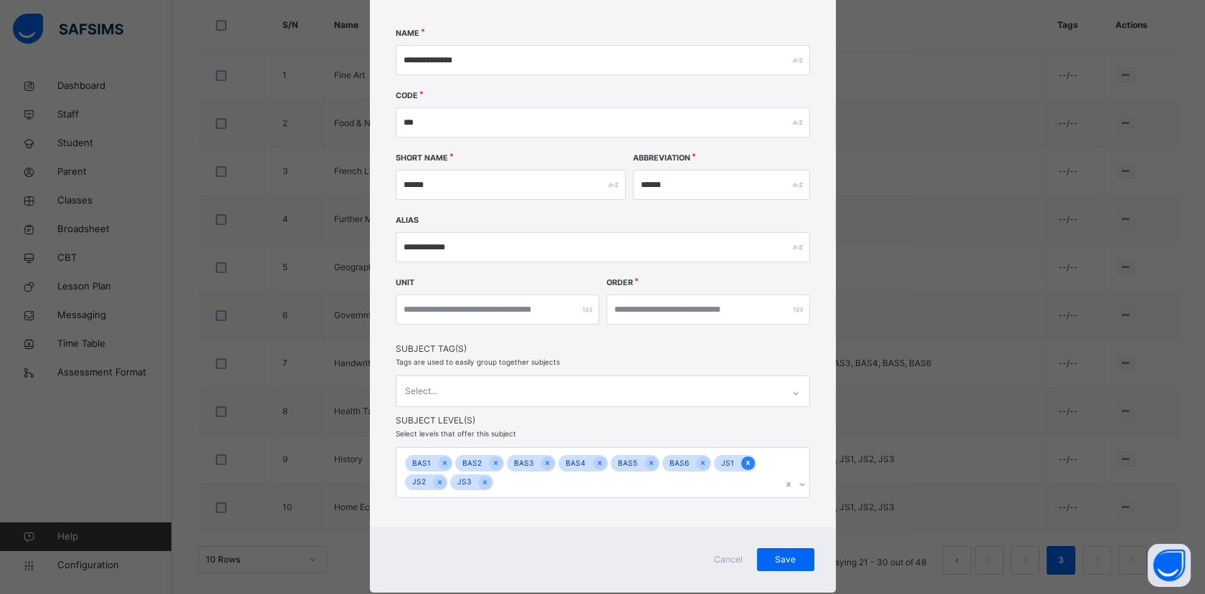
click at [746, 463] on icon at bounding box center [748, 463] width 4 height 4
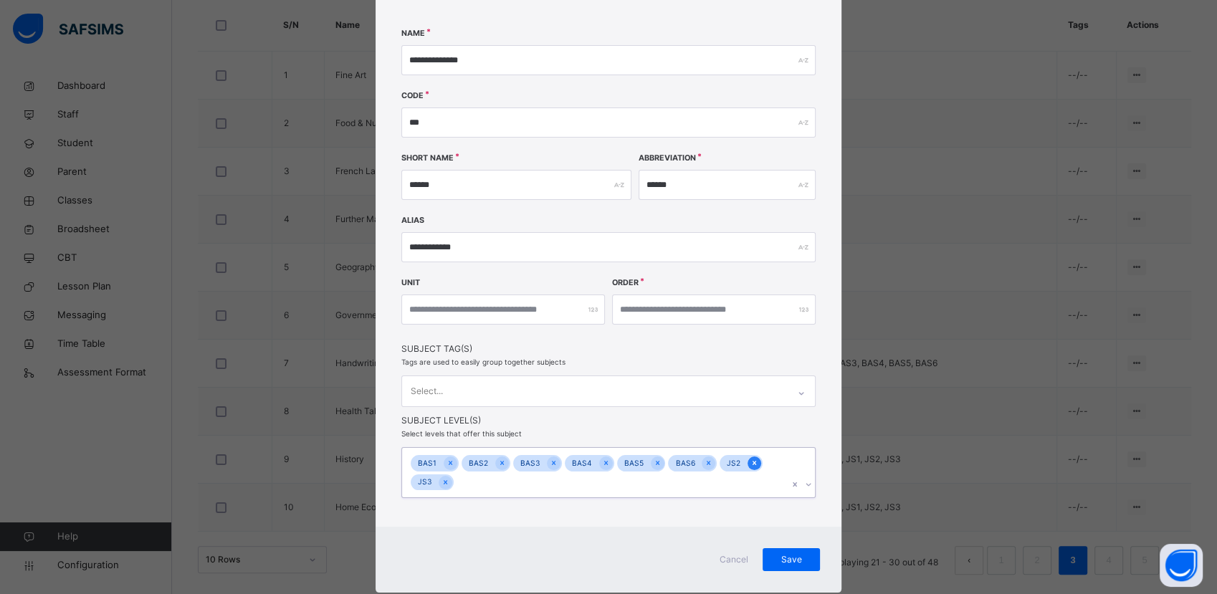
click at [753, 461] on icon at bounding box center [755, 463] width 4 height 4
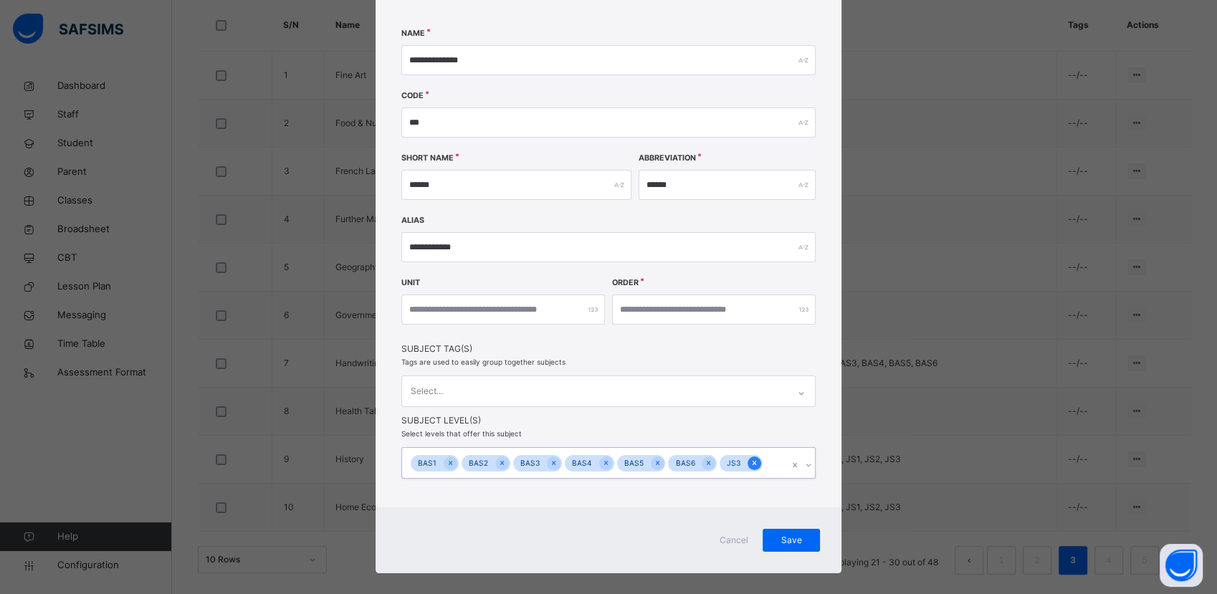
click at [751, 463] on icon at bounding box center [755, 463] width 8 height 10
click at [804, 543] on span "Save" at bounding box center [791, 540] width 36 height 13
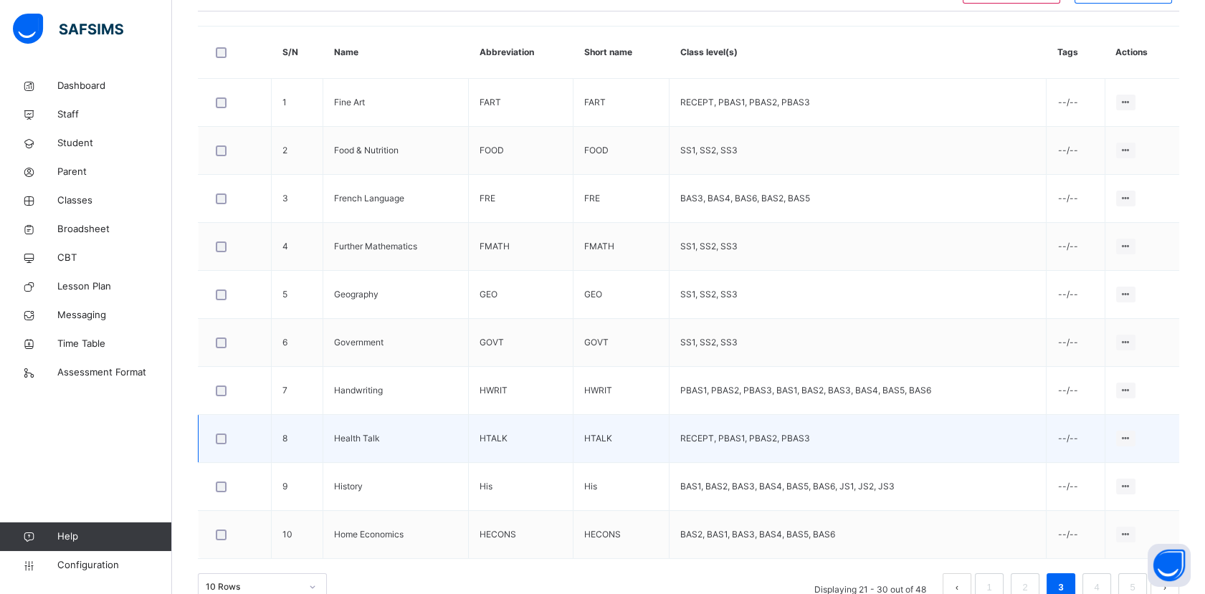
scroll to position [506, 0]
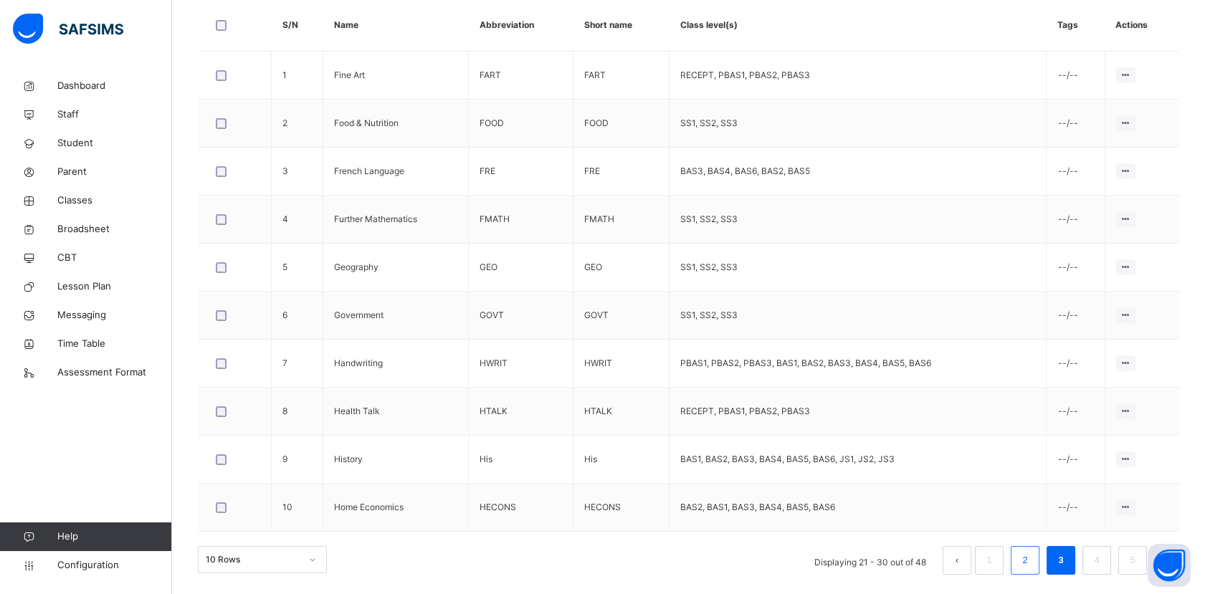
click at [1026, 566] on li "2" at bounding box center [1025, 560] width 29 height 29
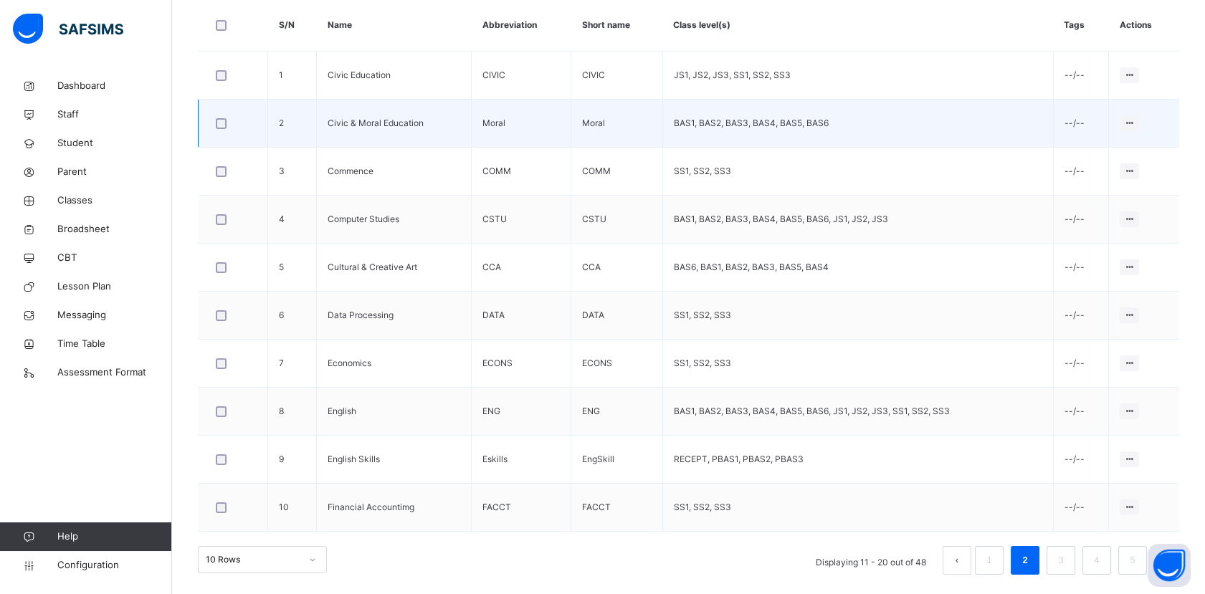
scroll to position [427, 0]
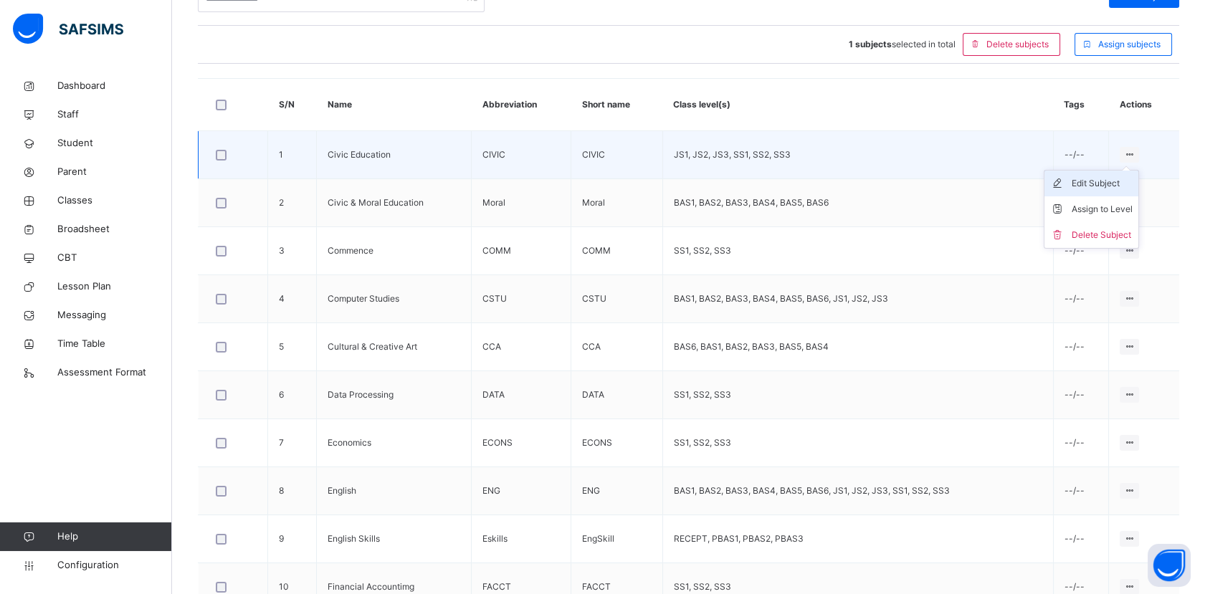
click at [1118, 184] on div "Edit Subject" at bounding box center [1102, 183] width 61 height 14
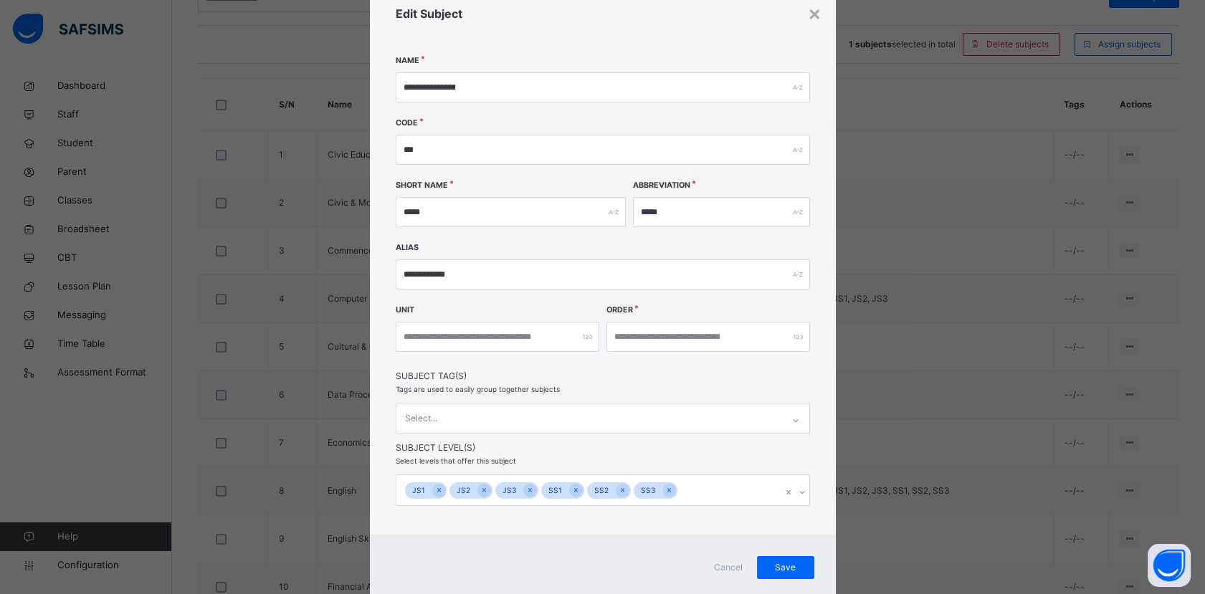
scroll to position [80, 0]
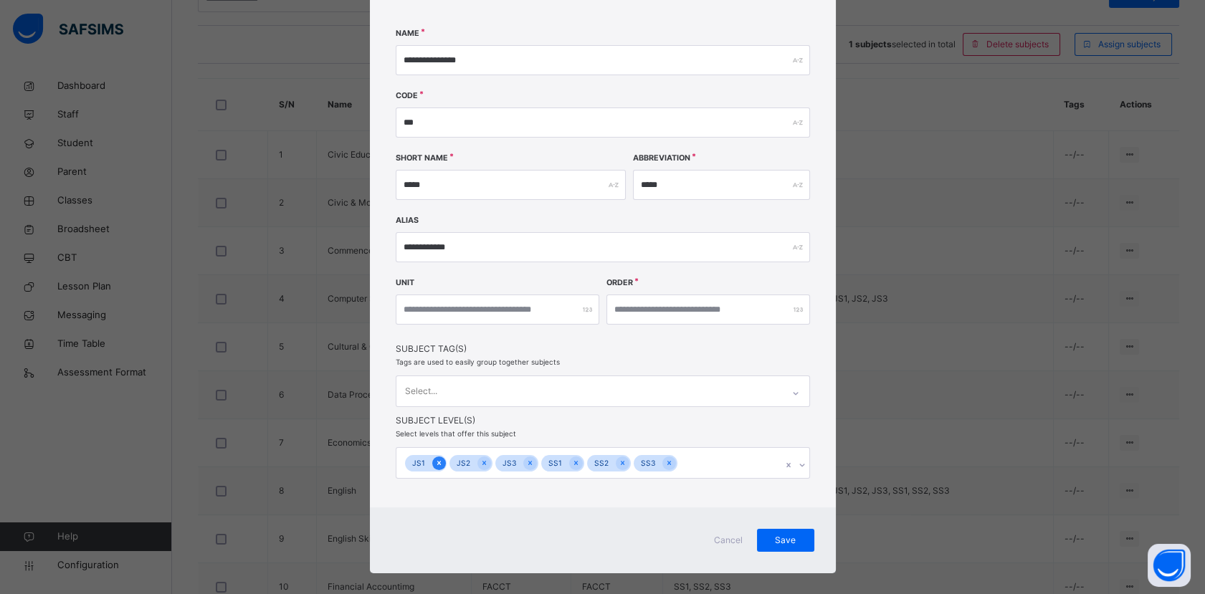
click at [435, 460] on icon at bounding box center [439, 463] width 8 height 10
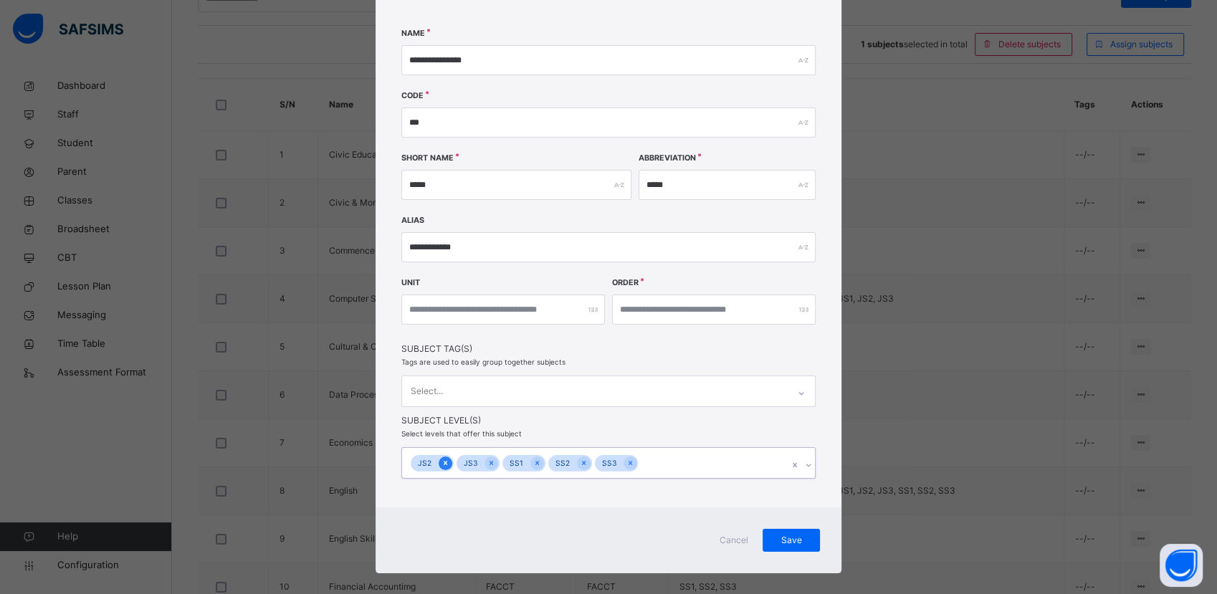
click at [442, 462] on icon at bounding box center [446, 463] width 8 height 10
click at [443, 463] on icon at bounding box center [446, 463] width 8 height 10
click at [774, 543] on span "Save" at bounding box center [791, 540] width 36 height 13
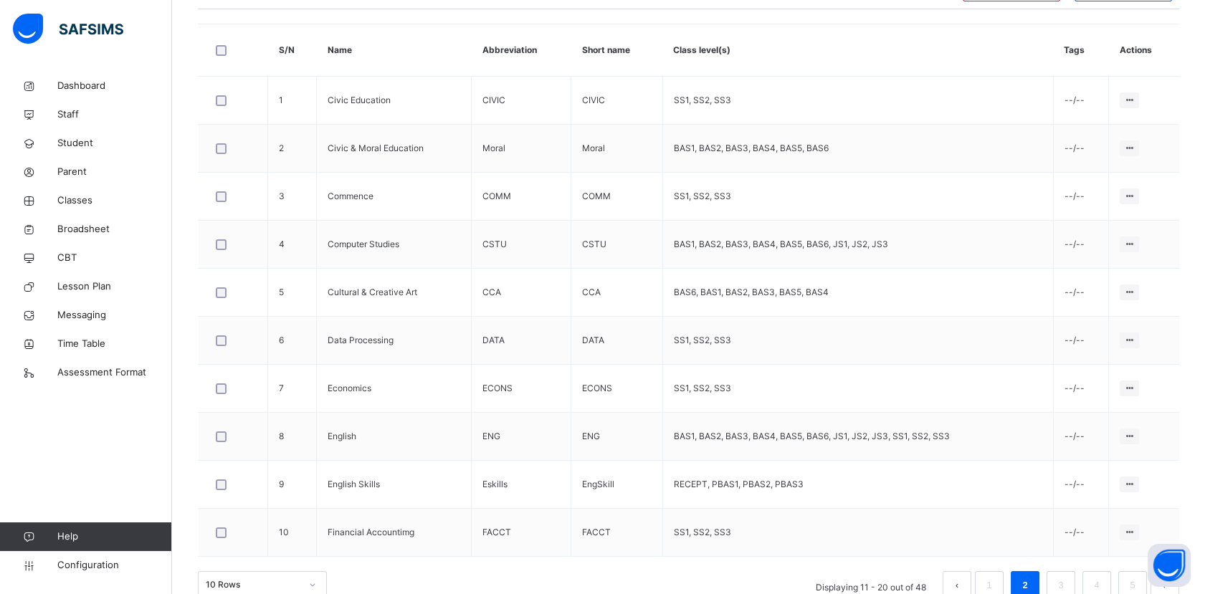
scroll to position [506, 0]
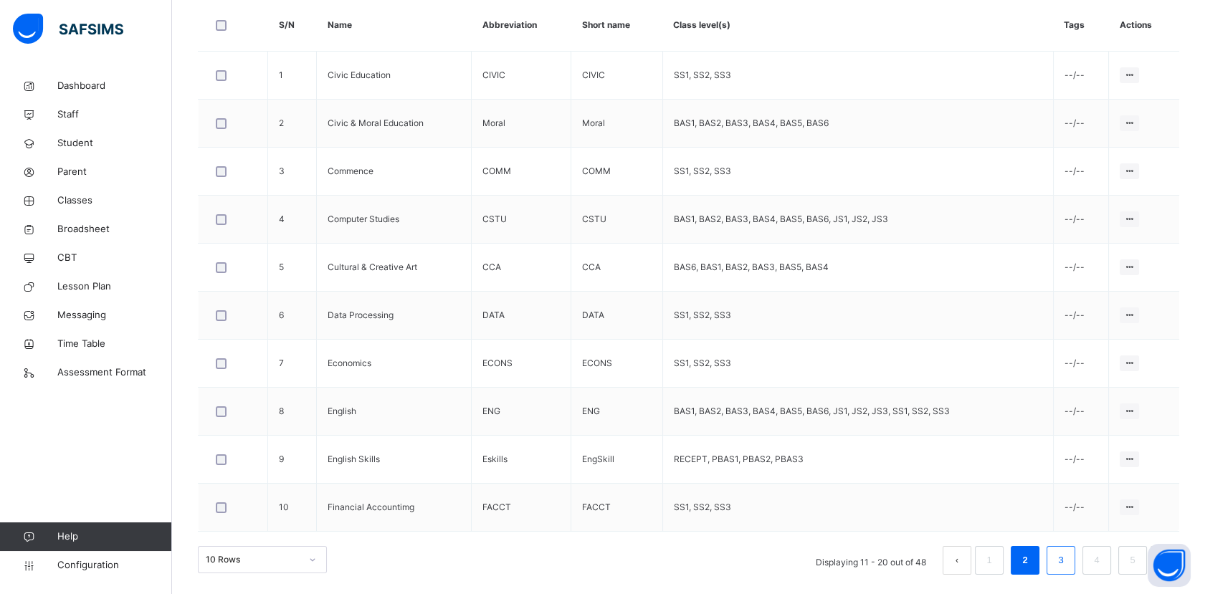
click at [1067, 564] on link "3" at bounding box center [1061, 560] width 14 height 19
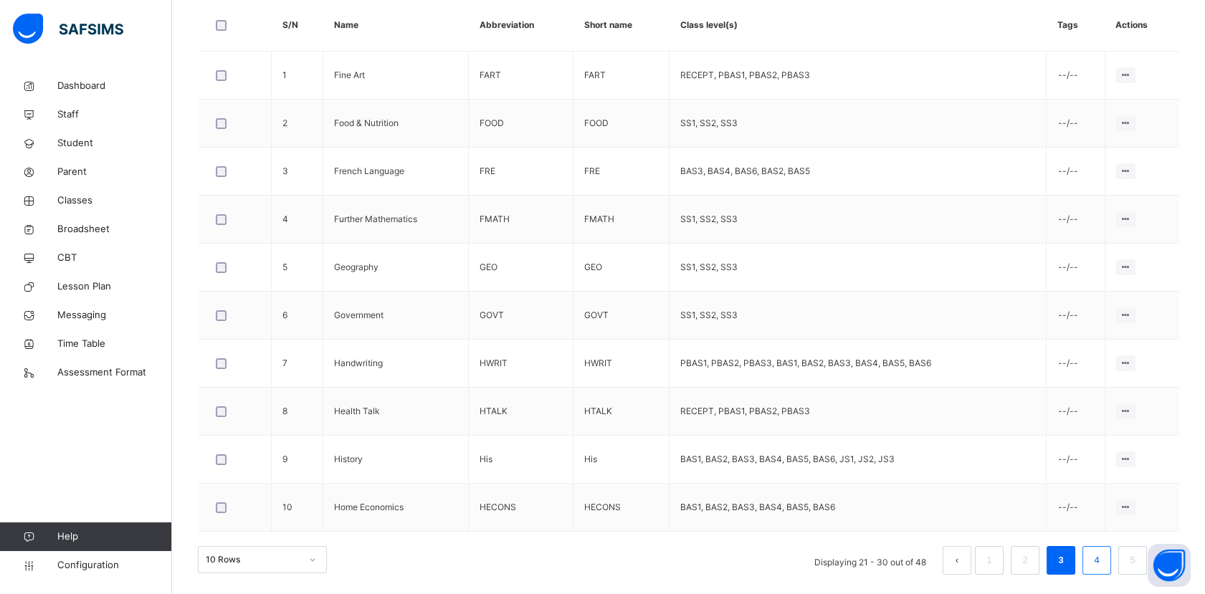
click at [1103, 563] on link "4" at bounding box center [1097, 560] width 14 height 19
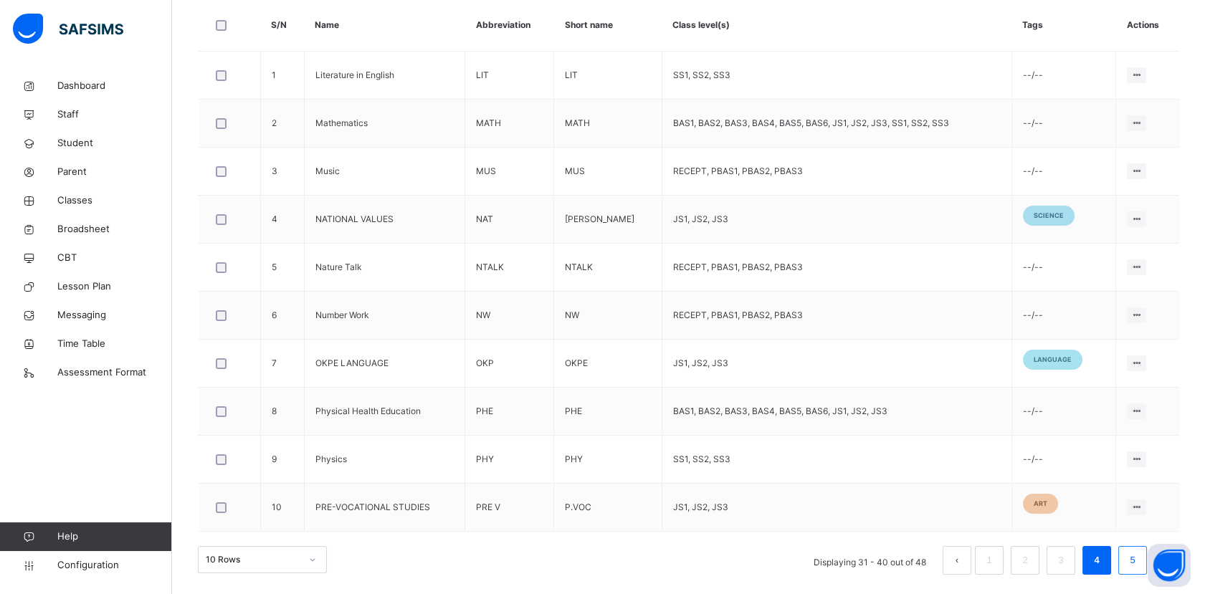
click at [1134, 565] on li "5" at bounding box center [1132, 560] width 29 height 29
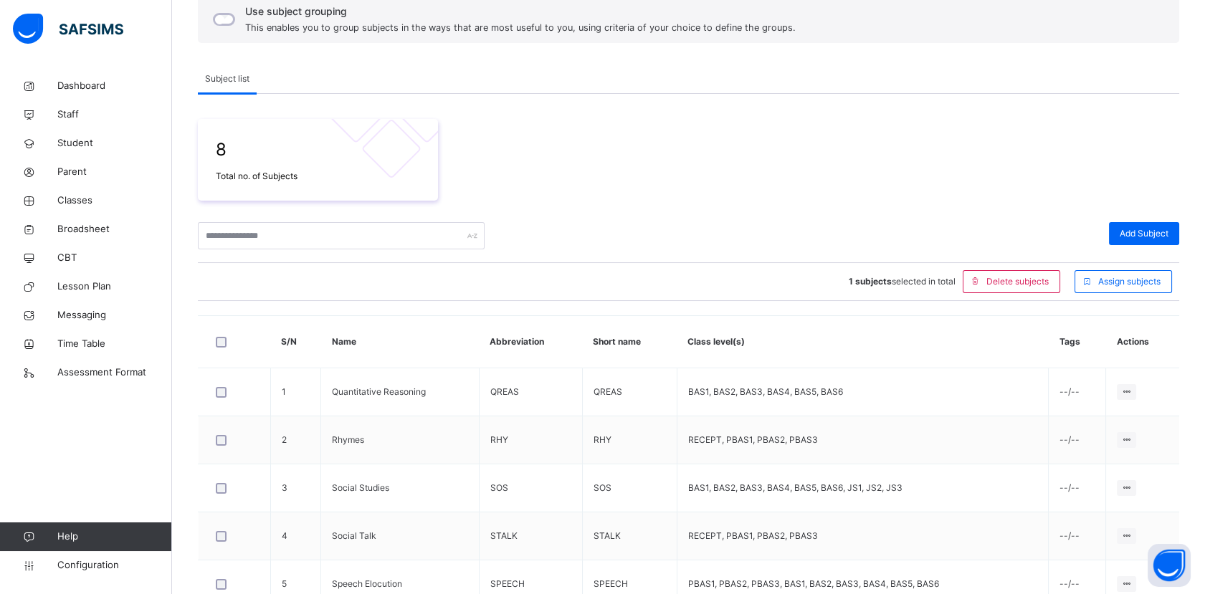
scroll to position [411, 0]
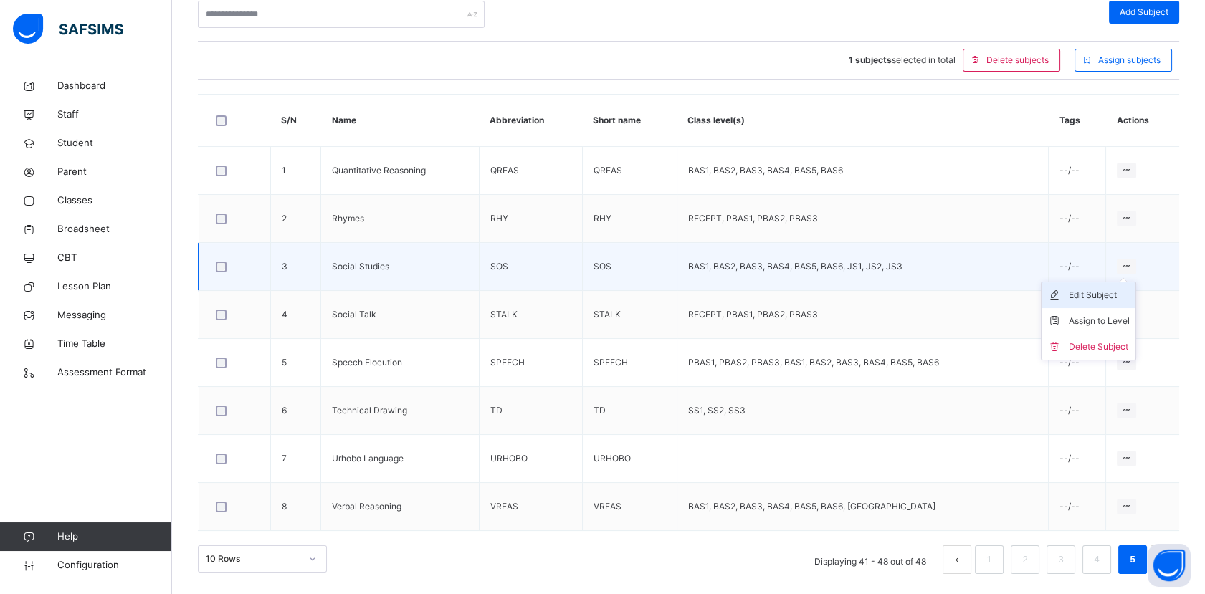
click at [1124, 292] on div "Edit Subject" at bounding box center [1099, 295] width 61 height 14
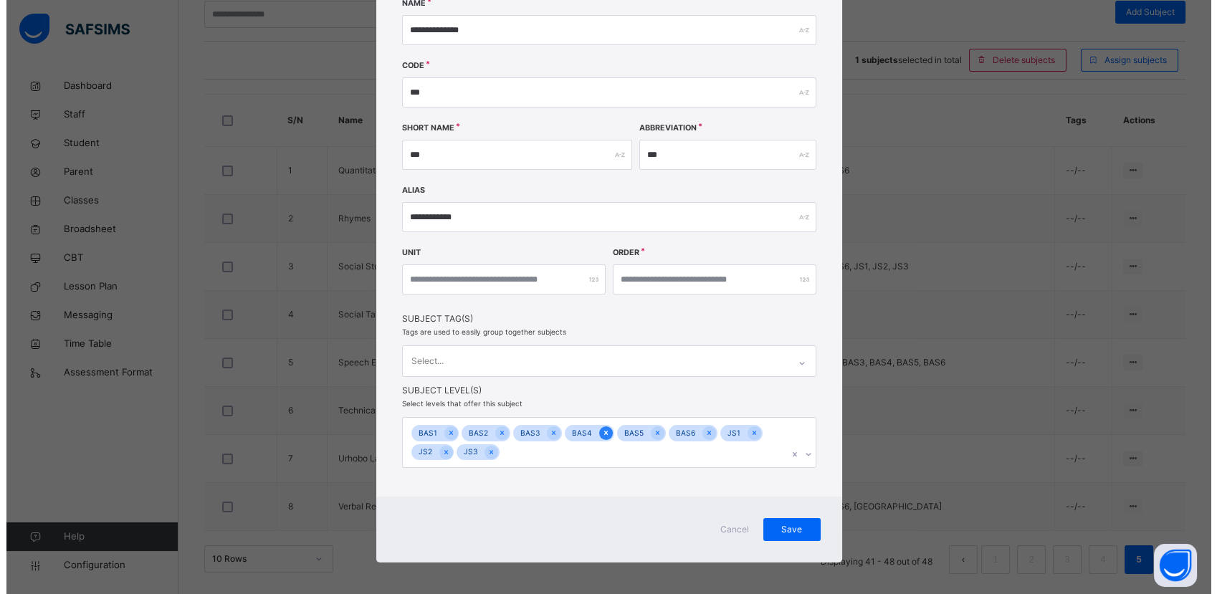
scroll to position [113, 0]
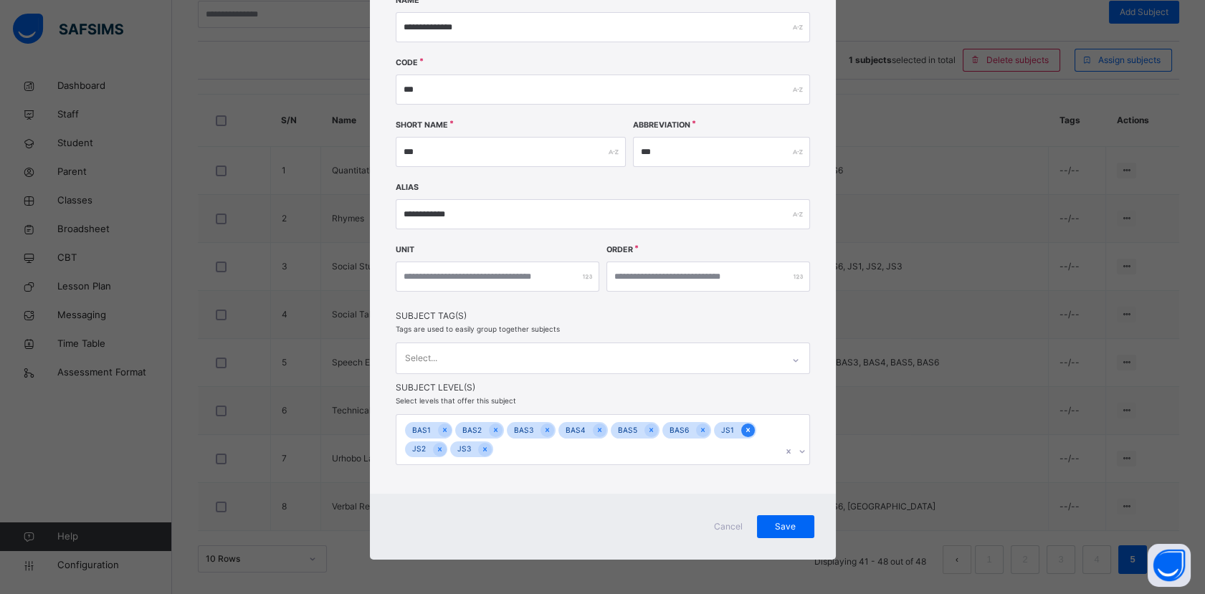
click at [746, 429] on icon at bounding box center [748, 430] width 4 height 4
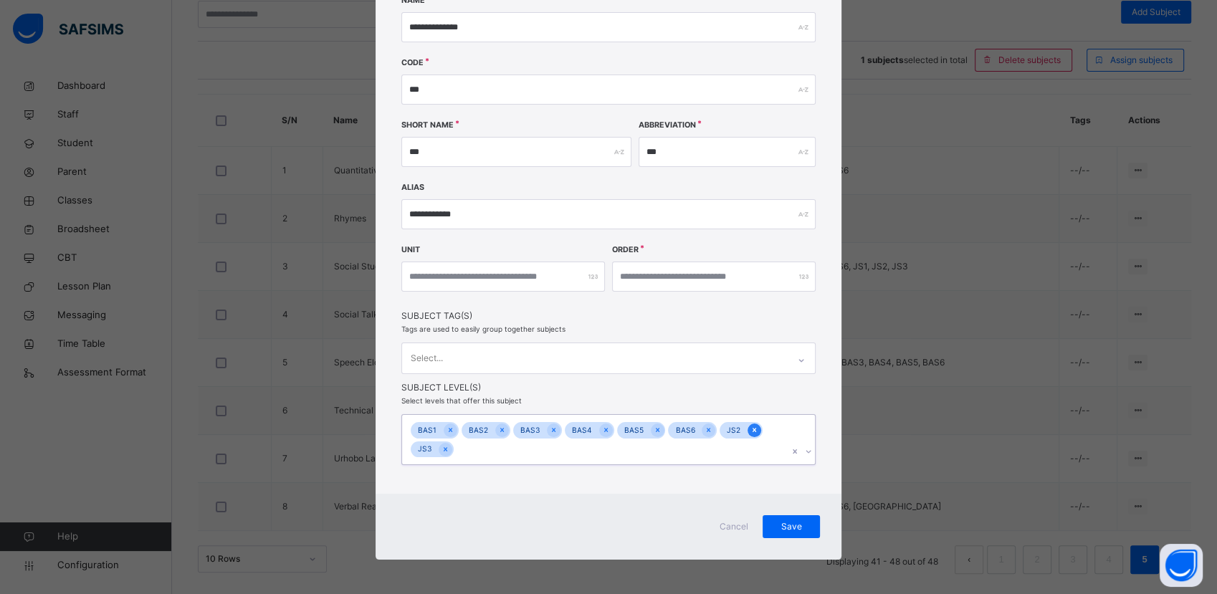
click at [751, 428] on icon at bounding box center [755, 430] width 8 height 10
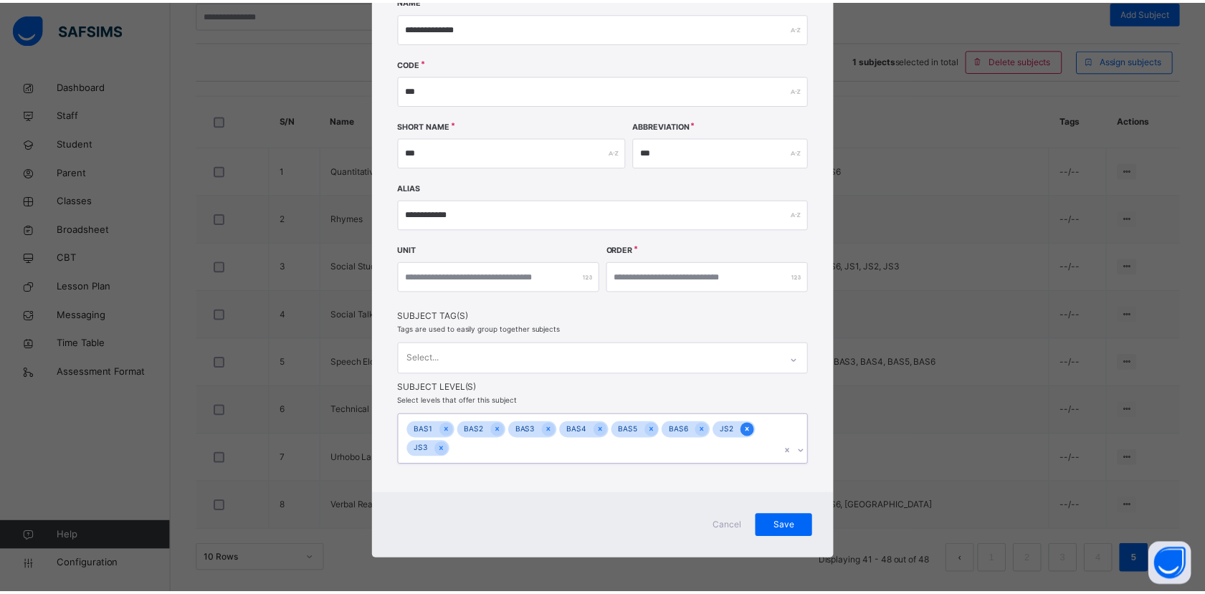
scroll to position [93, 0]
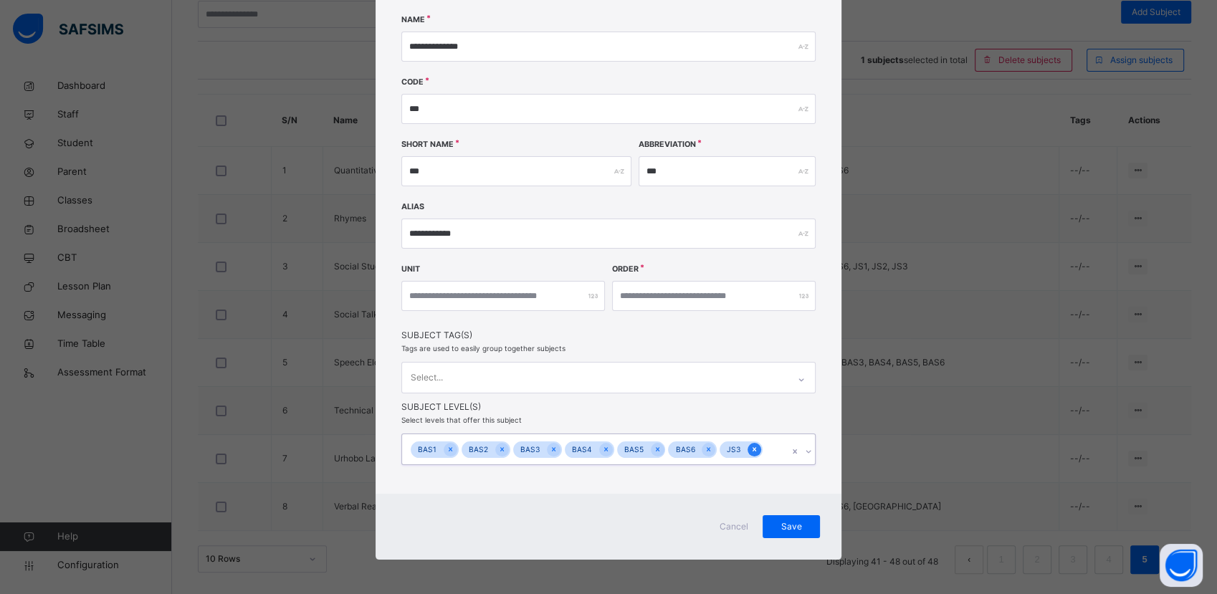
click at [751, 448] on icon at bounding box center [755, 449] width 8 height 10
click at [789, 528] on span "Save" at bounding box center [791, 526] width 36 height 13
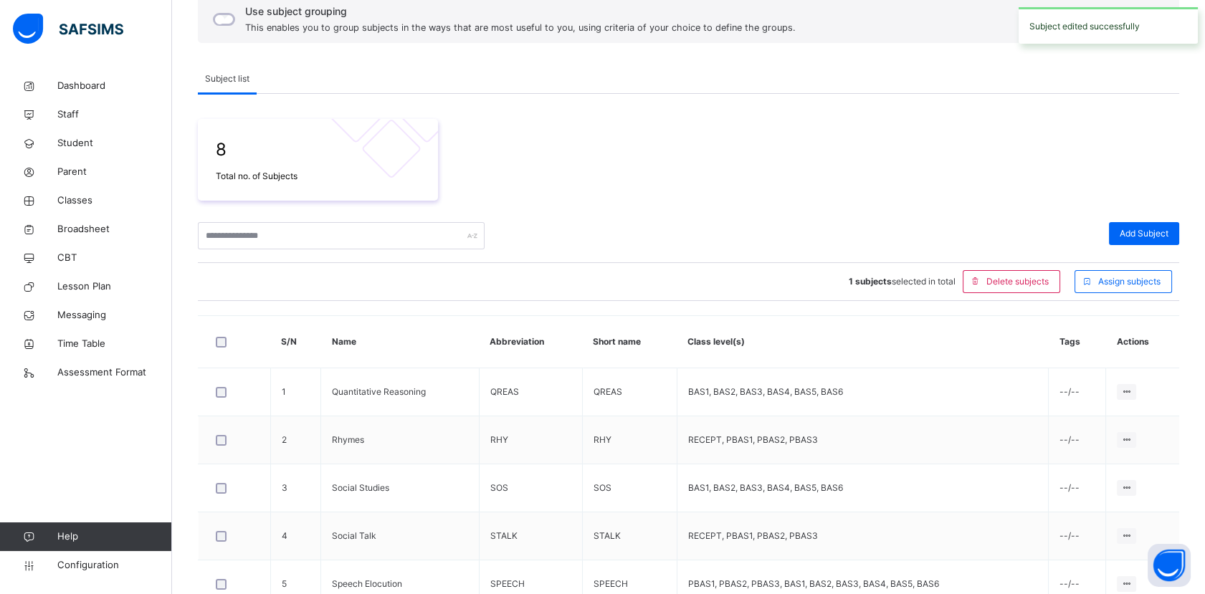
scroll to position [411, 0]
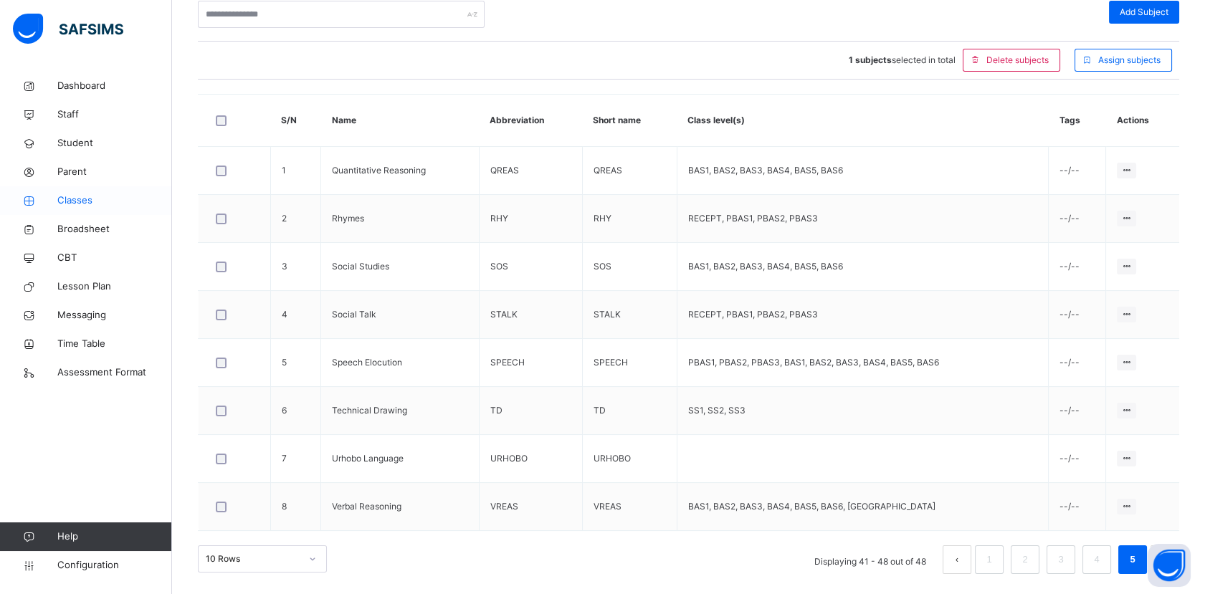
click at [87, 201] on span "Classes" at bounding box center [114, 201] width 115 height 14
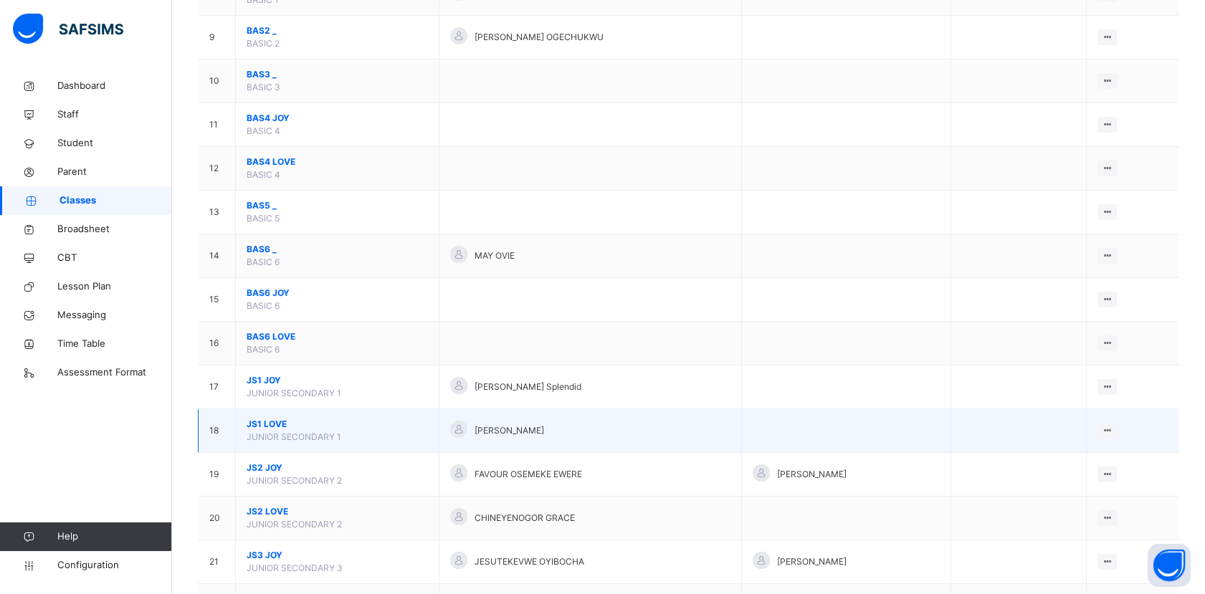
scroll to position [570, 0]
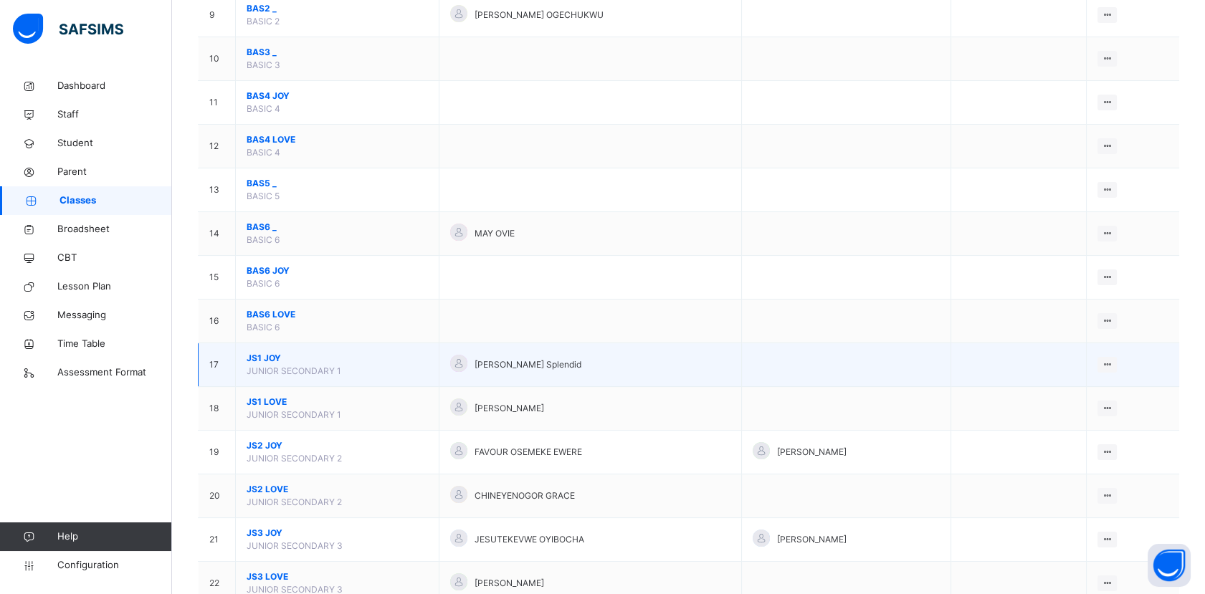
click at [271, 357] on span "JS1 JOY" at bounding box center [337, 358] width 181 height 13
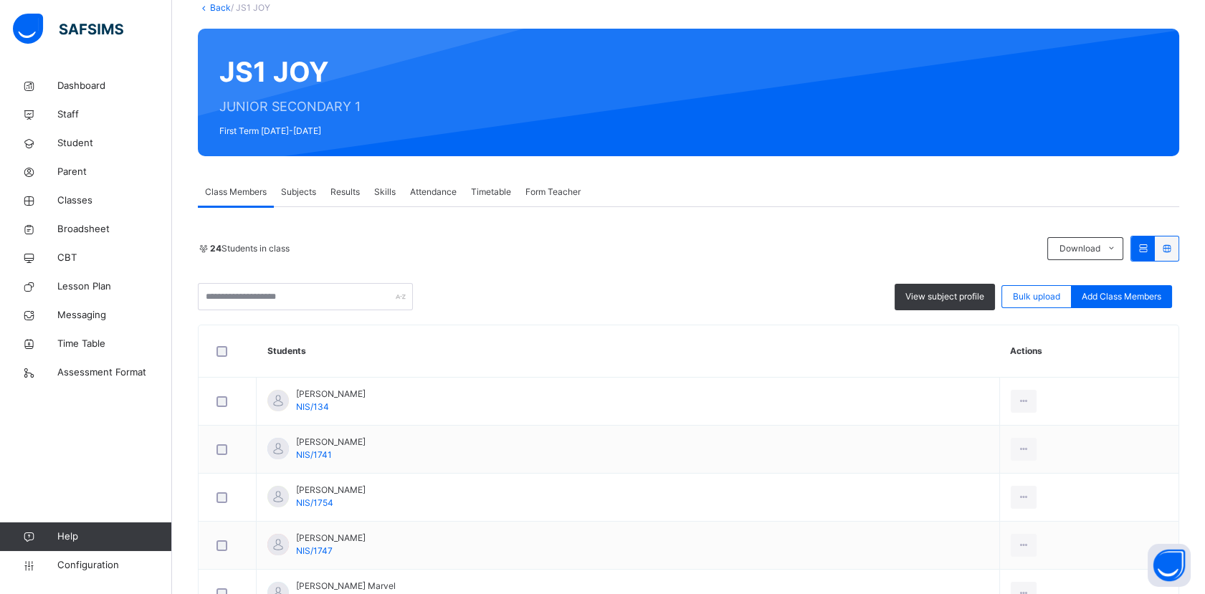
scroll to position [12, 0]
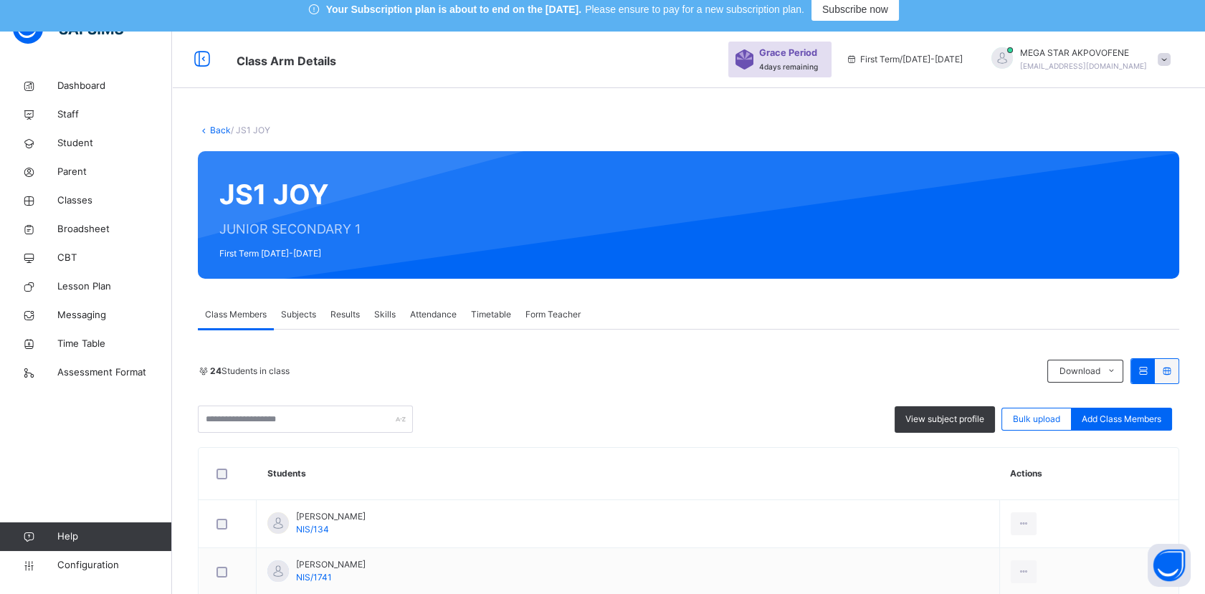
click at [297, 315] on span "Subjects" at bounding box center [298, 314] width 35 height 13
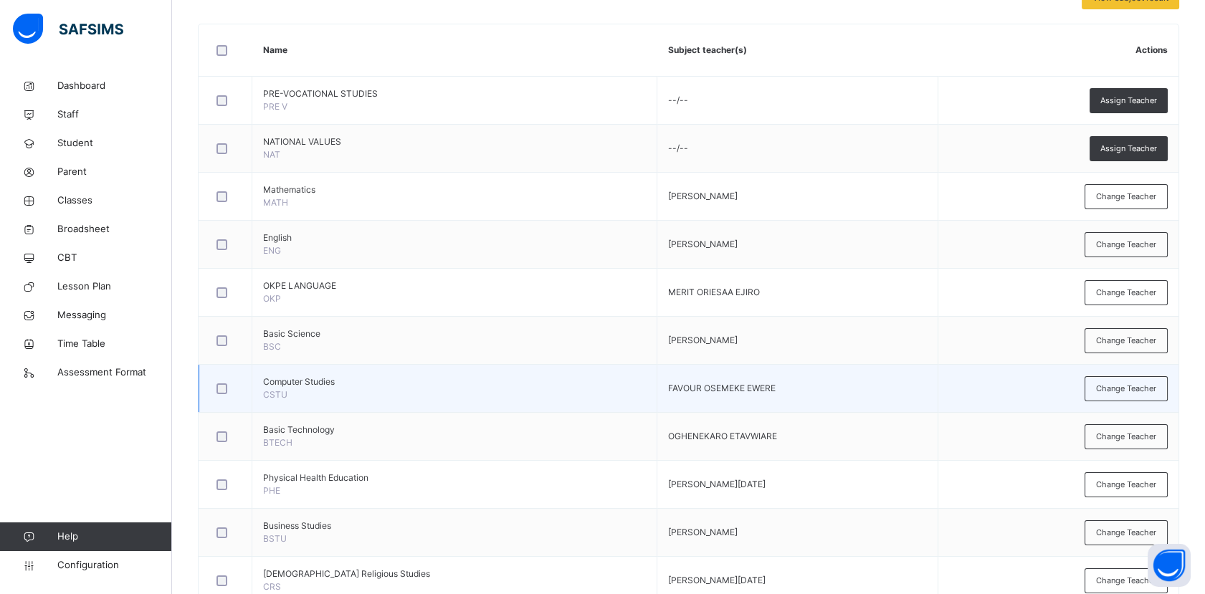
scroll to position [231, 0]
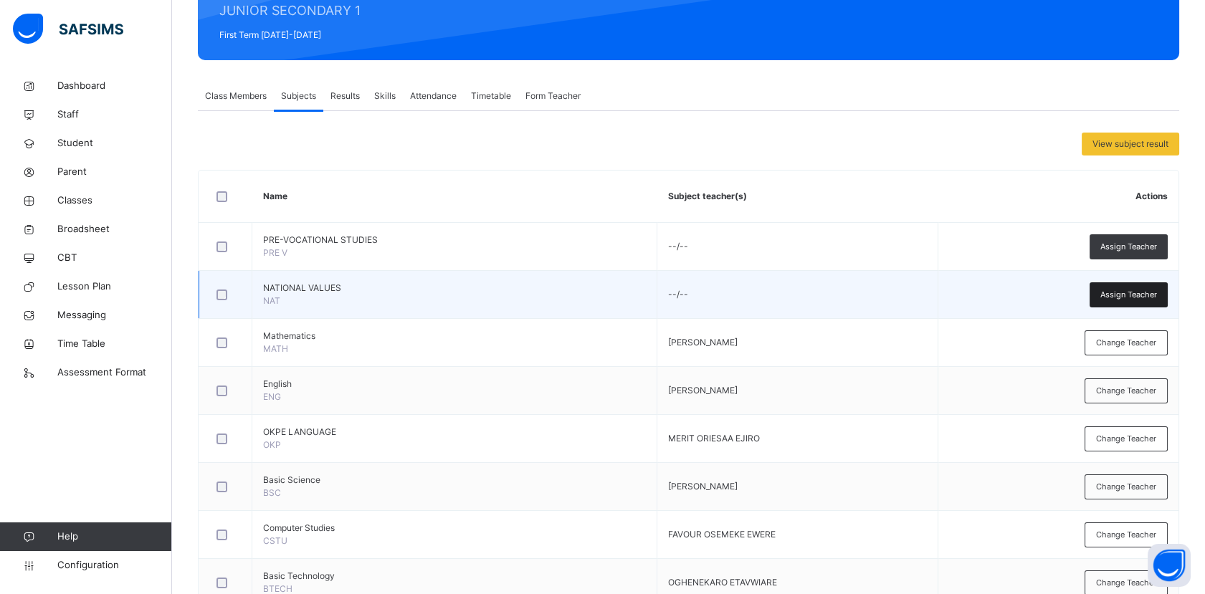
click at [1141, 292] on span "Assign Teacher" at bounding box center [1128, 295] width 57 height 12
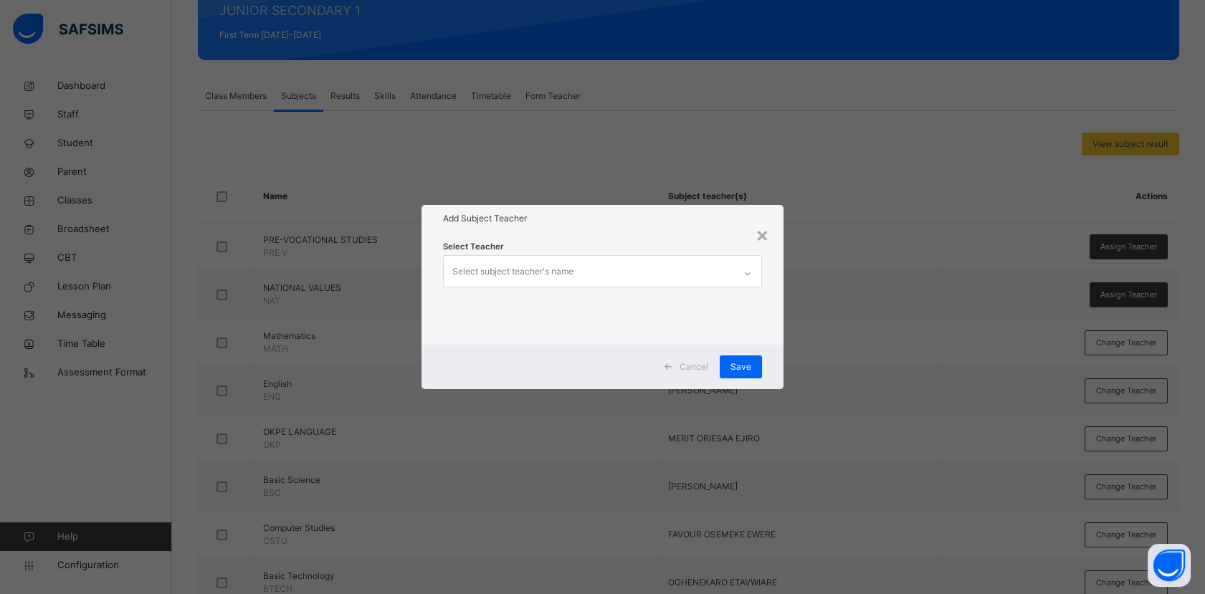
click at [652, 267] on div "Select subject teacher's name" at bounding box center [589, 271] width 290 height 30
type input "****"
click at [678, 306] on div "[PERSON_NAME]" at bounding box center [602, 306] width 317 height 24
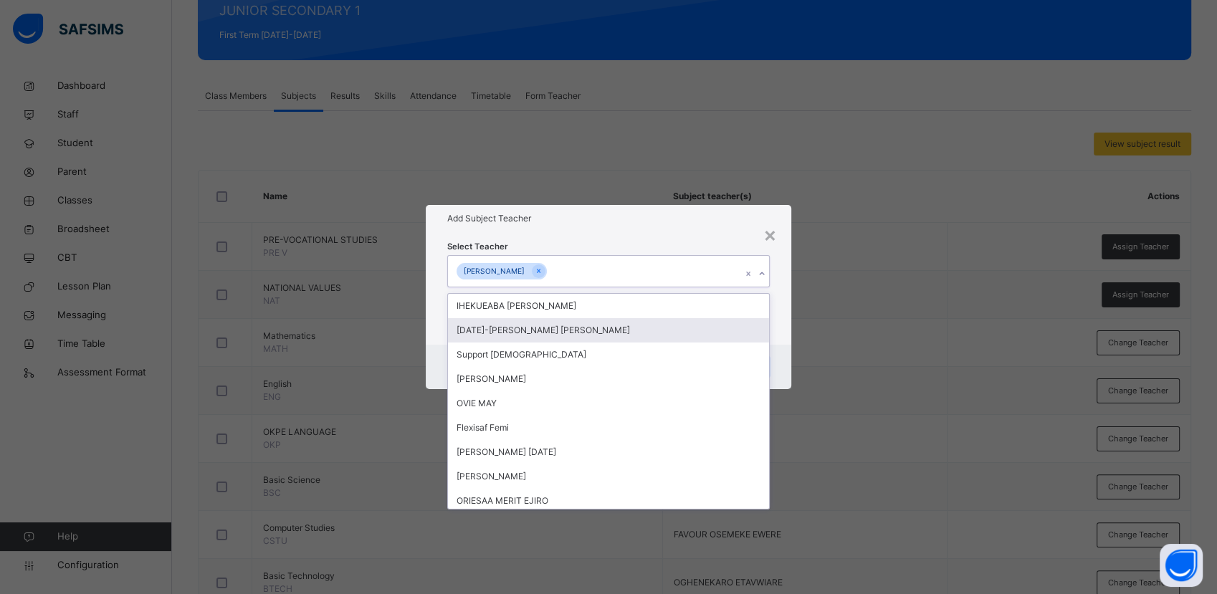
click at [763, 272] on icon at bounding box center [762, 274] width 9 height 14
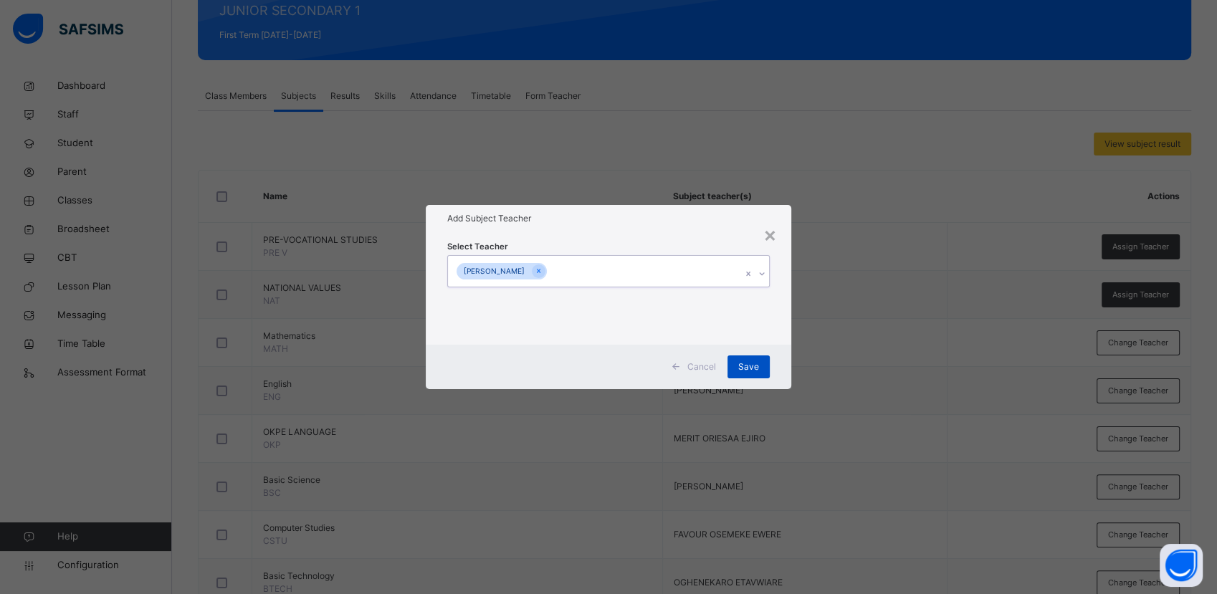
click at [742, 368] on span "Save" at bounding box center [748, 367] width 21 height 13
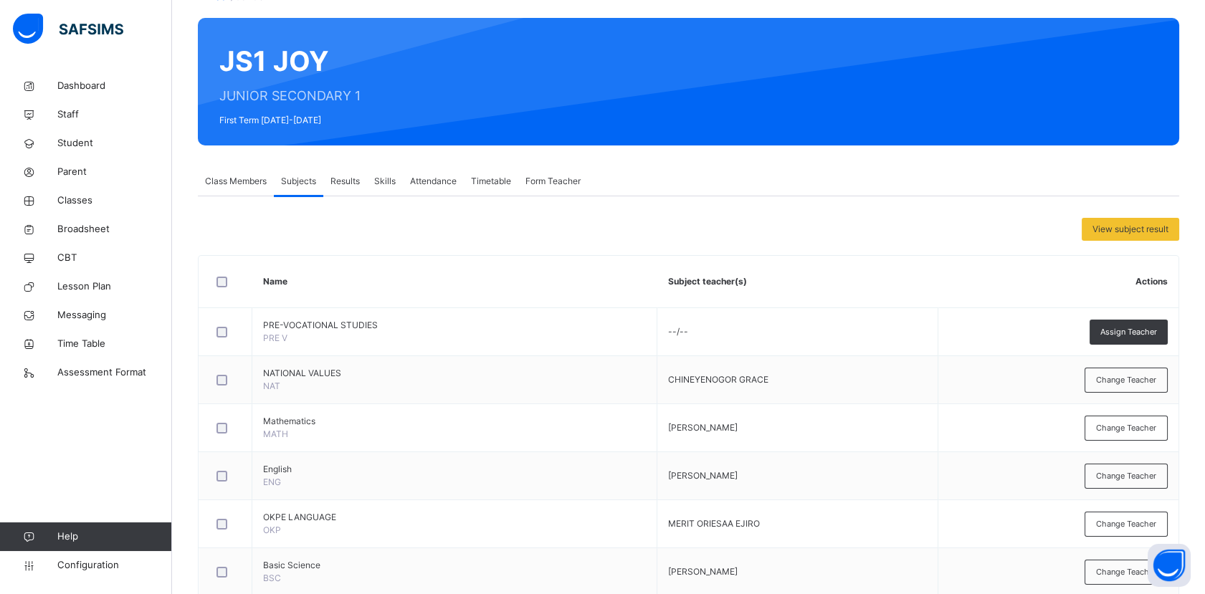
scroll to position [137, 0]
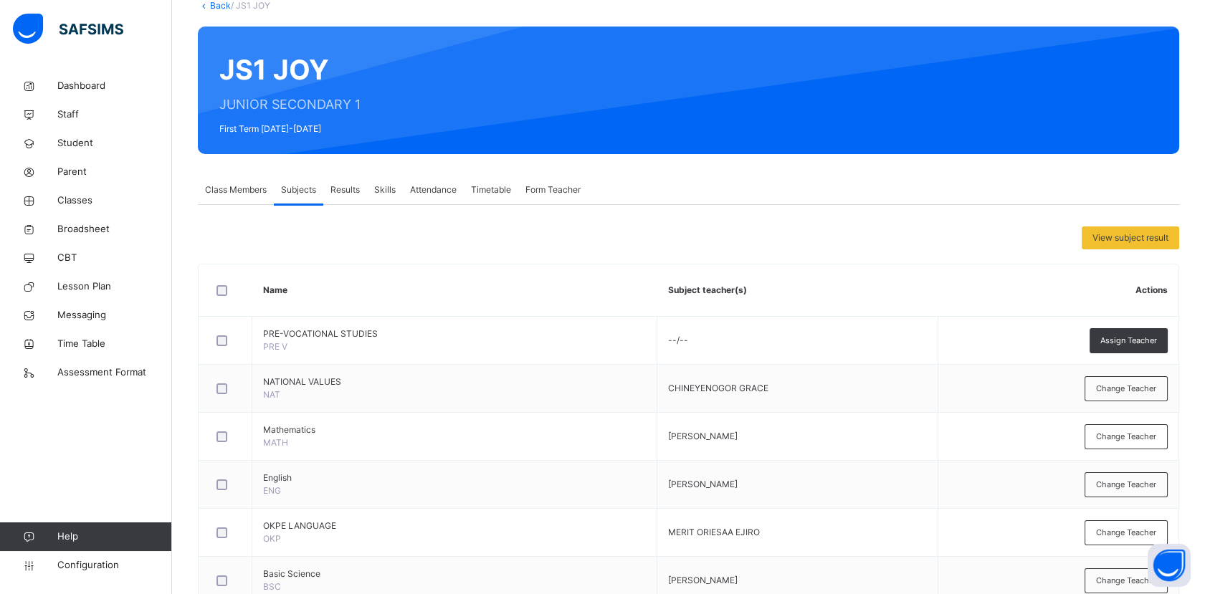
click at [238, 191] on span "Class Members" at bounding box center [236, 190] width 62 height 13
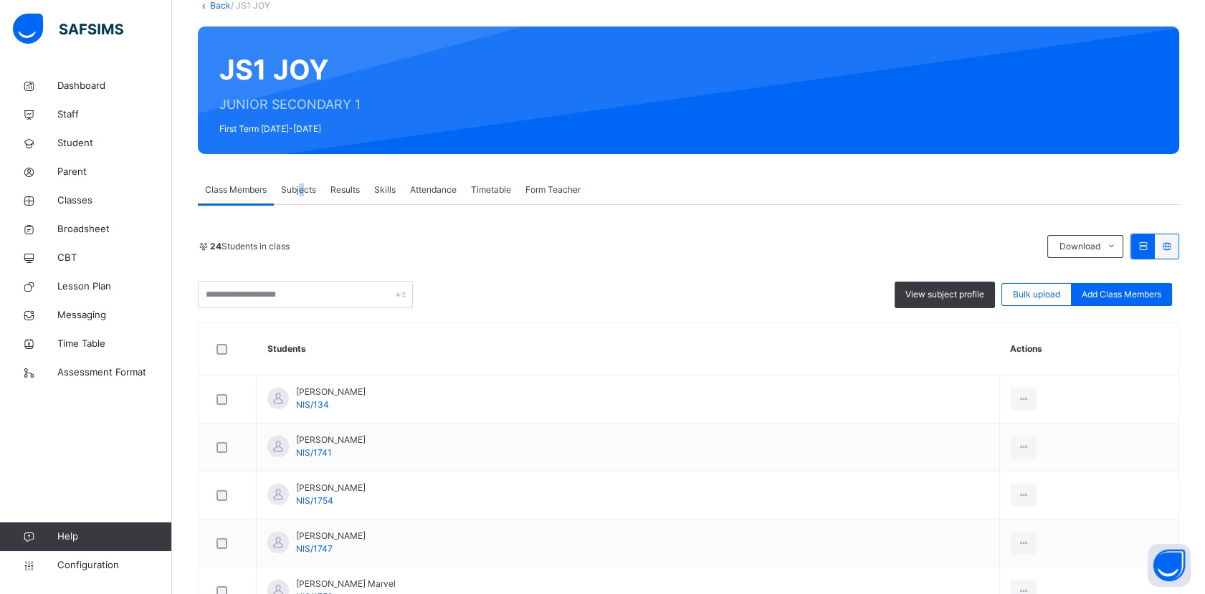
click at [302, 186] on span "Subjects" at bounding box center [298, 190] width 35 height 13
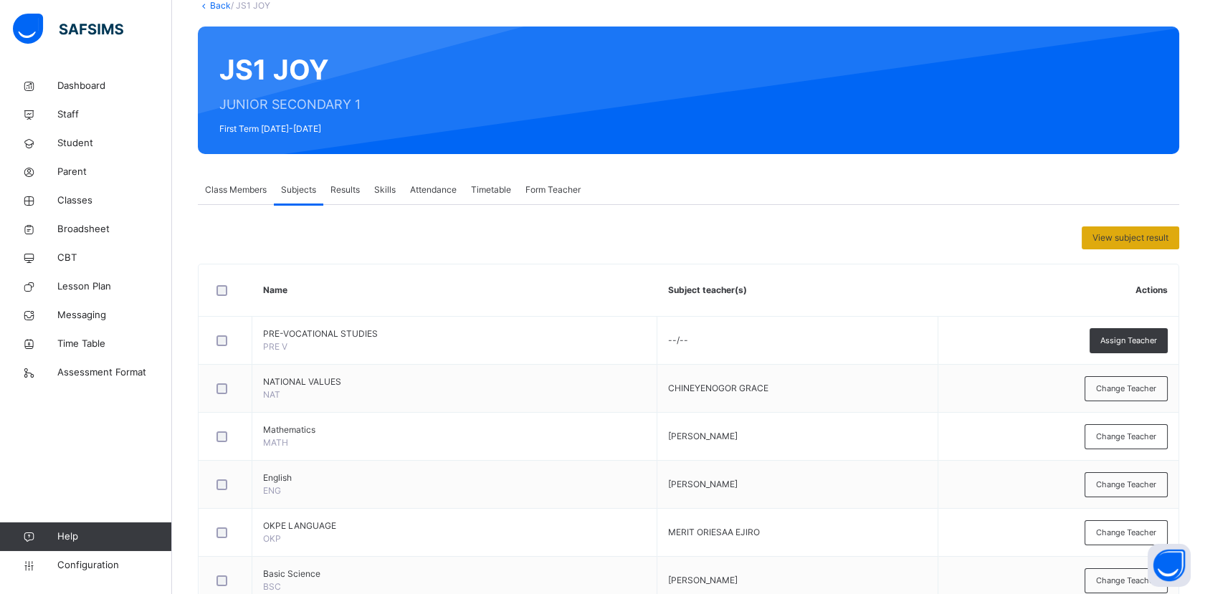
click at [1113, 243] on div "View subject result" at bounding box center [1130, 238] width 97 height 23
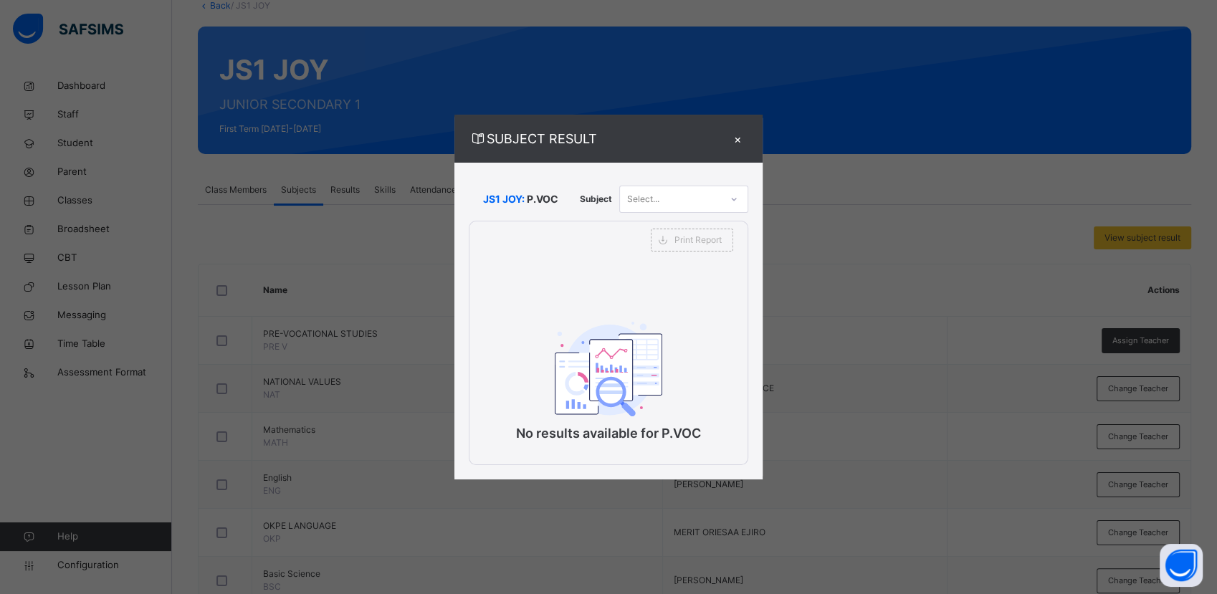
click at [739, 139] on div "×" at bounding box center [738, 138] width 22 height 19
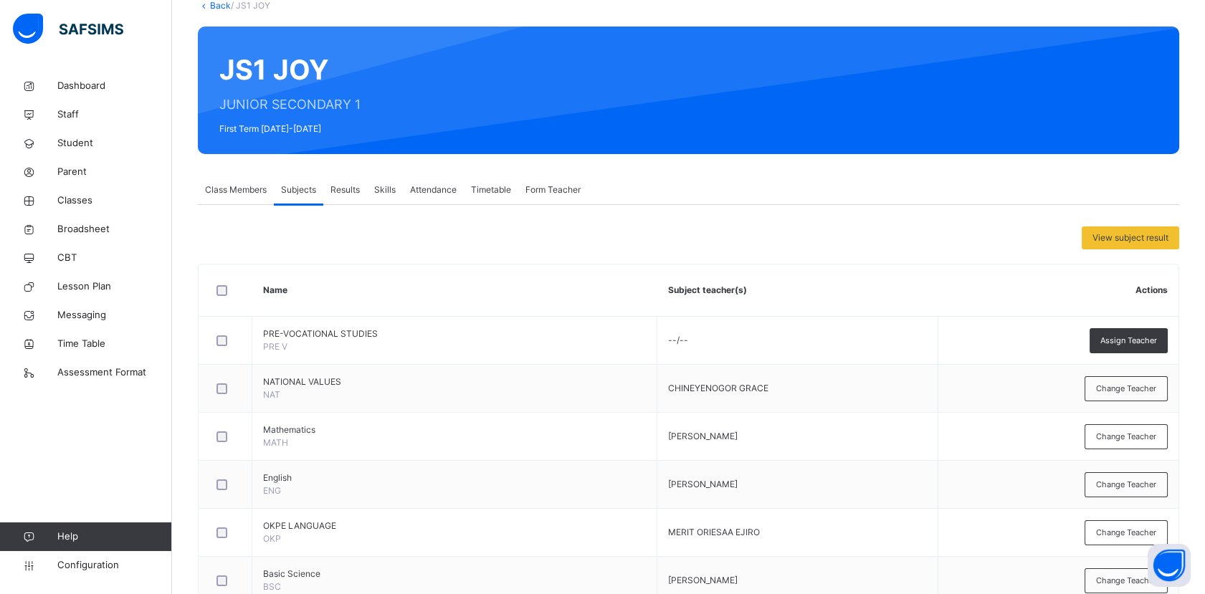
click at [235, 189] on span "Class Members" at bounding box center [236, 190] width 62 height 13
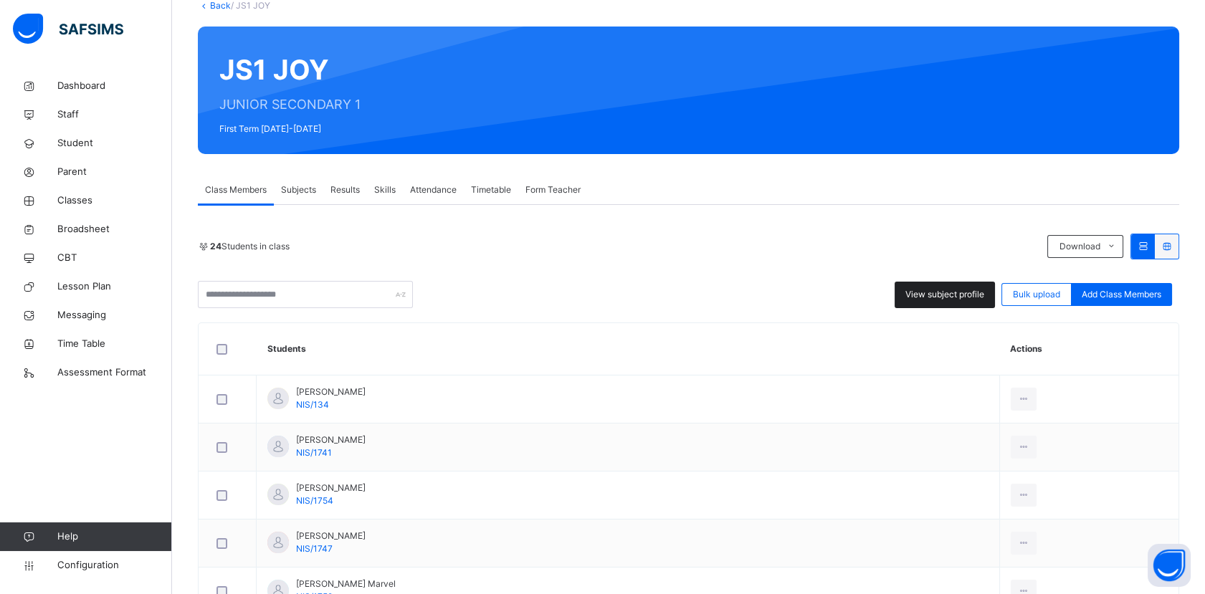
click at [971, 297] on span "View subject profile" at bounding box center [944, 294] width 79 height 13
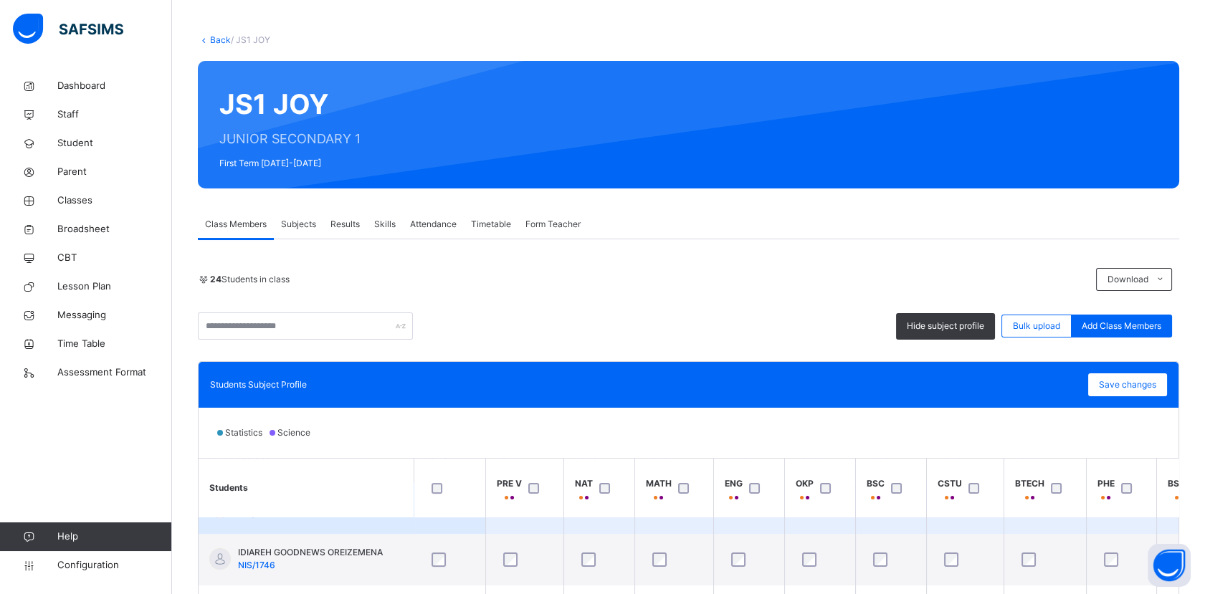
scroll to position [209, 0]
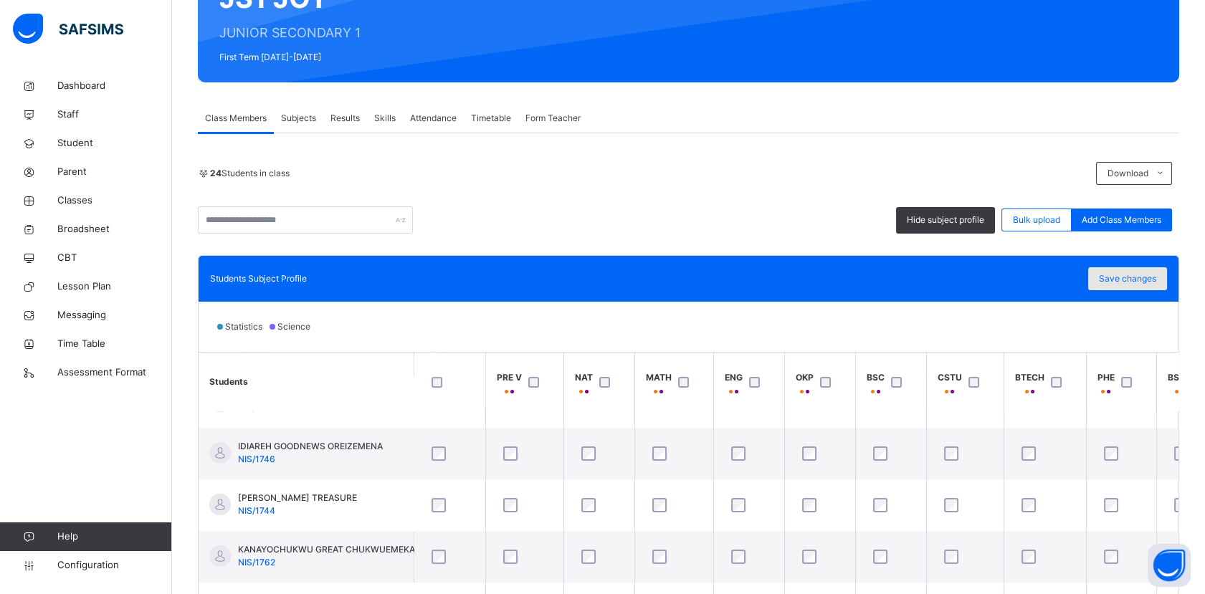
click at [1141, 280] on span "Save changes" at bounding box center [1127, 278] width 57 height 13
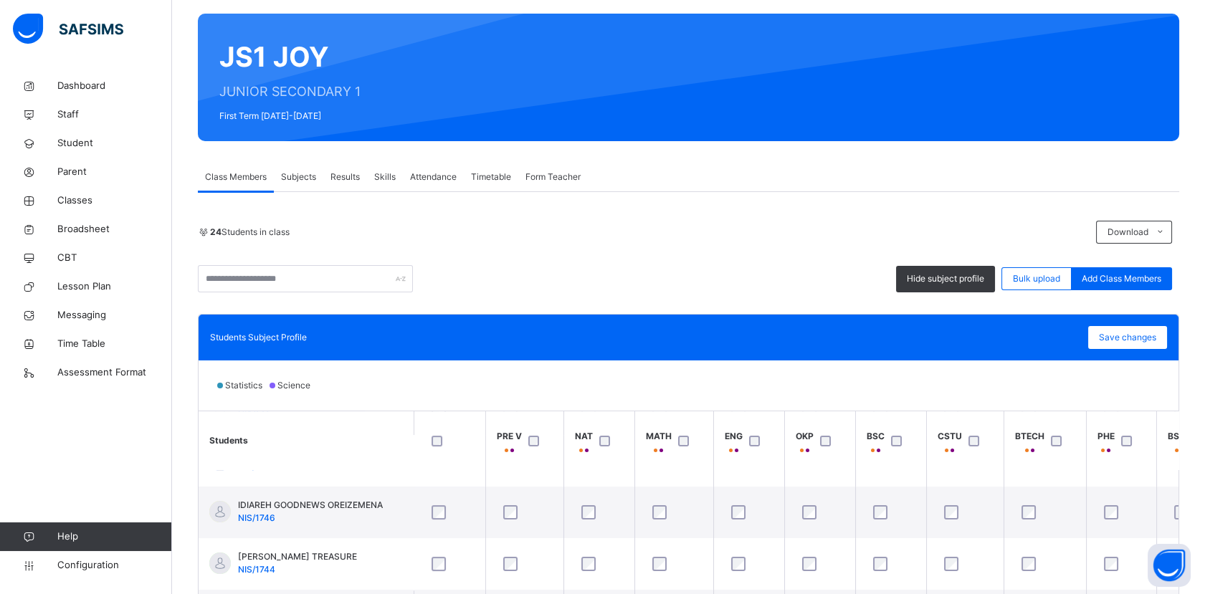
scroll to position [0, 0]
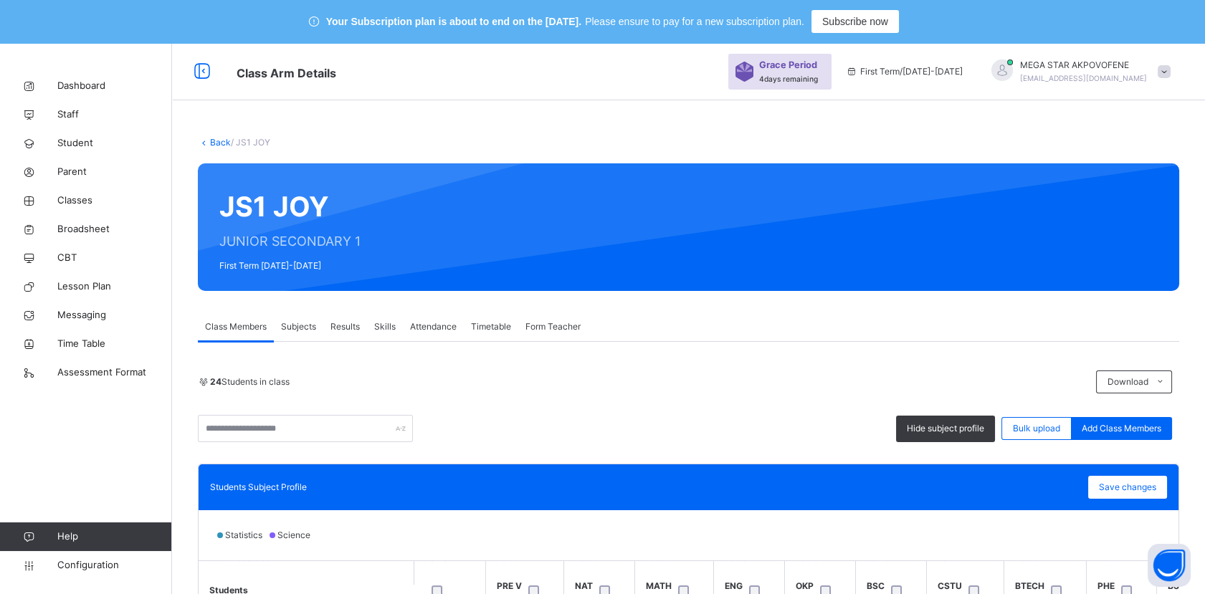
click at [220, 144] on link "Back" at bounding box center [220, 142] width 21 height 11
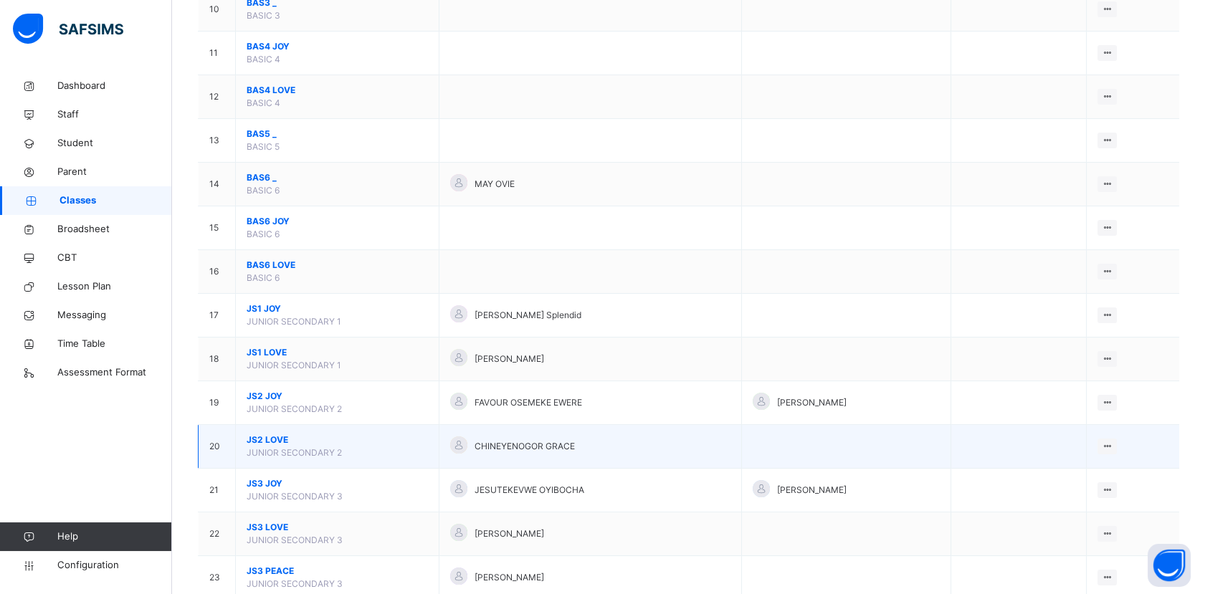
scroll to position [637, 0]
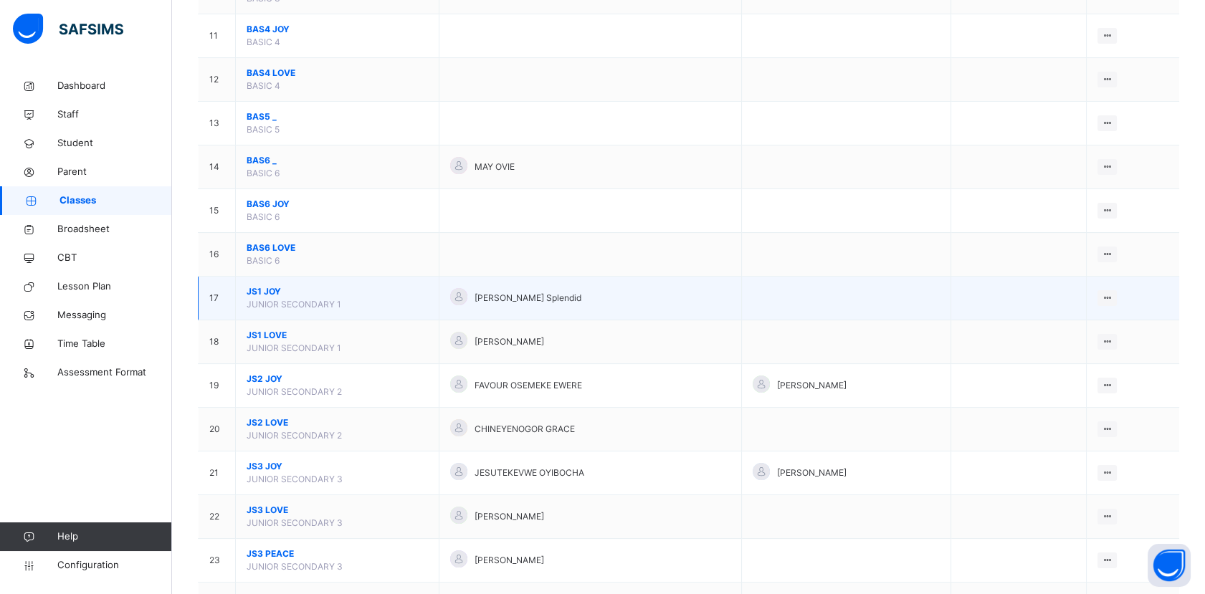
click at [272, 291] on span "JS1 JOY" at bounding box center [337, 291] width 181 height 13
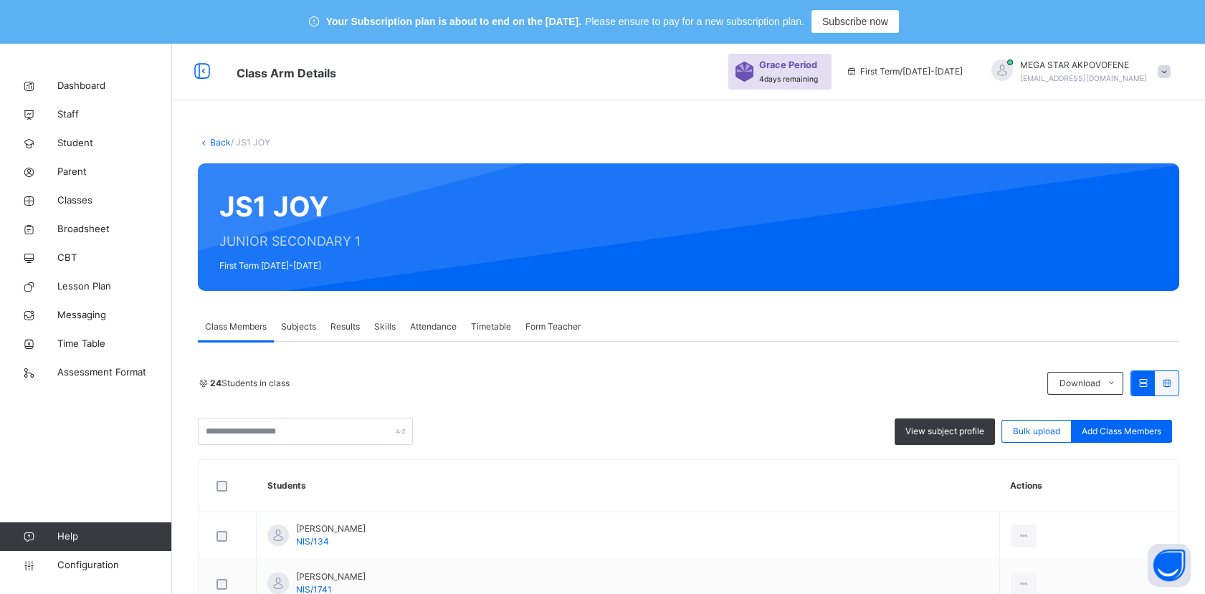
click at [553, 330] on span "Form Teacher" at bounding box center [552, 326] width 55 height 13
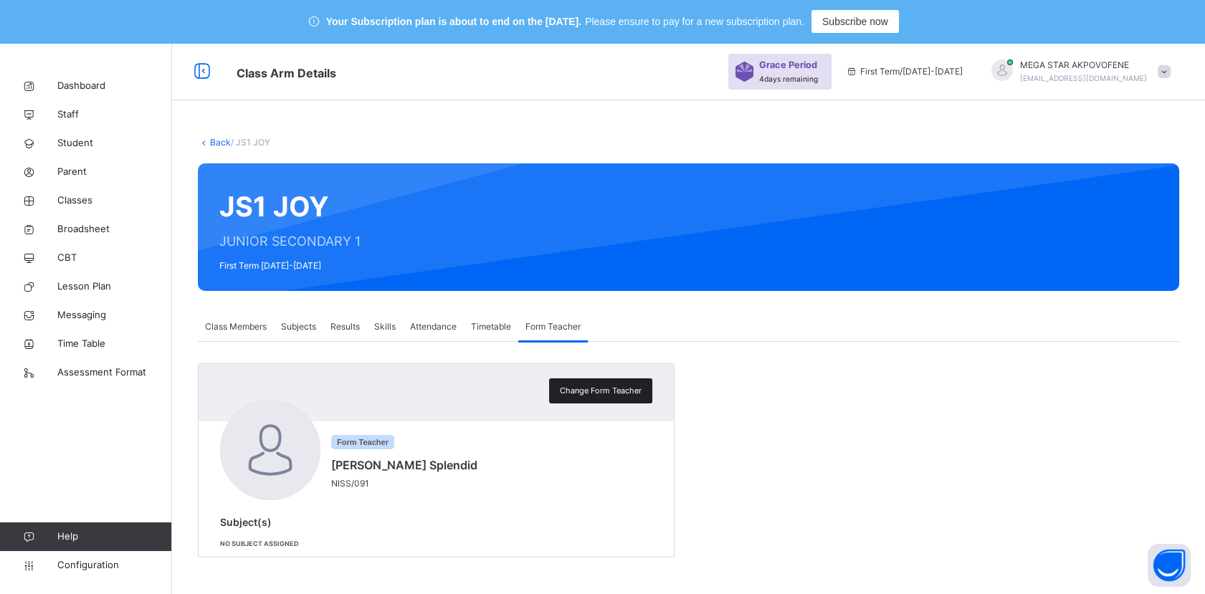
click at [603, 393] on span "Change Form Teacher" at bounding box center [601, 391] width 82 height 12
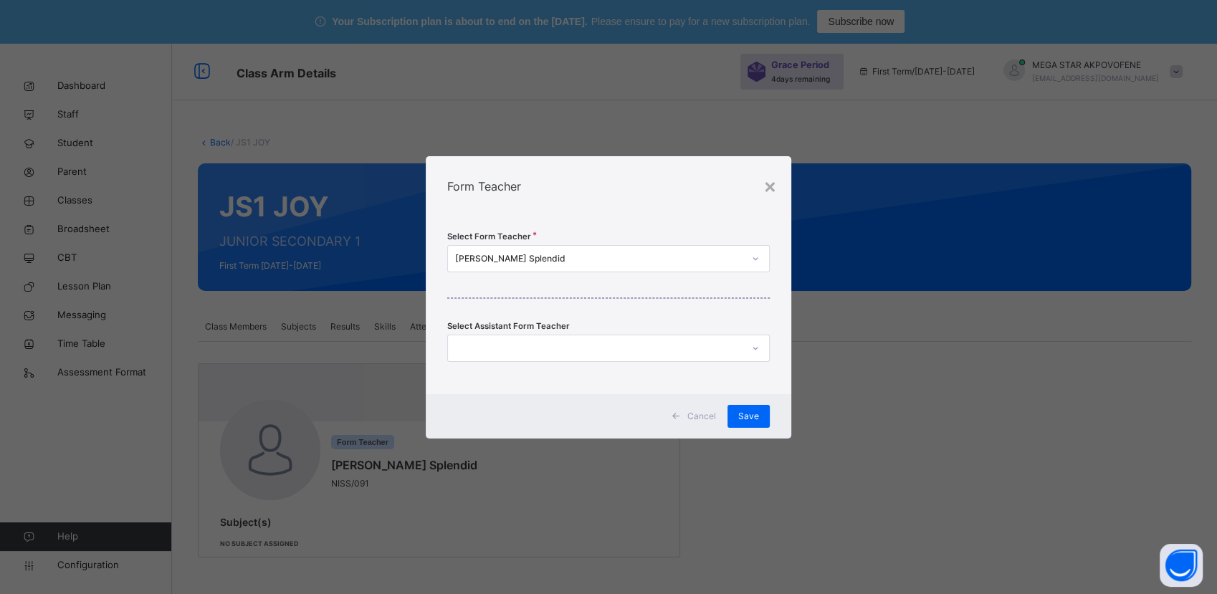
click at [608, 261] on div "[PERSON_NAME] Splendid" at bounding box center [598, 258] width 287 height 13
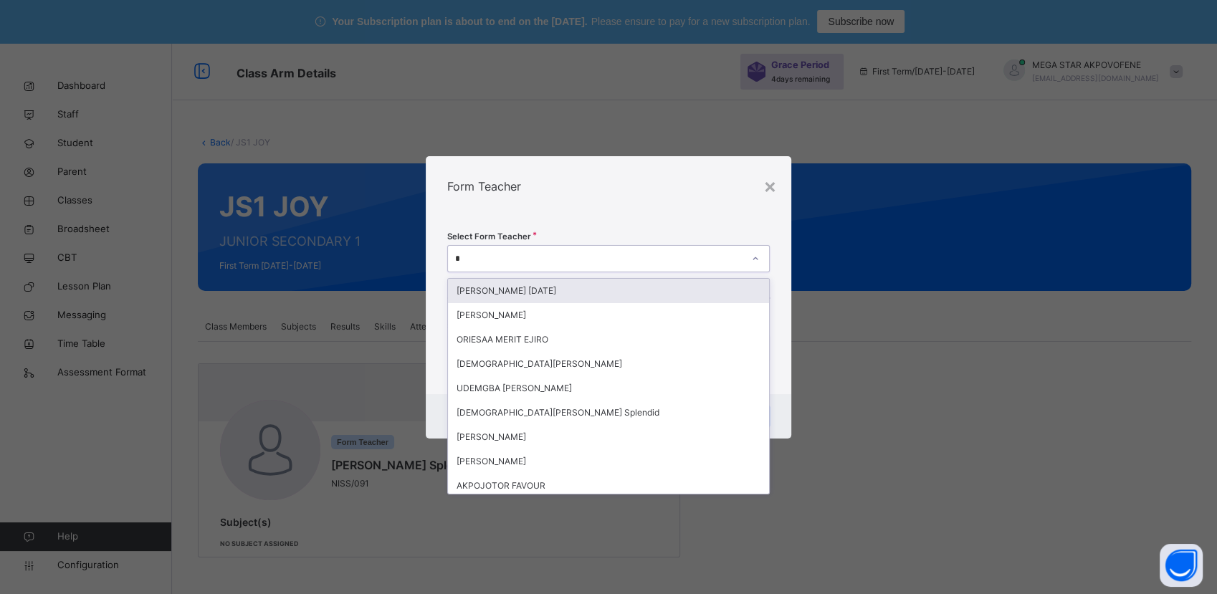
type input "**"
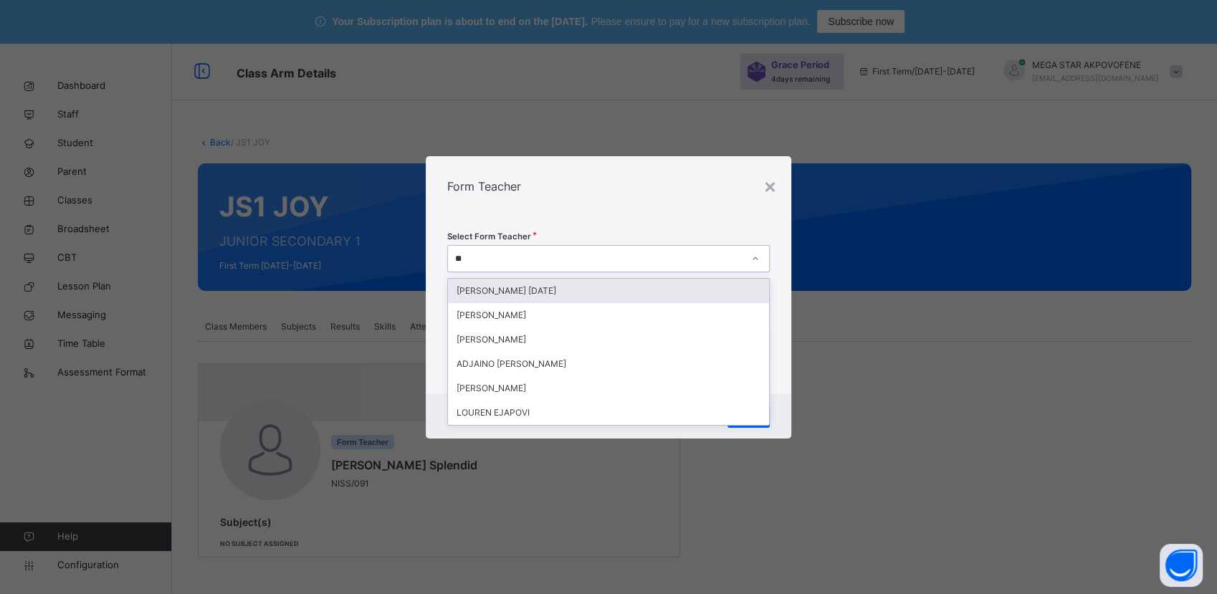
click at [622, 298] on div "[PERSON_NAME] [DATE]" at bounding box center [608, 291] width 320 height 24
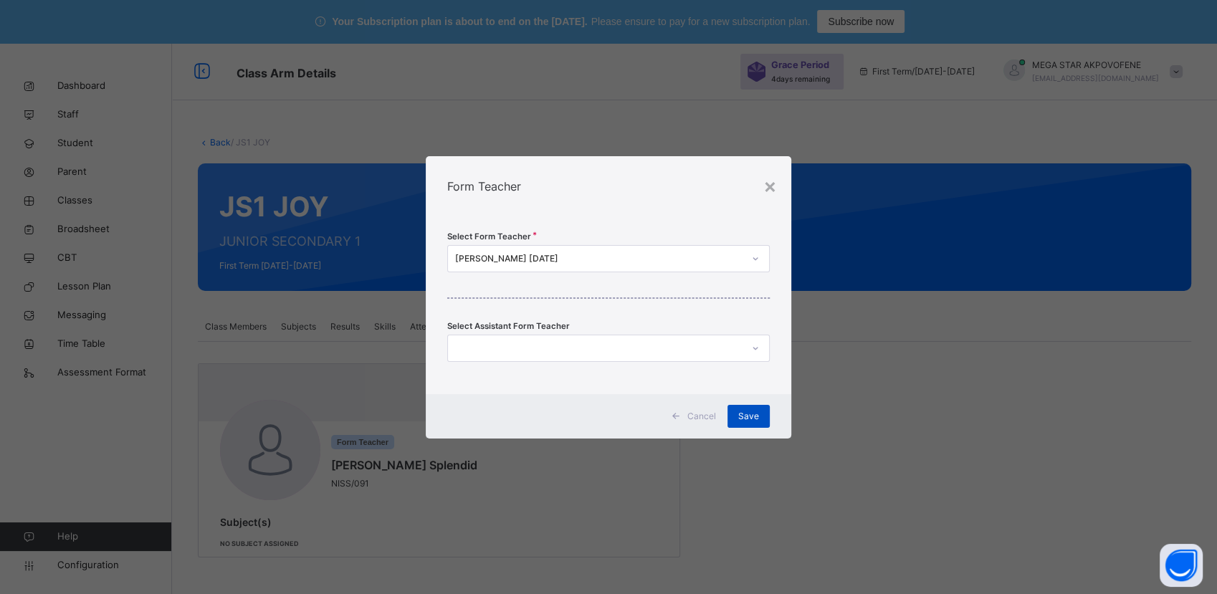
click at [752, 417] on span "Save" at bounding box center [748, 416] width 21 height 13
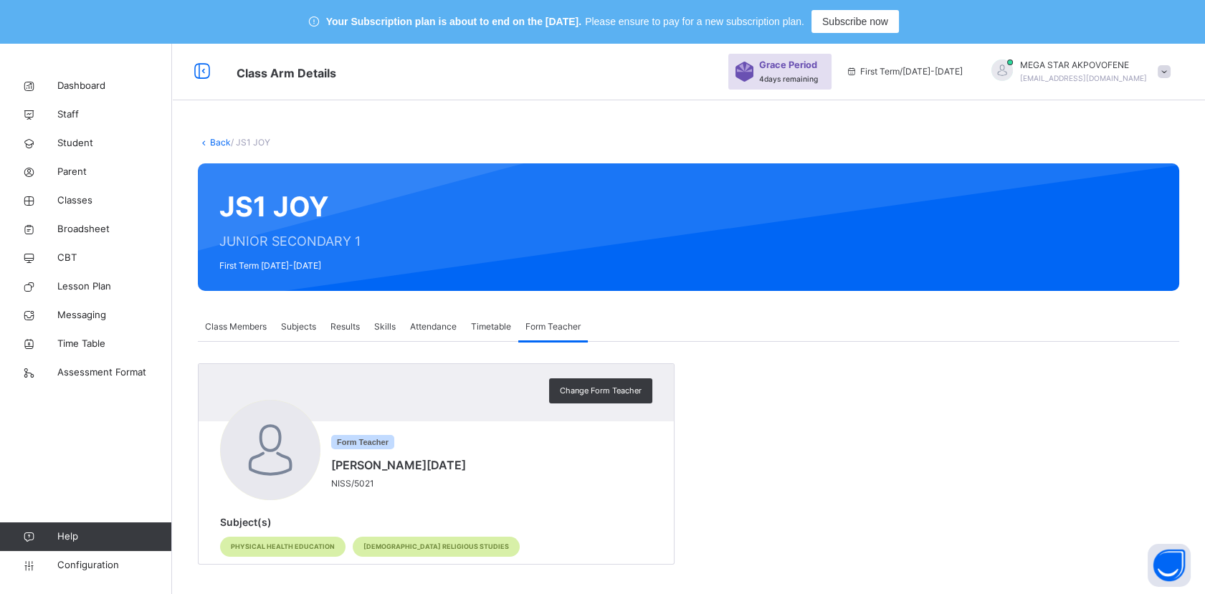
click at [218, 144] on link "Back" at bounding box center [220, 142] width 21 height 11
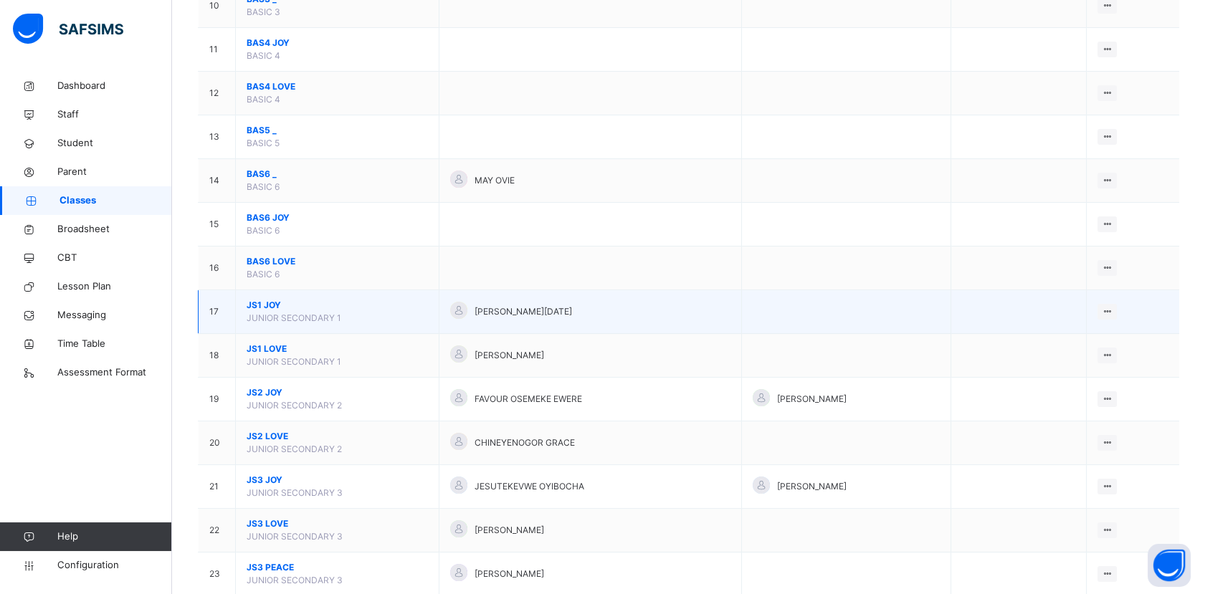
scroll to position [637, 0]
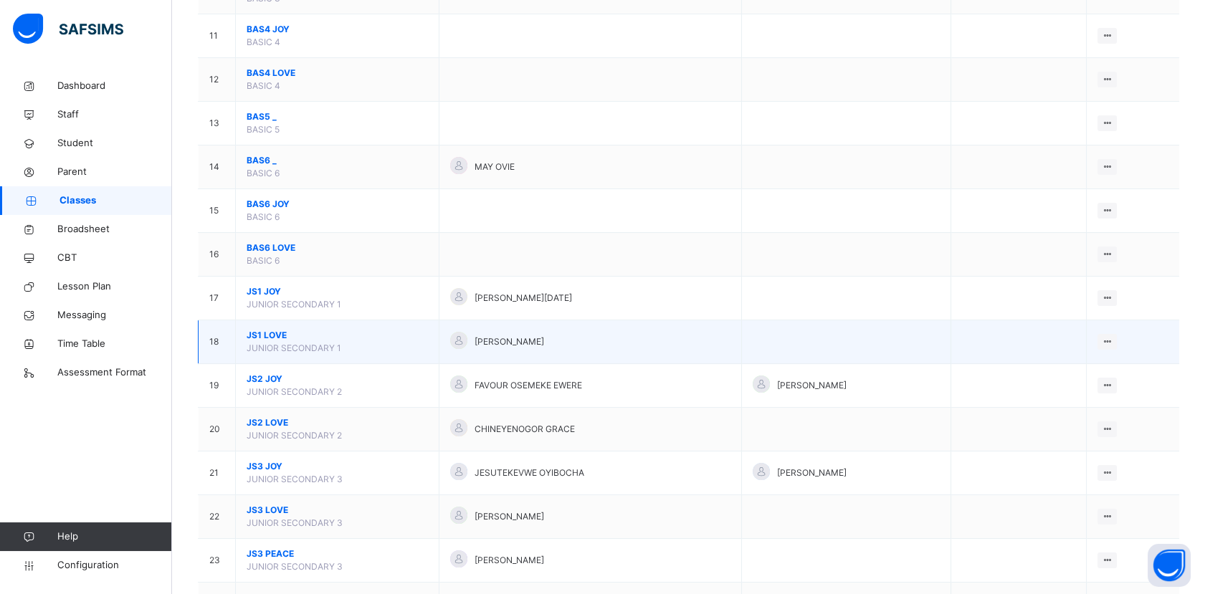
click at [267, 337] on span "JS1 LOVE" at bounding box center [337, 335] width 181 height 13
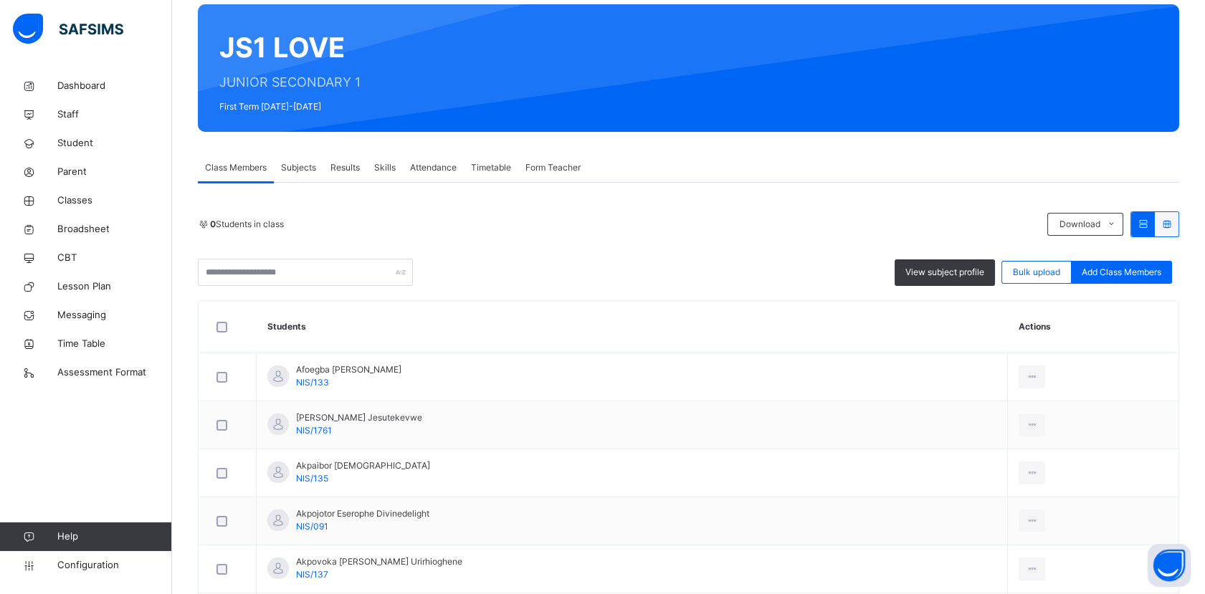
scroll to position [80, 0]
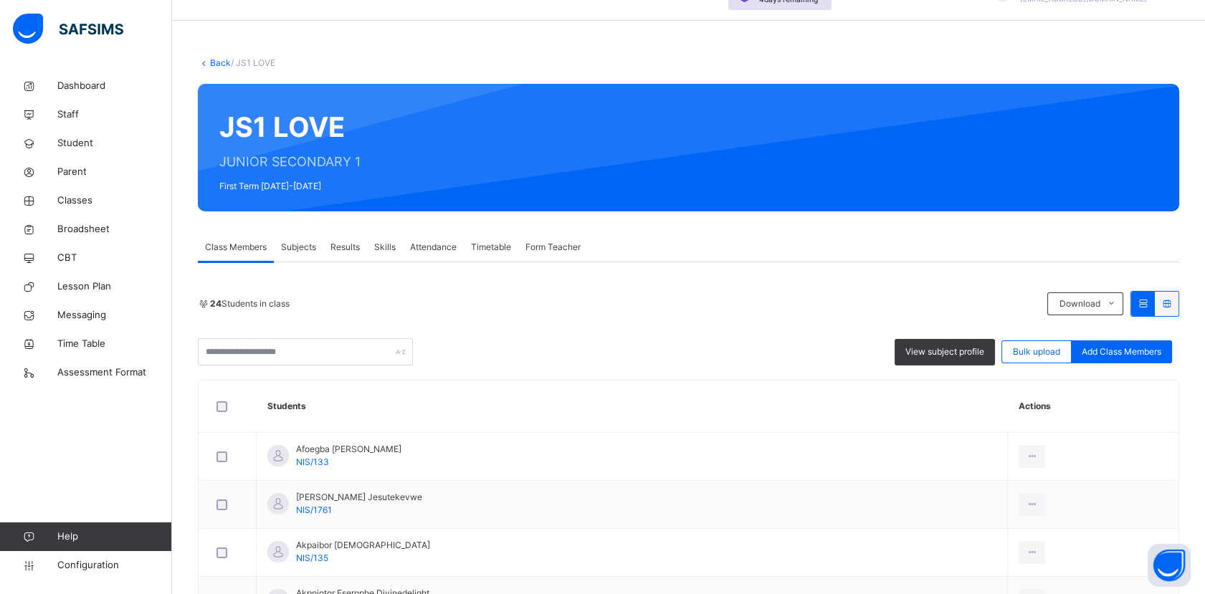
click at [543, 243] on span "Form Teacher" at bounding box center [552, 247] width 55 height 13
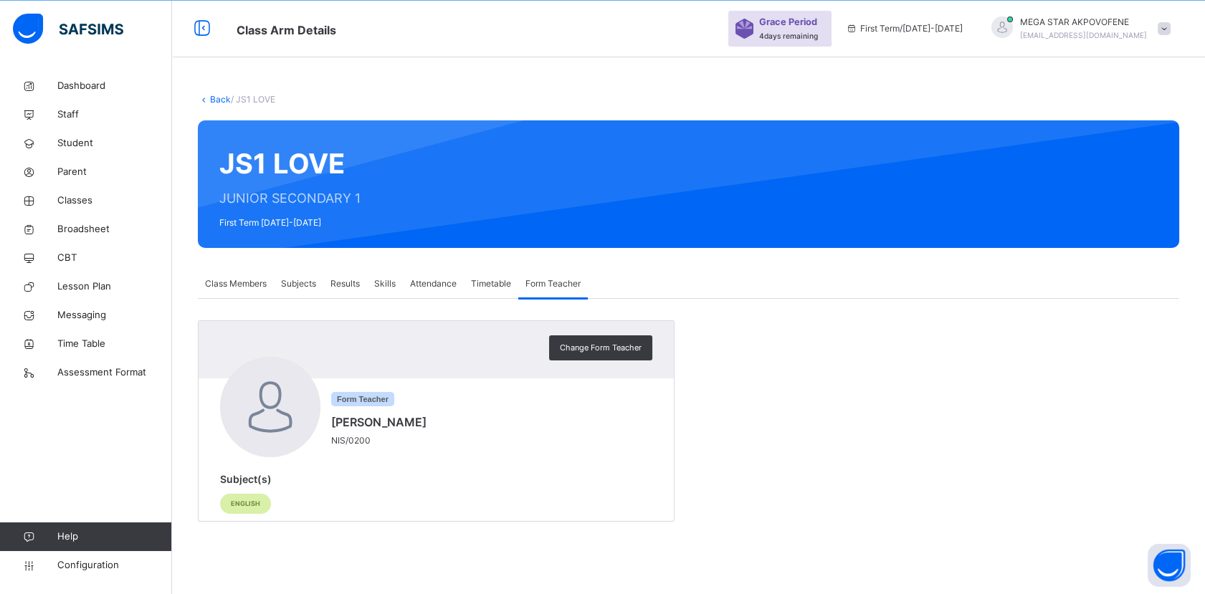
scroll to position [43, 0]
click at [597, 348] on span "Change Form Teacher" at bounding box center [601, 348] width 82 height 12
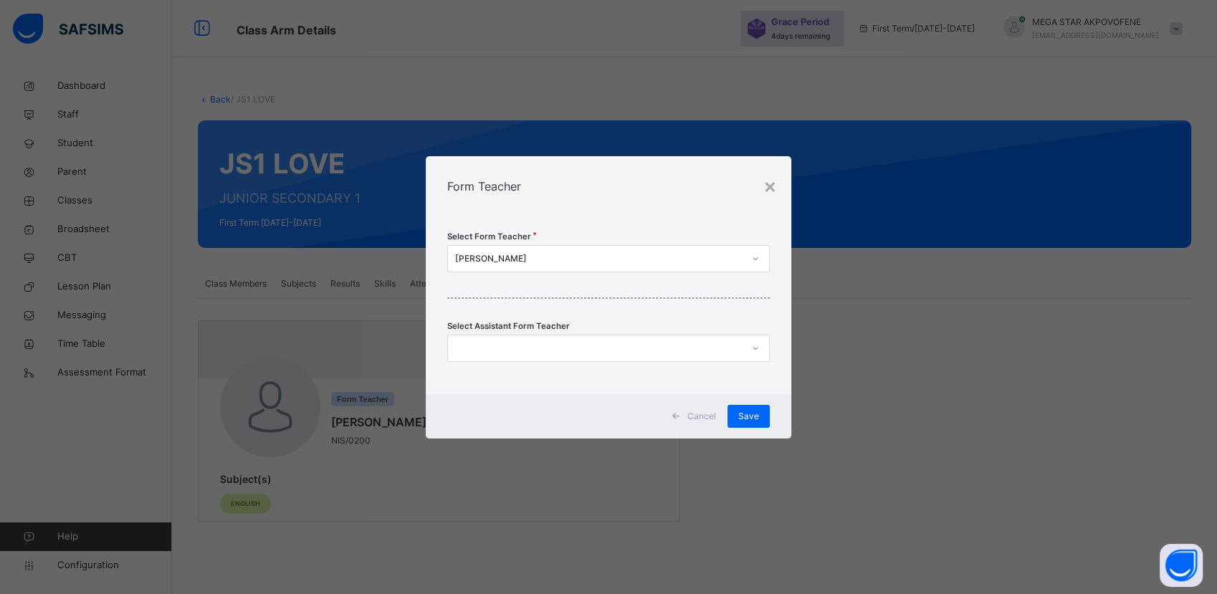
click at [604, 257] on div "[PERSON_NAME]" at bounding box center [598, 258] width 287 height 13
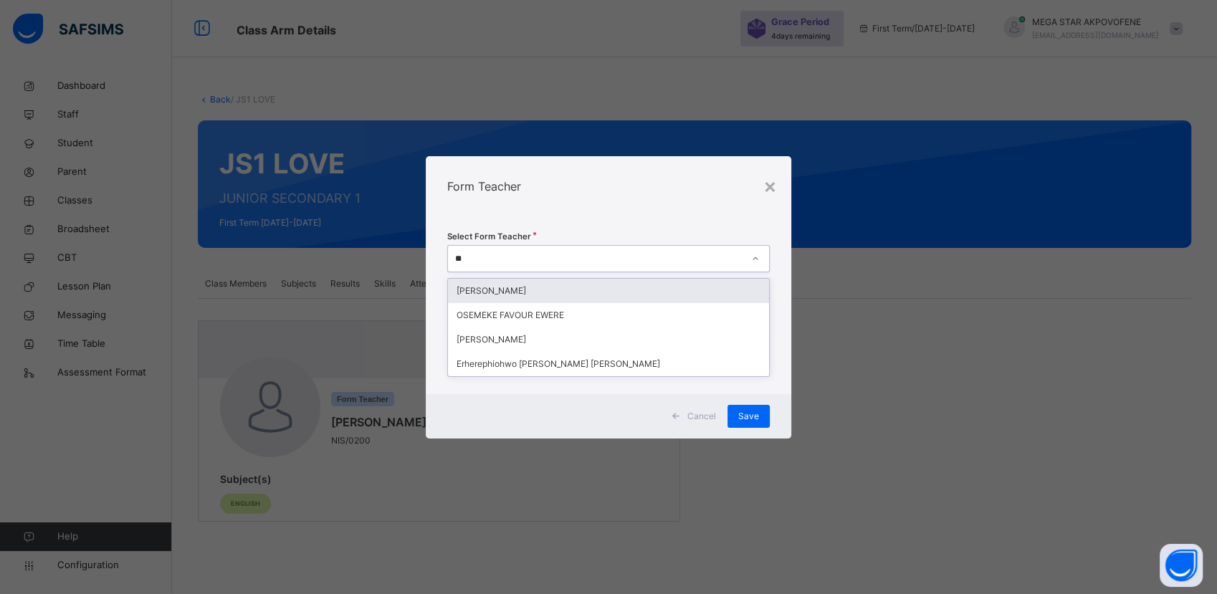
type input "***"
click at [602, 290] on div "OSEMEKE FAVOUR EWERE" at bounding box center [608, 291] width 320 height 24
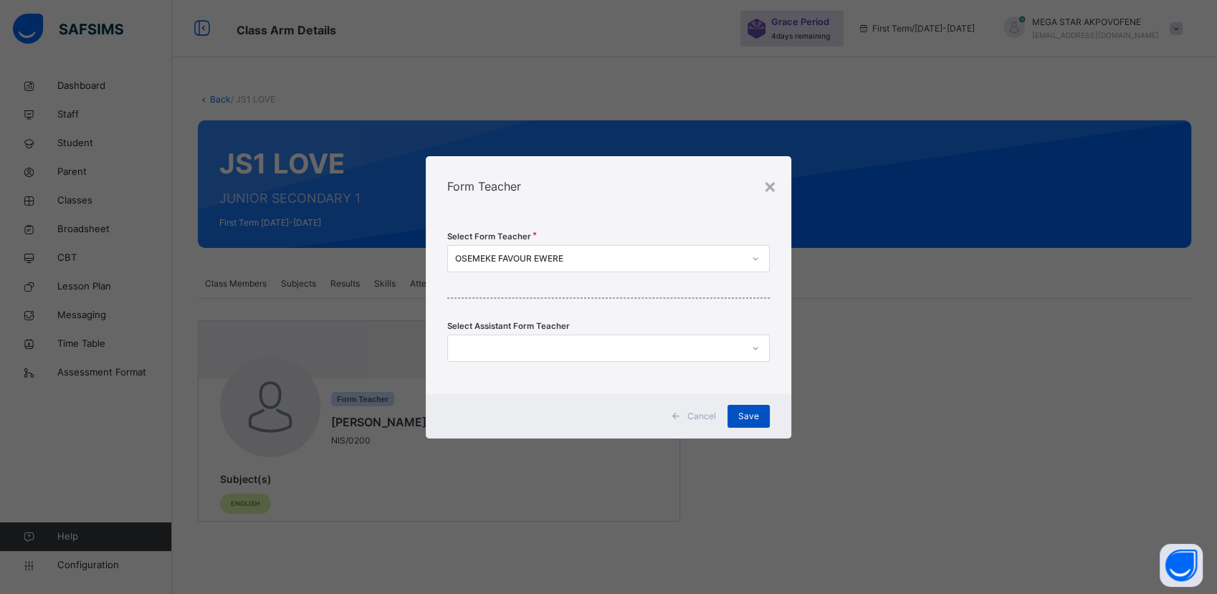
click at [742, 417] on span "Save" at bounding box center [748, 416] width 21 height 13
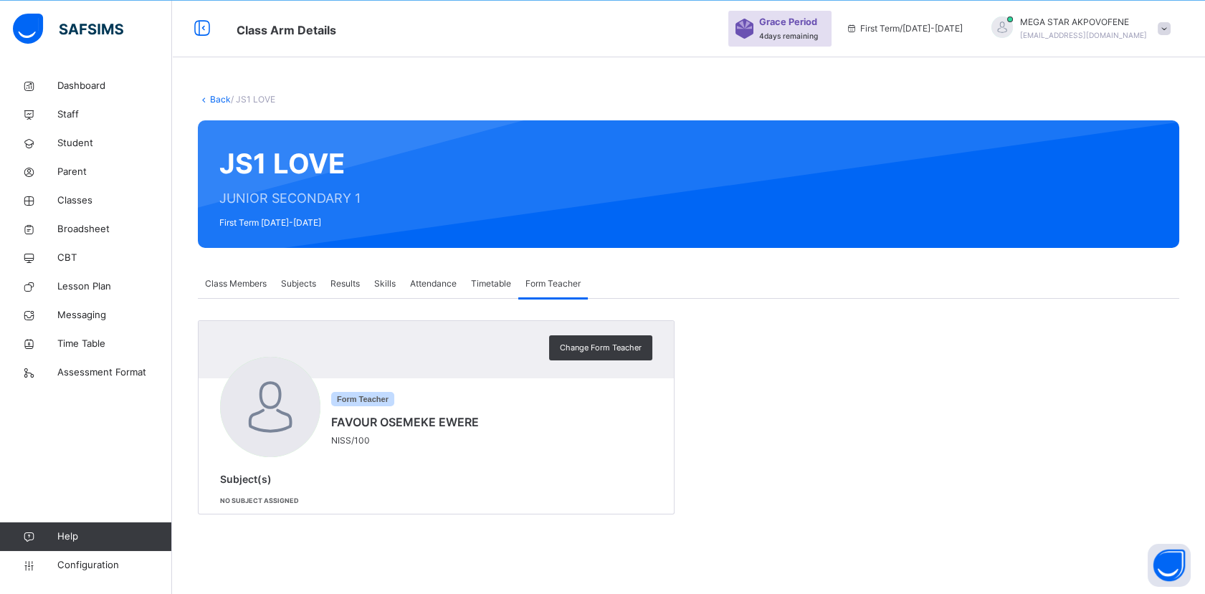
click at [304, 285] on span "Subjects" at bounding box center [298, 283] width 35 height 13
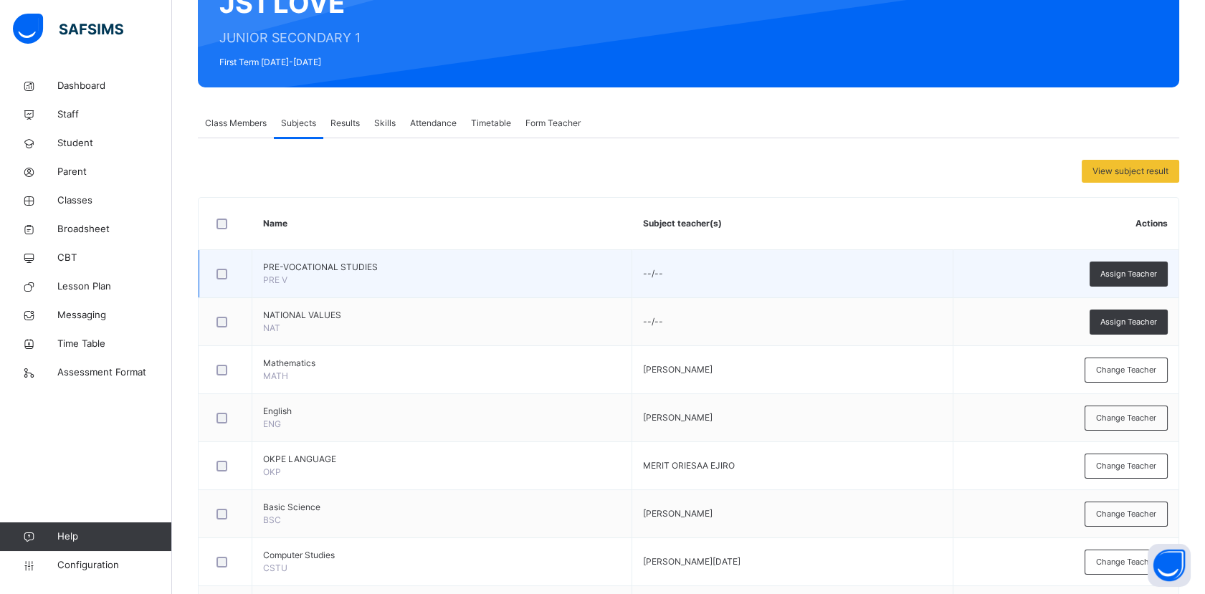
scroll to position [282, 0]
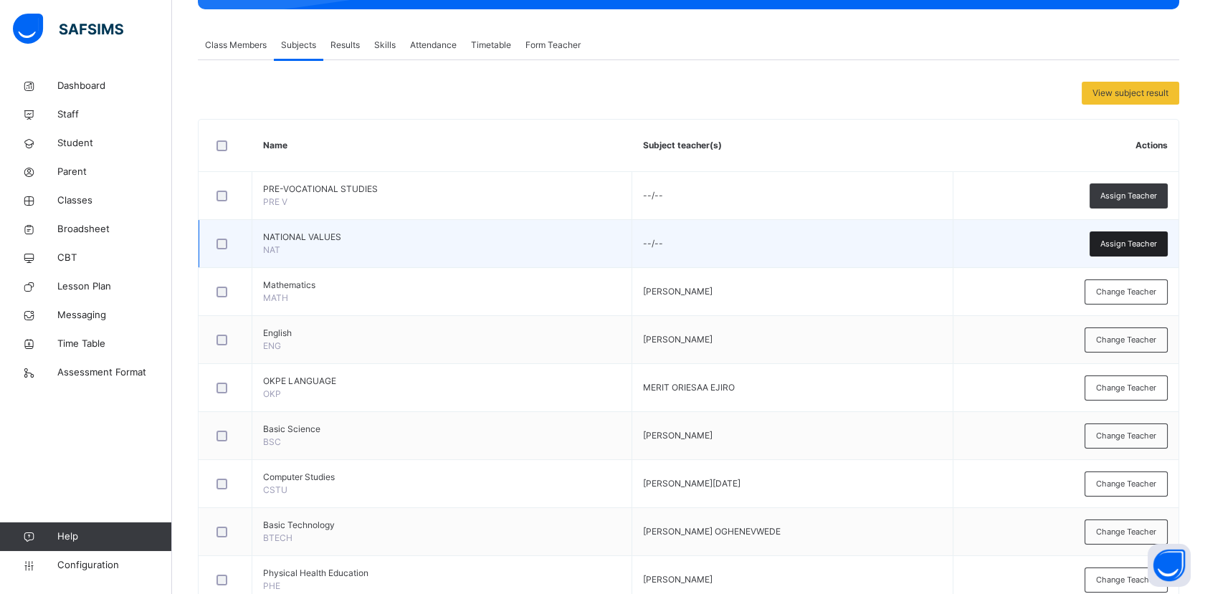
click at [1157, 243] on span "Assign Teacher" at bounding box center [1128, 244] width 57 height 12
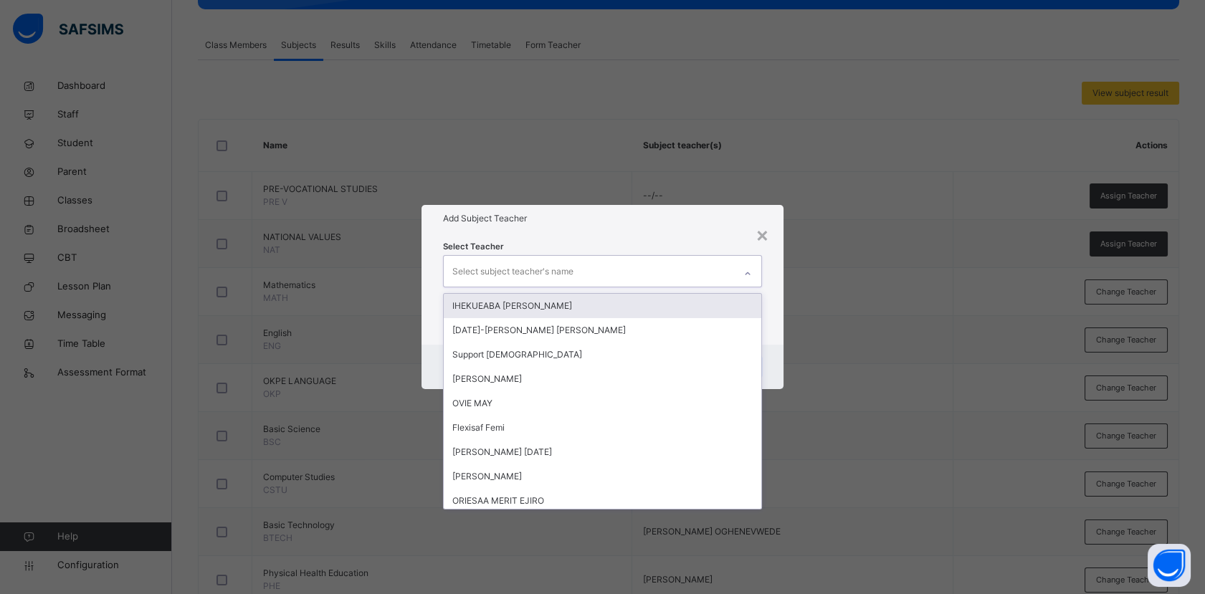
click at [642, 267] on div "Select subject teacher's name" at bounding box center [589, 271] width 290 height 30
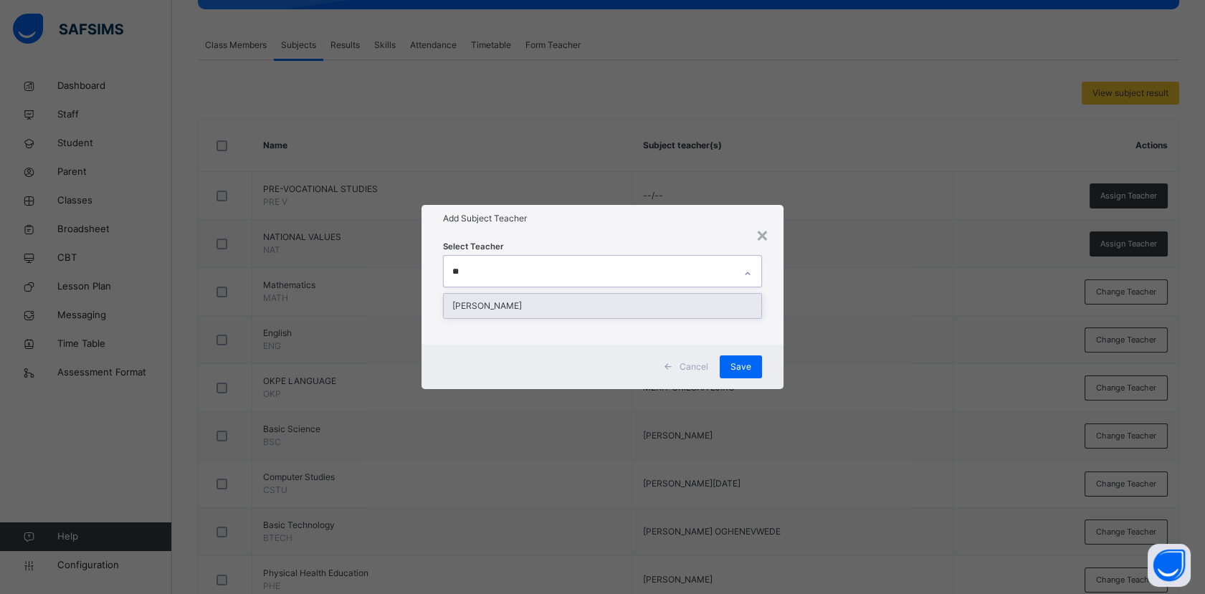
type input "***"
click at [627, 308] on div "[PERSON_NAME]" at bounding box center [602, 306] width 317 height 24
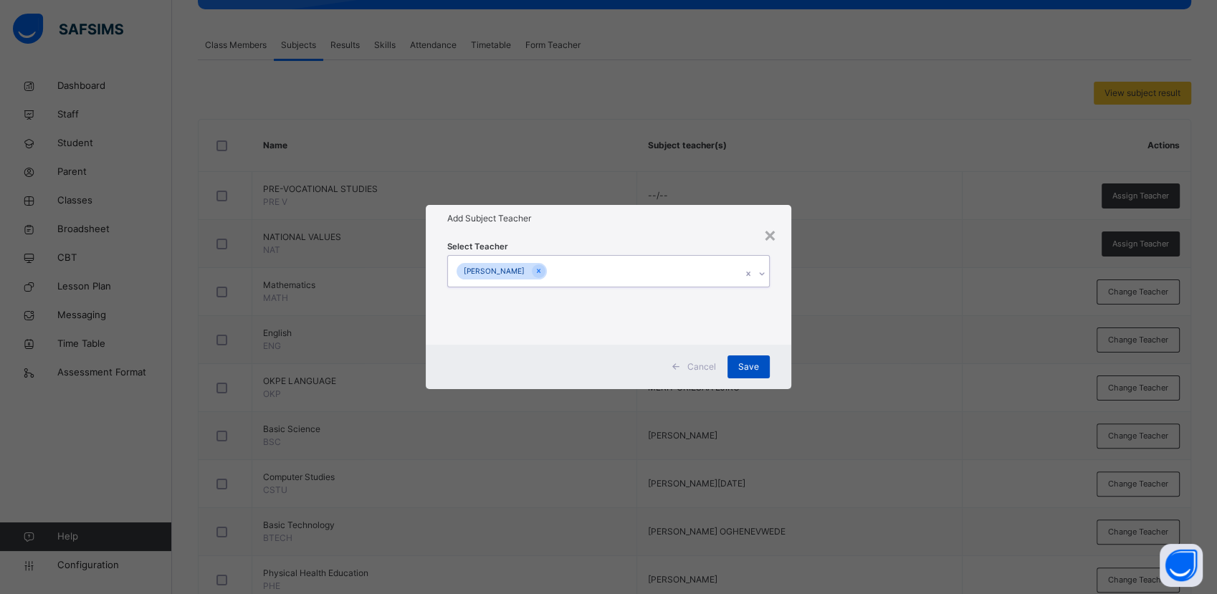
click at [758, 371] on span "Save" at bounding box center [748, 367] width 21 height 13
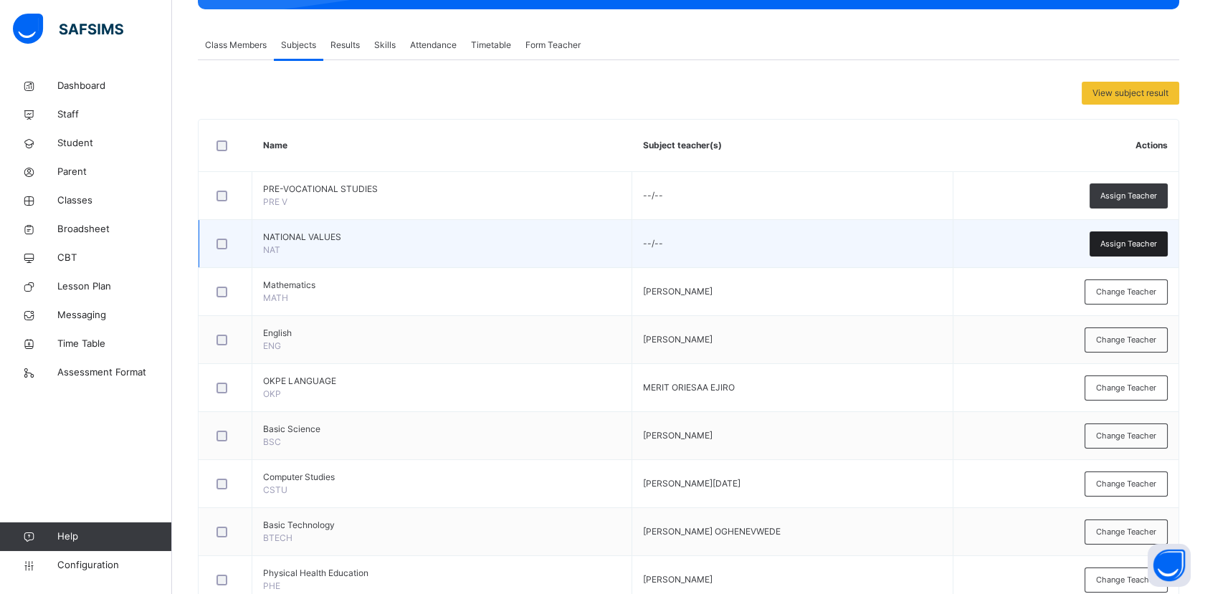
click at [1128, 239] on span "Assign Teacher" at bounding box center [1128, 244] width 57 height 12
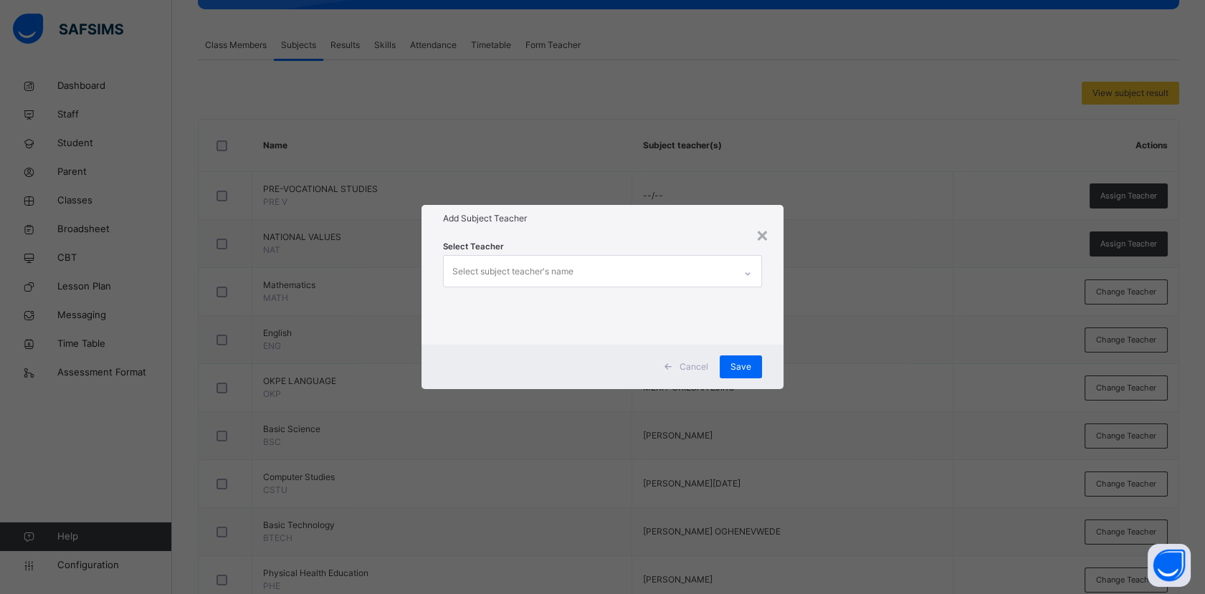
click at [539, 276] on div "Select subject teacher's name" at bounding box center [512, 271] width 121 height 27
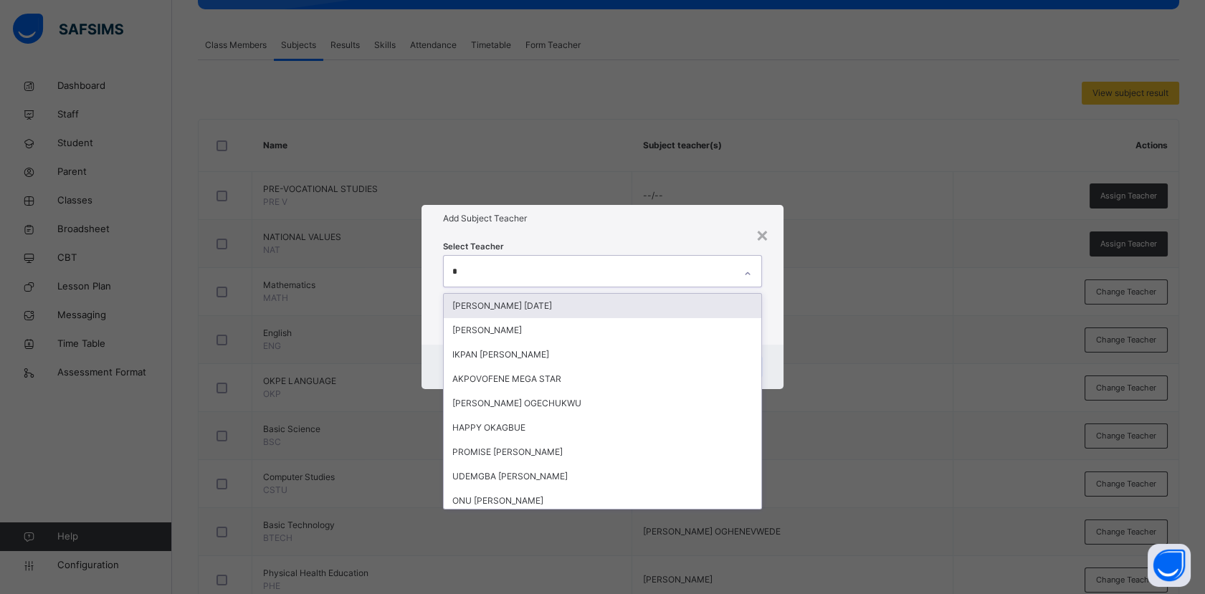
type input "**"
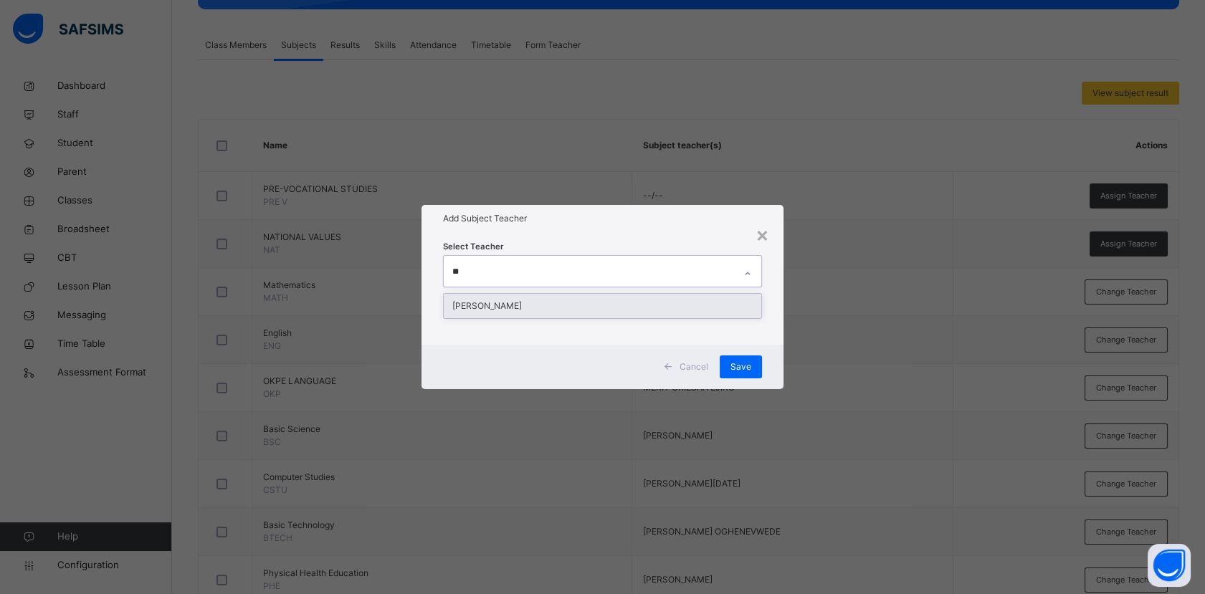
click at [655, 302] on div "[PERSON_NAME]" at bounding box center [602, 306] width 317 height 24
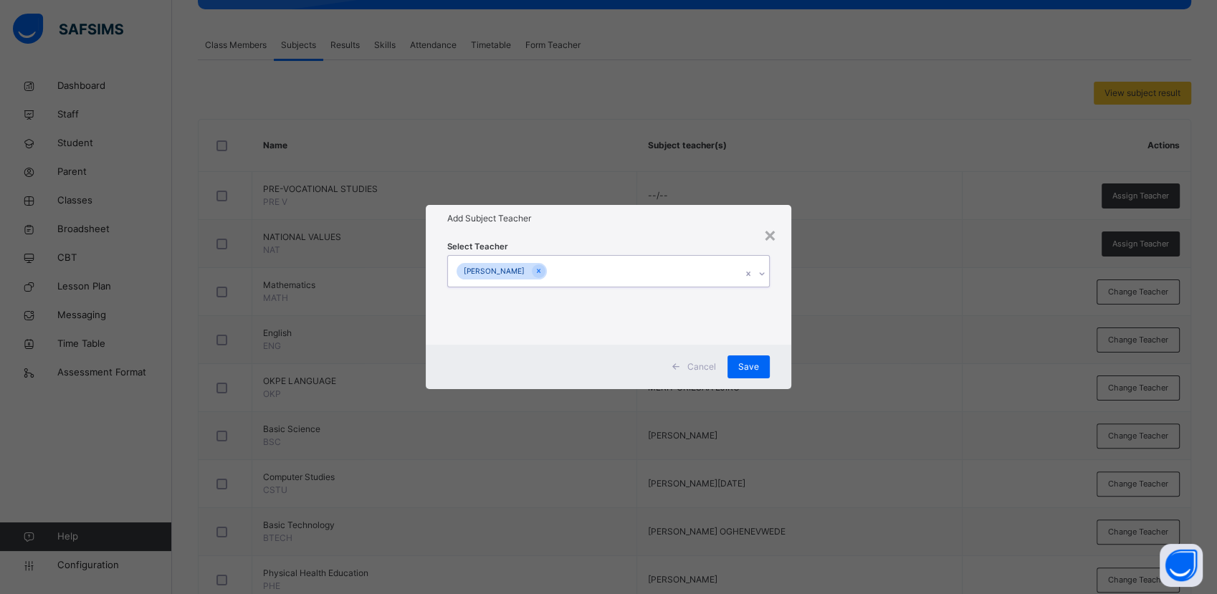
click at [762, 279] on div at bounding box center [763, 273] width 14 height 23
click at [763, 370] on div "Save" at bounding box center [749, 367] width 42 height 23
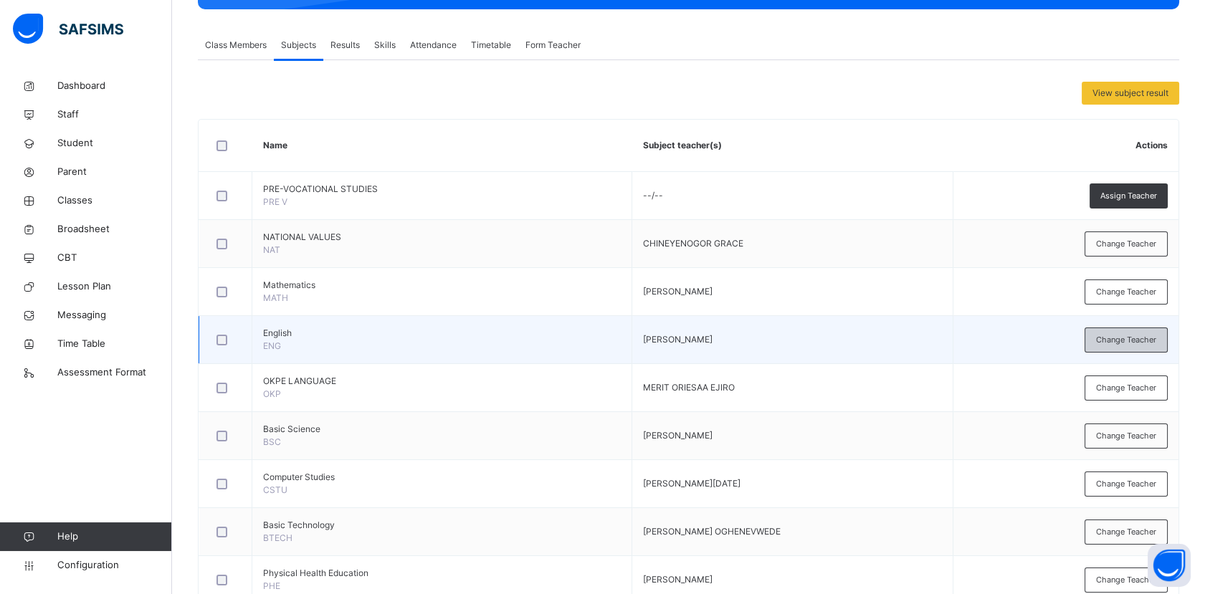
click at [1129, 343] on span "Change Teacher" at bounding box center [1126, 340] width 60 height 12
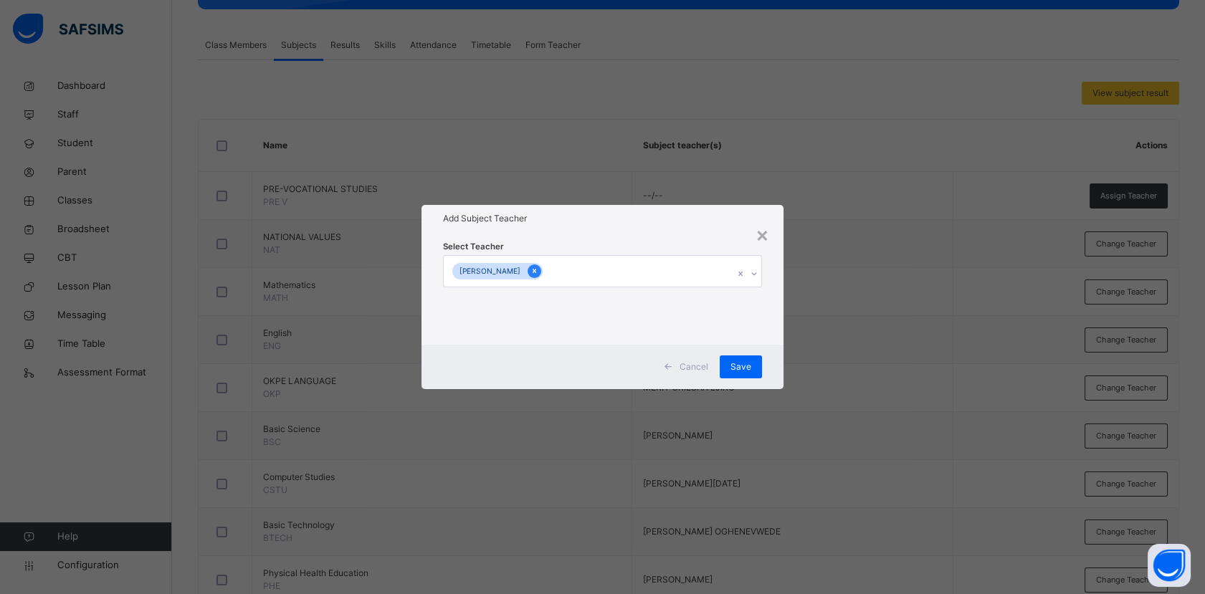
click at [538, 271] on icon at bounding box center [534, 271] width 8 height 10
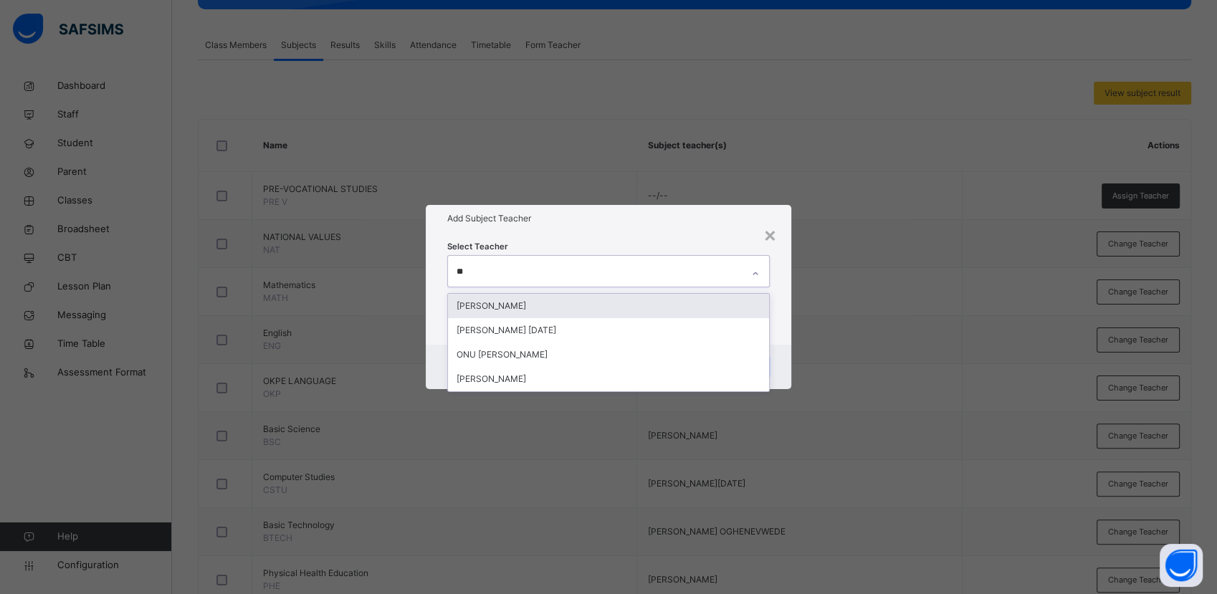
type input "***"
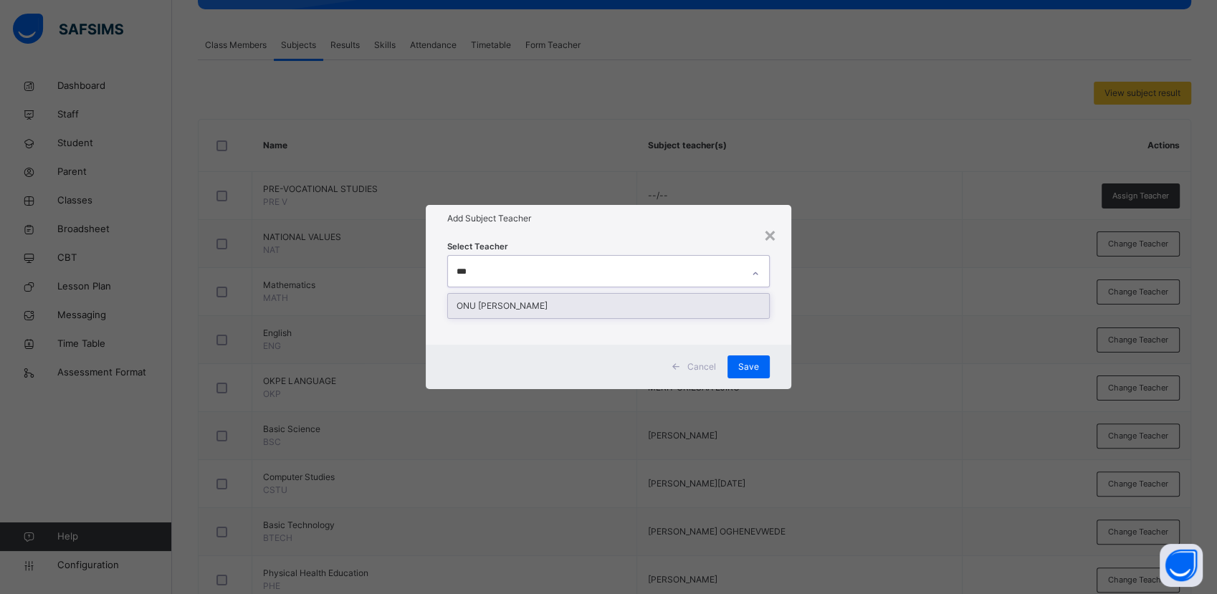
click at [538, 303] on div "ONU [PERSON_NAME]" at bounding box center [608, 306] width 320 height 24
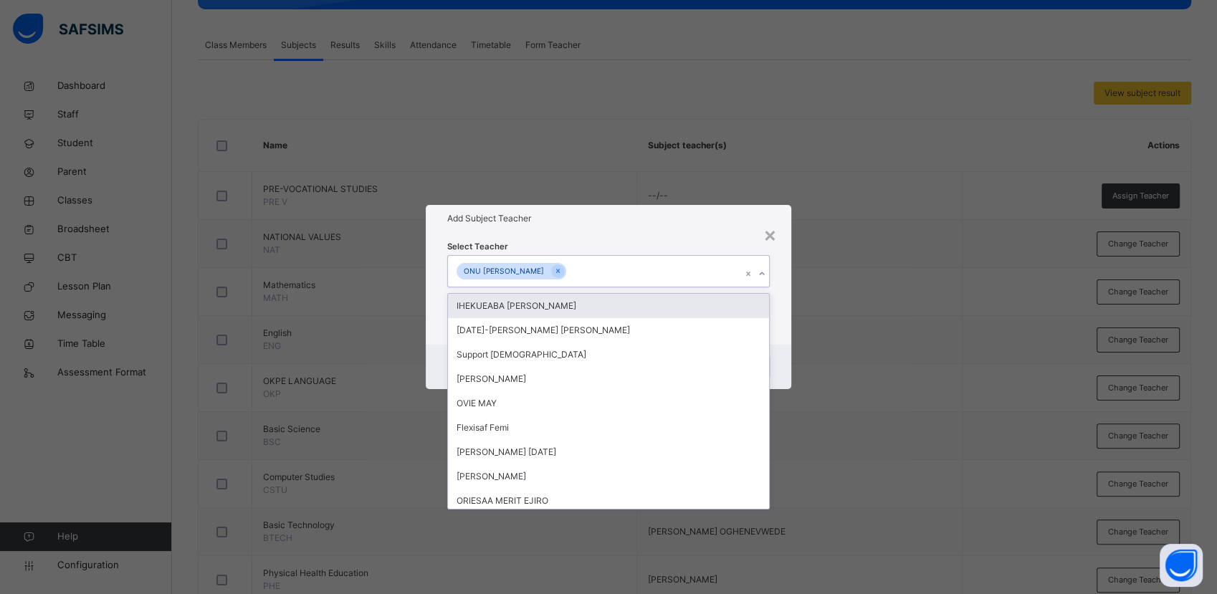
click at [765, 271] on icon at bounding box center [762, 274] width 9 height 14
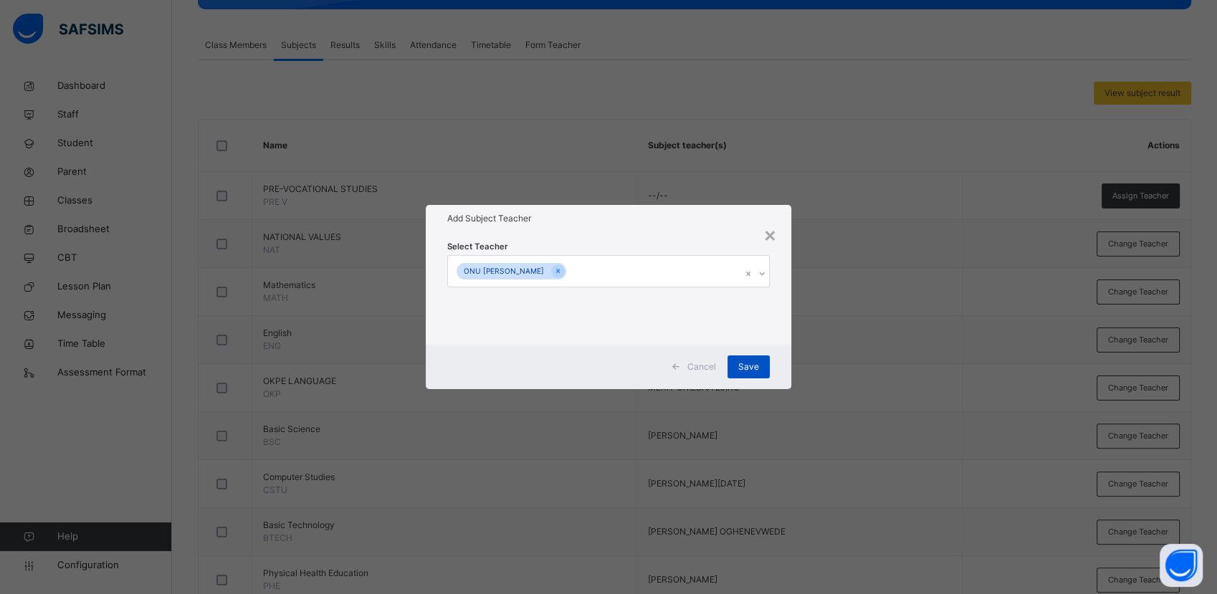
click at [763, 368] on div "Save" at bounding box center [749, 367] width 42 height 23
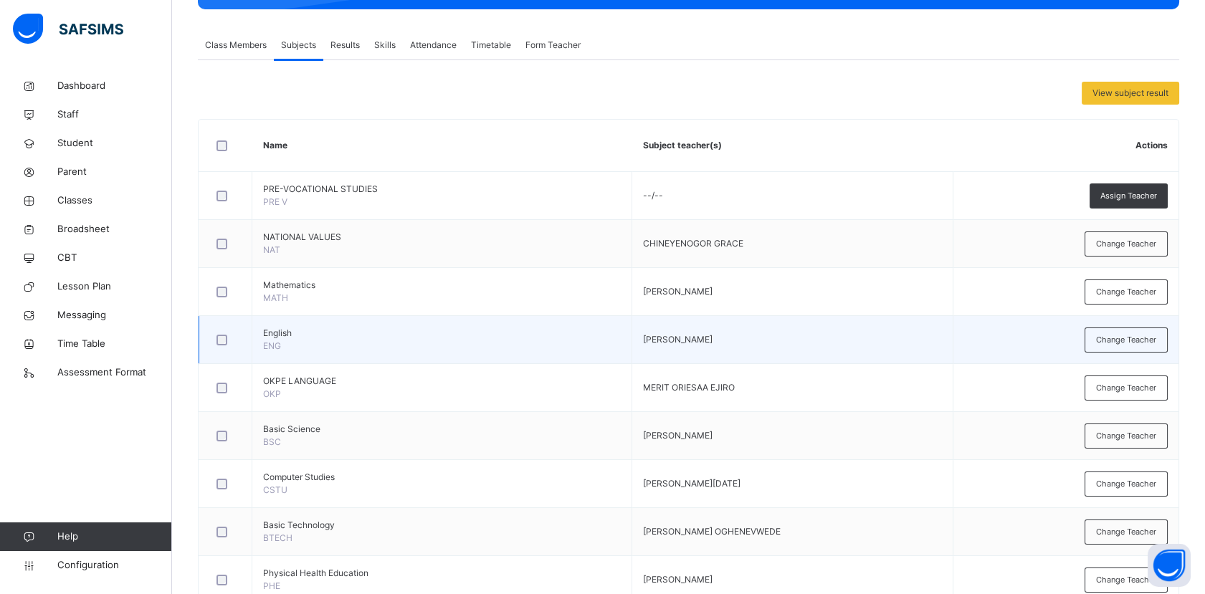
scroll to position [361, 0]
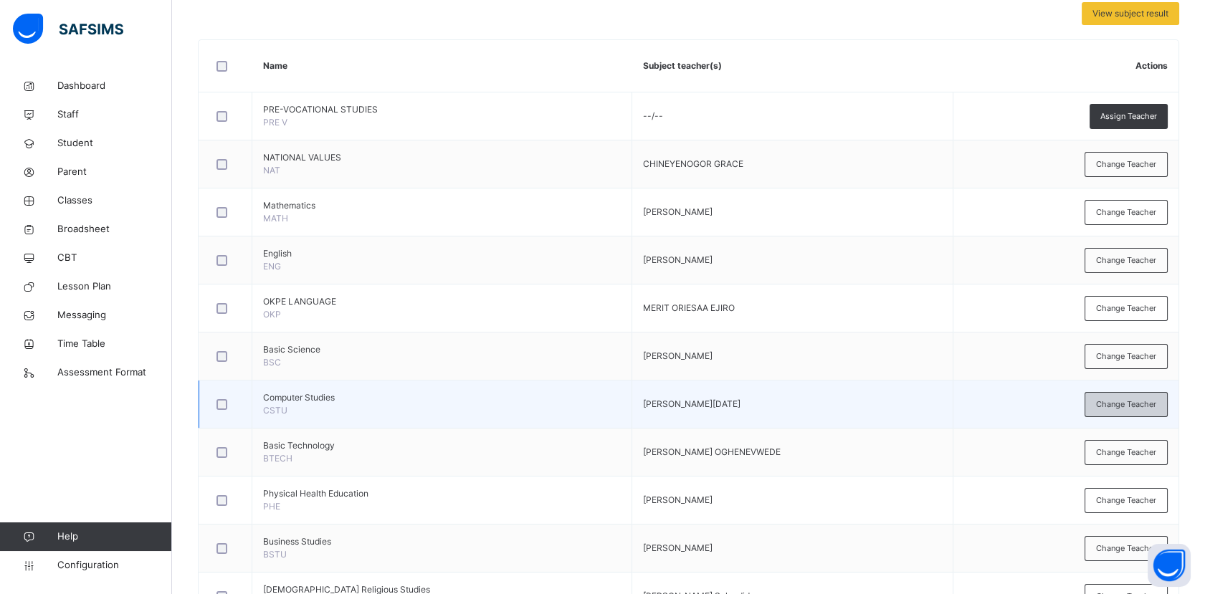
click at [1141, 404] on span "Change Teacher" at bounding box center [1126, 405] width 60 height 12
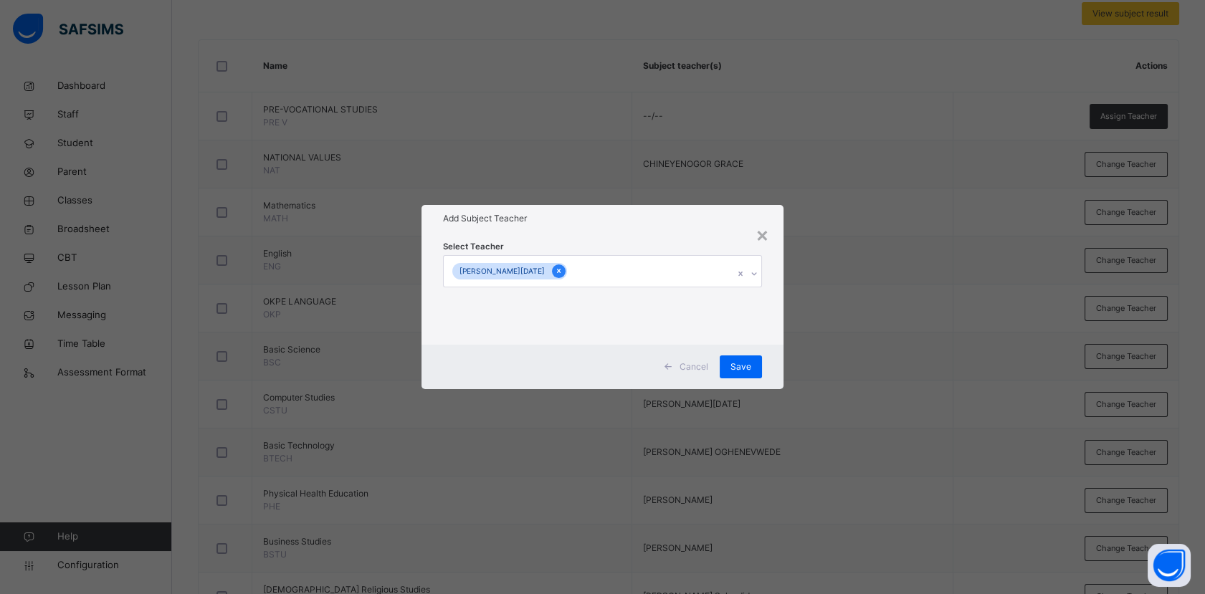
click at [555, 272] on icon at bounding box center [559, 271] width 8 height 10
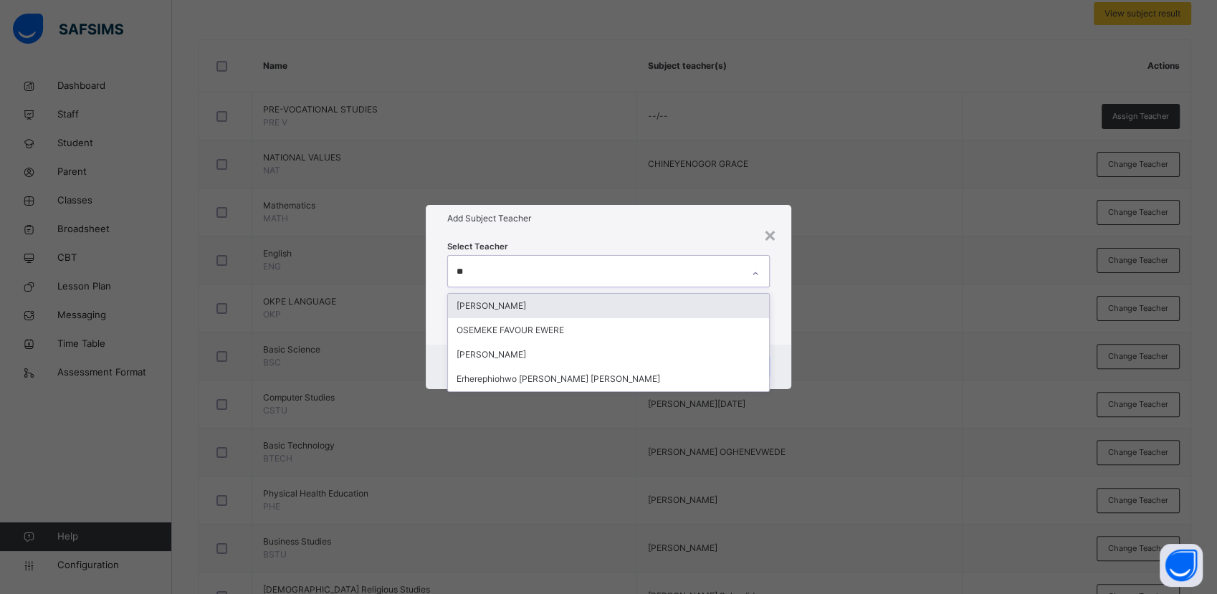
type input "***"
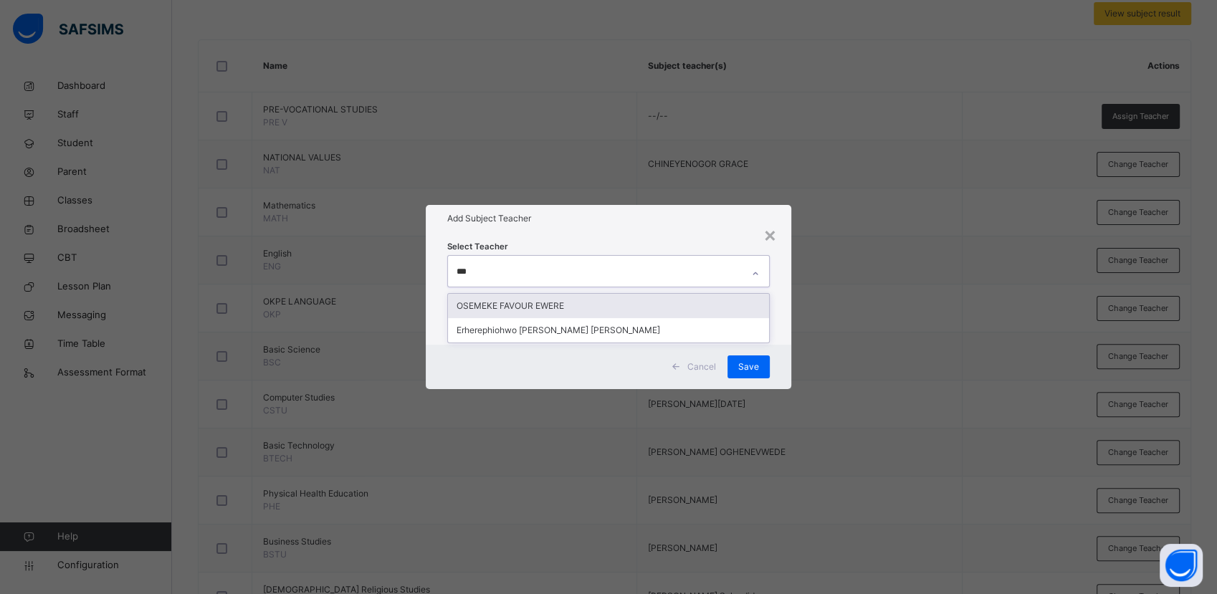
click at [596, 310] on div "OSEMEKE FAVOUR EWERE" at bounding box center [608, 306] width 320 height 24
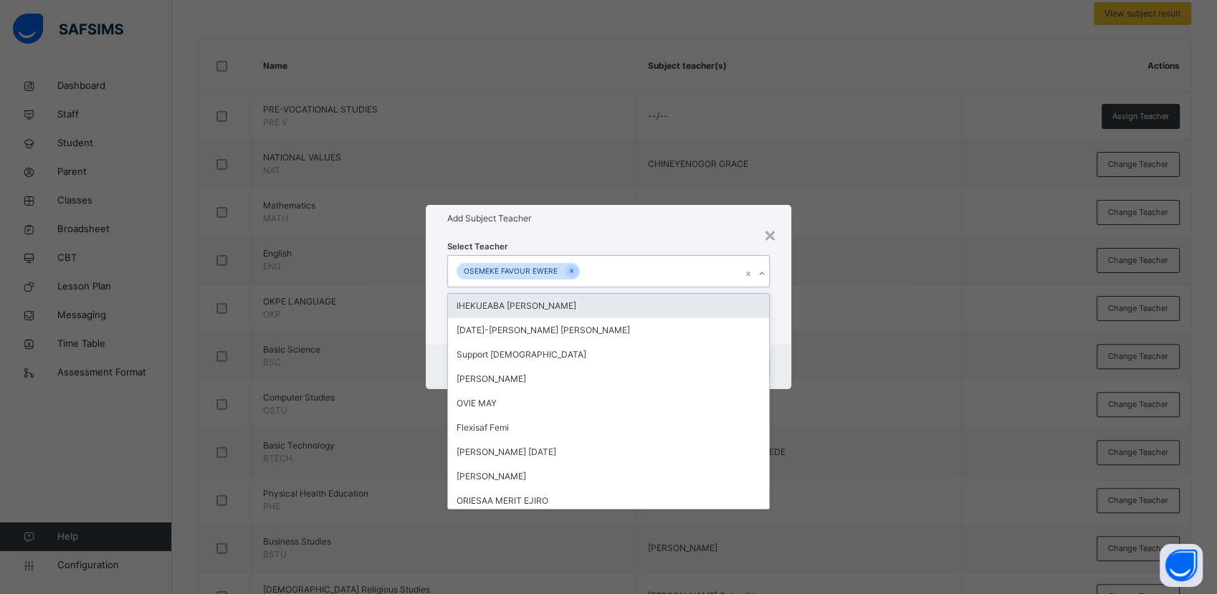
click at [762, 271] on icon at bounding box center [762, 274] width 9 height 14
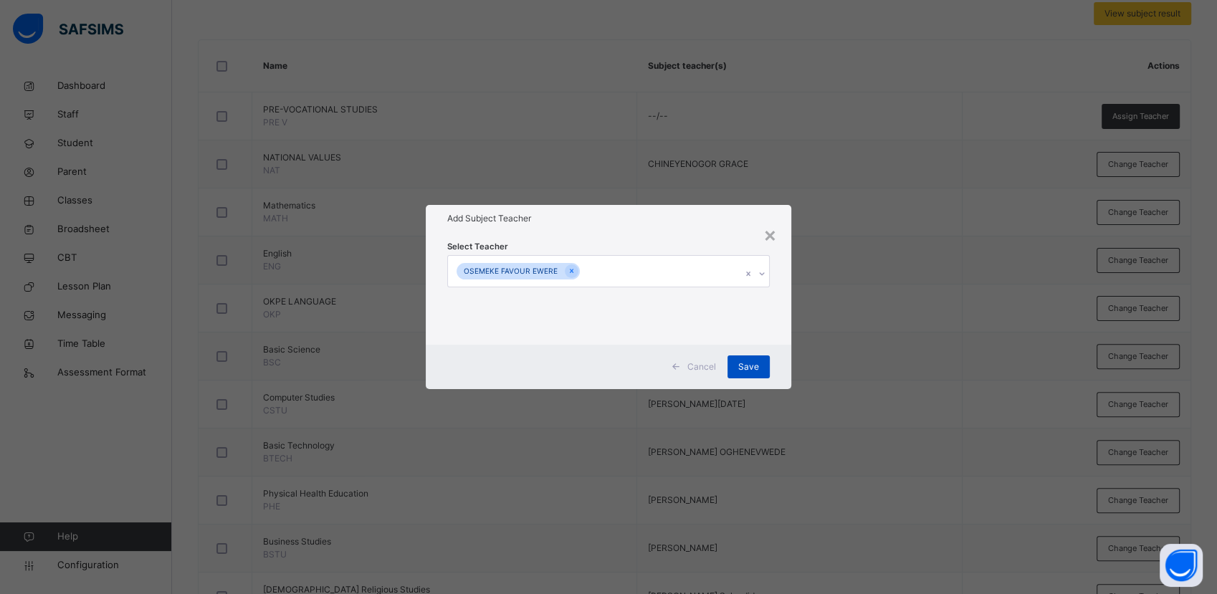
click at [760, 369] on div "Save" at bounding box center [749, 367] width 42 height 23
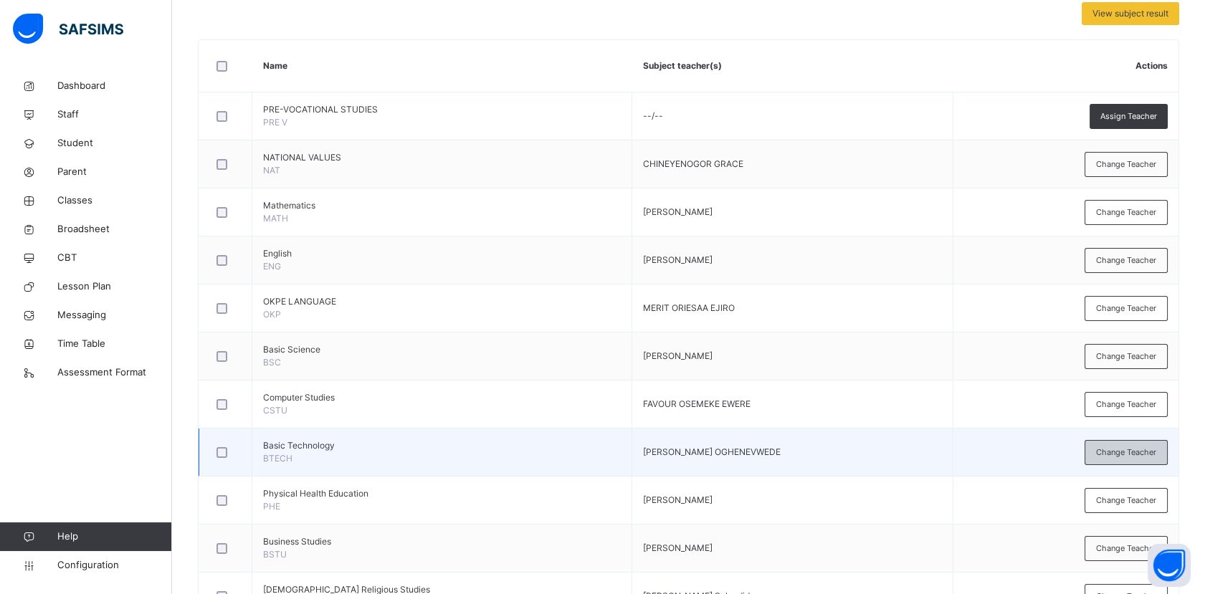
click at [1115, 450] on span "Change Teacher" at bounding box center [1126, 453] width 60 height 12
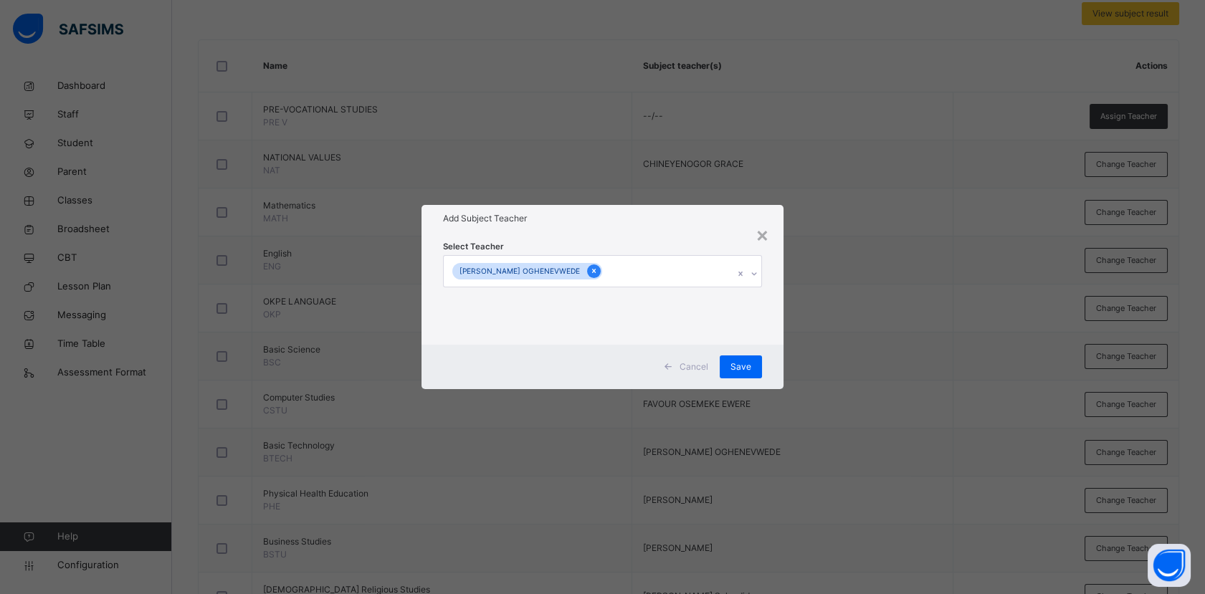
click at [596, 272] on icon at bounding box center [594, 272] width 4 height 4
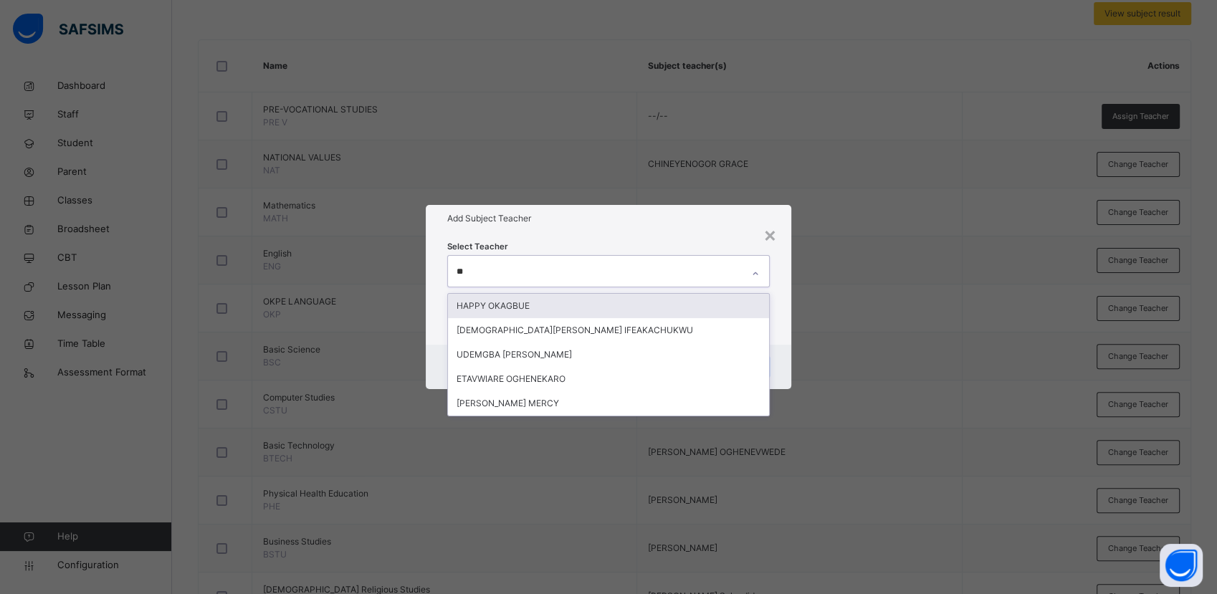
type input "***"
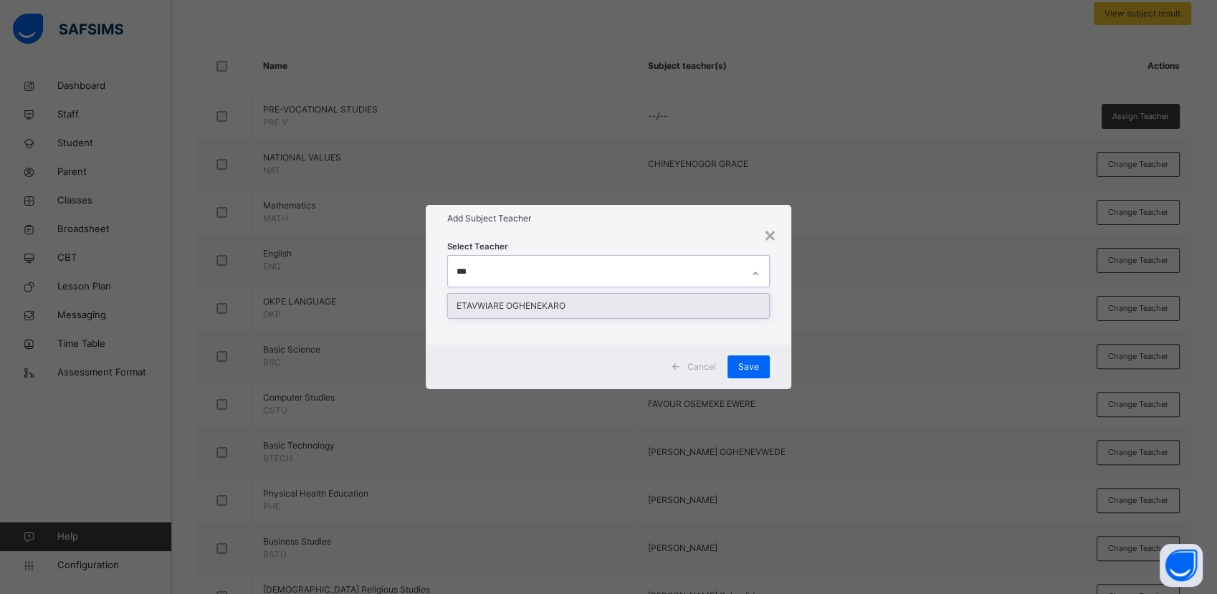
click at [642, 304] on div "ETAVWIARE OGHENEKARO" at bounding box center [608, 306] width 320 height 24
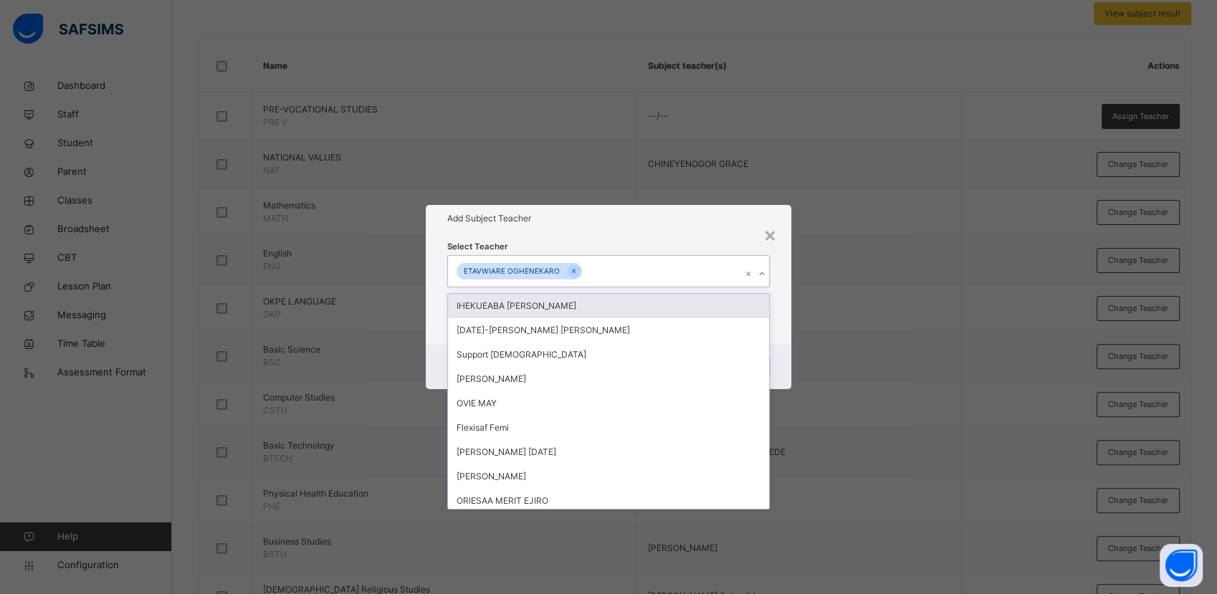
click at [763, 273] on icon at bounding box center [762, 274] width 9 height 14
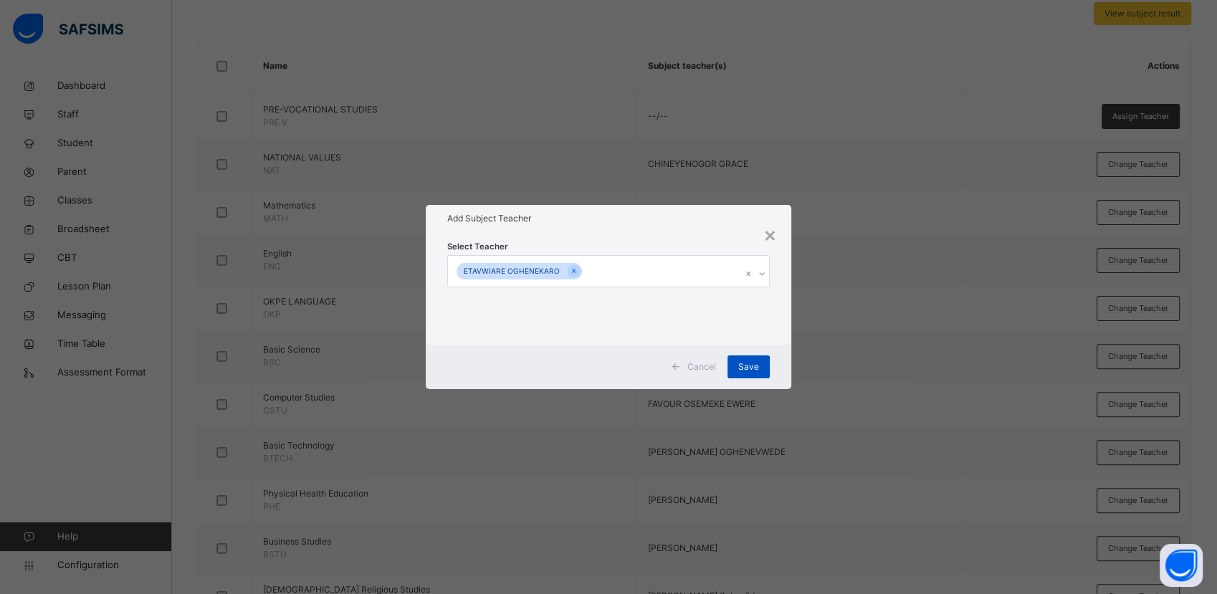
click at [760, 370] on div "Save" at bounding box center [749, 367] width 42 height 23
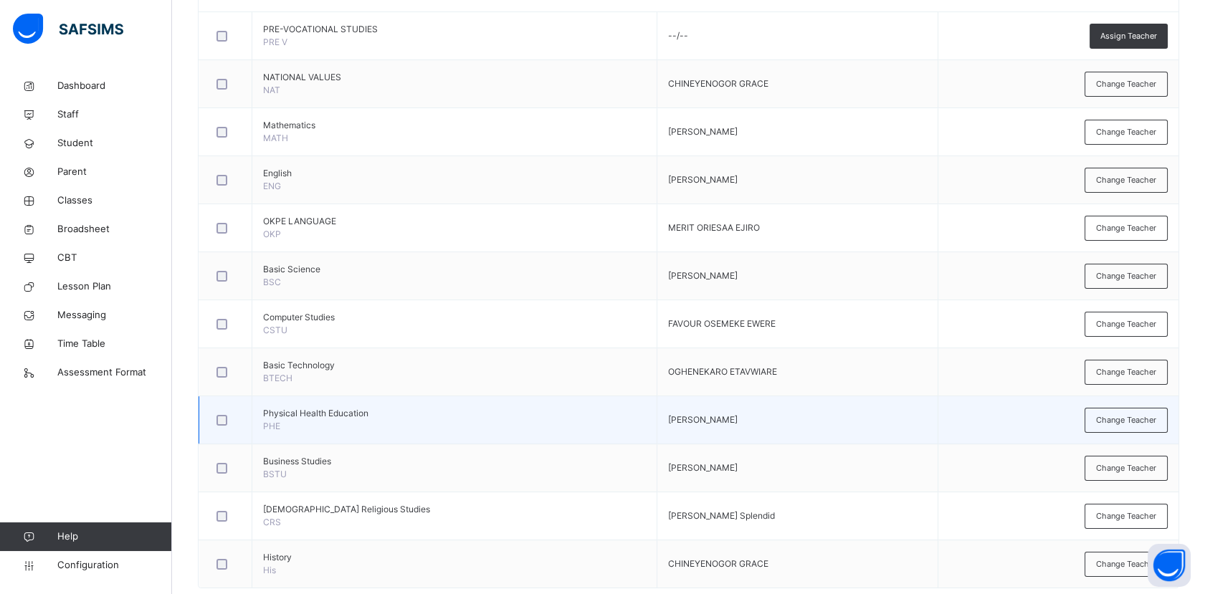
scroll to position [470, 0]
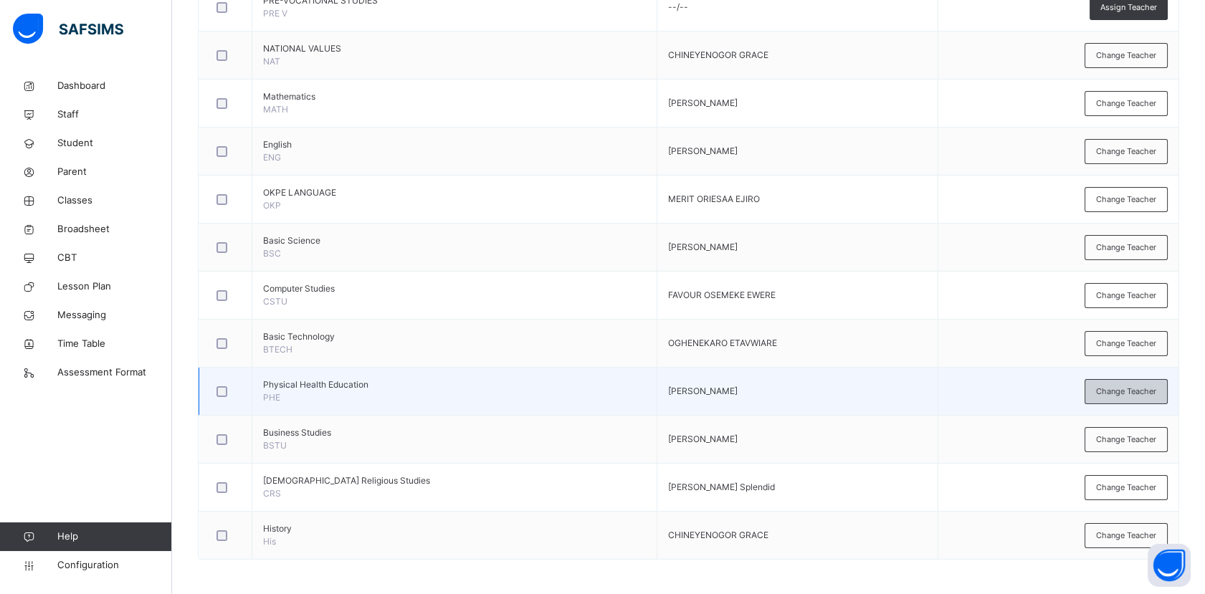
click at [1117, 400] on div "Change Teacher" at bounding box center [1126, 391] width 83 height 25
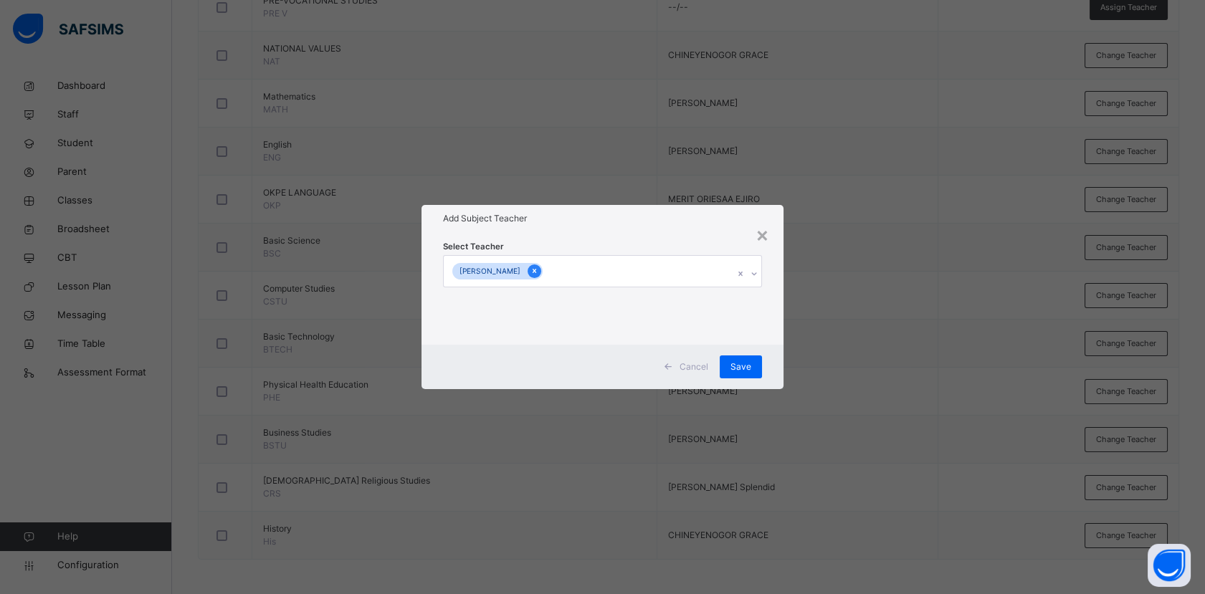
click at [538, 272] on icon at bounding box center [534, 271] width 8 height 10
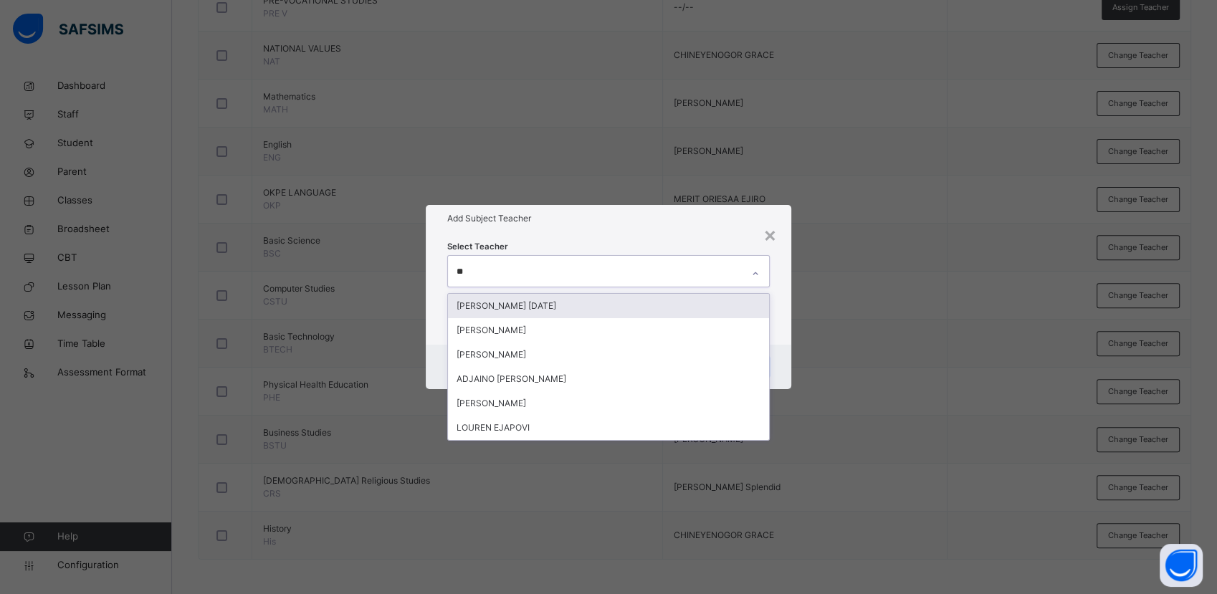
type input "***"
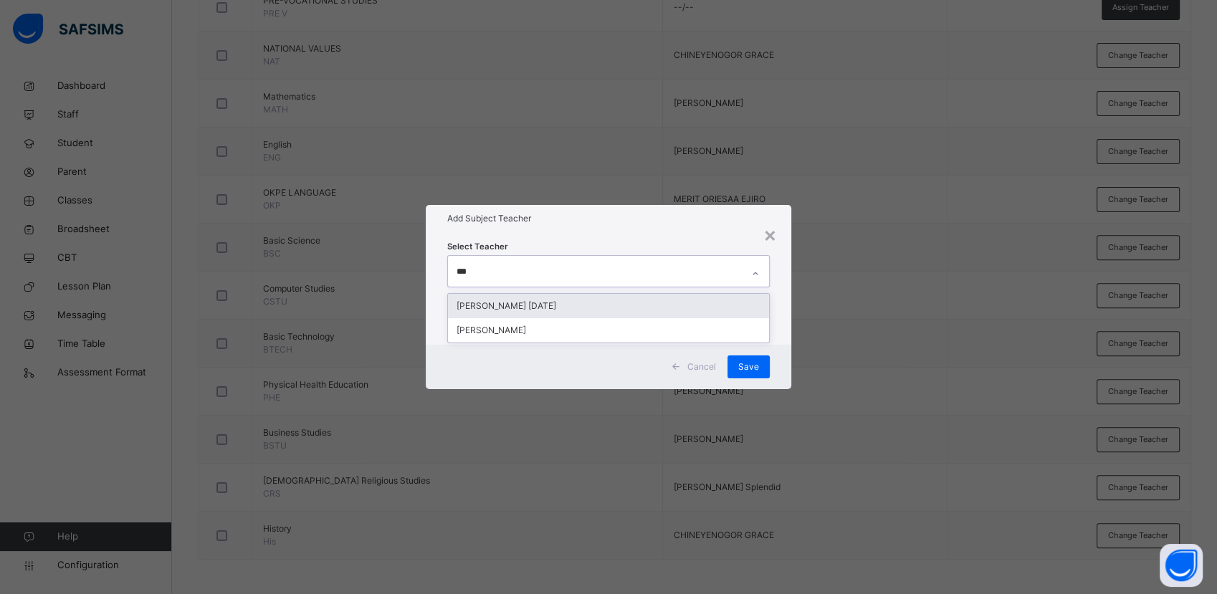
click at [576, 308] on div "[PERSON_NAME] [DATE]" at bounding box center [608, 306] width 320 height 24
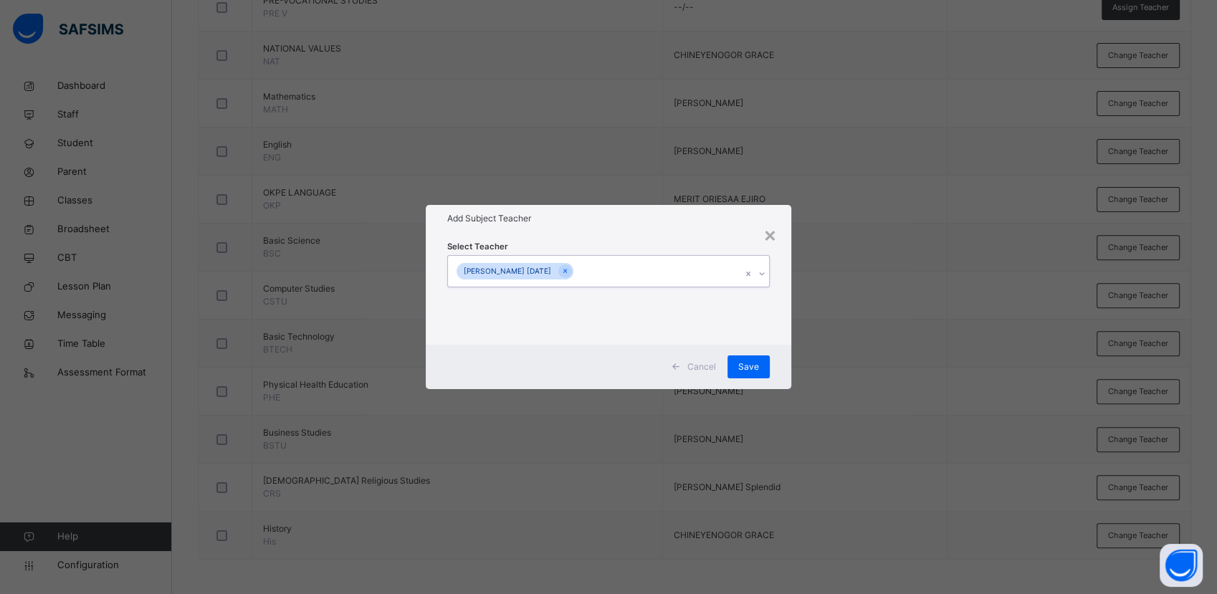
click at [763, 273] on icon at bounding box center [762, 274] width 9 height 14
click at [754, 370] on span "Save" at bounding box center [748, 367] width 21 height 13
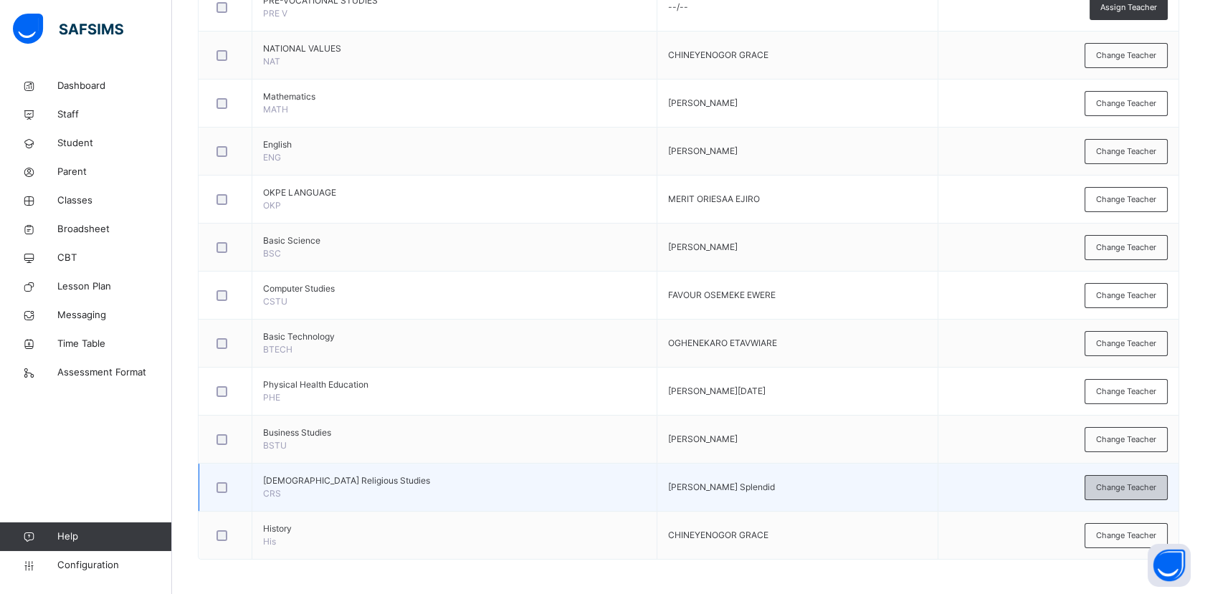
click at [1135, 486] on span "Change Teacher" at bounding box center [1126, 488] width 60 height 12
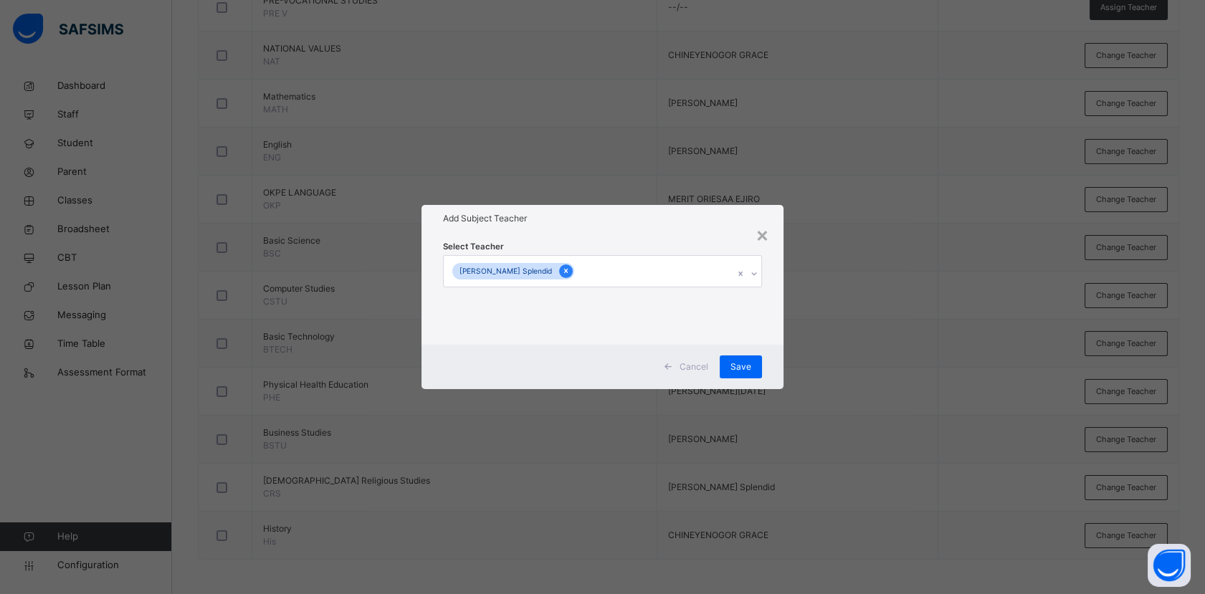
click at [568, 272] on icon at bounding box center [566, 272] width 4 height 4
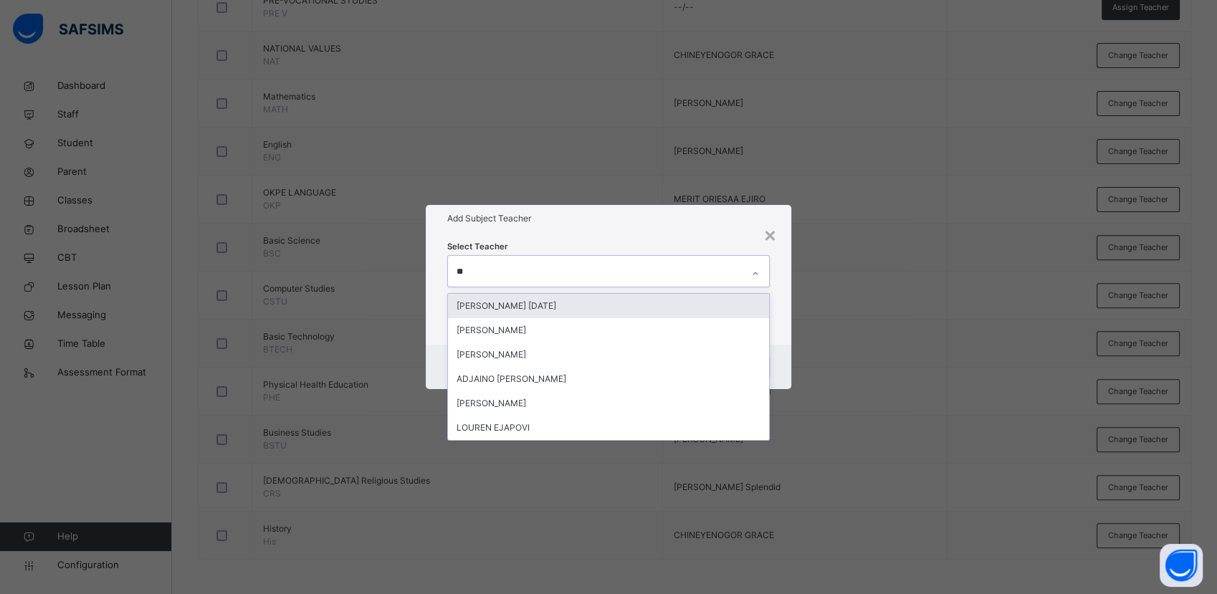
type input "***"
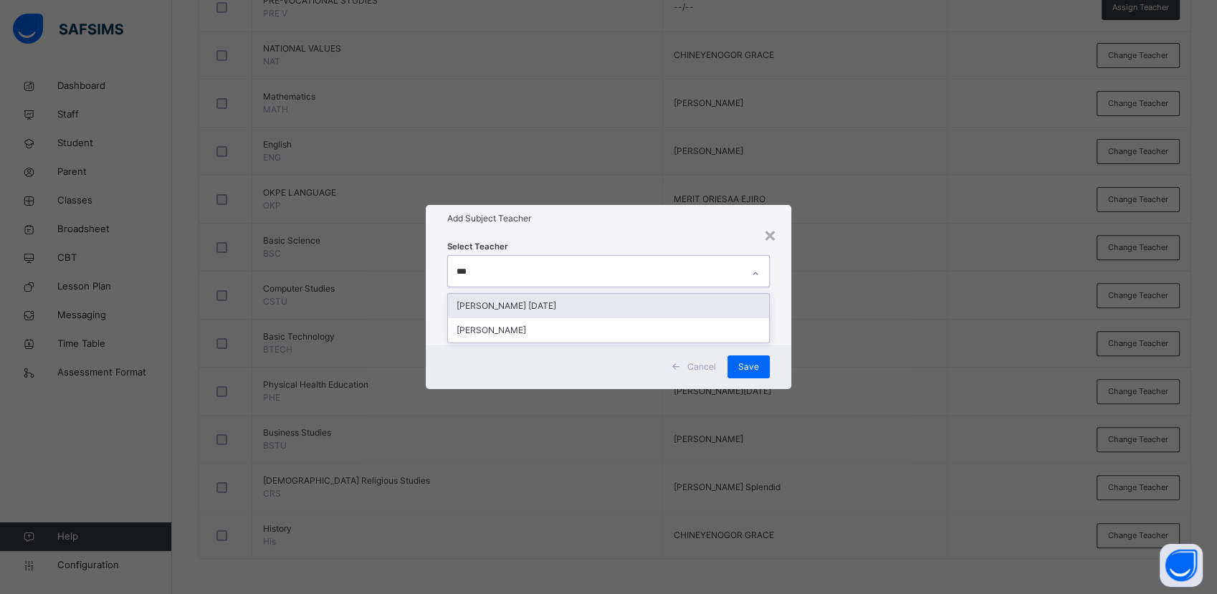
click at [546, 303] on div "[PERSON_NAME] [DATE]" at bounding box center [608, 306] width 320 height 24
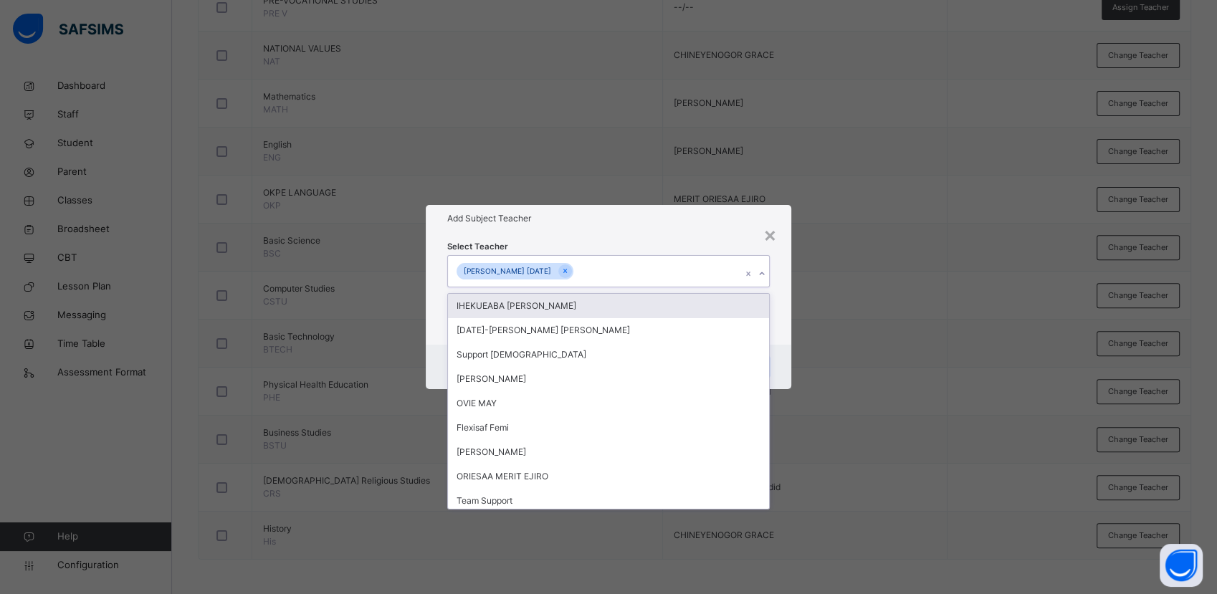
click at [763, 273] on icon at bounding box center [762, 274] width 9 height 14
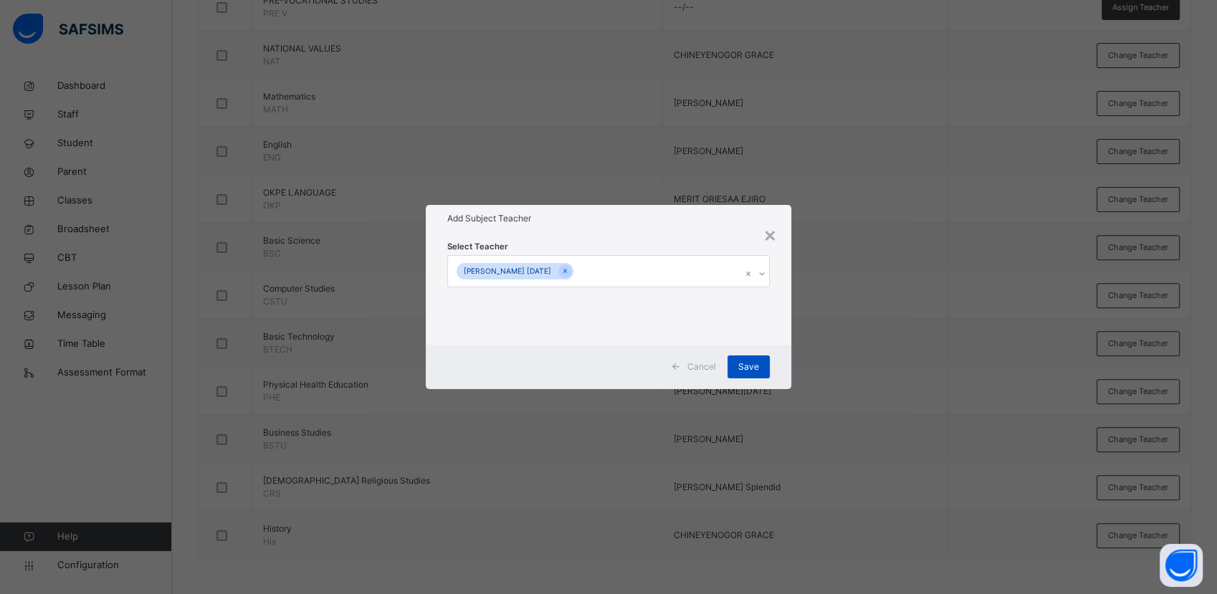
click at [744, 366] on span "Save" at bounding box center [748, 367] width 21 height 13
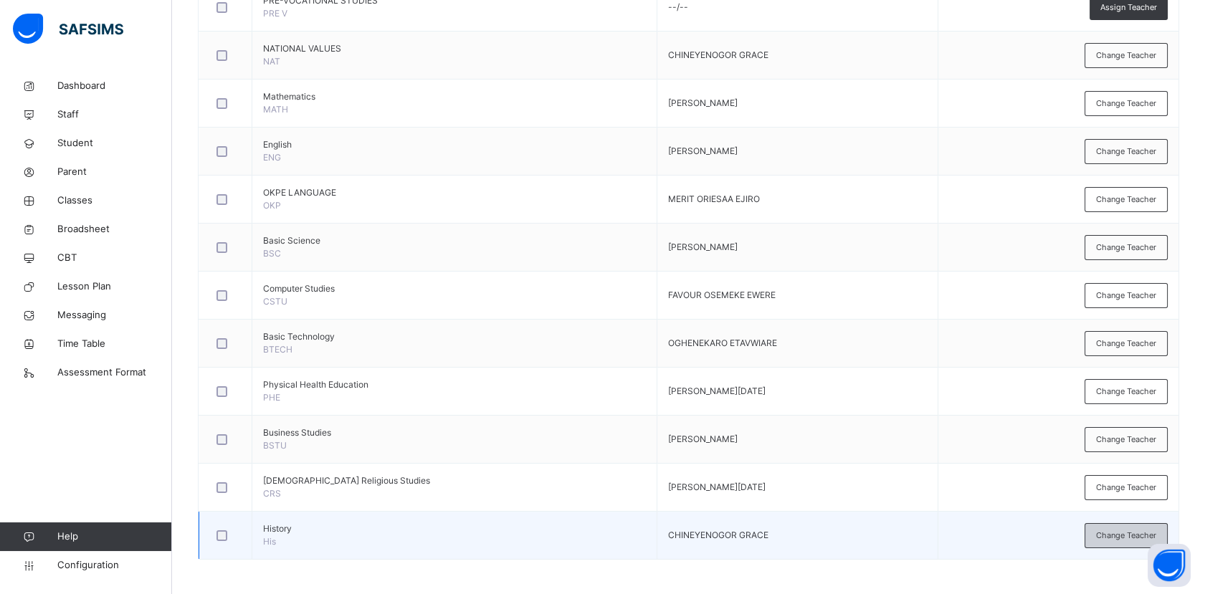
click at [1111, 535] on span "Change Teacher" at bounding box center [1126, 536] width 60 height 12
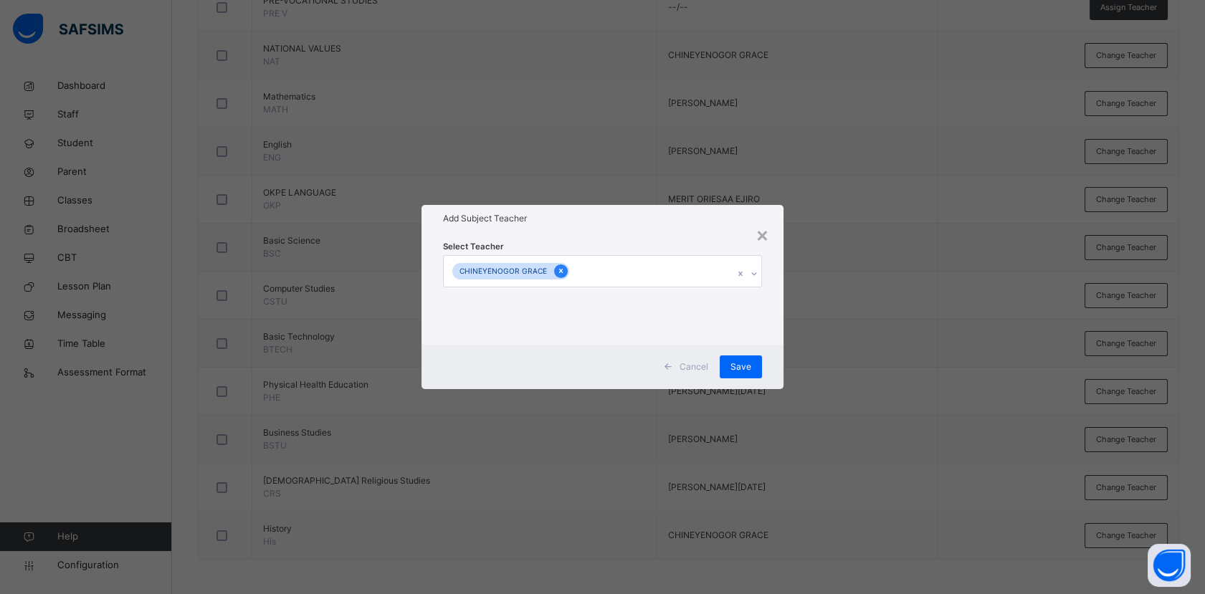
click at [559, 271] on icon at bounding box center [561, 271] width 8 height 10
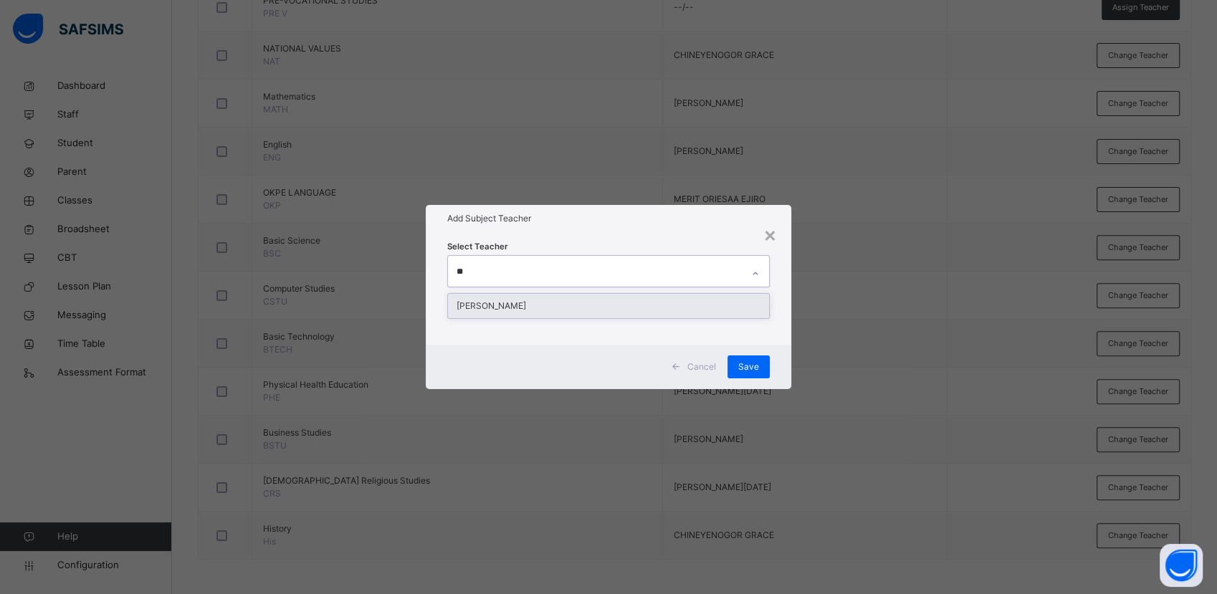
type input "***"
click at [573, 307] on div "[PERSON_NAME]" at bounding box center [608, 306] width 320 height 24
click at [763, 275] on icon at bounding box center [762, 274] width 9 height 14
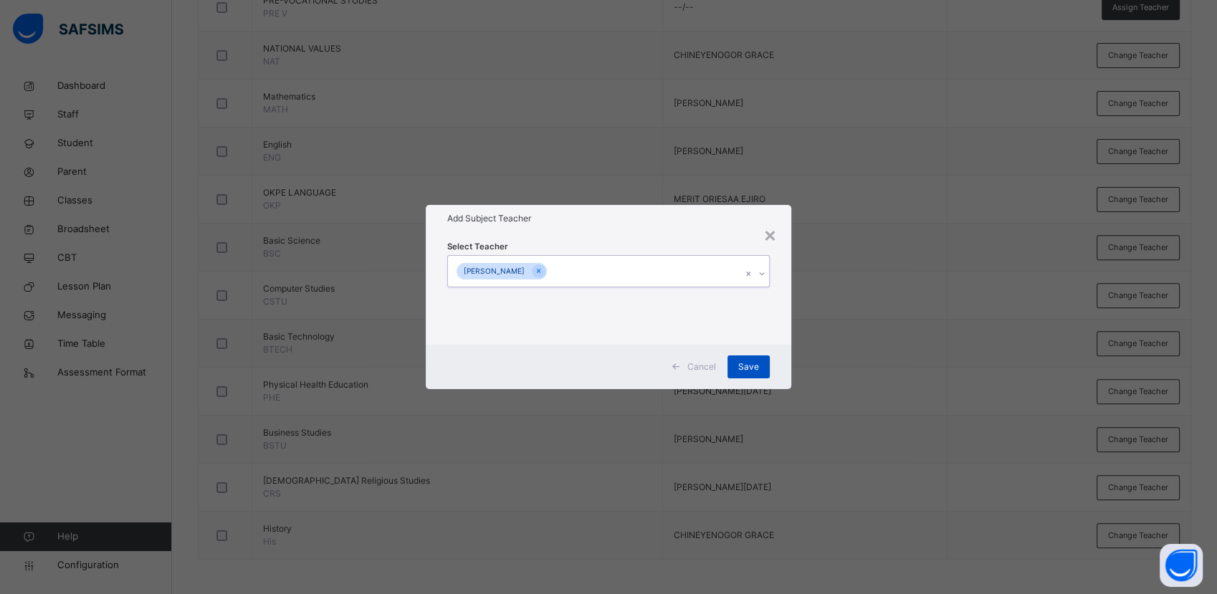
click at [751, 363] on span "Save" at bounding box center [748, 367] width 21 height 13
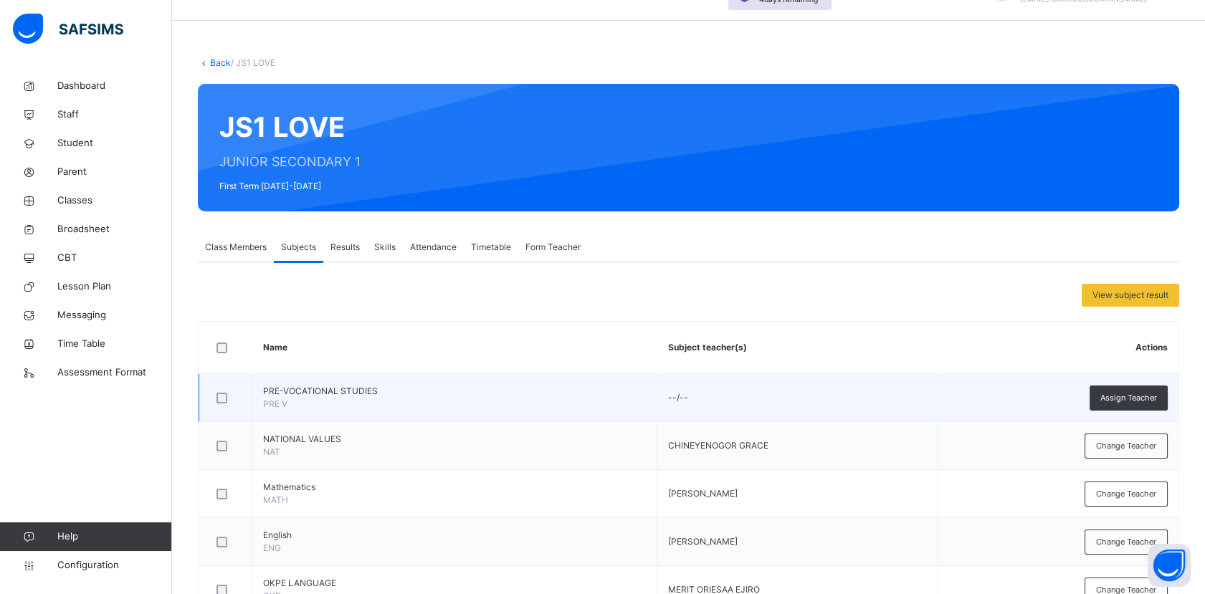
scroll to position [0, 0]
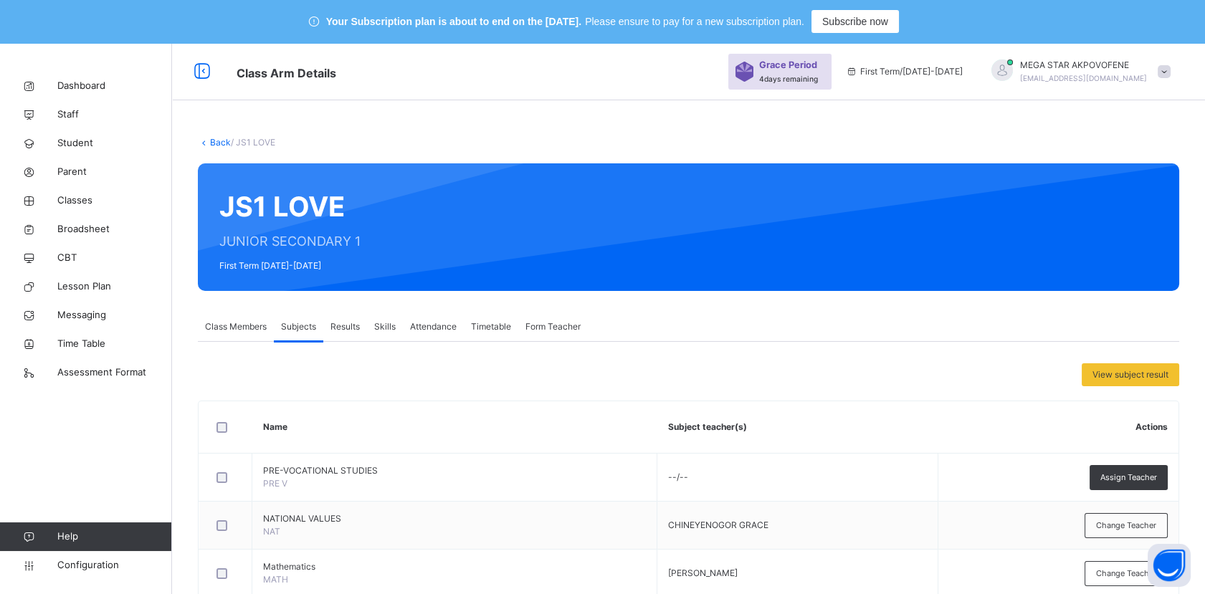
click at [563, 331] on span "Form Teacher" at bounding box center [552, 326] width 55 height 13
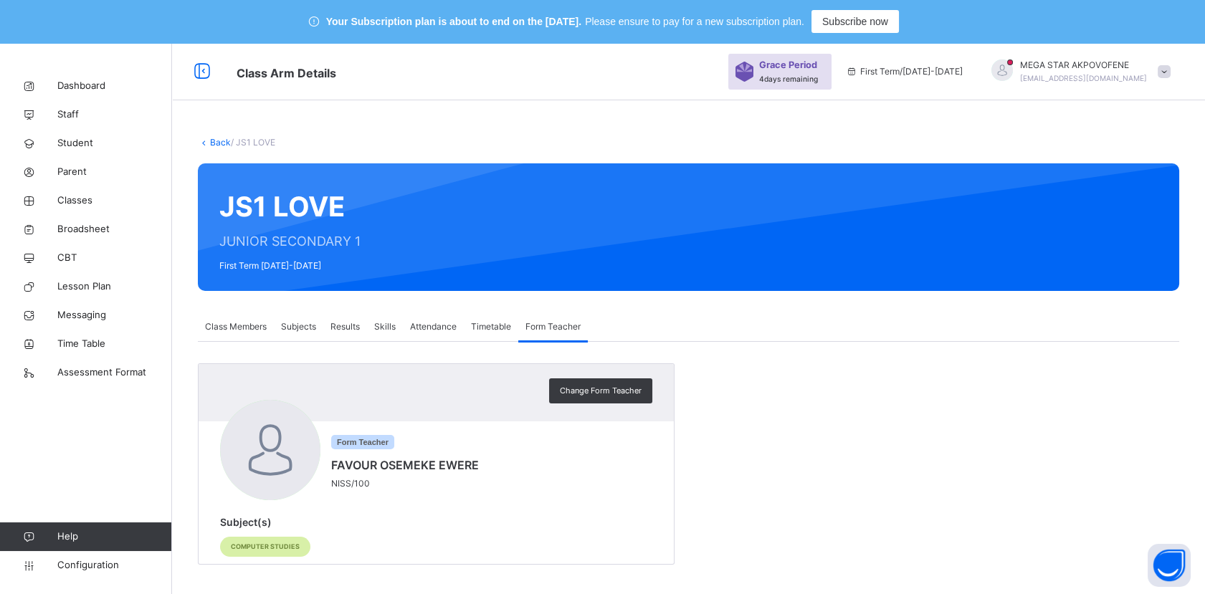
click at [227, 321] on span "Class Members" at bounding box center [236, 326] width 62 height 13
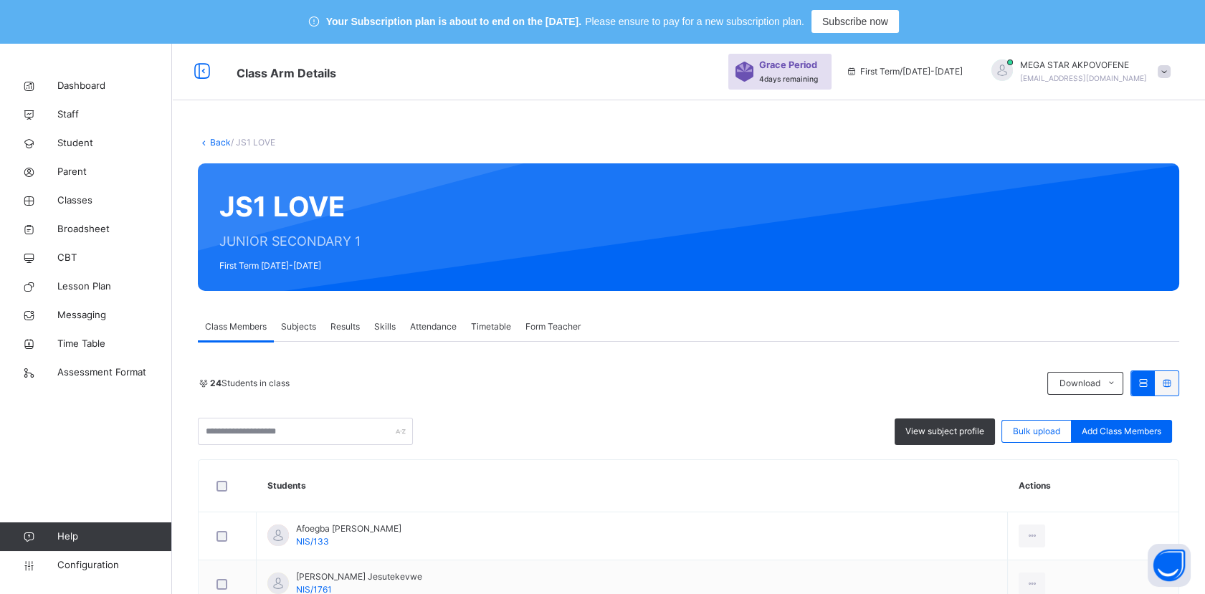
click at [218, 137] on link "Back" at bounding box center [220, 142] width 21 height 11
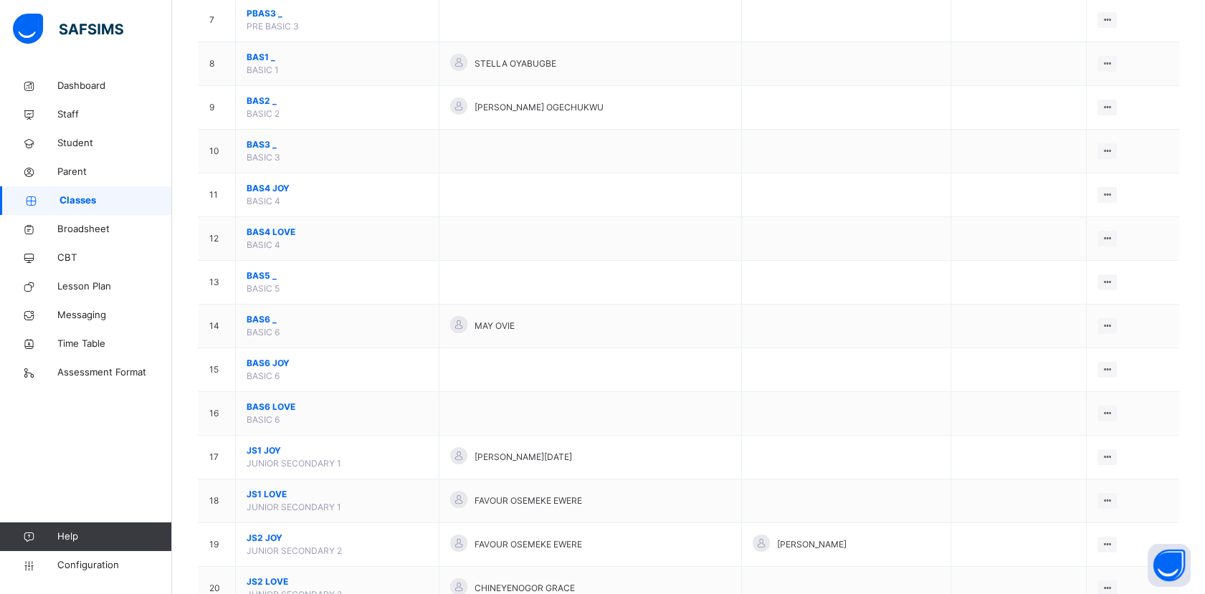
scroll to position [557, 0]
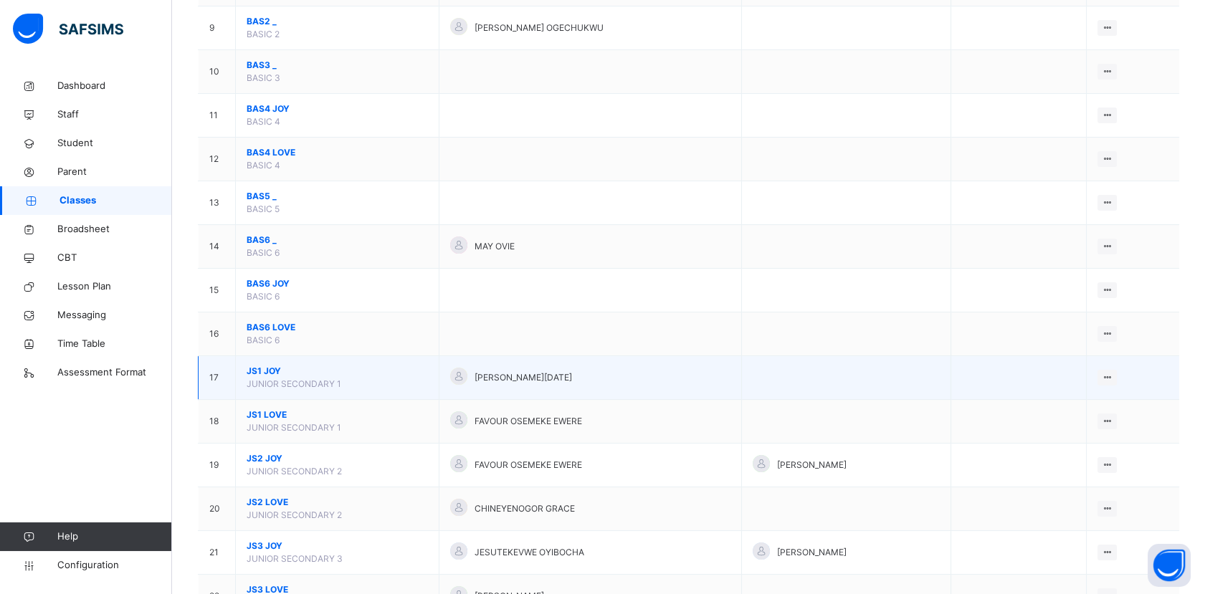
click at [272, 371] on span "JS1 JOY" at bounding box center [337, 371] width 181 height 13
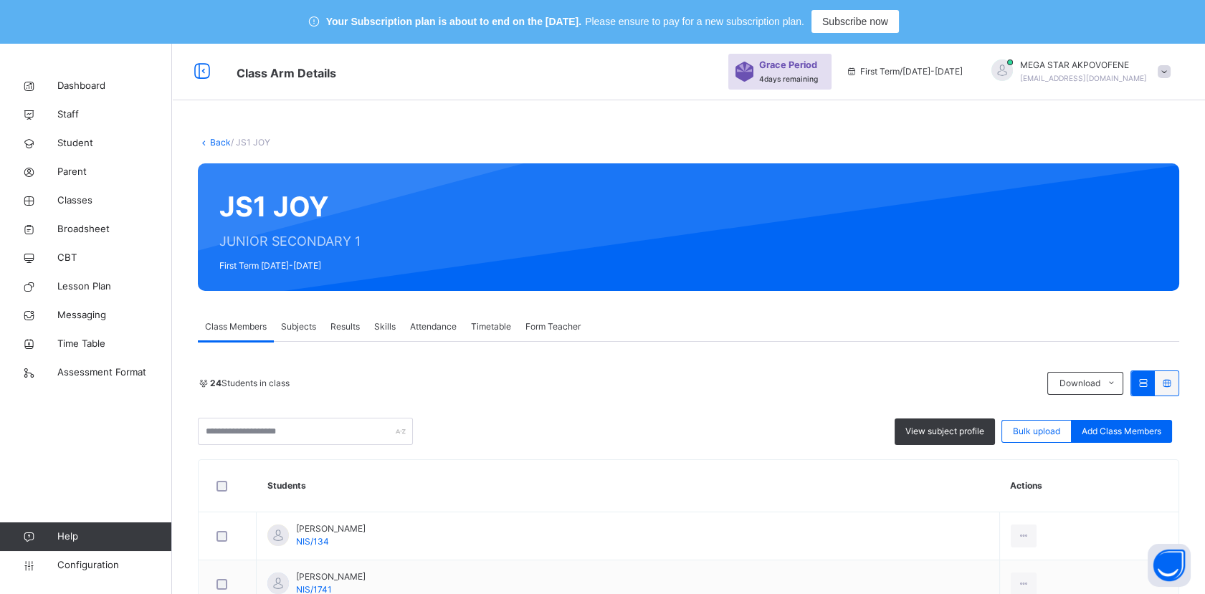
click at [211, 141] on link "Back" at bounding box center [220, 142] width 21 height 11
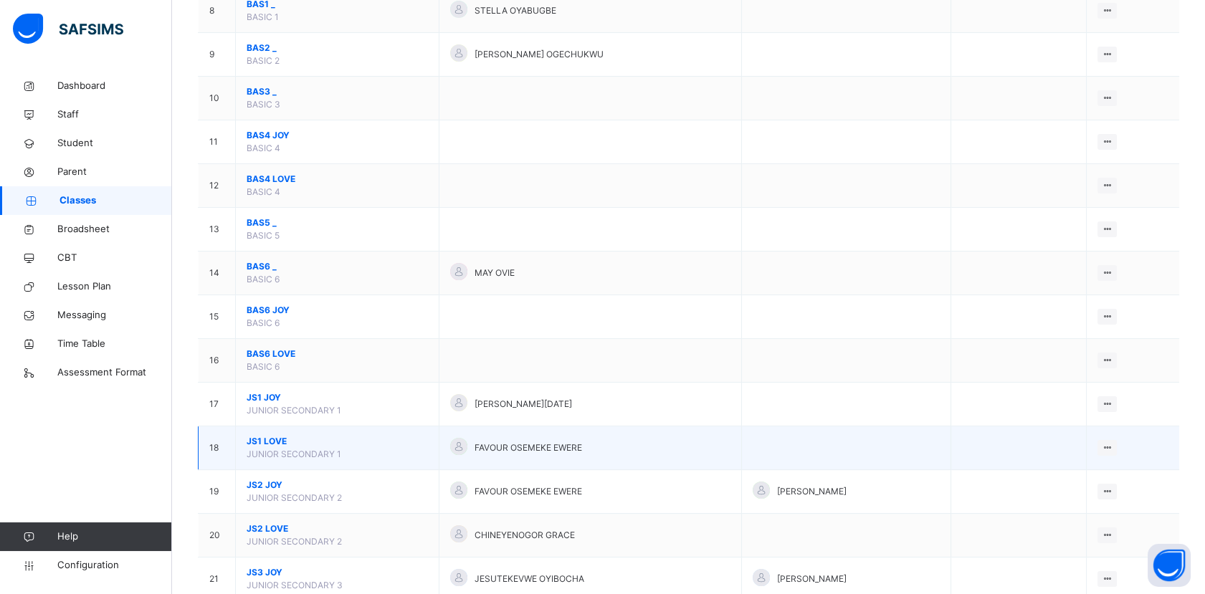
scroll to position [557, 0]
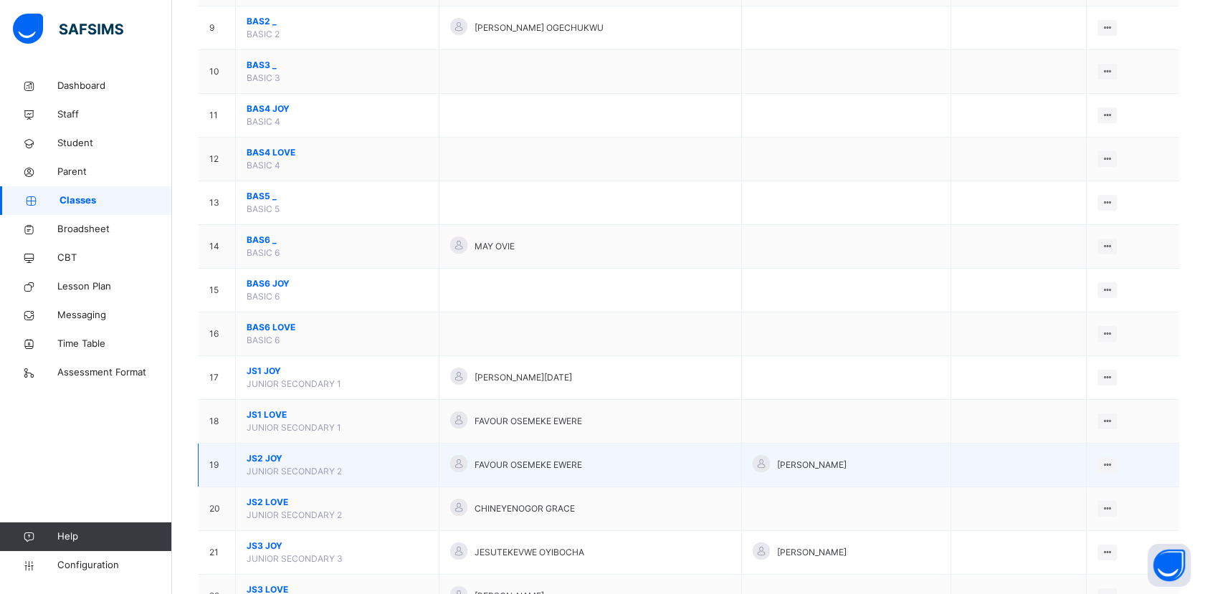
click at [276, 456] on span "JS2 JOY" at bounding box center [337, 458] width 181 height 13
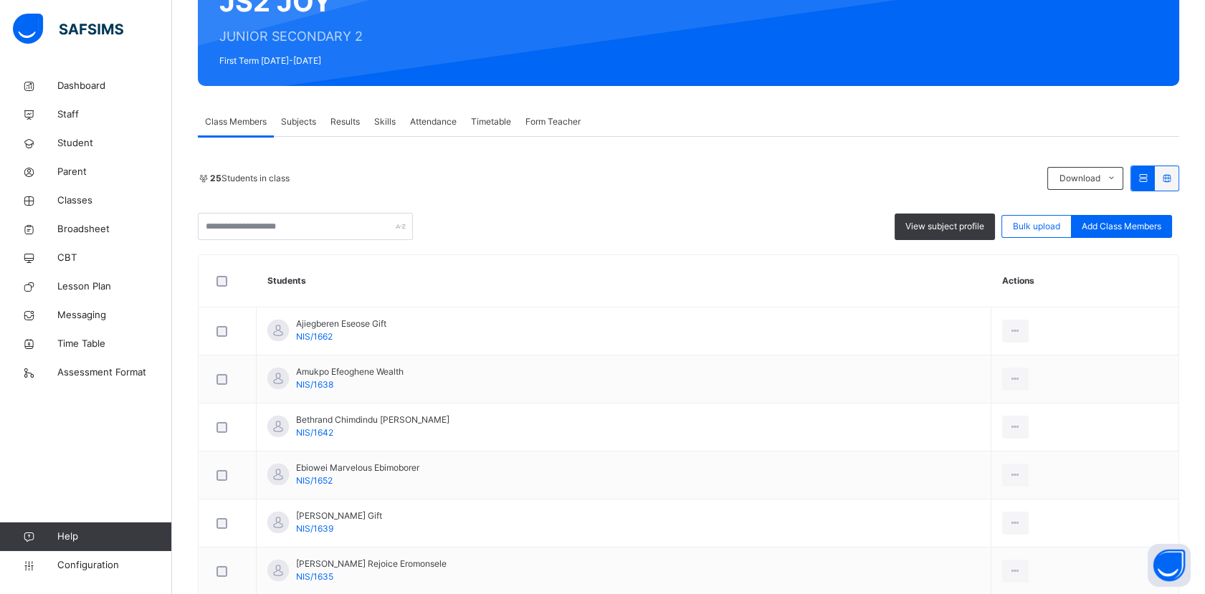
scroll to position [80, 0]
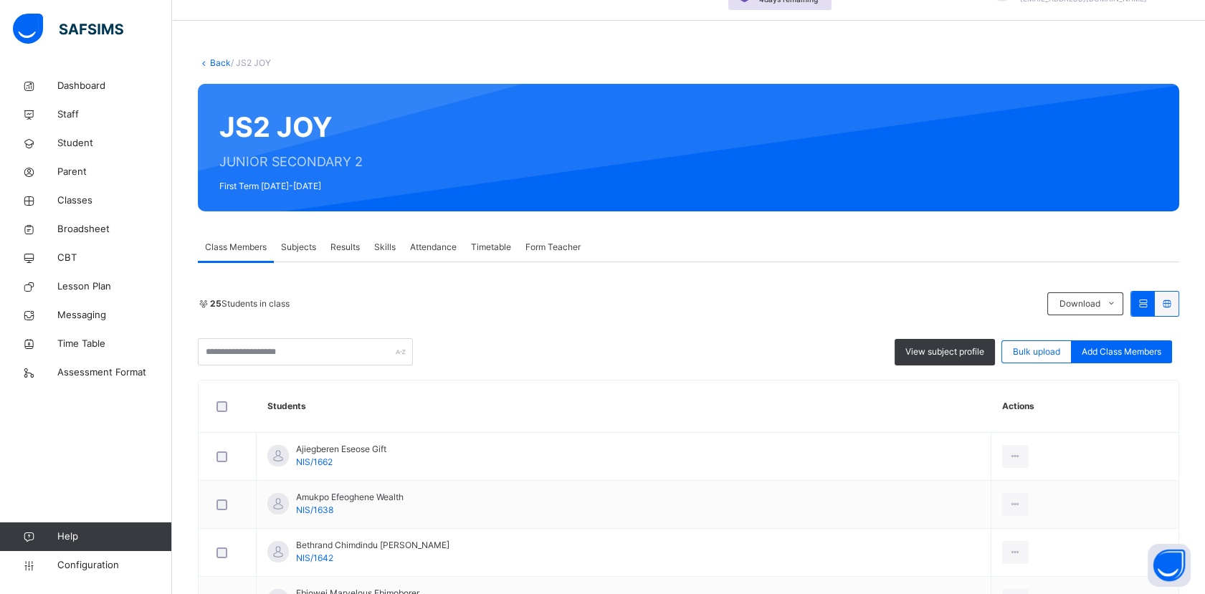
click at [558, 249] on span "Form Teacher" at bounding box center [552, 247] width 55 height 13
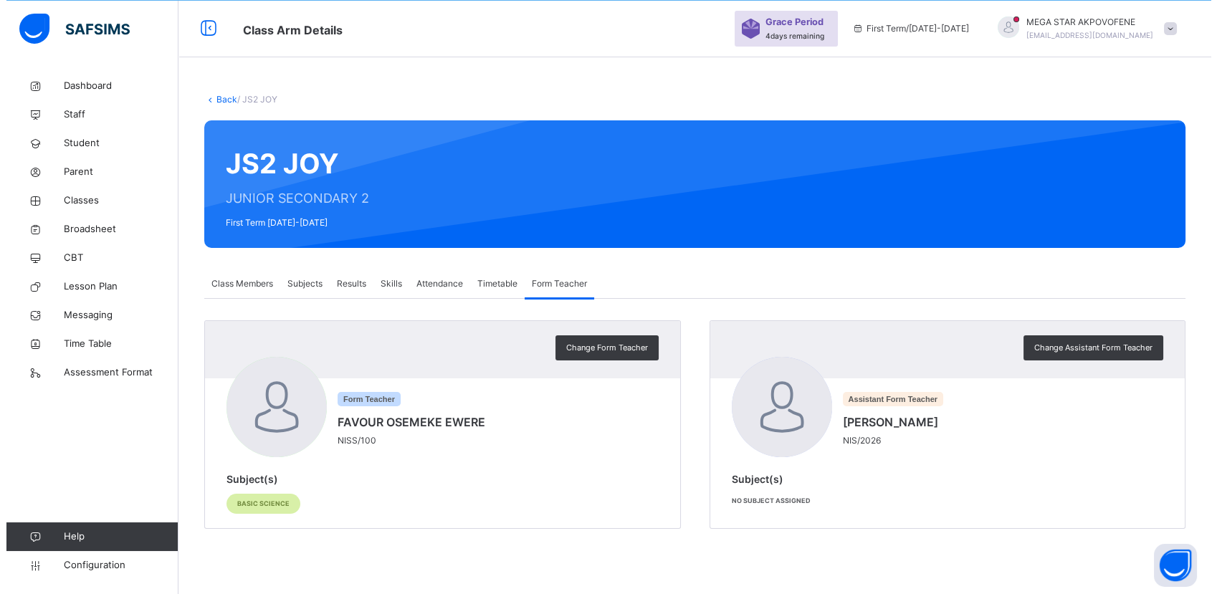
scroll to position [43, 0]
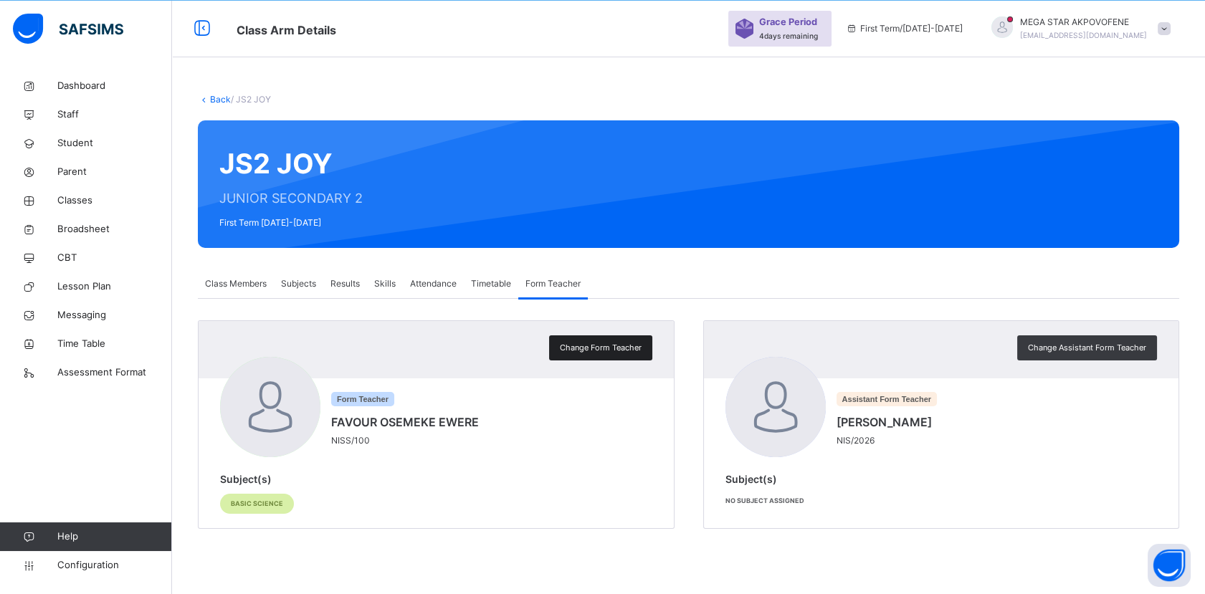
click at [619, 352] on span "Change Form Teacher" at bounding box center [601, 348] width 82 height 12
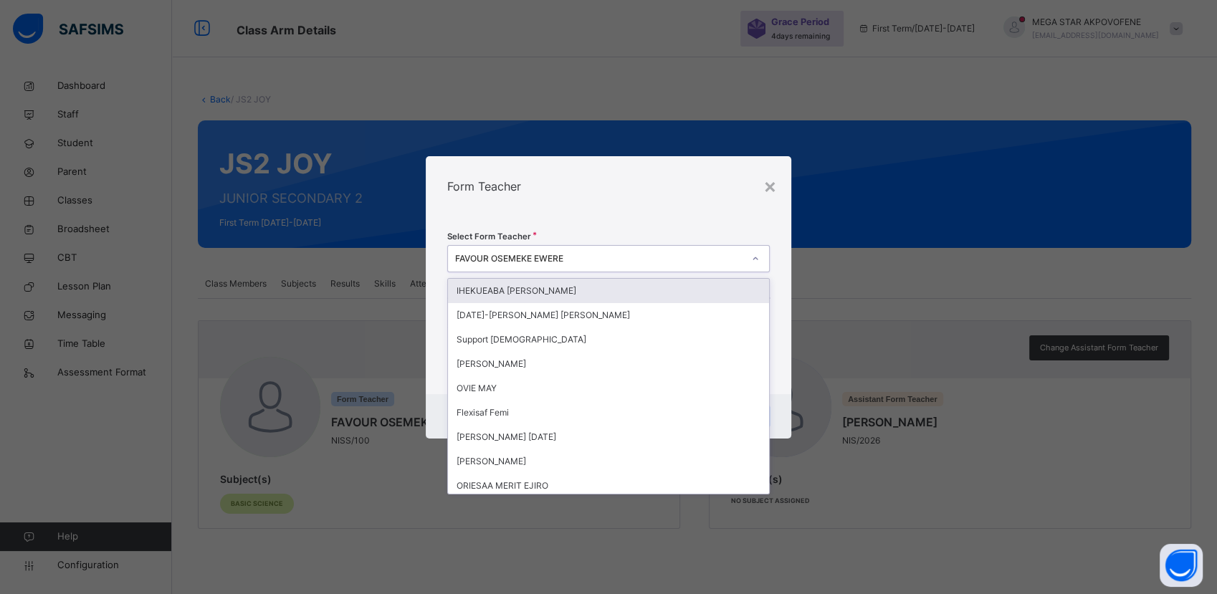
click at [587, 262] on div "FAVOUR OSEMEKE EWERE" at bounding box center [598, 258] width 287 height 13
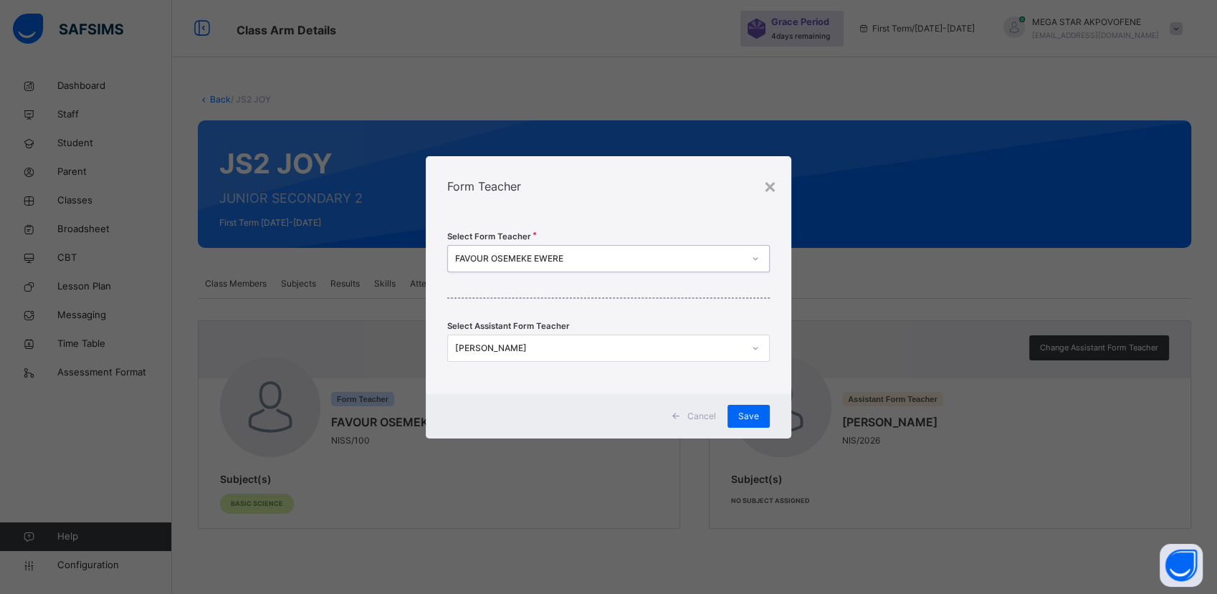
click at [705, 255] on div "FAVOUR OSEMEKE EWERE" at bounding box center [598, 258] width 287 height 13
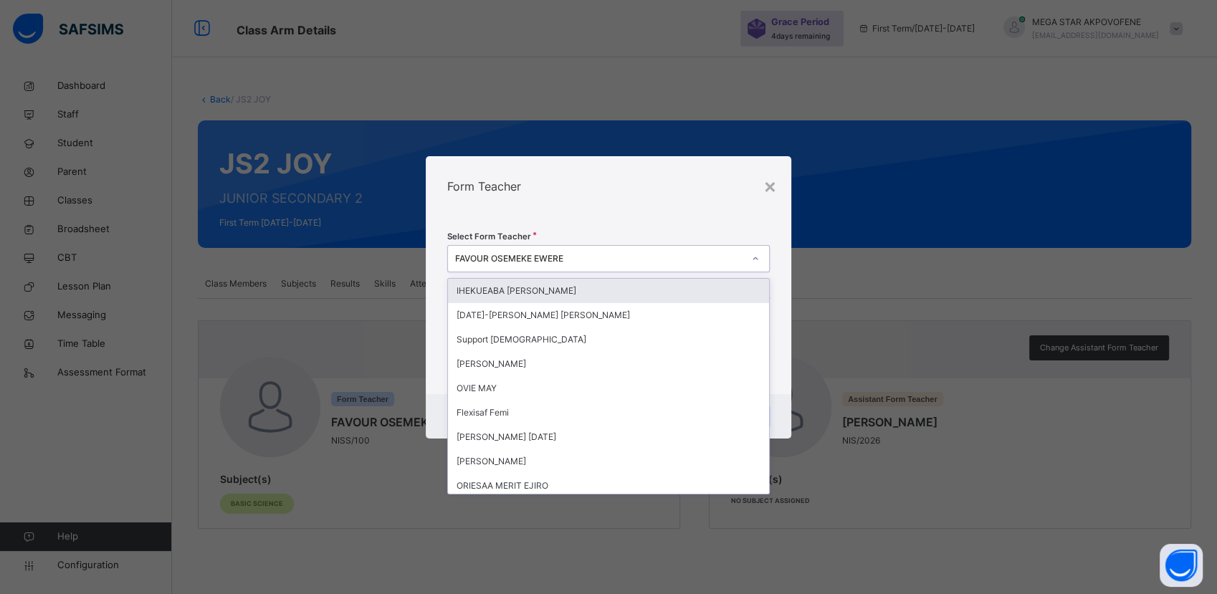
click at [698, 259] on div "FAVOUR OSEMEKE EWERE" at bounding box center [598, 258] width 287 height 13
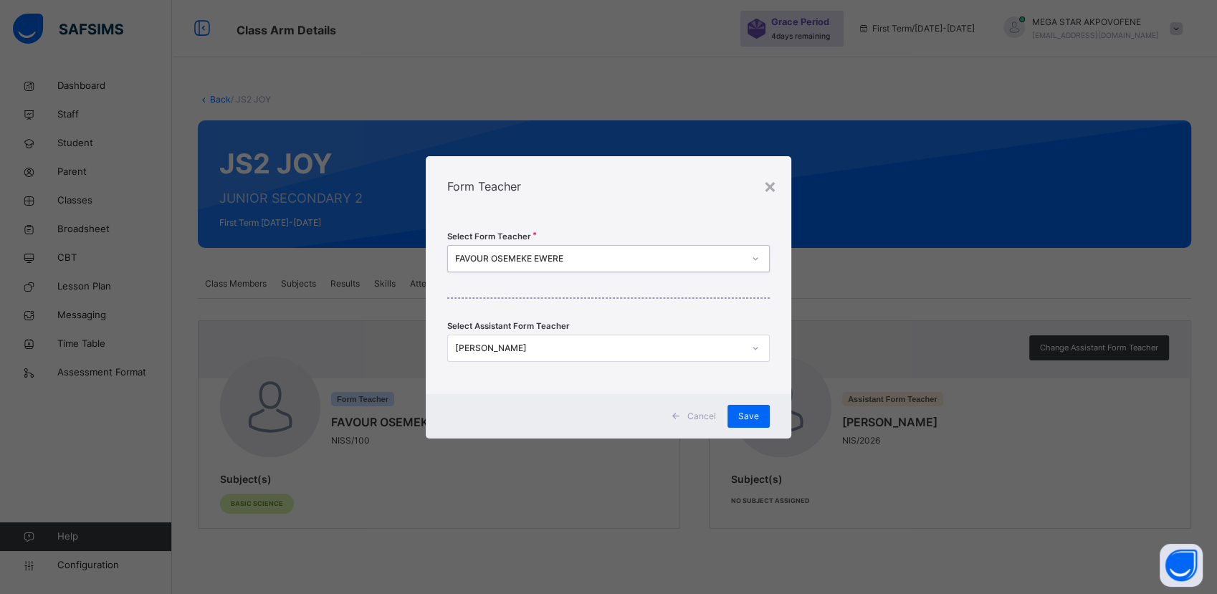
click at [698, 259] on div "FAVOUR OSEMEKE EWERE" at bounding box center [598, 258] width 287 height 13
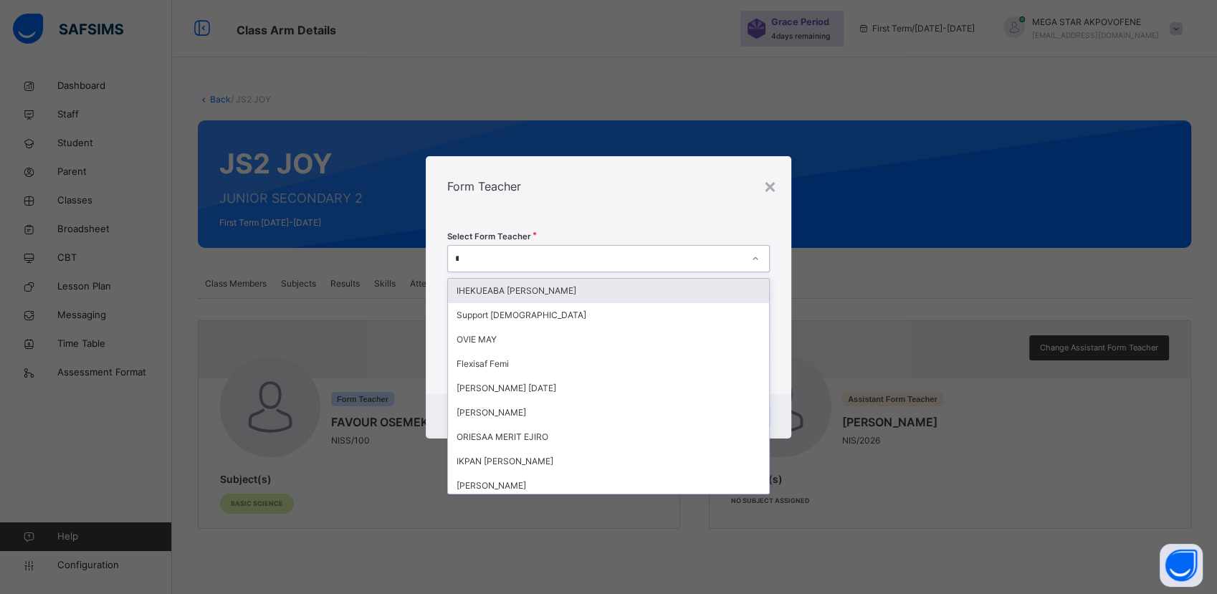
type input "**"
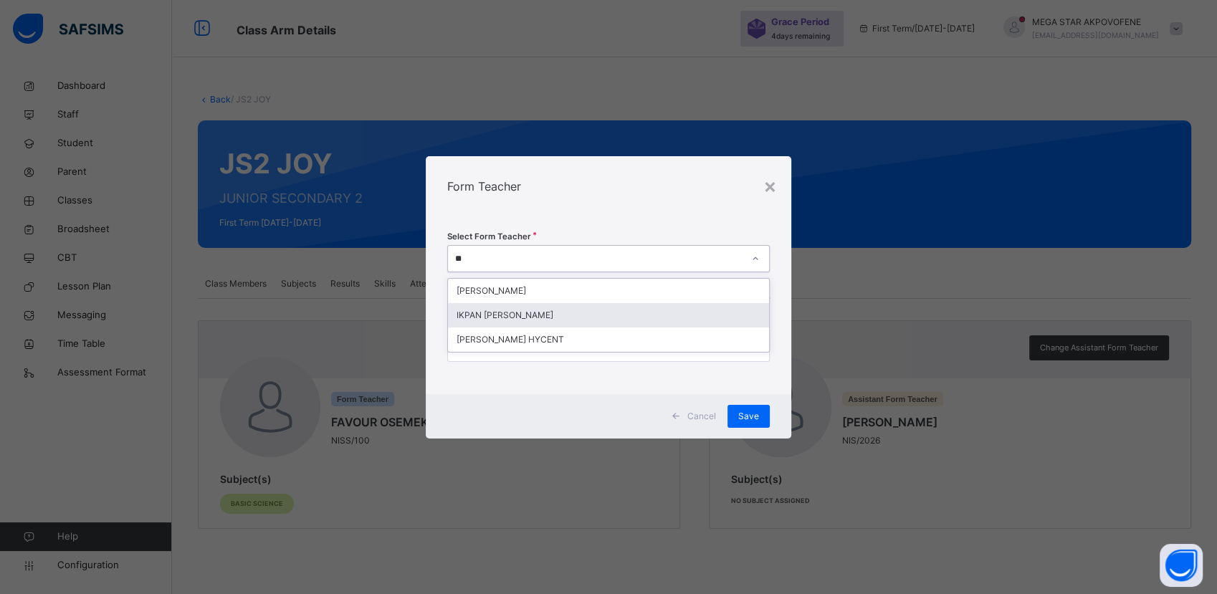
click at [603, 318] on div "IKPAN [PERSON_NAME]" at bounding box center [608, 315] width 320 height 24
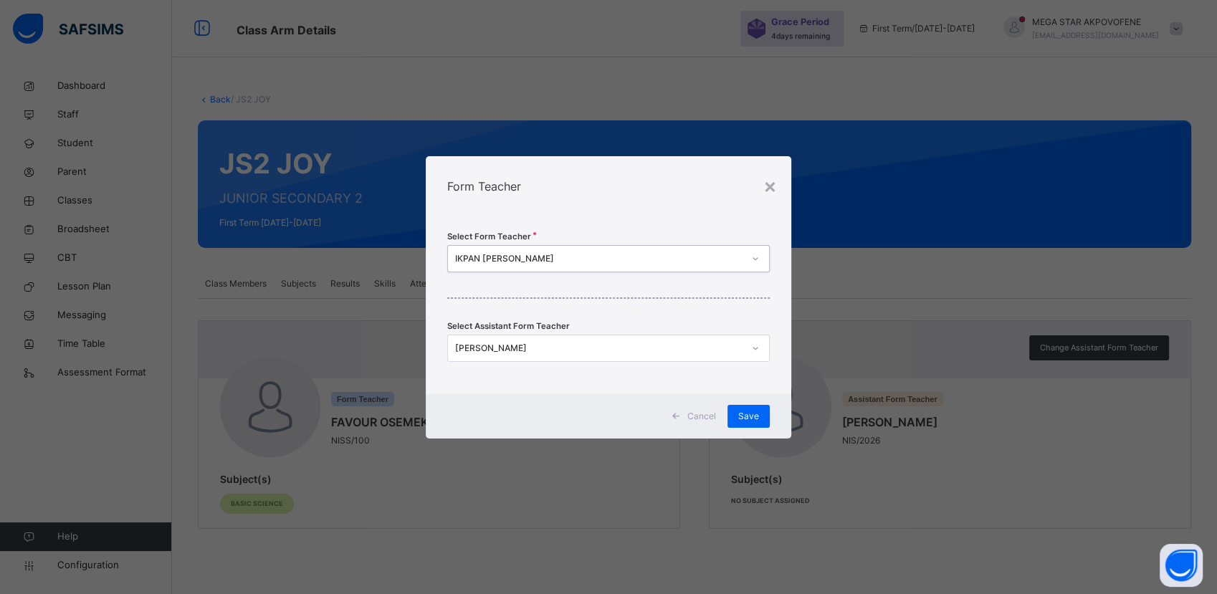
click at [751, 347] on icon at bounding box center [755, 348] width 9 height 14
click at [573, 348] on div "[PERSON_NAME]" at bounding box center [598, 348] width 287 height 13
click at [758, 345] on icon at bounding box center [755, 348] width 9 height 14
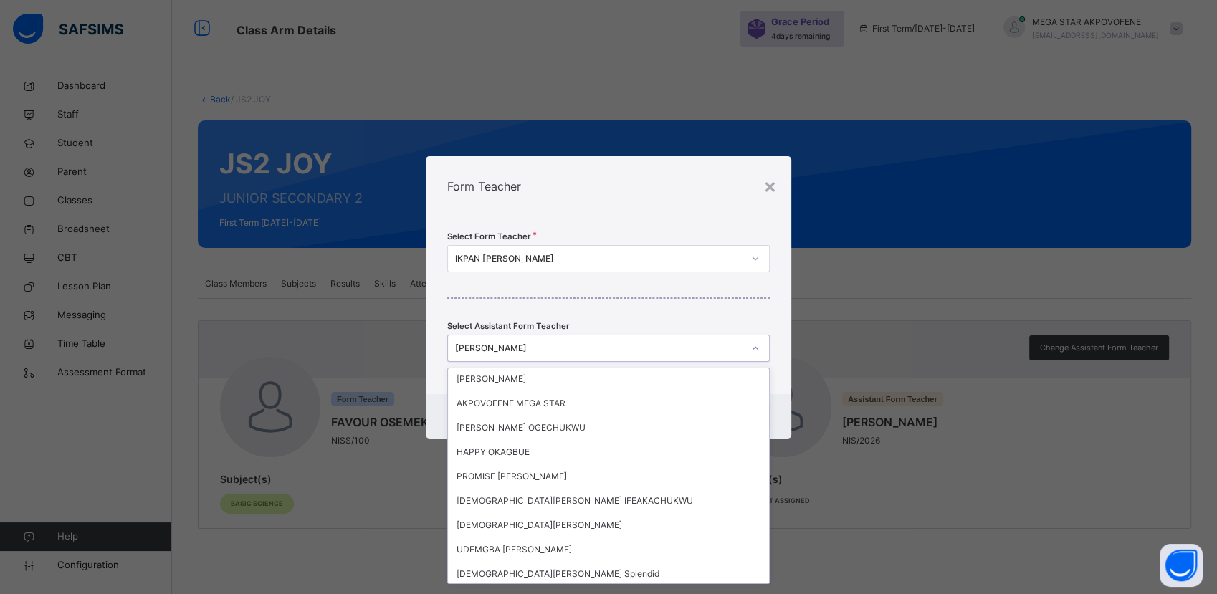
scroll to position [0, 0]
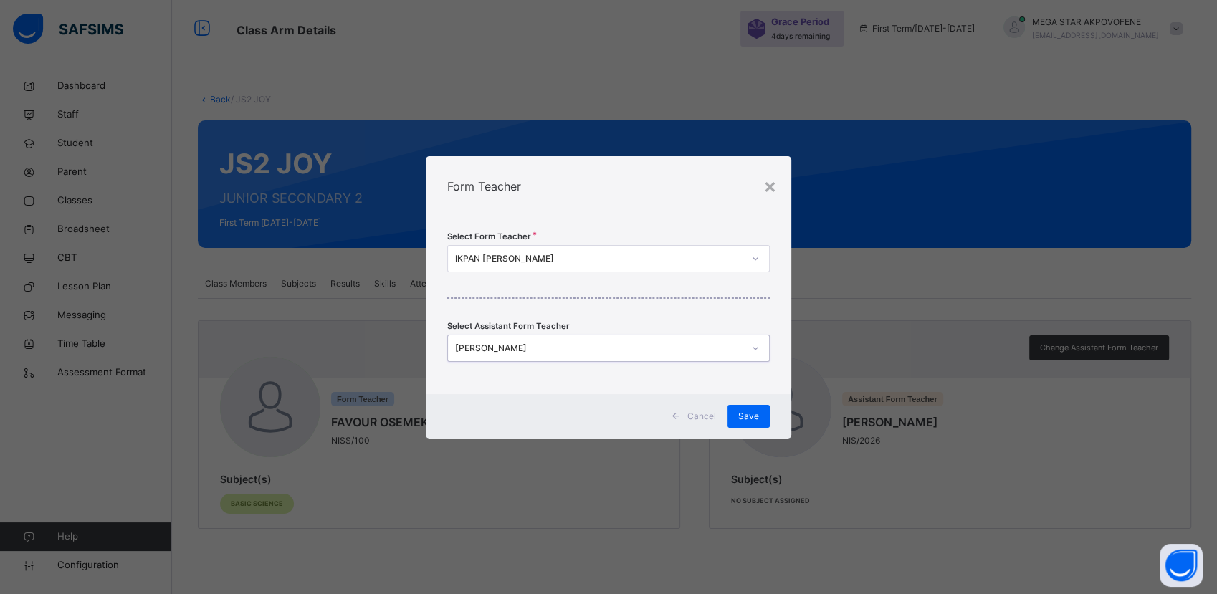
click at [639, 350] on div "[PERSON_NAME]" at bounding box center [598, 348] width 287 height 13
click at [748, 414] on span "Save" at bounding box center [748, 416] width 21 height 13
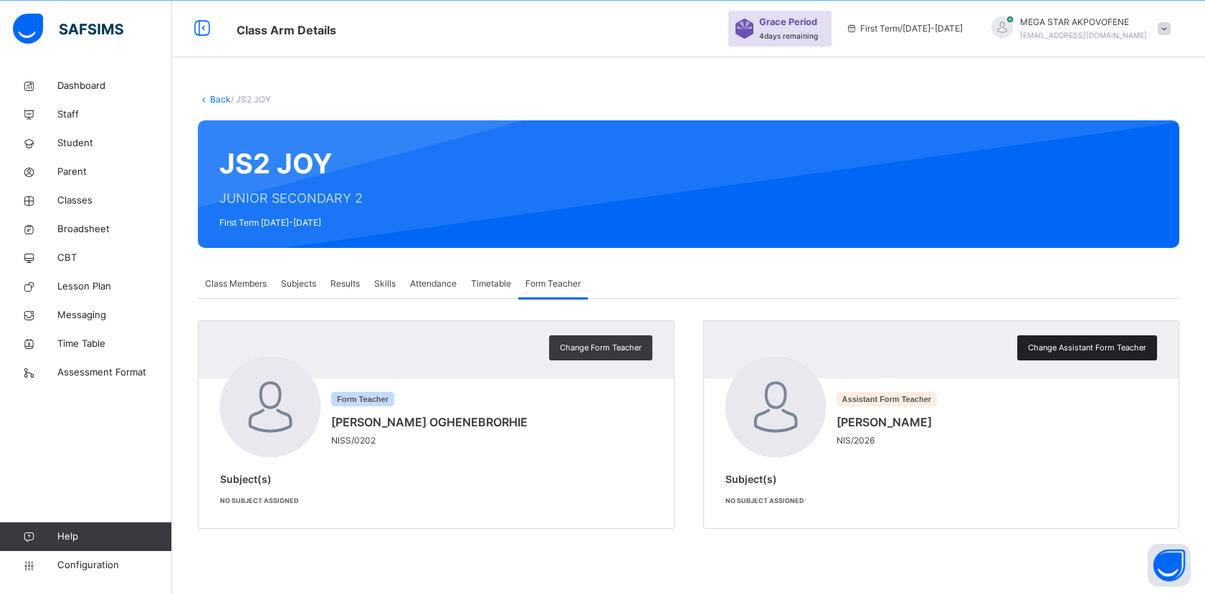
click at [1100, 348] on span "Change Assistant Form Teacher" at bounding box center [1087, 348] width 118 height 12
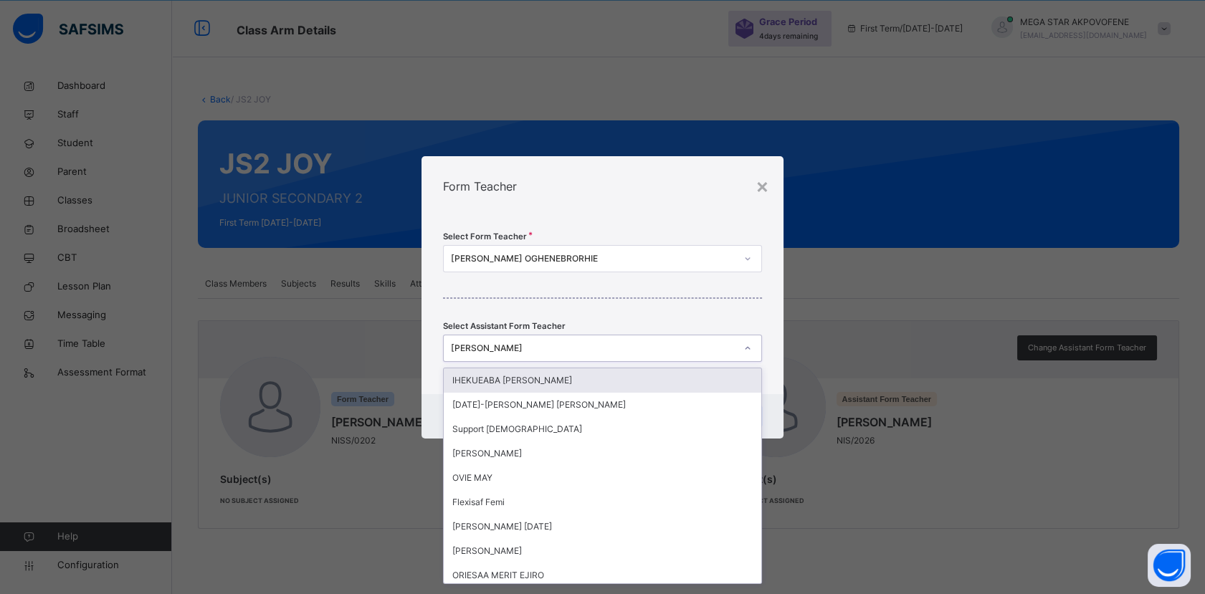
click at [750, 347] on icon at bounding box center [747, 348] width 9 height 14
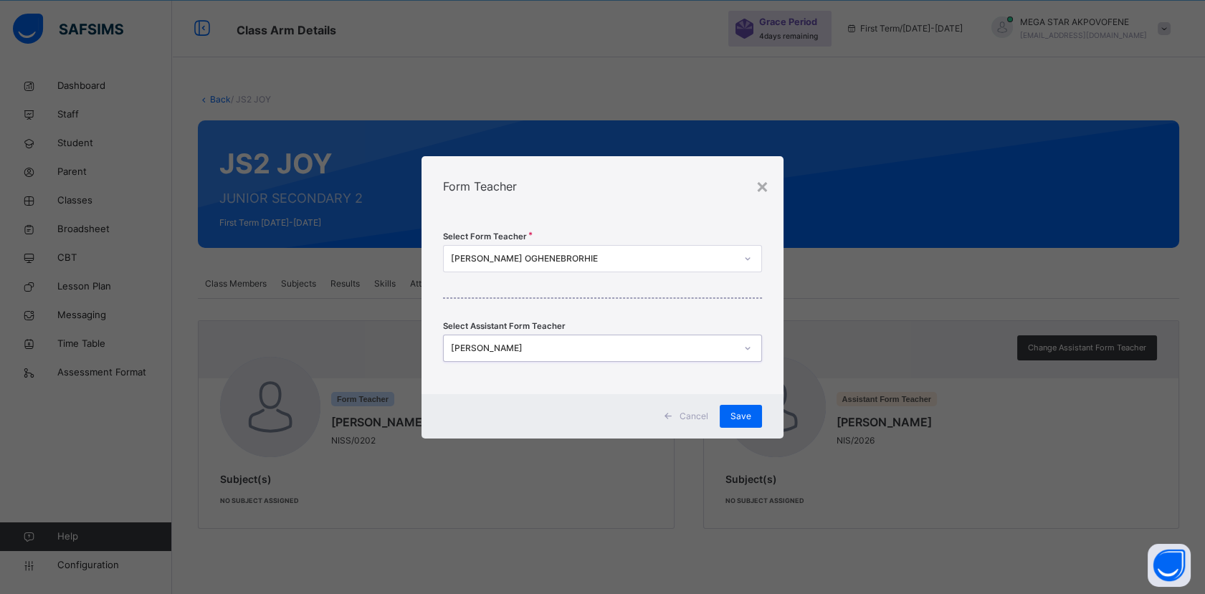
click at [750, 347] on icon at bounding box center [747, 348] width 9 height 14
click at [751, 261] on icon at bounding box center [747, 259] width 9 height 14
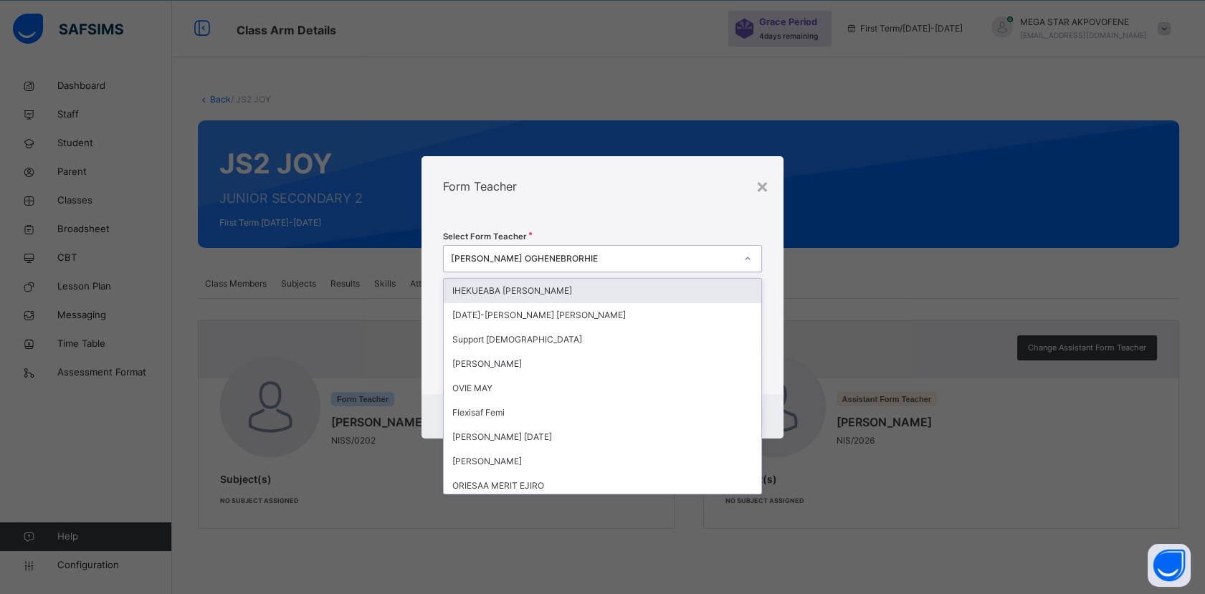
click at [751, 261] on icon at bounding box center [747, 259] width 9 height 14
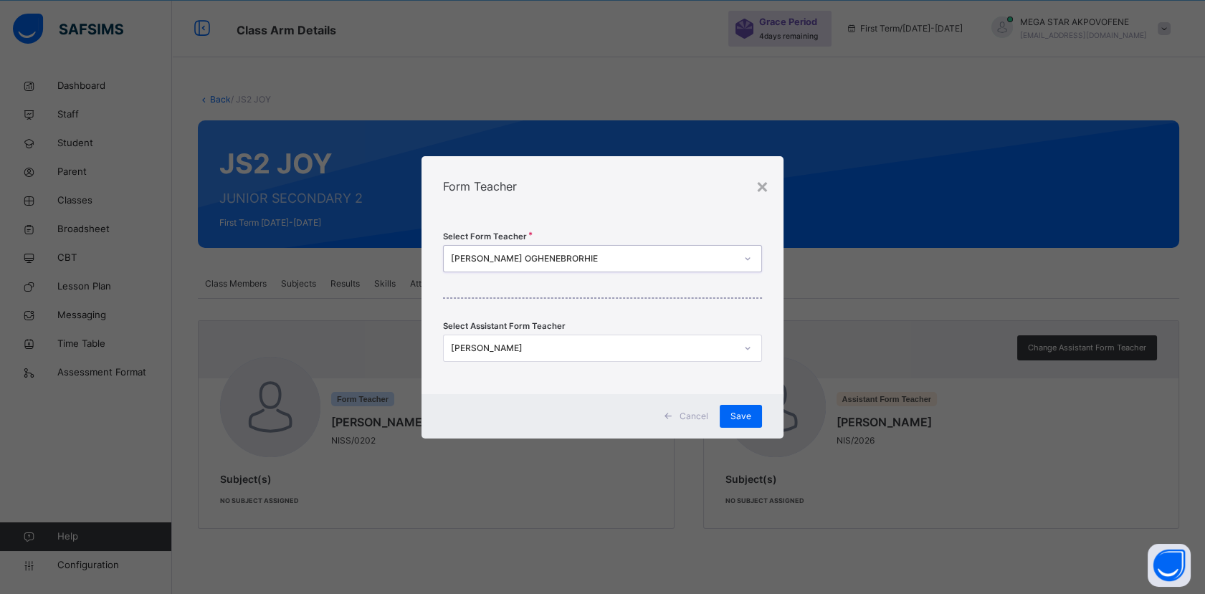
click at [753, 348] on div at bounding box center [747, 348] width 24 height 23
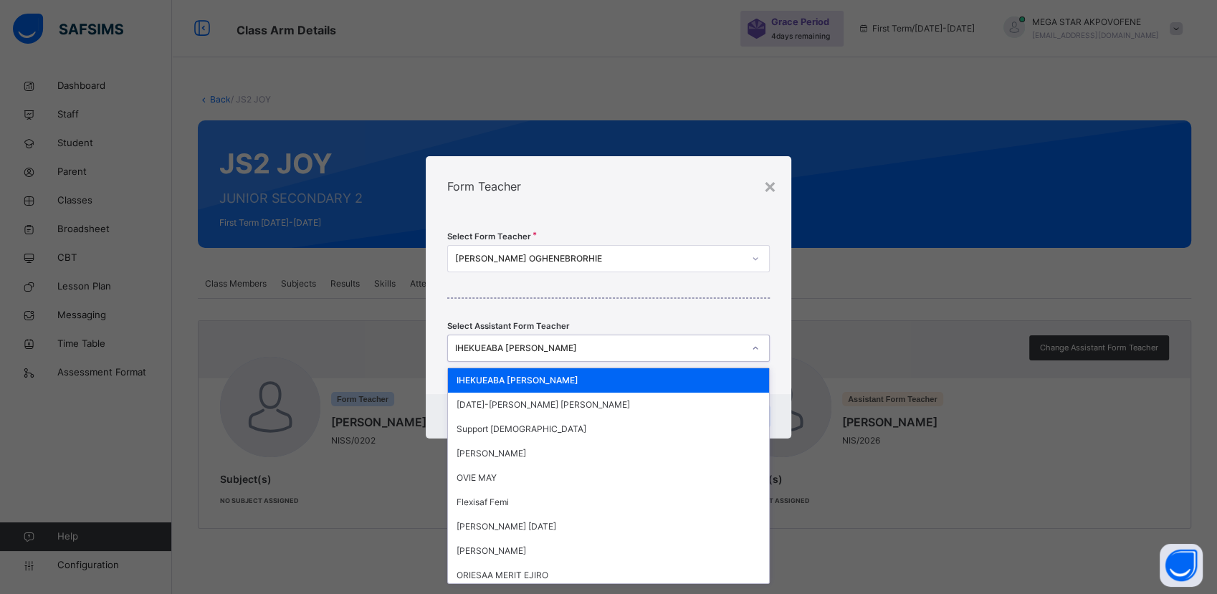
click at [708, 358] on div "IHEKUEABA [PERSON_NAME]" at bounding box center [594, 348] width 293 height 22
click at [688, 346] on div "IHEKUEABA [PERSON_NAME]" at bounding box center [598, 348] width 287 height 13
click at [751, 350] on icon at bounding box center [755, 348] width 9 height 14
click at [629, 426] on div "Support [DEMOGRAPHIC_DATA]" at bounding box center [608, 429] width 320 height 24
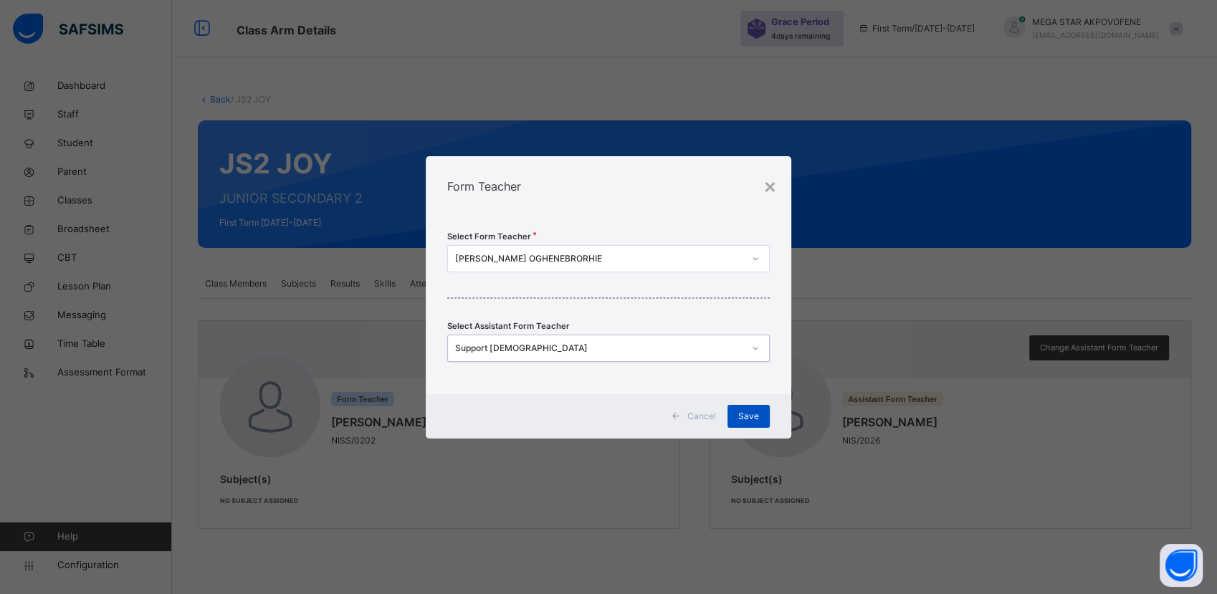
click at [748, 422] on div "Save" at bounding box center [749, 416] width 42 height 23
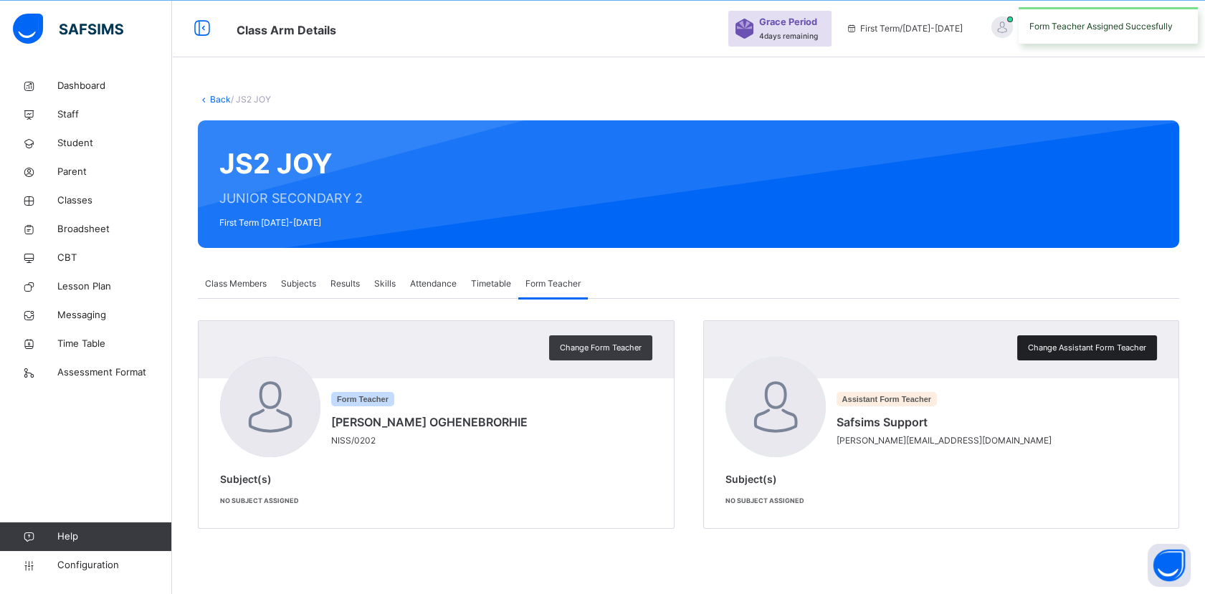
click at [1076, 343] on span "Change Assistant Form Teacher" at bounding box center [1087, 348] width 118 height 12
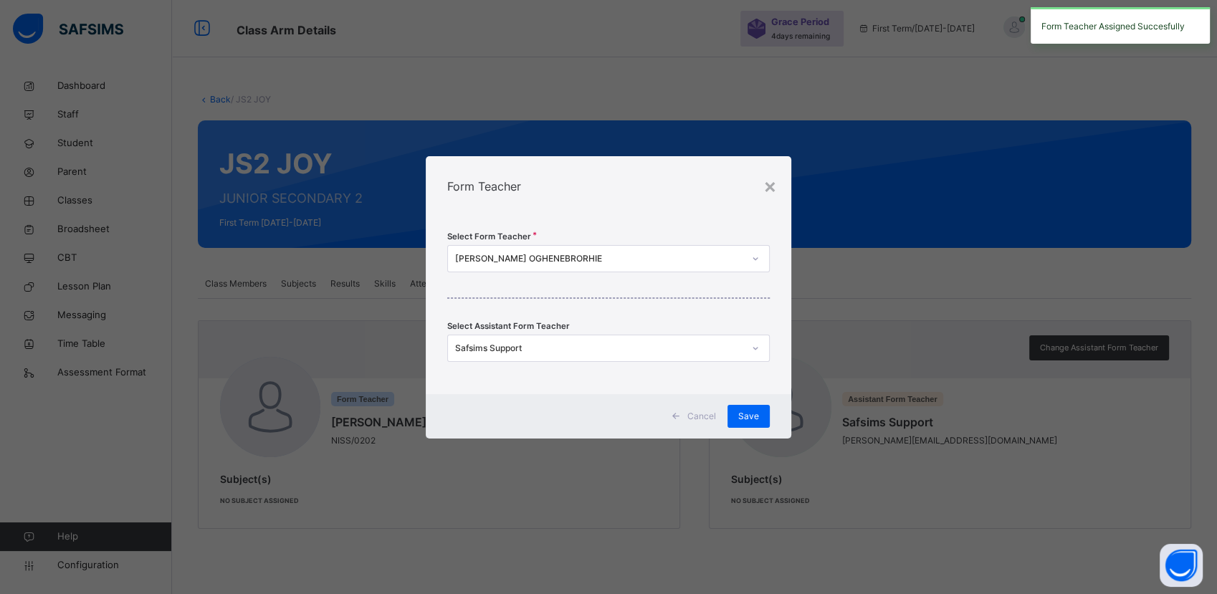
click at [556, 352] on div "Safsims Support" at bounding box center [598, 348] width 287 height 13
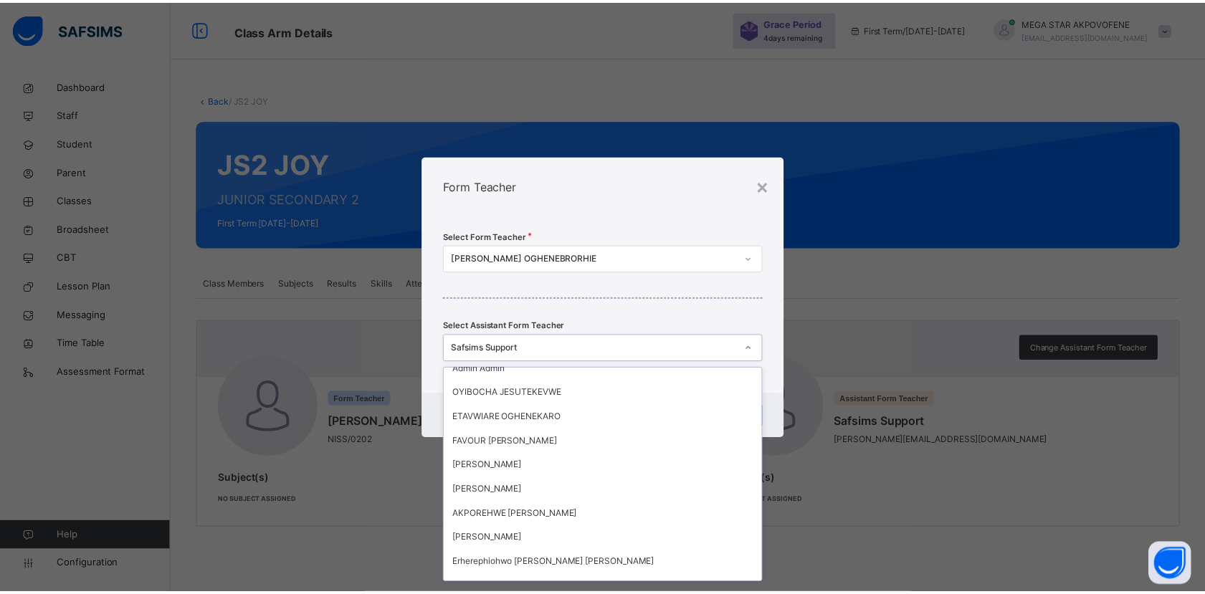
scroll to position [1149, 0]
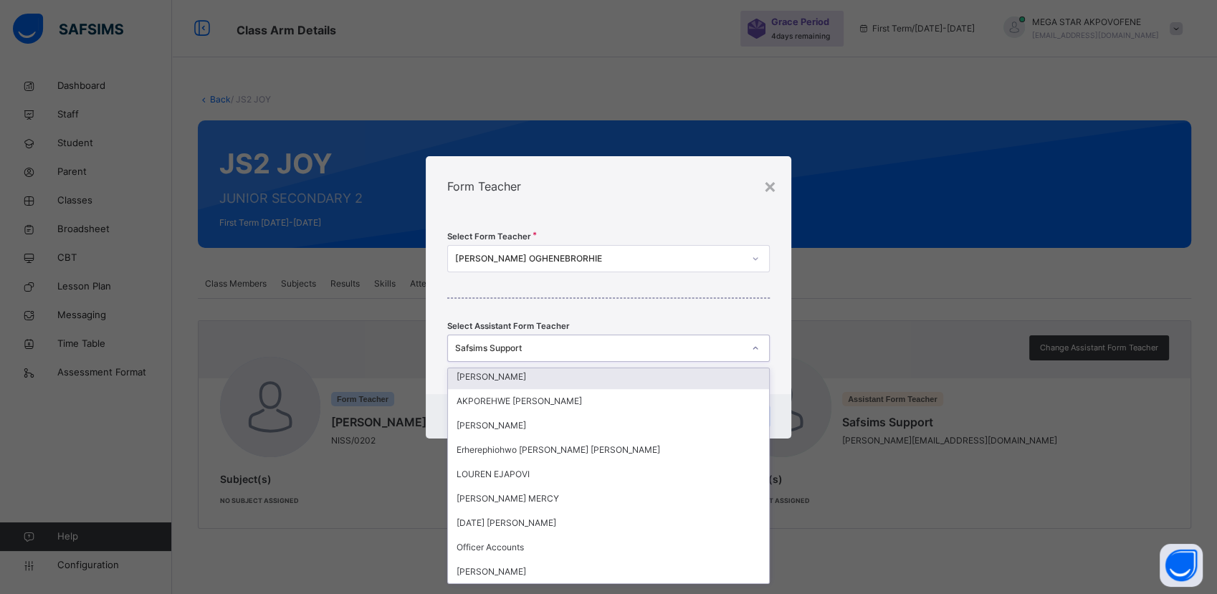
click at [533, 343] on div "Safsims Support" at bounding box center [598, 348] width 287 height 13
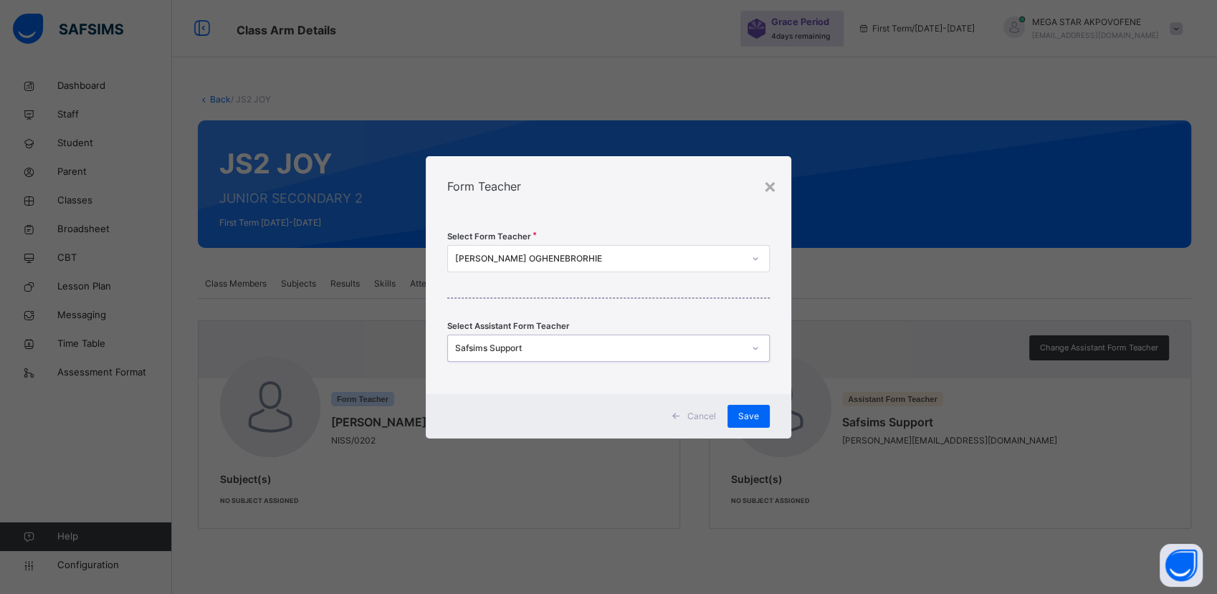
type input "*"
click at [758, 349] on icon at bounding box center [755, 348] width 9 height 14
click at [751, 416] on span "Save" at bounding box center [748, 416] width 21 height 13
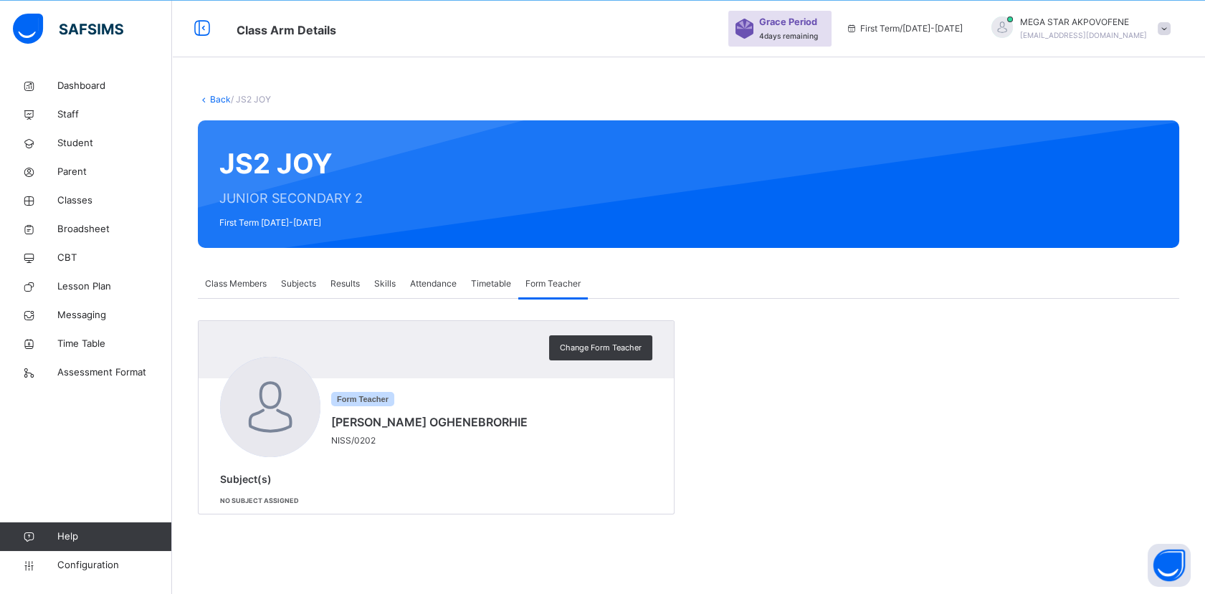
click at [488, 285] on span "Timetable" at bounding box center [491, 283] width 40 height 13
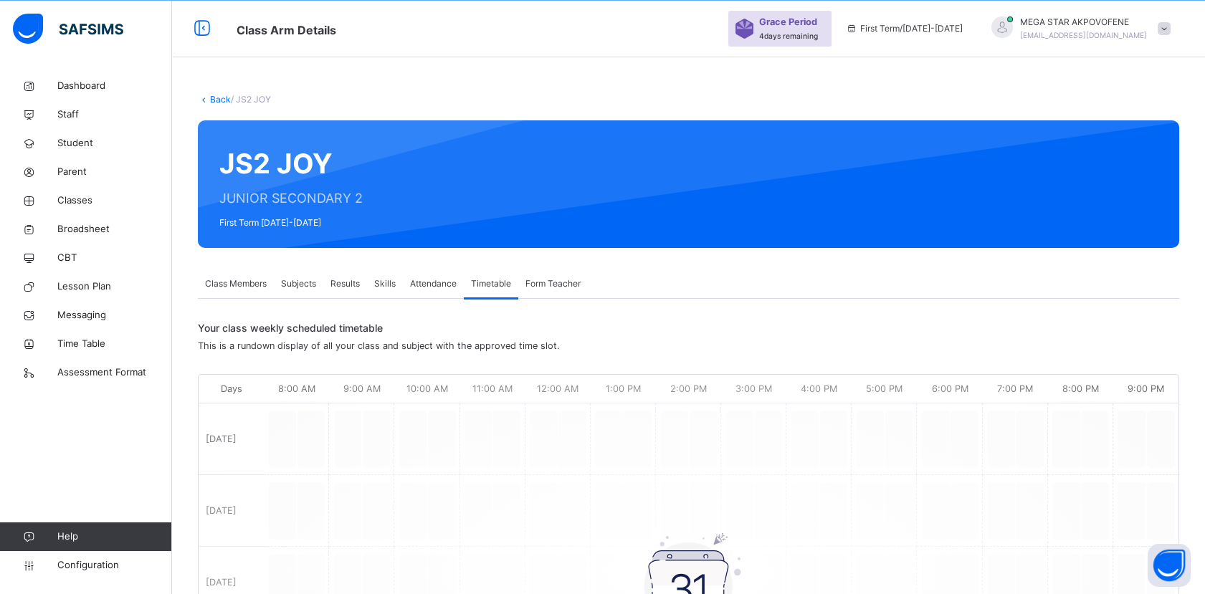
click at [432, 283] on span "Attendance" at bounding box center [433, 283] width 47 height 13
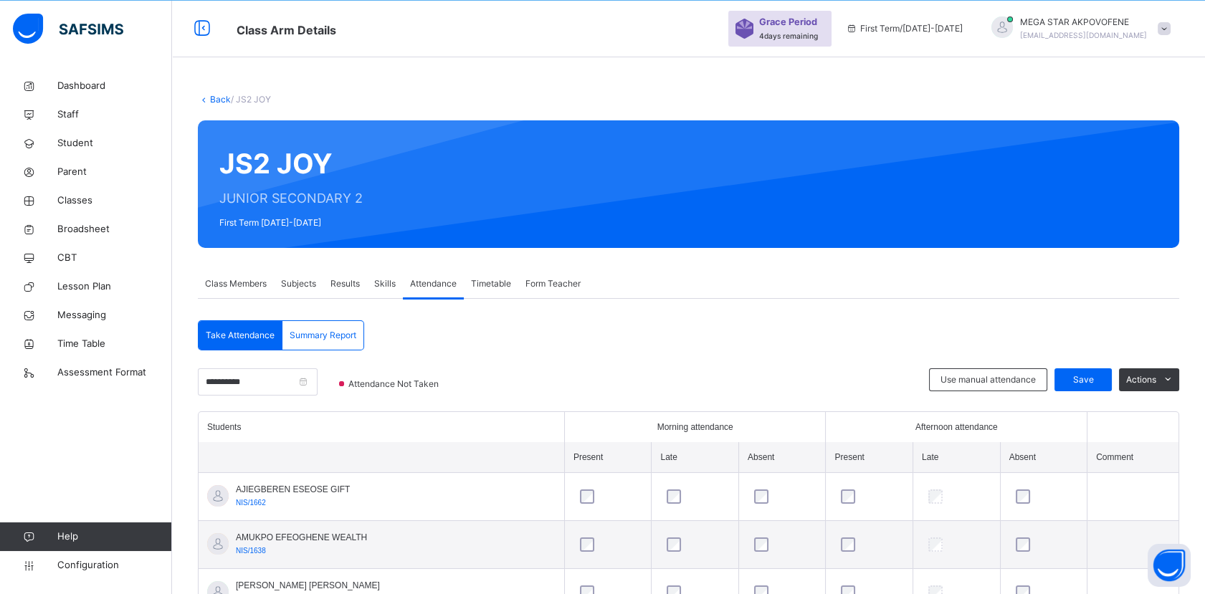
click at [379, 284] on span "Skills" at bounding box center [385, 283] width 22 height 13
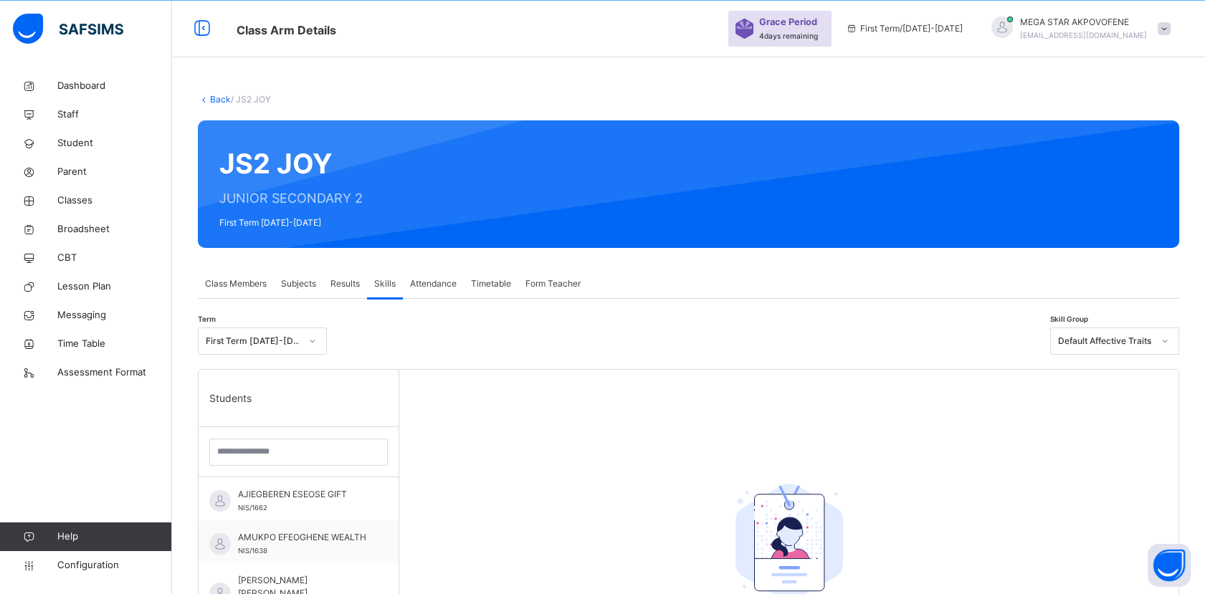
click at [344, 285] on span "Results" at bounding box center [344, 283] width 29 height 13
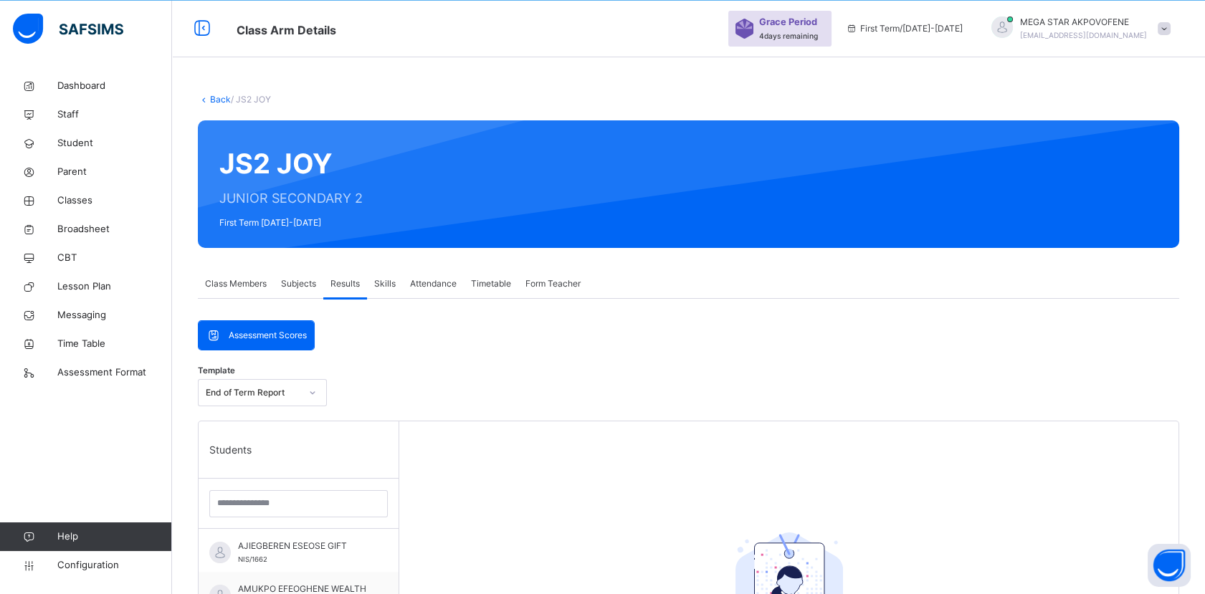
click at [303, 282] on span "Subjects" at bounding box center [298, 283] width 35 height 13
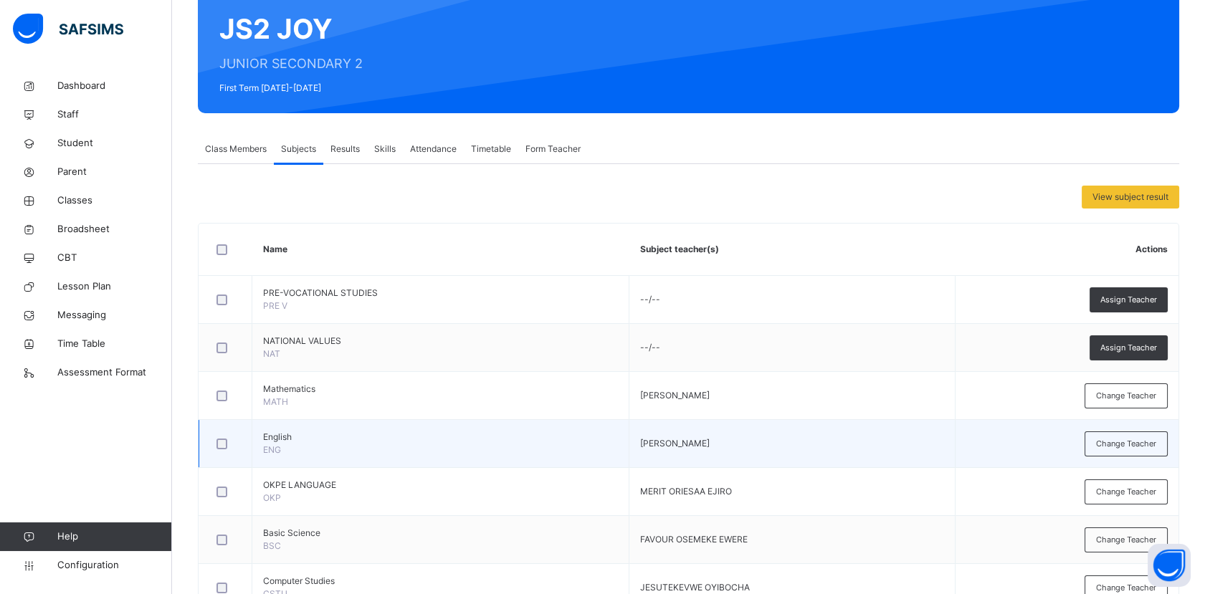
scroll to position [202, 0]
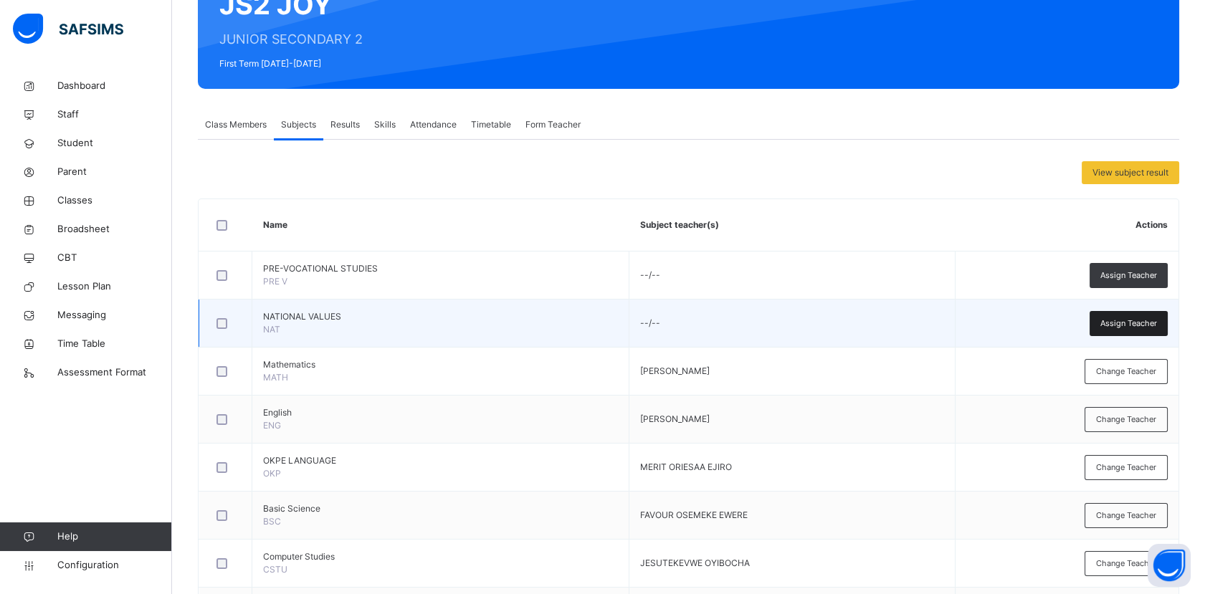
click at [1123, 323] on span "Assign Teacher" at bounding box center [1128, 324] width 57 height 12
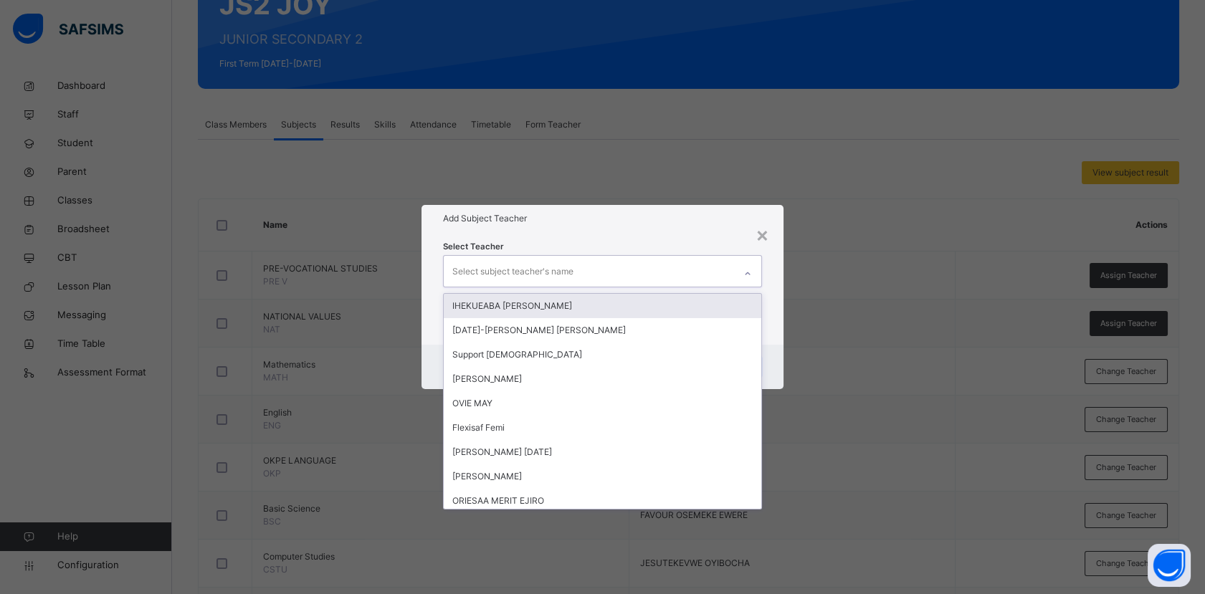
click at [573, 276] on div "Select subject teacher's name" at bounding box center [589, 271] width 290 height 30
type input "**"
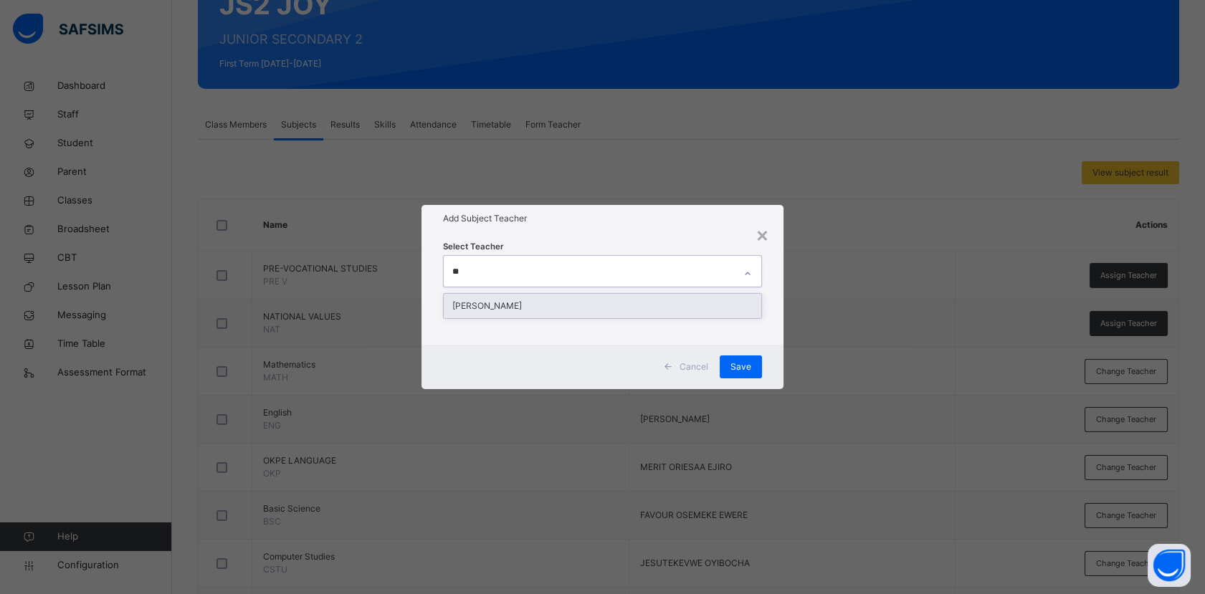
click at [579, 309] on div "[PERSON_NAME]" at bounding box center [602, 306] width 317 height 24
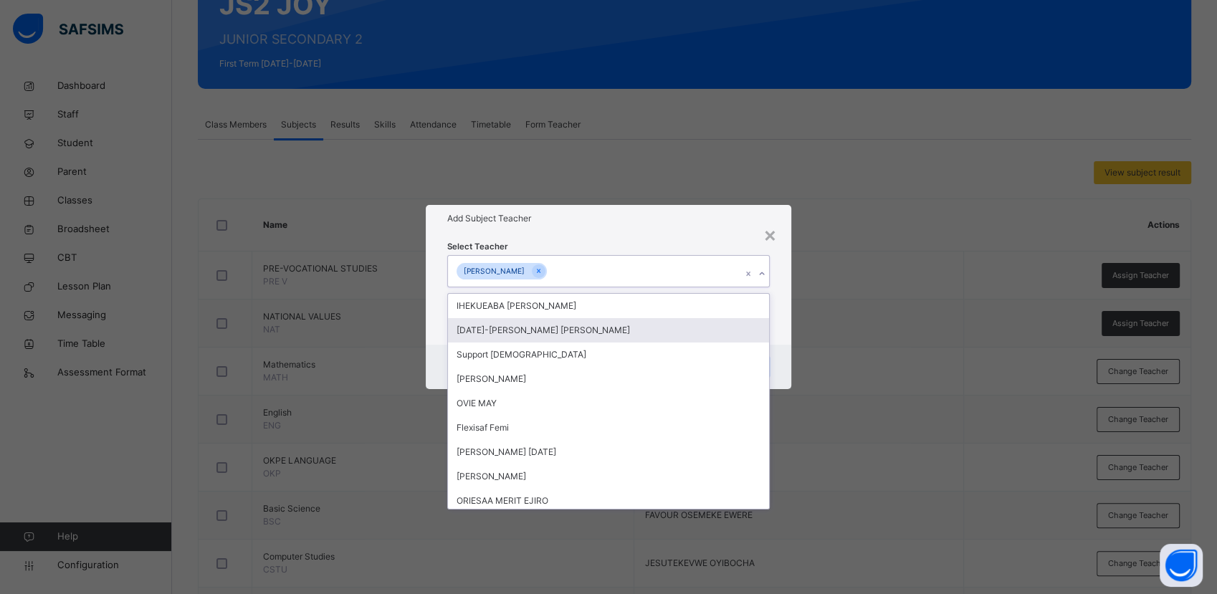
click at [763, 273] on icon at bounding box center [762, 274] width 9 height 14
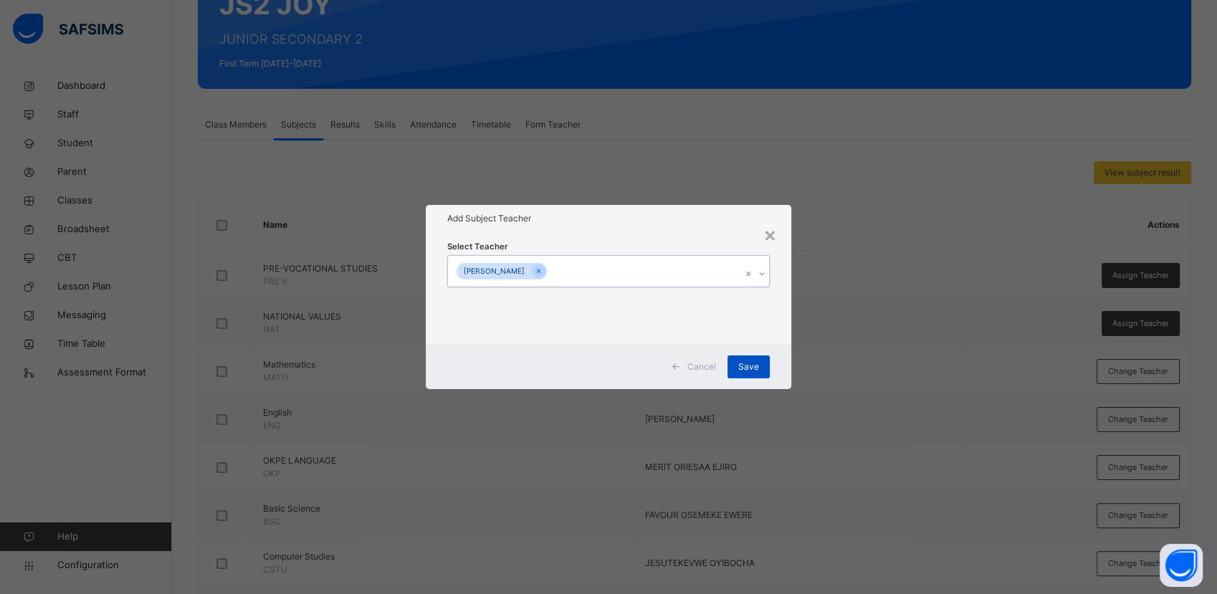
click at [748, 371] on span "Save" at bounding box center [748, 367] width 21 height 13
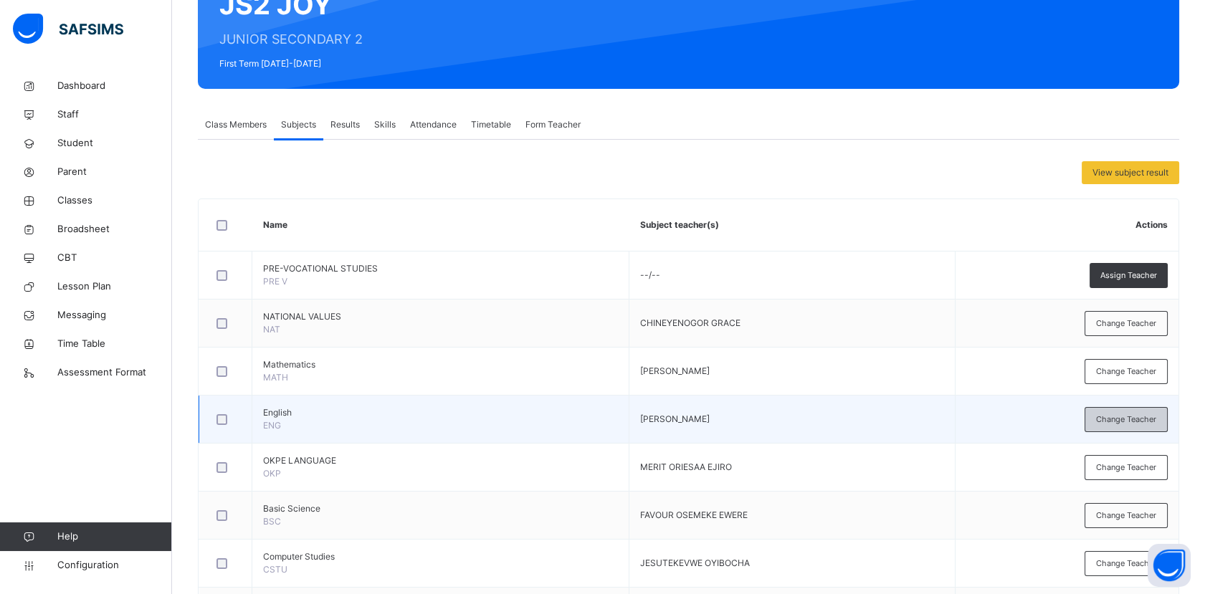
click at [1124, 422] on span "Change Teacher" at bounding box center [1126, 420] width 60 height 12
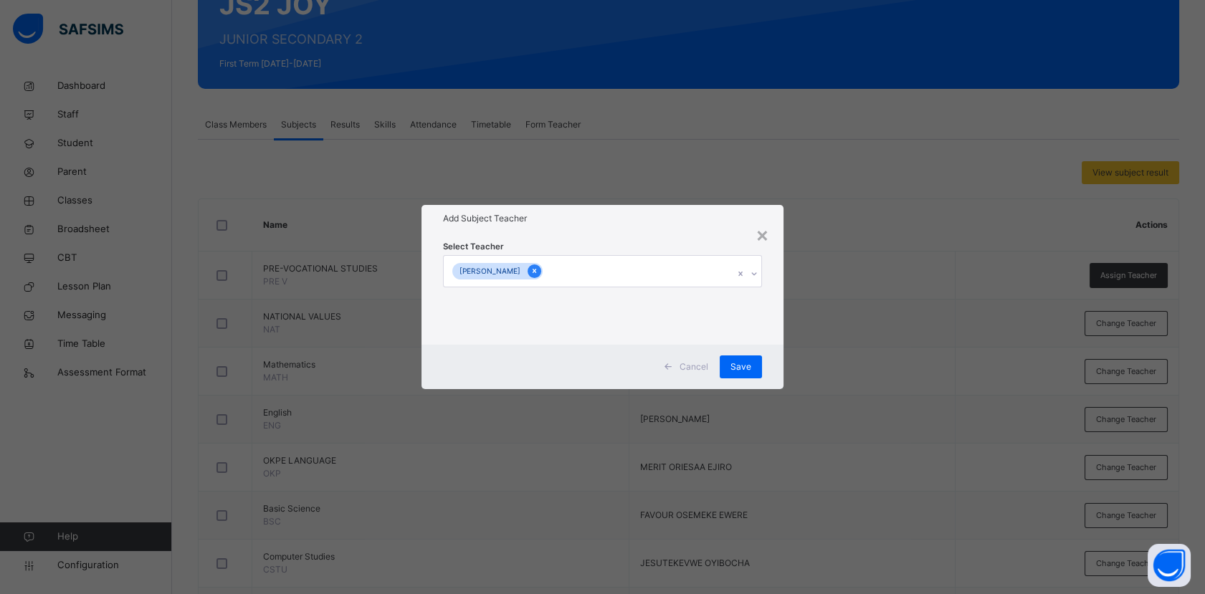
click at [538, 272] on icon at bounding box center [534, 271] width 8 height 10
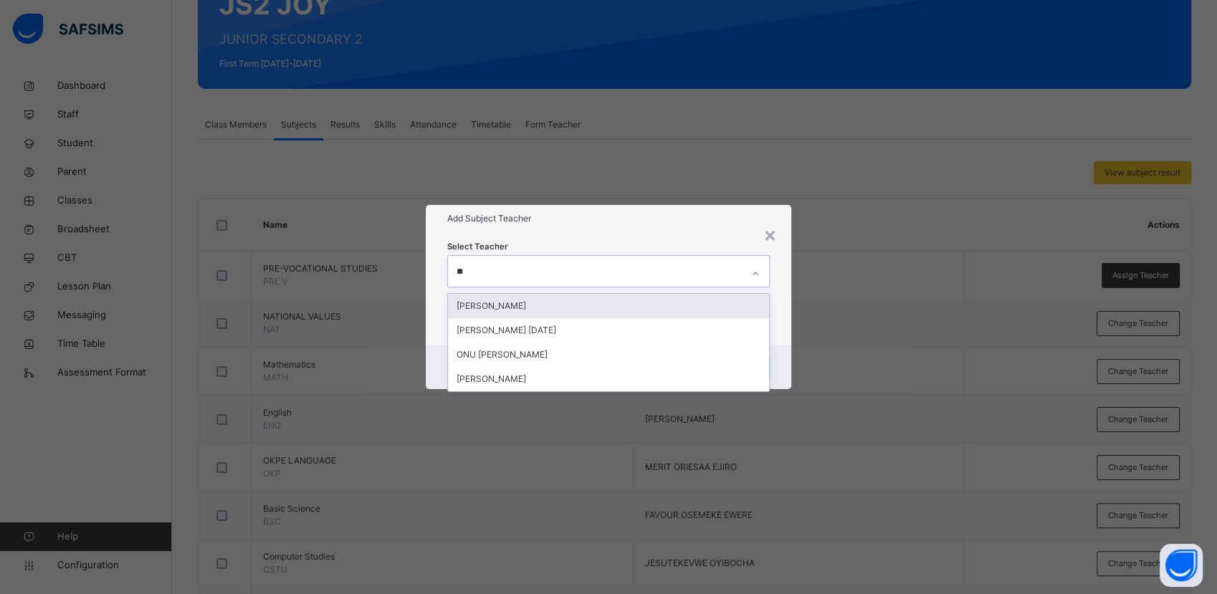
type input "***"
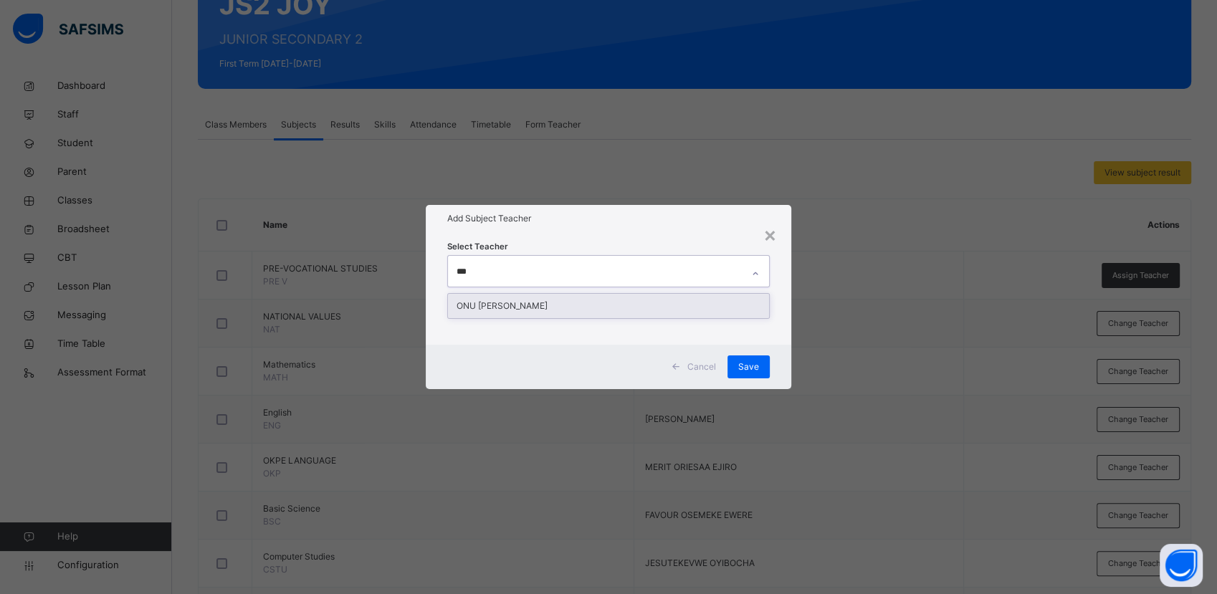
click at [587, 303] on div "ONU [PERSON_NAME]" at bounding box center [608, 306] width 320 height 24
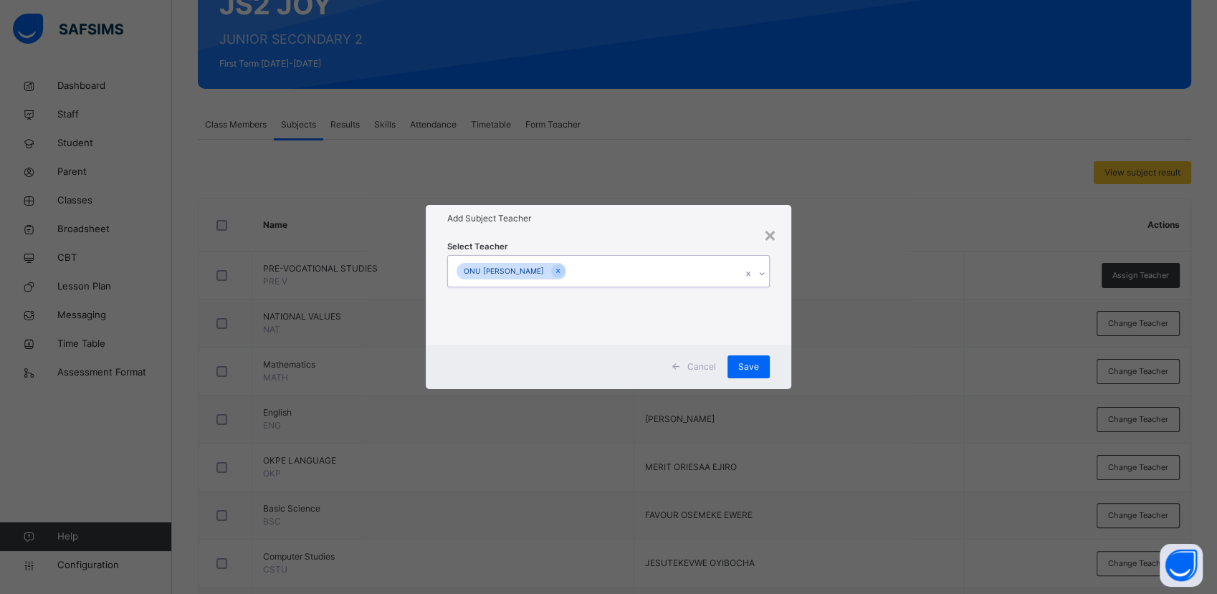
click at [763, 272] on icon at bounding box center [762, 274] width 9 height 14
click at [751, 368] on span "Save" at bounding box center [748, 367] width 21 height 13
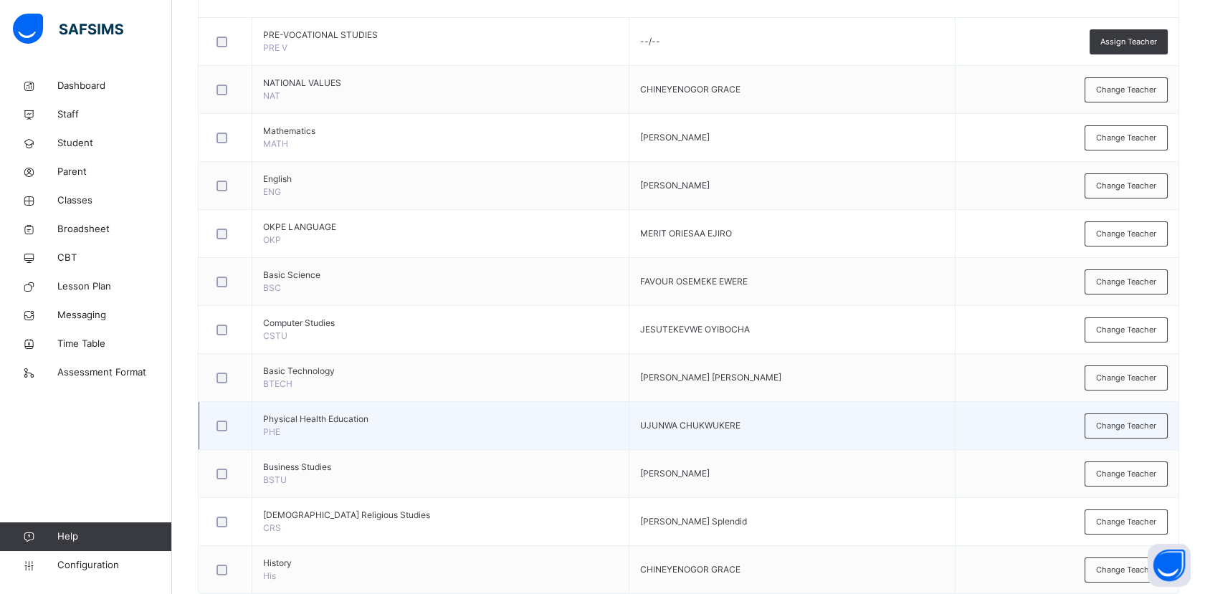
scroll to position [442, 0]
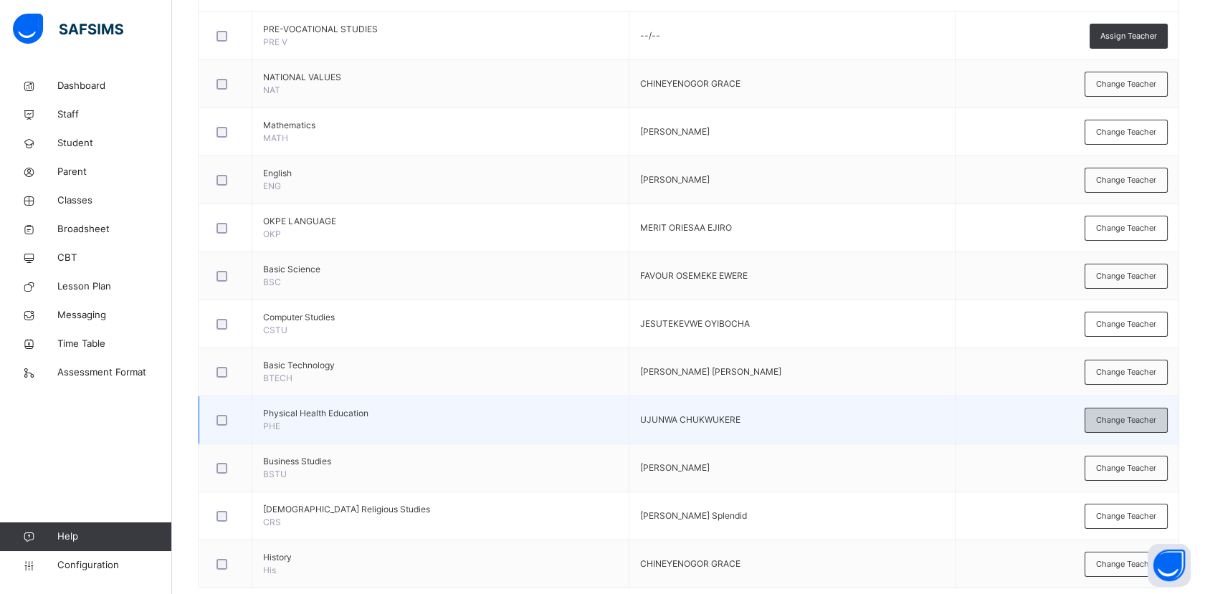
click at [1121, 422] on span "Change Teacher" at bounding box center [1126, 420] width 60 height 12
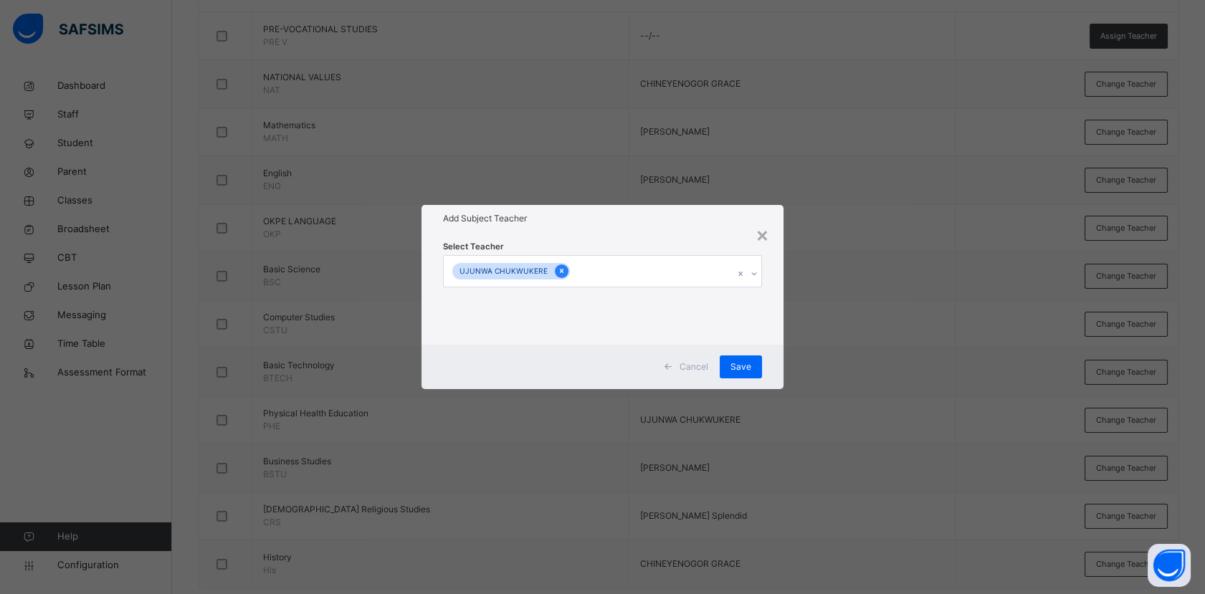
click at [558, 272] on icon at bounding box center [562, 271] width 8 height 10
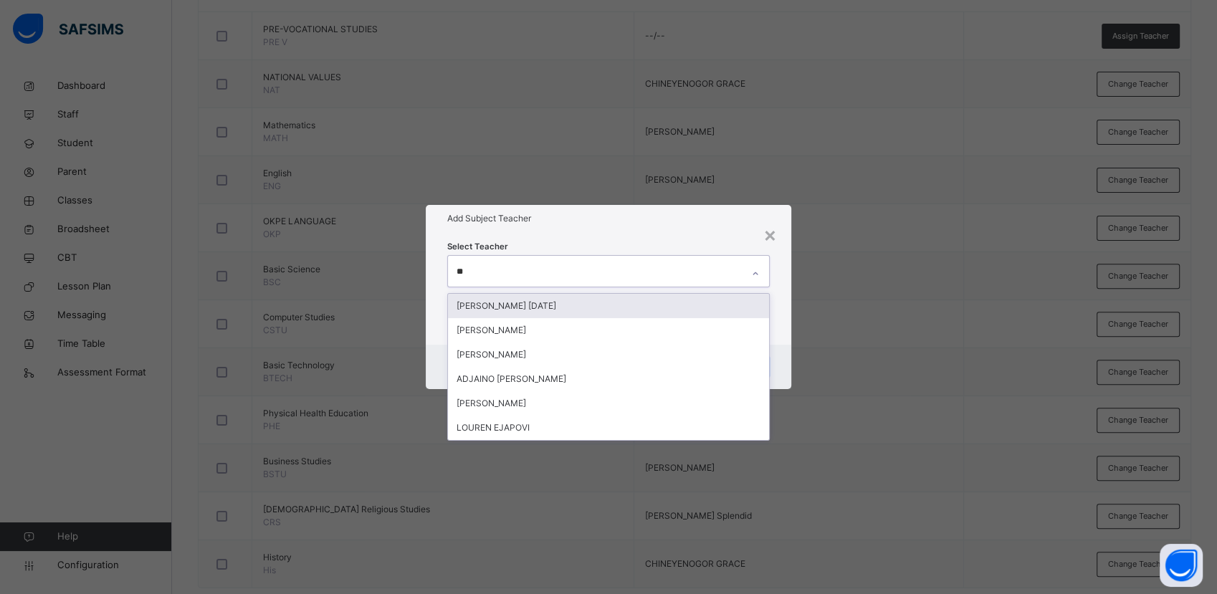
type input "***"
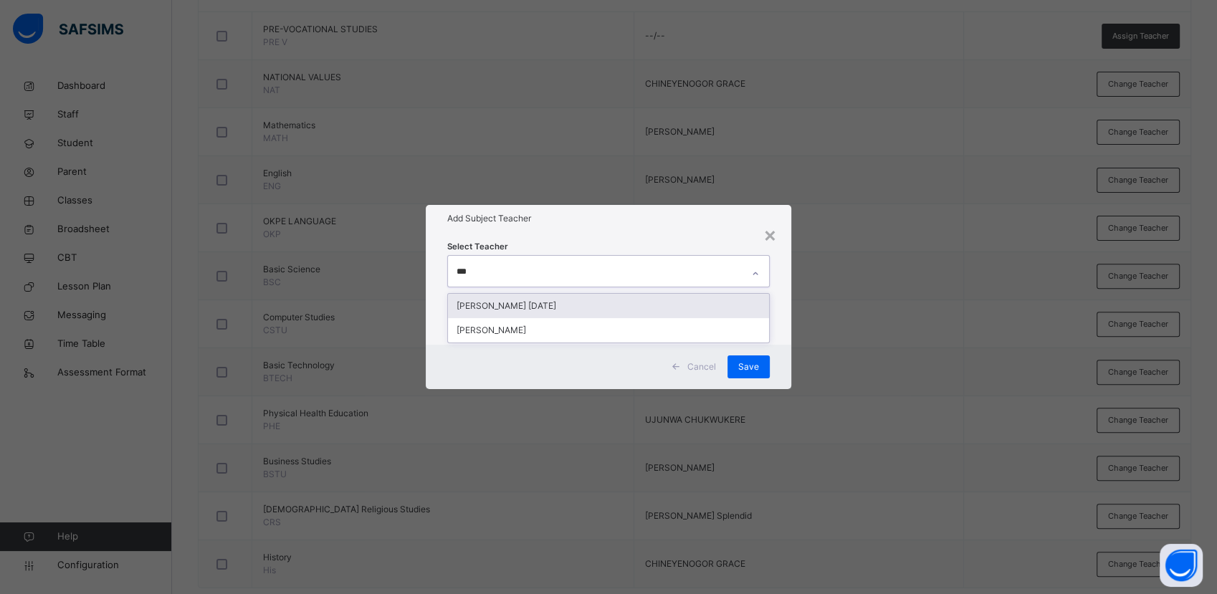
click at [675, 308] on div "[PERSON_NAME] [DATE]" at bounding box center [608, 306] width 320 height 24
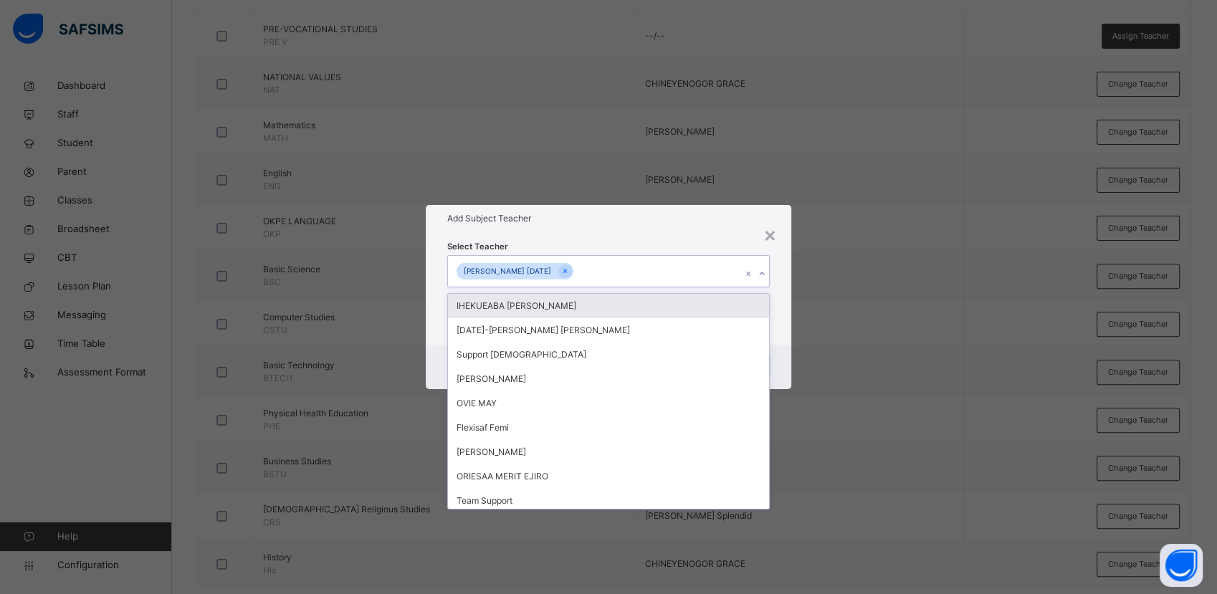
click at [760, 273] on icon at bounding box center [762, 274] width 9 height 14
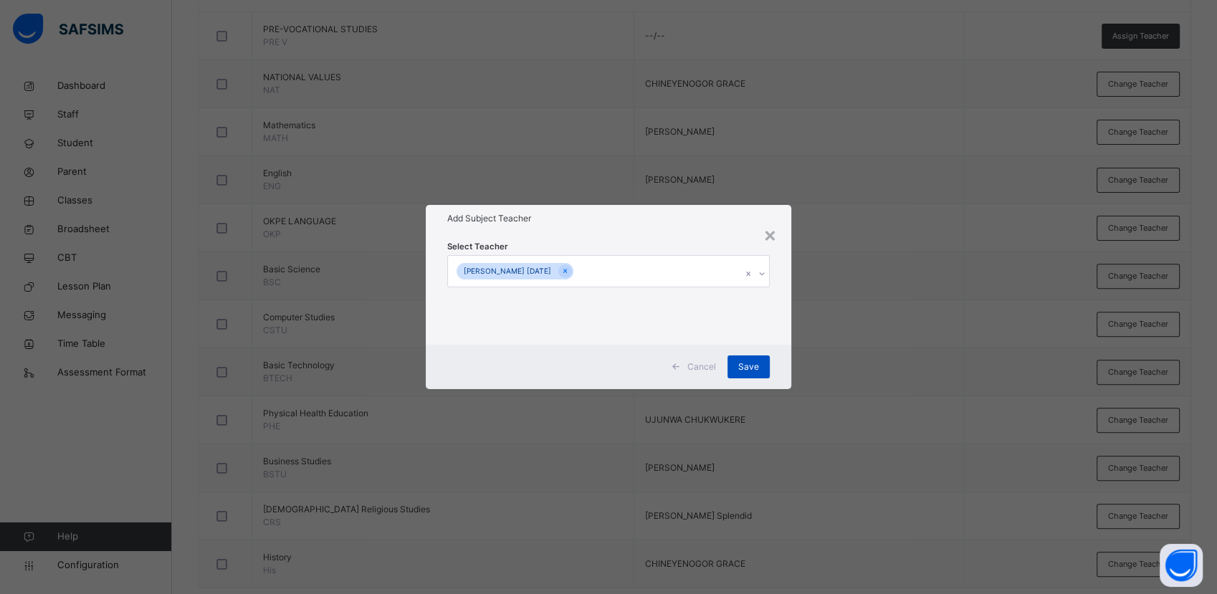
click at [754, 366] on span "Save" at bounding box center [748, 367] width 21 height 13
